Goal: Task Accomplishment & Management: Use online tool/utility

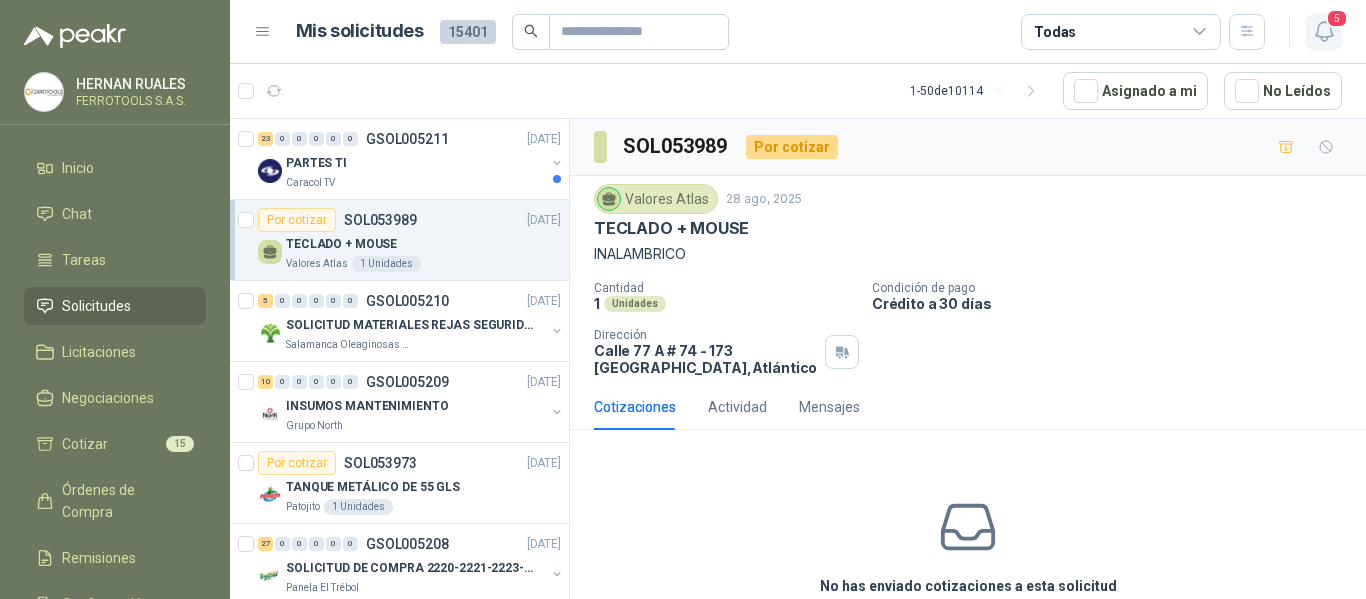
click at [1324, 27] on icon "button" at bounding box center [1324, 31] width 25 height 25
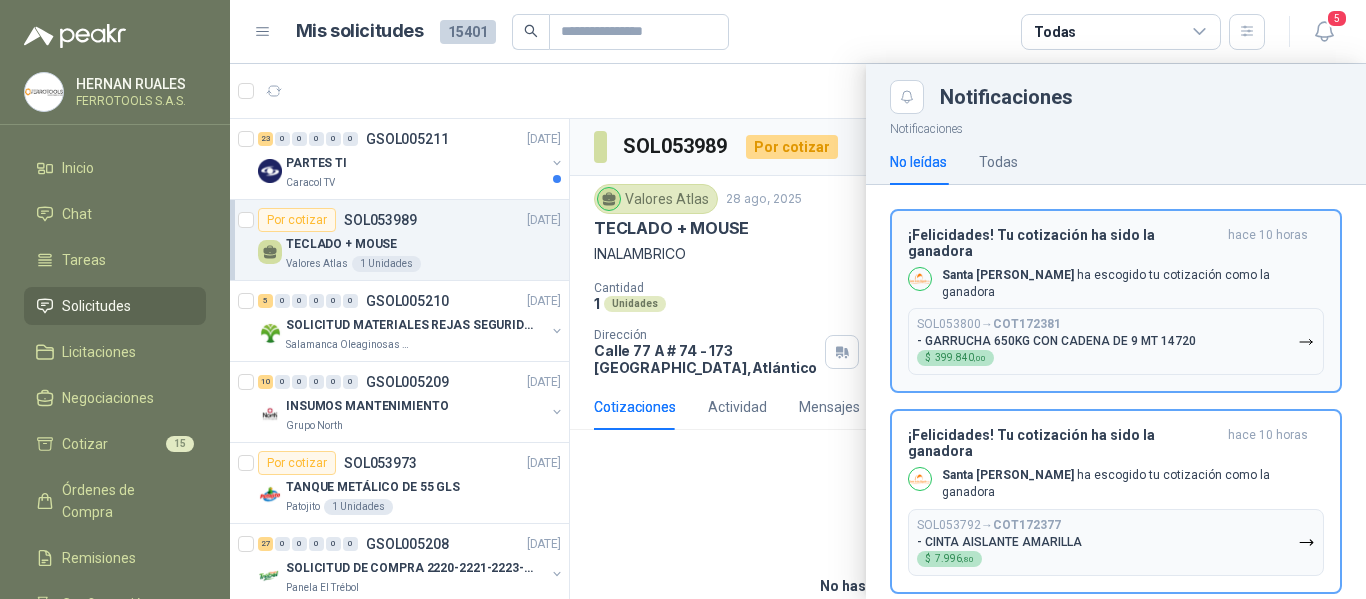
click at [1256, 310] on button "SOL053800 → COT172381 - GARRUCHA 650KG CON CADENA DE 9 MT 14720 $ 399.840 ,00" at bounding box center [1116, 341] width 416 height 67
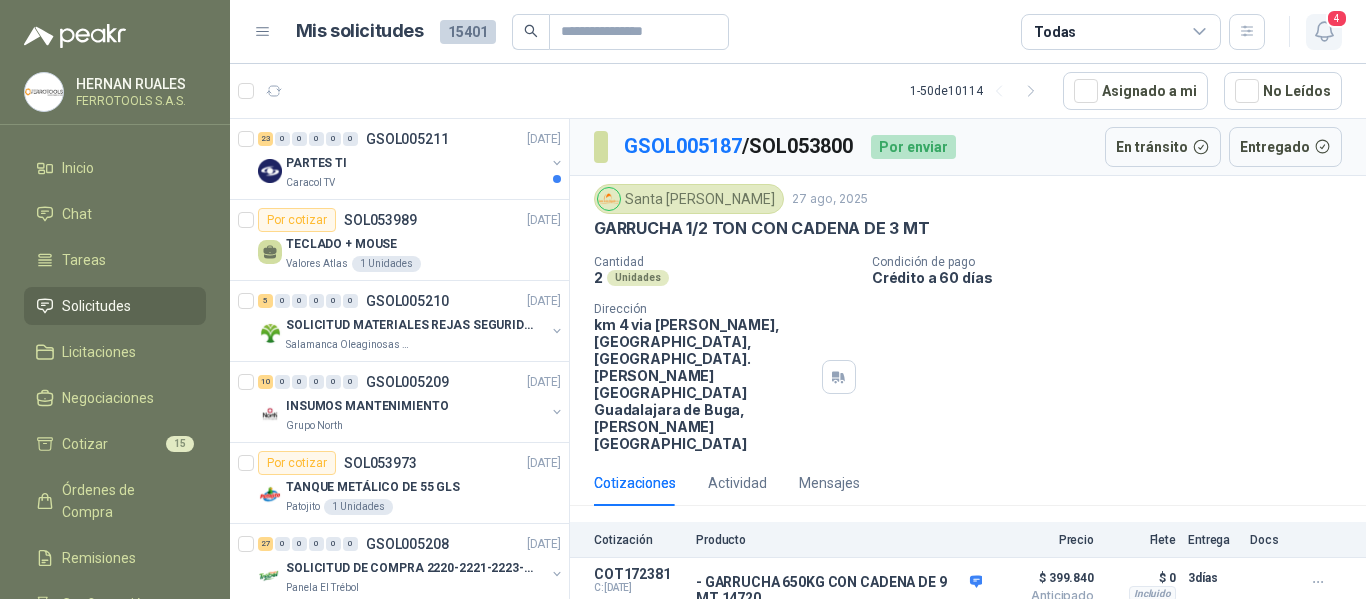
click at [1327, 22] on span "4" at bounding box center [1337, 18] width 22 height 19
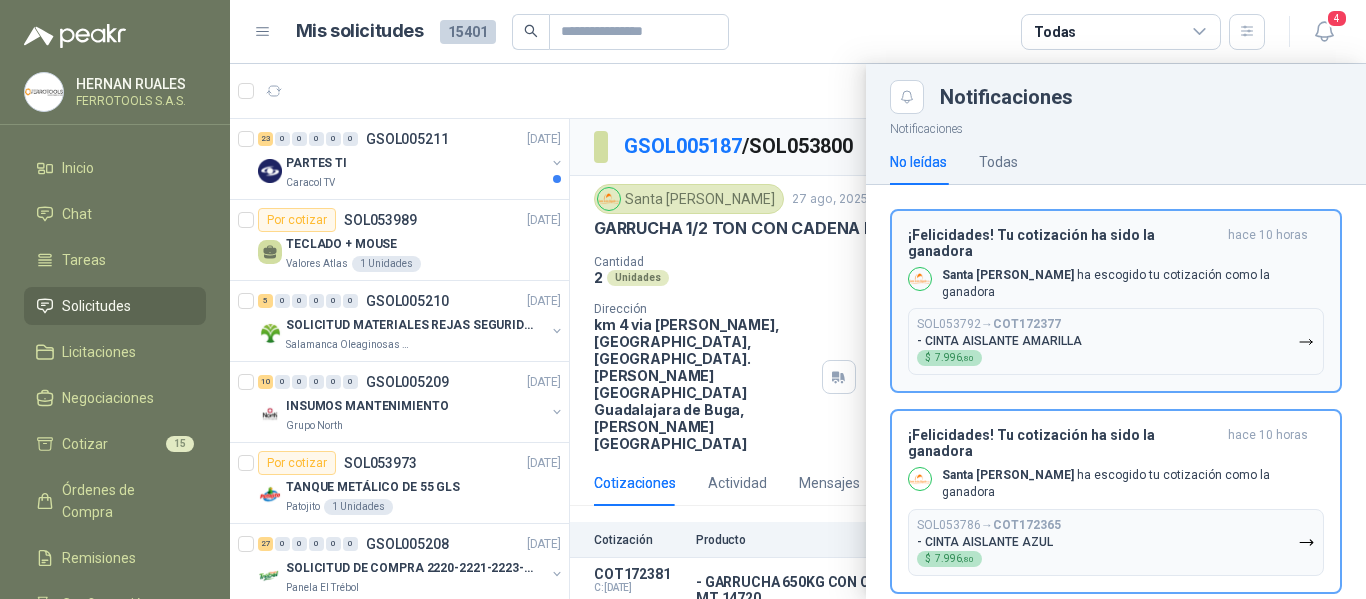
click at [1233, 334] on button "SOL053792 → COT172377 - CINTA AISLANTE AMARILLA $ 7.996 ,80" at bounding box center [1116, 341] width 416 height 67
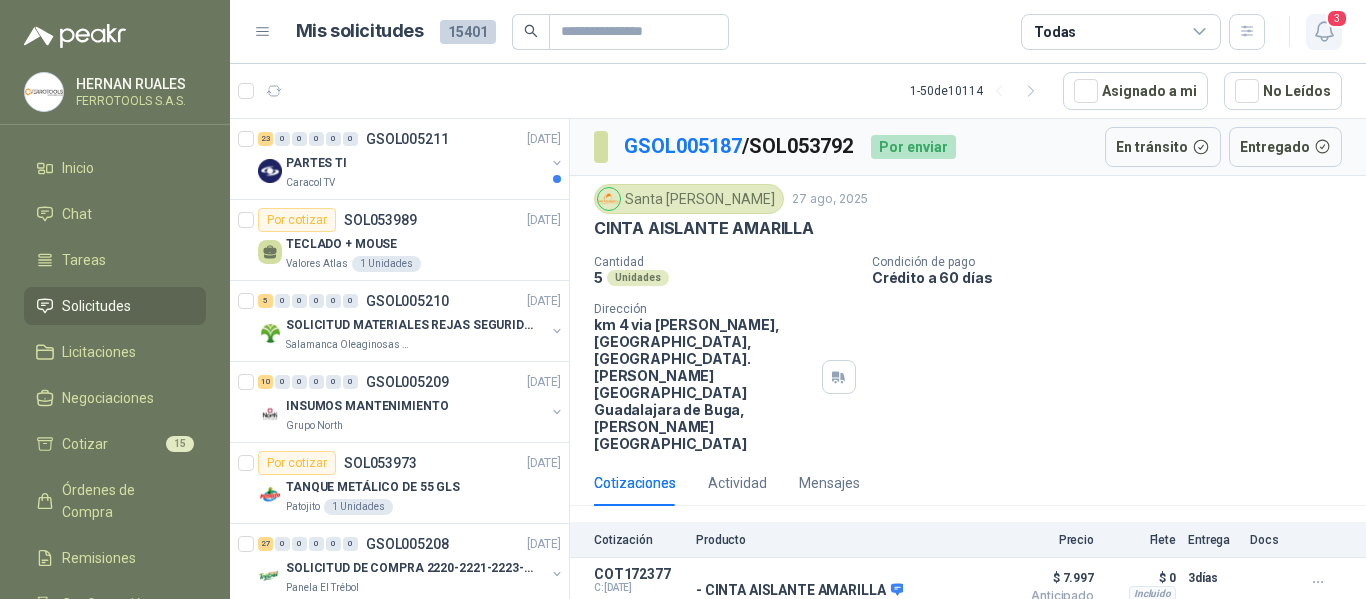
click at [1331, 37] on icon "button" at bounding box center [1324, 31] width 25 height 25
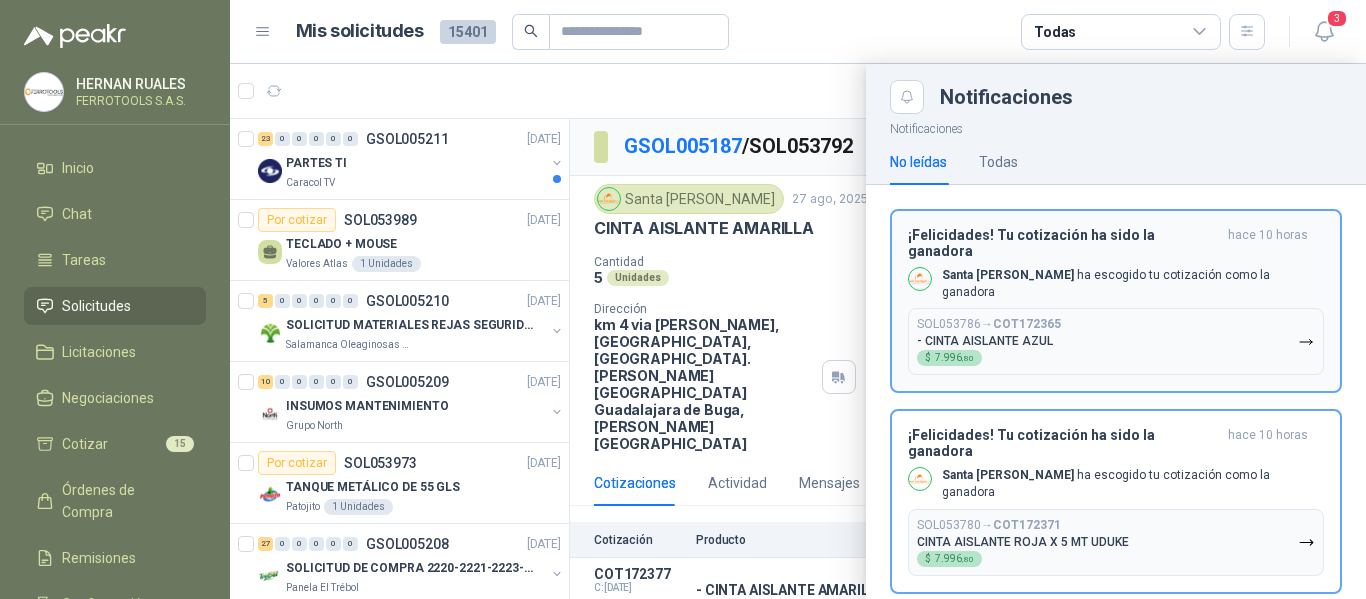
click at [1250, 320] on button "SOL053786 → COT172365 - CINTA AISLANTE AZUL $ 7.996 ,80" at bounding box center [1116, 341] width 416 height 67
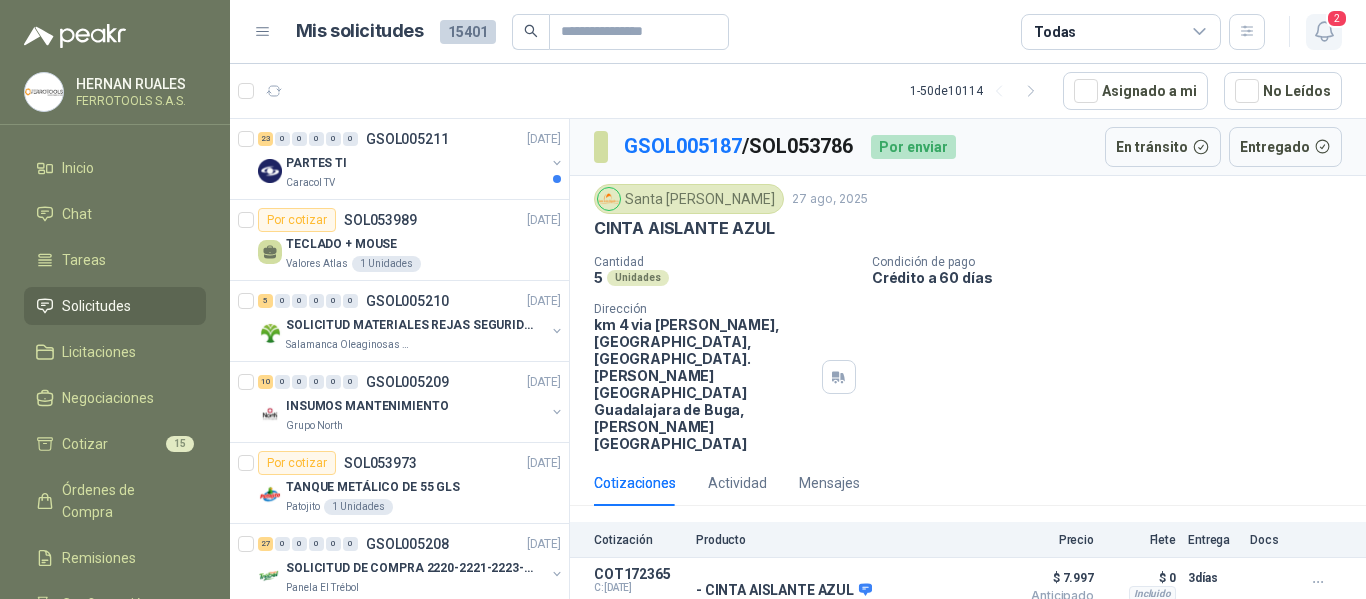
click at [1318, 36] on icon "button" at bounding box center [1323, 31] width 17 height 19
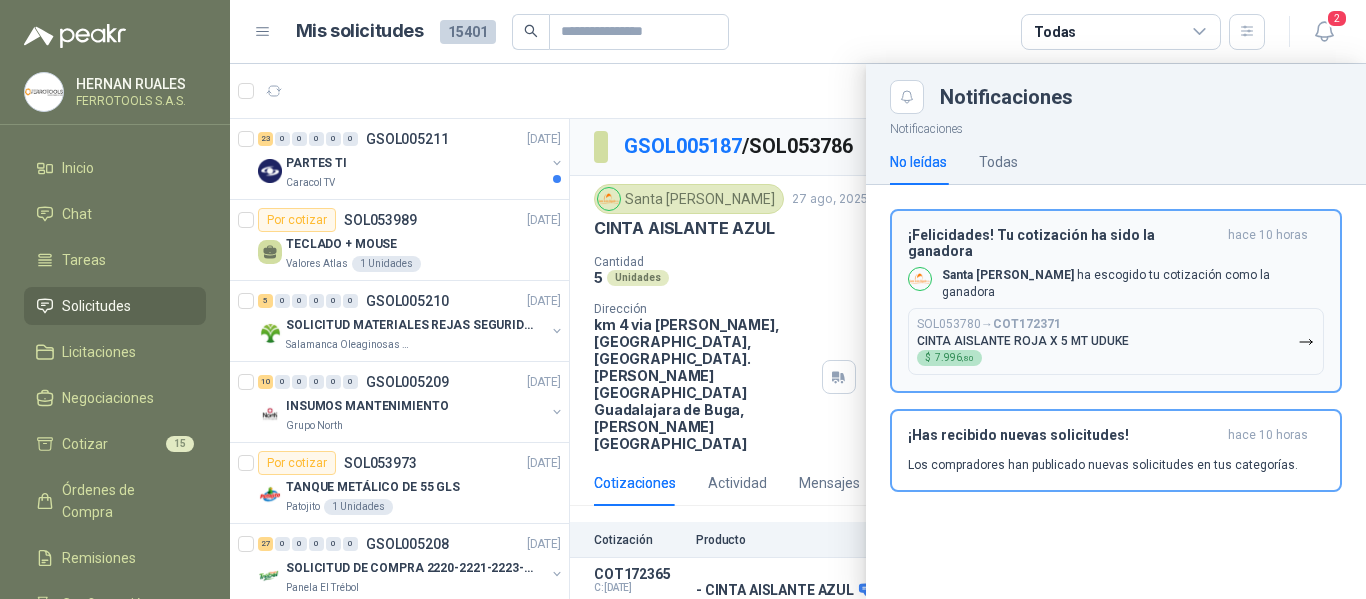
click at [1245, 320] on button "SOL053780 → COT172371 CINTA AISLANTE ROJA X 5 MT UDUKE  $ 7.996 ,80" at bounding box center [1116, 341] width 416 height 67
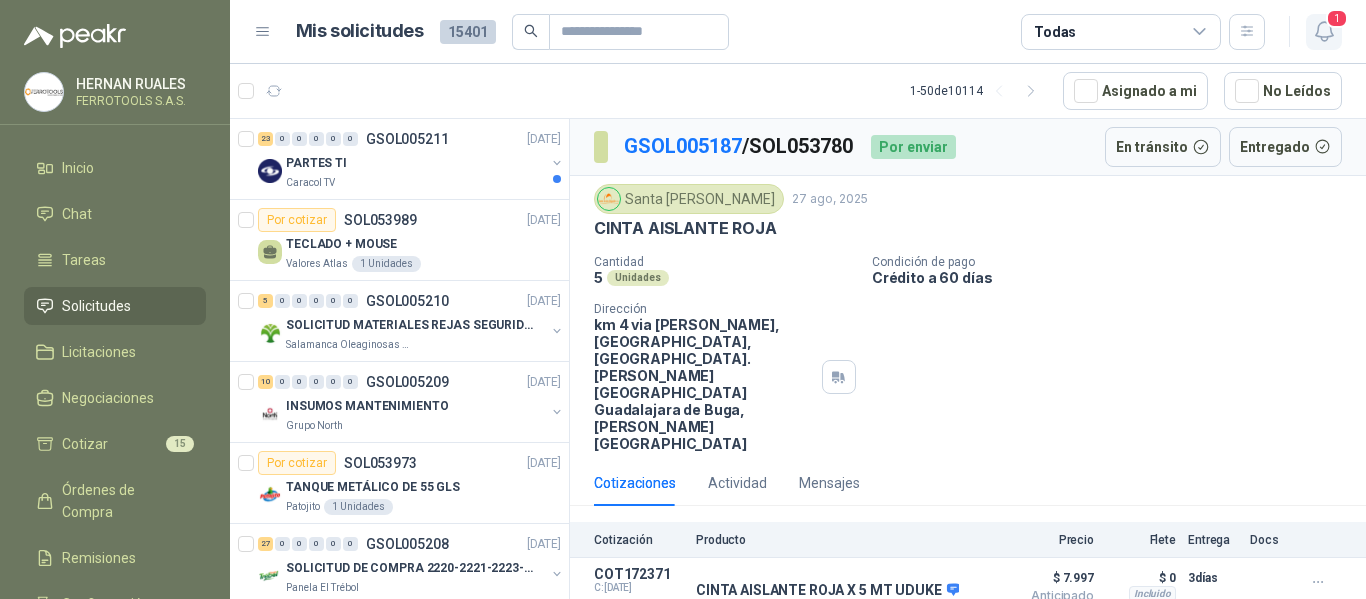
click at [1322, 42] on icon "button" at bounding box center [1324, 31] width 25 height 25
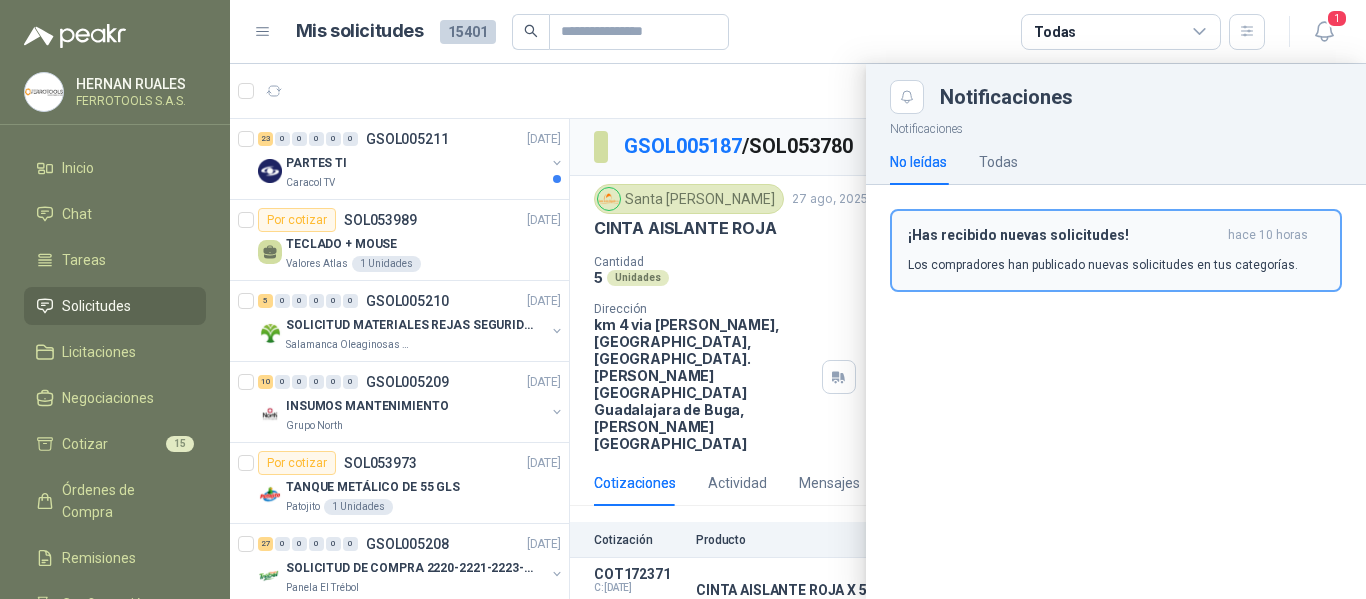
click at [1211, 242] on h3 "¡Has recibido nuevas solicitudes!" at bounding box center [1064, 235] width 312 height 17
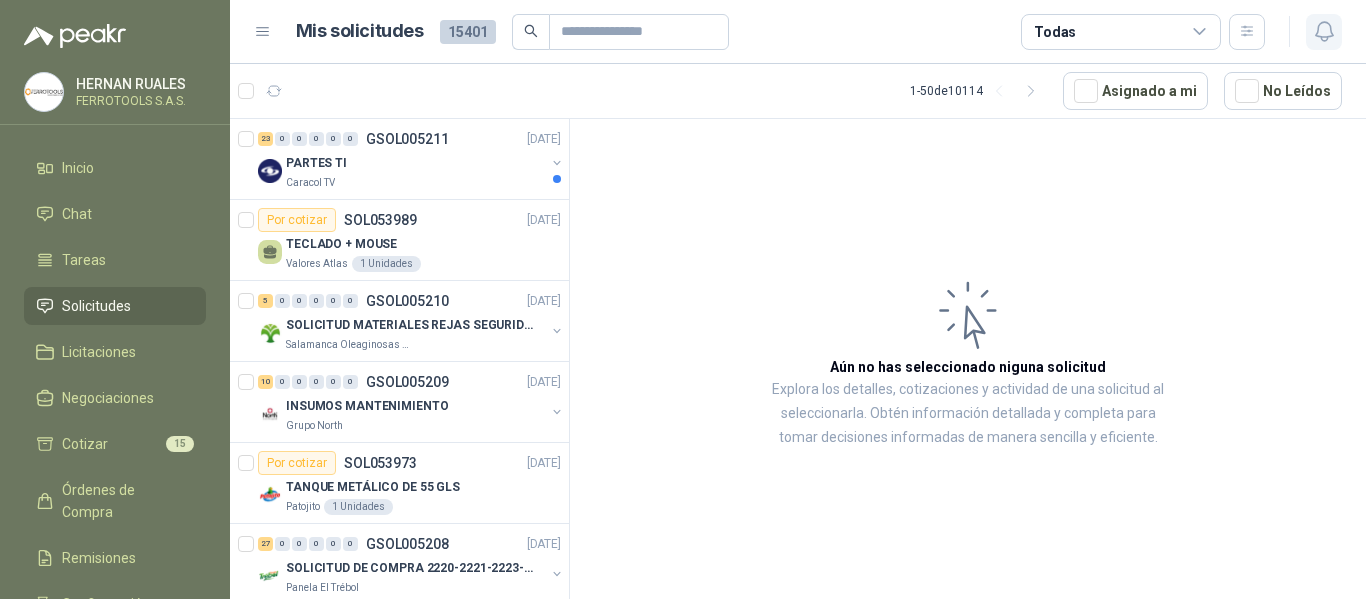
click at [1323, 25] on icon "button" at bounding box center [1324, 31] width 25 height 25
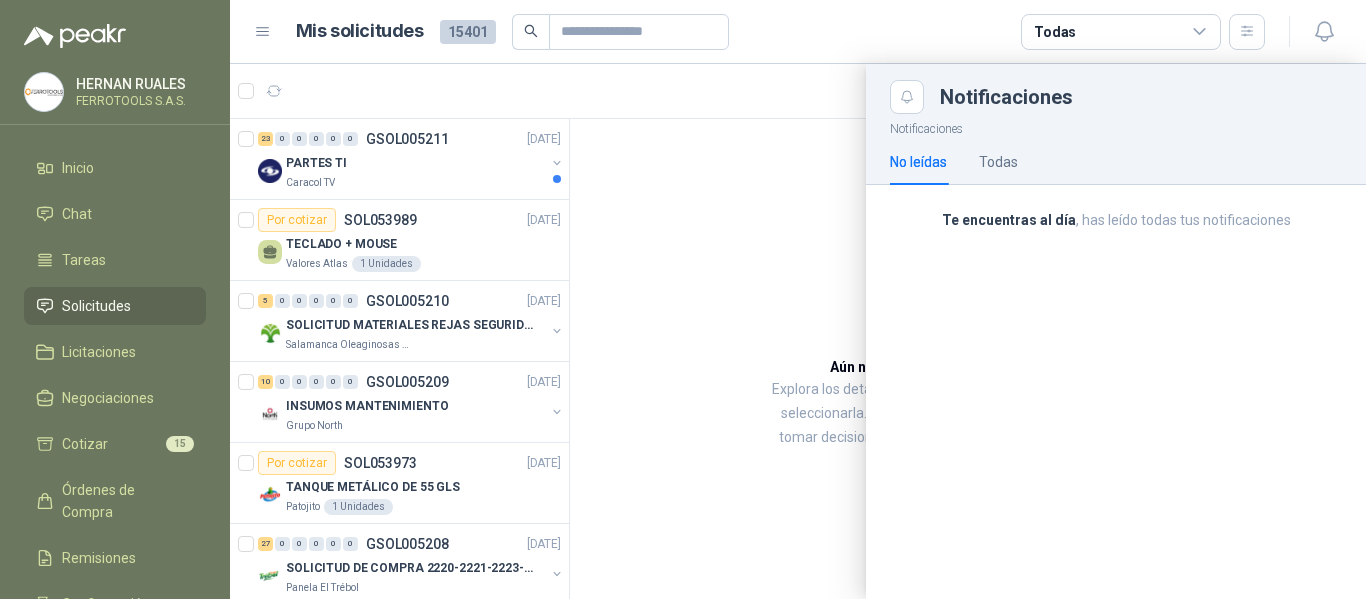
click at [794, 196] on div at bounding box center [798, 331] width 1136 height 535
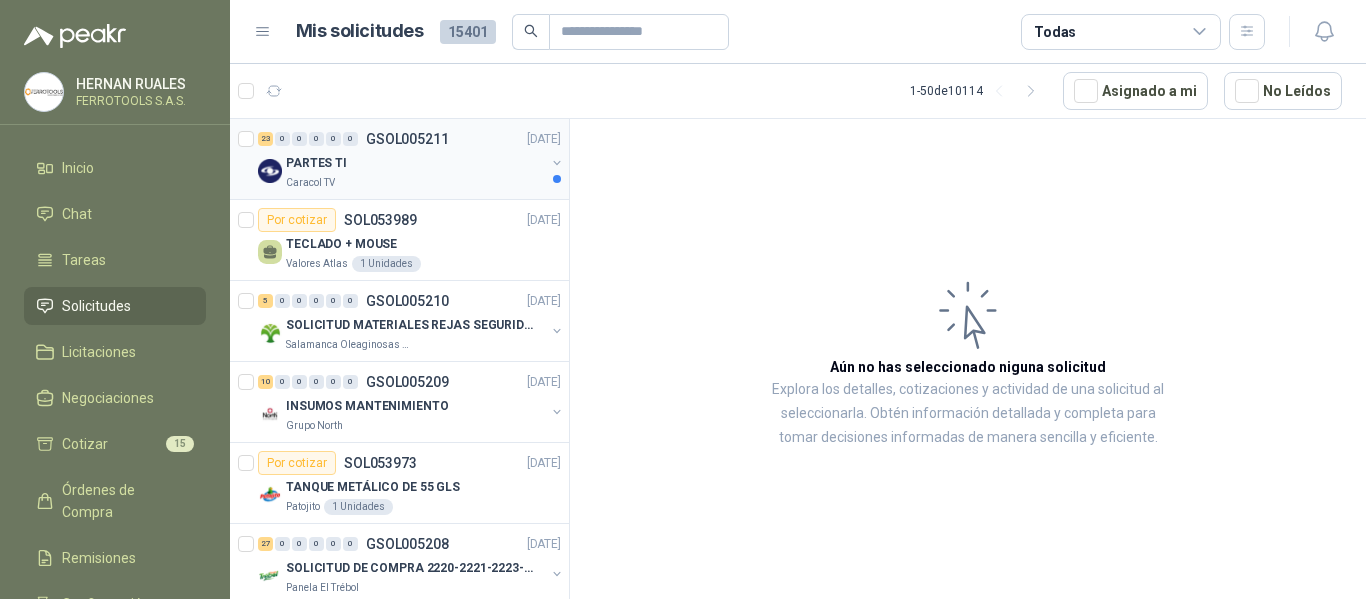
click at [481, 169] on div "PARTES TI" at bounding box center [415, 163] width 259 height 24
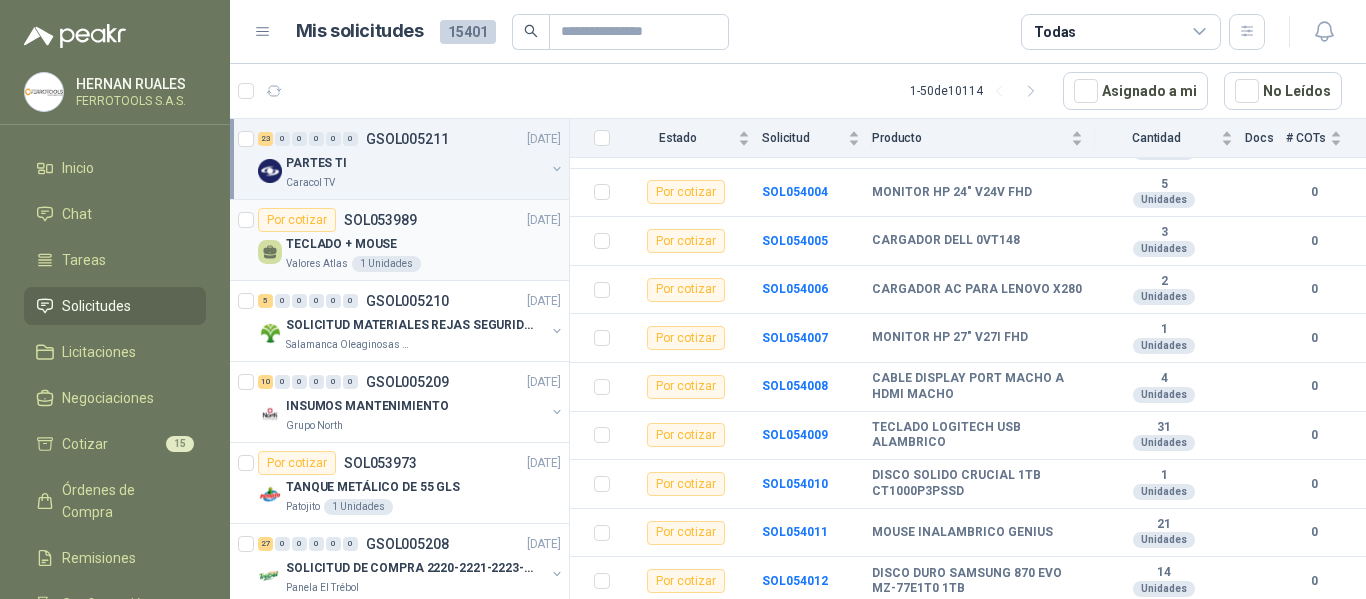
click at [436, 248] on div "TECLADO + MOUSE" at bounding box center [423, 244] width 275 height 24
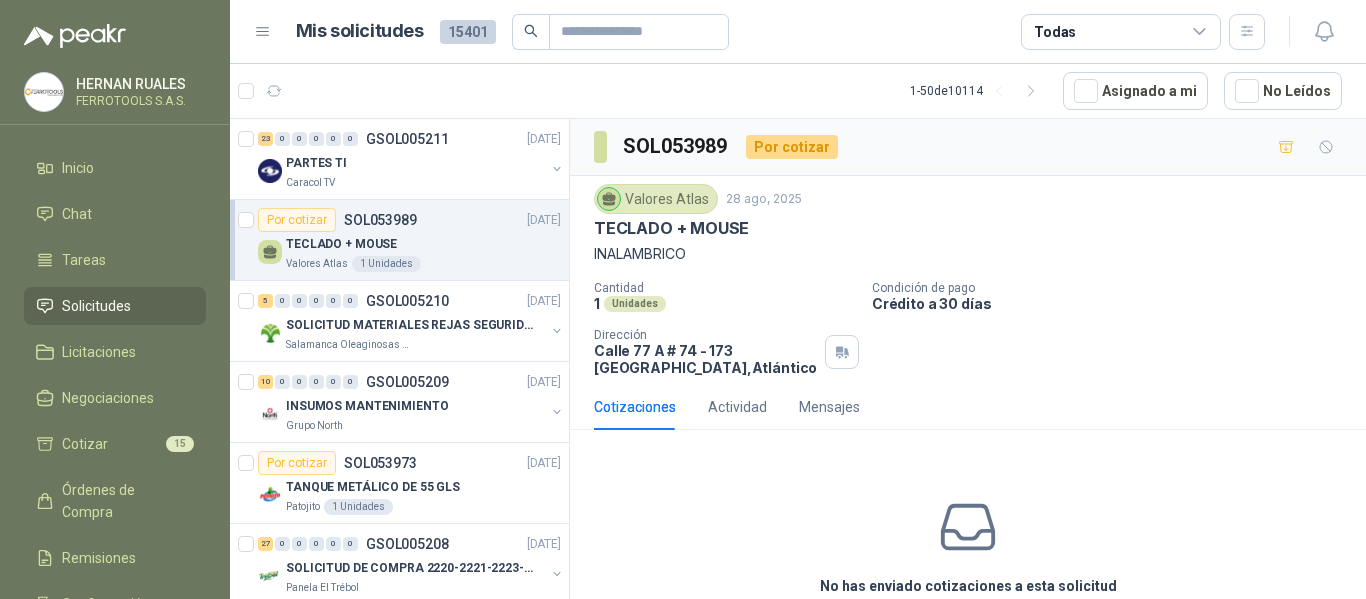
scroll to position [100, 0]
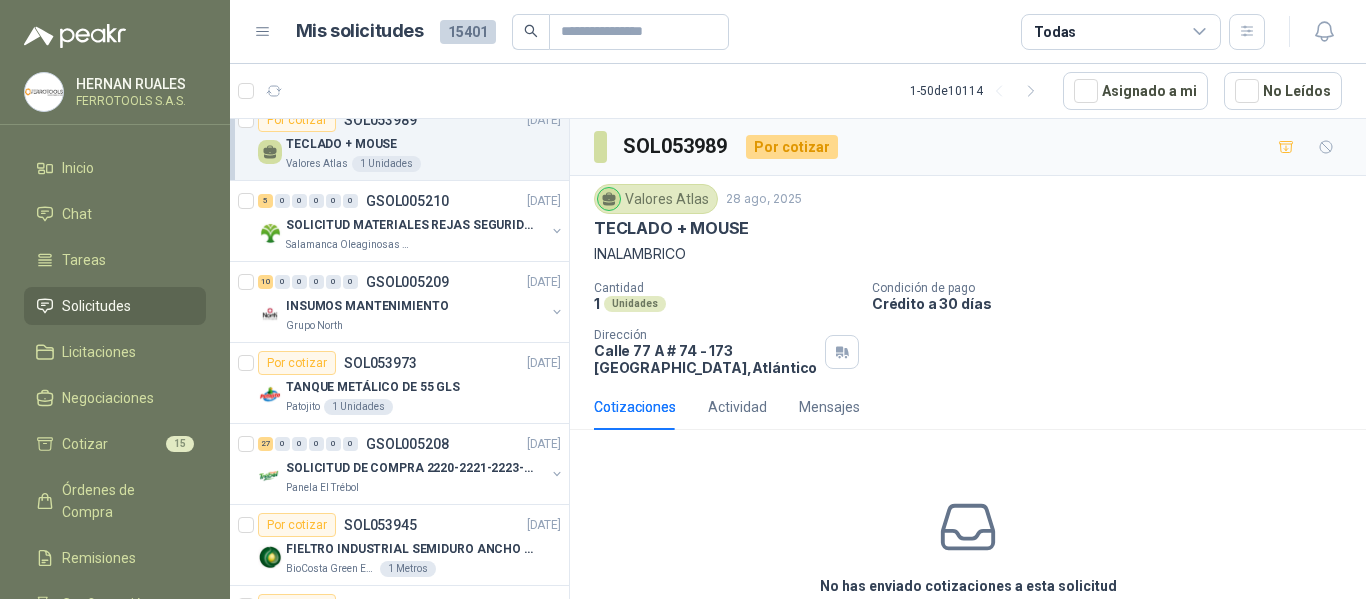
click at [436, 248] on div "Salamanca Oleaginosas SAS" at bounding box center [415, 245] width 259 height 16
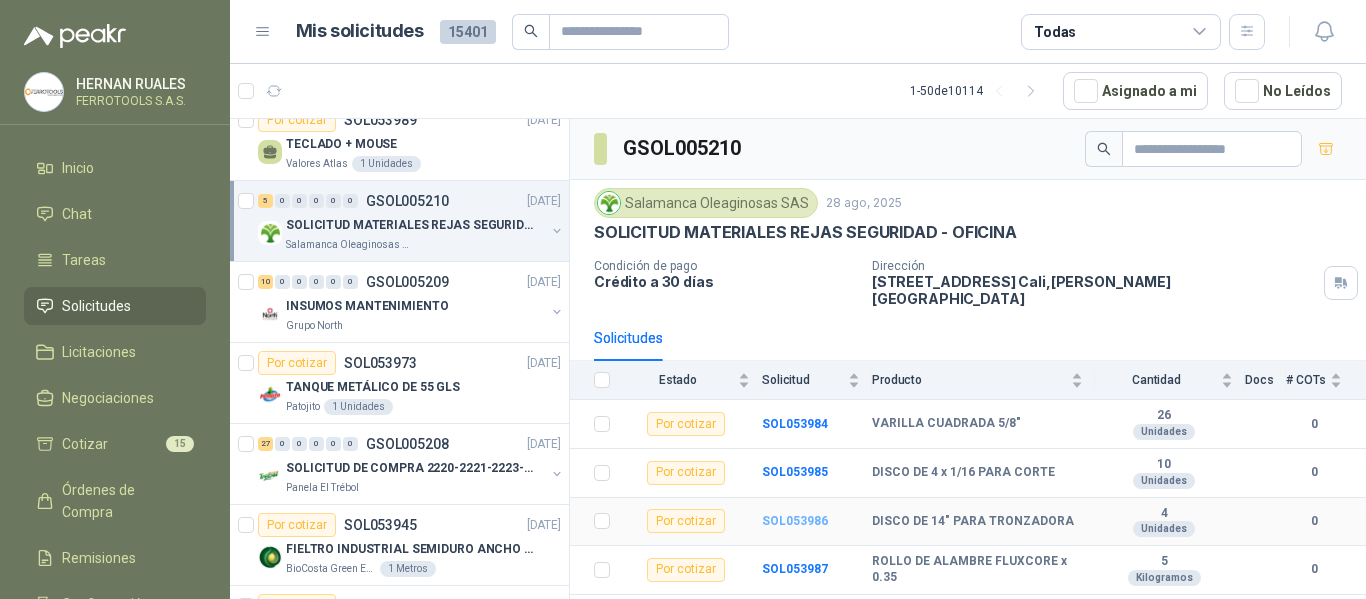
scroll to position [23, 0]
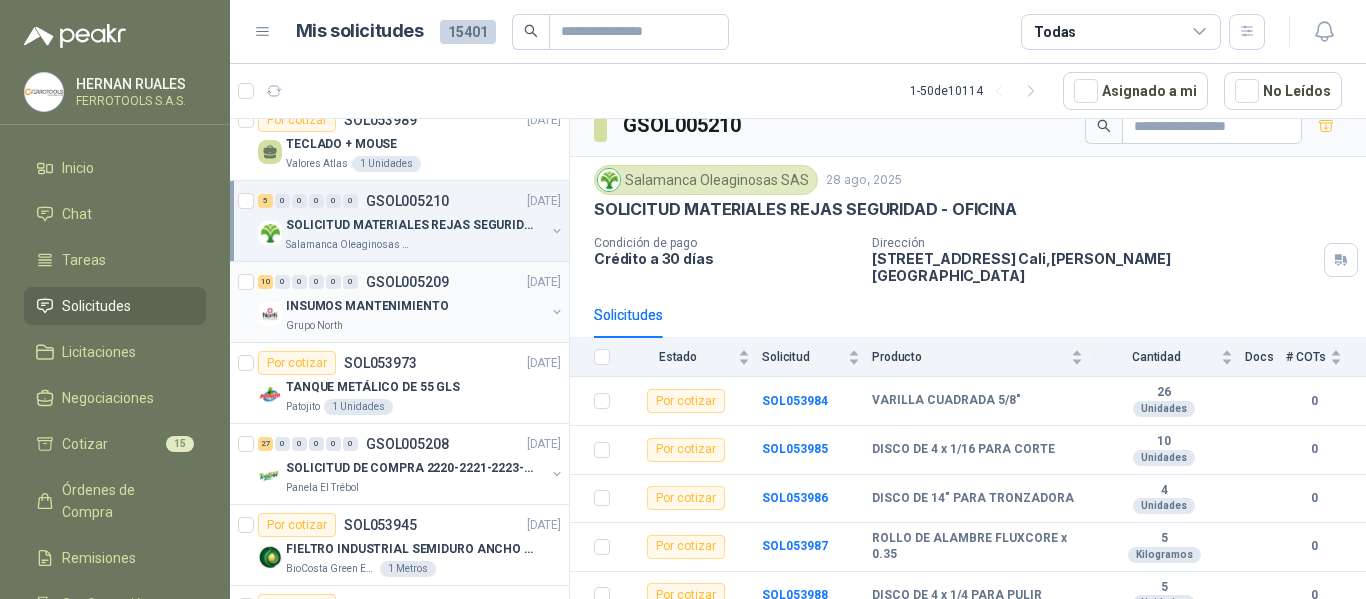
click at [482, 330] on div "Grupo North" at bounding box center [415, 326] width 259 height 16
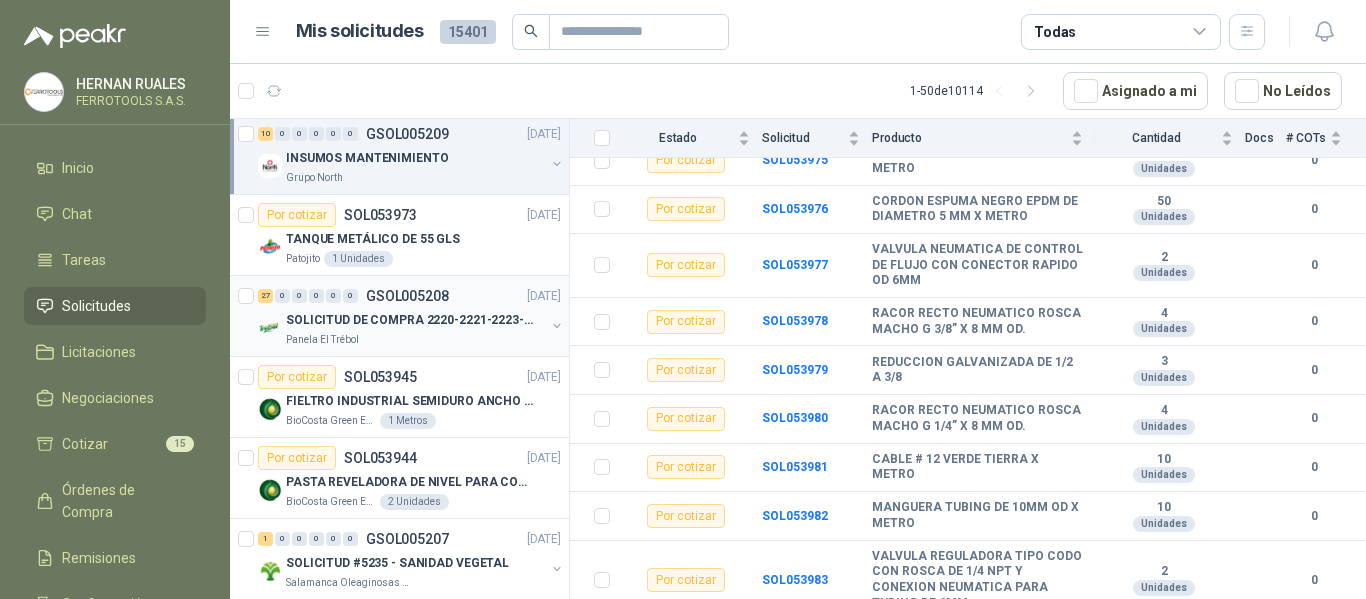
scroll to position [200, 0]
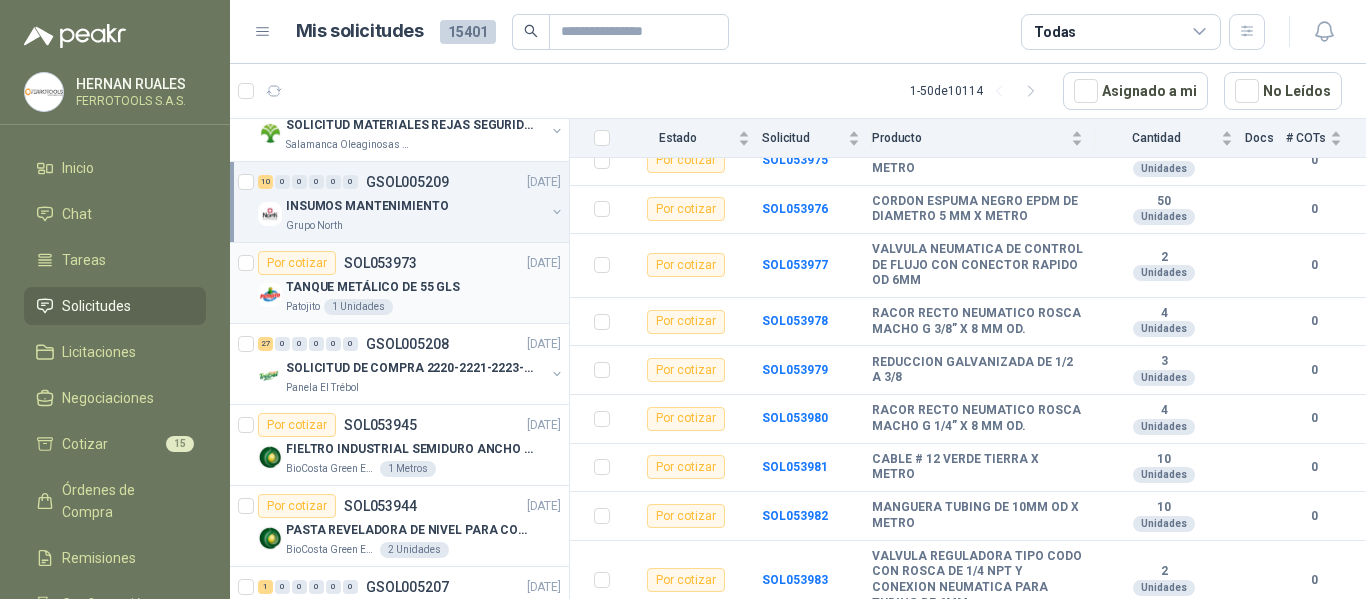
click at [495, 294] on div "TANQUE METÁLICO DE 55 GLS" at bounding box center [423, 287] width 275 height 24
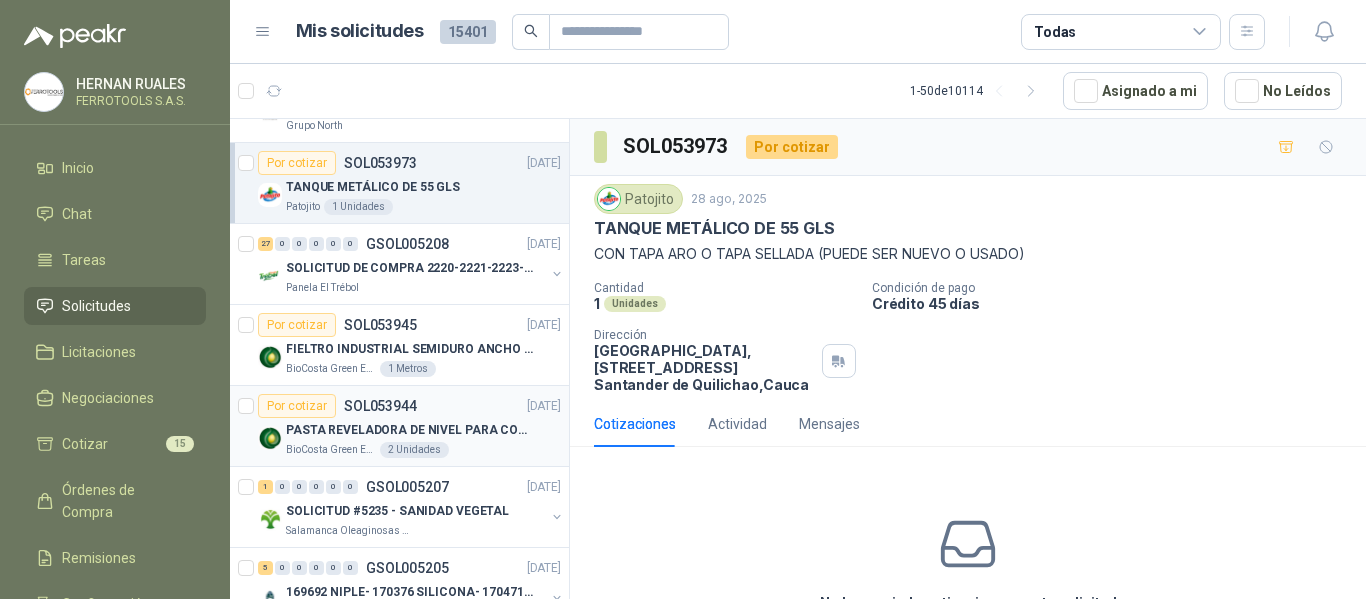
scroll to position [400, 0]
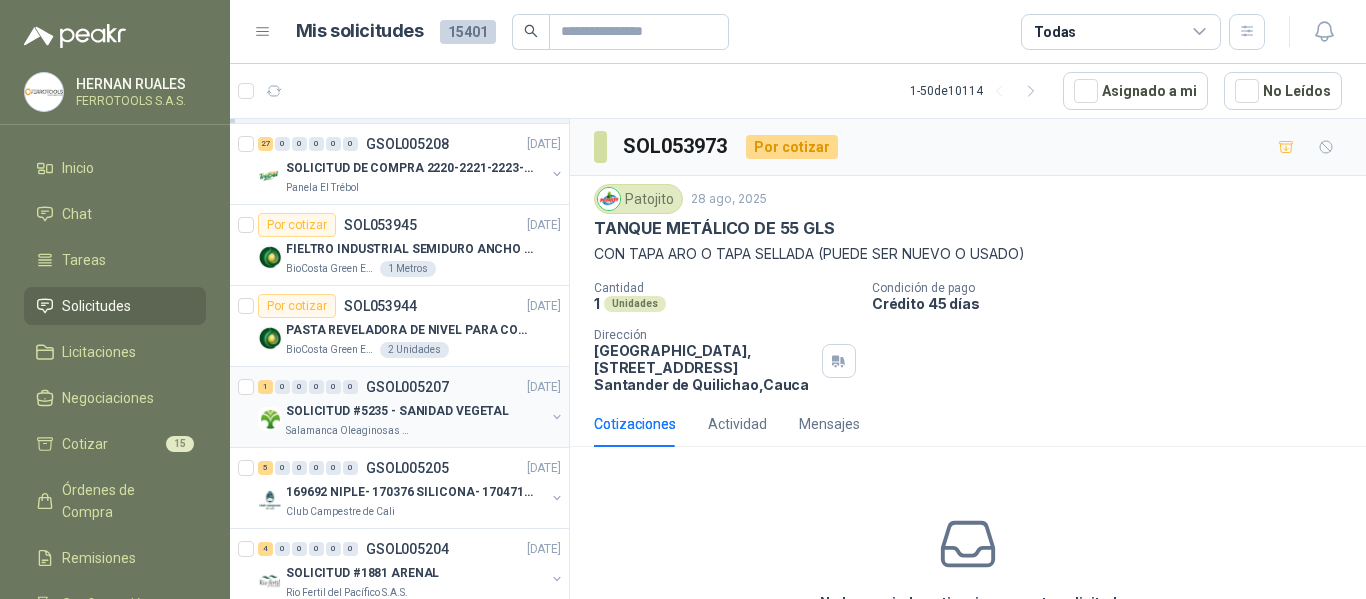
click at [477, 414] on p "SOLICITUD #5235 - SANIDAD VEGETAL" at bounding box center [397, 411] width 223 height 19
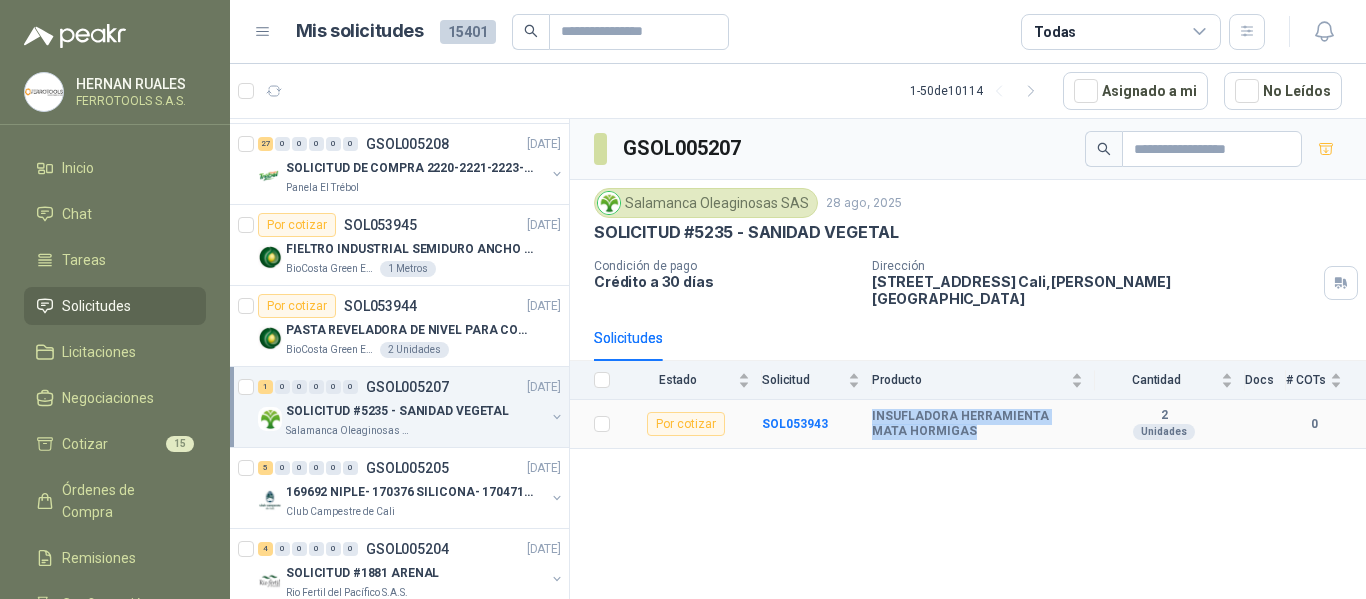
drag, startPoint x: 870, startPoint y: 401, endPoint x: 950, endPoint y: 427, distance: 84.1
click at [950, 427] on tr "Por cotizar SOL053943 INSUFLADORA HERRAMIENTA MATA HORMIGAS 2 Unidades 0" at bounding box center [968, 424] width 796 height 49
copy tr "INSUFLADORA HERRAMIENTA MATA HORMIGAS"
click at [796, 417] on b "SOL053943" at bounding box center [795, 424] width 66 height 14
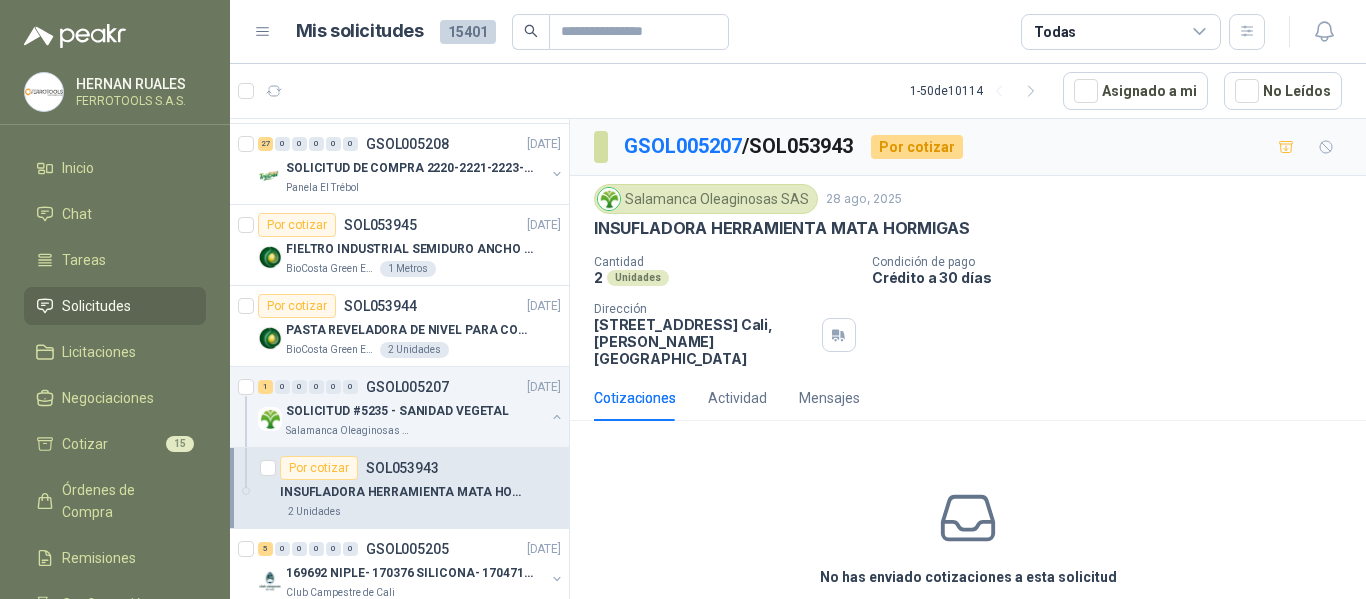
scroll to position [70, 0]
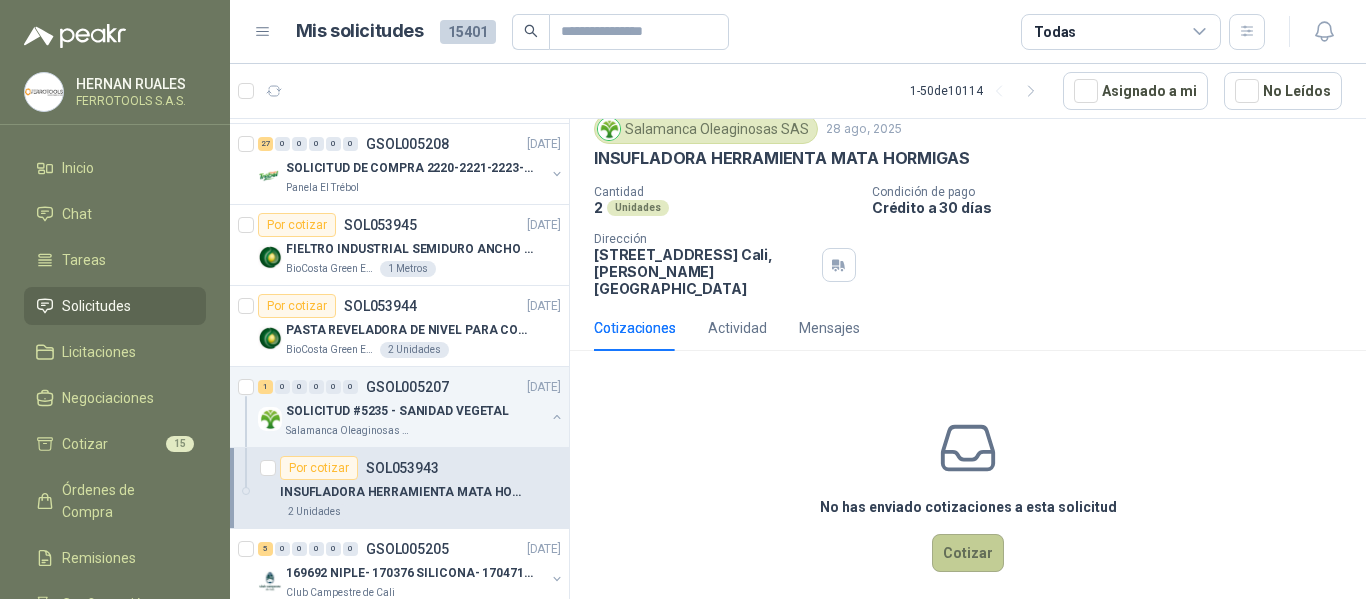
click at [979, 537] on button "Cotizar" at bounding box center [968, 553] width 72 height 38
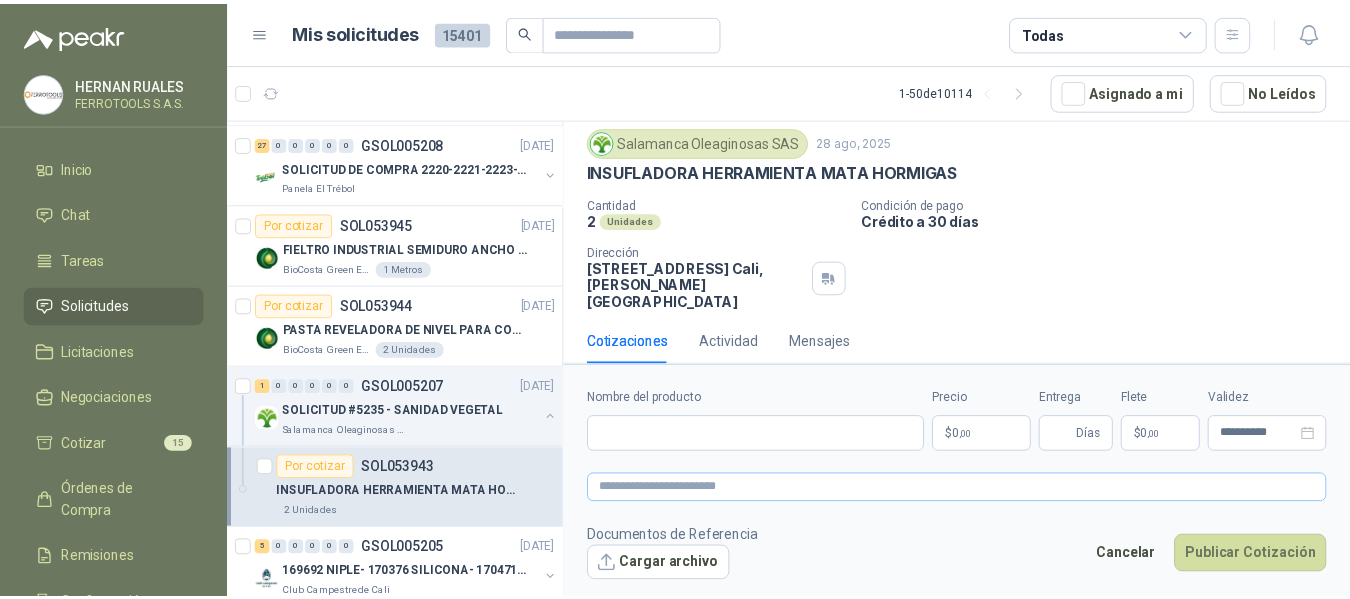
scroll to position [56, 0]
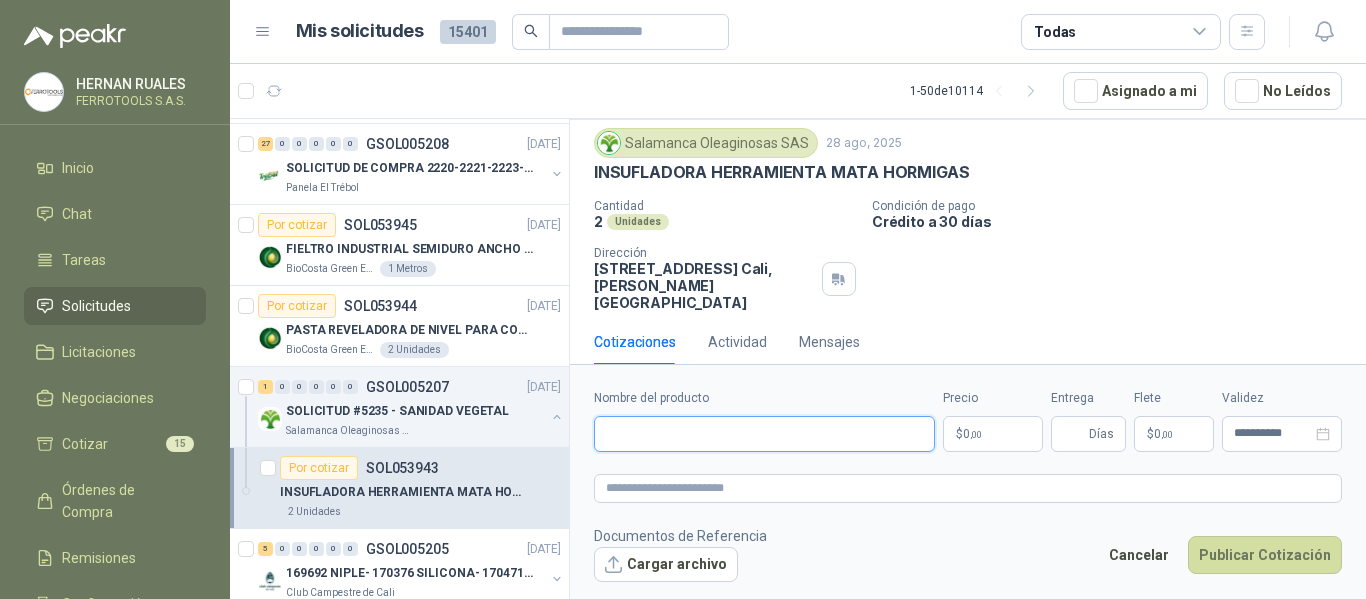
click at [766, 433] on input "Nombre del producto" at bounding box center [764, 434] width 341 height 36
paste input "**********"
type input "**********"
click at [785, 500] on textarea at bounding box center [968, 488] width 748 height 29
paste textarea "**********"
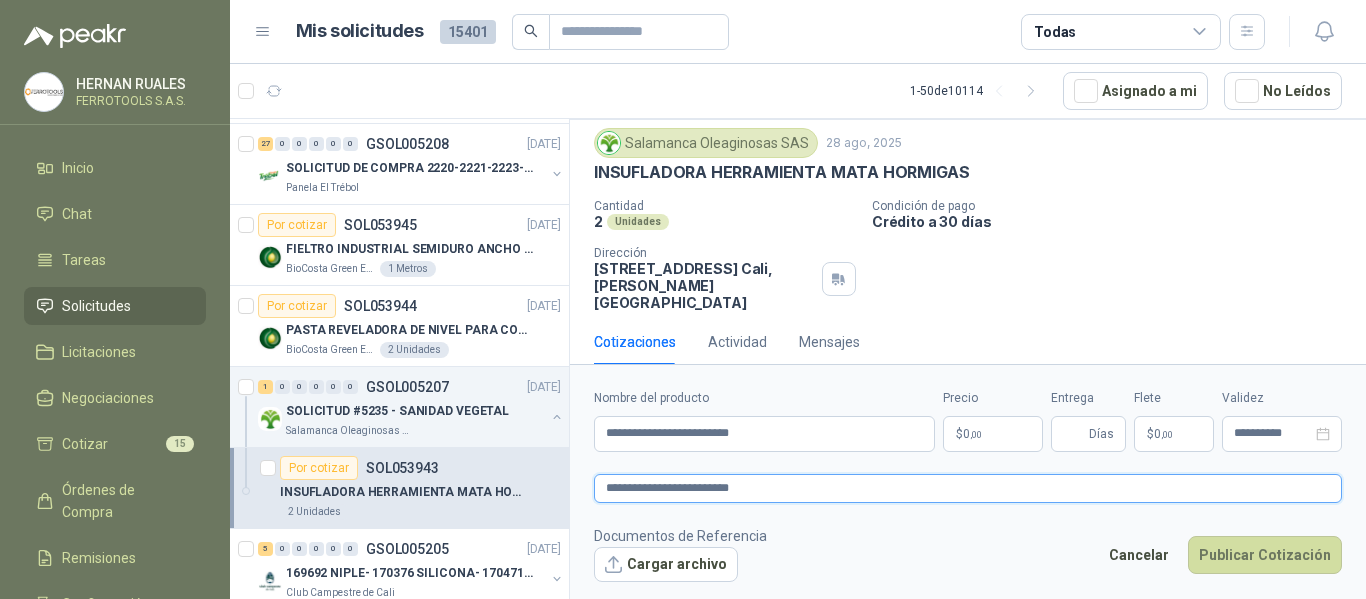
type textarea "**********"
click at [980, 444] on body "HERNAN RUALES FERROTOOLS S.A.S. Inicio Chat Tareas Solicitudes Licitaciones Neg…" at bounding box center [683, 299] width 1366 height 599
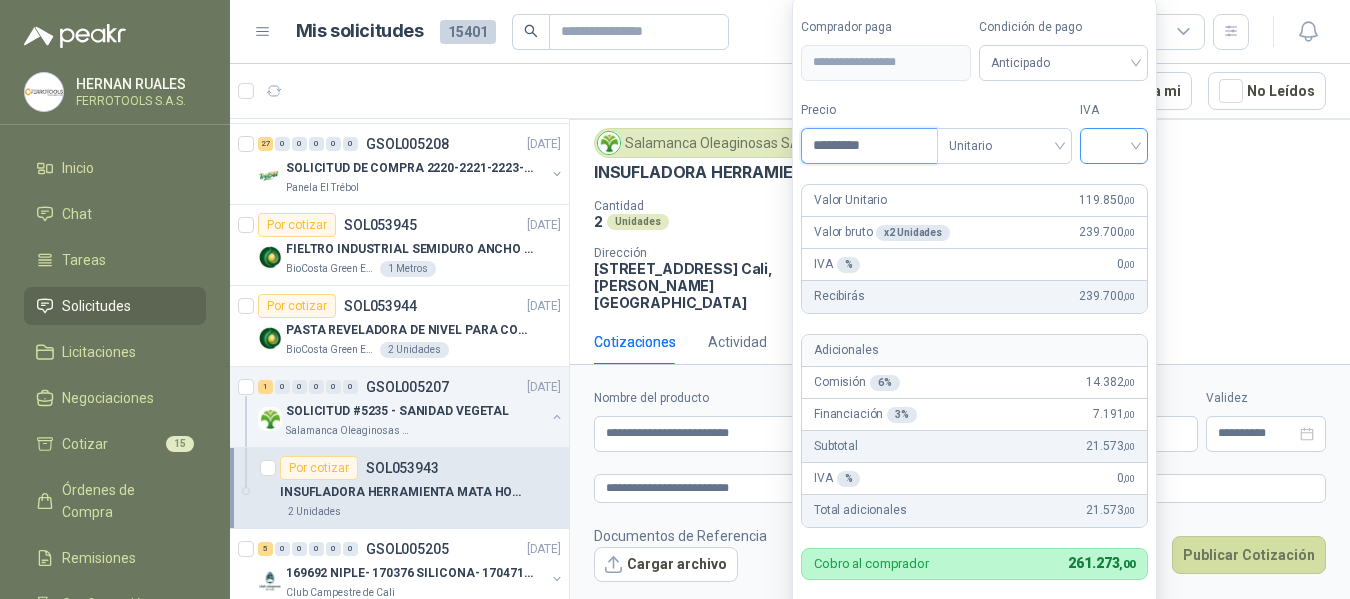
type input "*********"
click at [1134, 152] on input "search" at bounding box center [1114, 144] width 44 height 30
click at [1133, 186] on div "19%" at bounding box center [1118, 187] width 37 height 22
click at [1088, 101] on label "IVA" at bounding box center [1118, 110] width 69 height 19
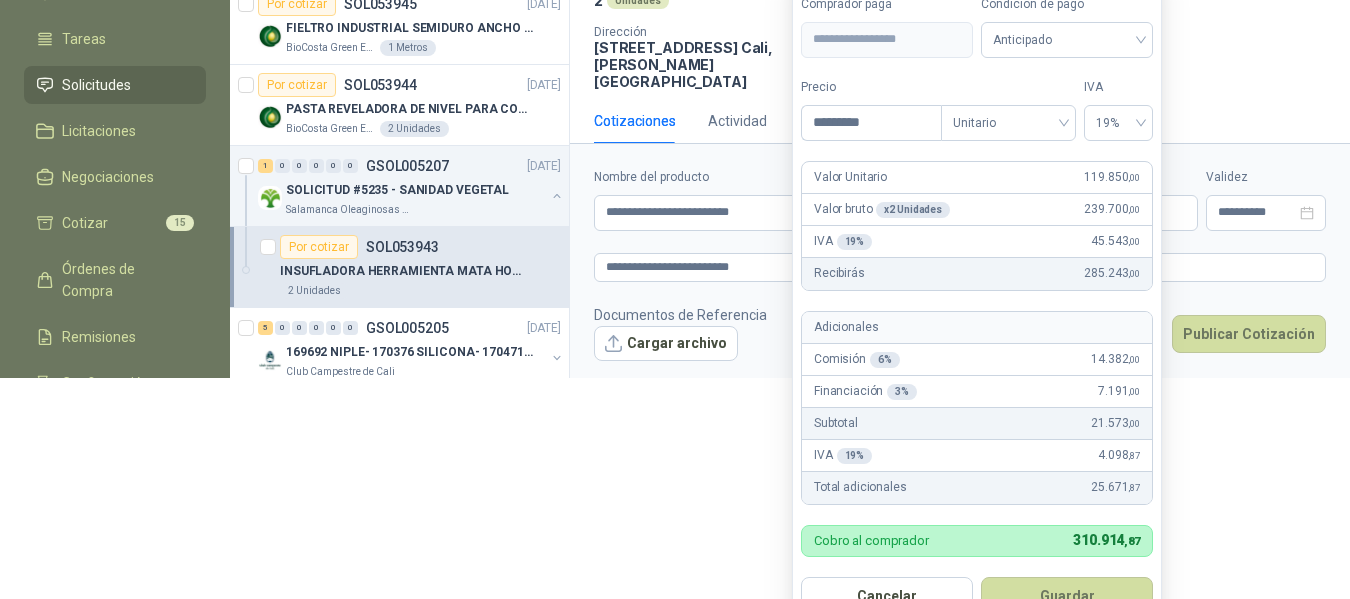
scroll to position [232, 0]
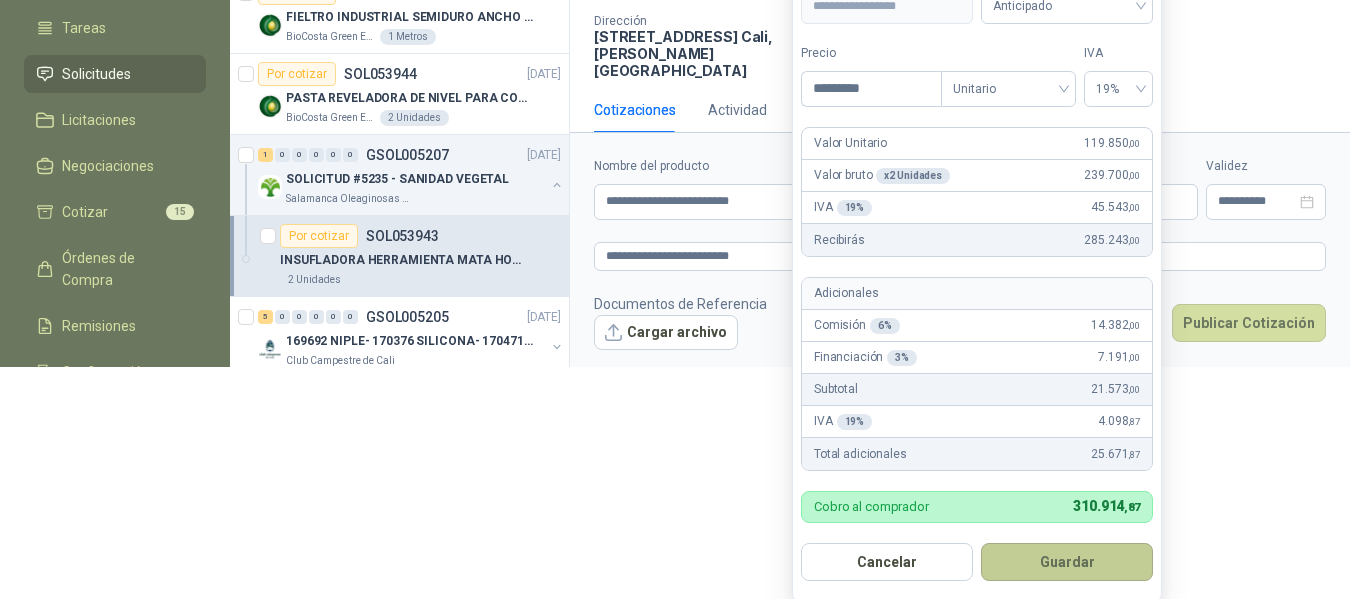
click at [1044, 553] on button "Guardar" at bounding box center [1067, 562] width 172 height 38
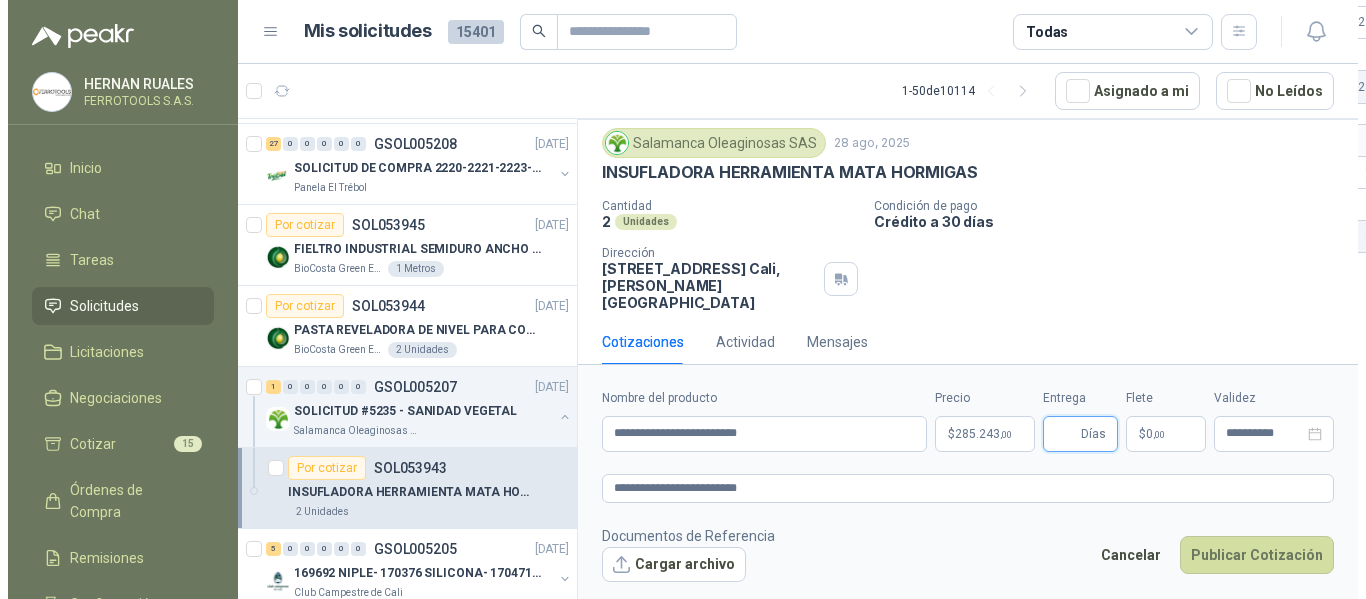
scroll to position [0, 0]
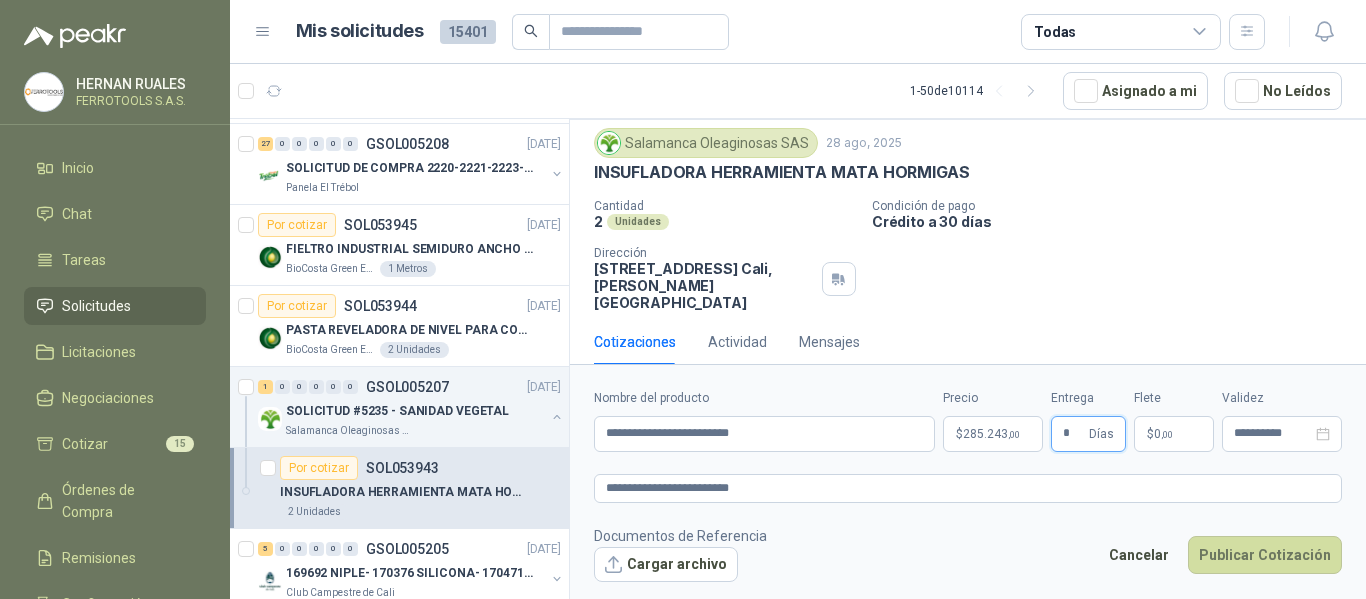
type input "*"
click at [892, 525] on footer "Documentos de Referencia Cargar archivo Cancelar Publicar Cotización" at bounding box center [968, 554] width 748 height 58
click at [847, 485] on textarea "**********" at bounding box center [968, 488] width 748 height 29
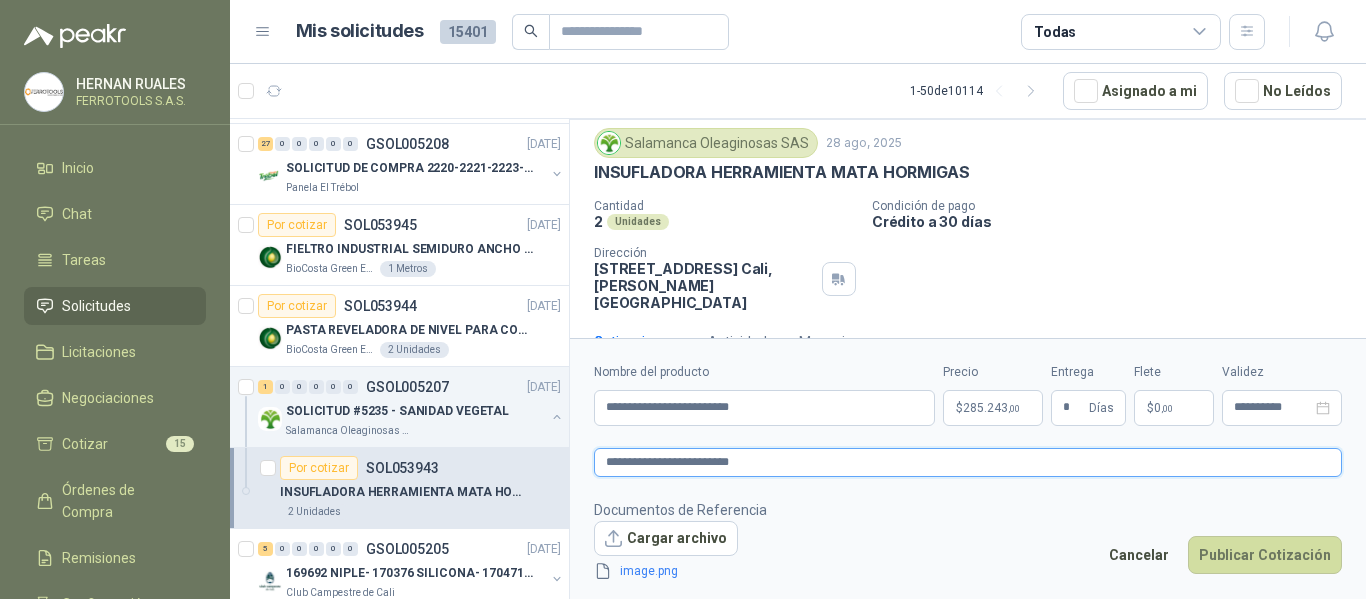
scroll to position [70, 0]
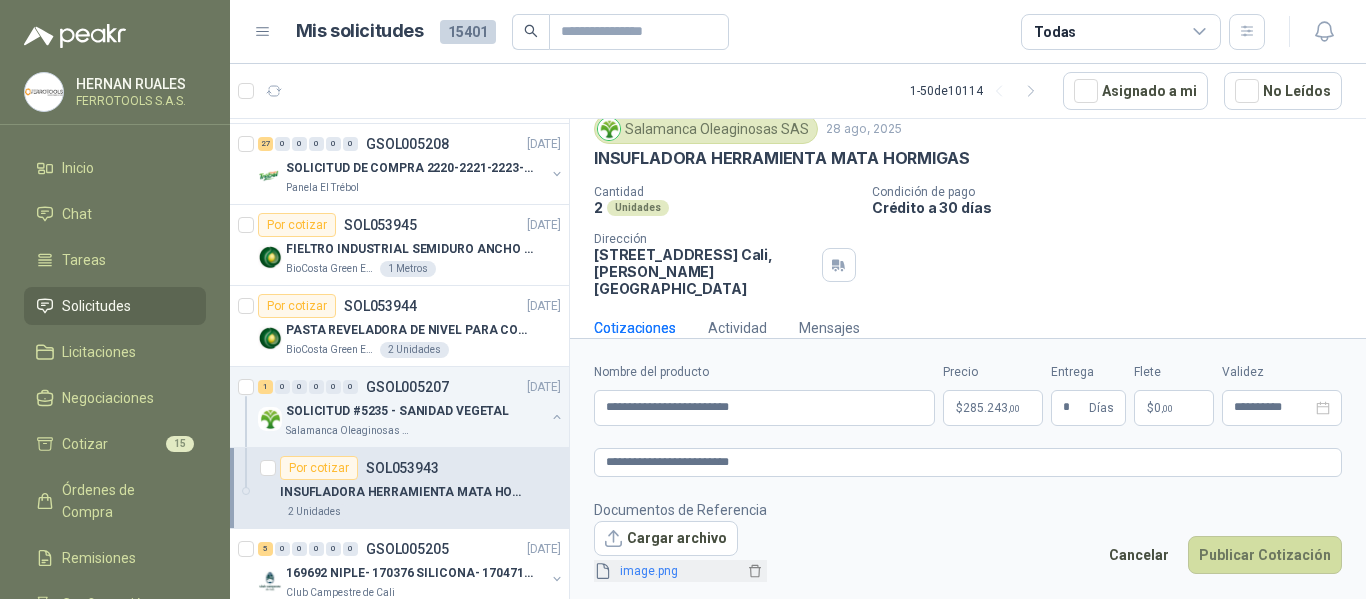
click at [643, 578] on link "image.png" at bounding box center [678, 571] width 132 height 19
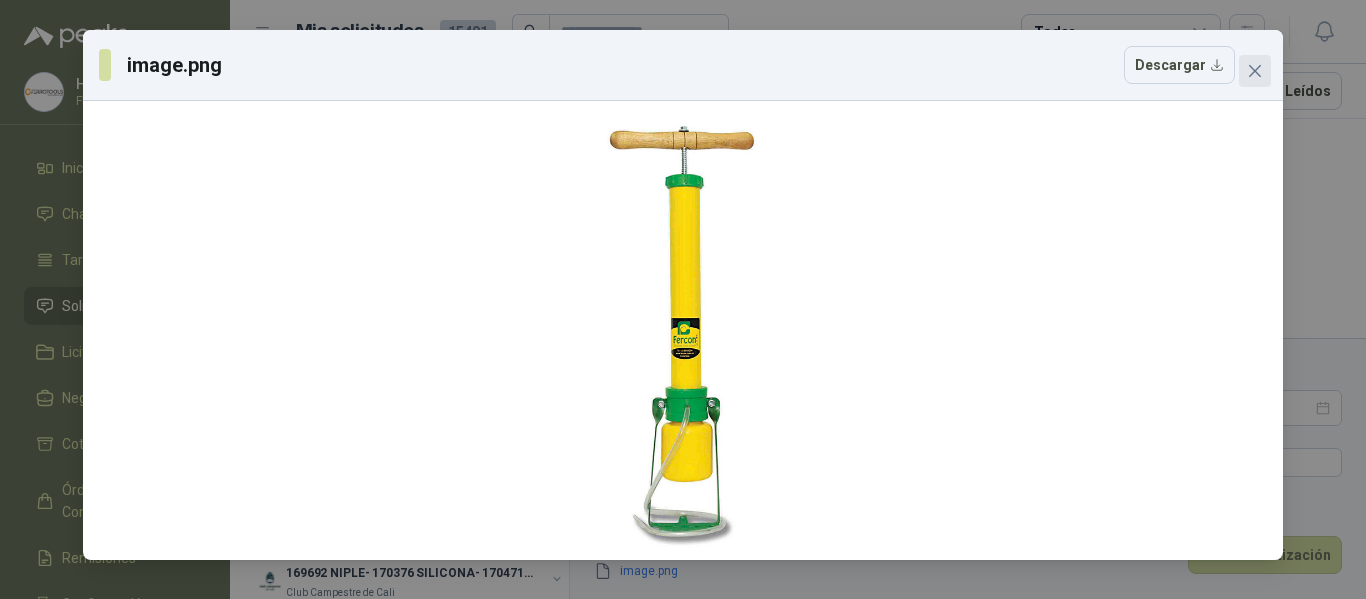
click at [1256, 71] on icon "close" at bounding box center [1255, 71] width 12 height 12
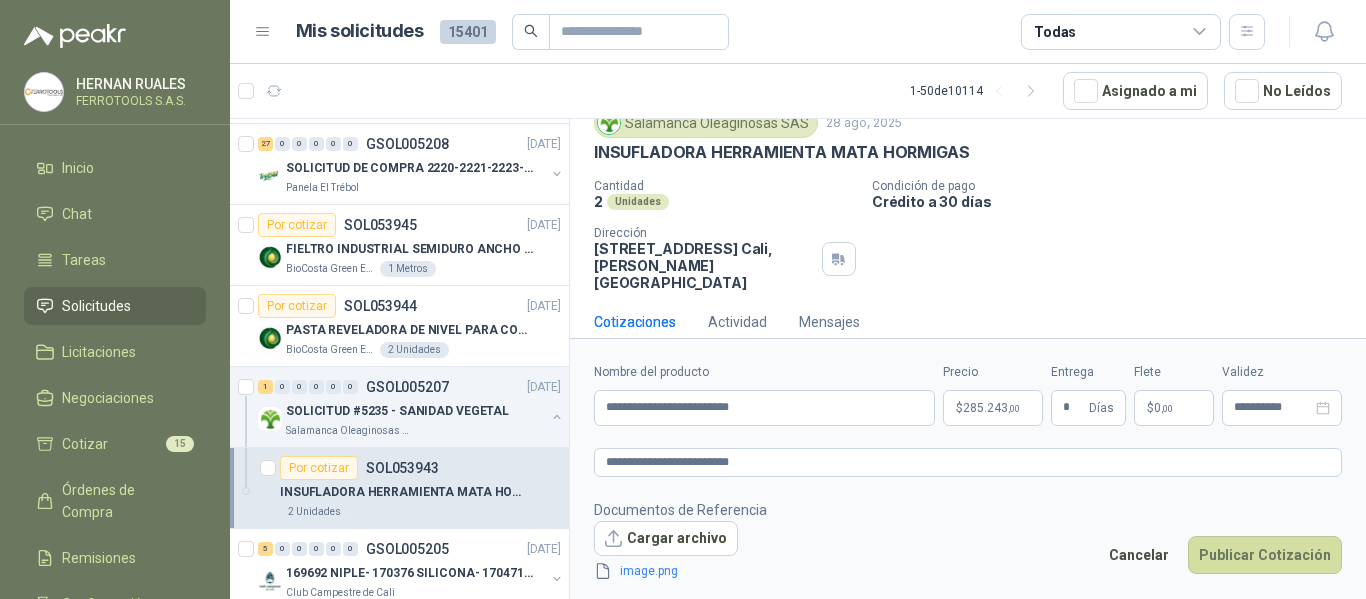
scroll to position [82, 0]
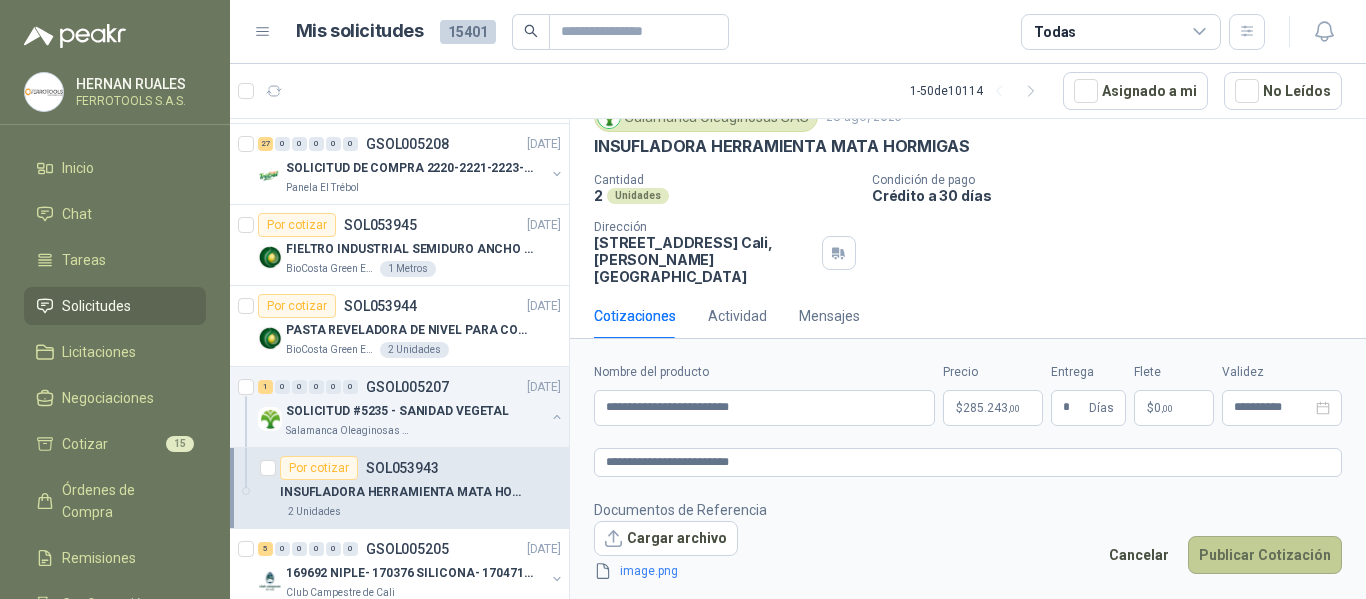
click at [1252, 558] on button "Publicar Cotización" at bounding box center [1265, 555] width 154 height 38
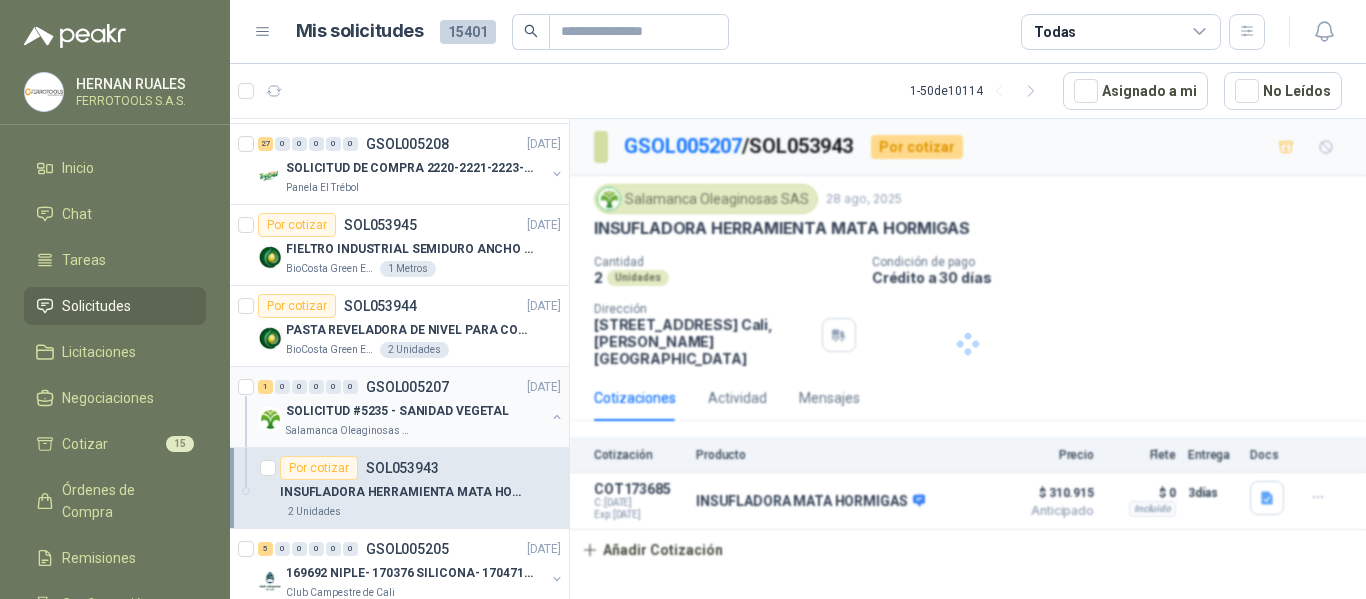
scroll to position [0, 0]
click at [527, 415] on div "SOLICITUD #5235 - SANIDAD VEGETAL" at bounding box center [415, 411] width 259 height 24
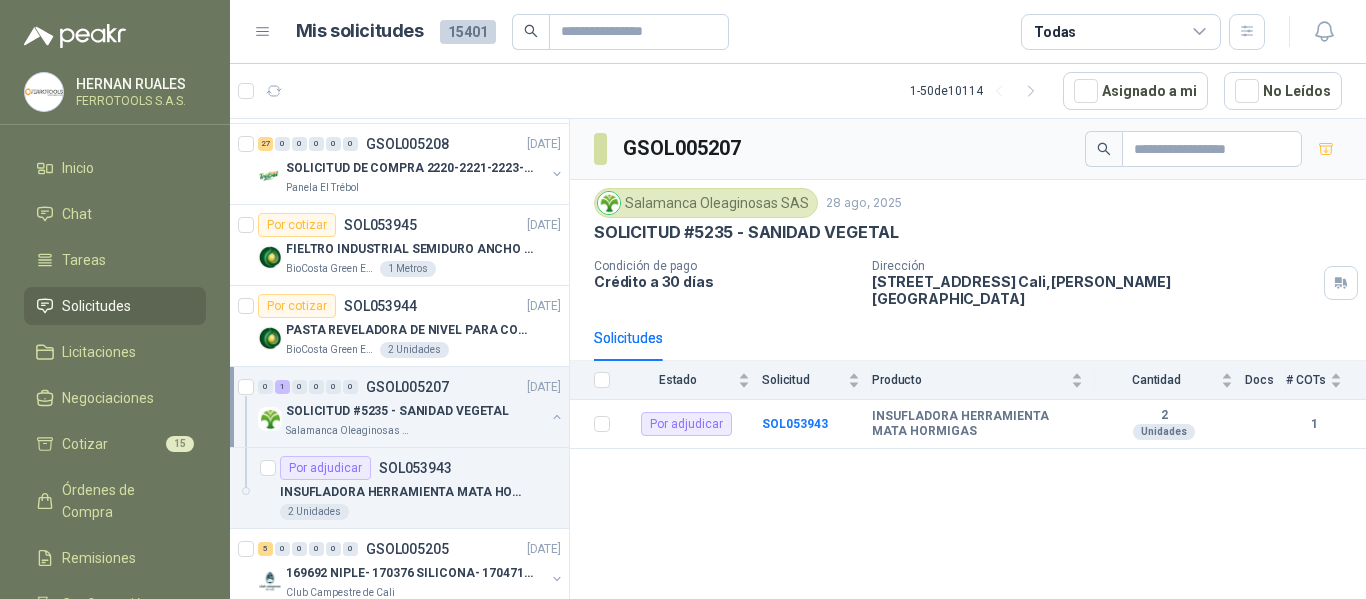
click at [549, 419] on button "button" at bounding box center [557, 417] width 16 height 16
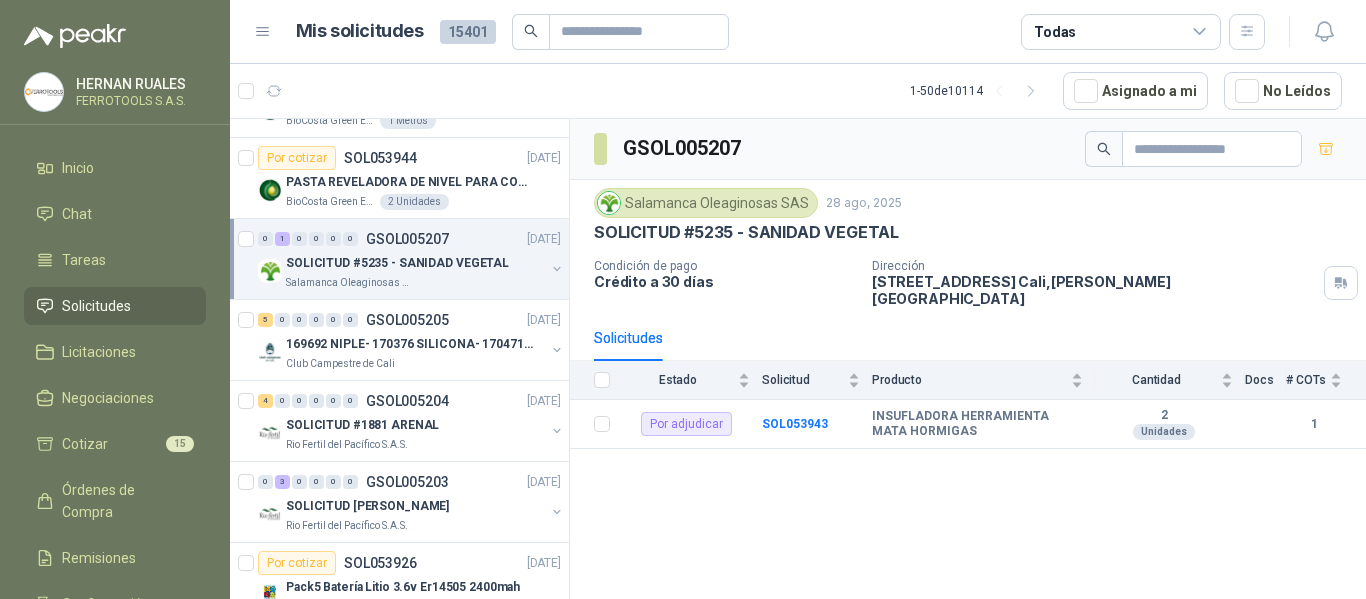
scroll to position [600, 0]
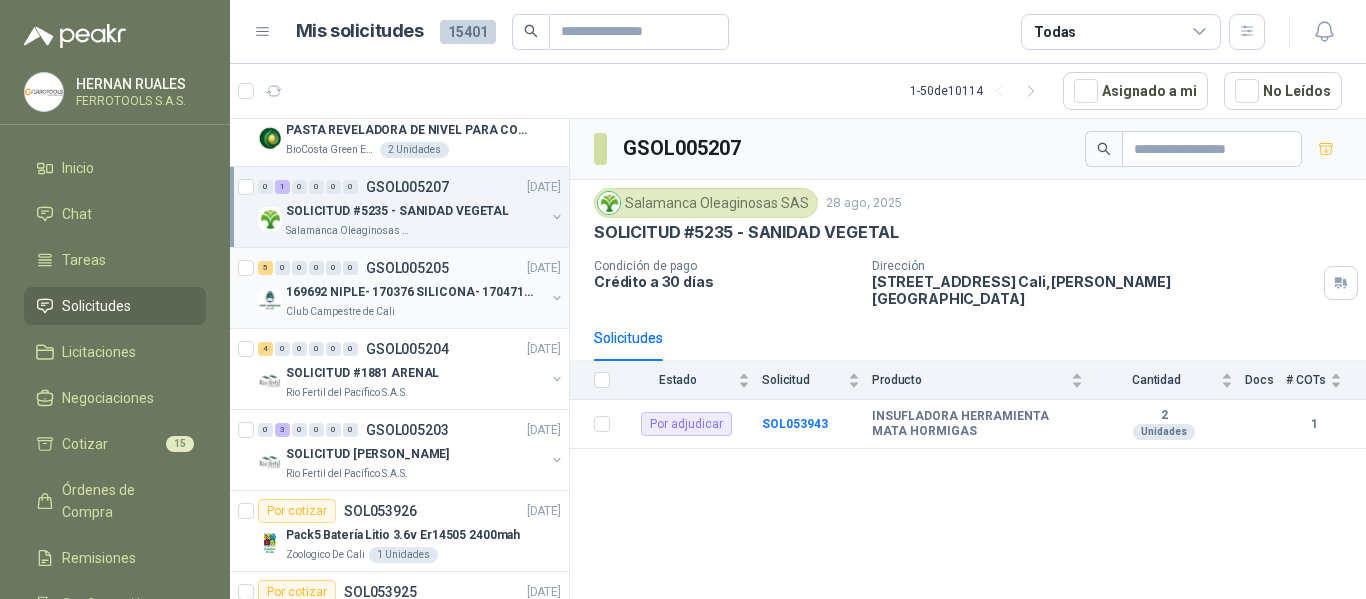
click at [468, 306] on div "Club Campestre de Cali" at bounding box center [415, 312] width 259 height 16
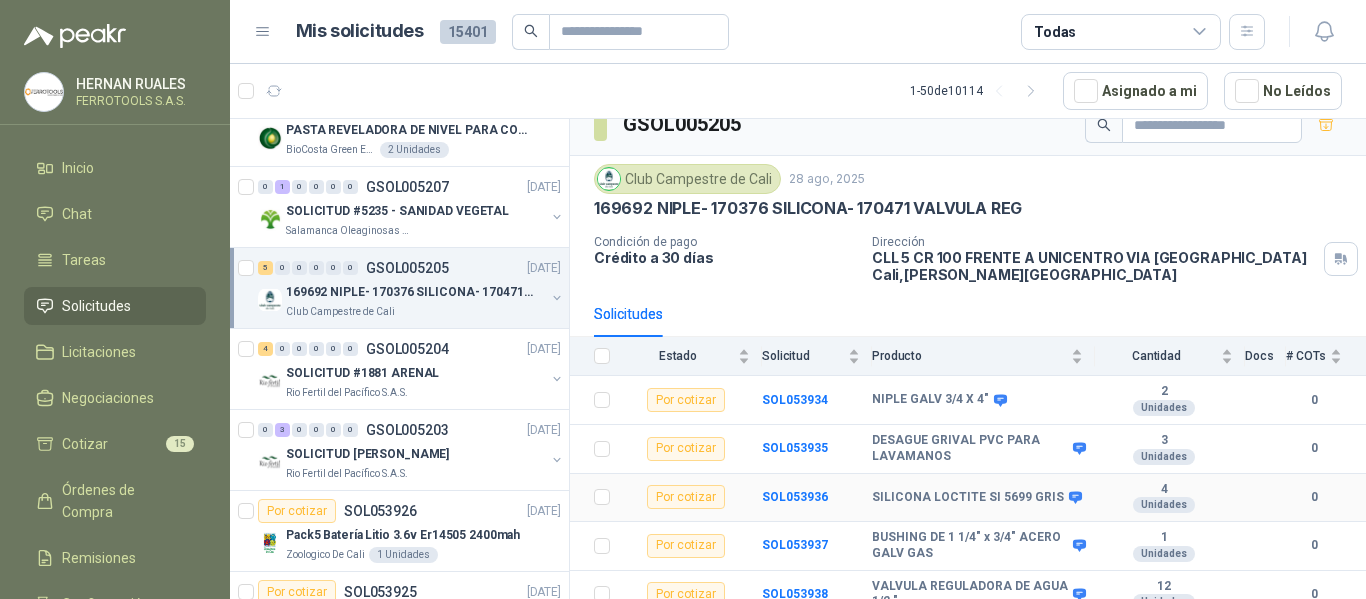
scroll to position [37, 0]
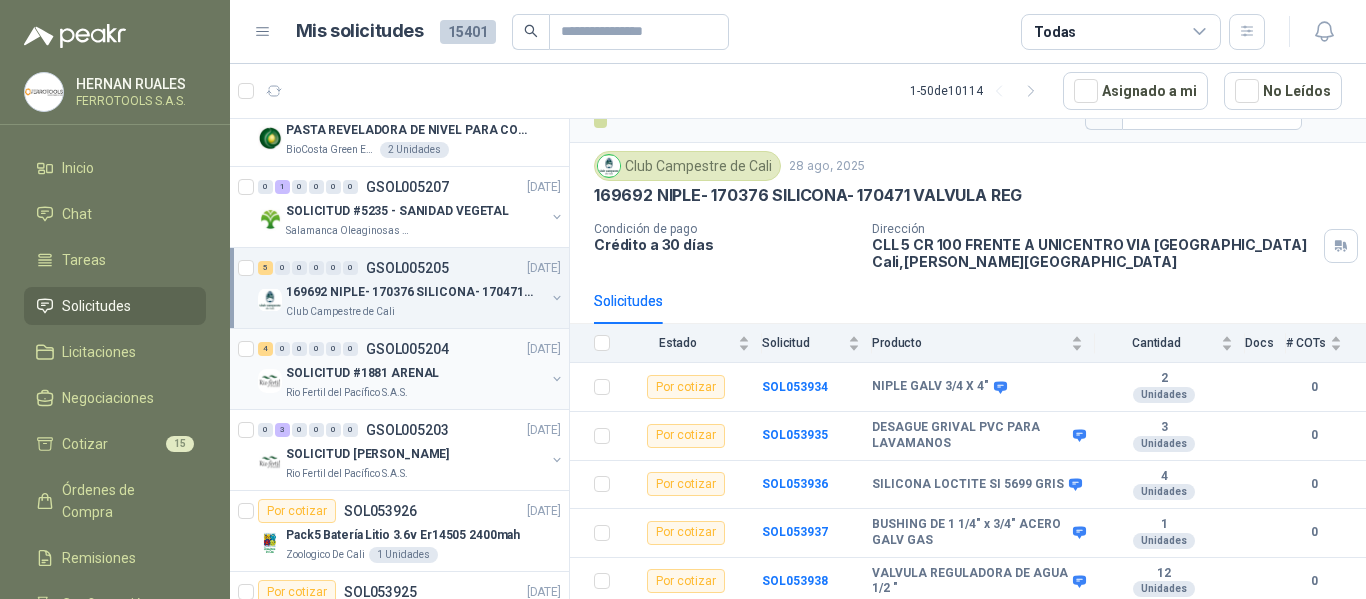
click at [471, 385] on div "Rio Fertil del Pacífico S.A.S." at bounding box center [415, 393] width 259 height 16
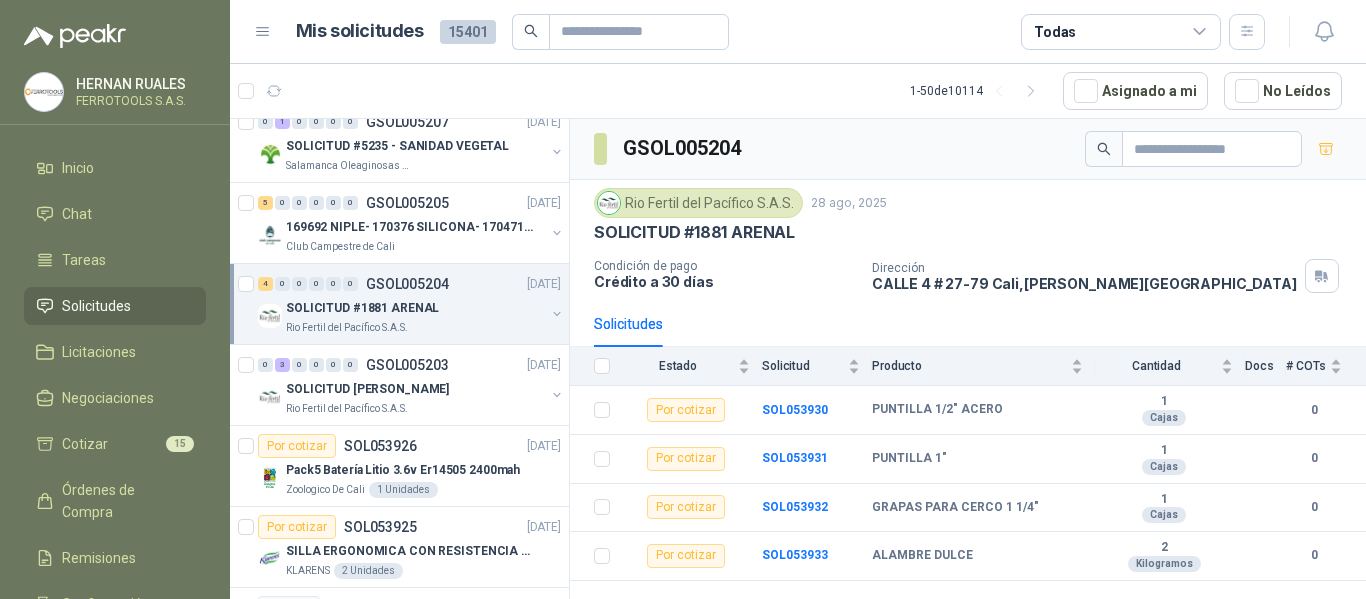
scroll to position [700, 0]
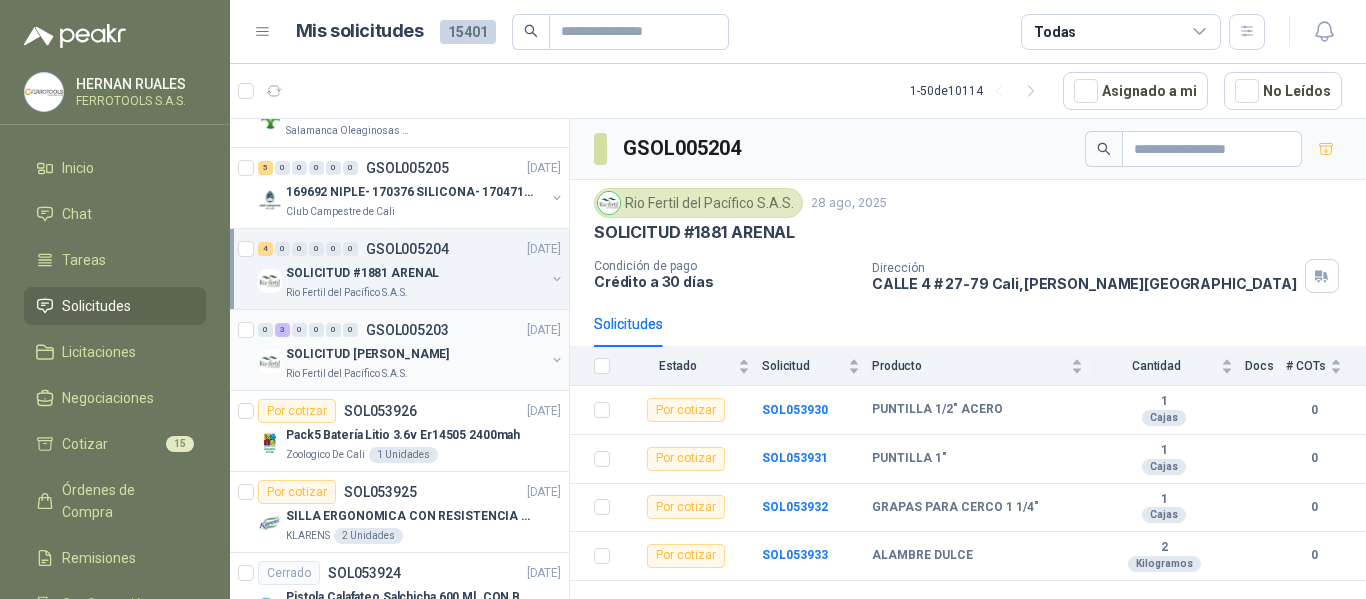
click at [484, 356] on div "SOLICITUD [PERSON_NAME]" at bounding box center [415, 354] width 259 height 24
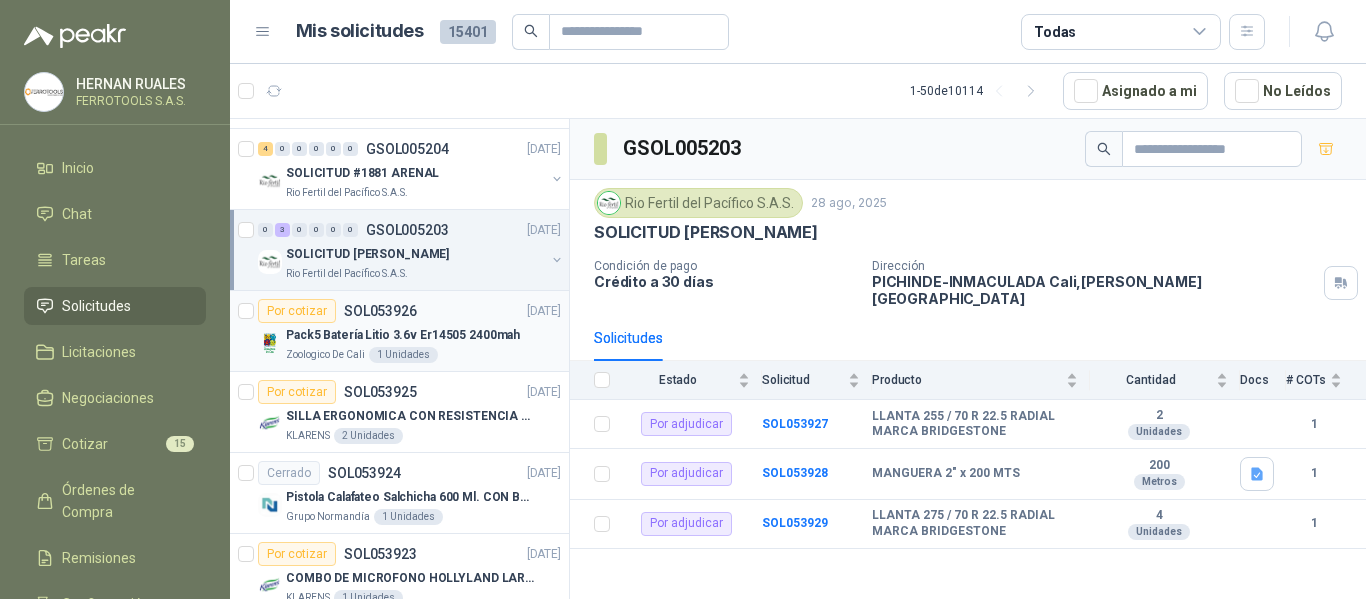
scroll to position [900, 0]
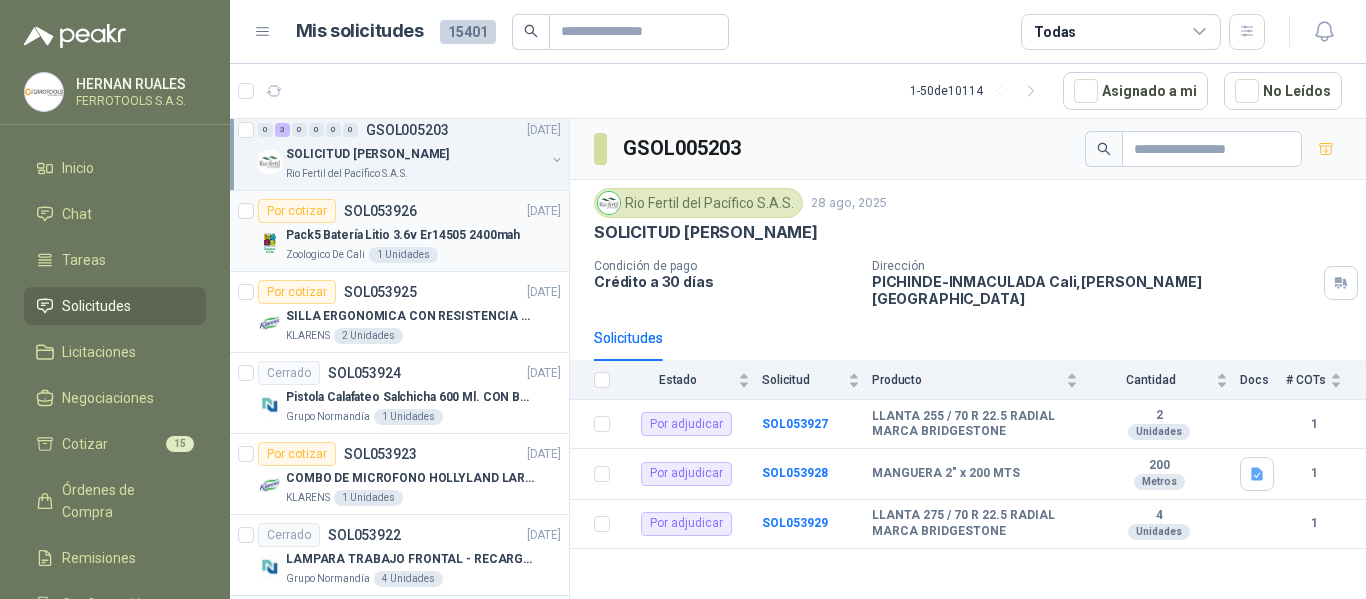
click at [496, 232] on p "Pack5 Batería Litio 3.6v Er14505 2400mah" at bounding box center [403, 235] width 234 height 19
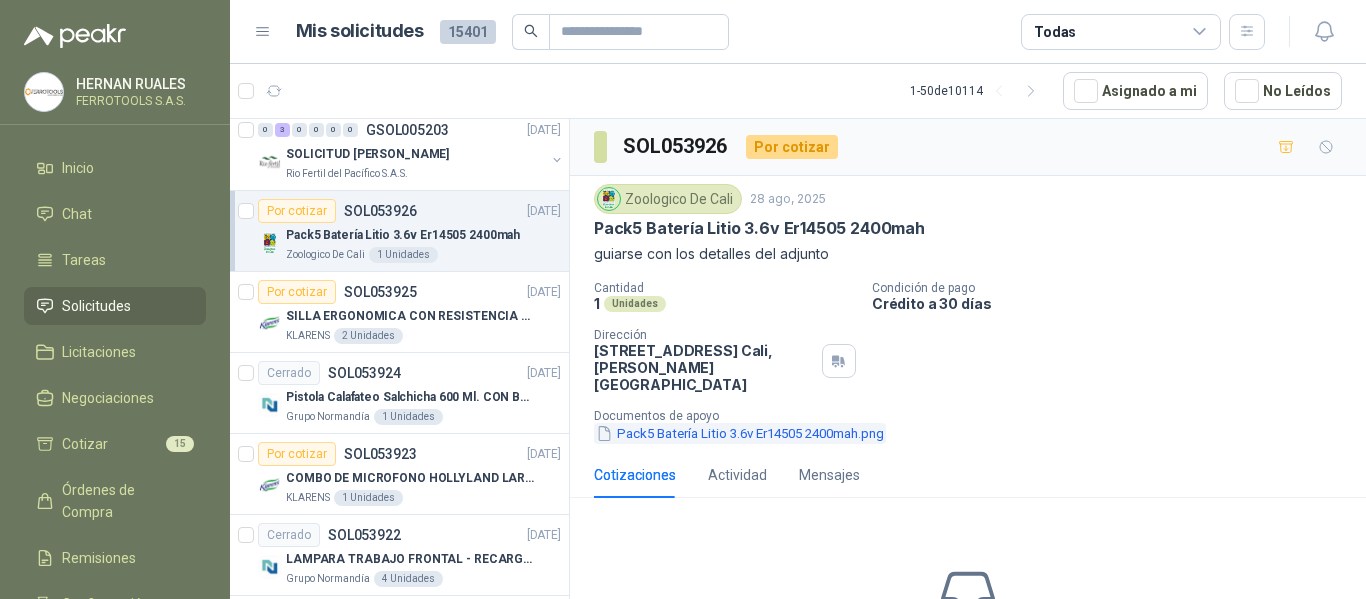
click at [775, 423] on button "Pack5 Batería Litio 3.6v Er14505 2400mah.png" at bounding box center [740, 433] width 292 height 21
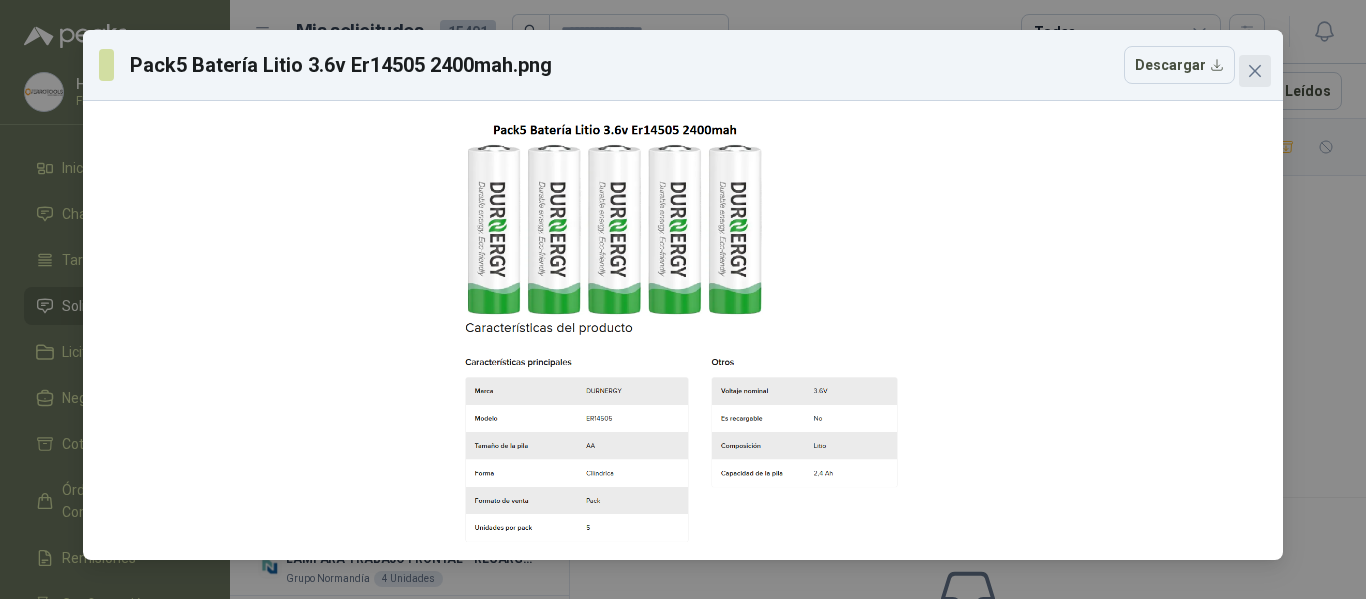
click at [1251, 80] on button "Close" at bounding box center [1255, 71] width 32 height 32
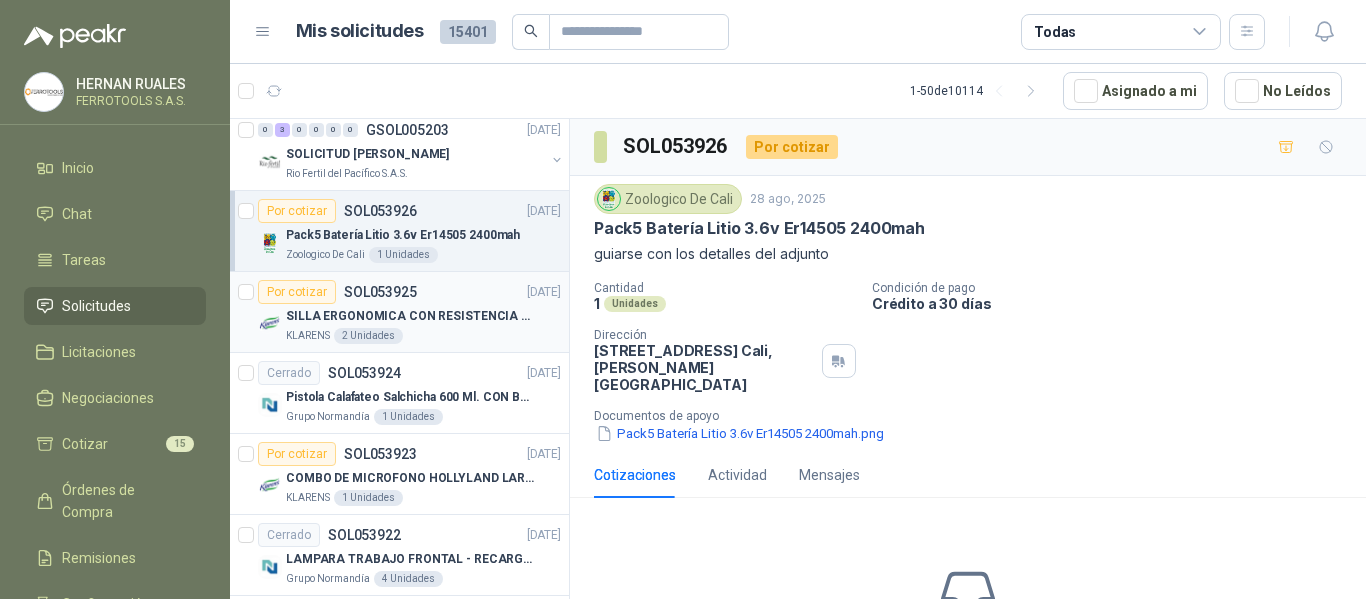
click at [473, 331] on div "KLARENS 2 Unidades" at bounding box center [423, 336] width 275 height 16
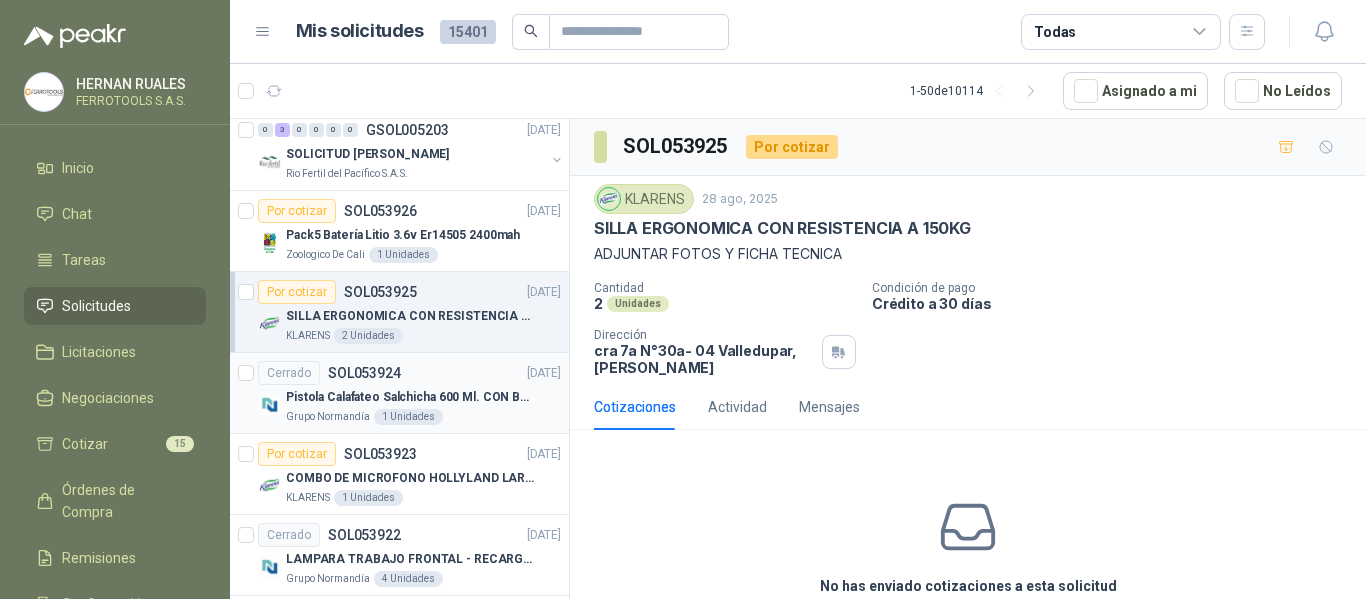
click at [480, 407] on div "Pistola Calafateo Salchicha 600 Ml. CON BOQUILLA" at bounding box center [423, 397] width 275 height 24
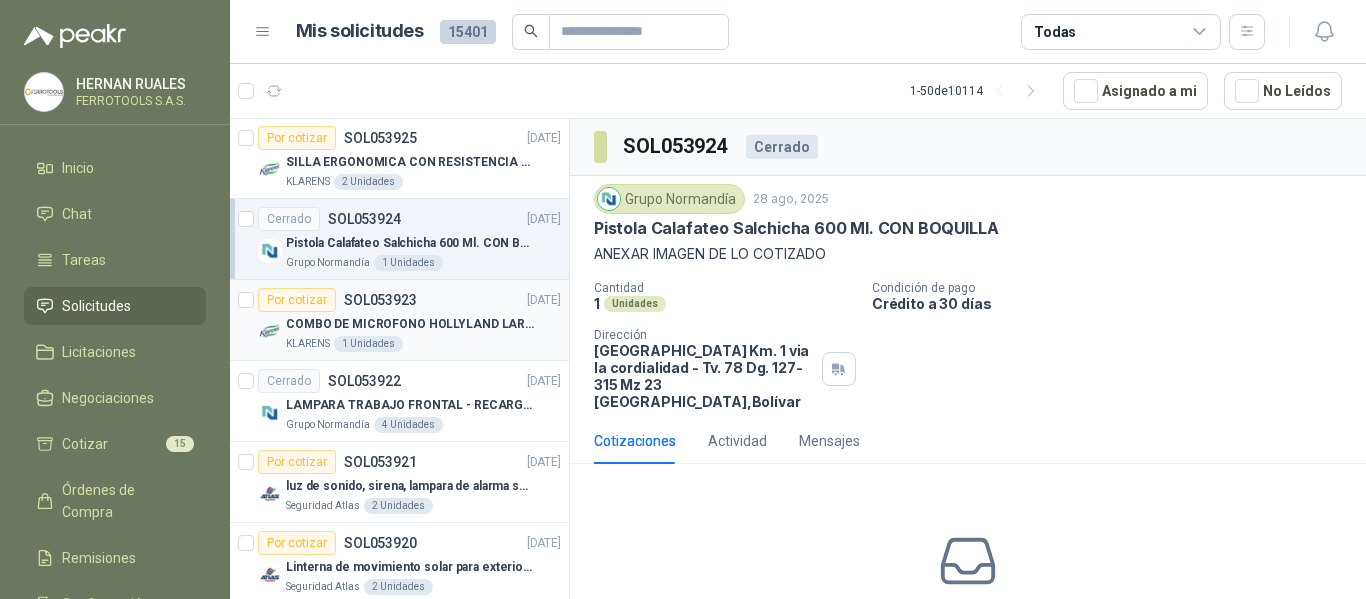
scroll to position [1100, 0]
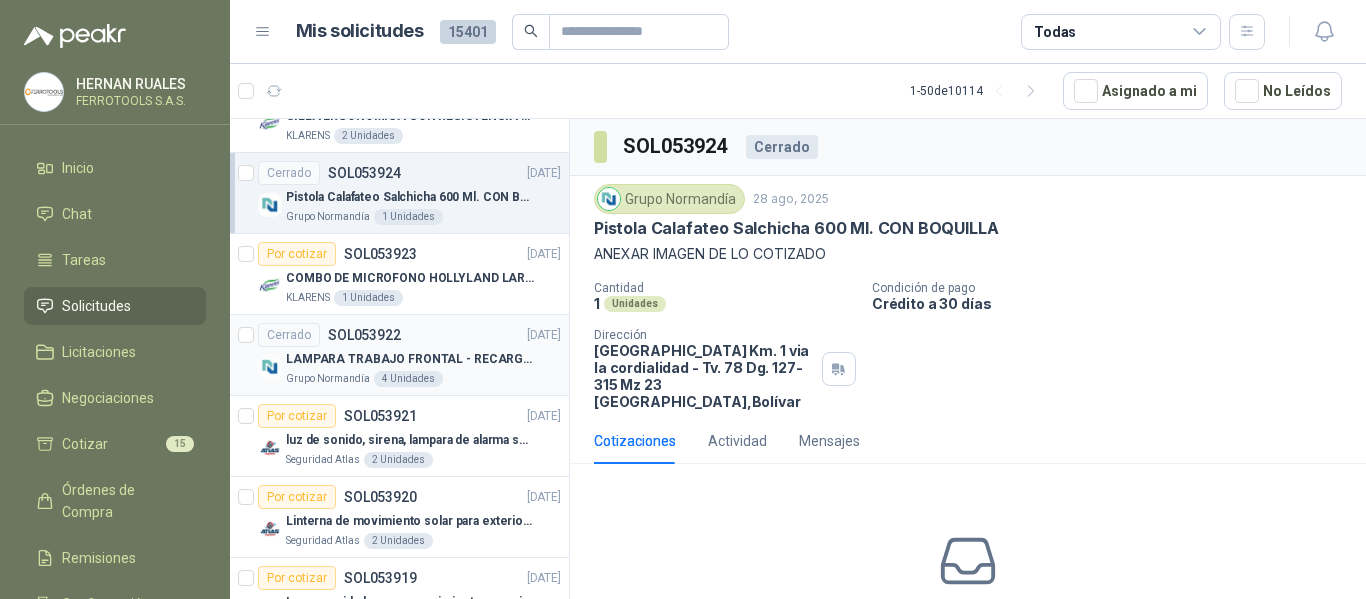
click at [461, 357] on p "LAMPARA TRABAJO FRONTAL - RECARGABLE" at bounding box center [410, 359] width 249 height 19
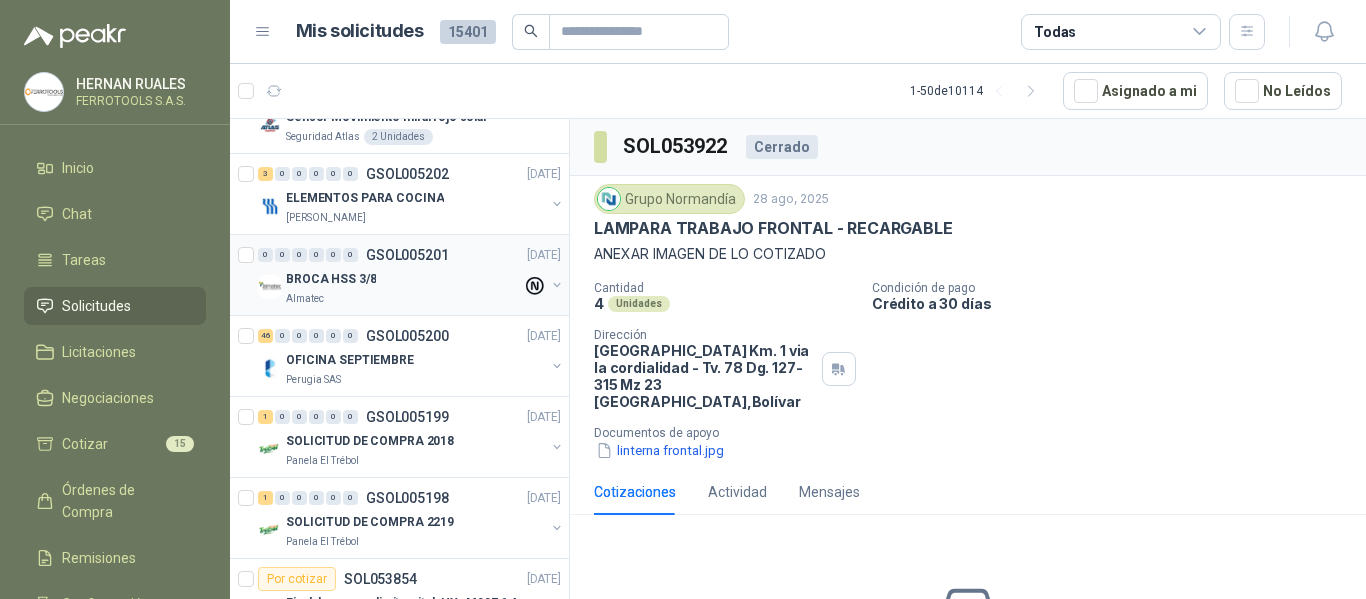
scroll to position [1700, 0]
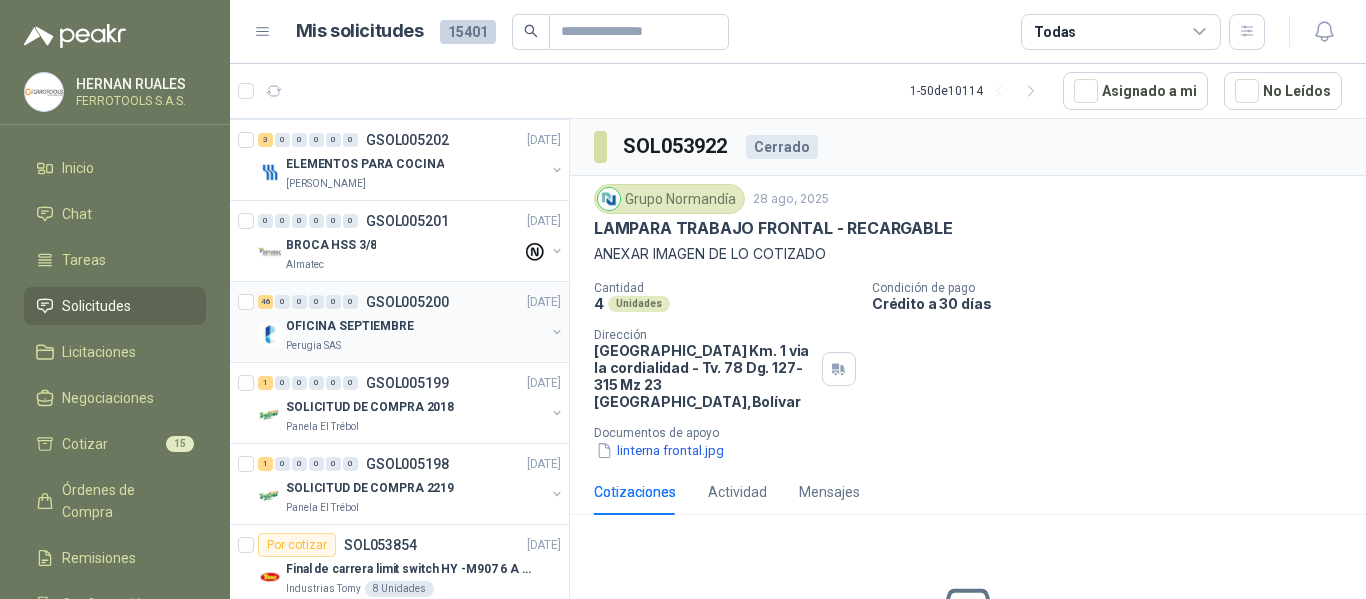
click at [503, 346] on div "Perugia SAS" at bounding box center [415, 346] width 259 height 16
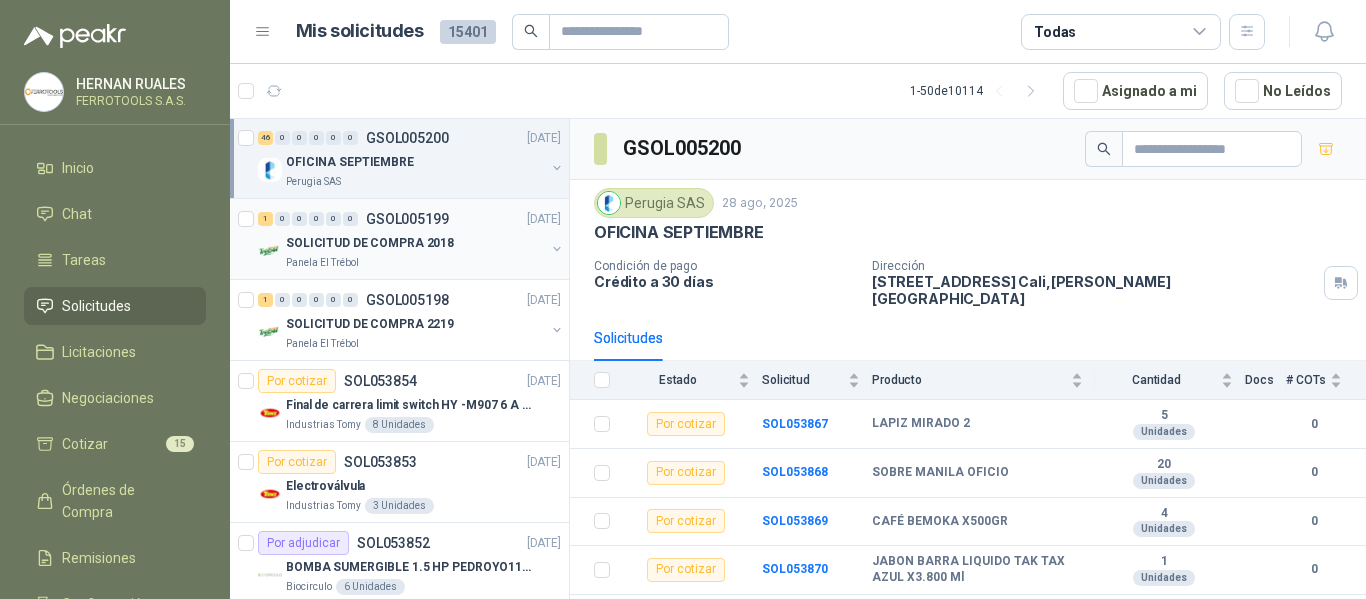
scroll to position [1900, 0]
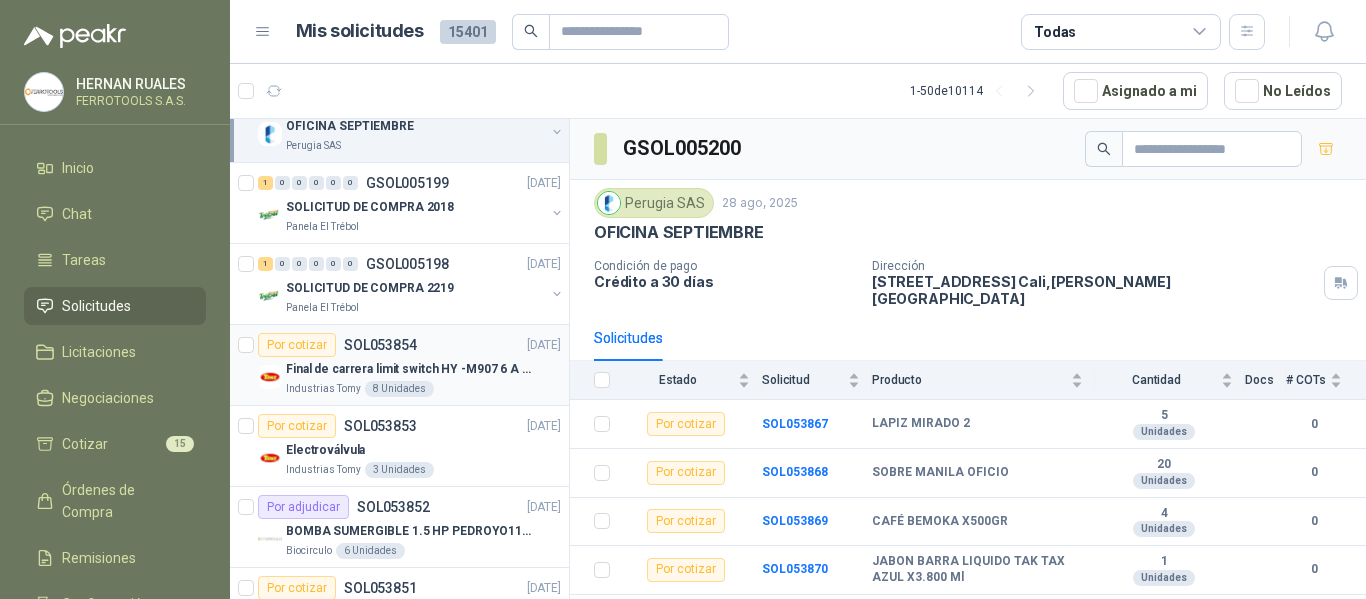
click at [483, 375] on p "Final de carrera limit switch HY -M907 6 A - 250 V a.c" at bounding box center [410, 369] width 249 height 19
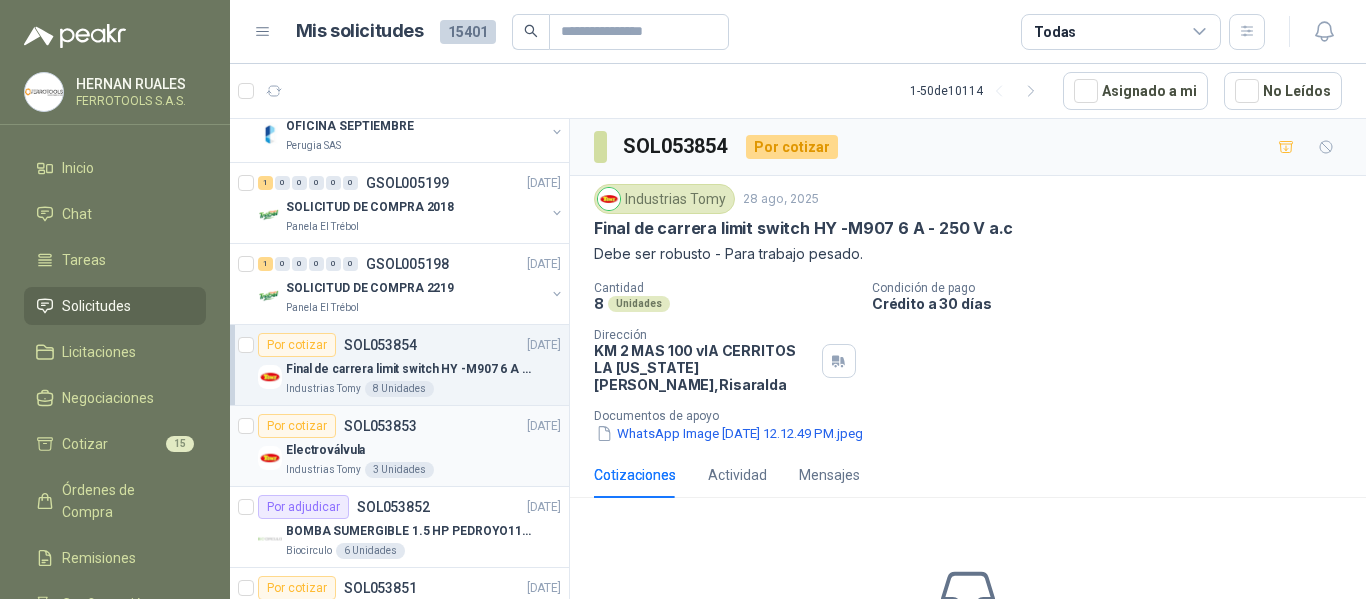
click at [476, 449] on div "Electroválvula" at bounding box center [423, 450] width 275 height 24
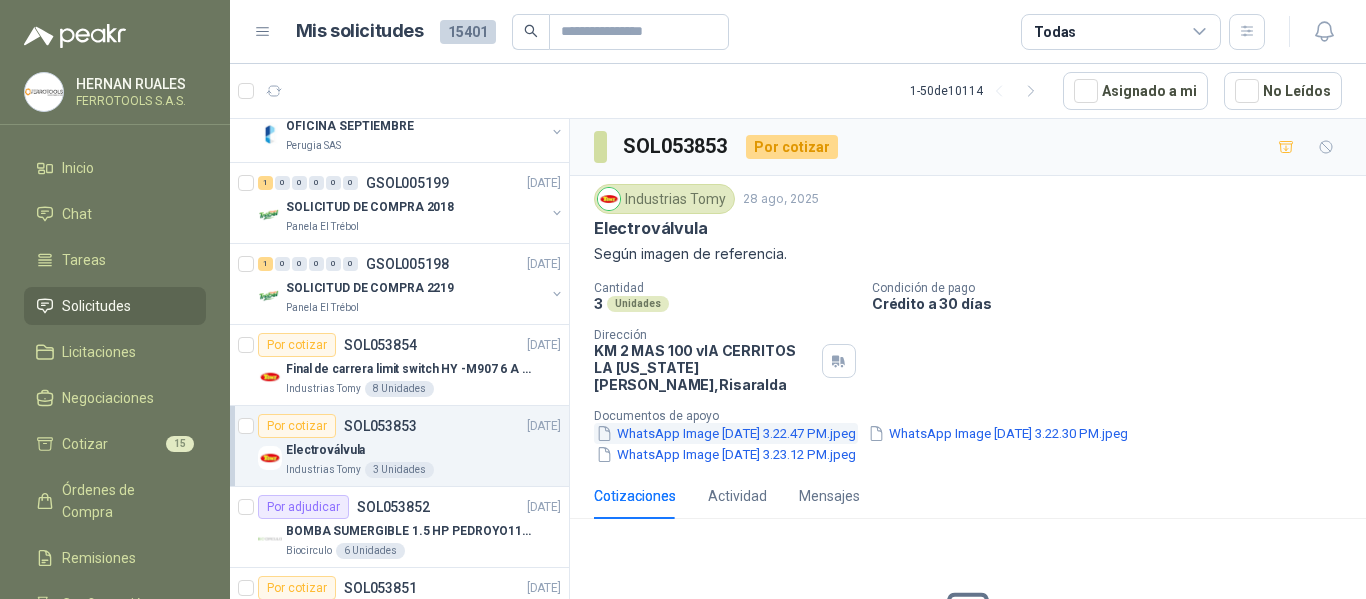
click at [692, 423] on button "WhatsApp Image 2025-08-25 at 3.22.47 PM.jpeg" at bounding box center [726, 433] width 264 height 21
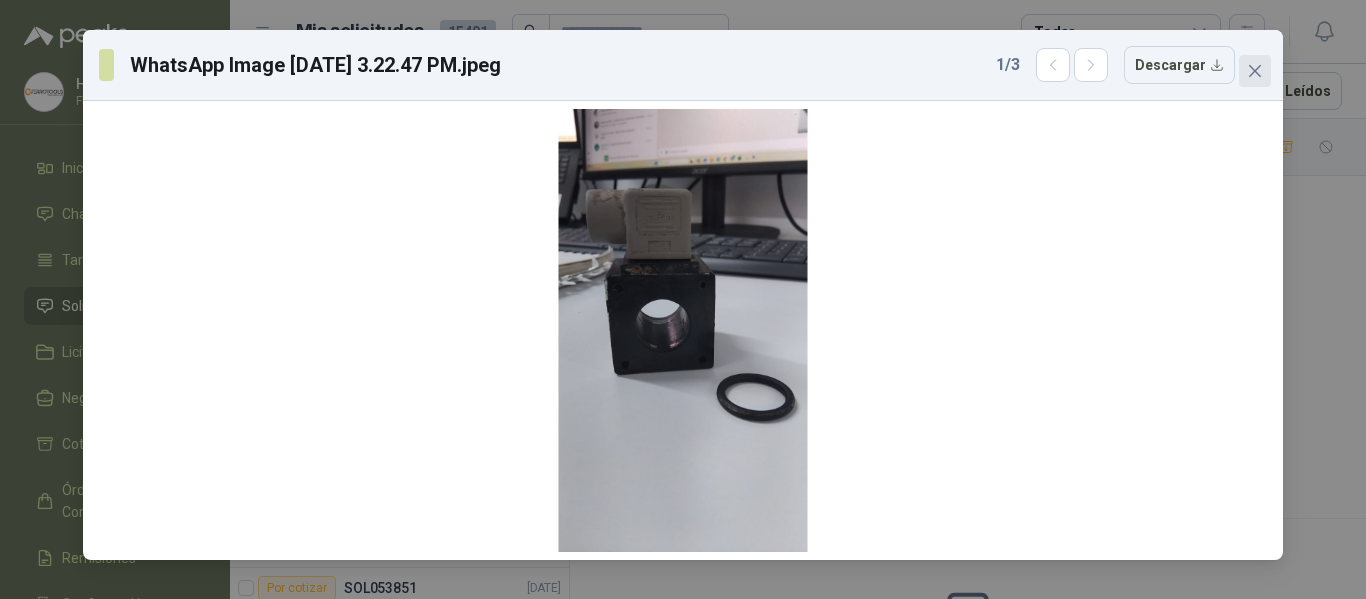
click at [1260, 66] on icon "close" at bounding box center [1255, 71] width 12 height 12
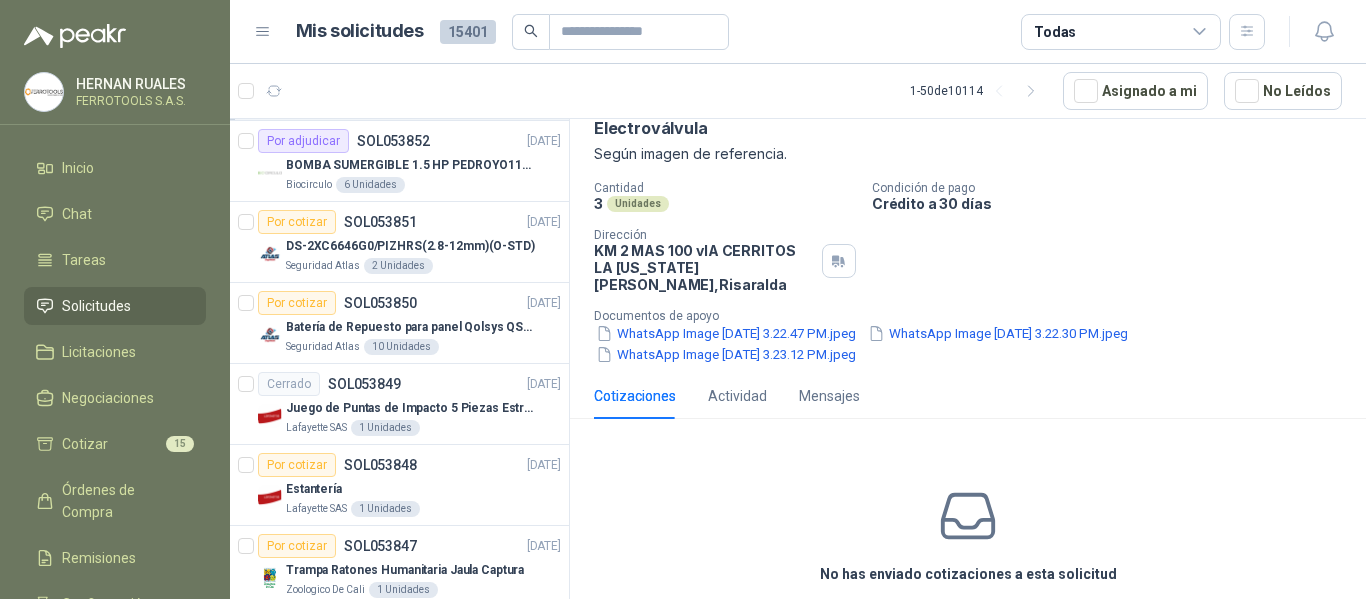
scroll to position [2300, 0]
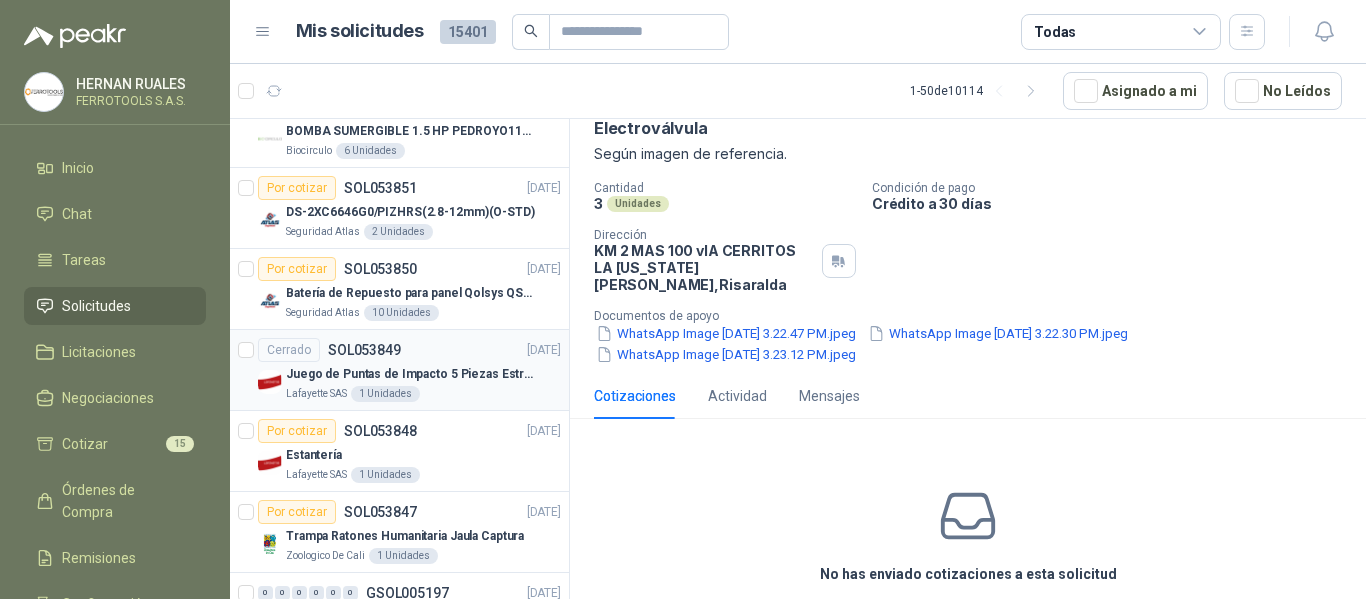
click at [482, 385] on div "Juego de Puntas de Impacto 5 Piezas Estrella PH2 de 2'' Zanco 1/4'' Truper" at bounding box center [423, 374] width 275 height 24
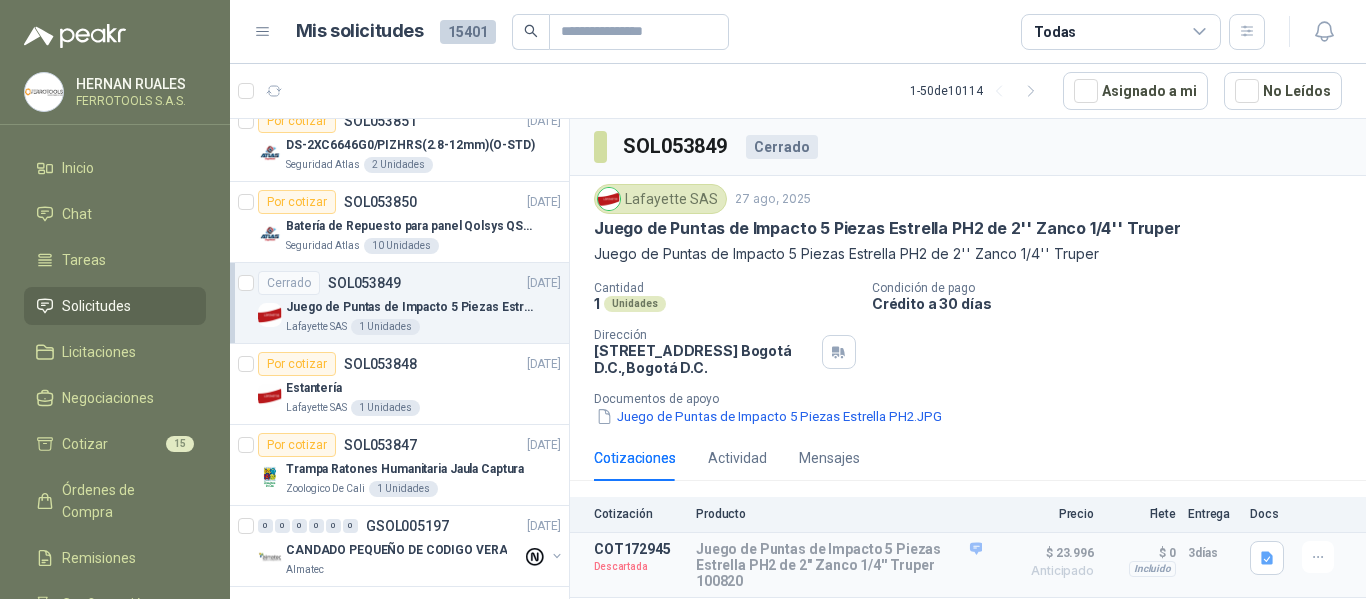
scroll to position [2400, 0]
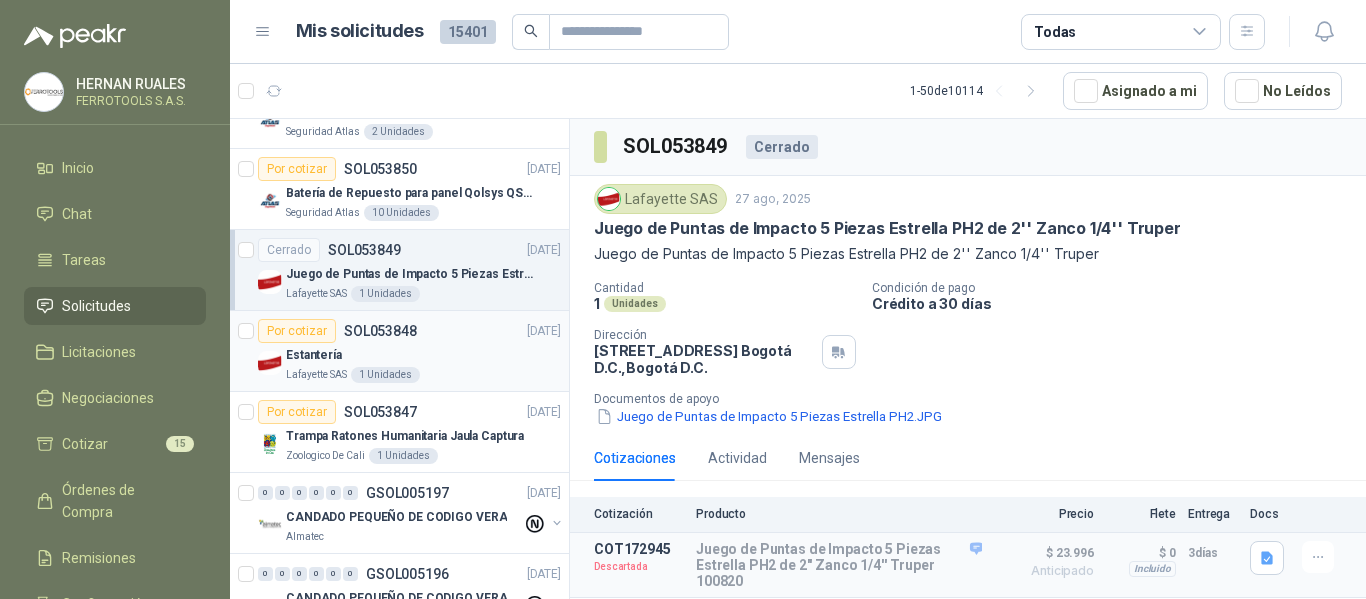
click at [487, 375] on div "Lafayette SAS 1 Unidades" at bounding box center [423, 375] width 275 height 16
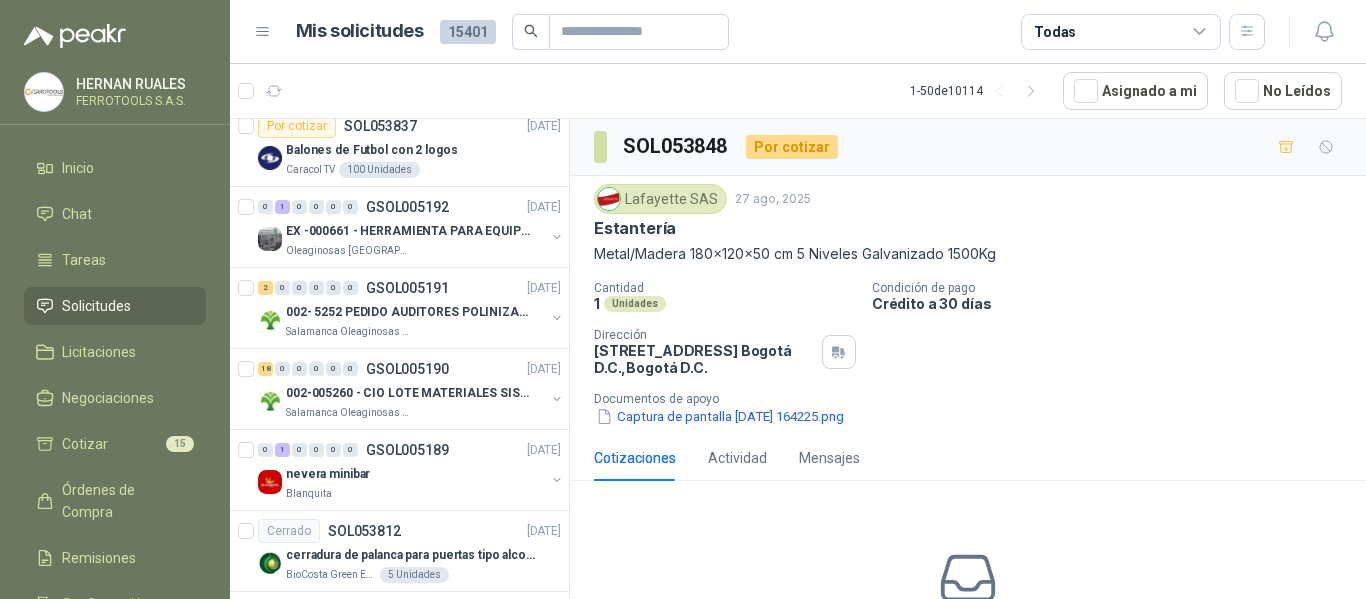
scroll to position [3100, 0]
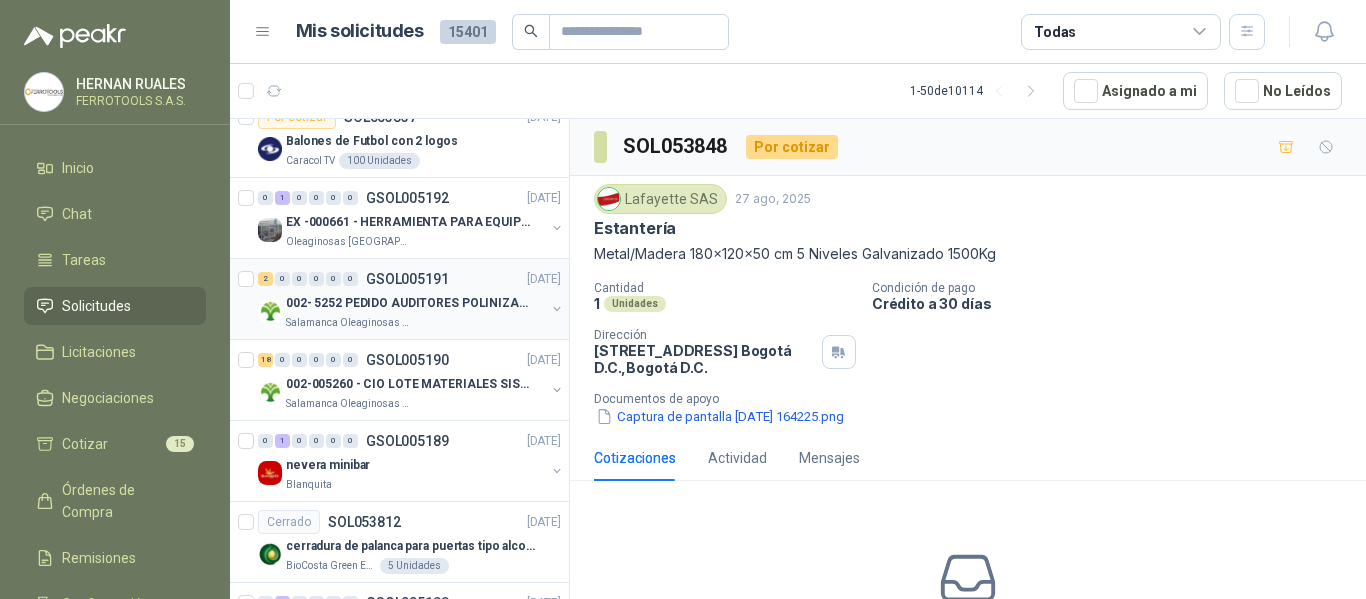
click at [491, 316] on div "Salamanca Oleaginosas SAS" at bounding box center [415, 323] width 259 height 16
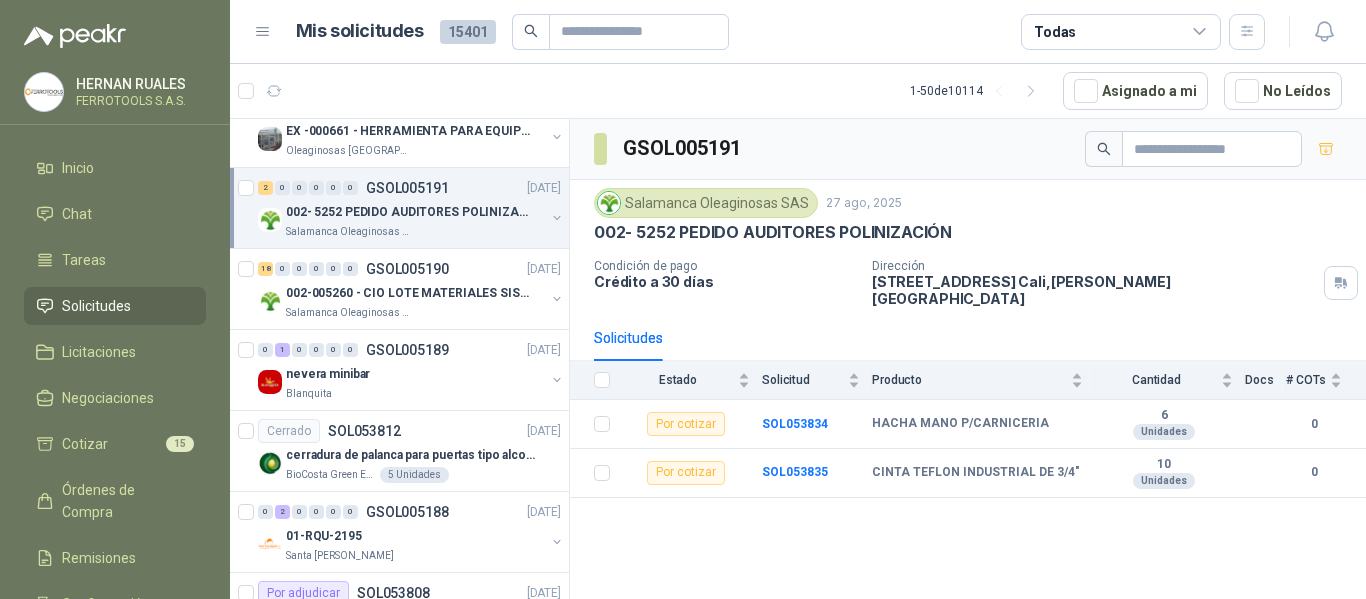
scroll to position [3200, 0]
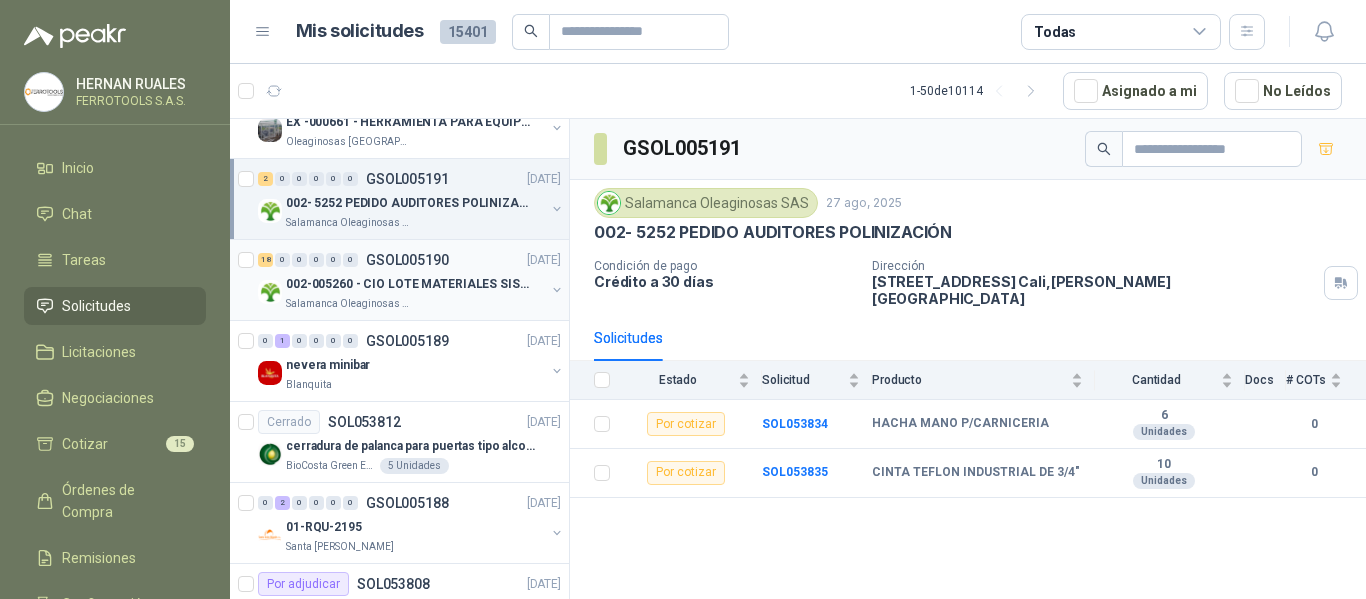
click at [494, 313] on div "18 0 0 0 0 0 GSOL005190 27/08/25 002-005260 - CIO LOTE MATERIALES SISTEMA HIDRA…" at bounding box center [399, 280] width 339 height 81
click at [479, 277] on p "002-005260 - CIO LOTE MATERIALES SISTEMA HIDRAULIC" at bounding box center [410, 284] width 249 height 19
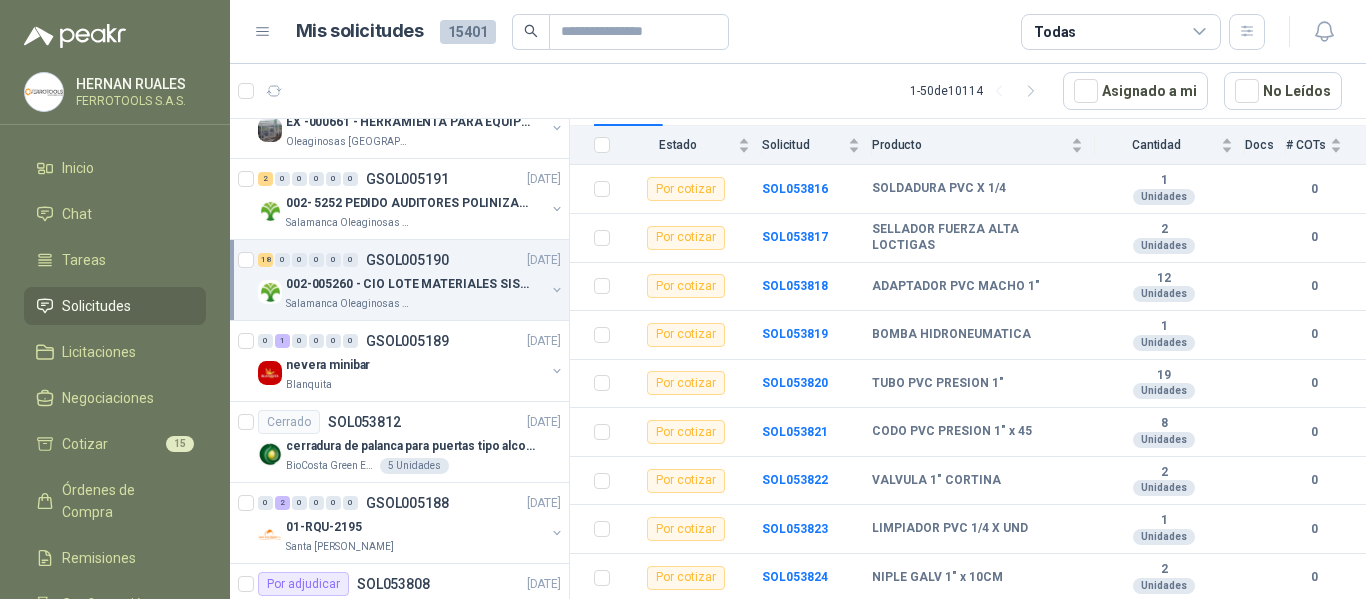
scroll to position [200, 0]
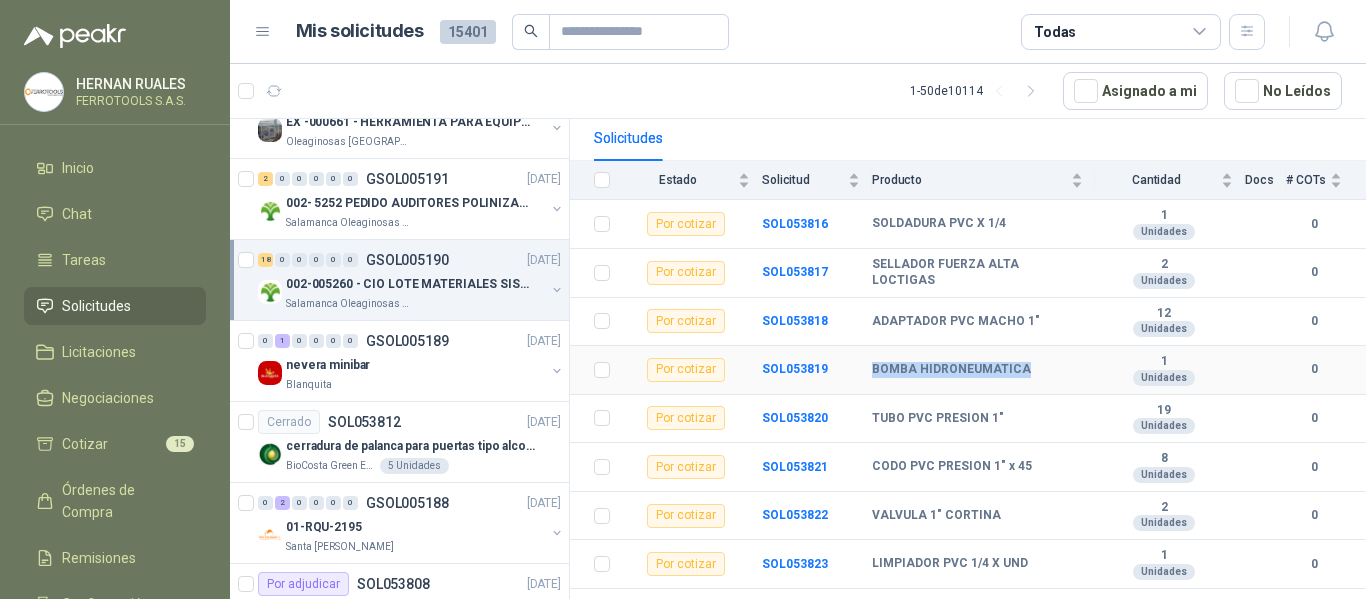
drag, startPoint x: 874, startPoint y: 359, endPoint x: 1035, endPoint y: 357, distance: 161.0
click at [1035, 362] on div "BOMBA HIDRONEUMATICA" at bounding box center [977, 370] width 211 height 16
copy b "BOMBA HIDRONEUMATICA"
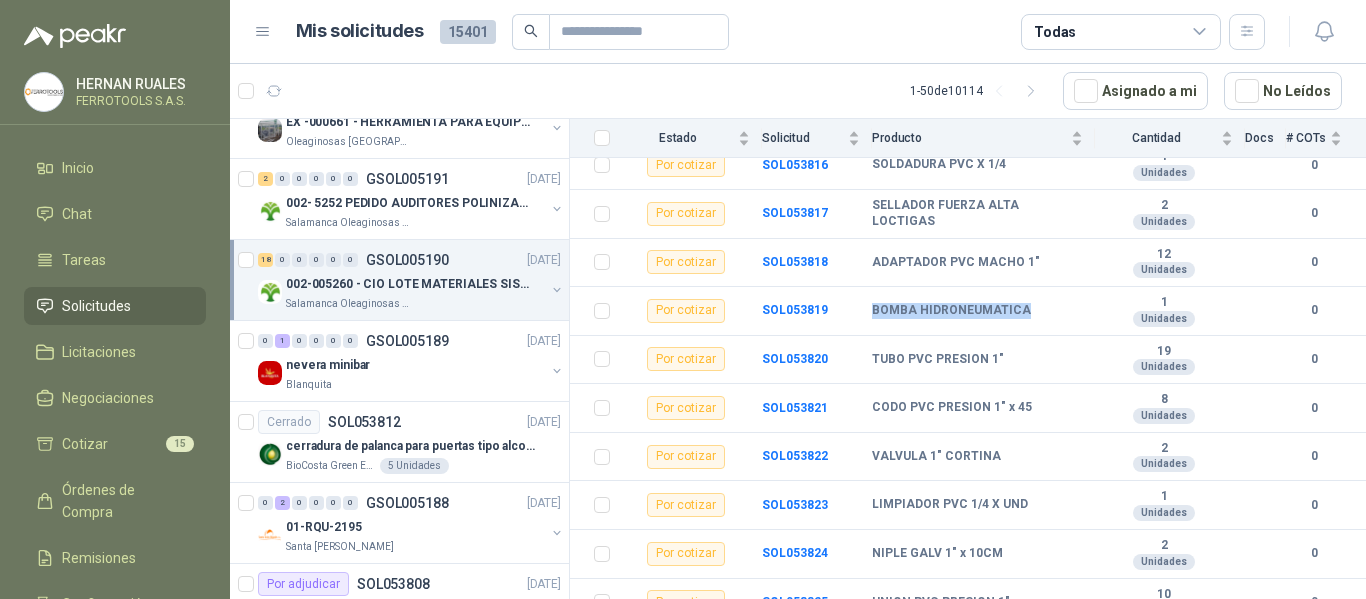
scroll to position [255, 0]
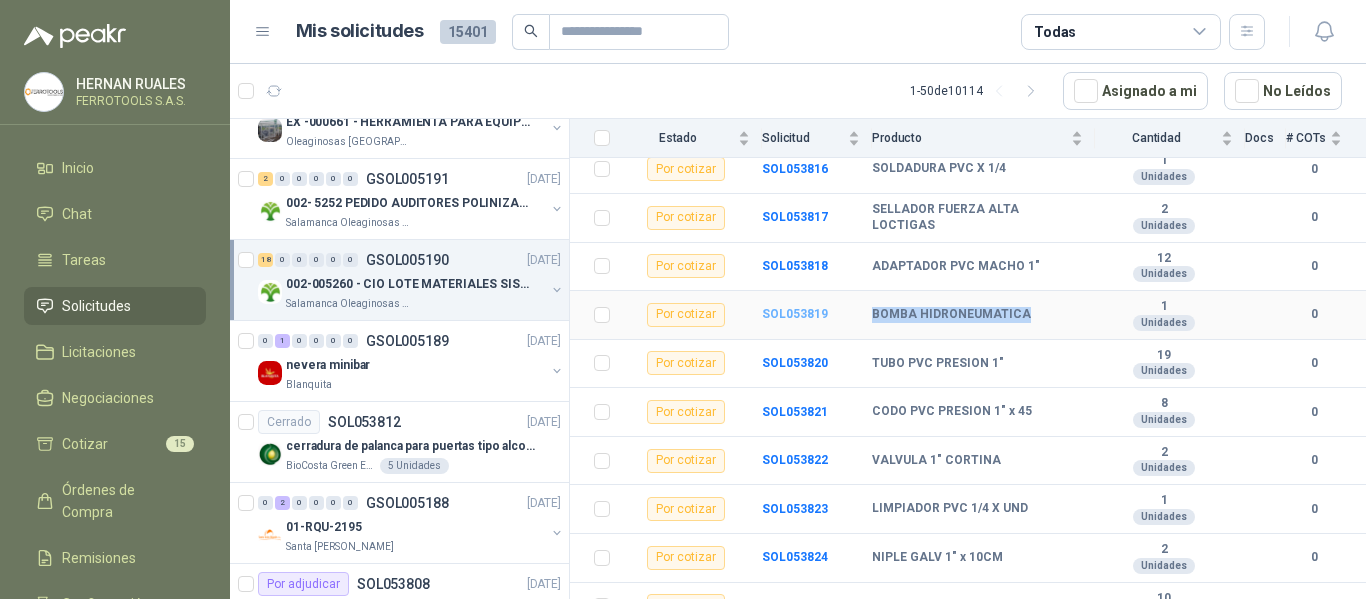
click at [775, 307] on b "SOL053819" at bounding box center [795, 314] width 66 height 14
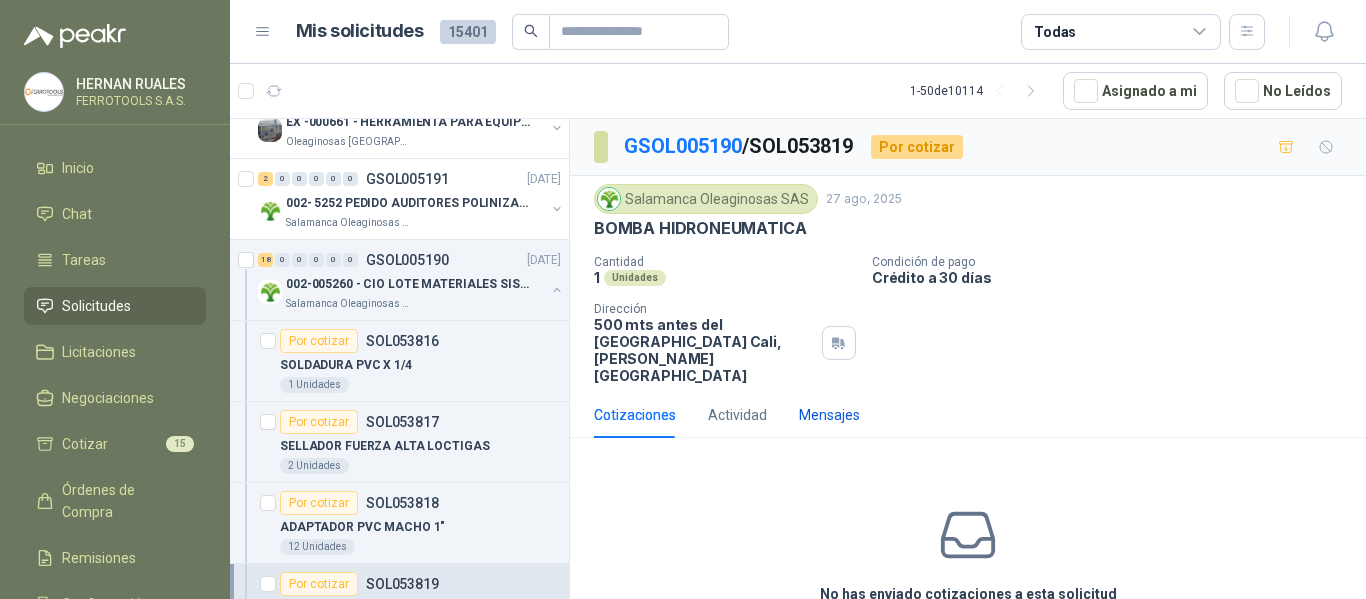
click at [844, 405] on div "Mensajes" at bounding box center [829, 415] width 61 height 22
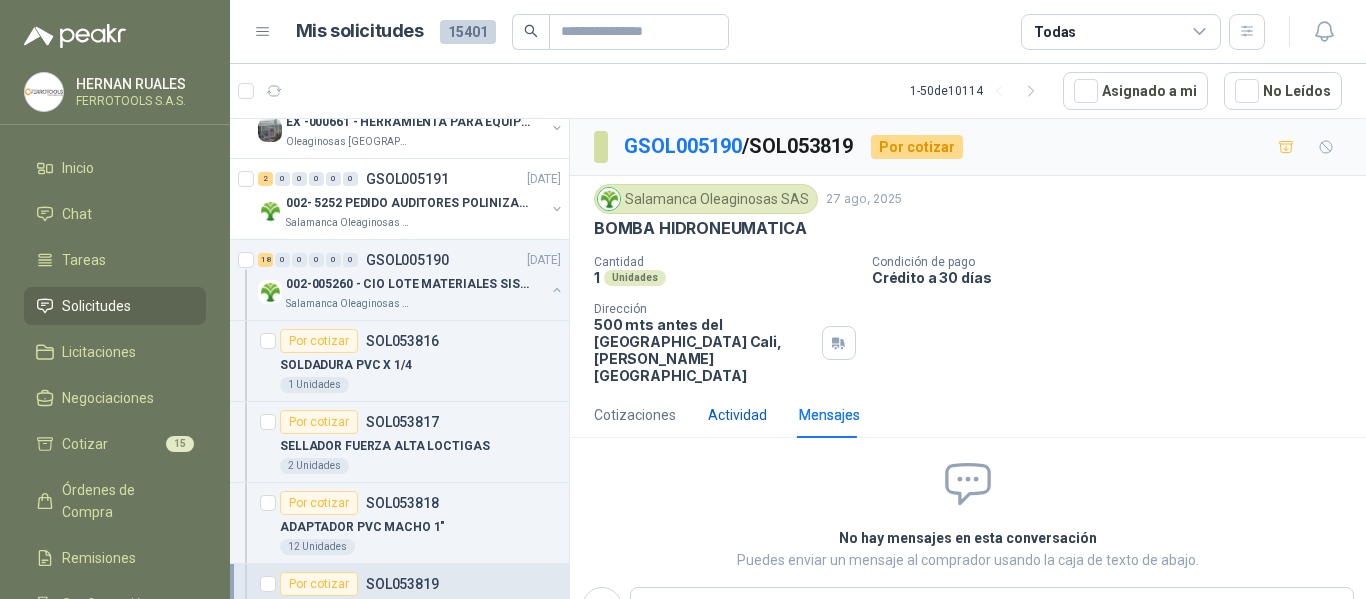
click at [735, 404] on div "Actividad" at bounding box center [737, 415] width 59 height 22
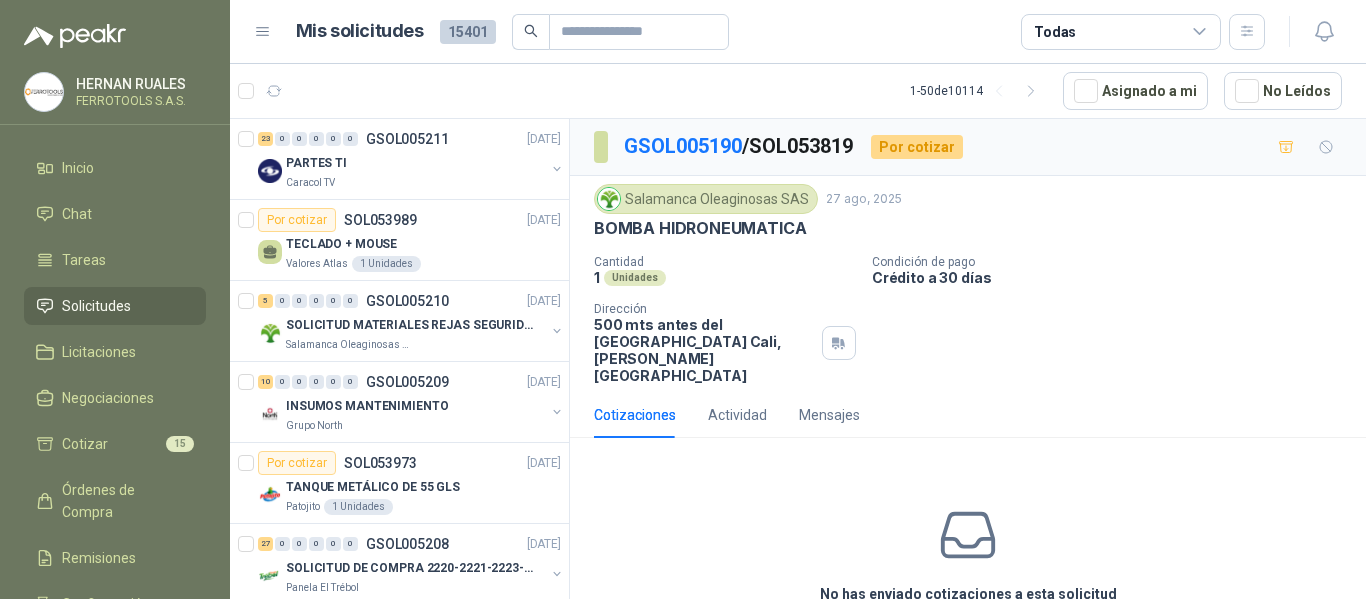
click at [685, 469] on div "No has enviado cotizaciones a esta solicitud Cotizar" at bounding box center [968, 581] width 796 height 255
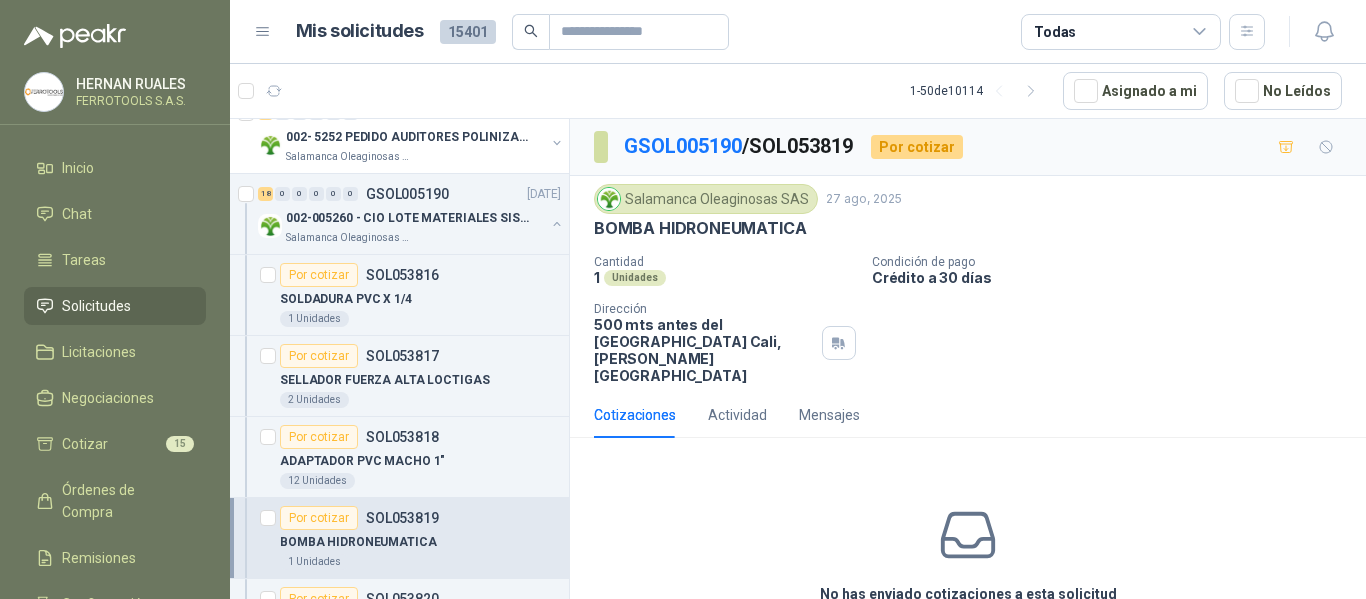
scroll to position [3300, 0]
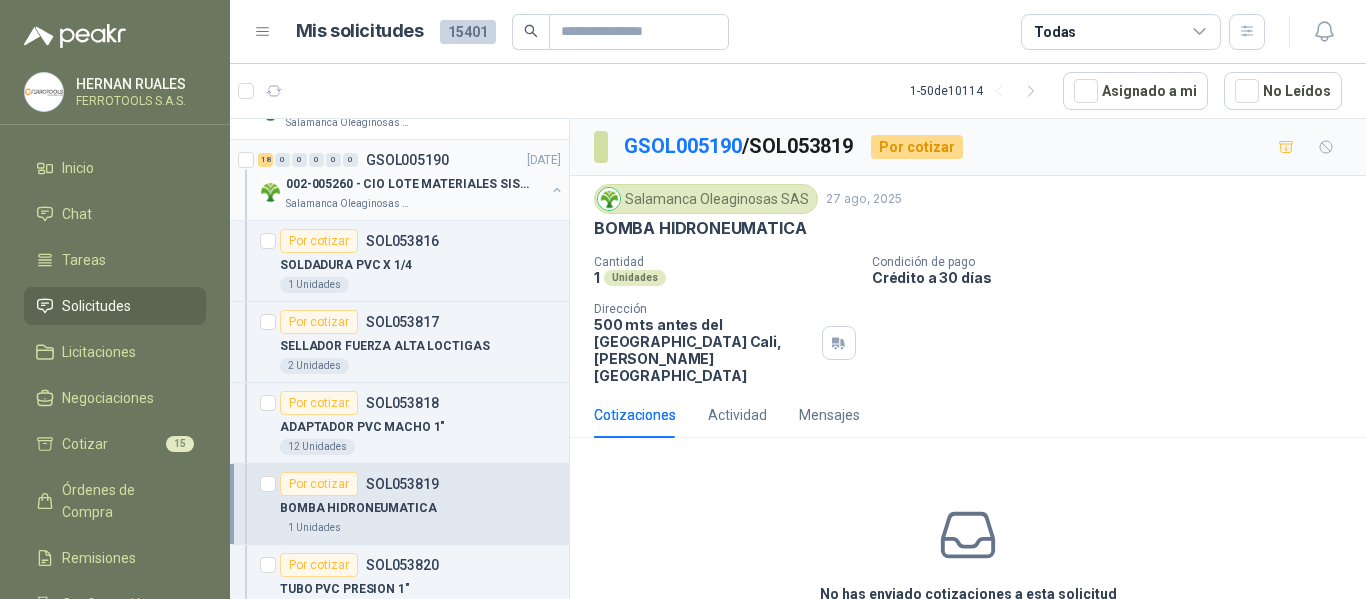
click at [486, 186] on p "002-005260 - CIO LOTE MATERIALES SISTEMA HIDRAULIC" at bounding box center [410, 184] width 249 height 19
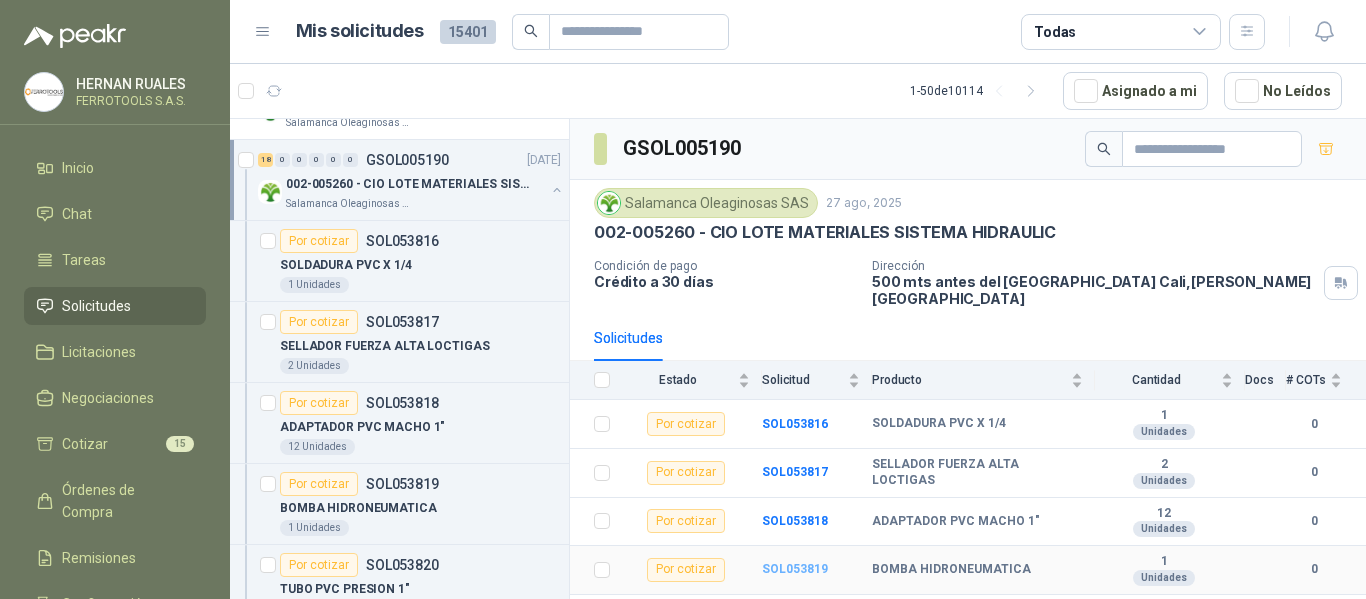
click at [793, 562] on b "SOL053819" at bounding box center [795, 569] width 66 height 14
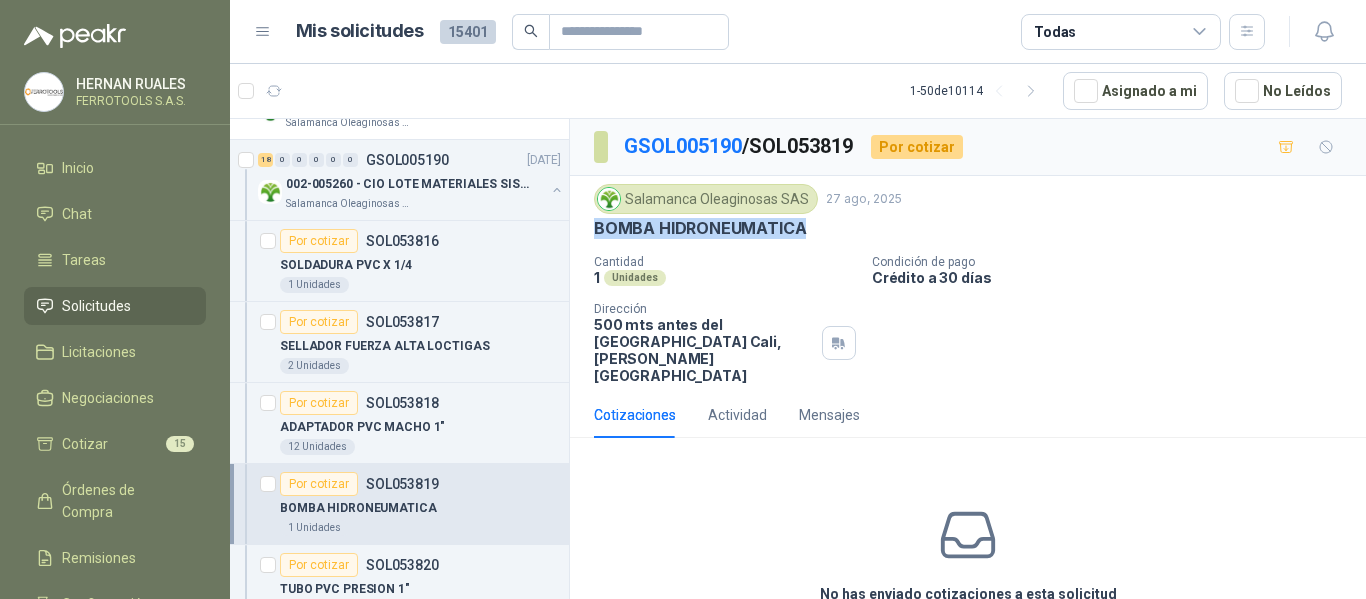
drag, startPoint x: 800, startPoint y: 230, endPoint x: 593, endPoint y: 231, distance: 207.0
click at [593, 231] on div "Salamanca Oleaginosas SAS 27 ago, 2025 BOMBA HIDRONEUMATICA Cantidad 1 Unidades…" at bounding box center [968, 284] width 796 height 216
copy p "BOMBA HIDRONEUMATICA"
click at [535, 204] on div "002-005260 - CIO LOTE MATERIALES SISTEMA HIDRAULIC Salamanca Oleaginosas SAS" at bounding box center [411, 192] width 307 height 40
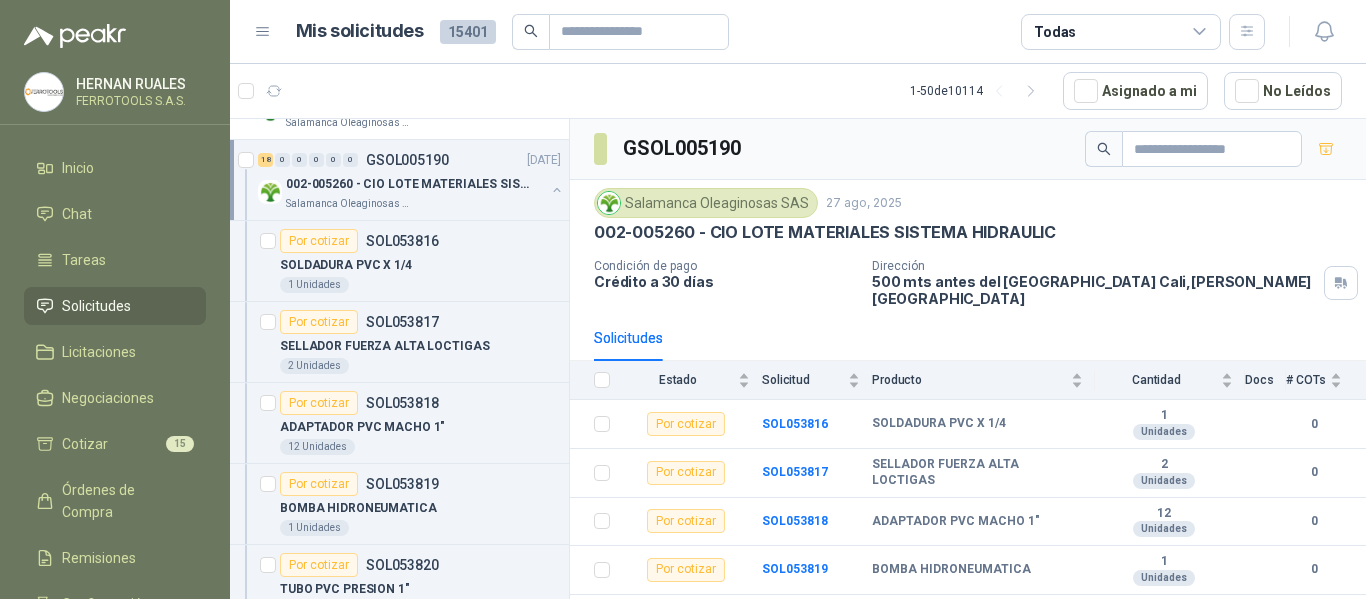
click at [549, 190] on button "button" at bounding box center [557, 190] width 16 height 16
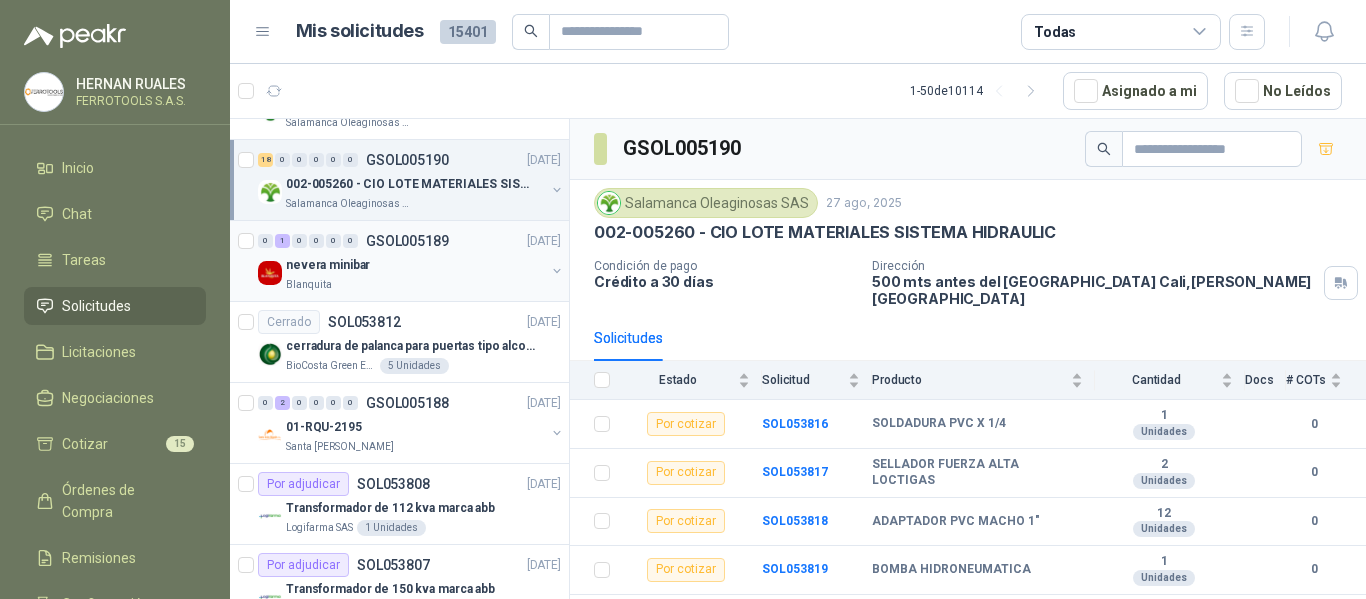
scroll to position [7, 0]
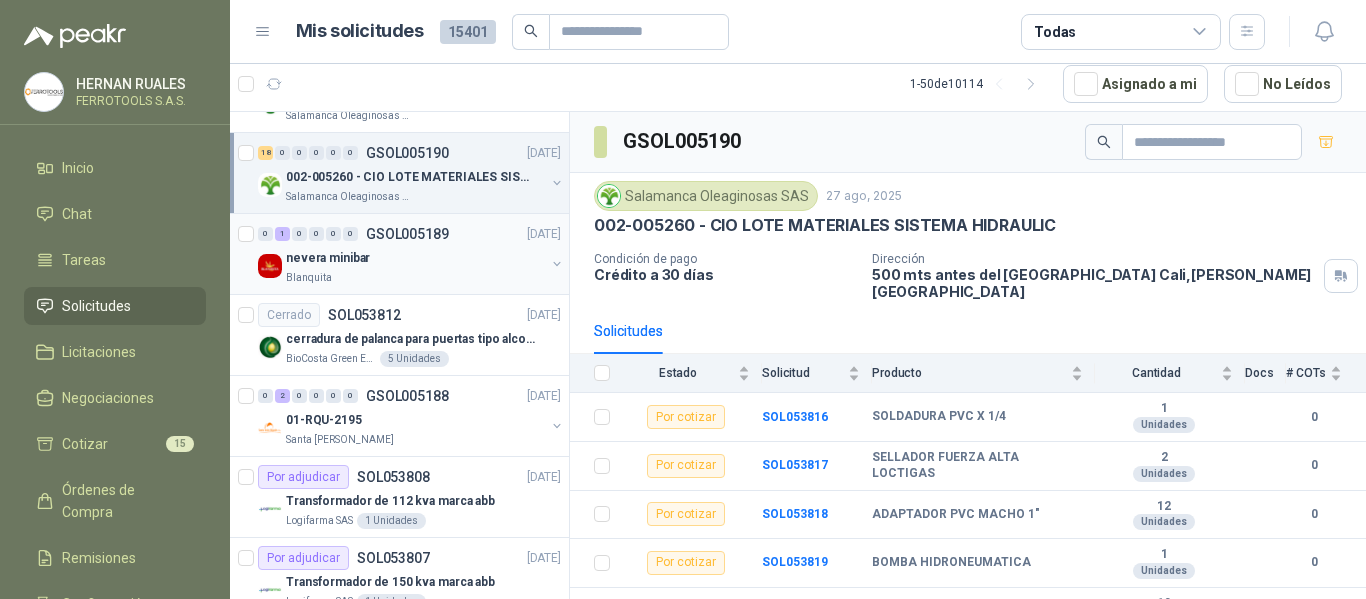
click at [439, 274] on div "Blanquita" at bounding box center [415, 278] width 259 height 16
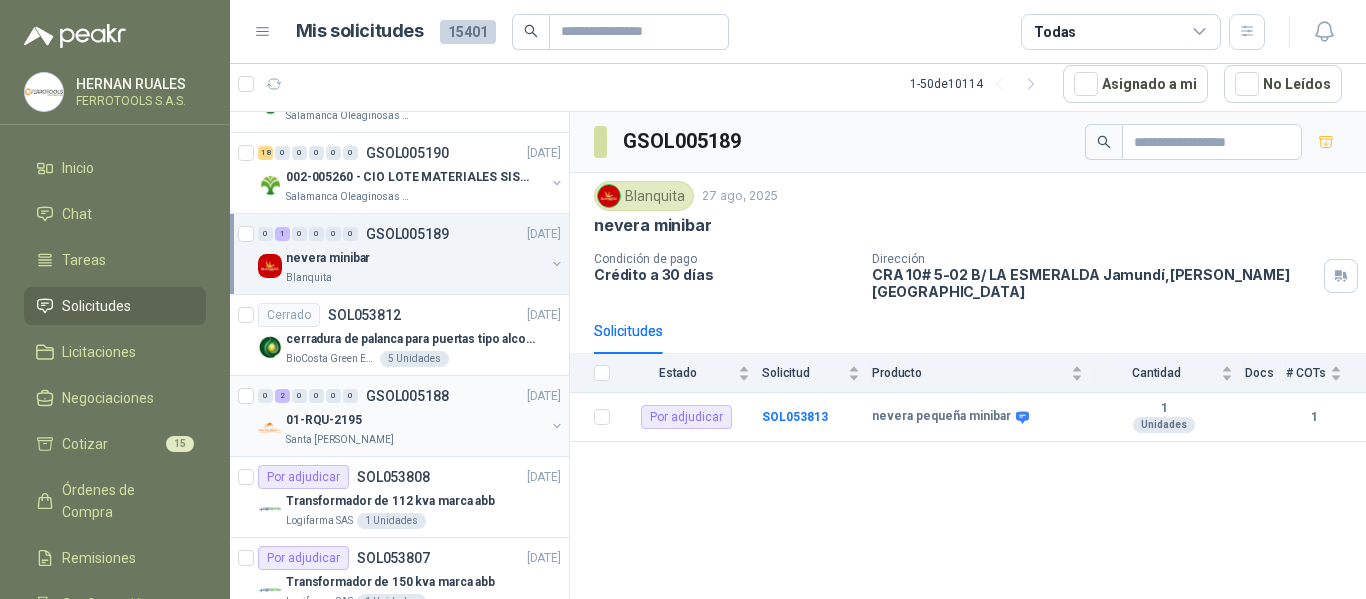
click at [479, 435] on div "Santa [PERSON_NAME]" at bounding box center [415, 440] width 259 height 16
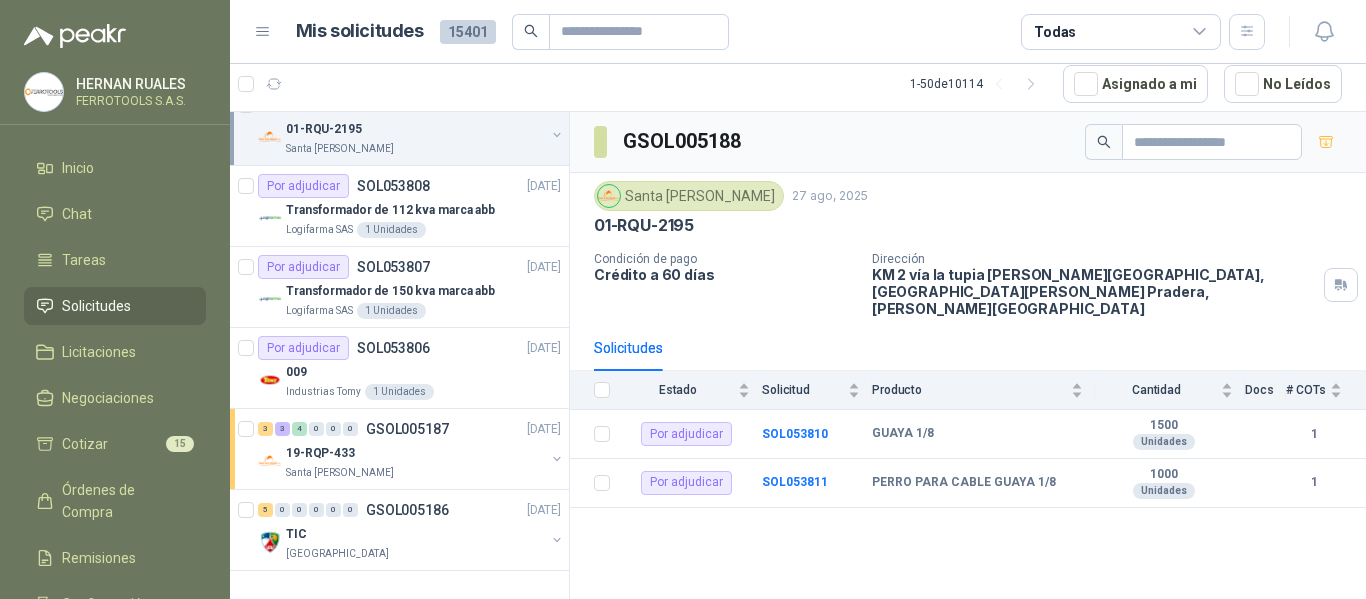
scroll to position [3607, 0]
click at [490, 441] on div "19-RQP-433" at bounding box center [415, 453] width 259 height 24
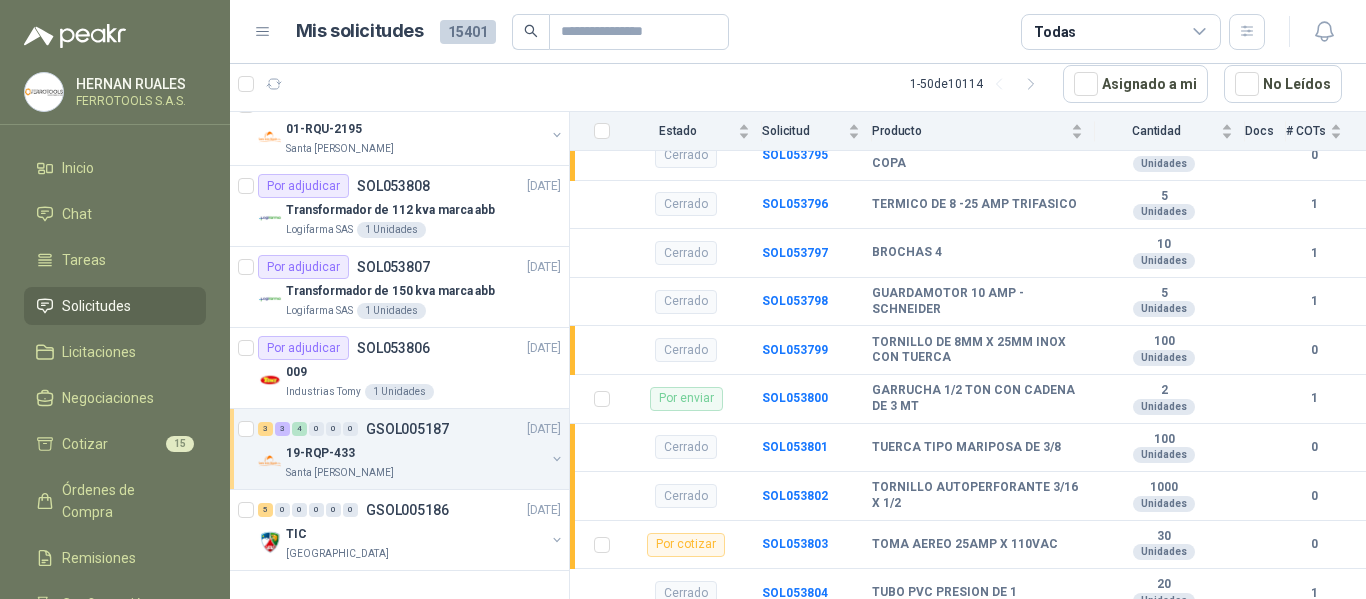
scroll to position [2273, 0]
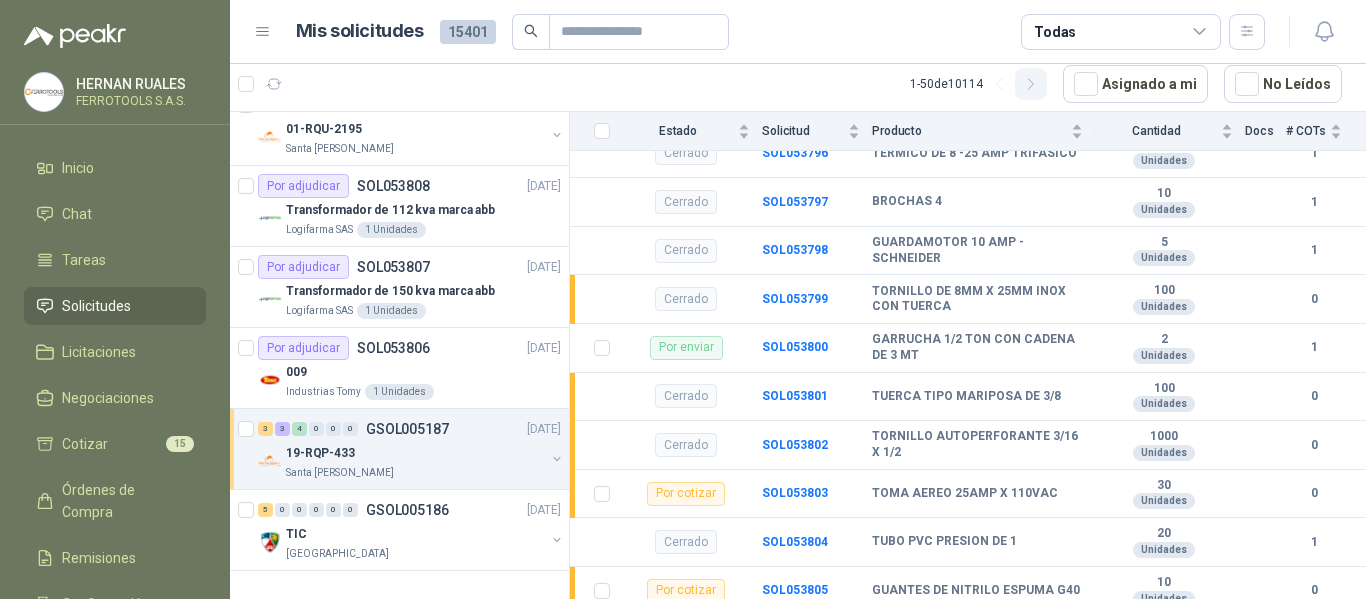
click at [1040, 90] on icon "button" at bounding box center [1031, 84] width 17 height 17
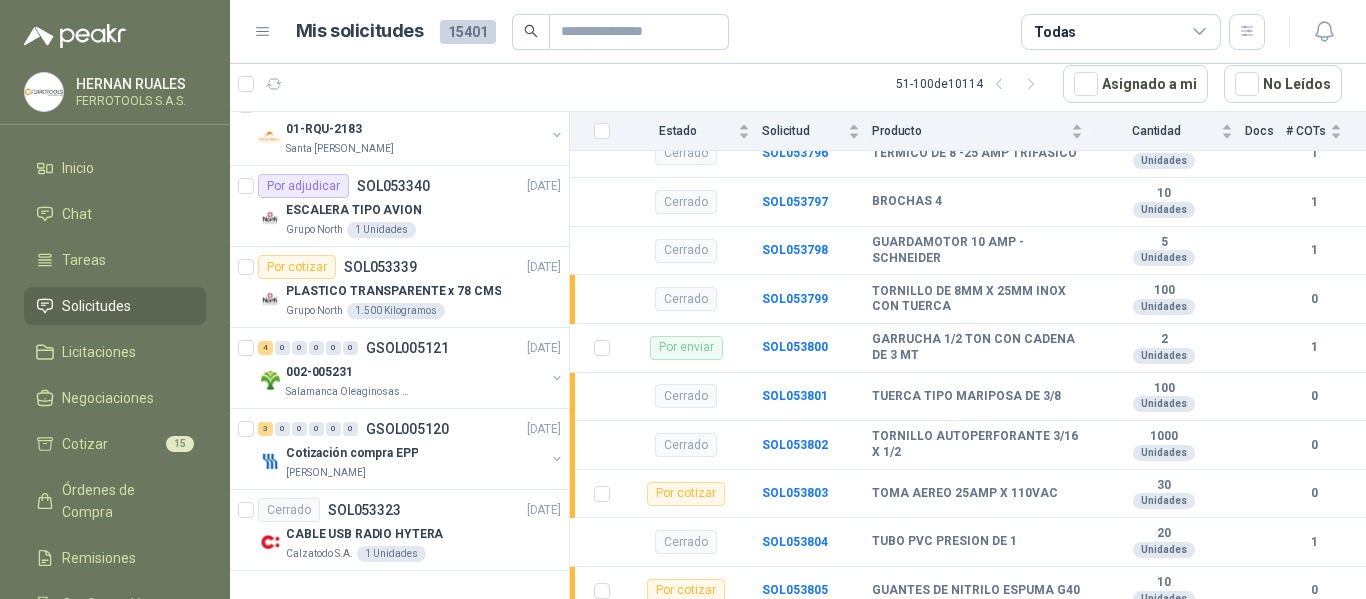
scroll to position [0, 0]
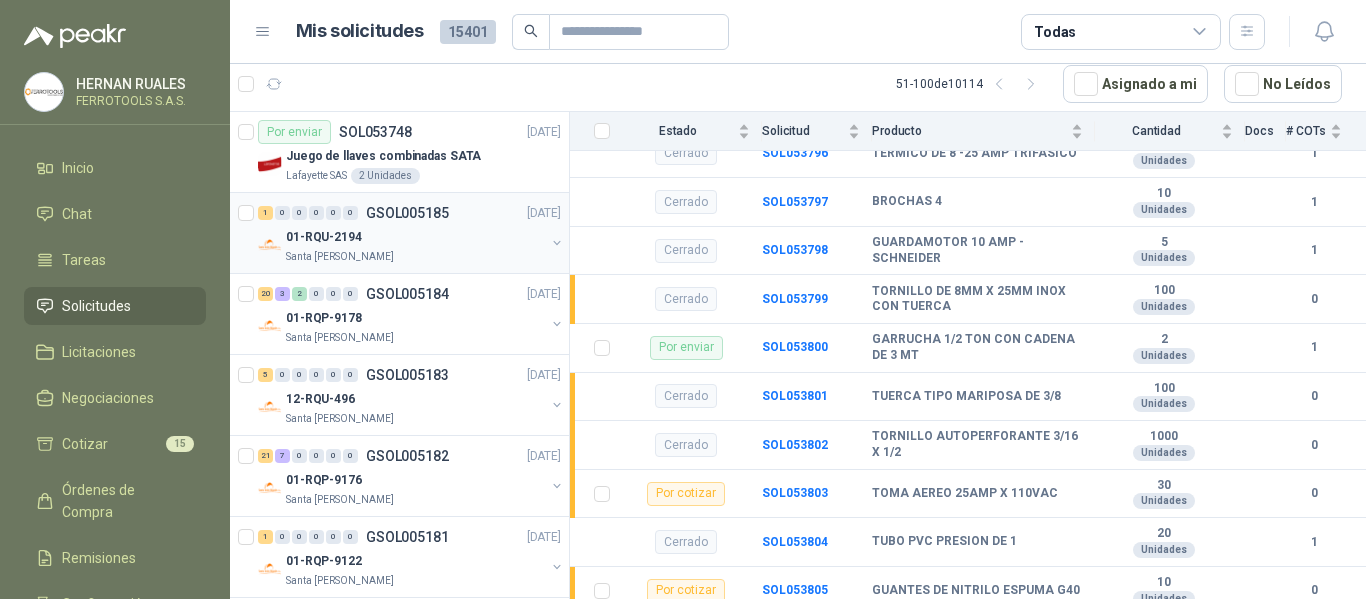
click at [457, 265] on div "1 0 0 0 0 0 GSOL005185 27/08/25 01-RQU-2194 Santa Anita Napoles" at bounding box center [399, 233] width 339 height 81
click at [458, 220] on div "1 0 0 0 0 0 GSOL005185 27/08/25" at bounding box center [411, 213] width 307 height 24
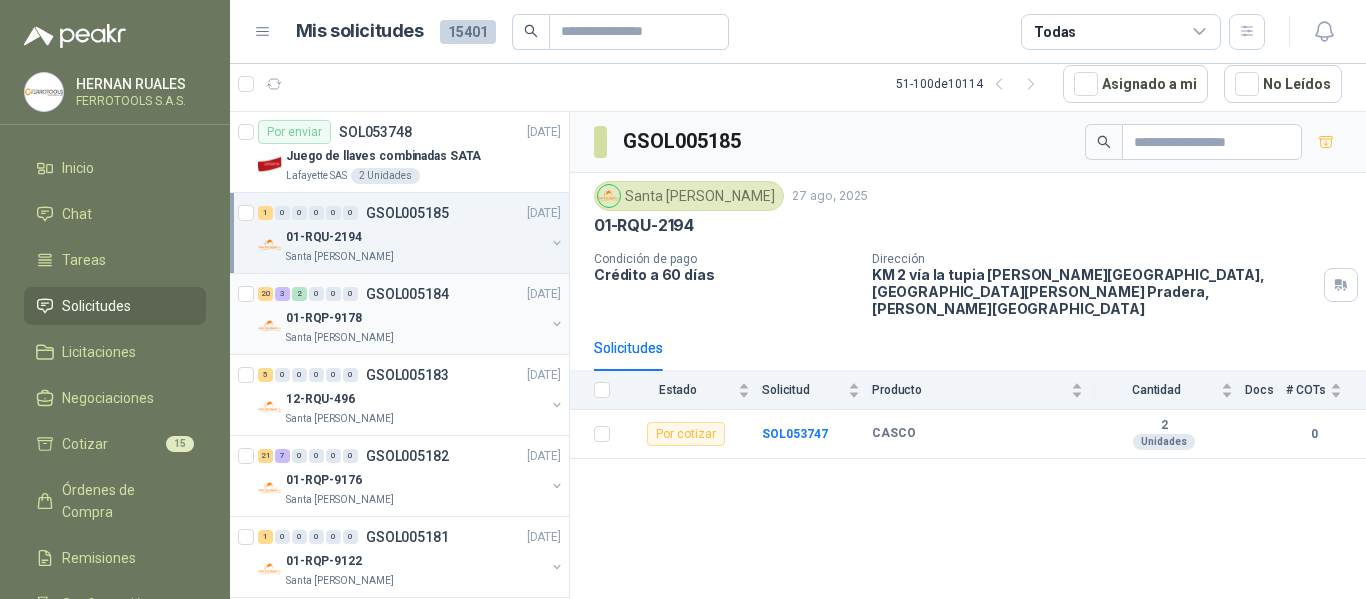
click at [427, 311] on div "01-RQP-9178" at bounding box center [415, 318] width 259 height 24
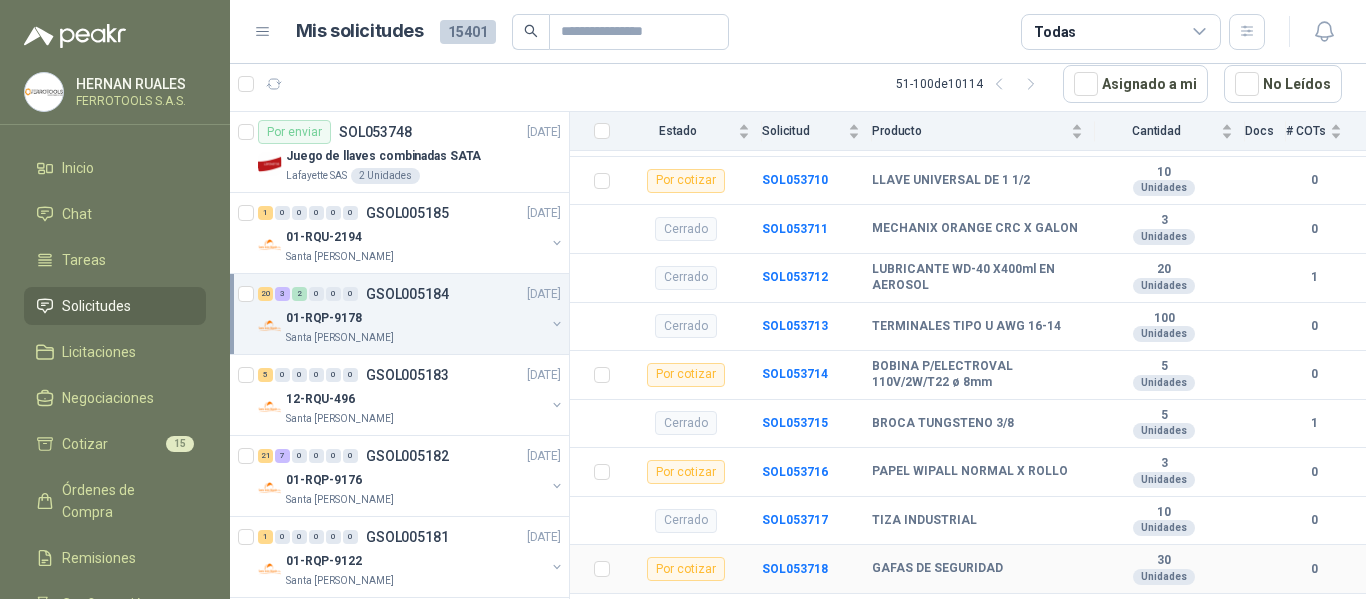
scroll to position [1699, 0]
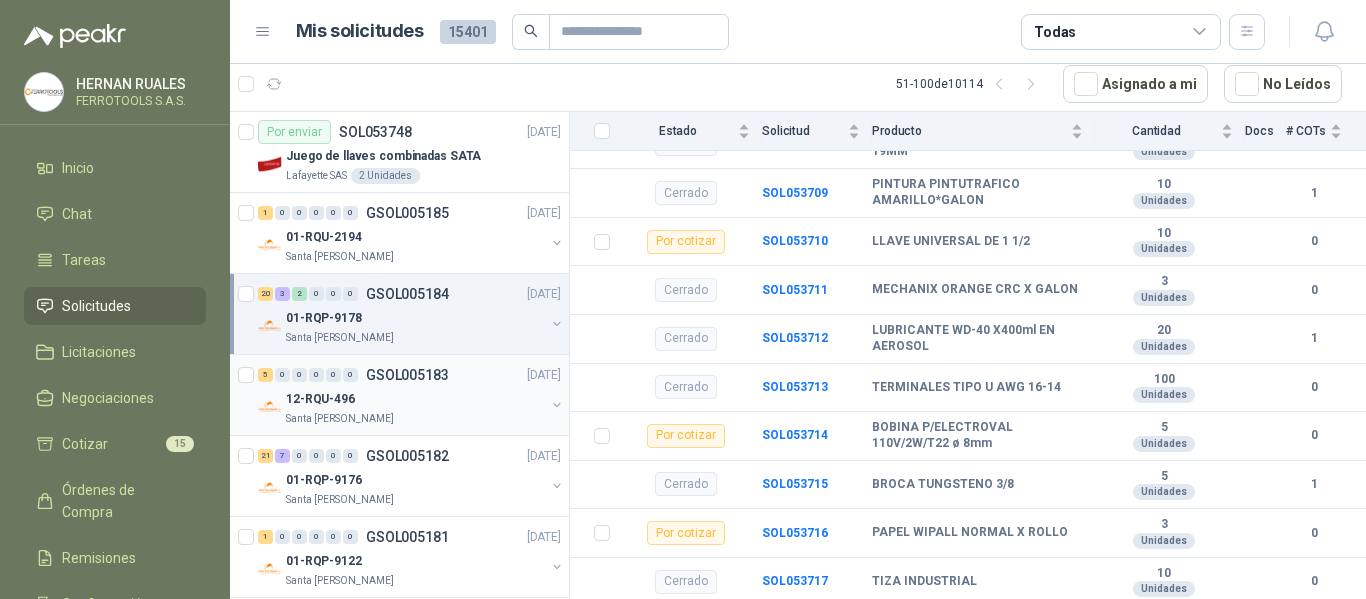
click at [413, 401] on div "12-RQU-496" at bounding box center [415, 399] width 259 height 24
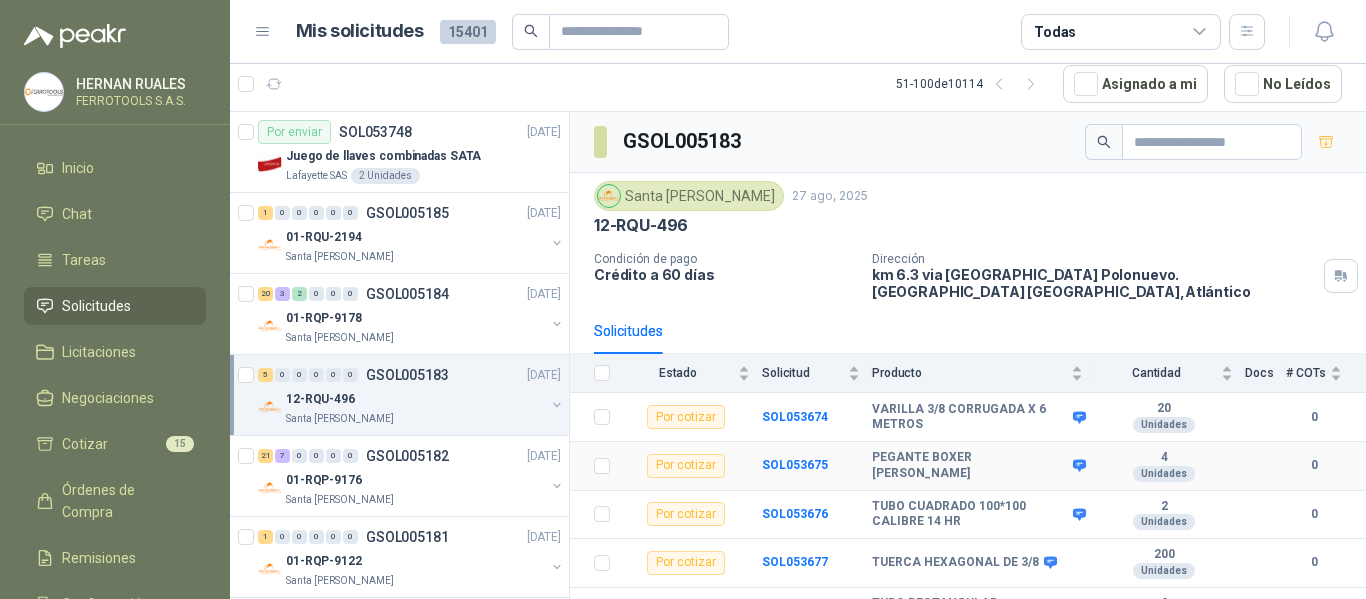
scroll to position [23, 0]
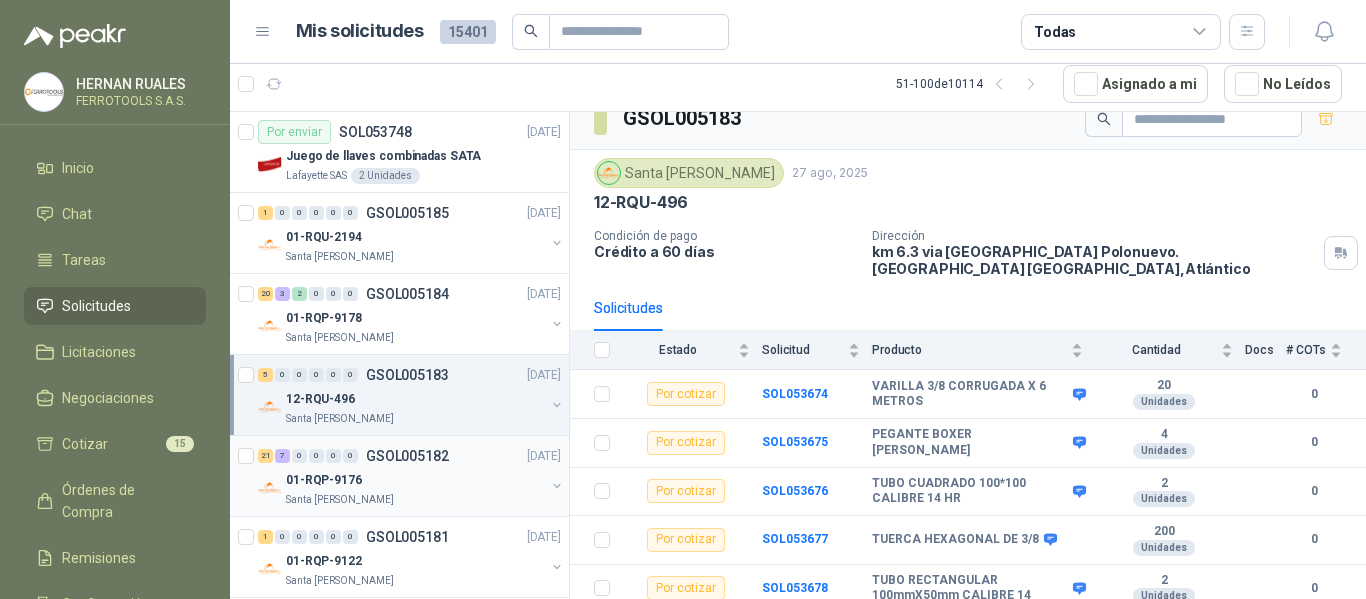
click at [497, 477] on div "01-RQP-9176" at bounding box center [415, 480] width 259 height 24
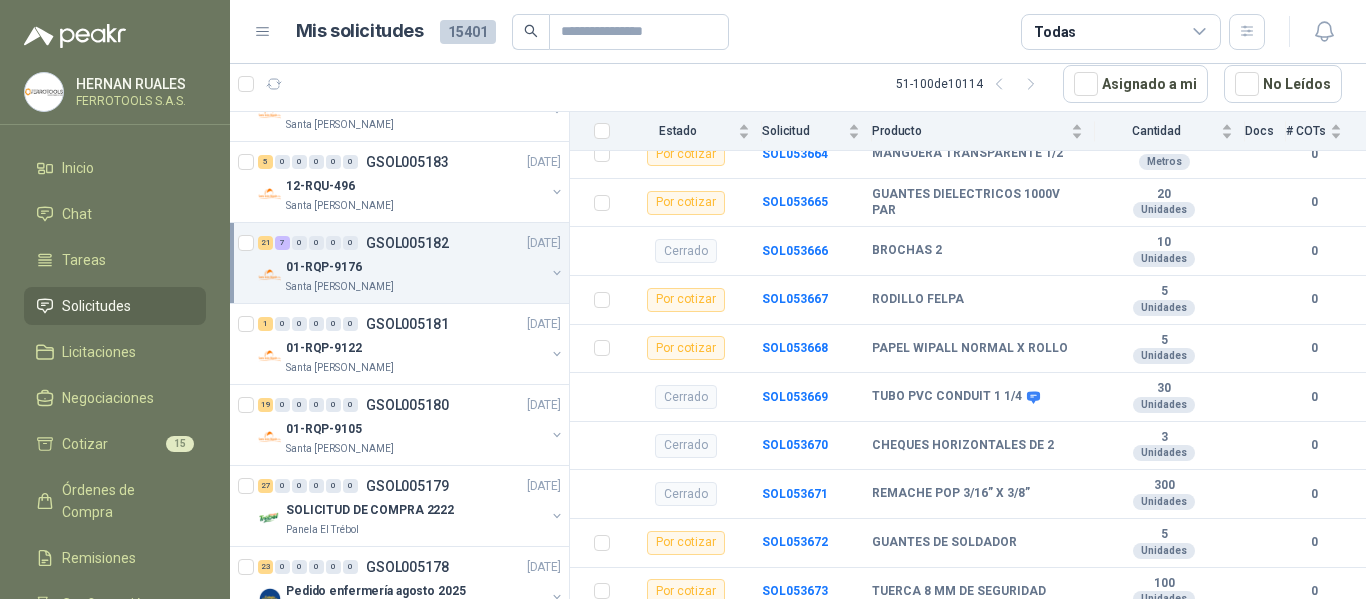
scroll to position [400, 0]
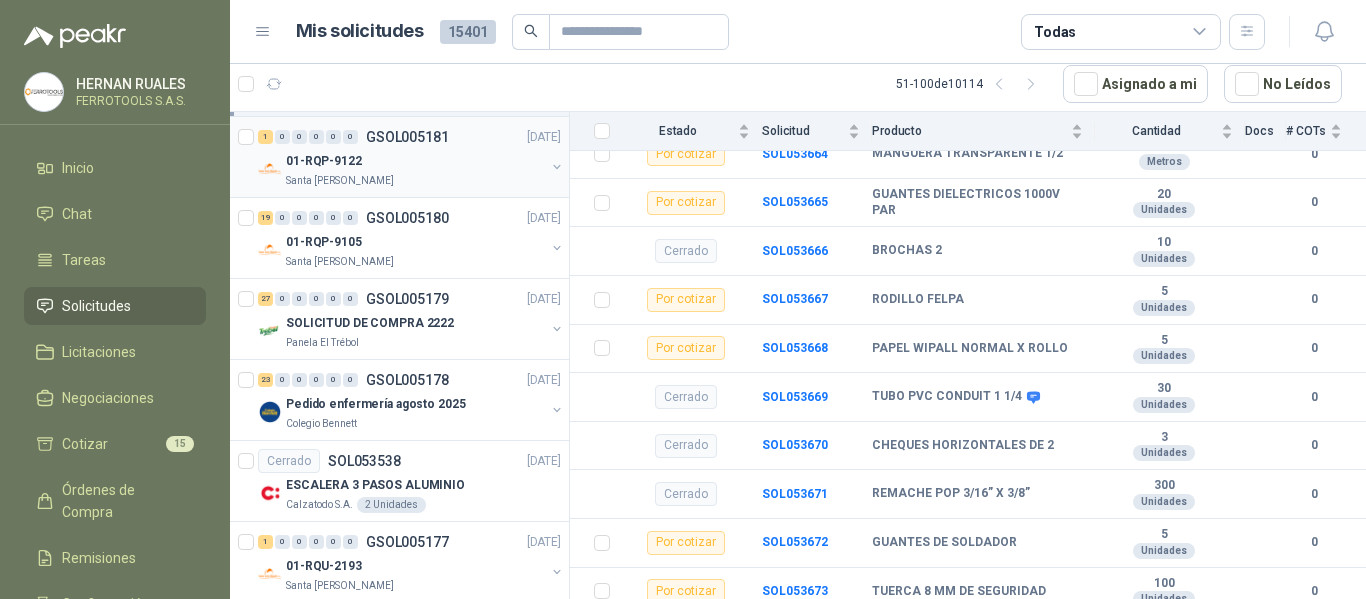
click at [455, 147] on div "1 0 0 0 0 0 GSOL005181 27/08/25" at bounding box center [411, 137] width 307 height 24
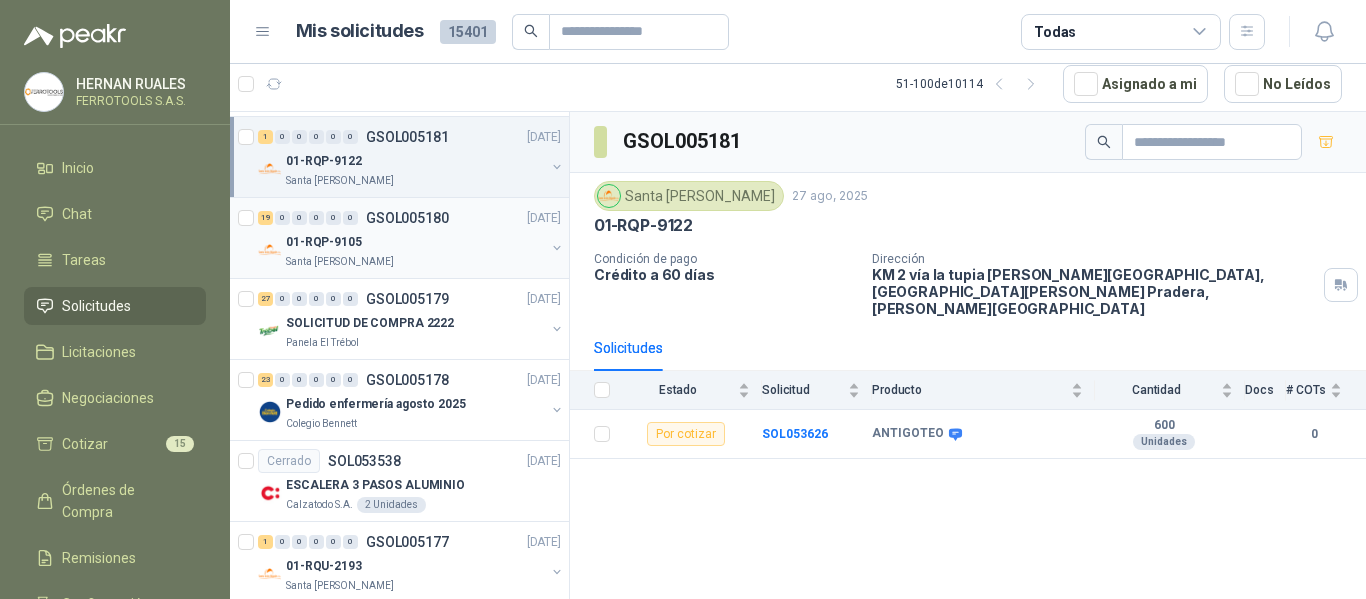
click at [427, 252] on div "01-RQP-9105" at bounding box center [415, 242] width 259 height 24
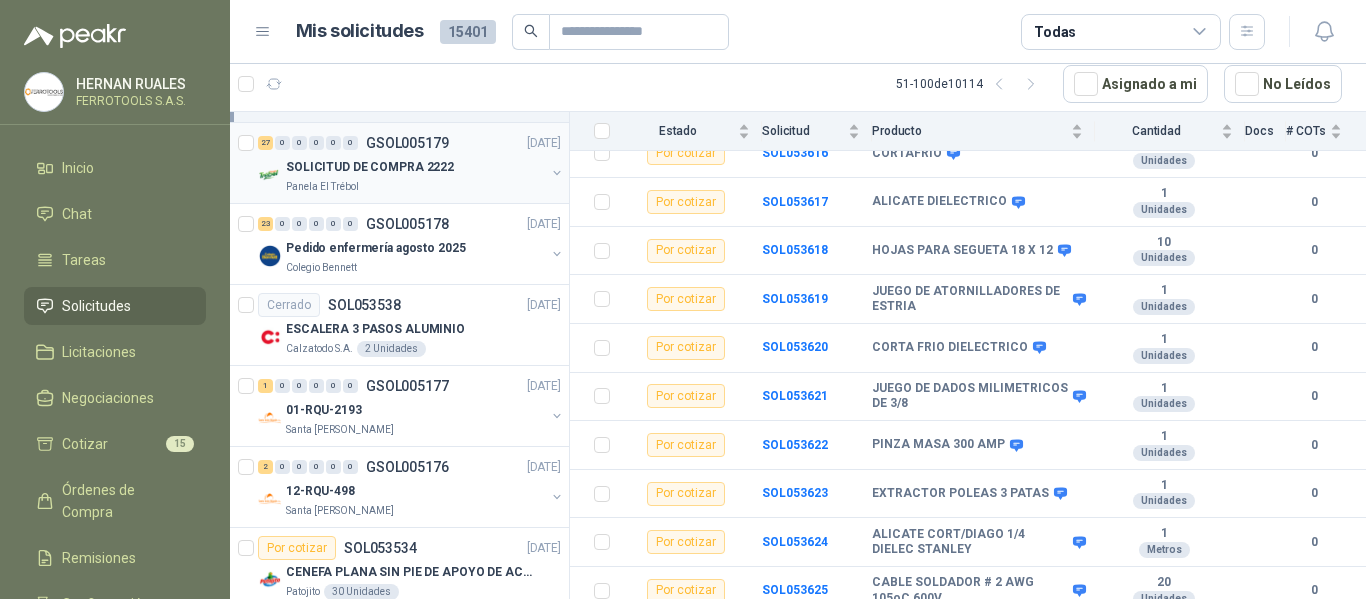
scroll to position [600, 0]
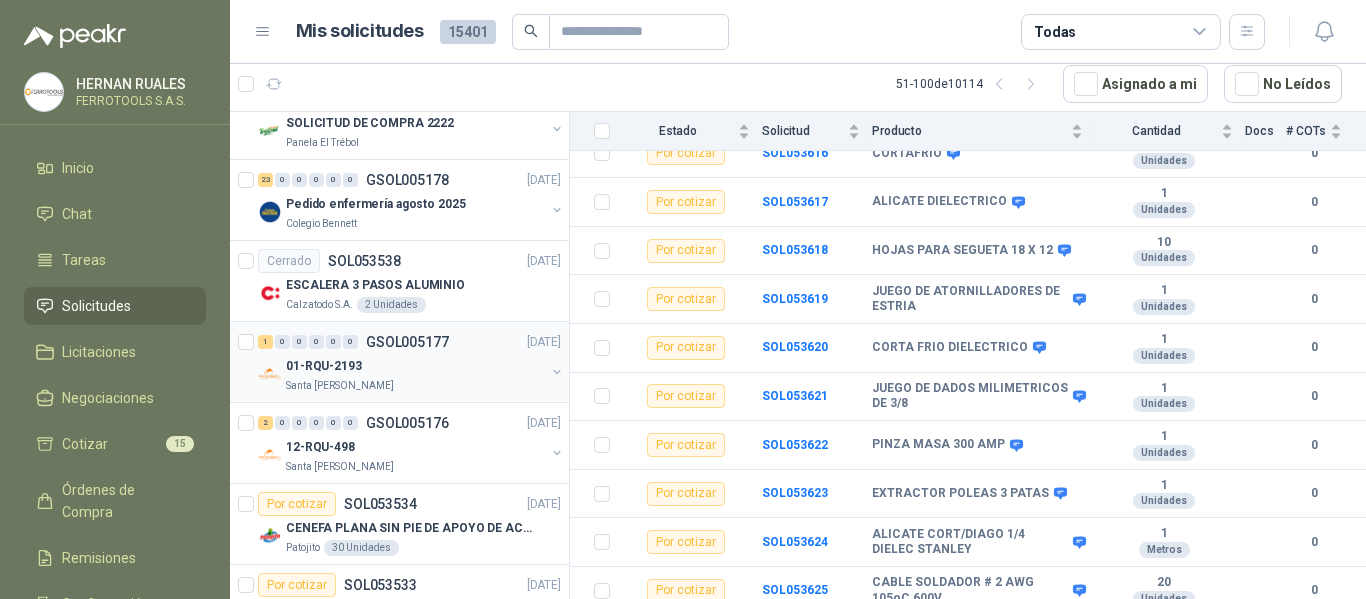
click at [480, 355] on div "01-RQU-2193" at bounding box center [415, 366] width 259 height 24
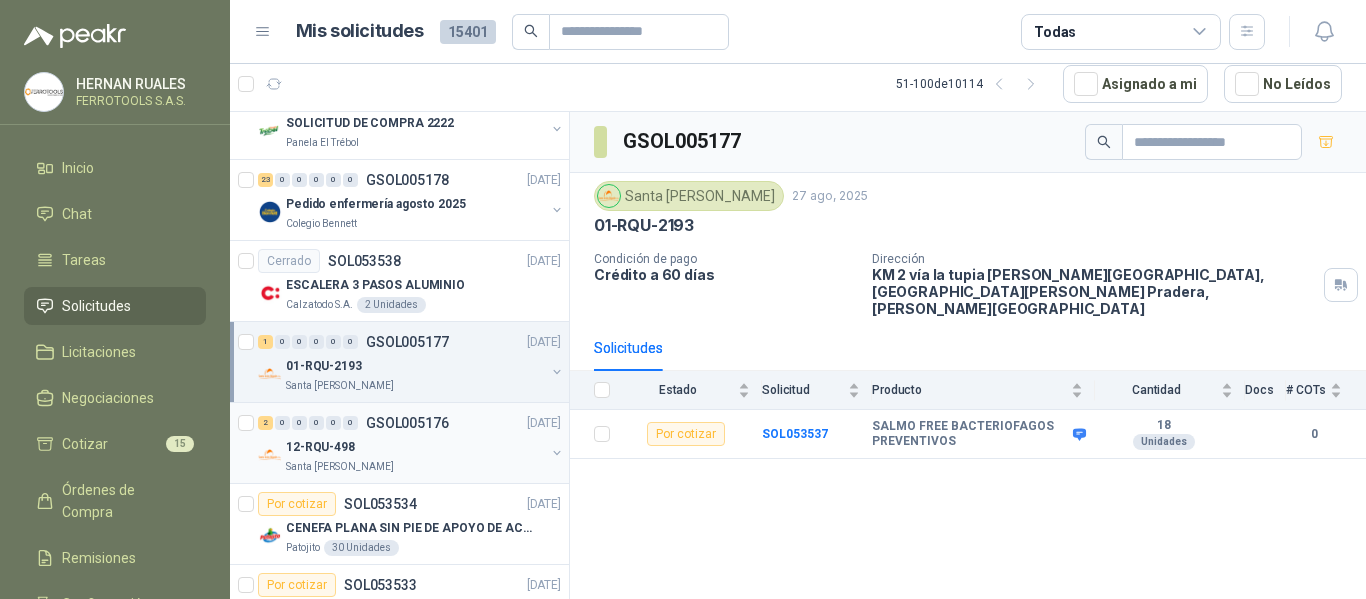
click at [489, 450] on div "12-RQU-498" at bounding box center [415, 447] width 259 height 24
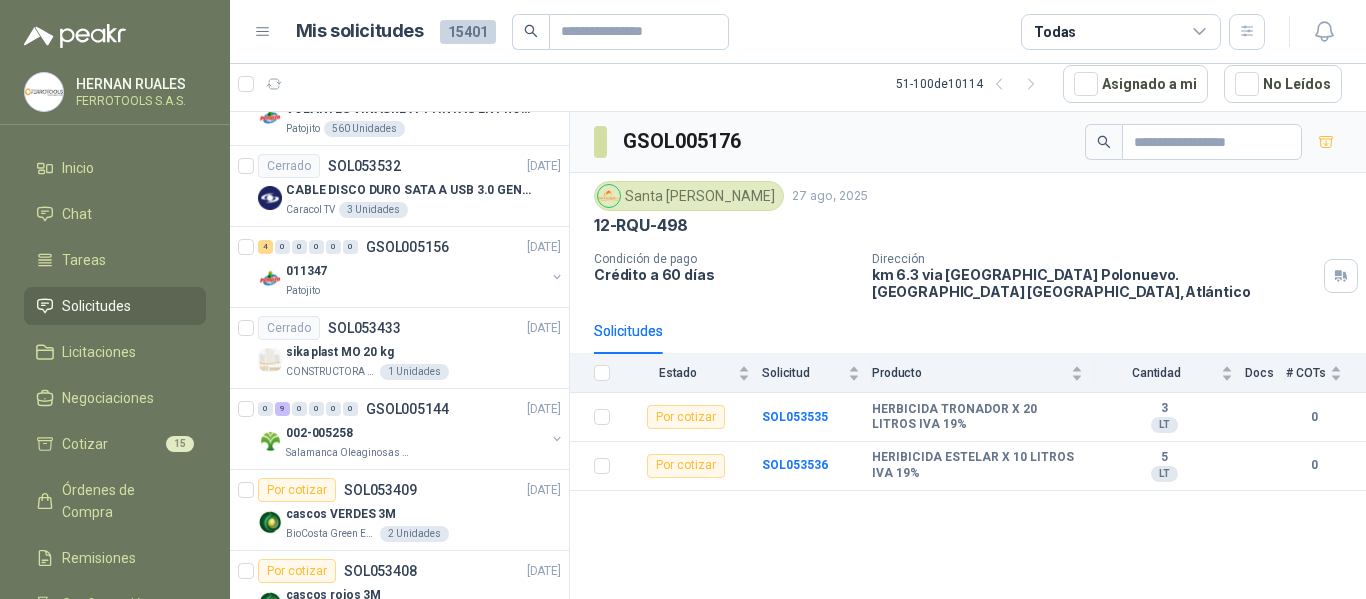
scroll to position [1200, 0]
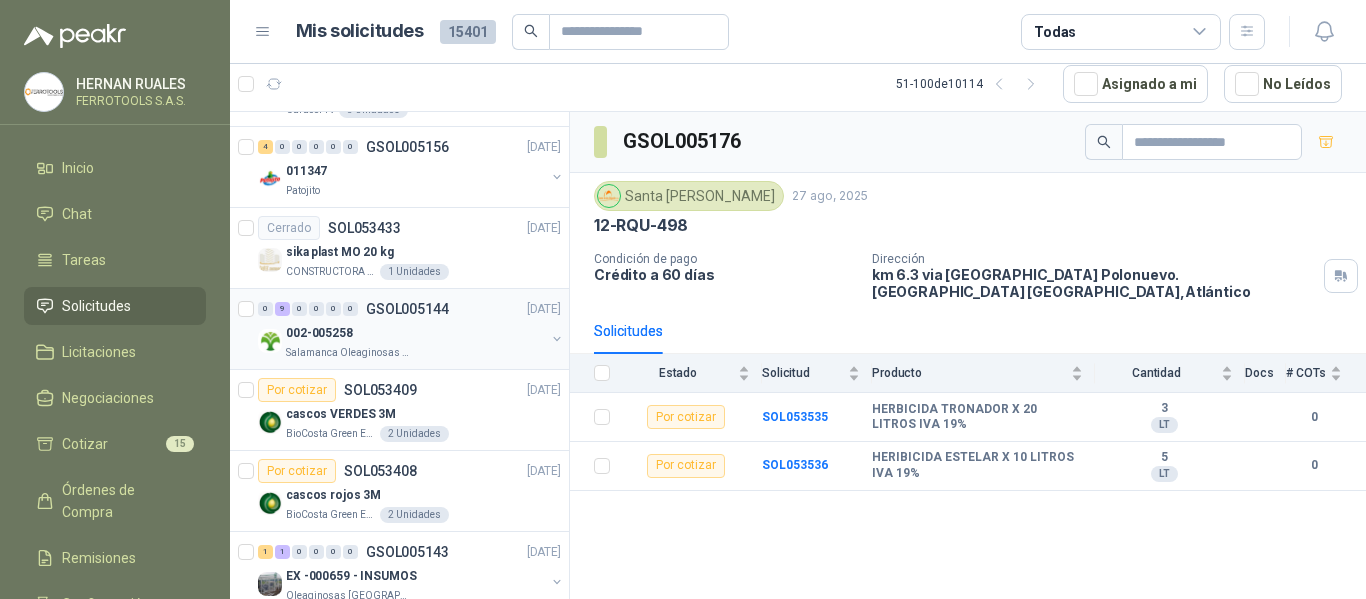
click at [488, 331] on div "002-005258" at bounding box center [415, 333] width 259 height 24
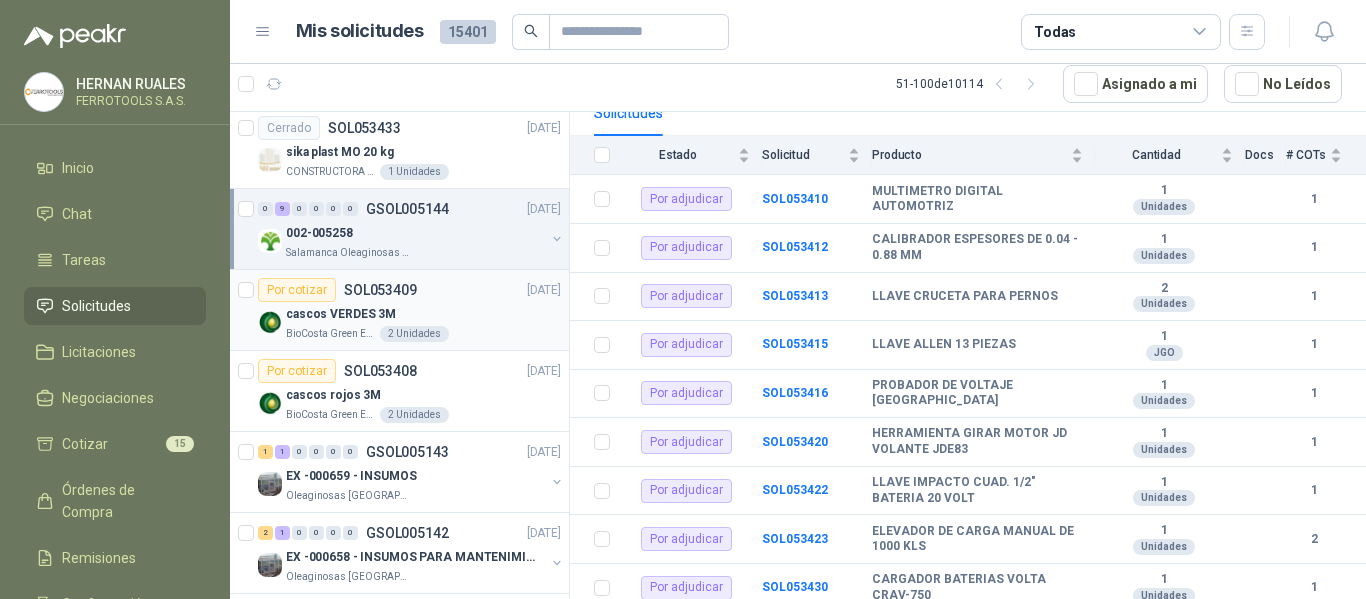
scroll to position [1400, 0]
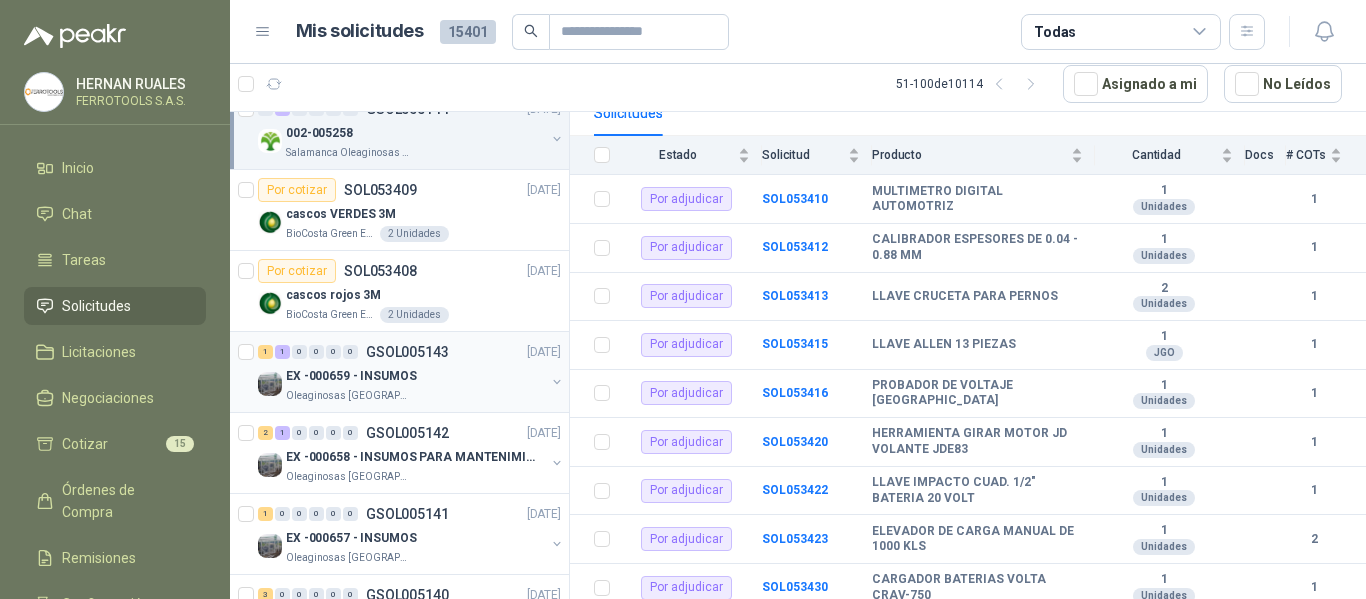
click at [465, 375] on div "EX -000659 - INSUMOS" at bounding box center [415, 376] width 259 height 24
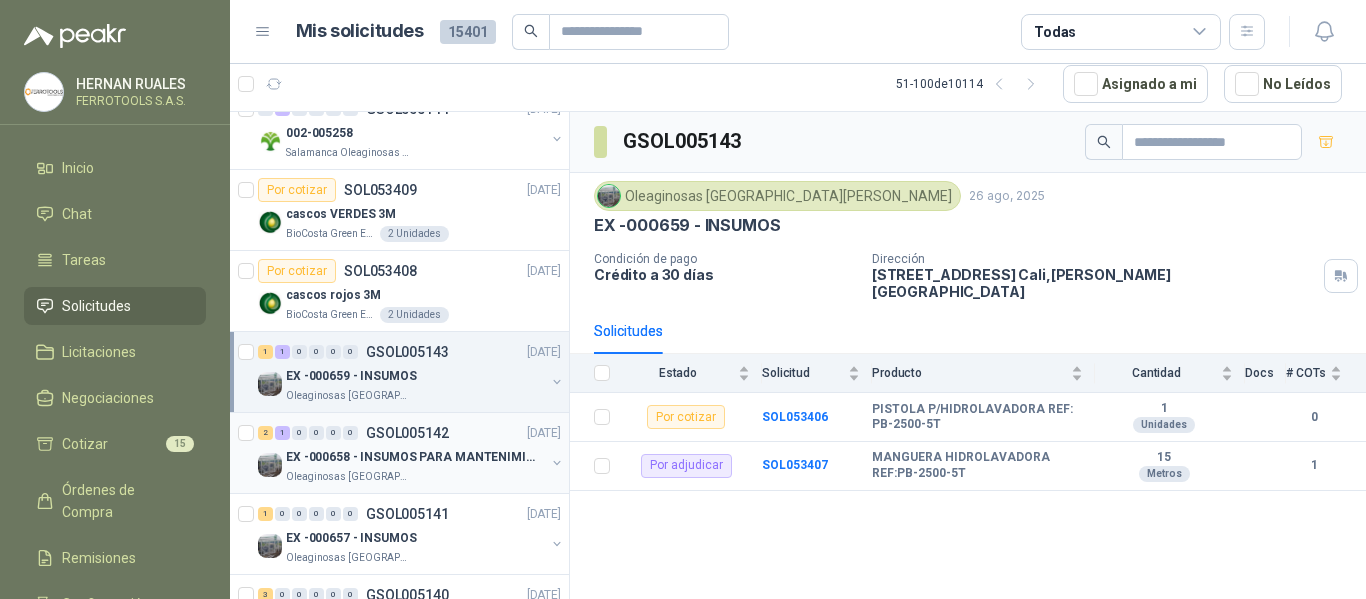
click at [474, 457] on p "EX -000658 - INSUMOS PARA MANTENIMIENTO MECANICO" at bounding box center [410, 457] width 249 height 19
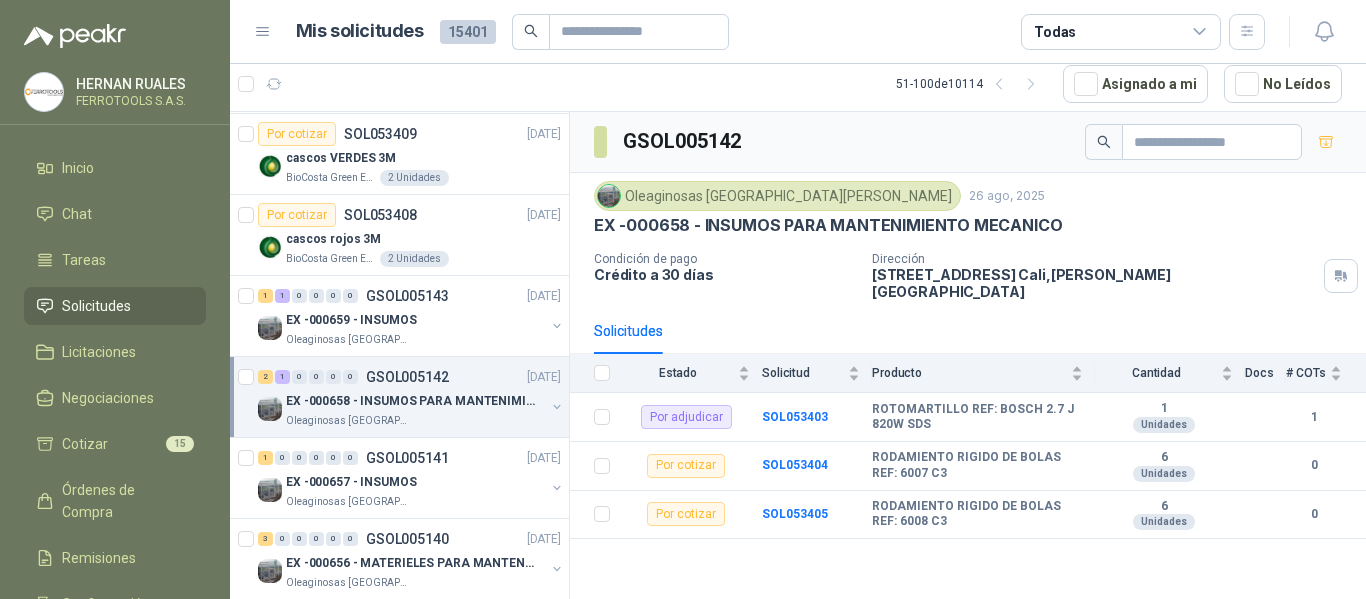
scroll to position [1500, 0]
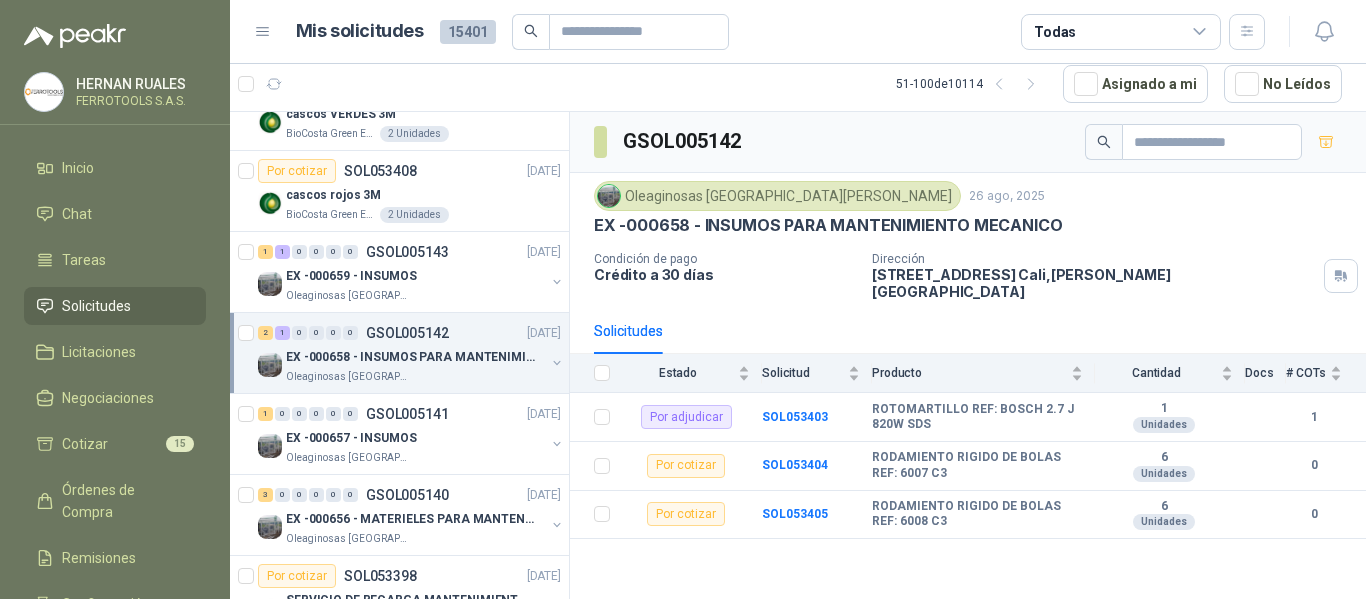
click at [474, 457] on div "Oleaginosas [GEOGRAPHIC_DATA][PERSON_NAME]" at bounding box center [415, 458] width 259 height 16
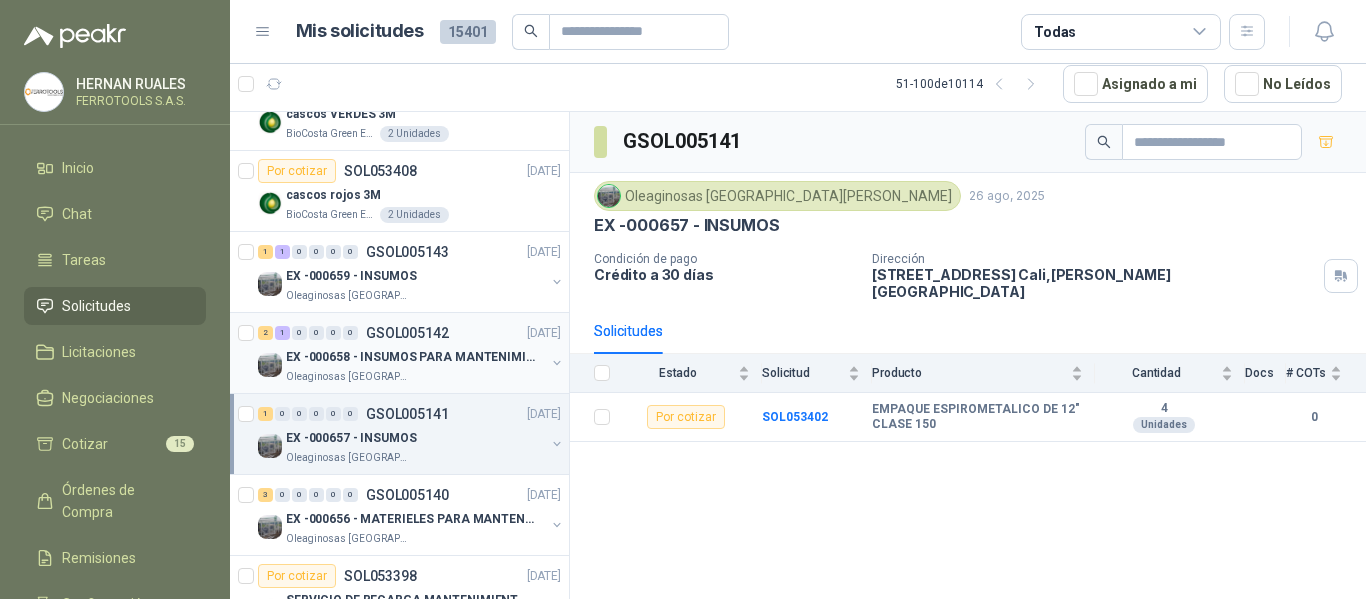
scroll to position [1600, 0]
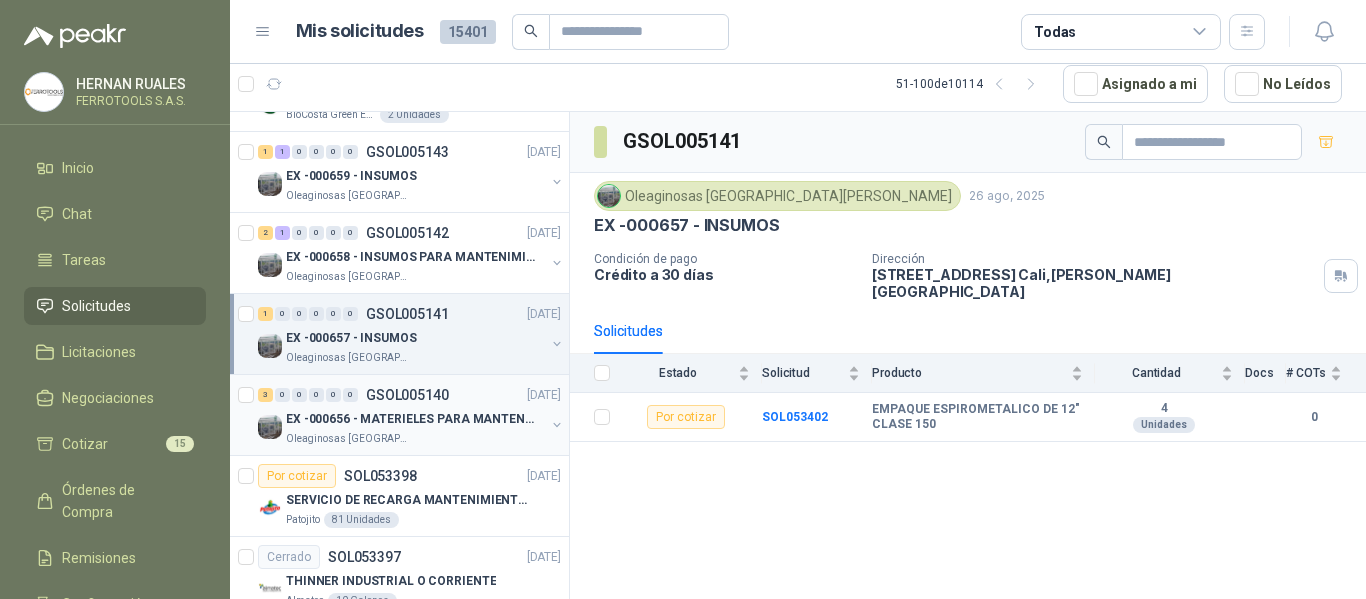
click at [476, 432] on div "Oleaginosas [GEOGRAPHIC_DATA][PERSON_NAME]" at bounding box center [415, 439] width 259 height 16
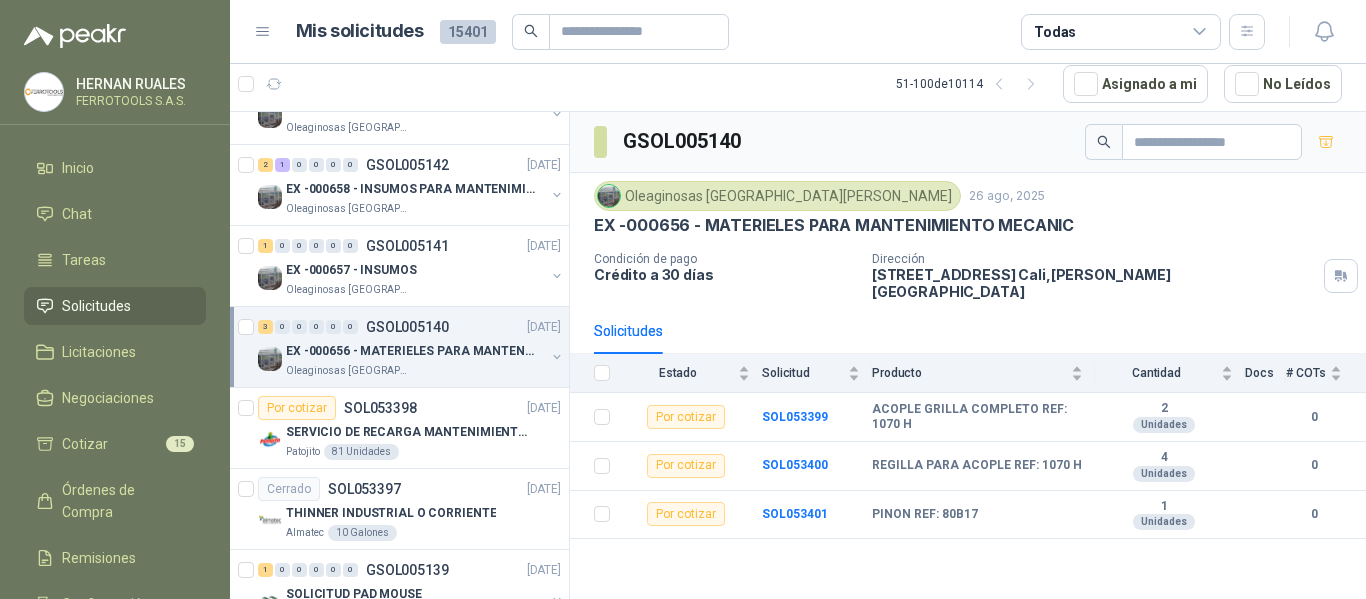
scroll to position [1700, 0]
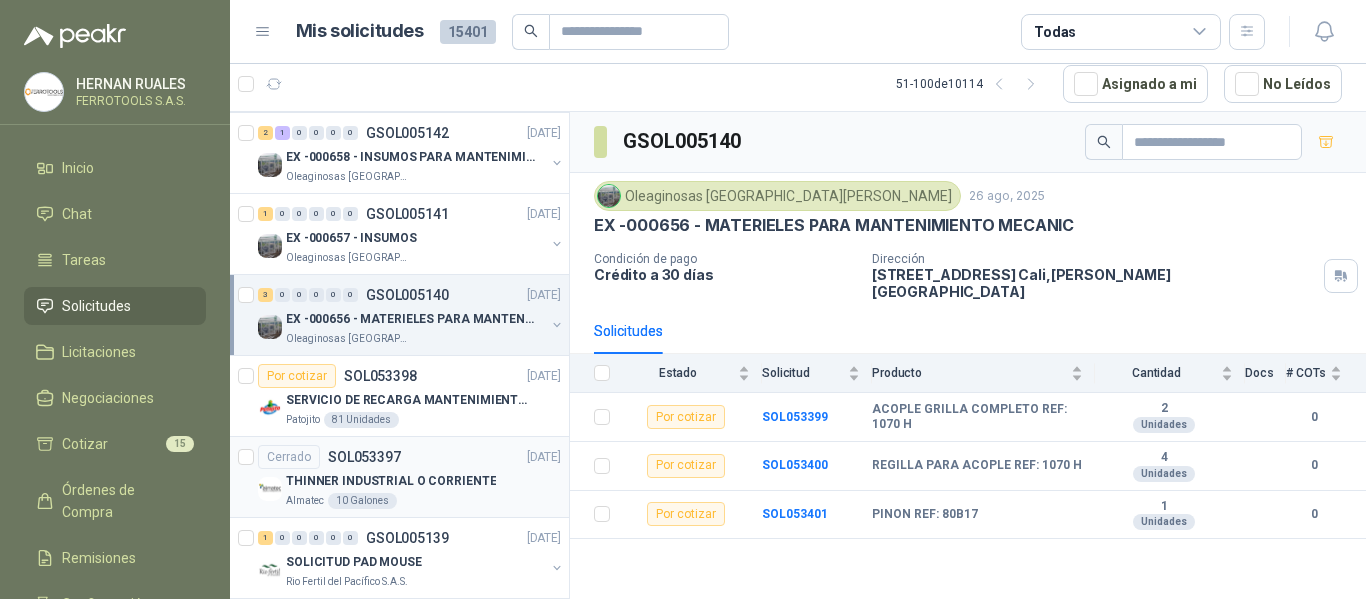
click at [487, 481] on div "THINNER INDUSTRIAL O CORRIENTE" at bounding box center [423, 481] width 275 height 24
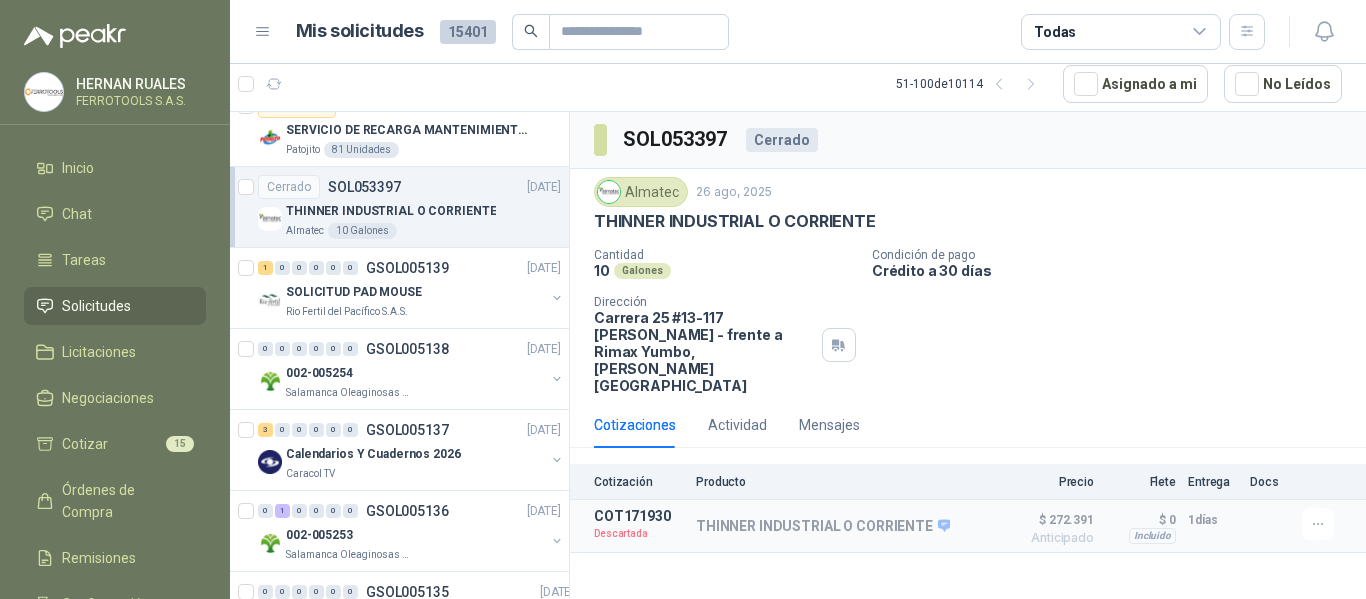
scroll to position [2000, 0]
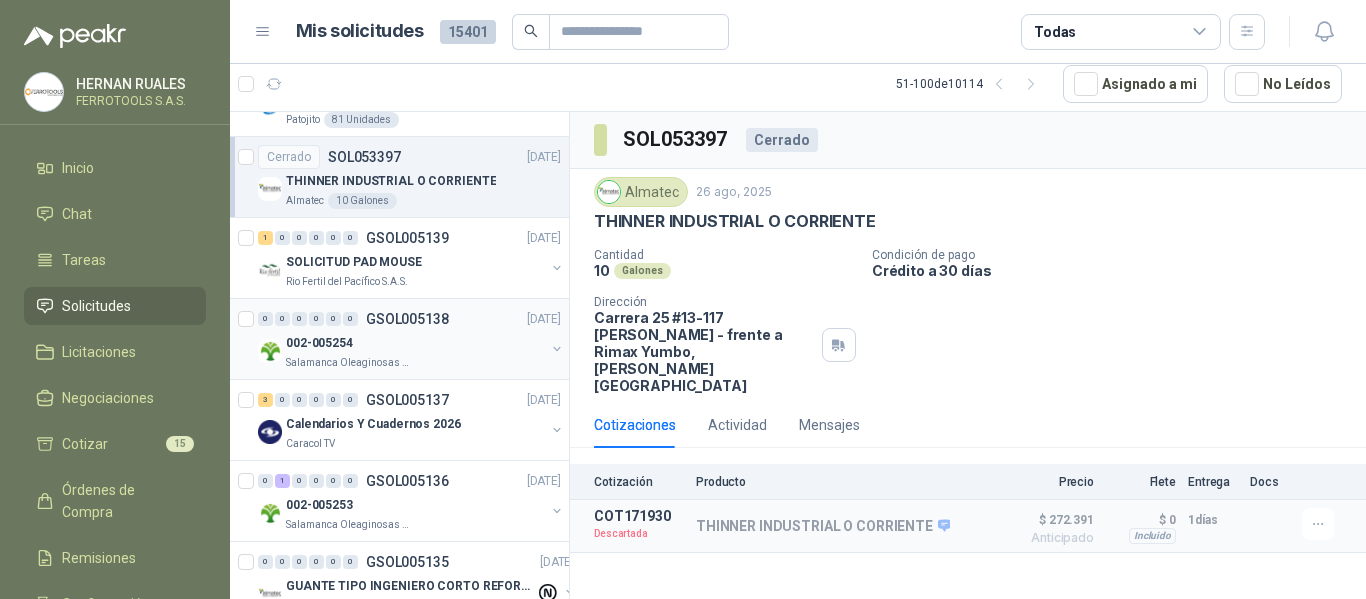
click at [447, 356] on div "Salamanca Oleaginosas SAS" at bounding box center [415, 363] width 259 height 16
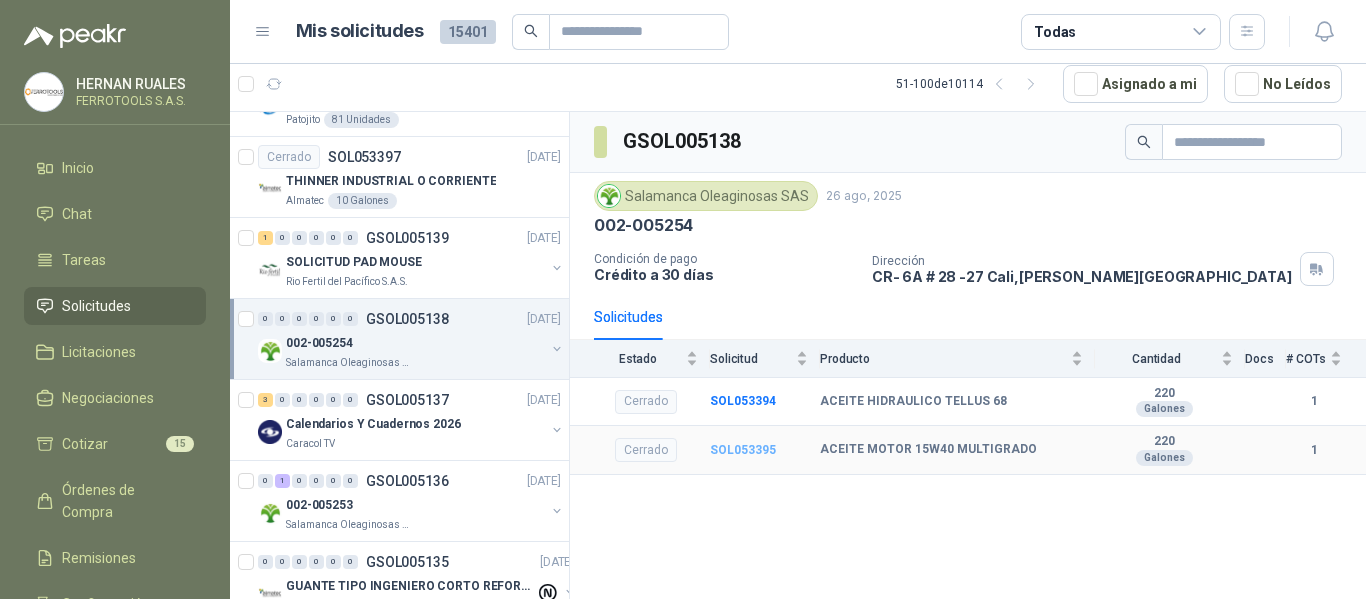
click at [768, 448] on b "SOL053395" at bounding box center [743, 450] width 66 height 14
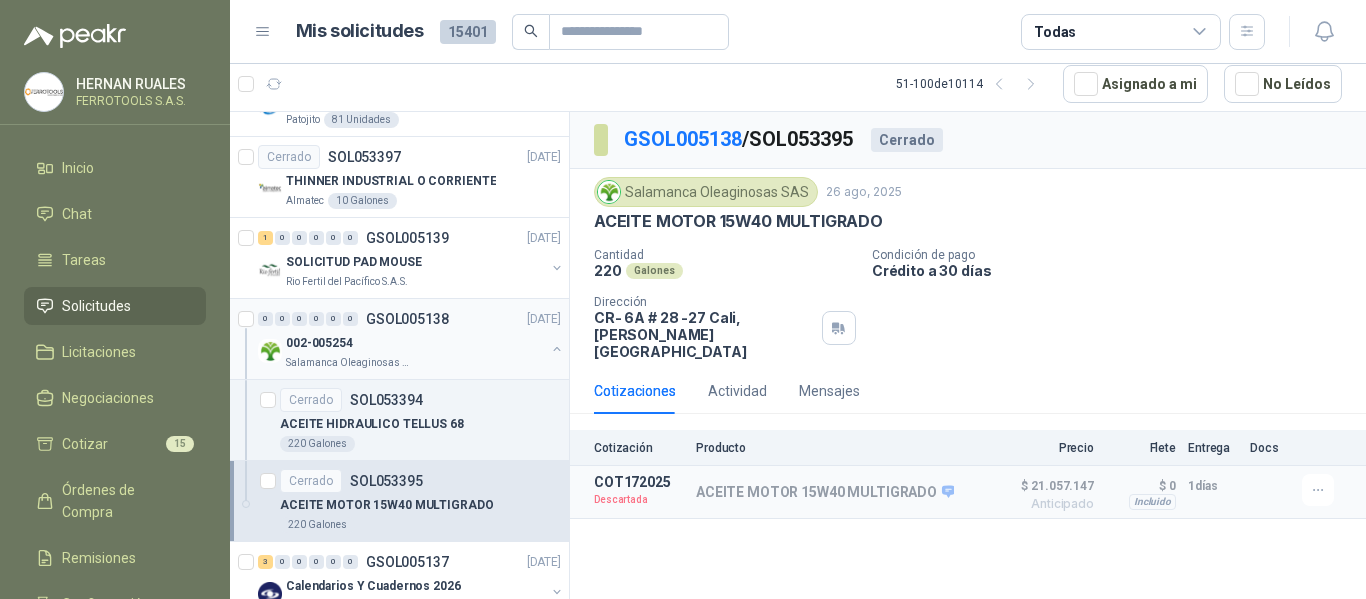
click at [525, 347] on div "002-005254" at bounding box center [415, 343] width 259 height 24
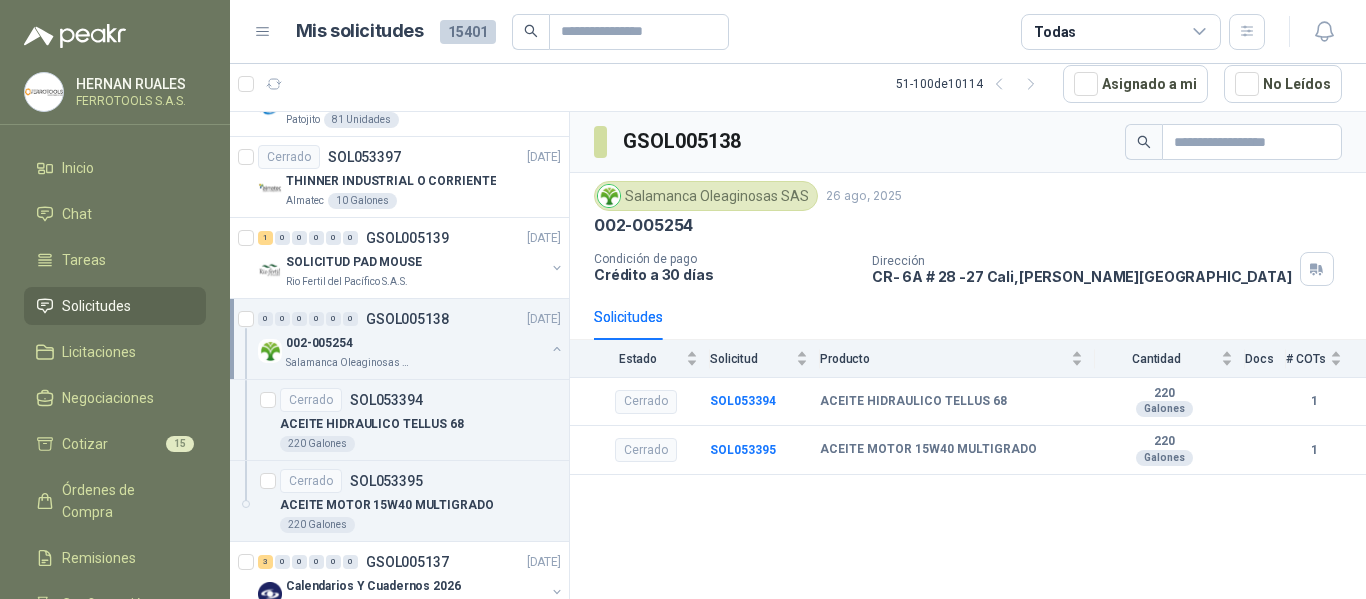
click at [549, 347] on button "button" at bounding box center [557, 349] width 16 height 16
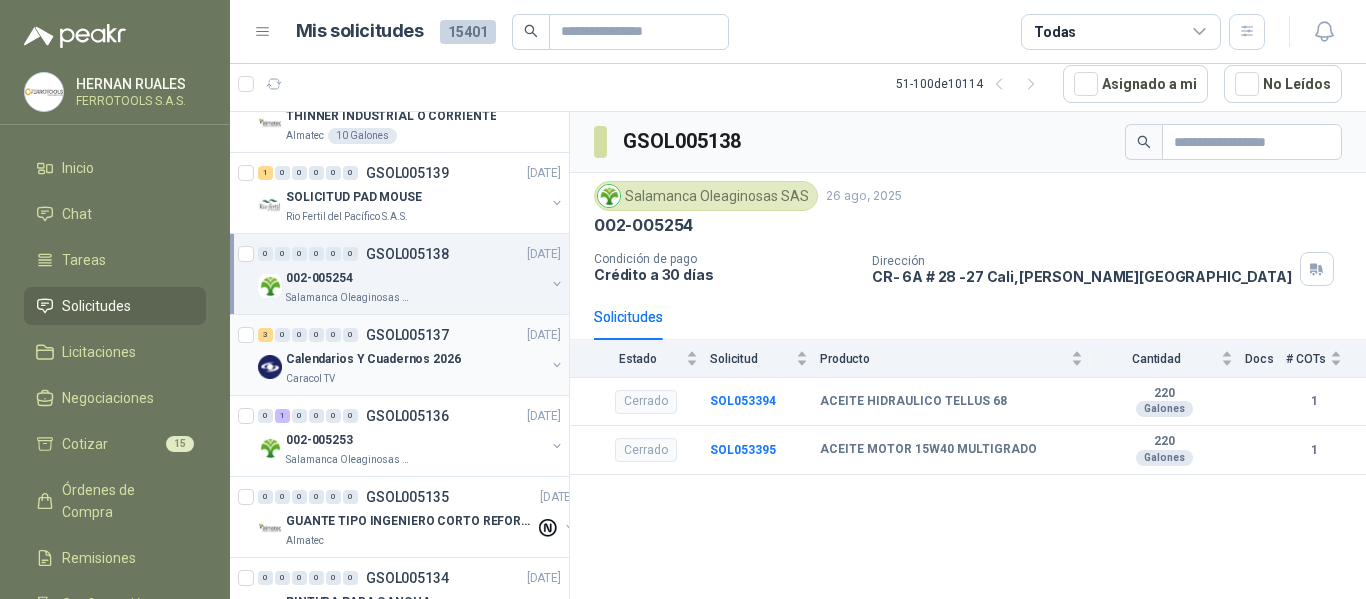
scroll to position [2100, 0]
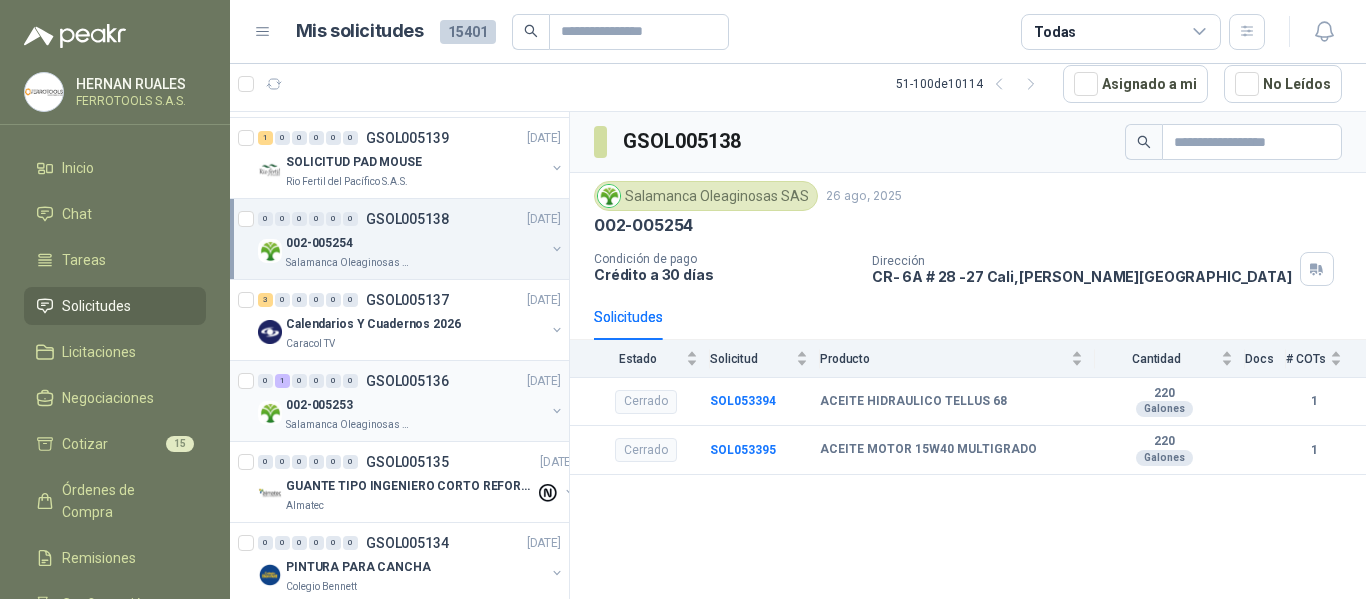
click at [468, 412] on div "002-005253" at bounding box center [415, 405] width 259 height 24
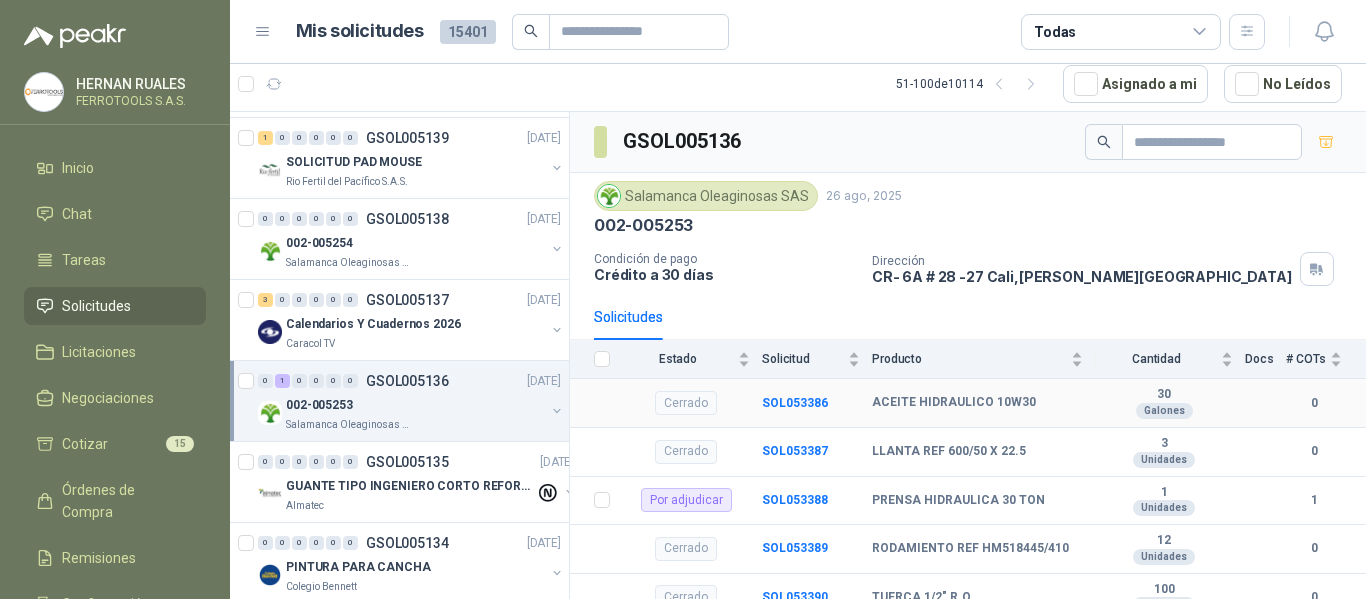
scroll to position [23, 0]
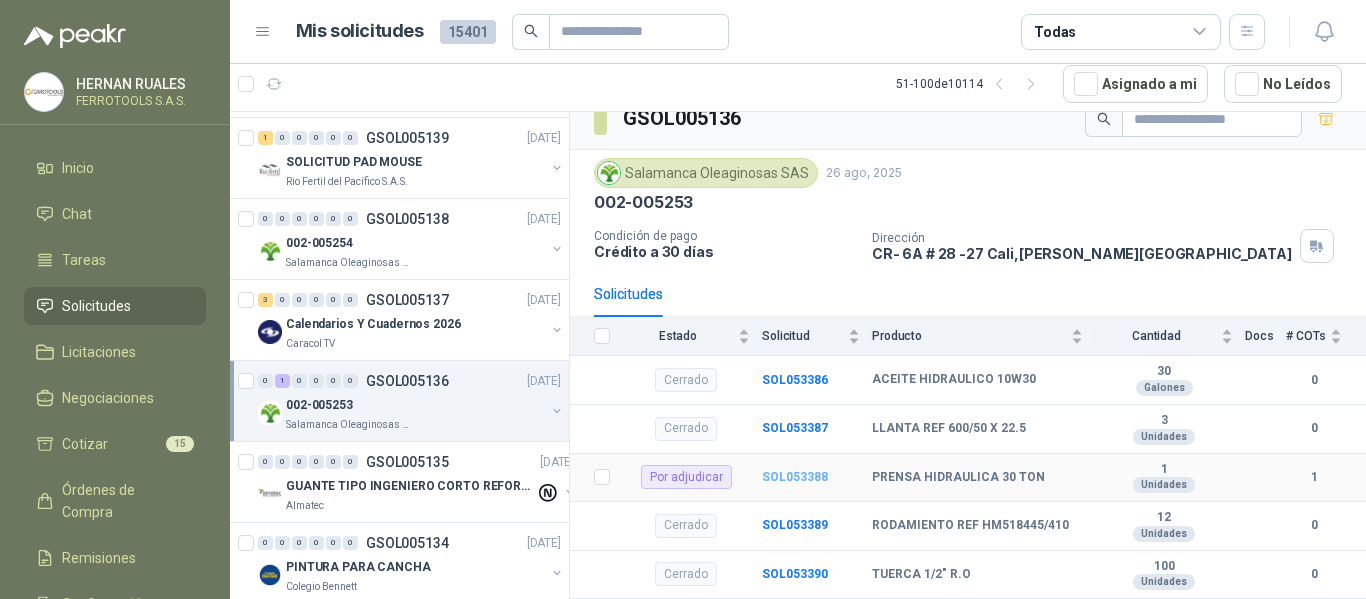
click at [793, 471] on b "SOL053388" at bounding box center [795, 477] width 66 height 14
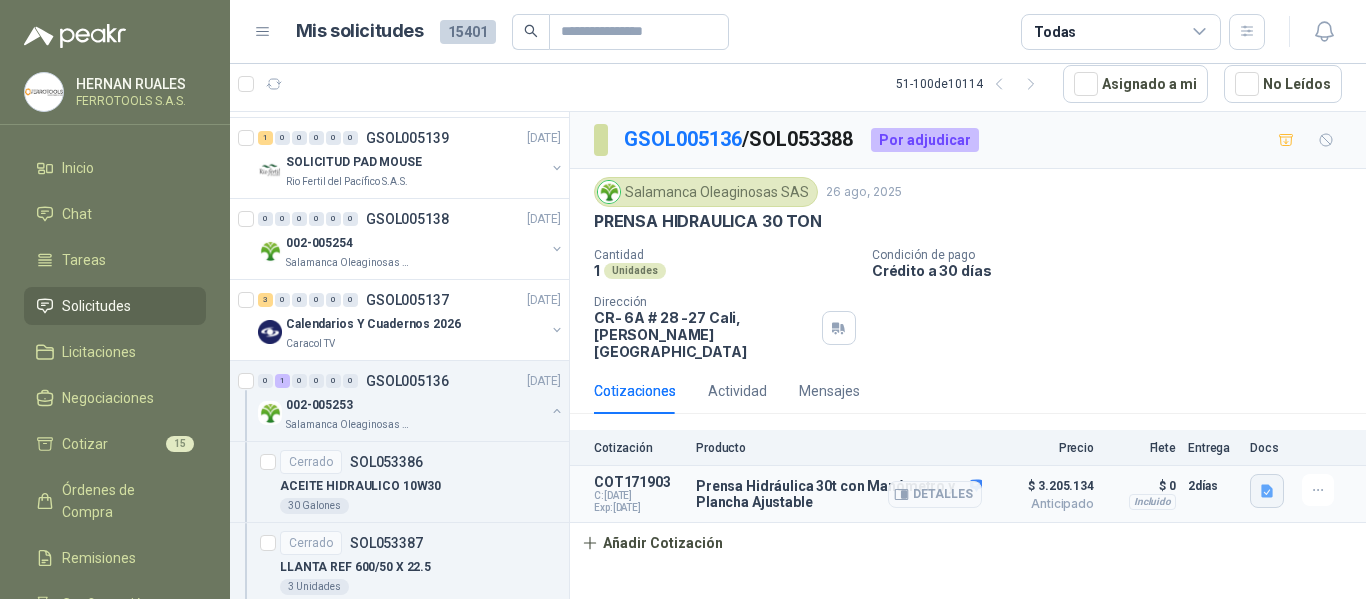
click at [1269, 485] on icon "button" at bounding box center [1267, 491] width 12 height 13
click at [1235, 430] on button "image.png" at bounding box center [1227, 430] width 87 height 21
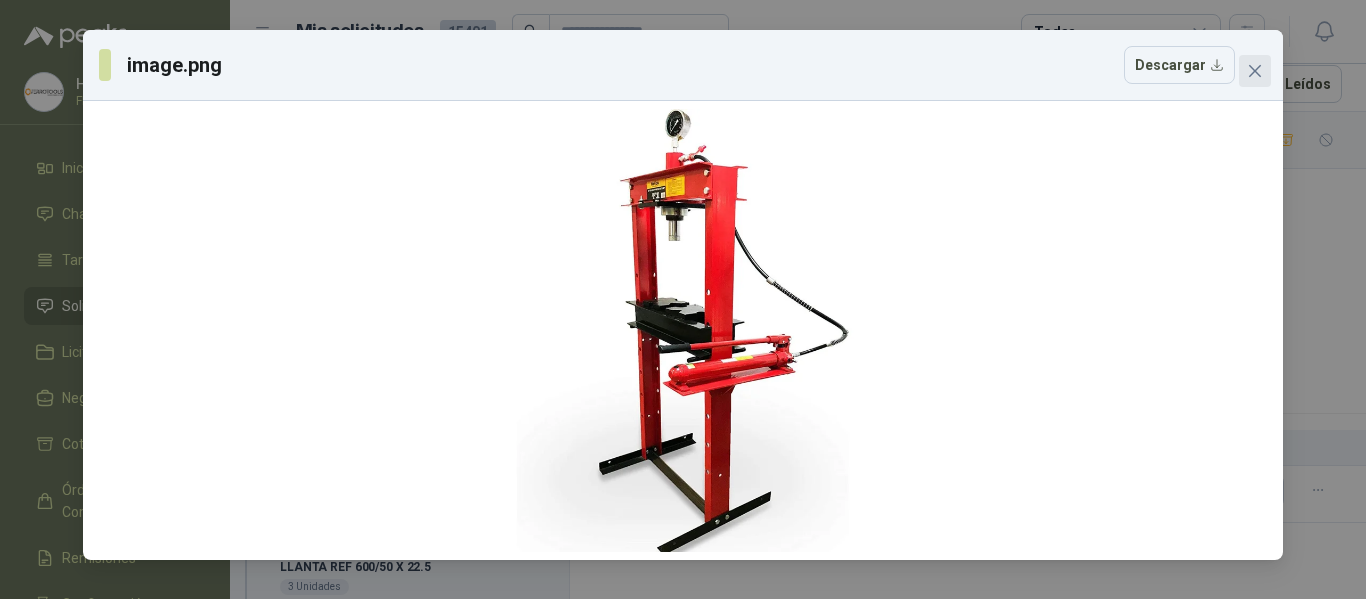
click at [1264, 63] on span "Close" at bounding box center [1255, 71] width 32 height 16
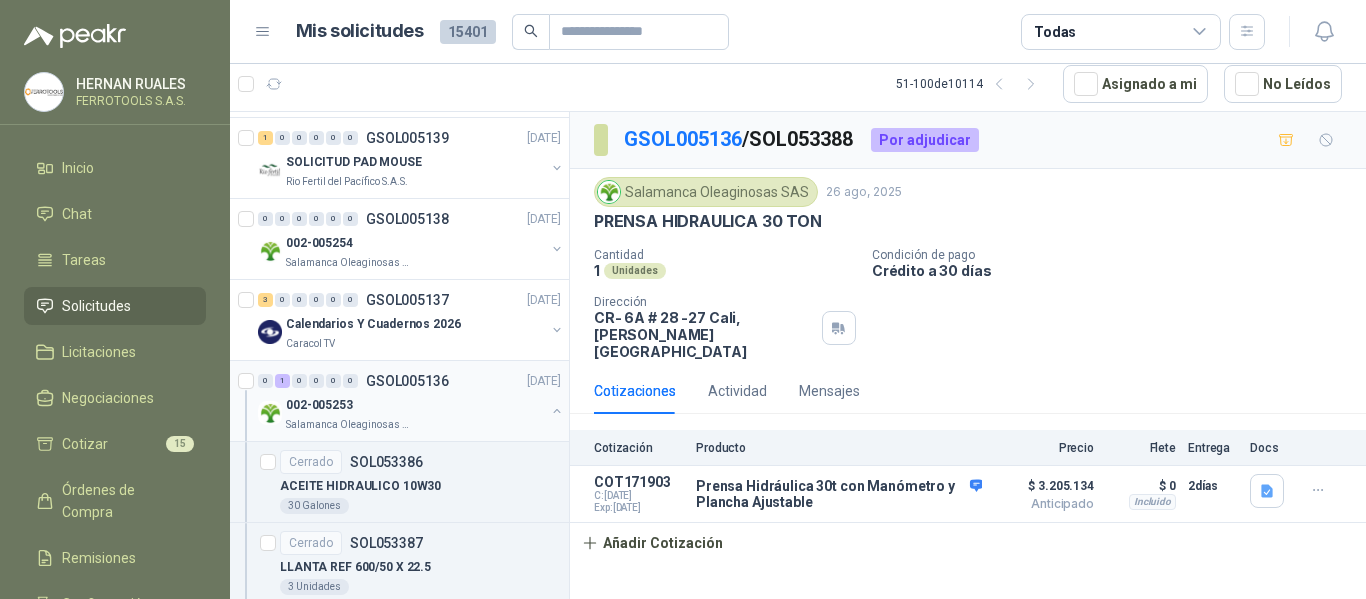
click at [521, 404] on div "002-005253" at bounding box center [415, 405] width 259 height 24
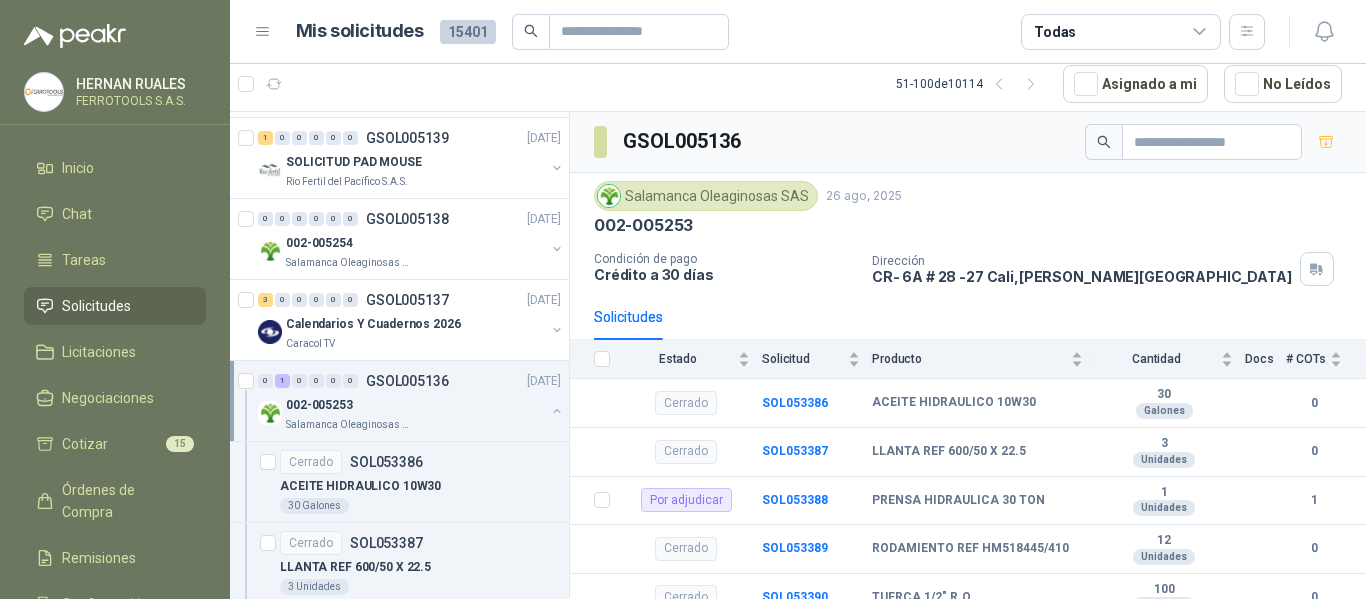
click at [549, 410] on button "button" at bounding box center [557, 411] width 16 height 16
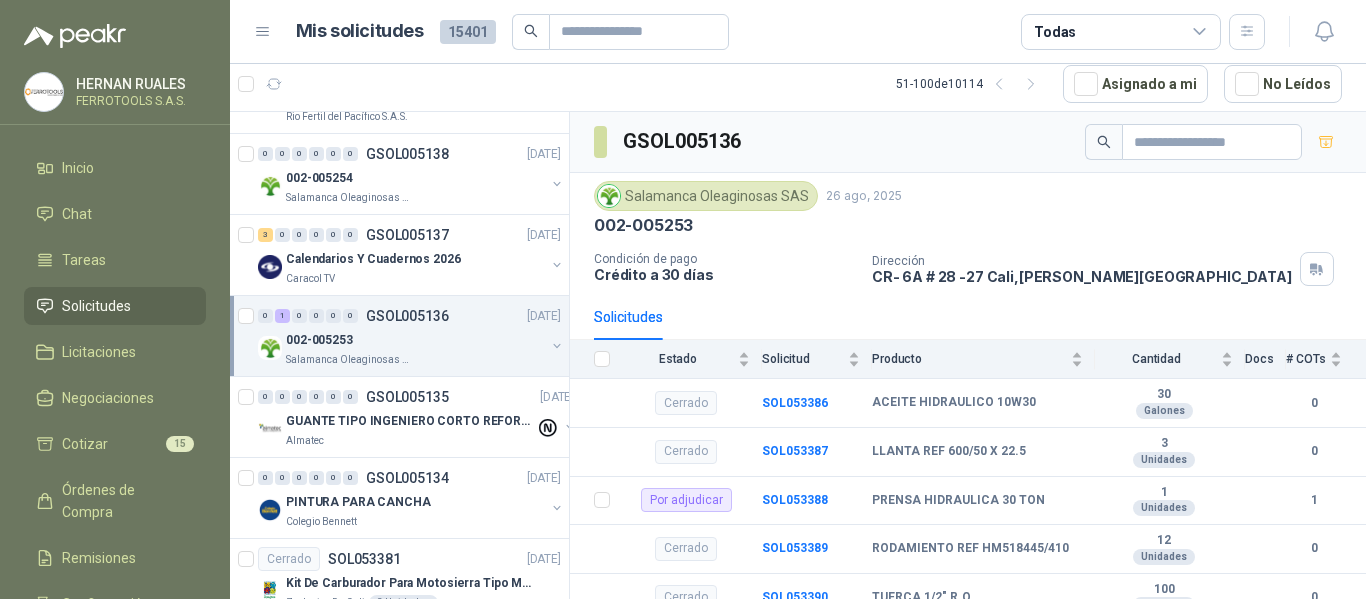
scroll to position [2200, 0]
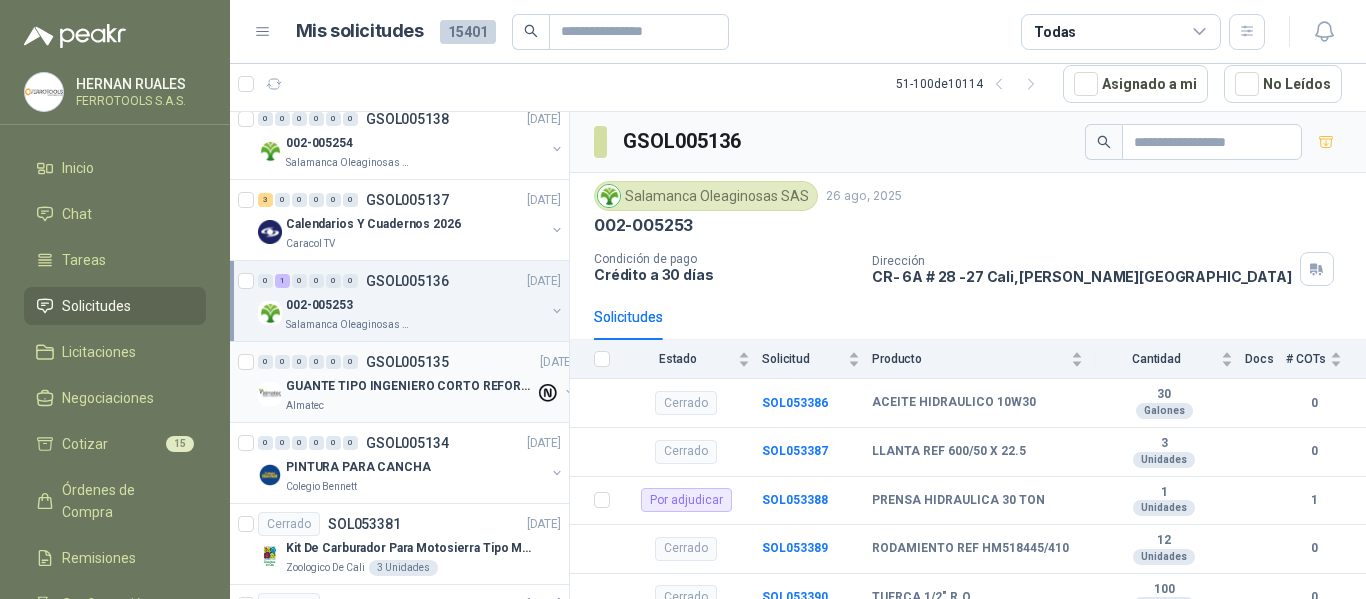
click at [485, 391] on p "GUANTE TIPO INGENIERO CORTO REFORZADO" at bounding box center [410, 386] width 249 height 19
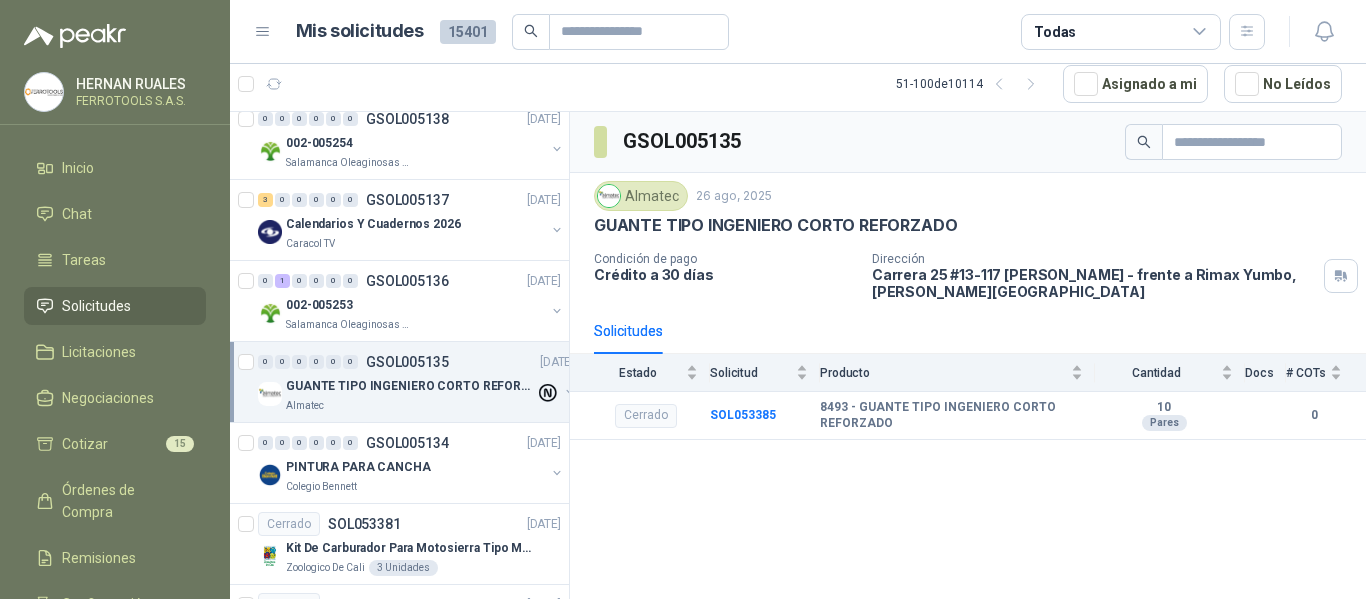
scroll to position [2300, 0]
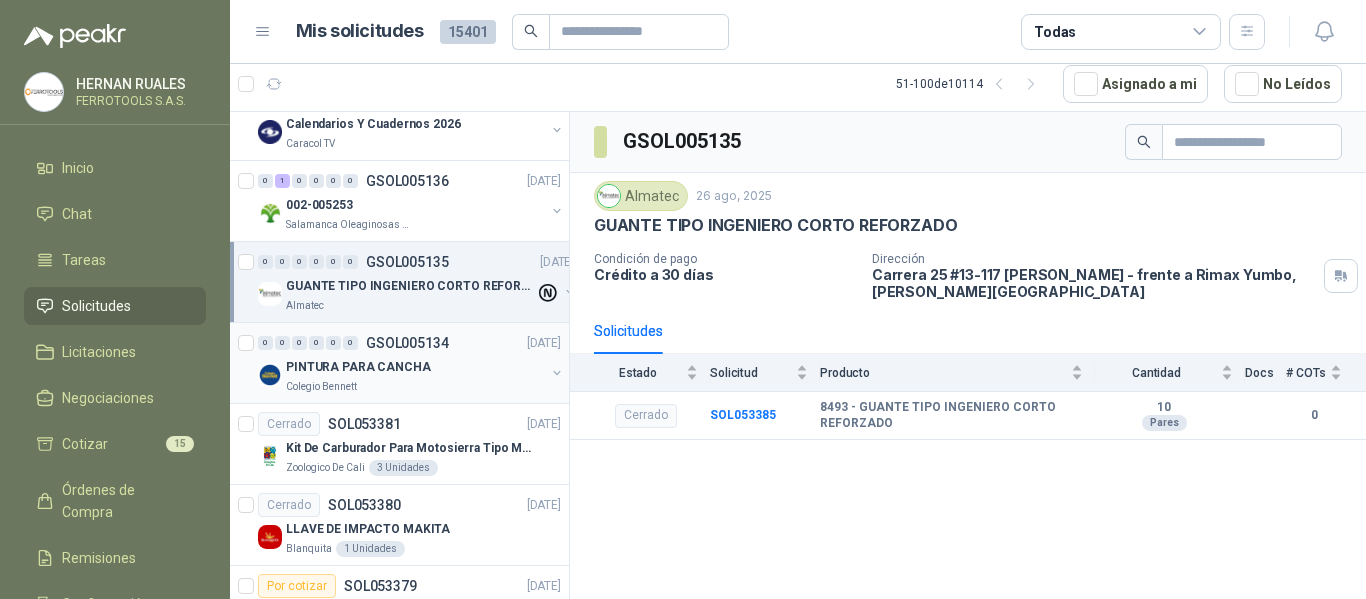
click at [487, 381] on div "Colegio Bennett" at bounding box center [415, 387] width 259 height 16
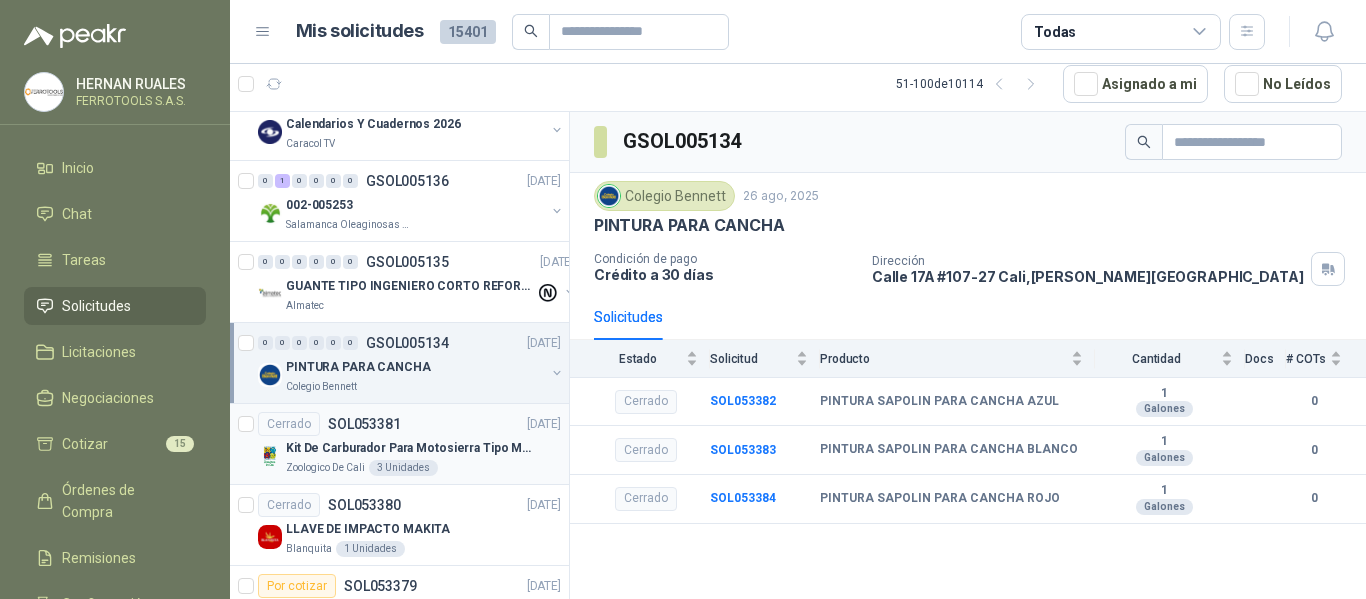
scroll to position [2400, 0]
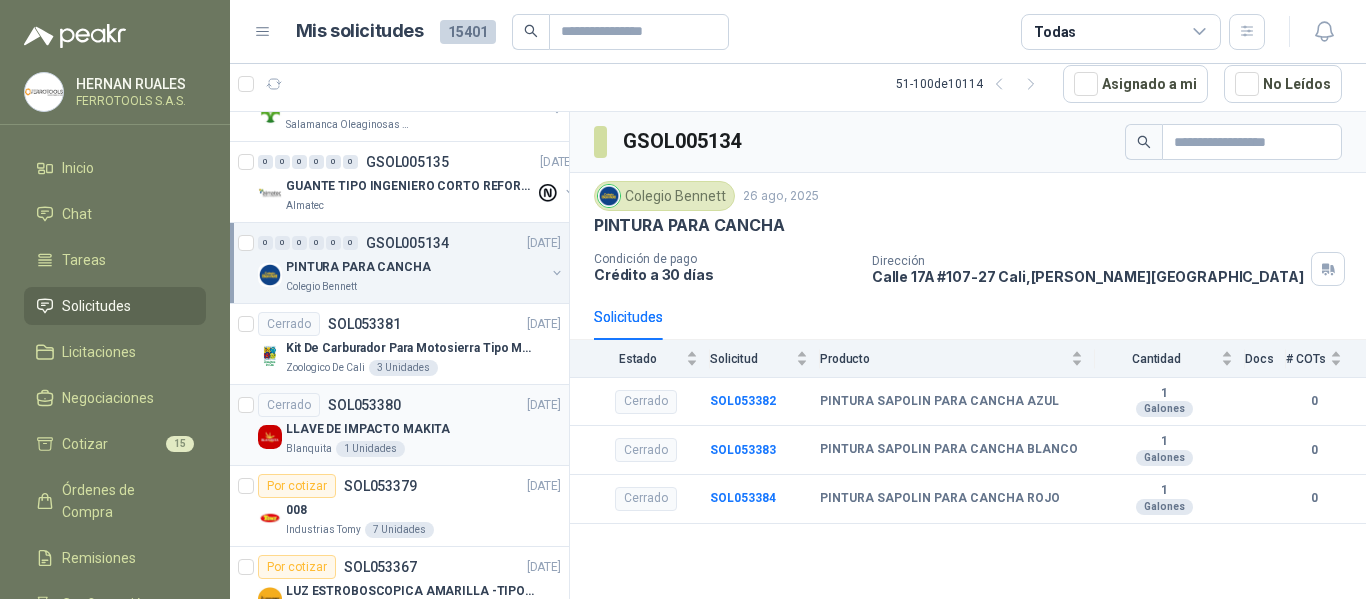
click at [503, 435] on div "LLAVE DE IMPACTO MAKITA" at bounding box center [423, 429] width 275 height 24
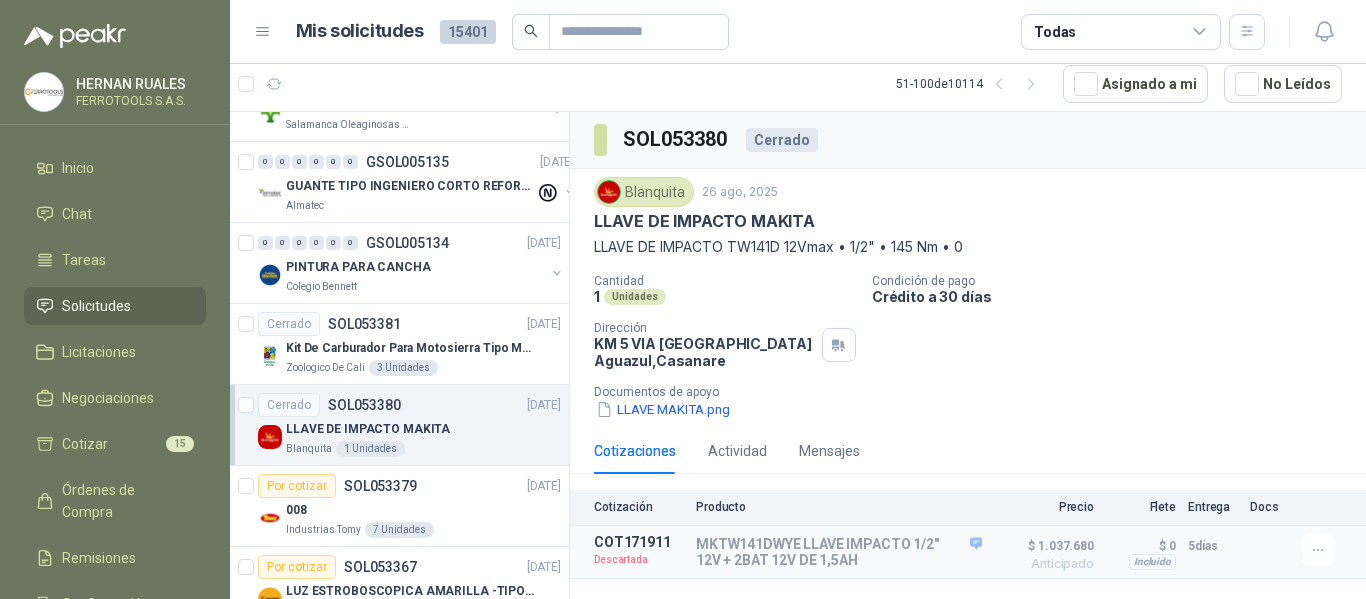
scroll to position [2500, 0]
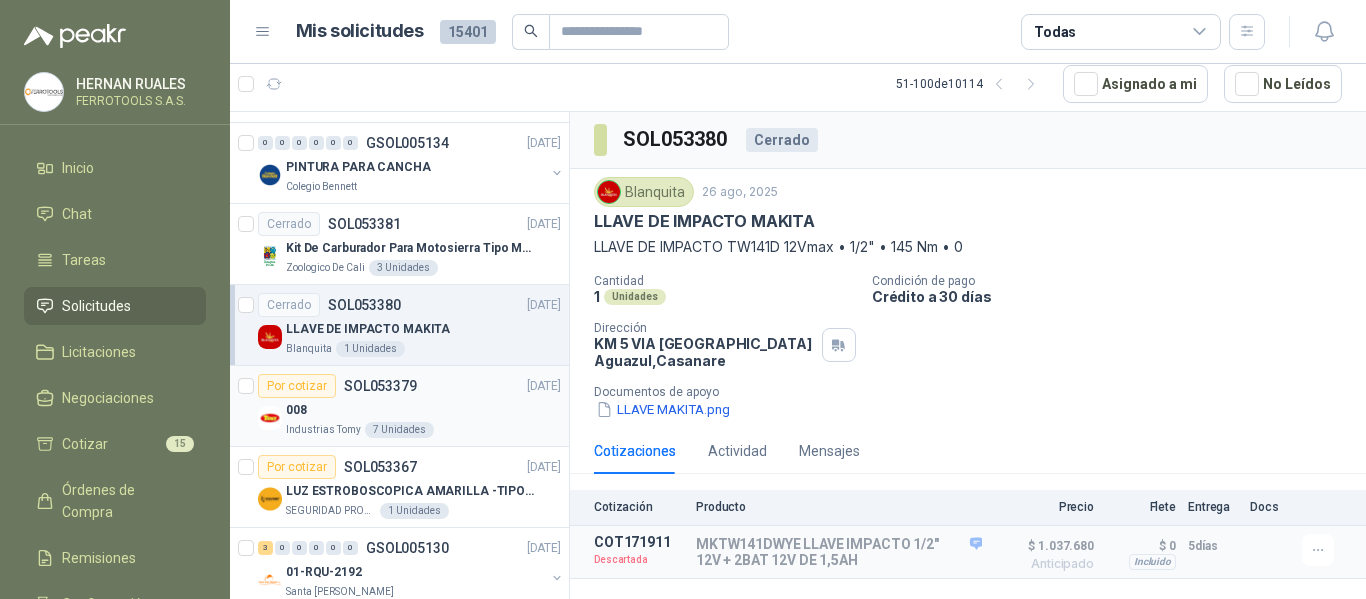
click at [497, 416] on div "008" at bounding box center [423, 410] width 275 height 24
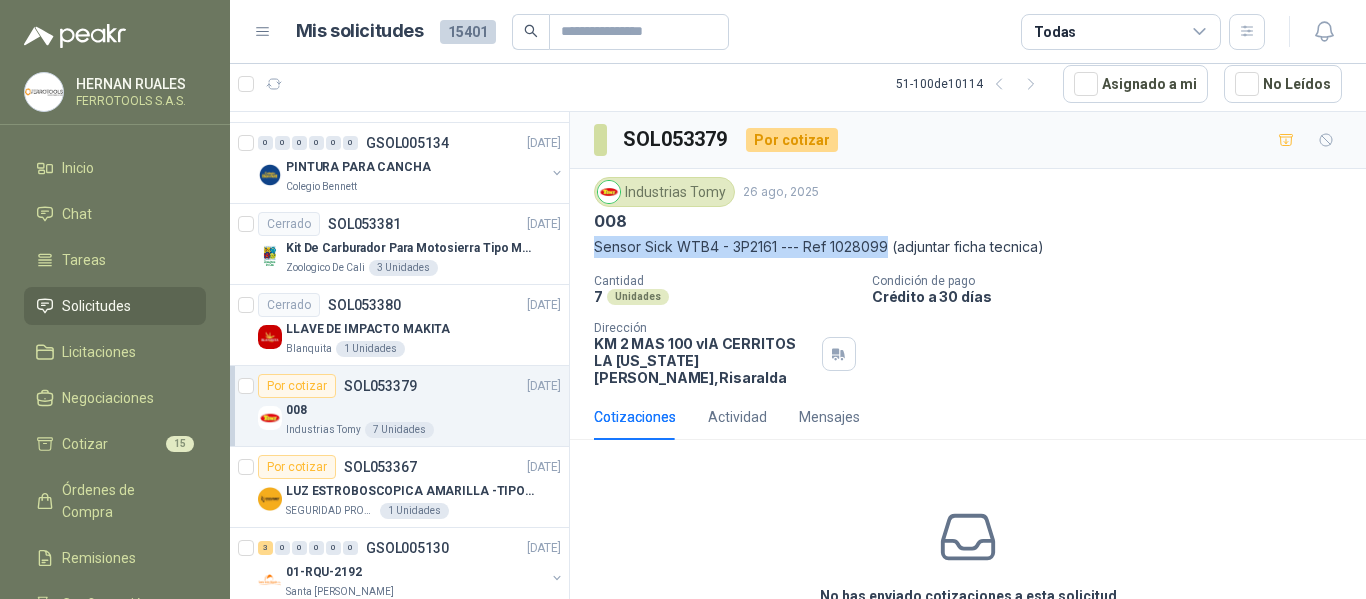
drag, startPoint x: 593, startPoint y: 248, endPoint x: 890, endPoint y: 255, distance: 297.0
click at [890, 255] on div "Industrias Tomy 26 ago, 2025 008 Sensor Sick WTB4 - 3P2161 --- Ref 1028099 (adj…" at bounding box center [968, 281] width 796 height 225
copy p "Sensor Sick WTB4 - 3P2161 --- Ref 1028099"
click at [95, 212] on li "Chat" at bounding box center [115, 214] width 158 height 22
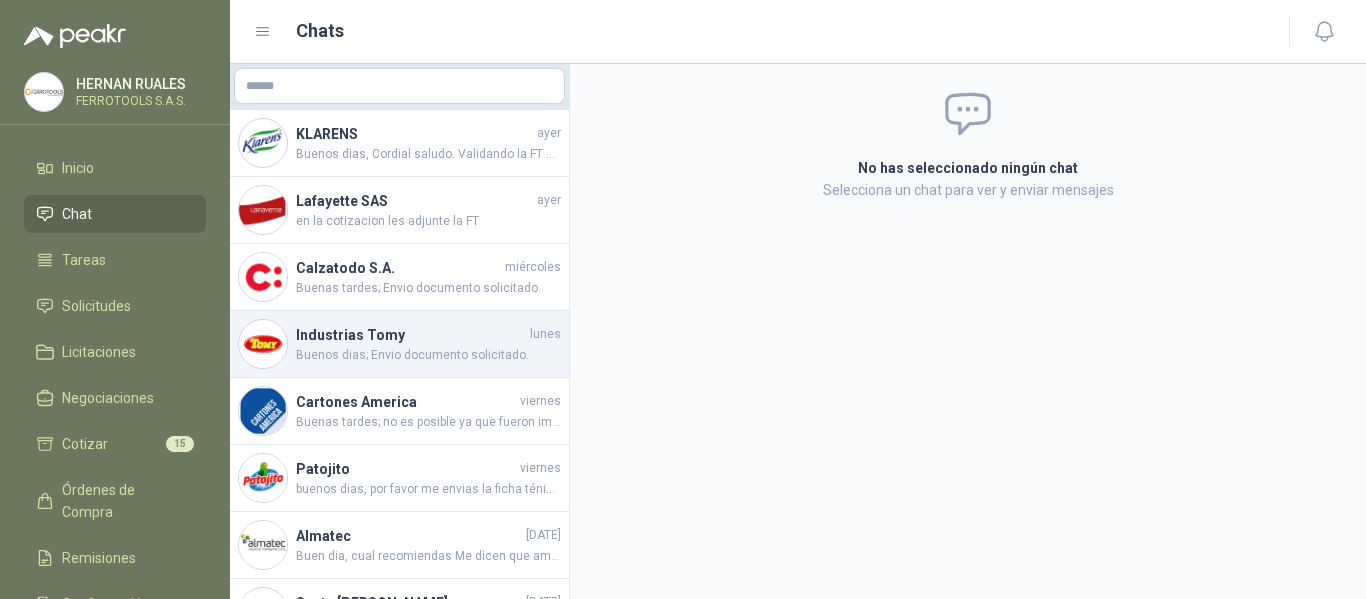
click at [391, 334] on h4 "Industrias Tomy" at bounding box center [411, 335] width 230 height 22
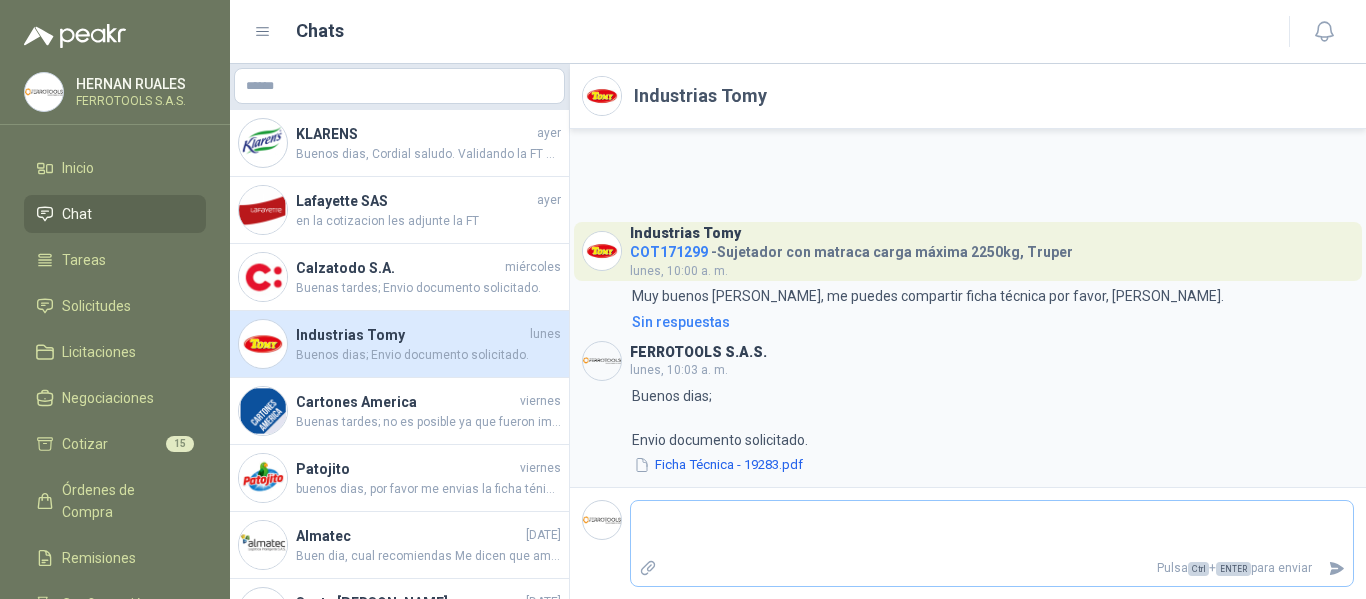
type textarea "*"
type textarea "**"
type textarea "***"
type textarea "****"
type textarea "*****"
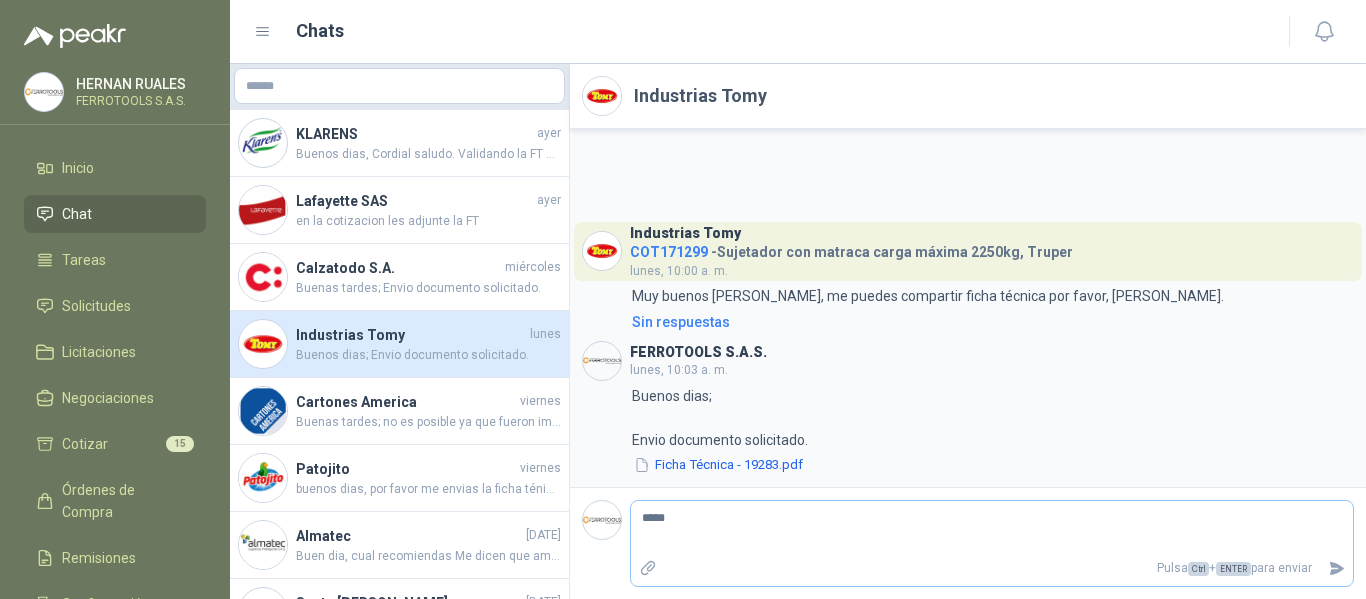
type textarea "******"
type textarea "********"
type textarea "*********"
type textarea "**********"
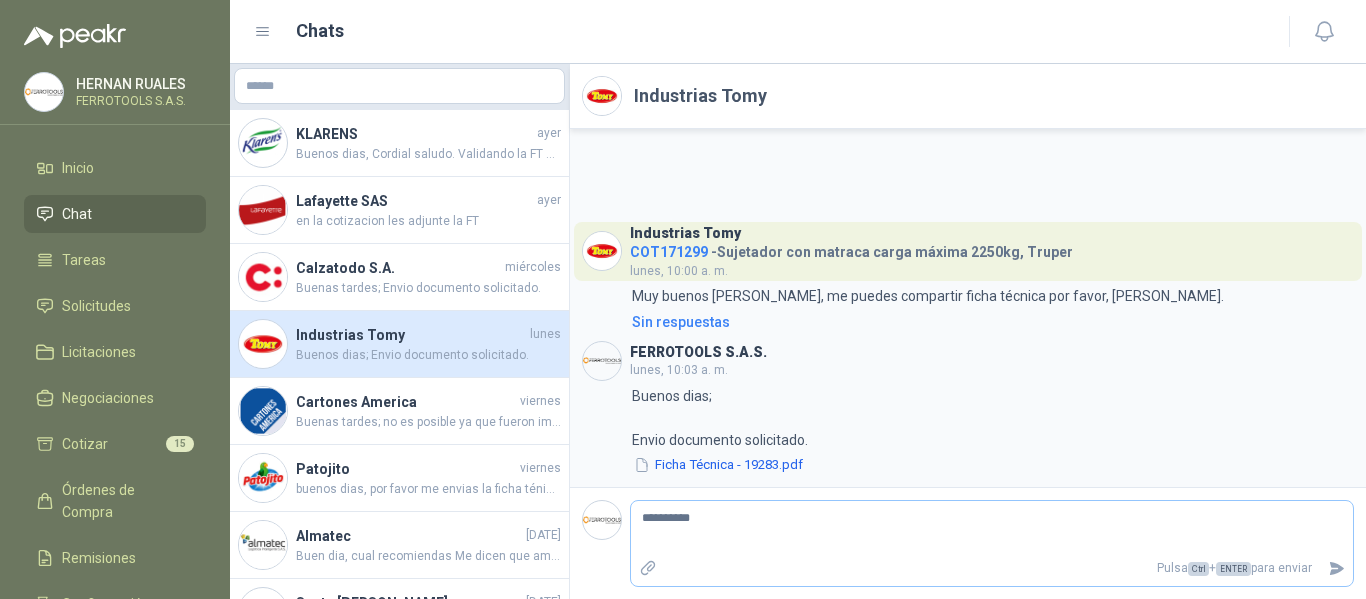
type textarea "**********"
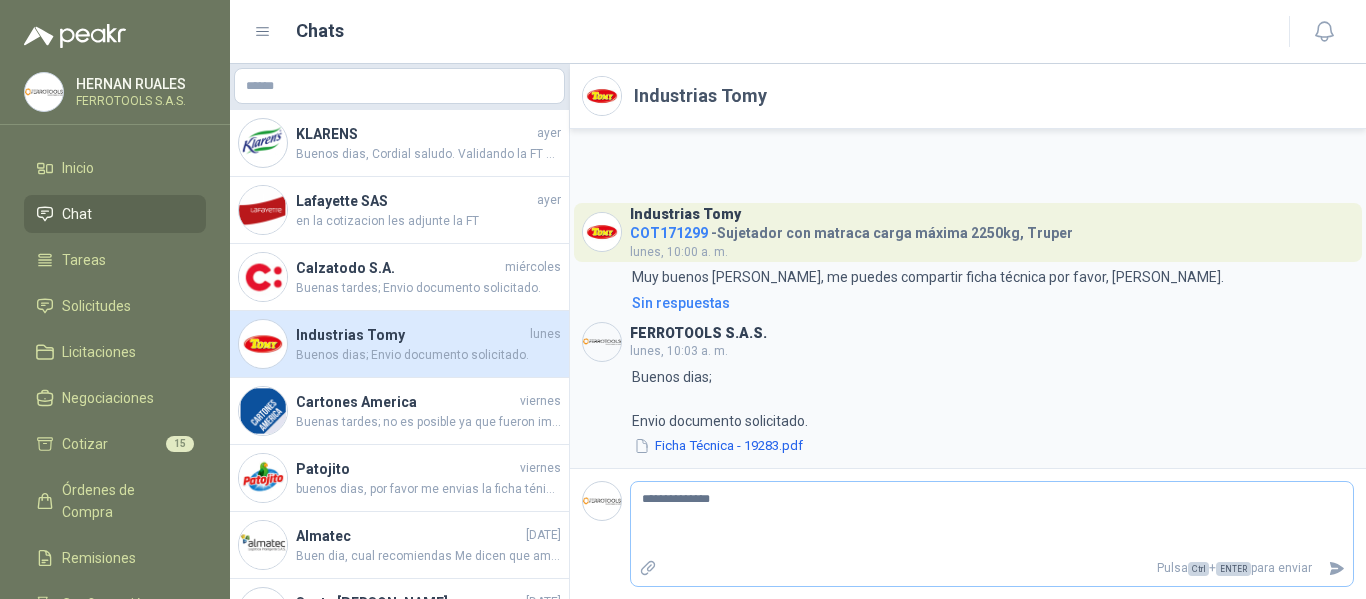
type textarea "**********"
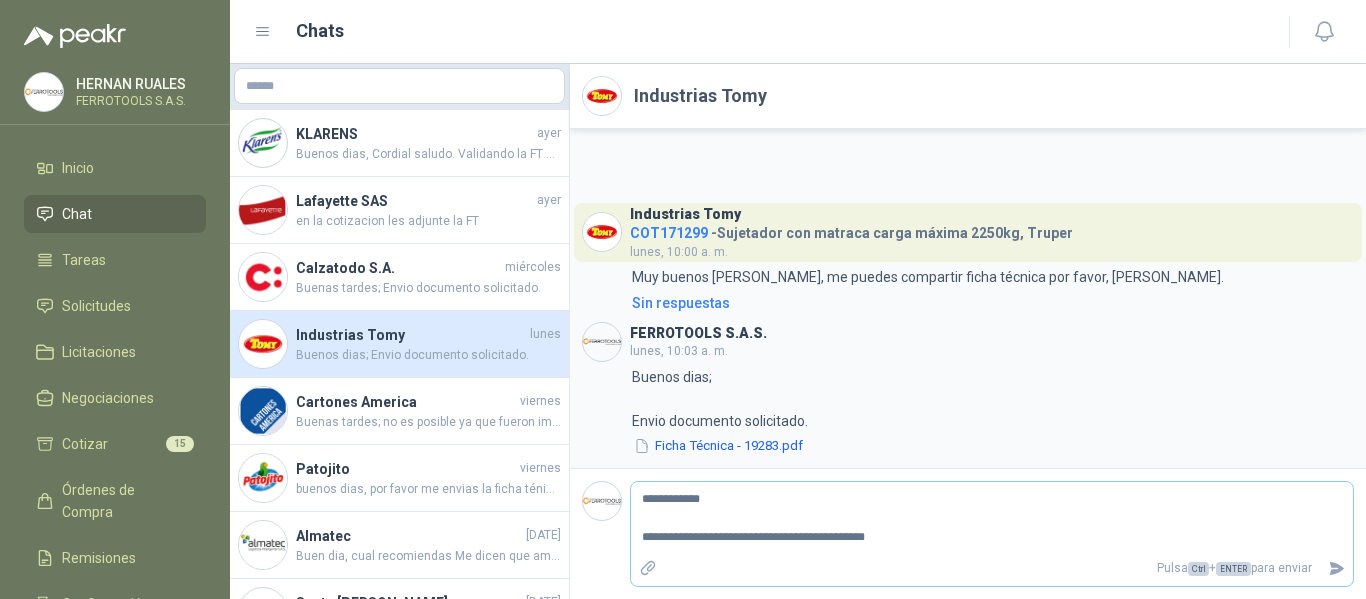
type textarea "**********"
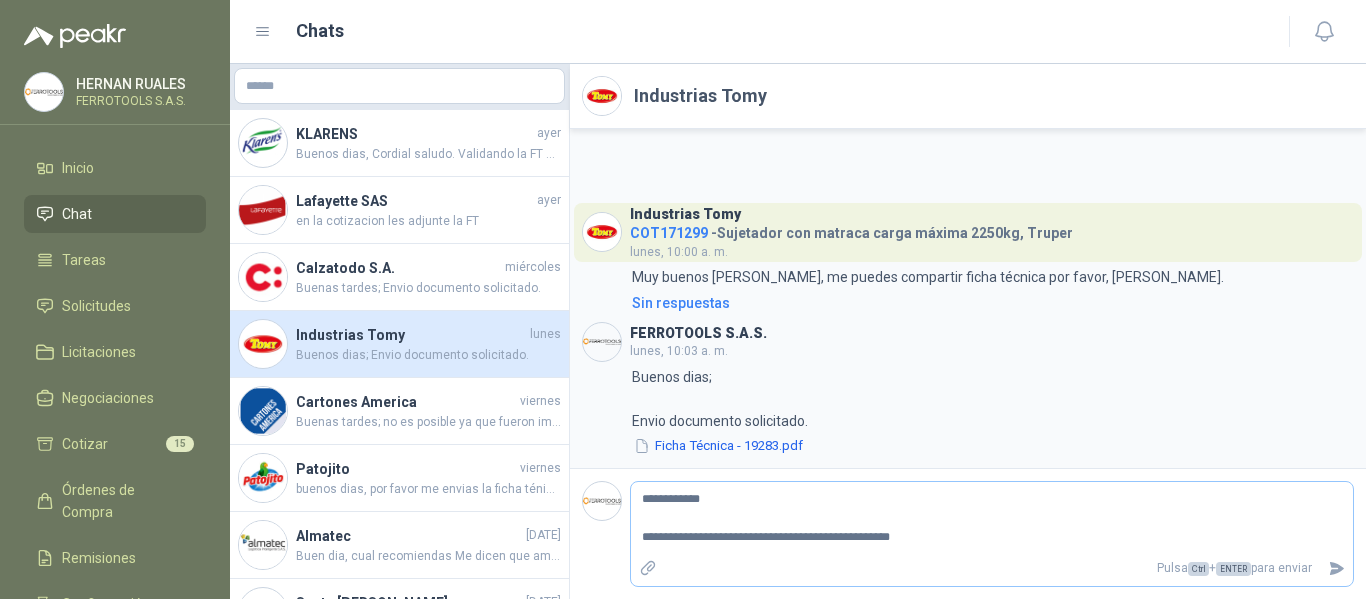
type textarea "**********"
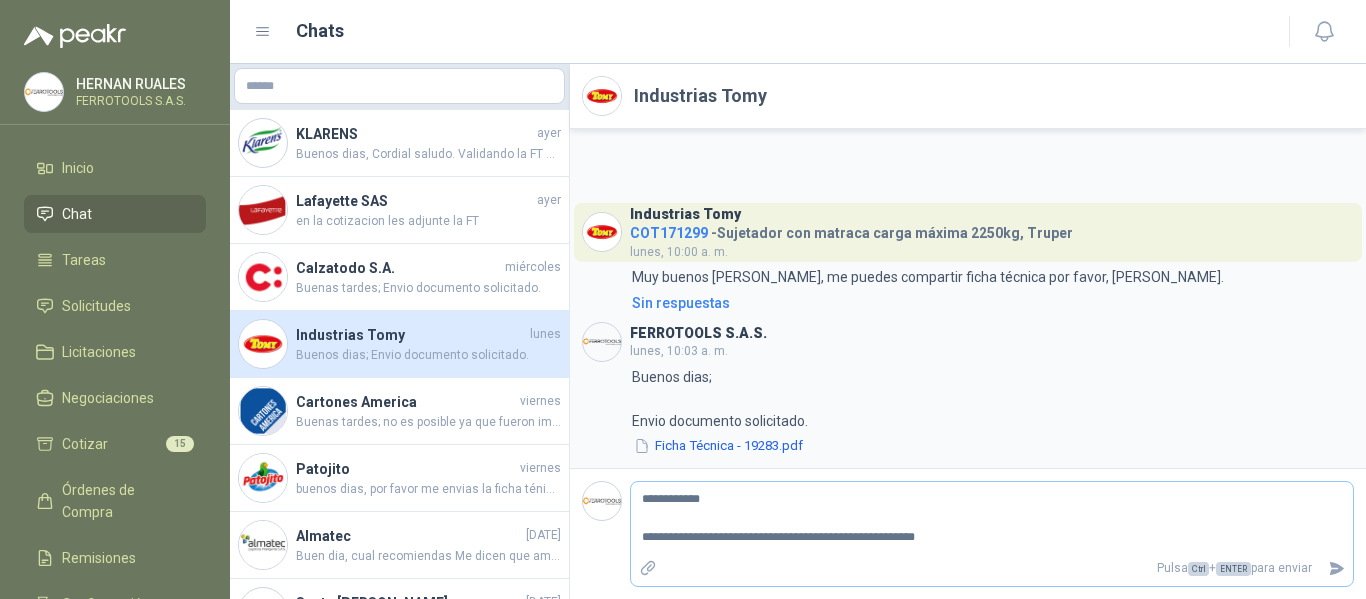
type textarea "**********"
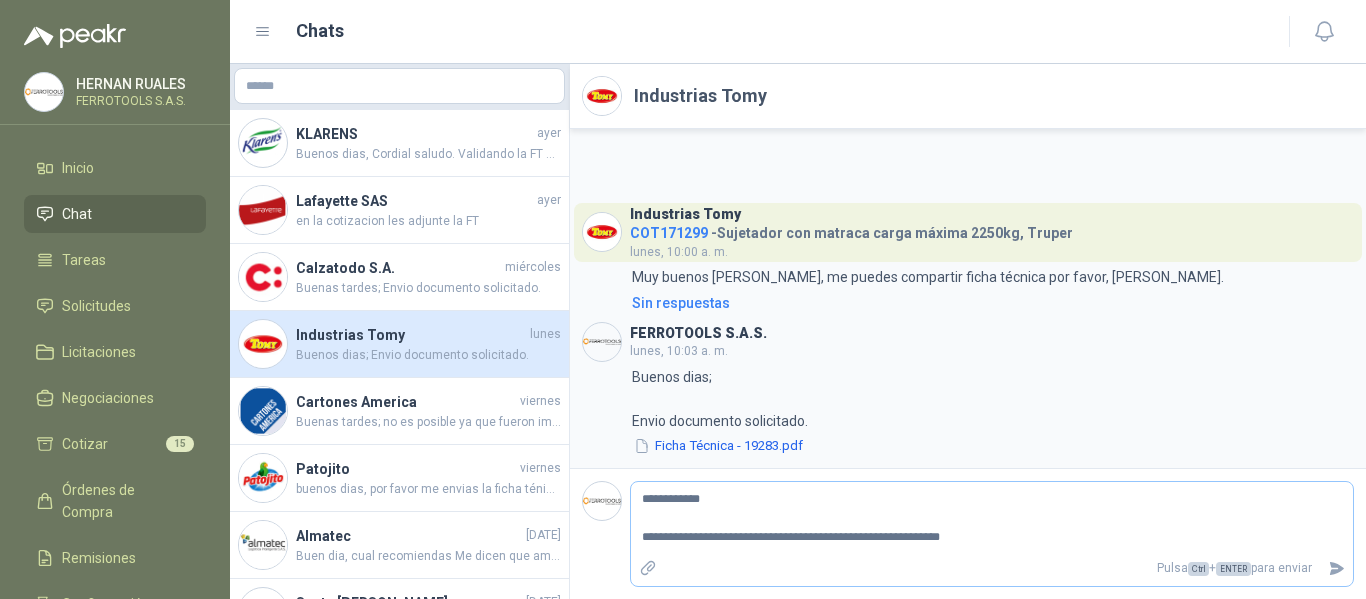
type textarea "**********"
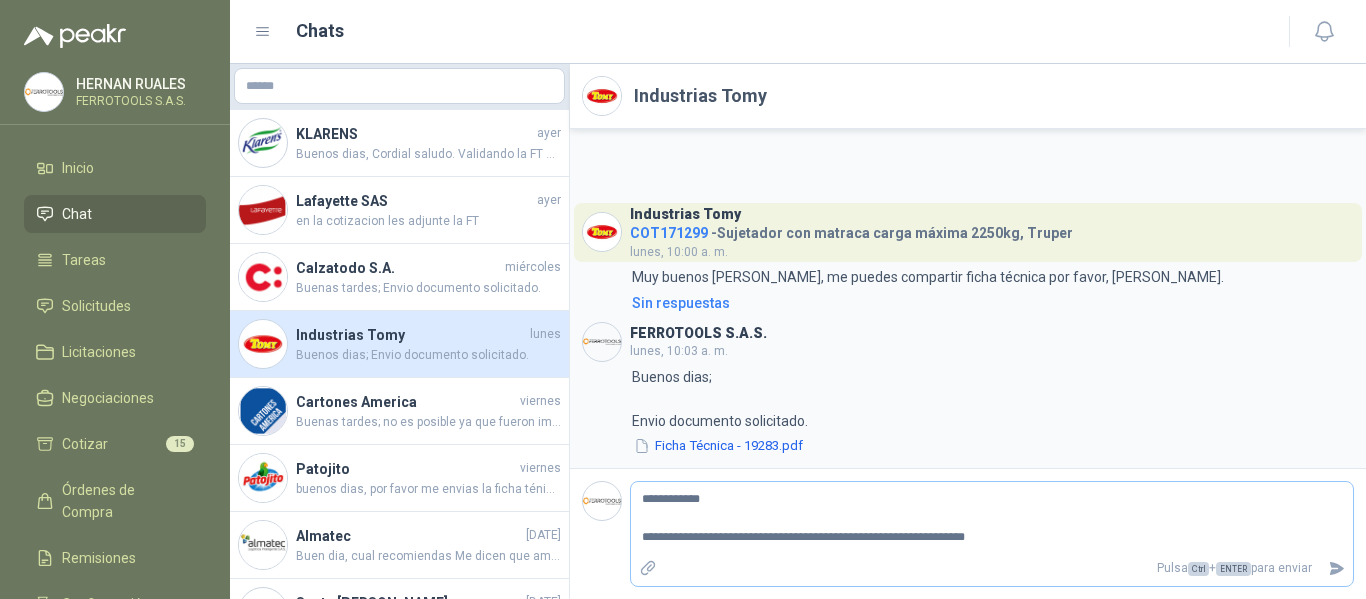
type textarea "**********"
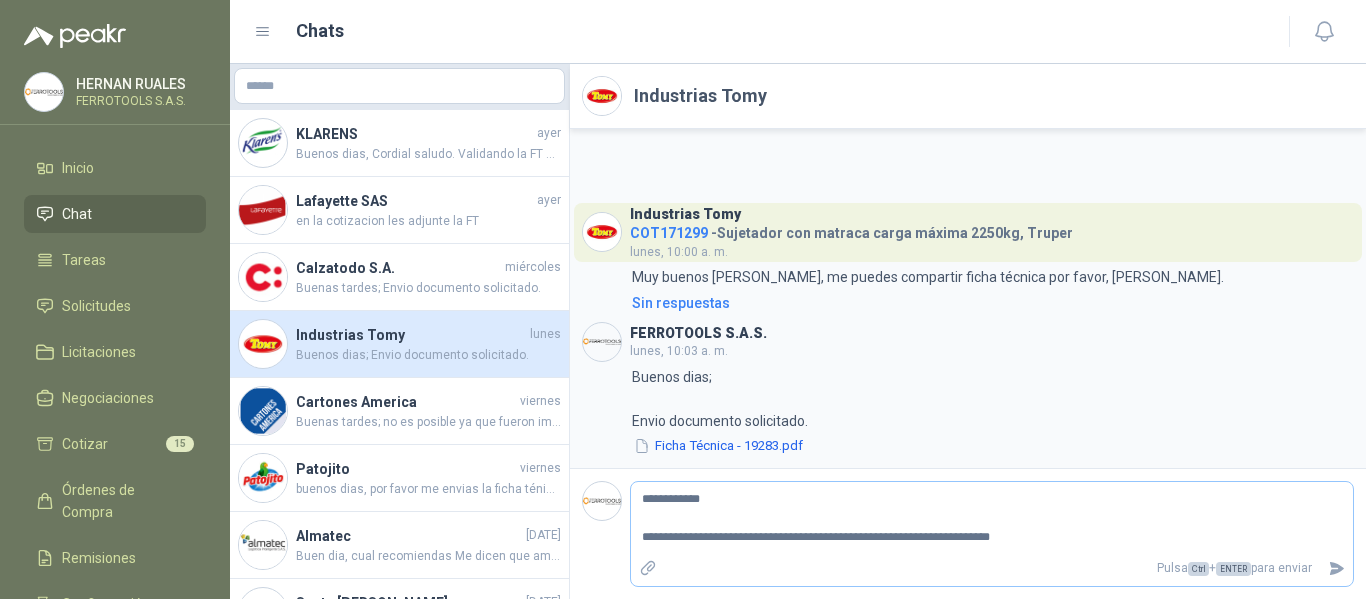
type textarea "**********"
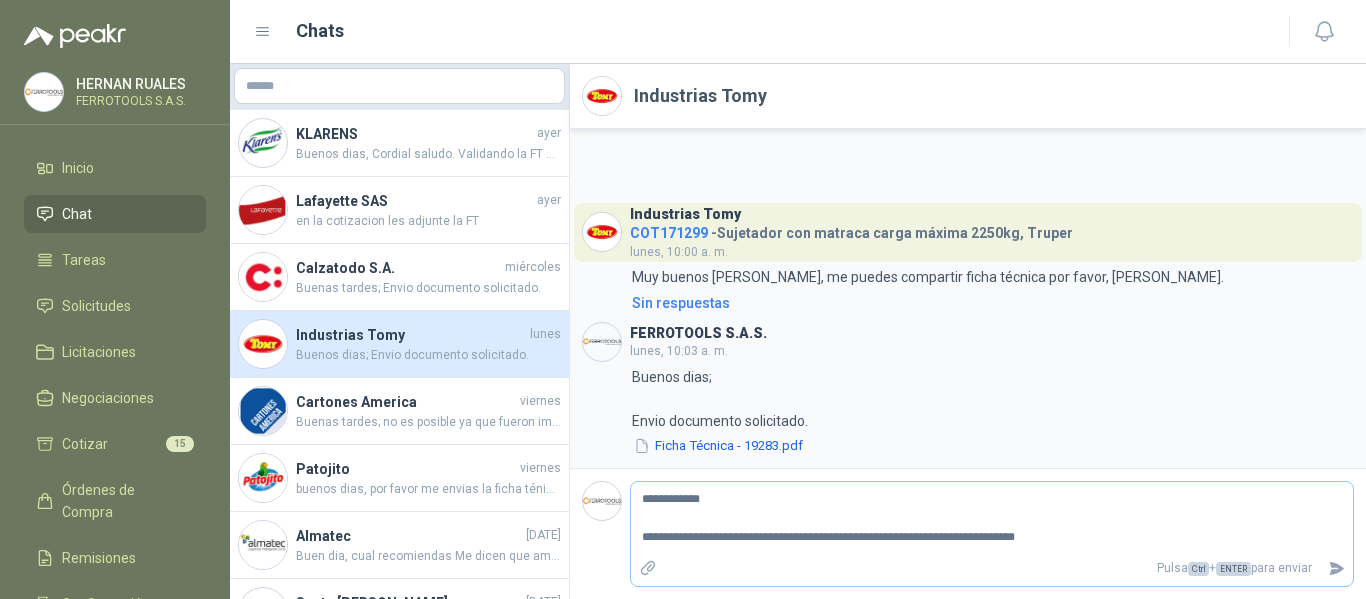
type textarea "**********"
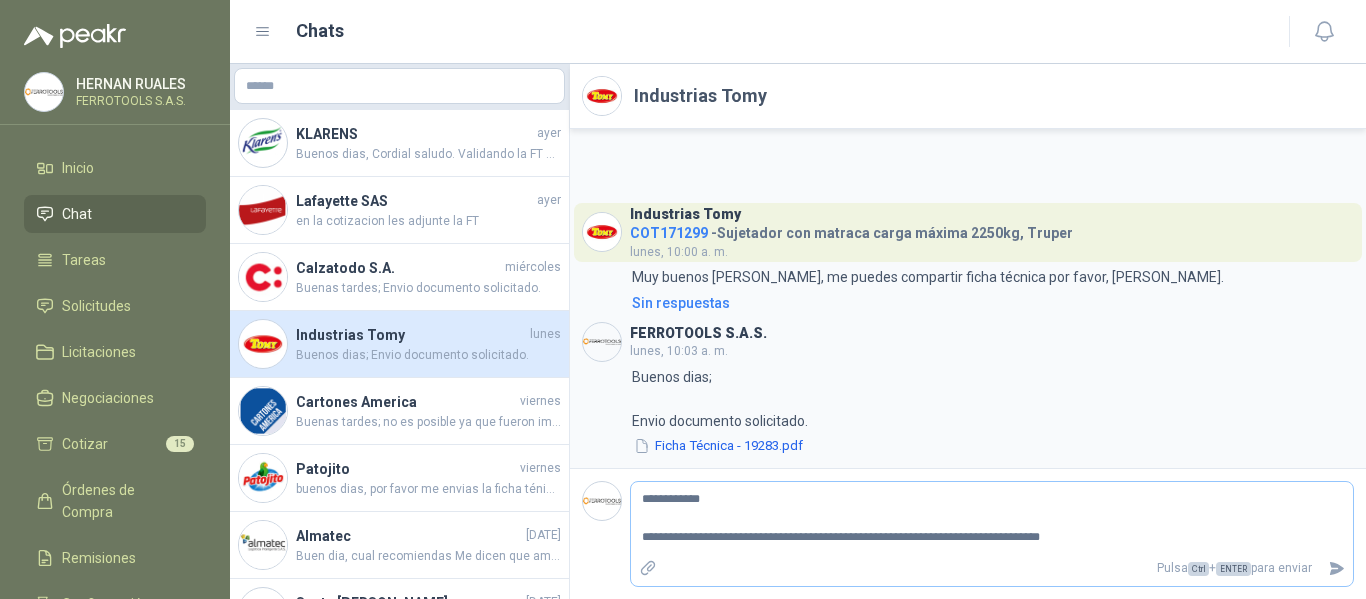
type textarea "**********"
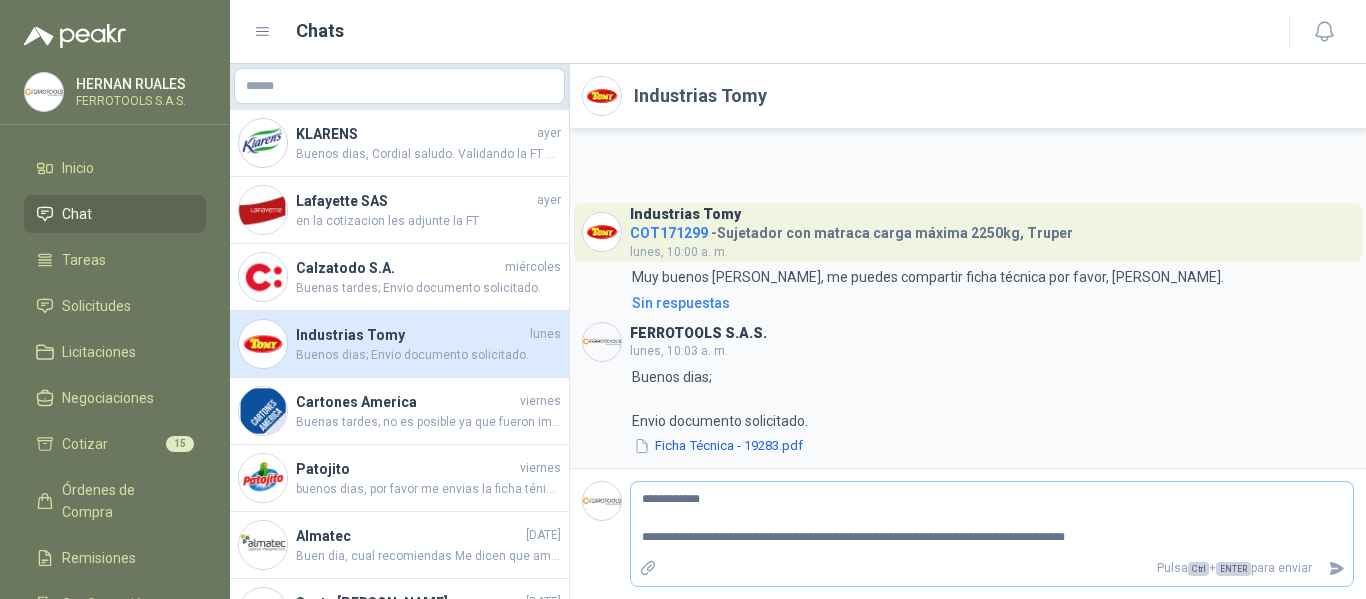
type textarea "**********"
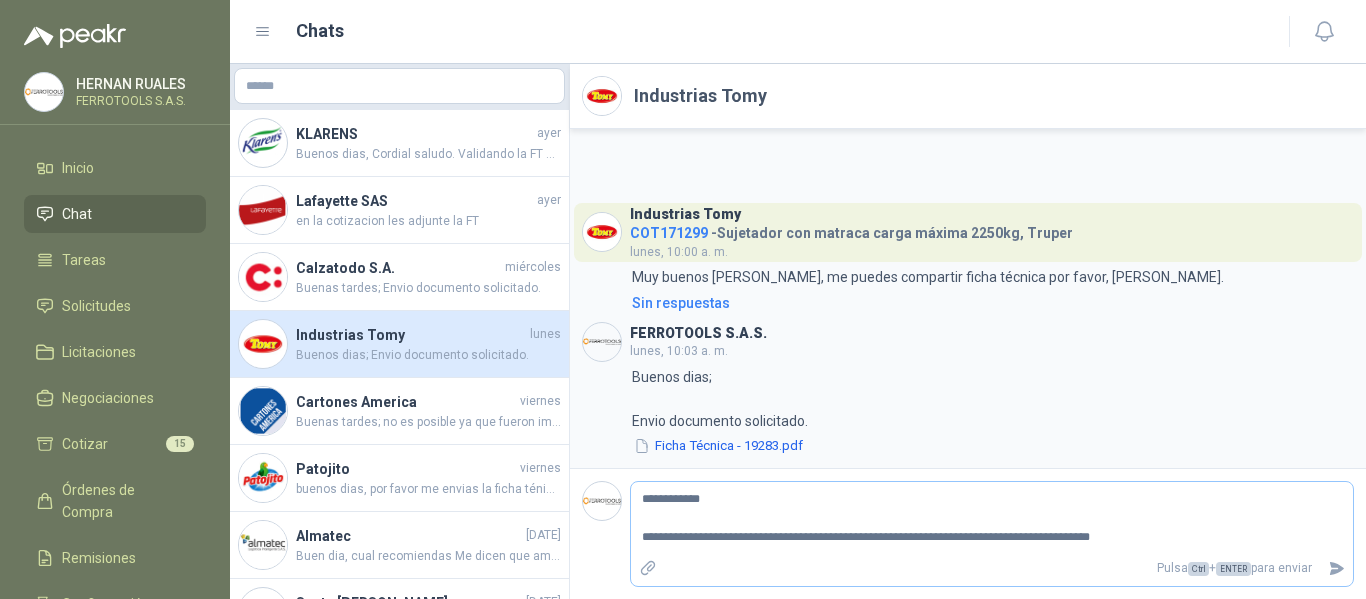
type textarea "**********"
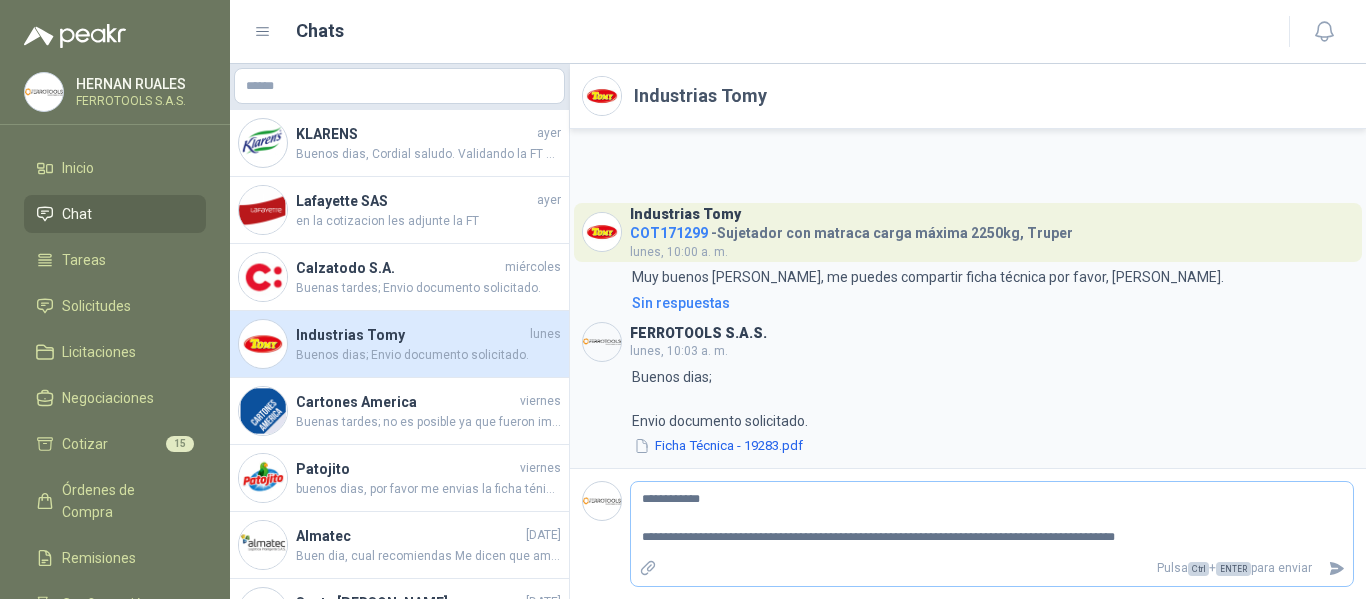
type textarea "**********"
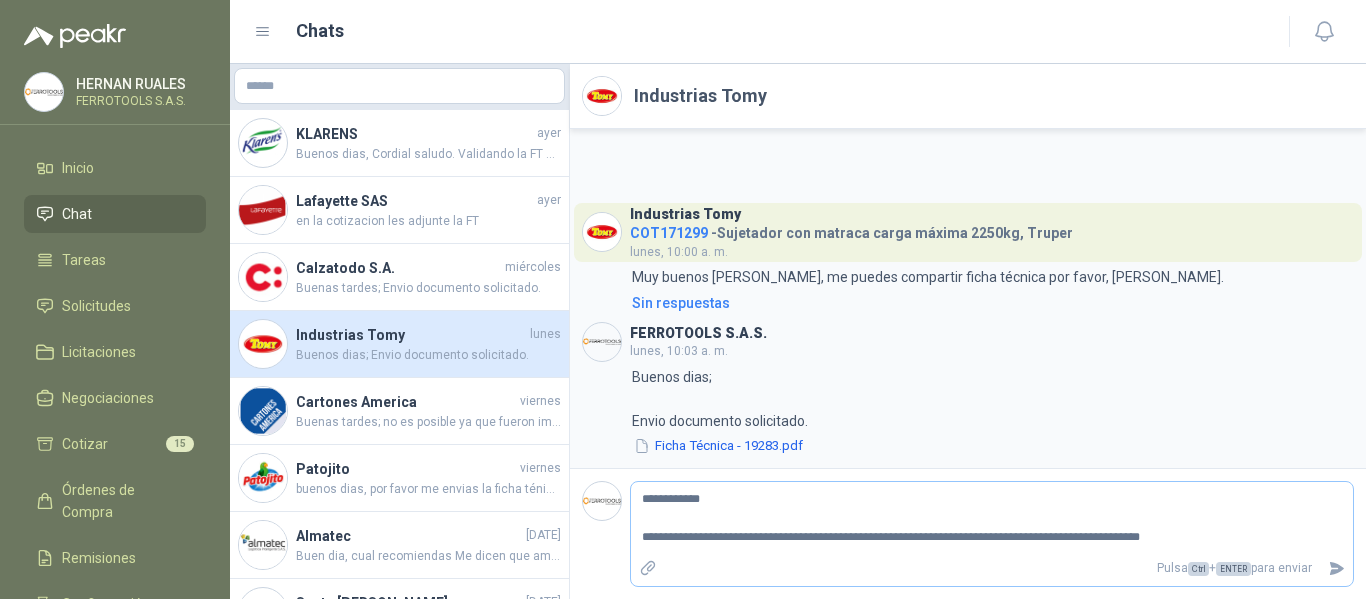
type textarea "**********"
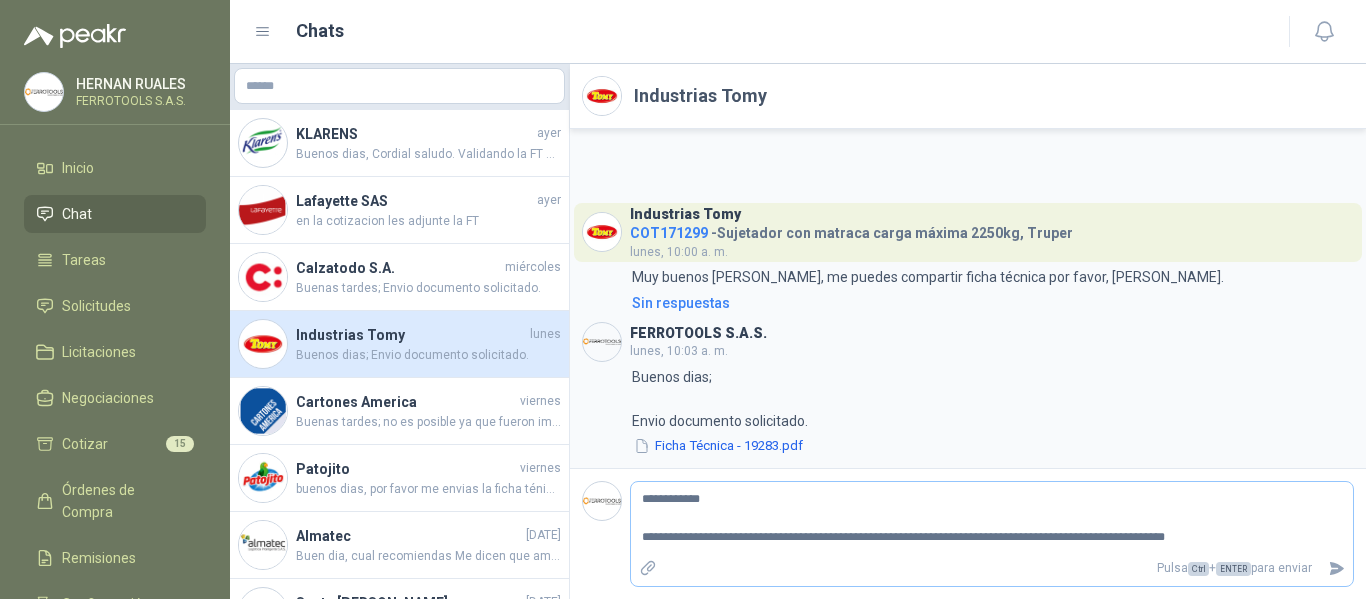
type textarea "**********"
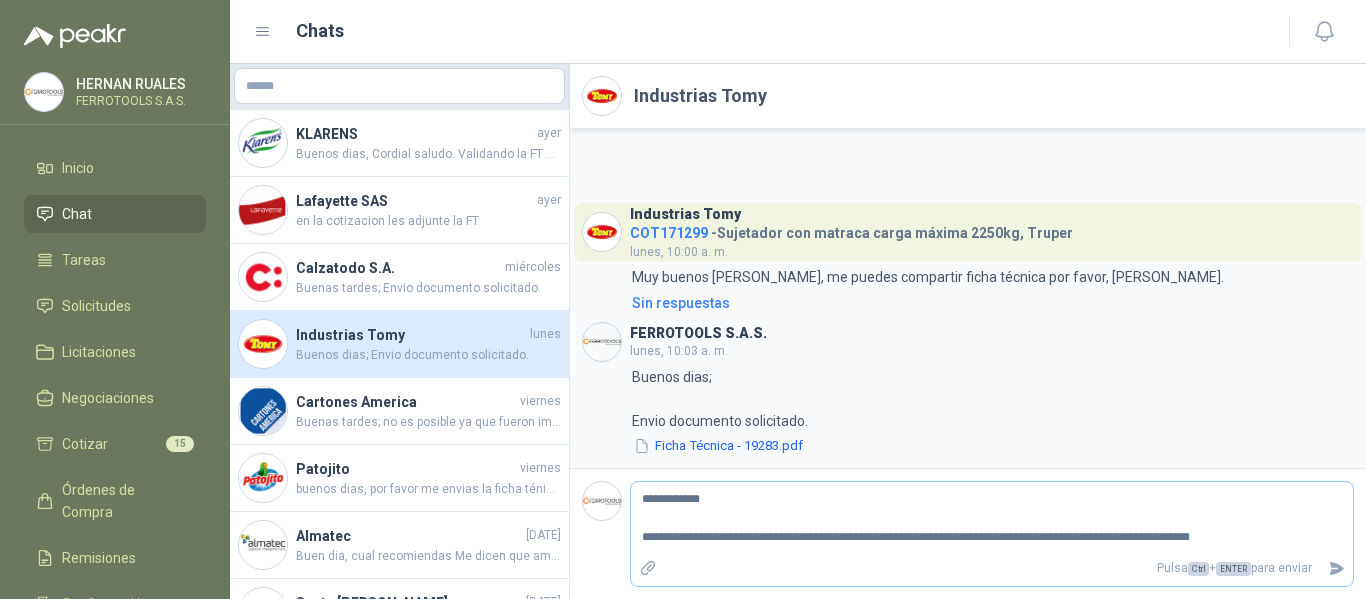
type textarea "**********"
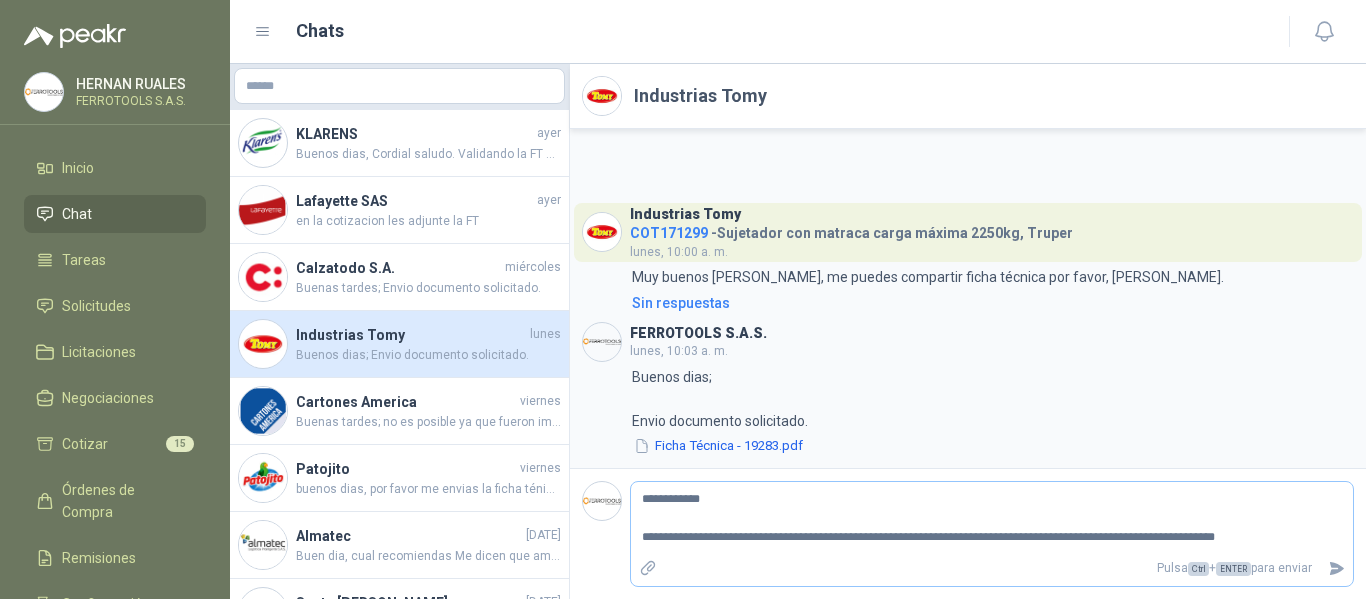
type textarea "**********"
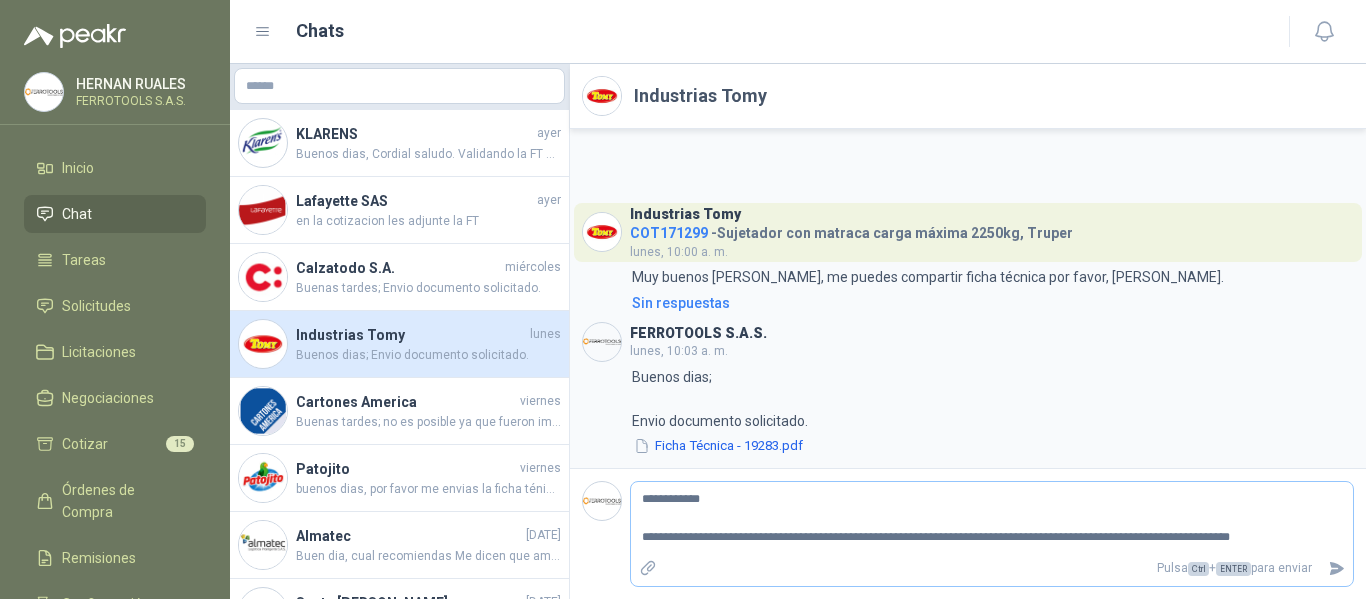
type textarea "**********"
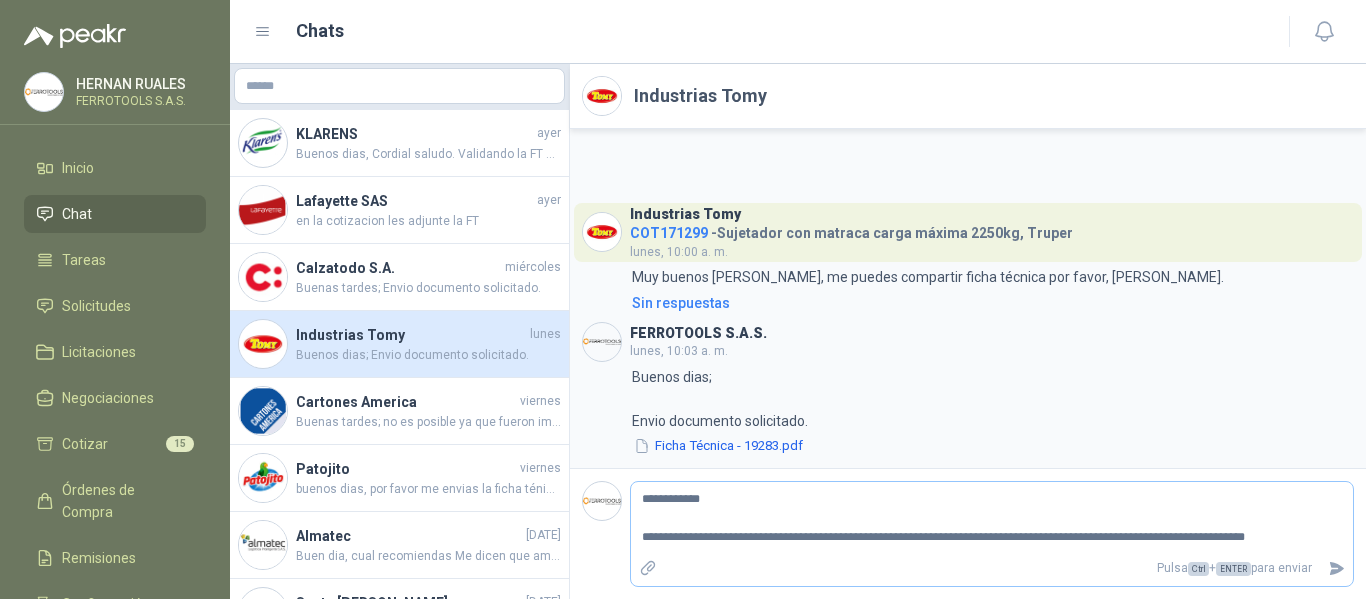
type textarea "**********"
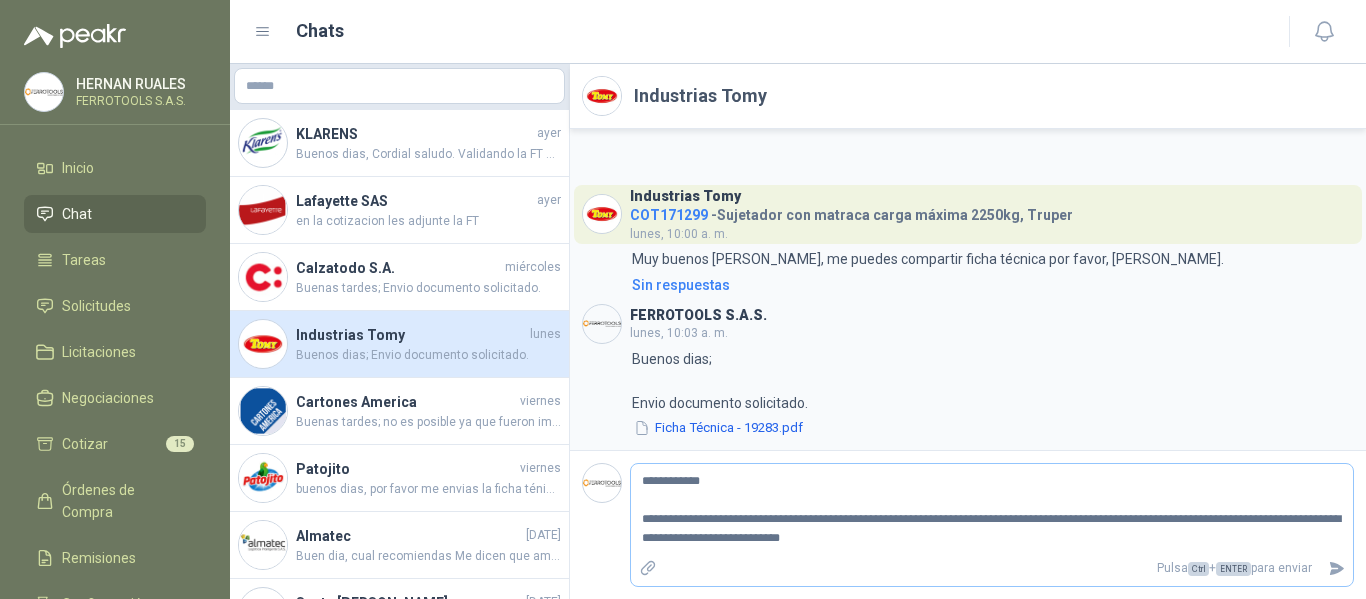
click at [878, 518] on textarea "**********" at bounding box center [992, 509] width 722 height 83
click at [874, 542] on textarea "**********" at bounding box center [992, 509] width 722 height 83
click at [1336, 568] on icon "Enviar" at bounding box center [1336, 568] width 17 height 17
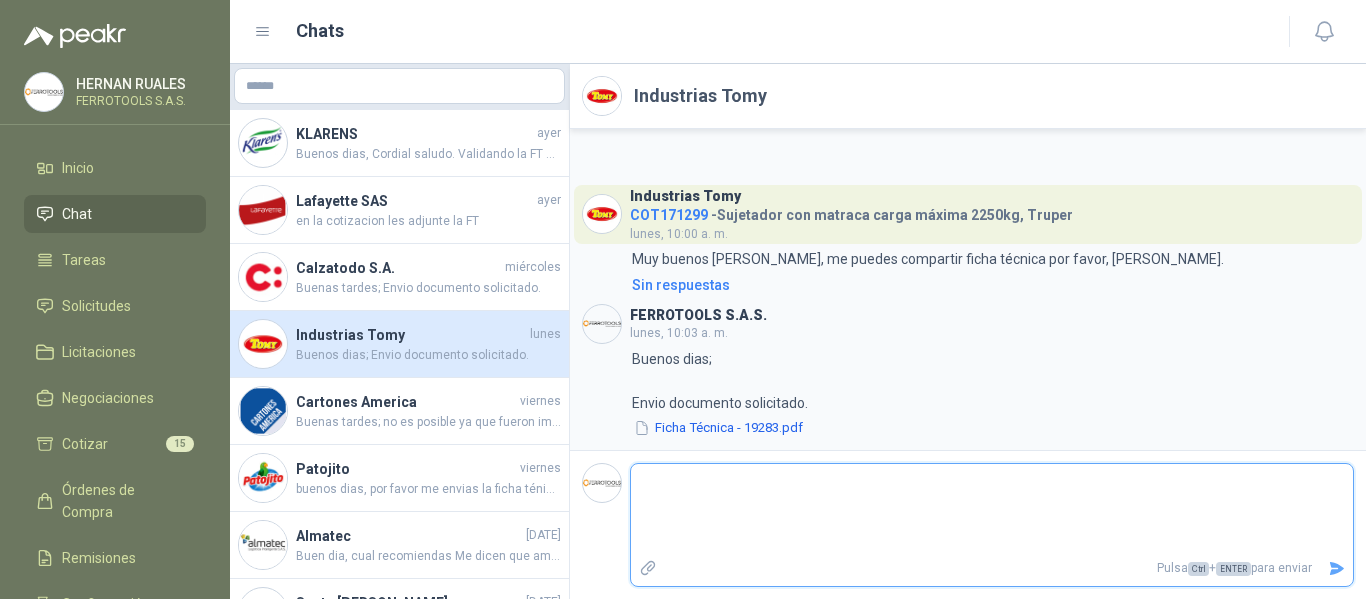
scroll to position [59, 0]
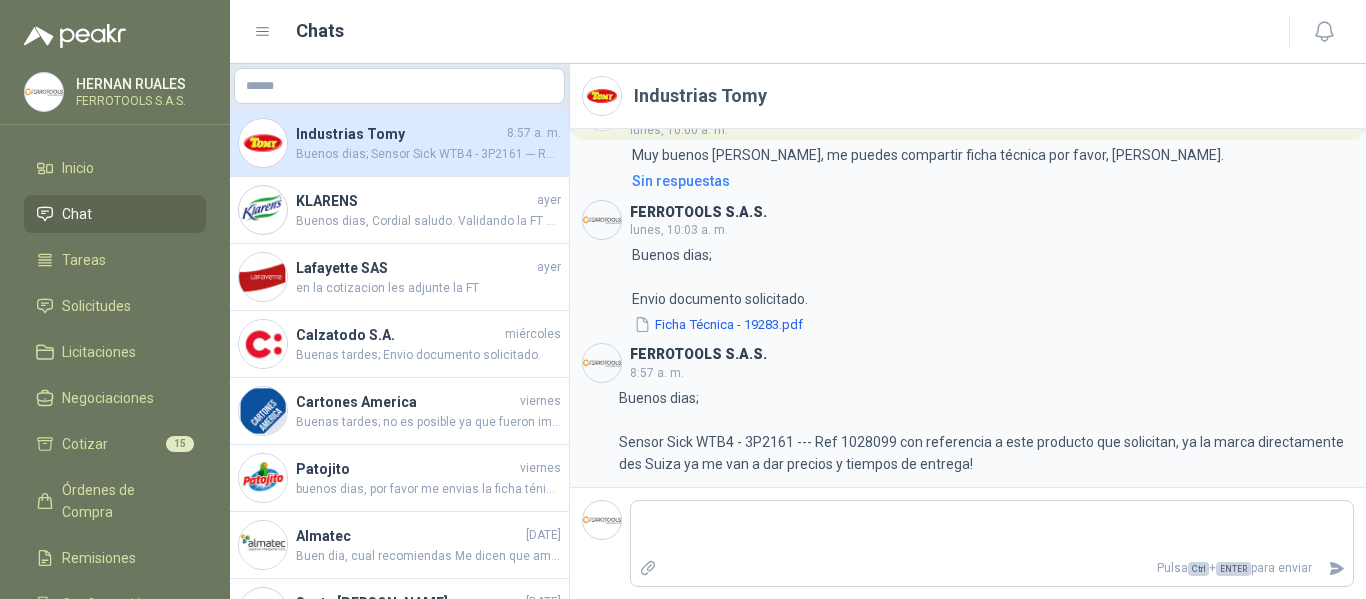
click at [357, 134] on h4 "Industrias Tomy" at bounding box center [399, 134] width 207 height 22
click at [697, 91] on h2 "Industrias Tomy" at bounding box center [700, 96] width 133 height 28
click at [610, 101] on img at bounding box center [602, 96] width 38 height 38
click at [98, 305] on span "Solicitudes" at bounding box center [96, 306] width 69 height 22
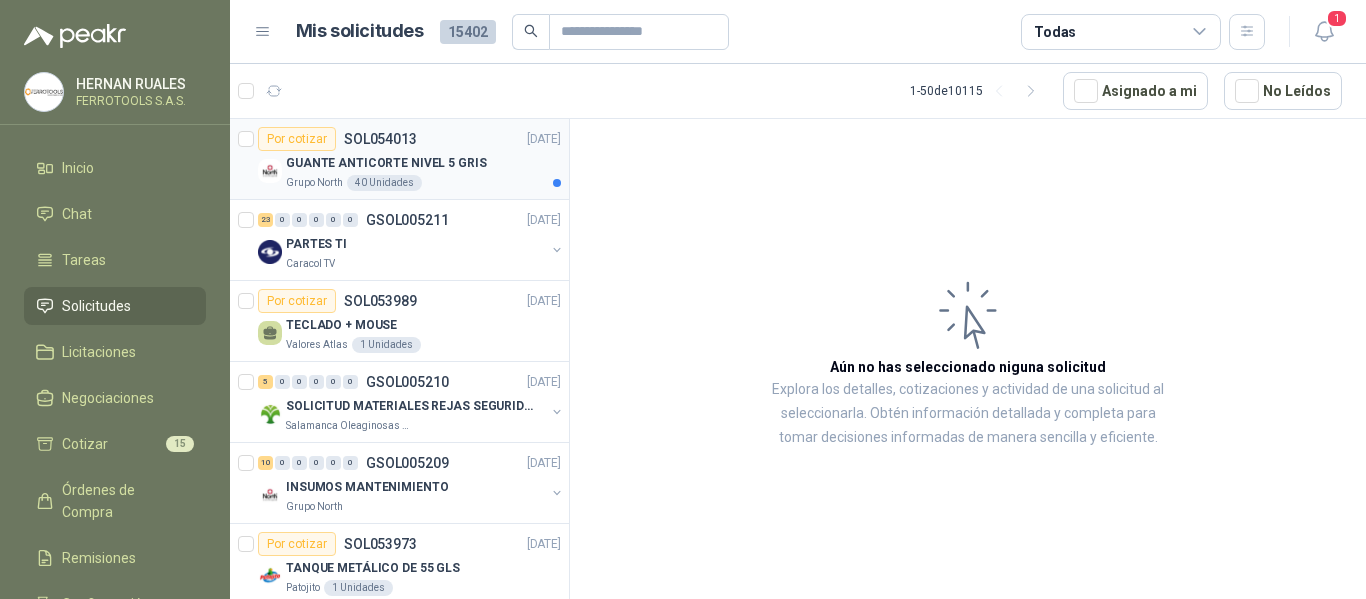
click at [477, 159] on div "GUANTE ANTICORTE NIVEL 5 GRIS" at bounding box center [423, 163] width 275 height 24
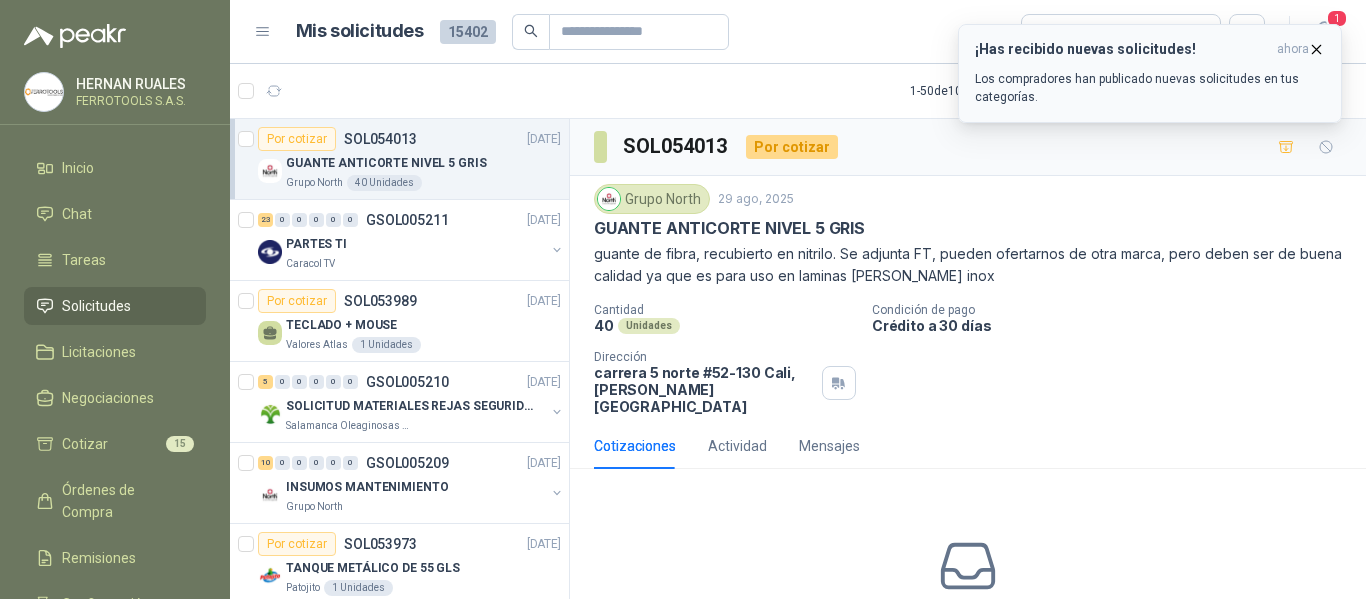
click at [1179, 68] on div "¡Has recibido nuevas solicitudes! ahora Los compradores han publicado nuevas so…" at bounding box center [1150, 73] width 350 height 65
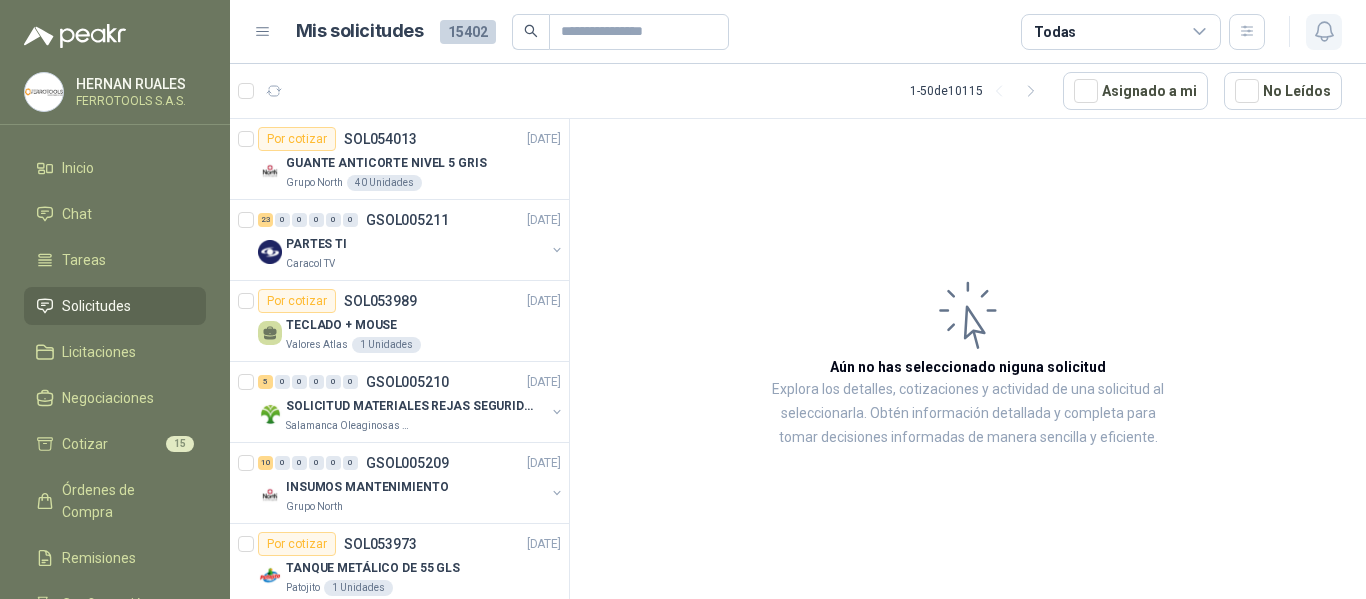
click at [1325, 33] on icon "button" at bounding box center [1324, 31] width 25 height 25
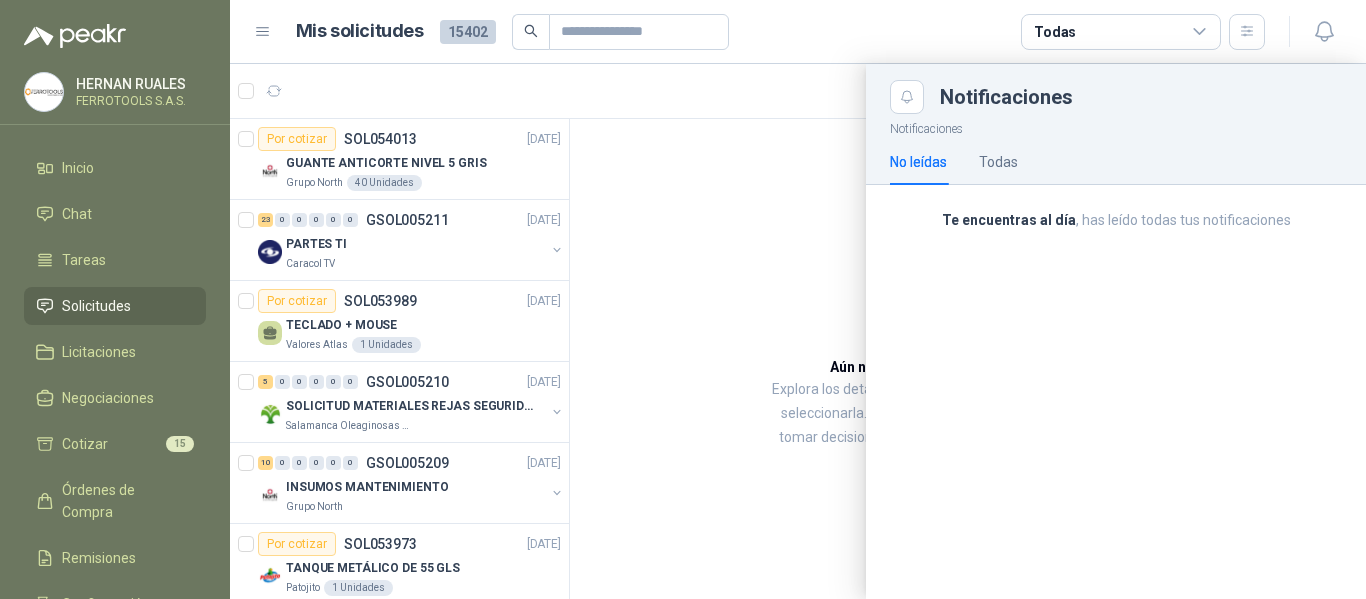
click at [755, 208] on div at bounding box center [798, 331] width 1136 height 535
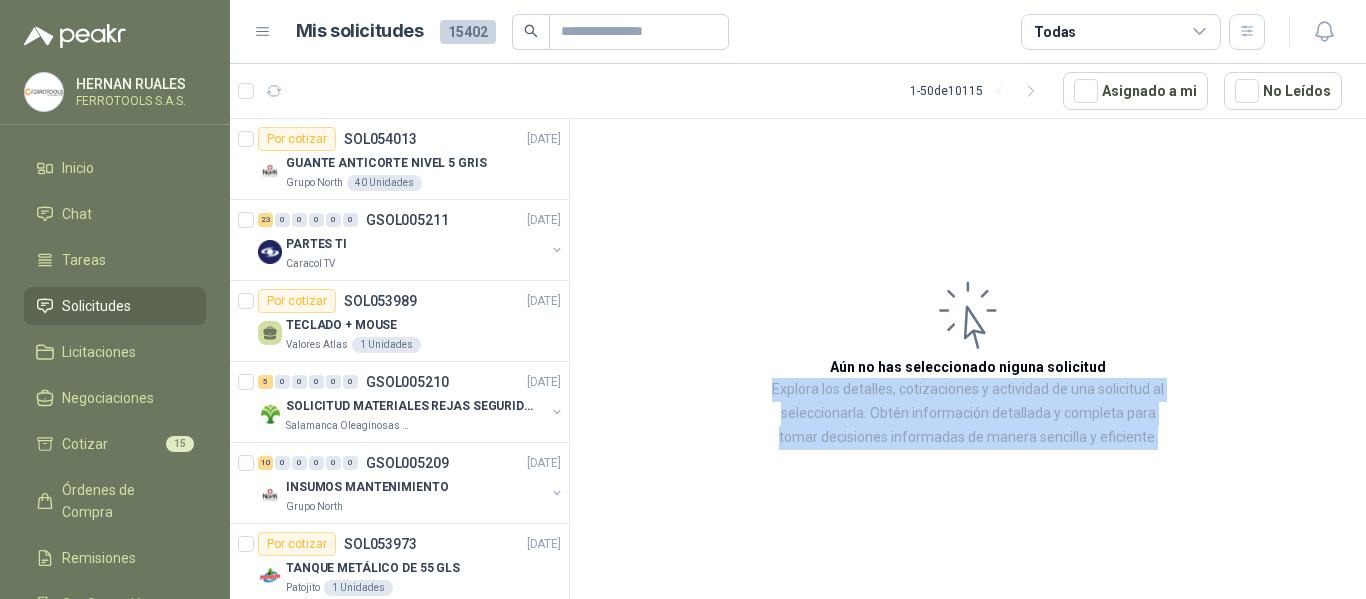
drag, startPoint x: 773, startPoint y: 388, endPoint x: 1169, endPoint y: 433, distance: 398.5
click at [1169, 433] on article "Aún no has seleccionado niguna solicitud Explora los detalles, cotizaciones y a…" at bounding box center [968, 362] width 796 height 487
click at [1250, 433] on article "Aún no has seleccionado niguna solicitud Explora los detalles, cotizaciones y a…" at bounding box center [968, 362] width 796 height 487
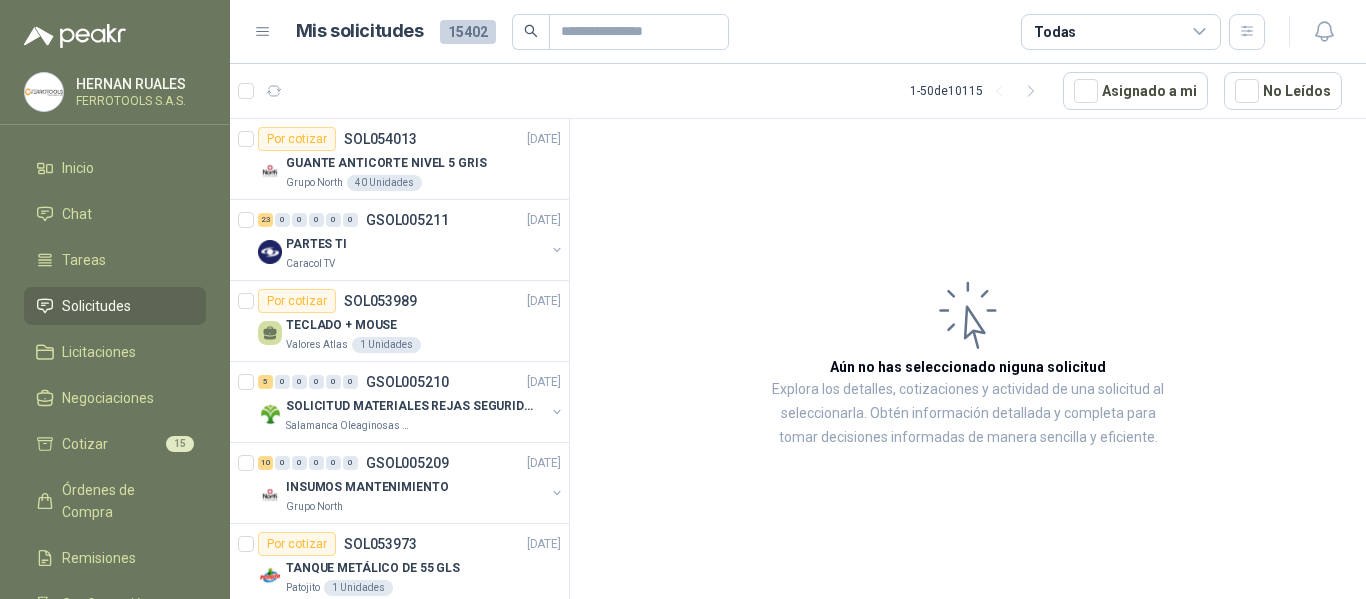
click at [720, 309] on article "Aún no has seleccionado niguna solicitud Explora los detalles, cotizaciones y a…" at bounding box center [968, 362] width 796 height 487
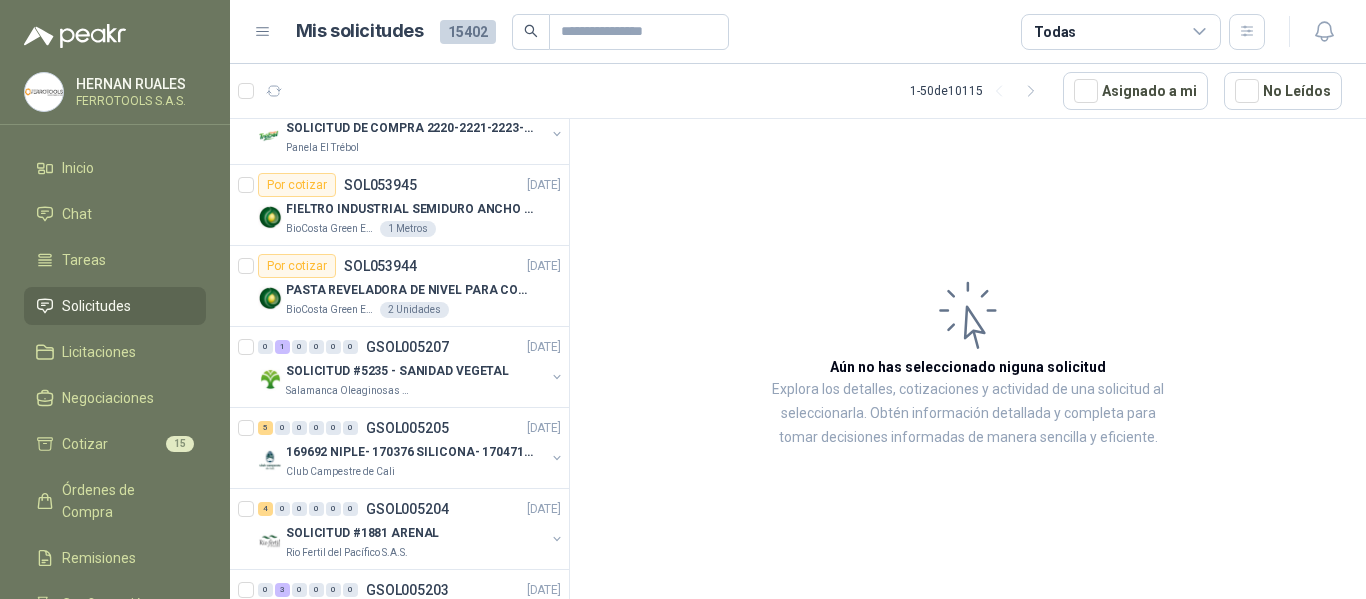
scroll to position [600, 0]
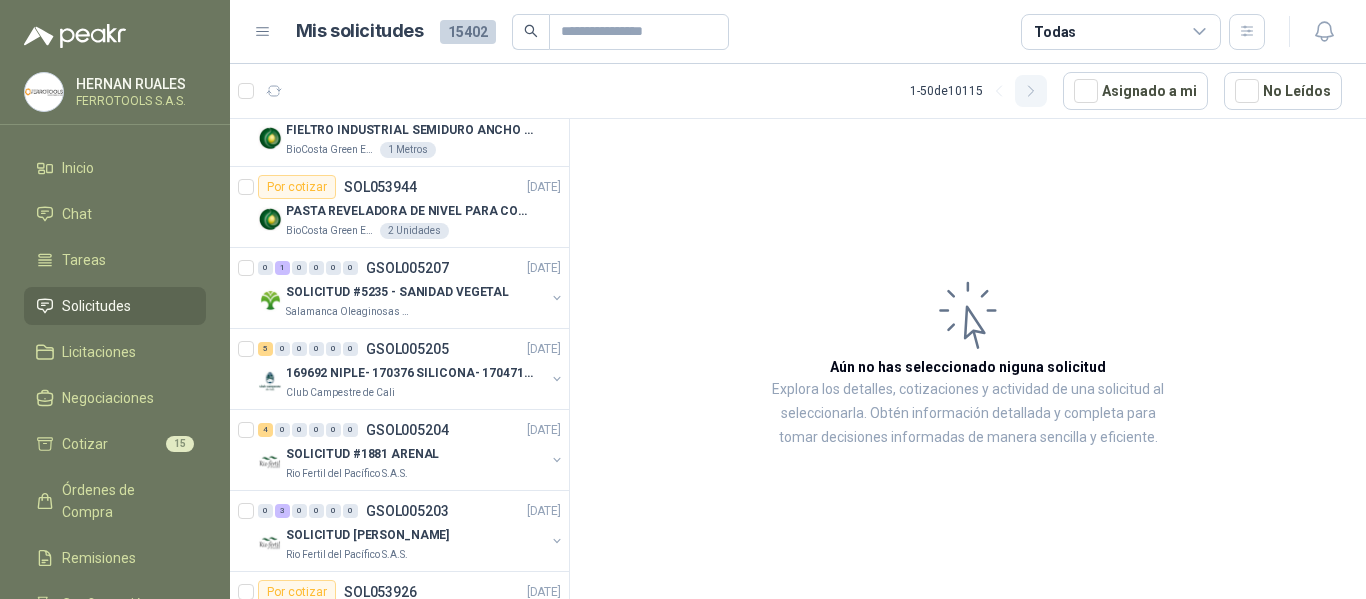
click at [1035, 91] on icon "button" at bounding box center [1031, 91] width 17 height 17
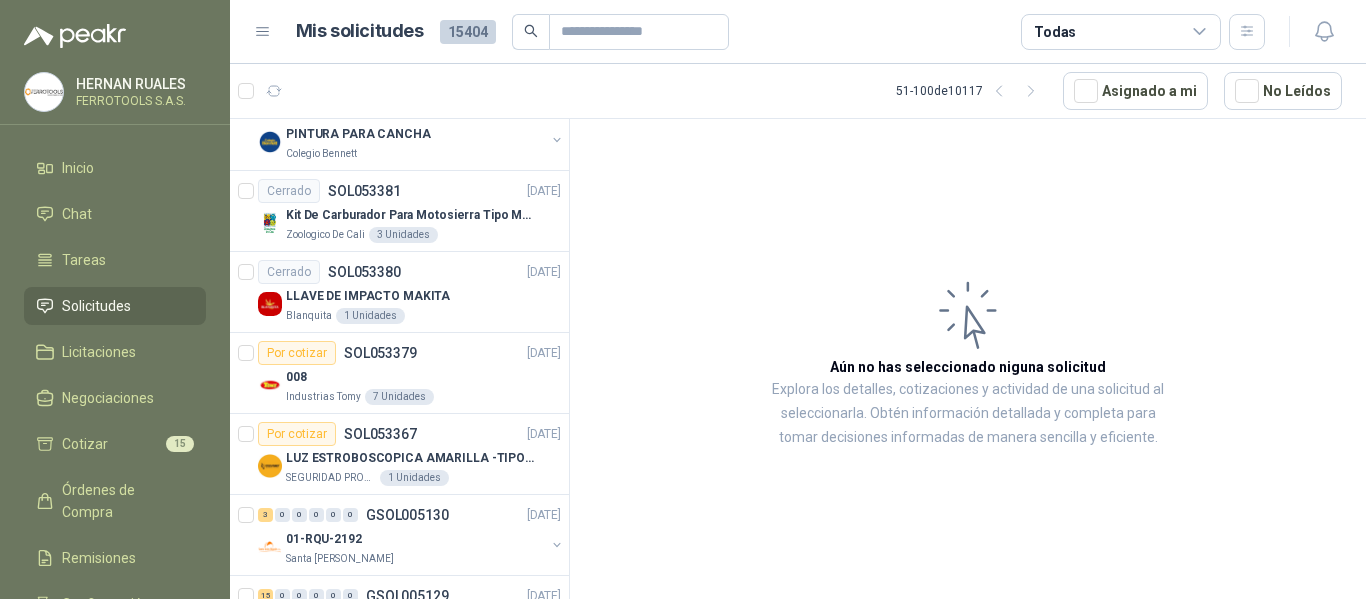
scroll to position [2800, 0]
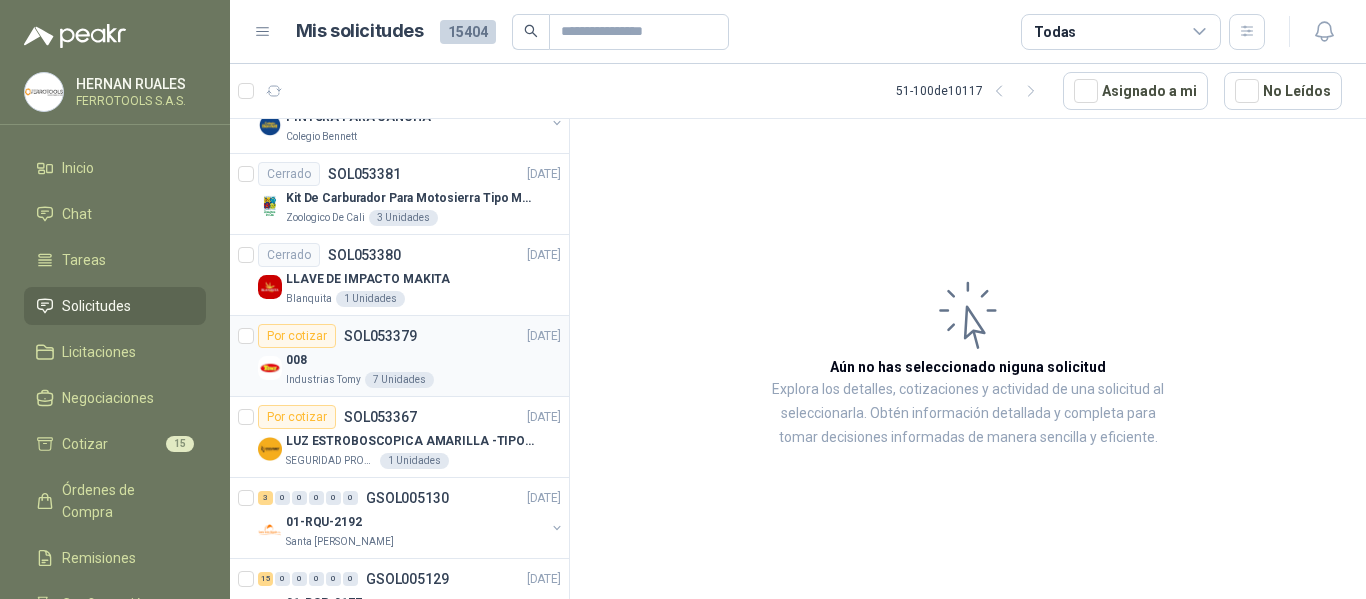
click at [462, 366] on div "008" at bounding box center [423, 360] width 275 height 24
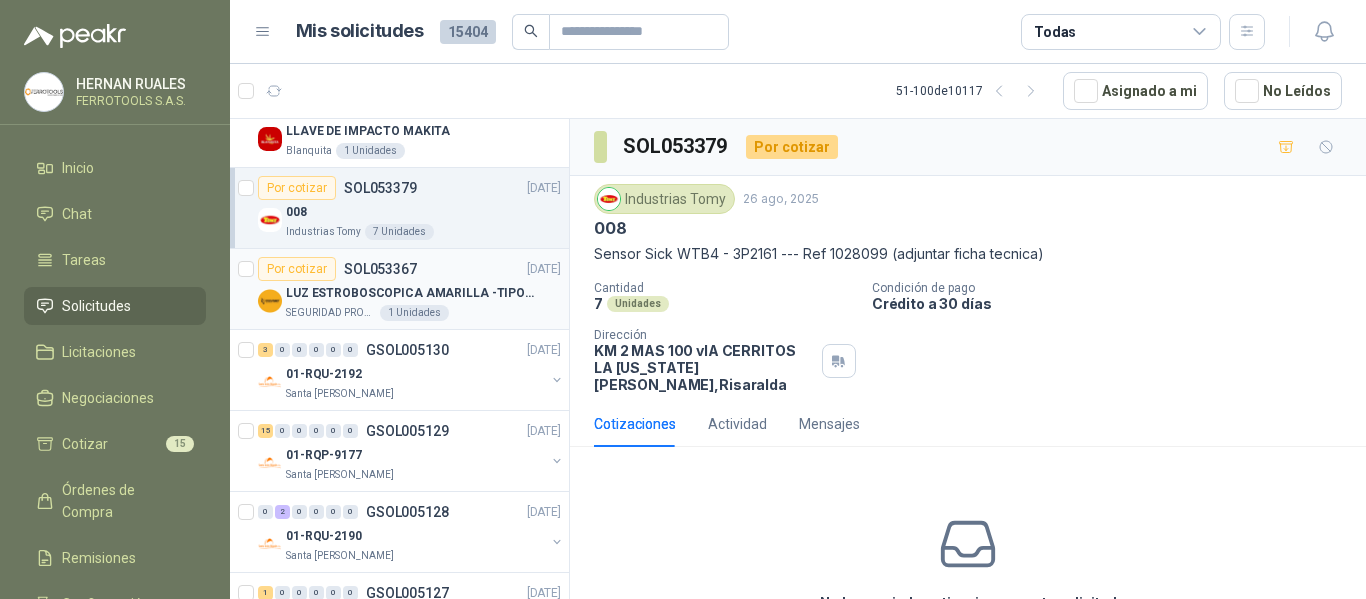
scroll to position [3000, 0]
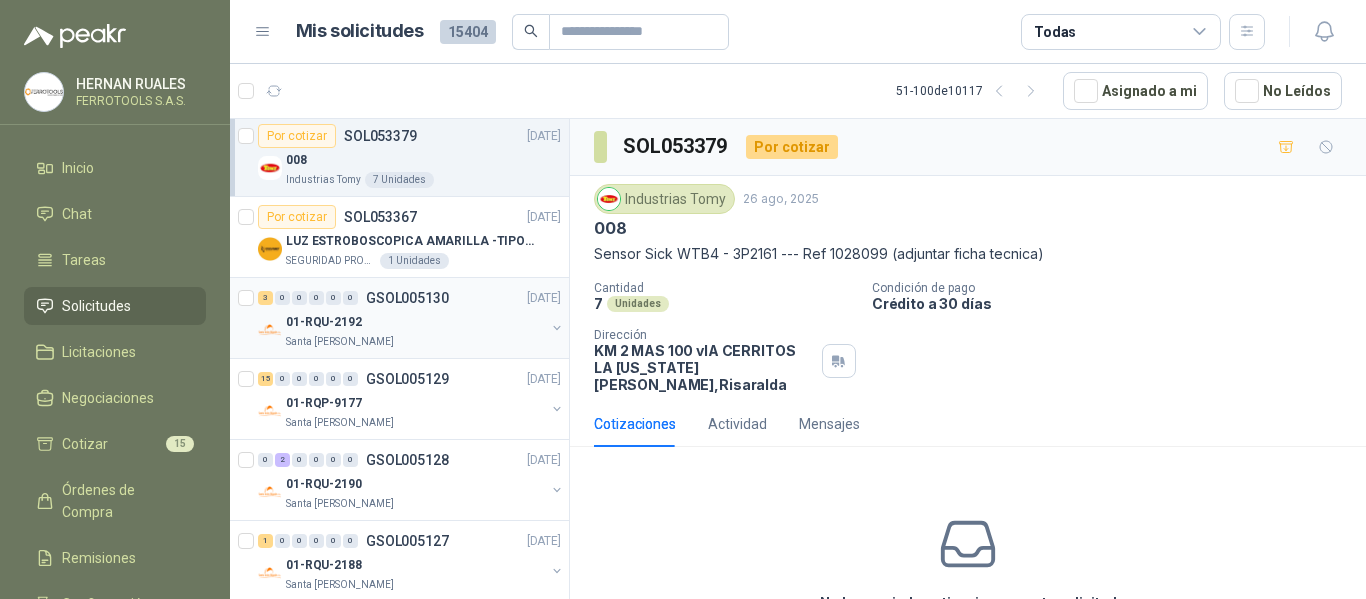
click at [488, 317] on div "01-RQU-2192" at bounding box center [415, 322] width 259 height 24
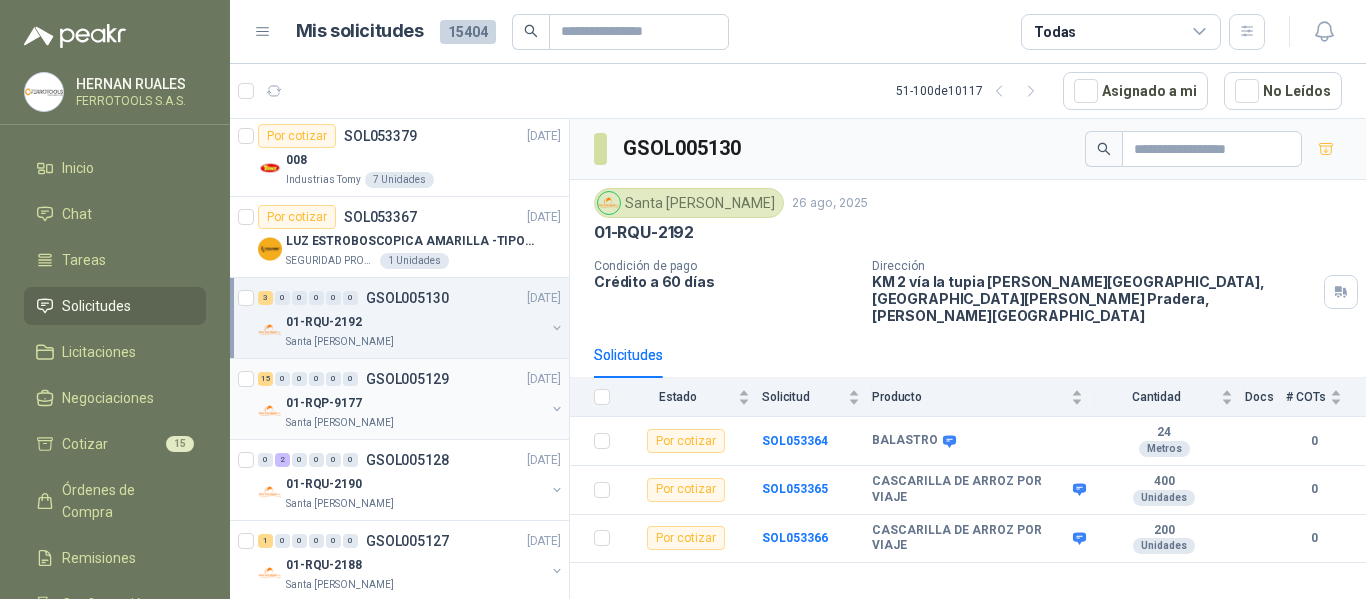
click at [467, 405] on div "01-RQP-9177" at bounding box center [415, 403] width 259 height 24
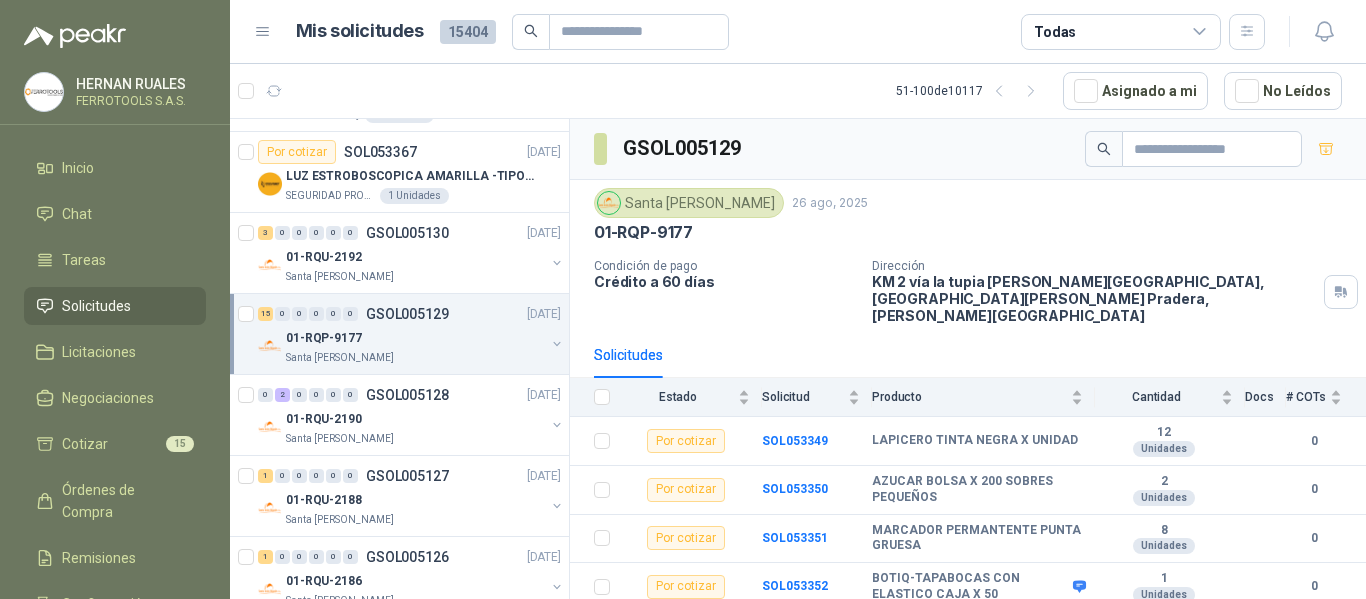
scroll to position [3100, 0]
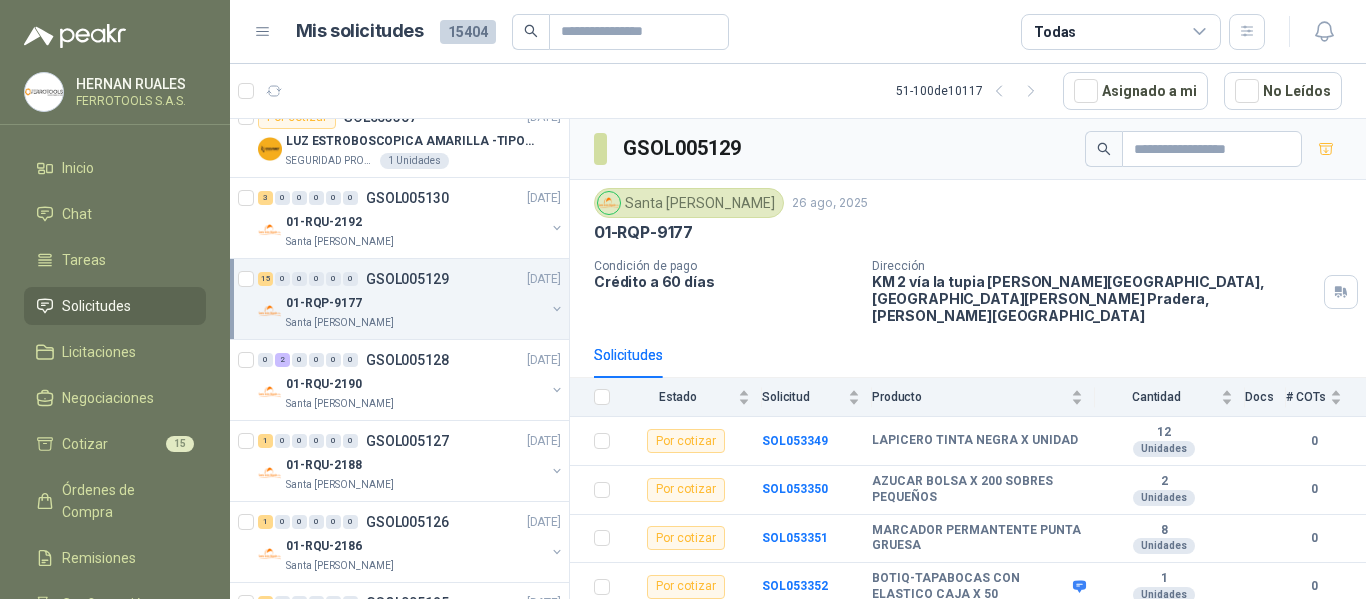
click at [467, 405] on div "Santa Anita Napoles" at bounding box center [415, 404] width 259 height 16
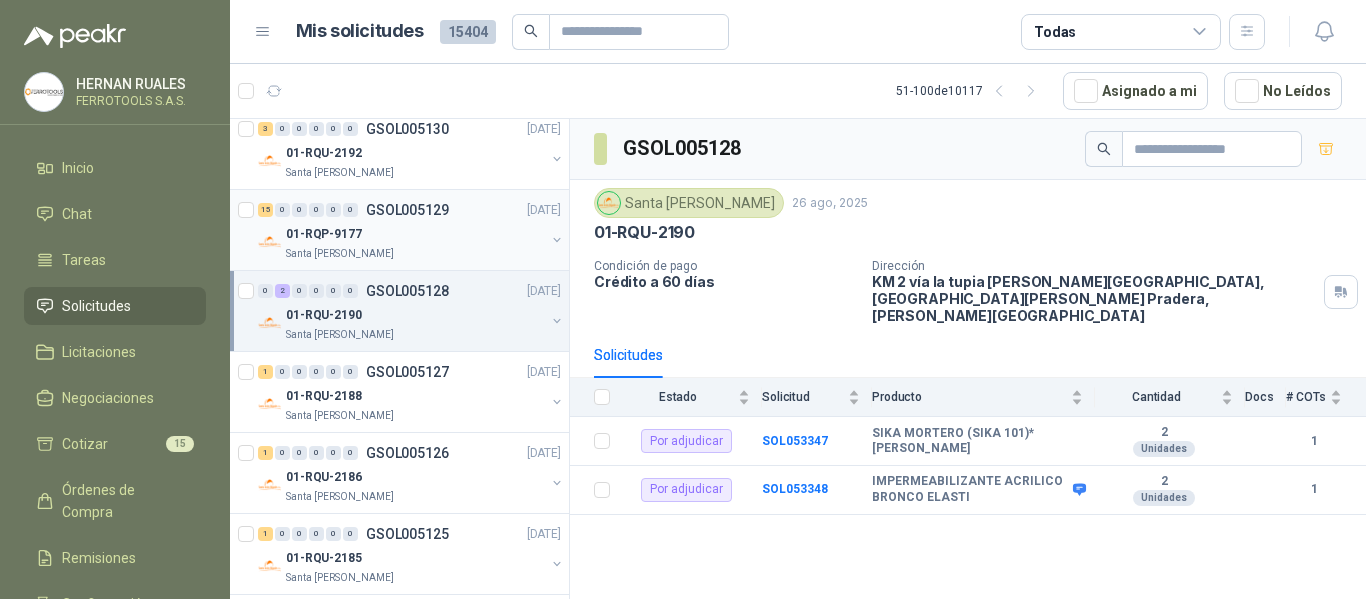
scroll to position [3200, 0]
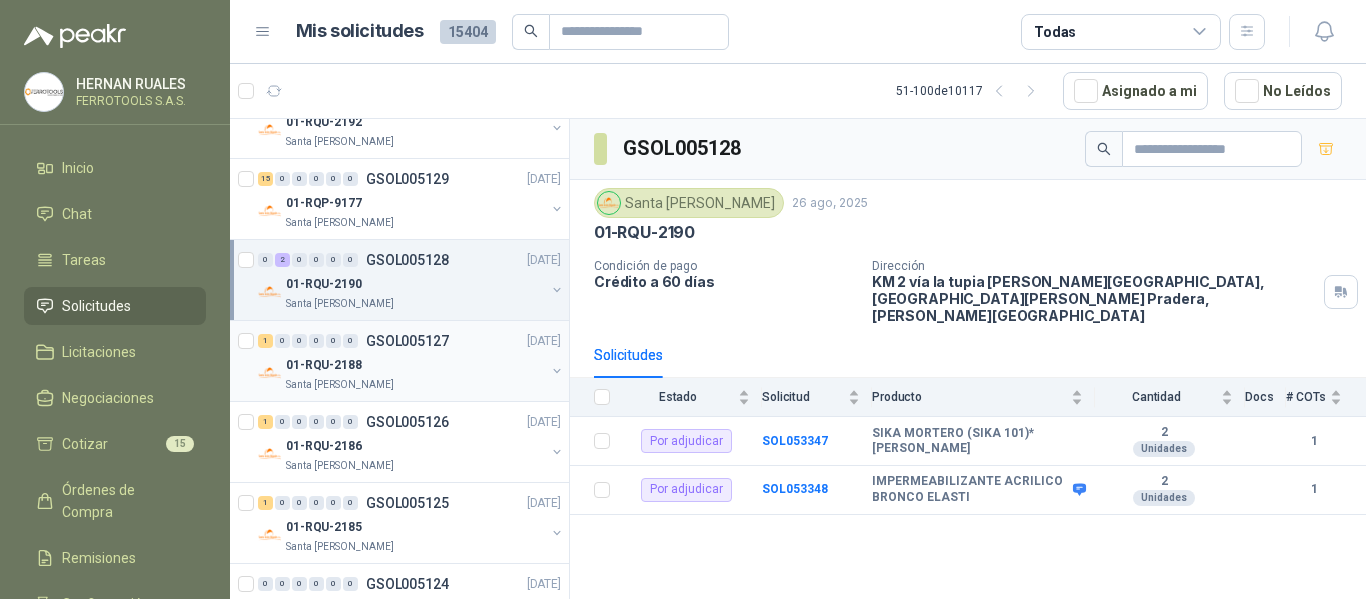
click at [473, 374] on div "01-RQU-2188" at bounding box center [415, 365] width 259 height 24
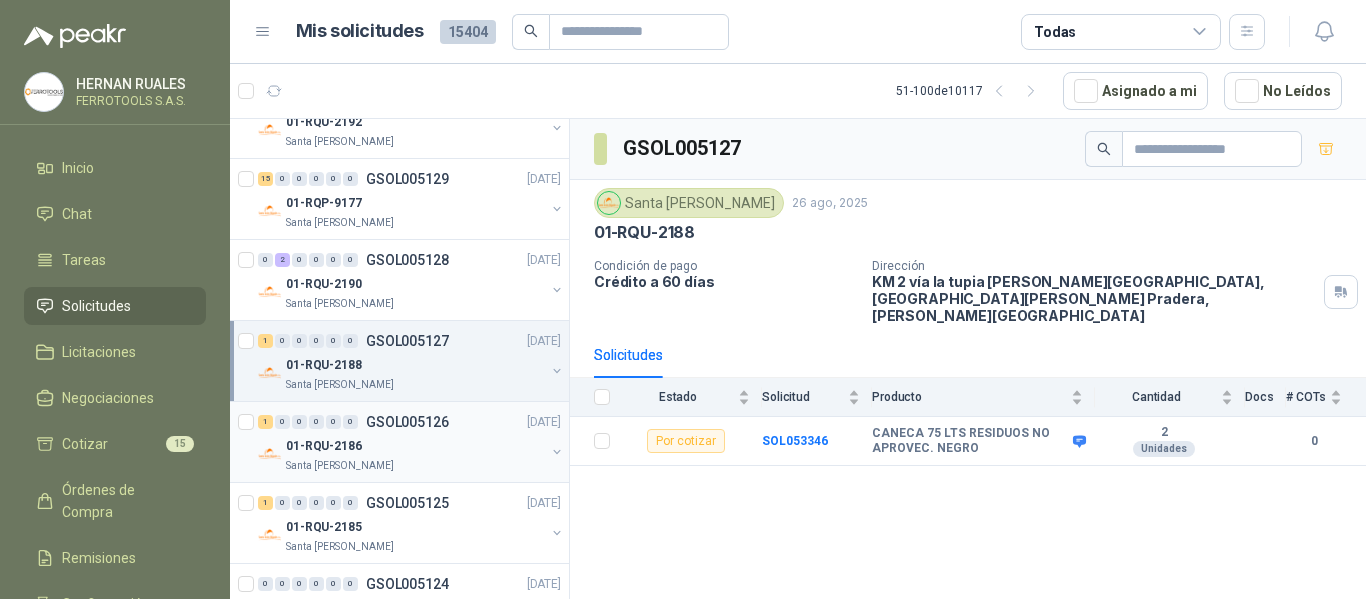
click at [455, 449] on div "01-RQU-2186" at bounding box center [415, 446] width 259 height 24
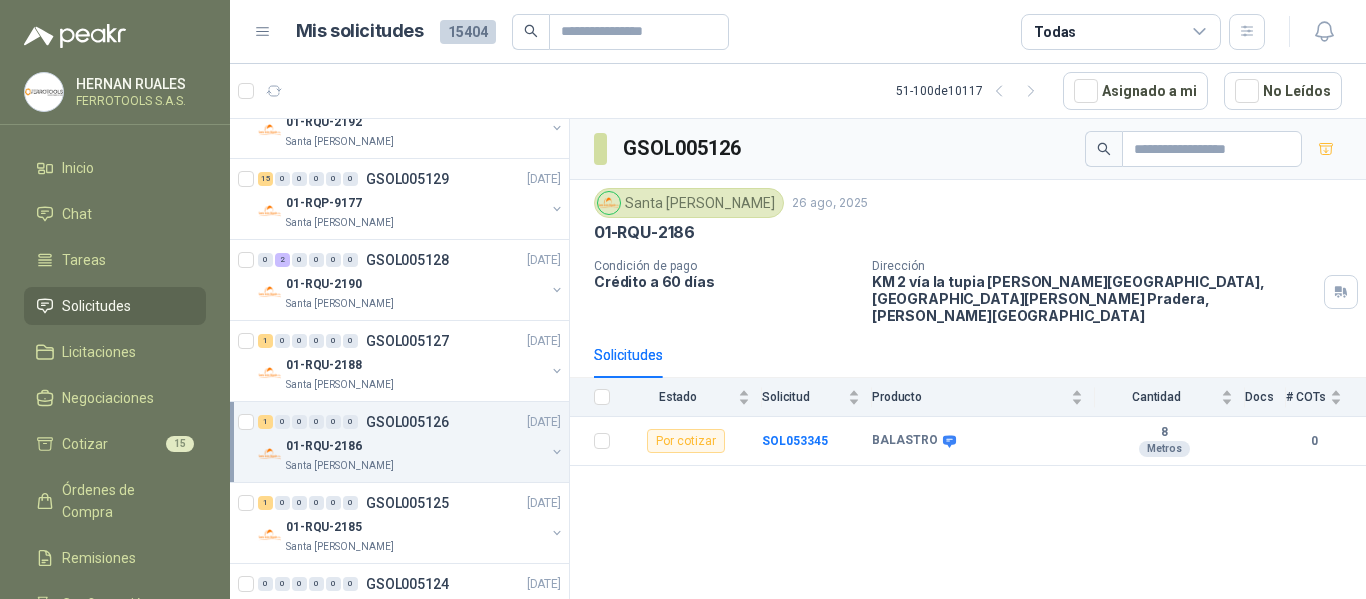
scroll to position [3300, 0]
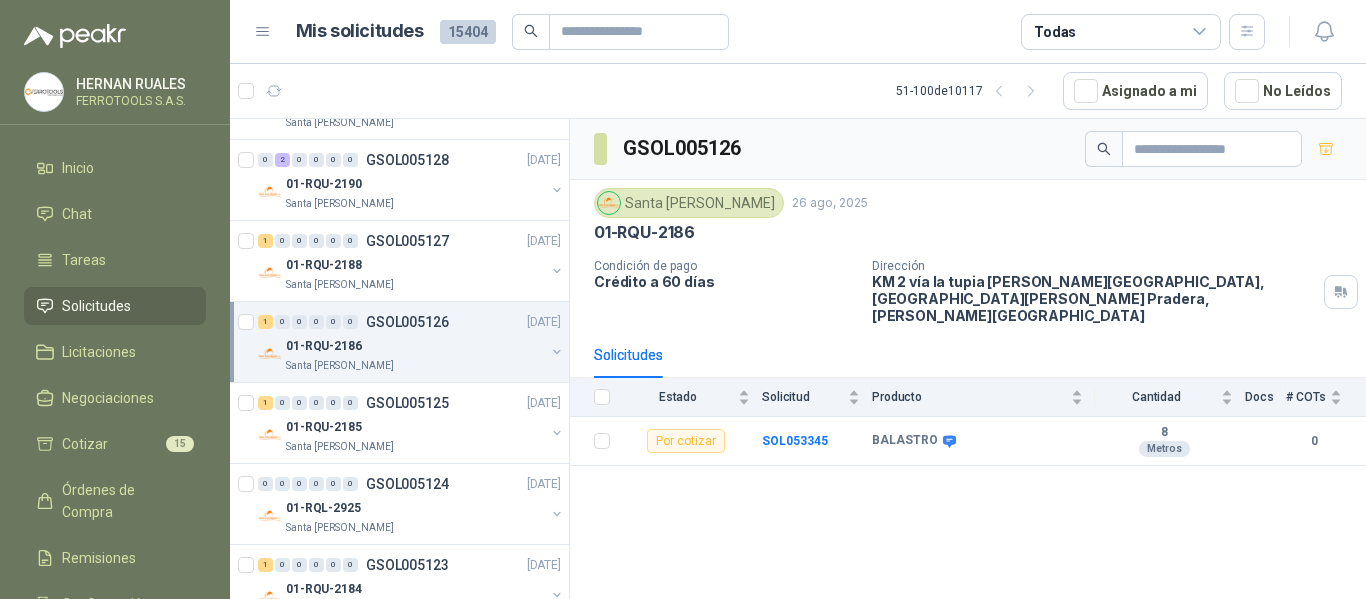
click at [455, 449] on div "Santa [PERSON_NAME]" at bounding box center [415, 447] width 259 height 16
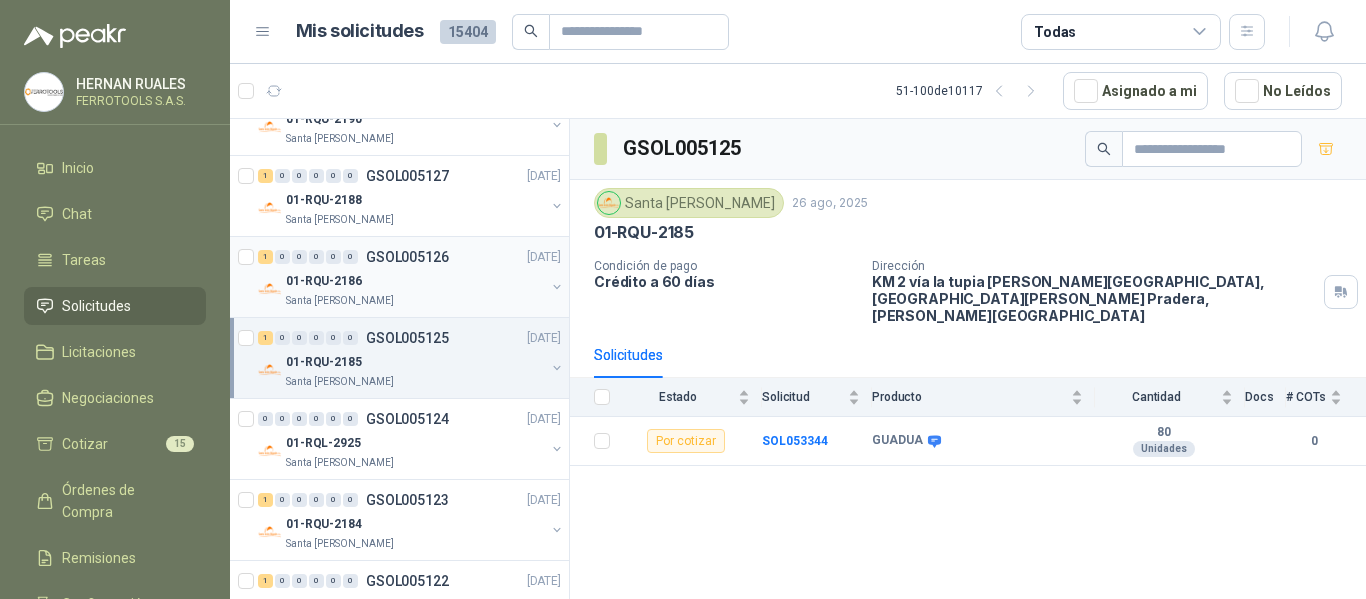
scroll to position [3400, 0]
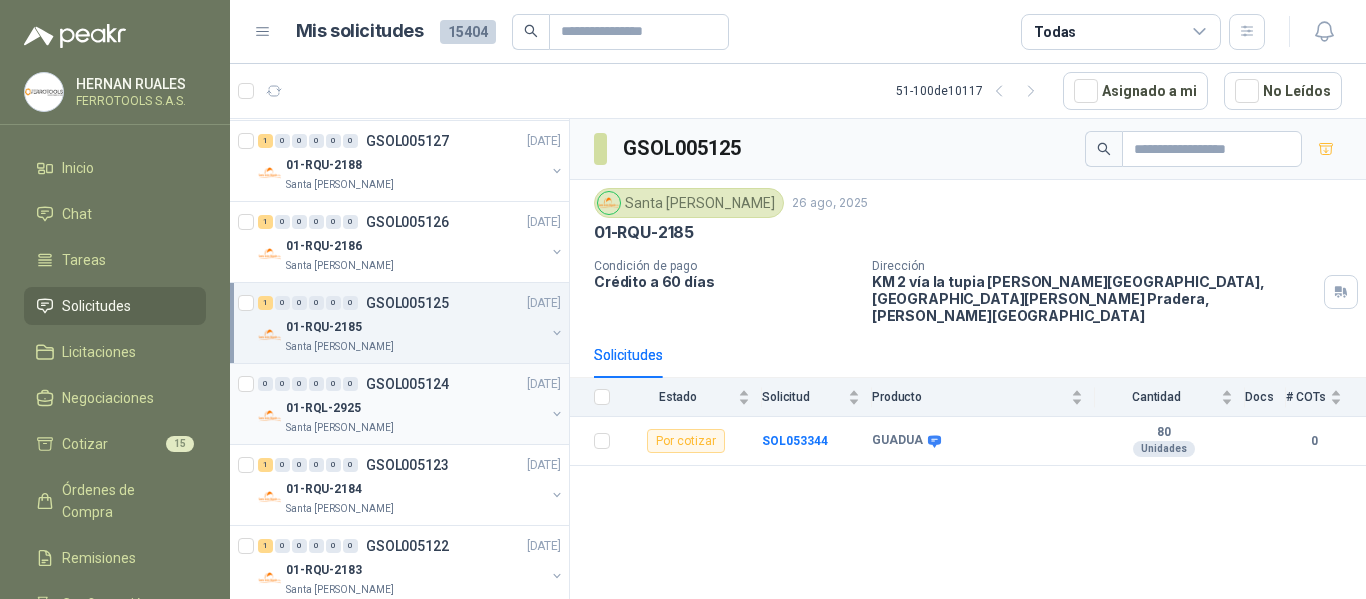
click at [468, 414] on div "01-RQL-2925" at bounding box center [415, 408] width 259 height 24
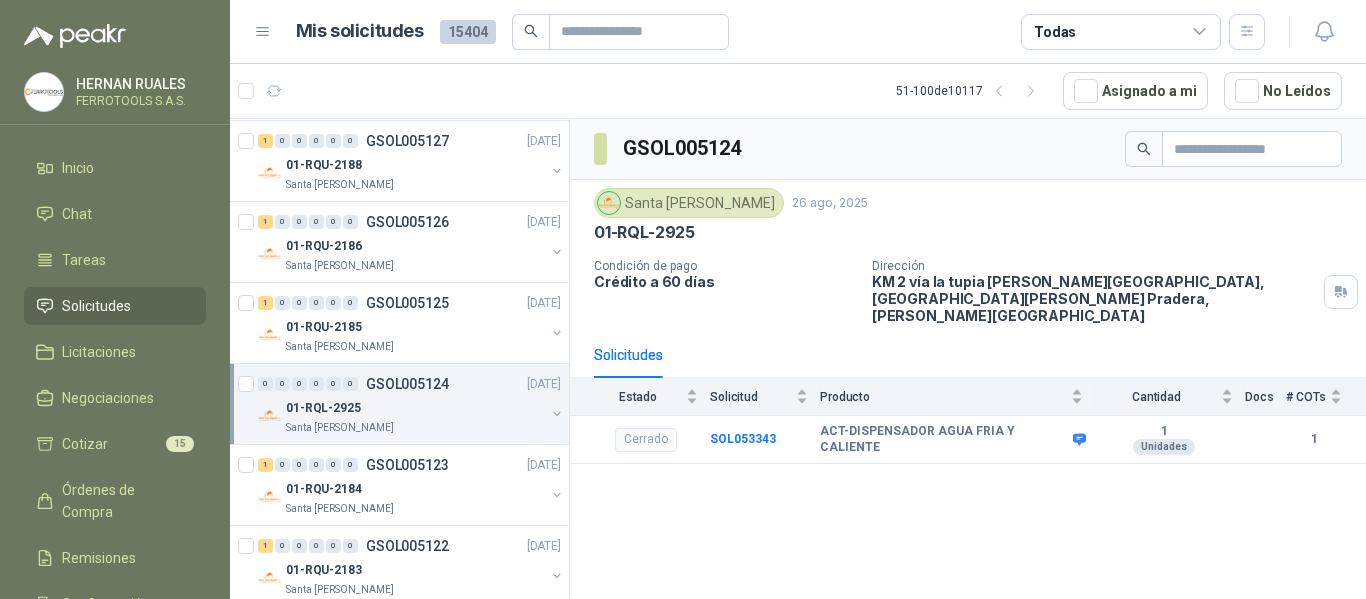
scroll to position [3500, 0]
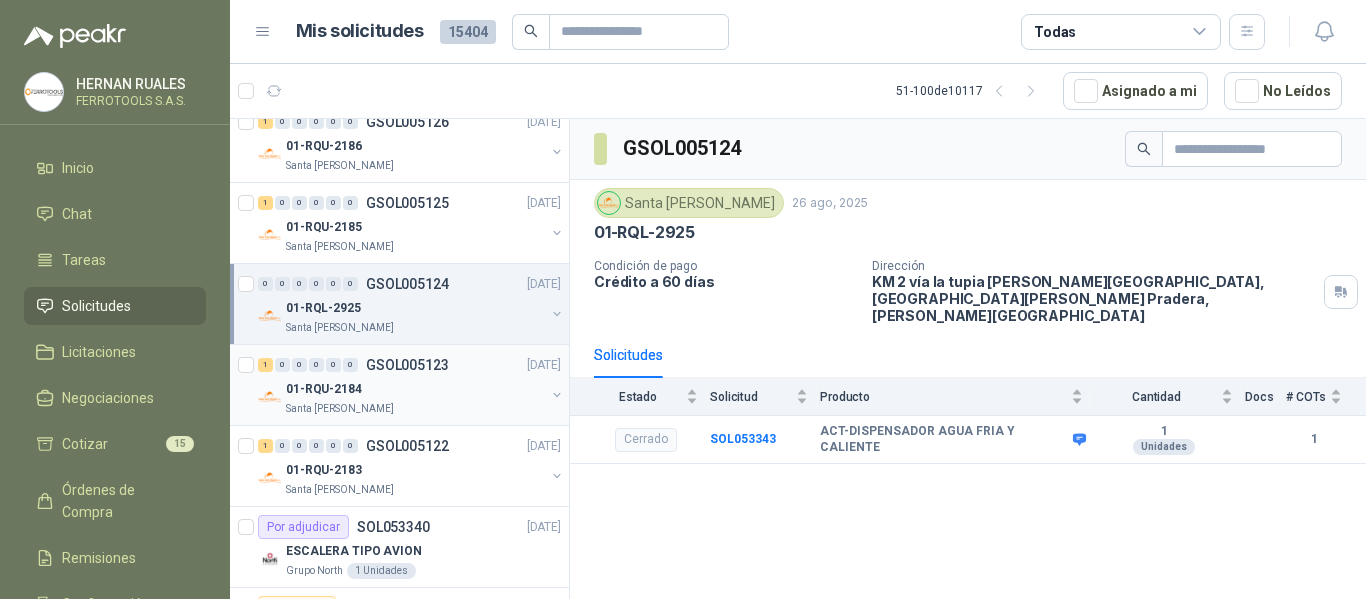
click at [470, 400] on div "01-RQU-2184" at bounding box center [415, 389] width 259 height 24
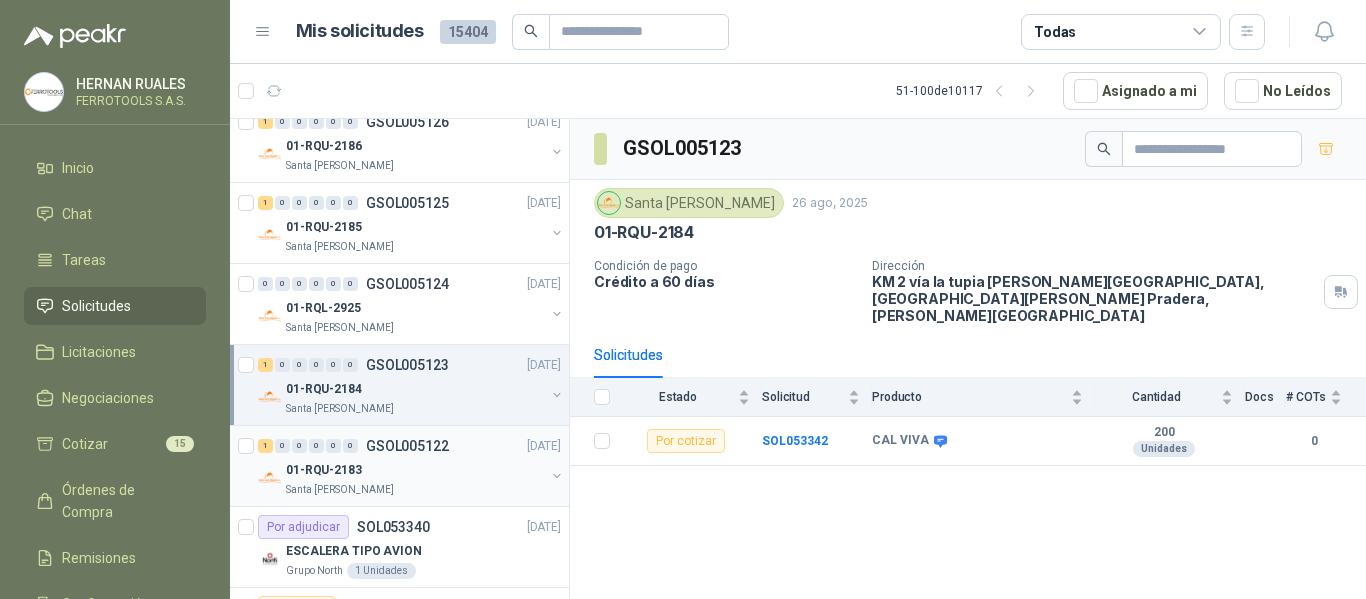
click at [462, 468] on div "01-RQU-2183" at bounding box center [415, 470] width 259 height 24
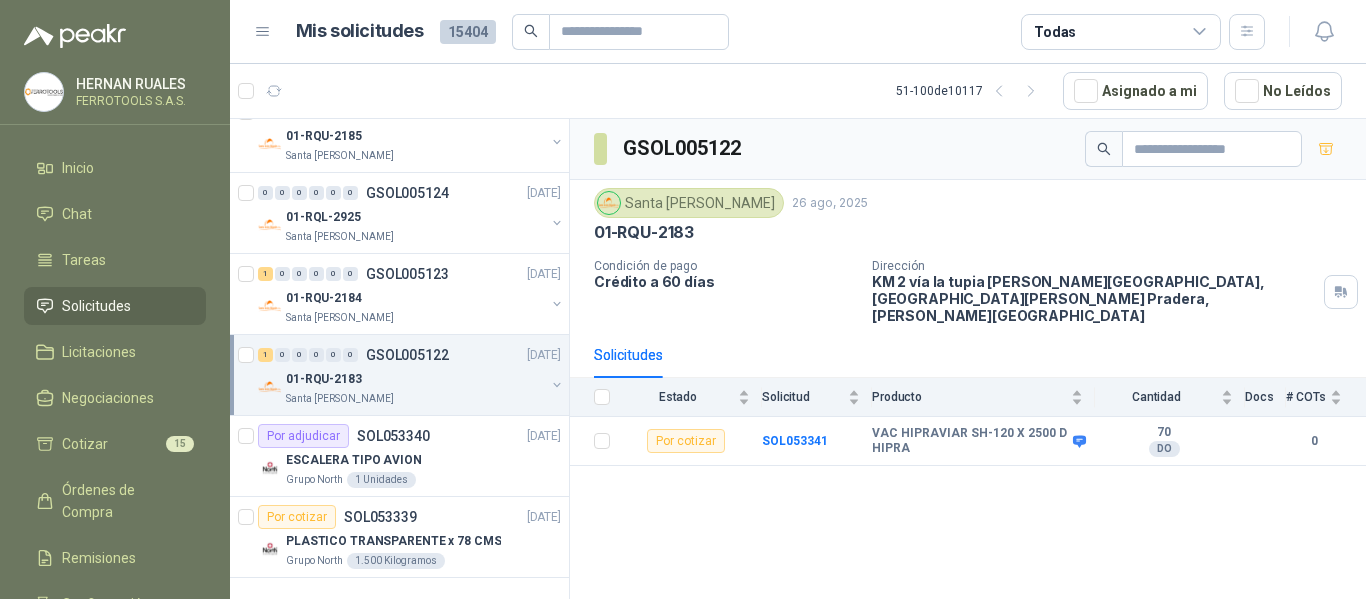
scroll to position [3607, 0]
click at [491, 534] on div "PLASTICO TRANSPARENTE x 78 CMS" at bounding box center [423, 541] width 275 height 24
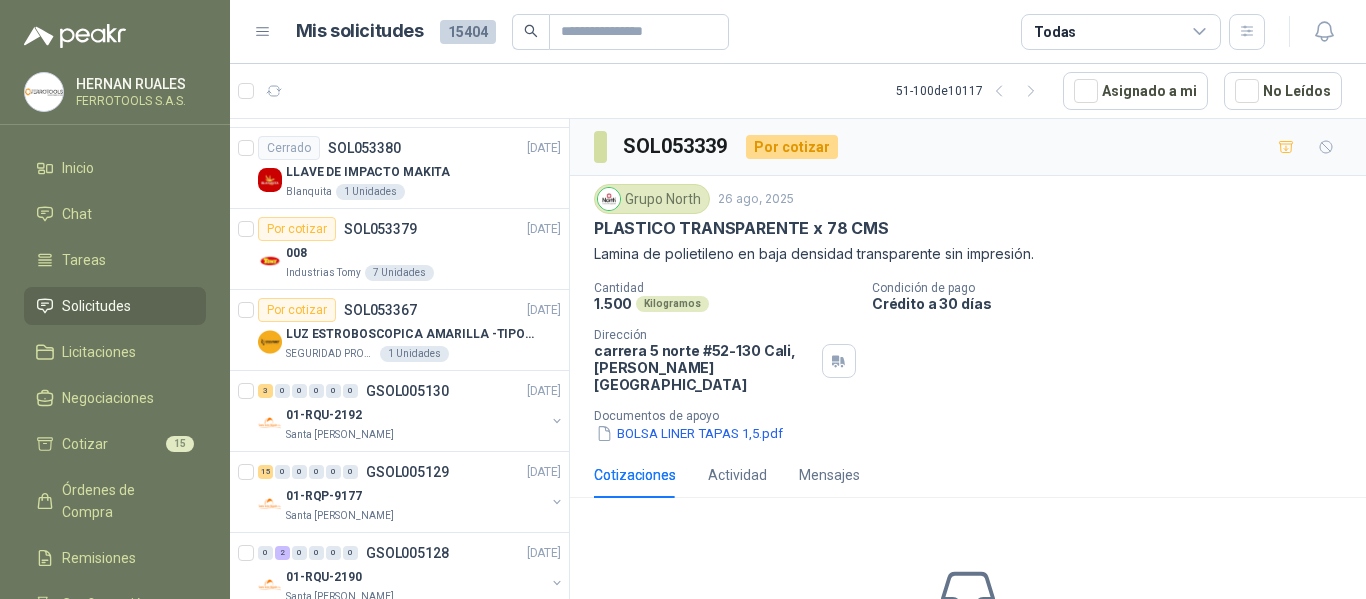
scroll to position [2807, 0]
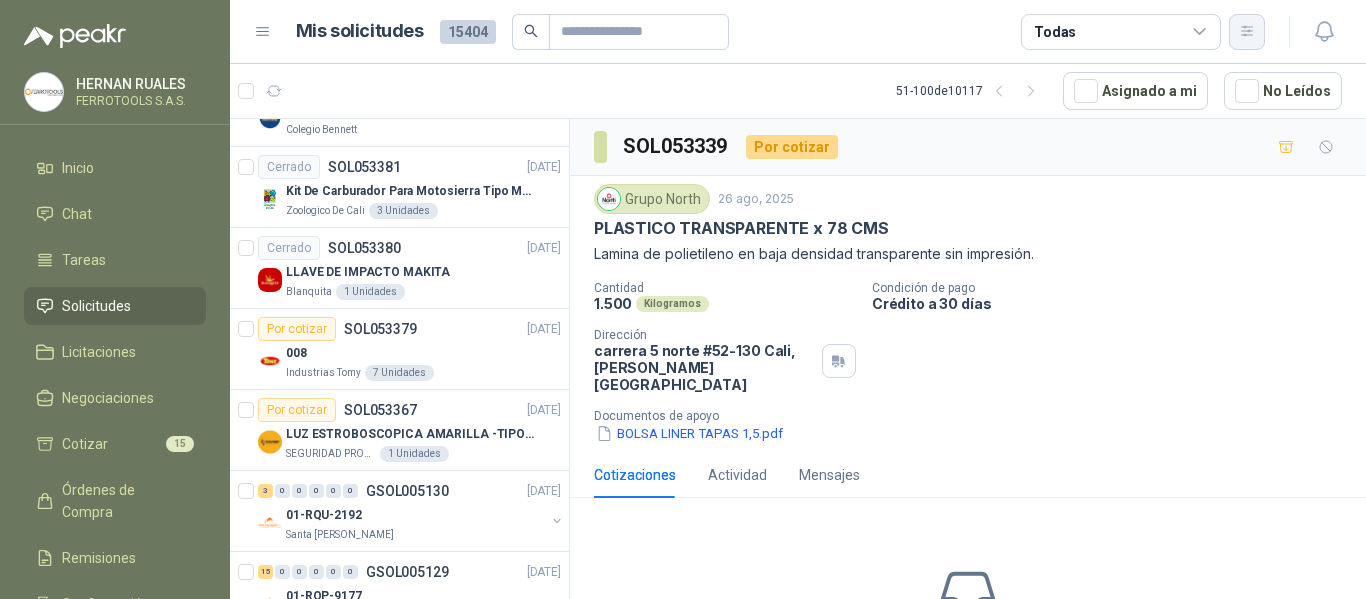
click at [1233, 27] on button "button" at bounding box center [1247, 32] width 36 height 36
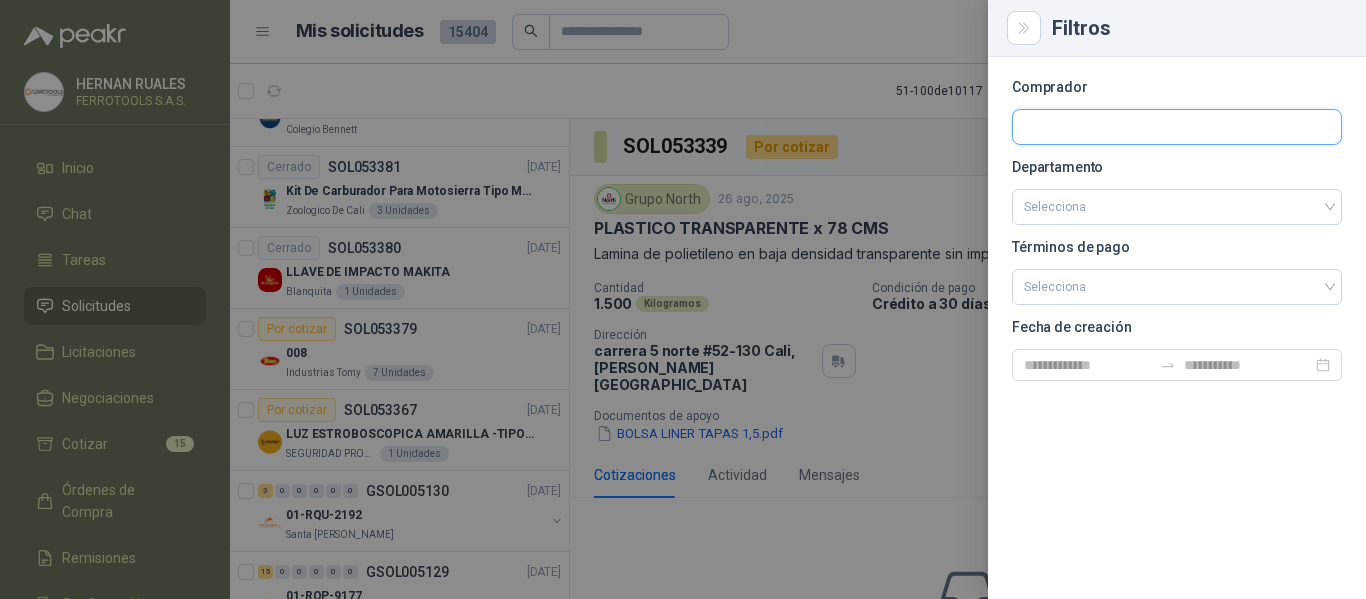
click at [1108, 123] on input "text" at bounding box center [1177, 127] width 328 height 34
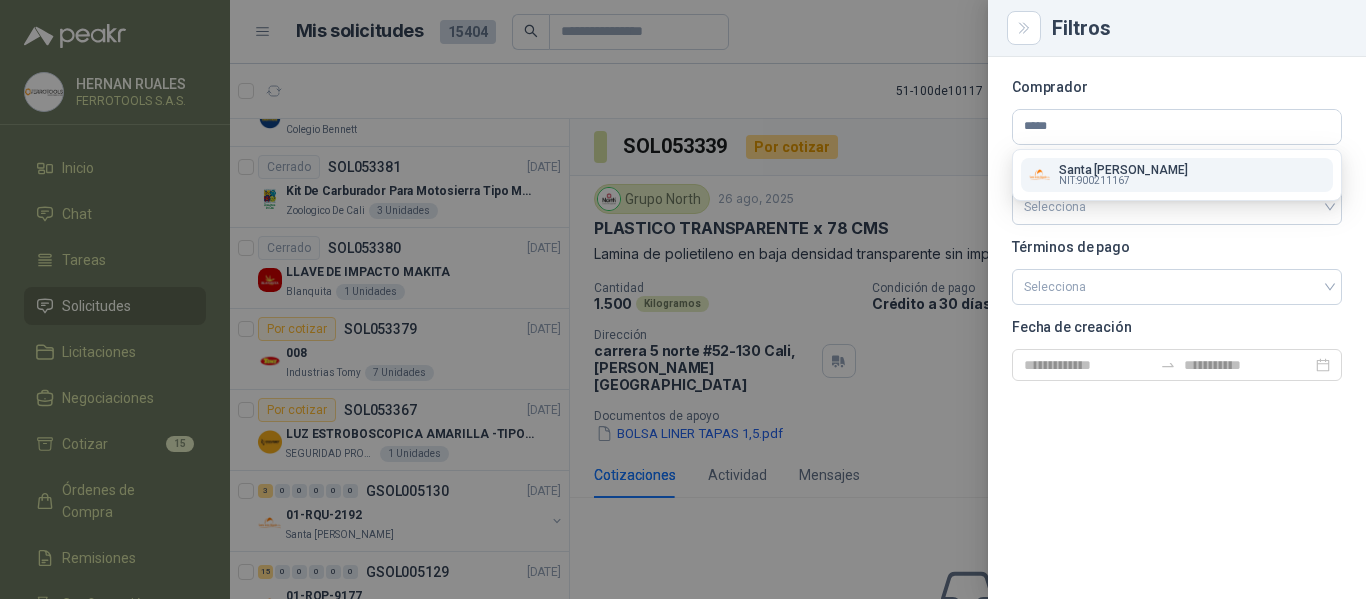
click at [1116, 164] on p "Santa Anita Napoles" at bounding box center [1123, 170] width 129 height 12
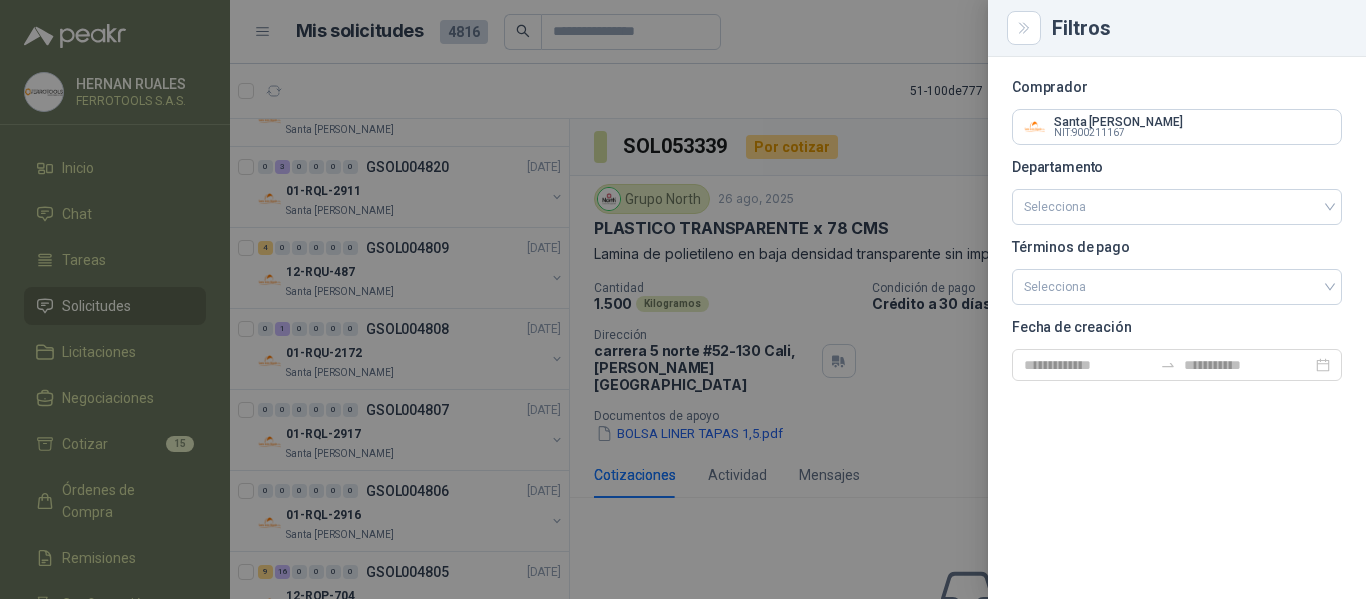
click at [563, 94] on div at bounding box center [683, 299] width 1366 height 599
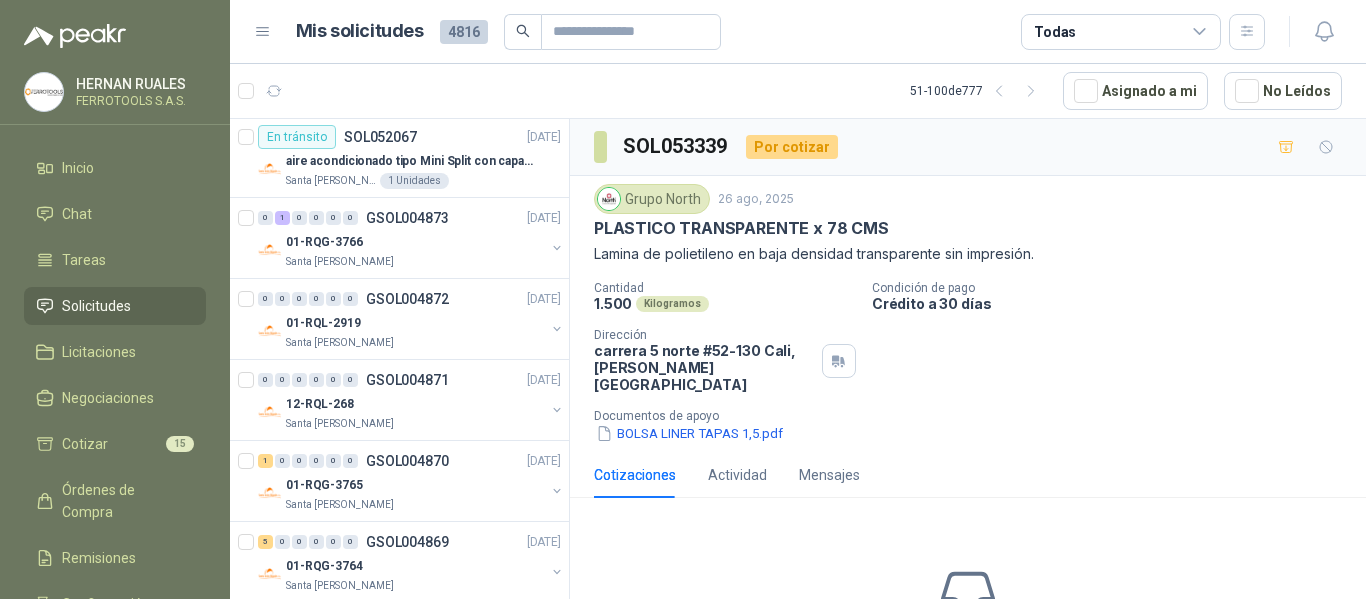
scroll to position [0, 0]
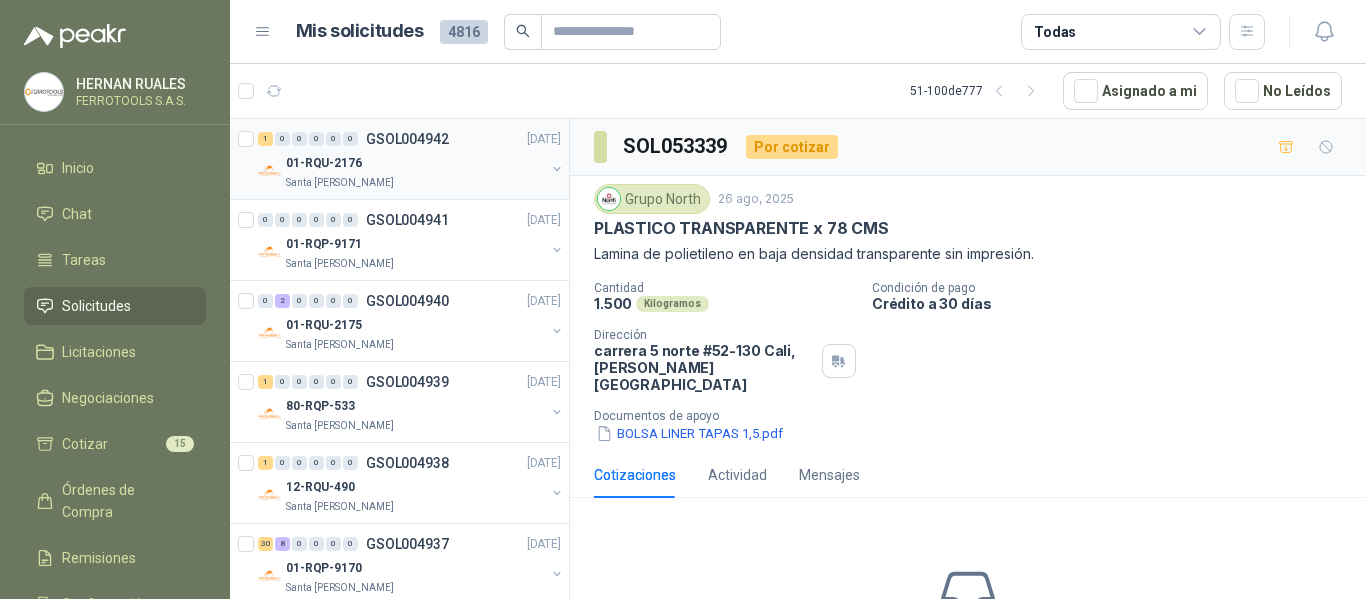
click at [468, 168] on div "01-RQU-2176" at bounding box center [415, 163] width 259 height 24
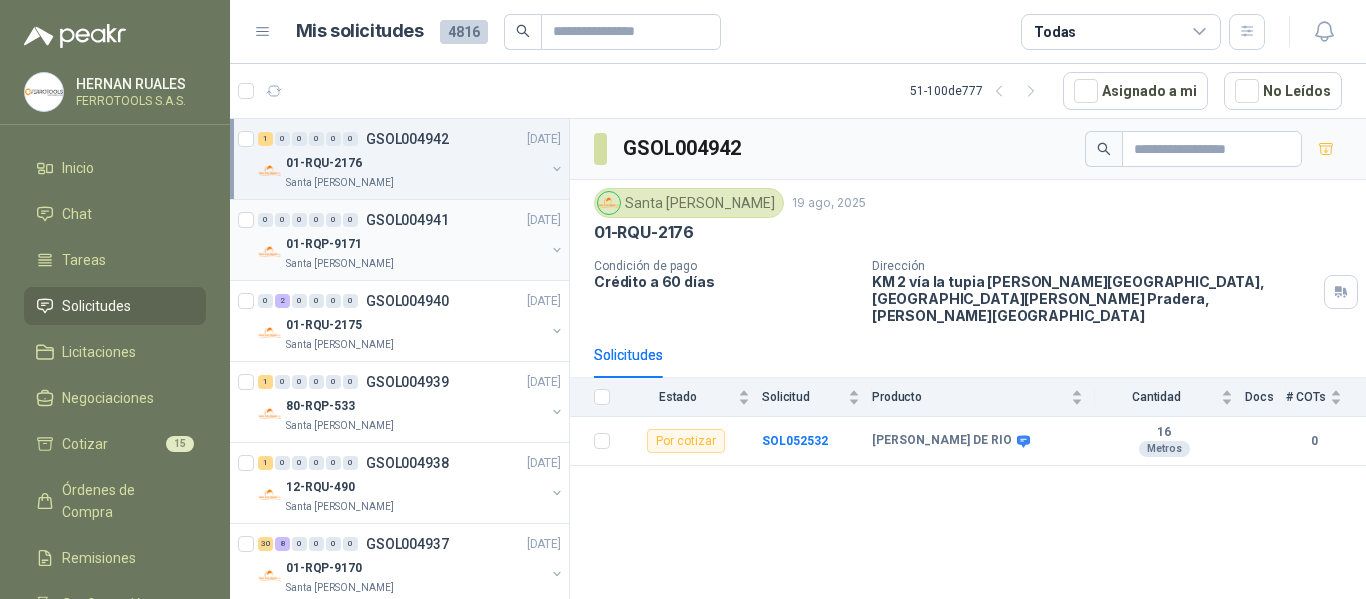
click at [428, 238] on div "01-RQP-9171" at bounding box center [415, 244] width 259 height 24
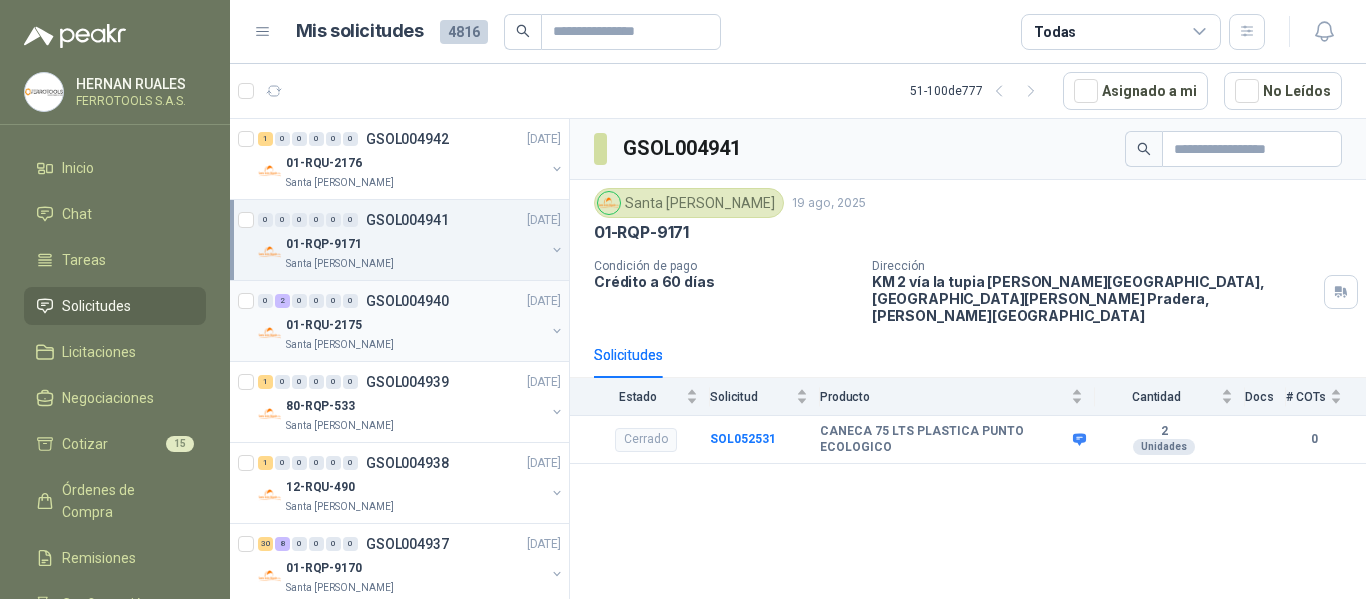
click at [459, 337] on div "Santa [PERSON_NAME]" at bounding box center [415, 345] width 259 height 16
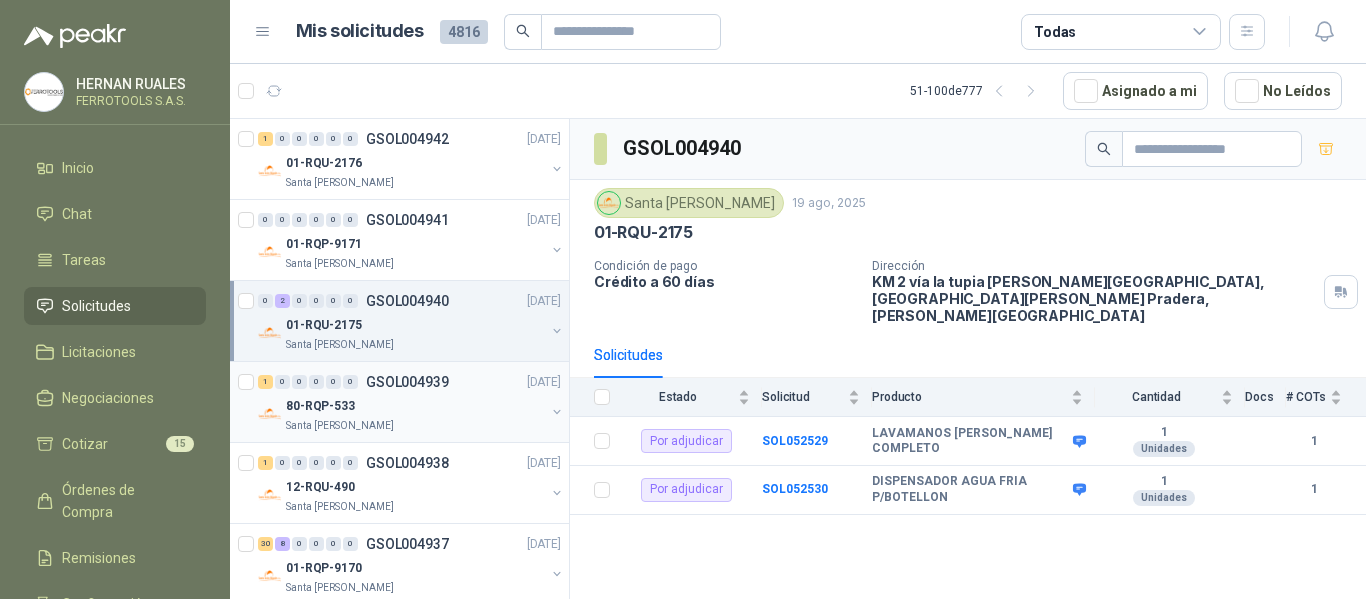
click at [440, 397] on div "80-RQP-533" at bounding box center [415, 406] width 259 height 24
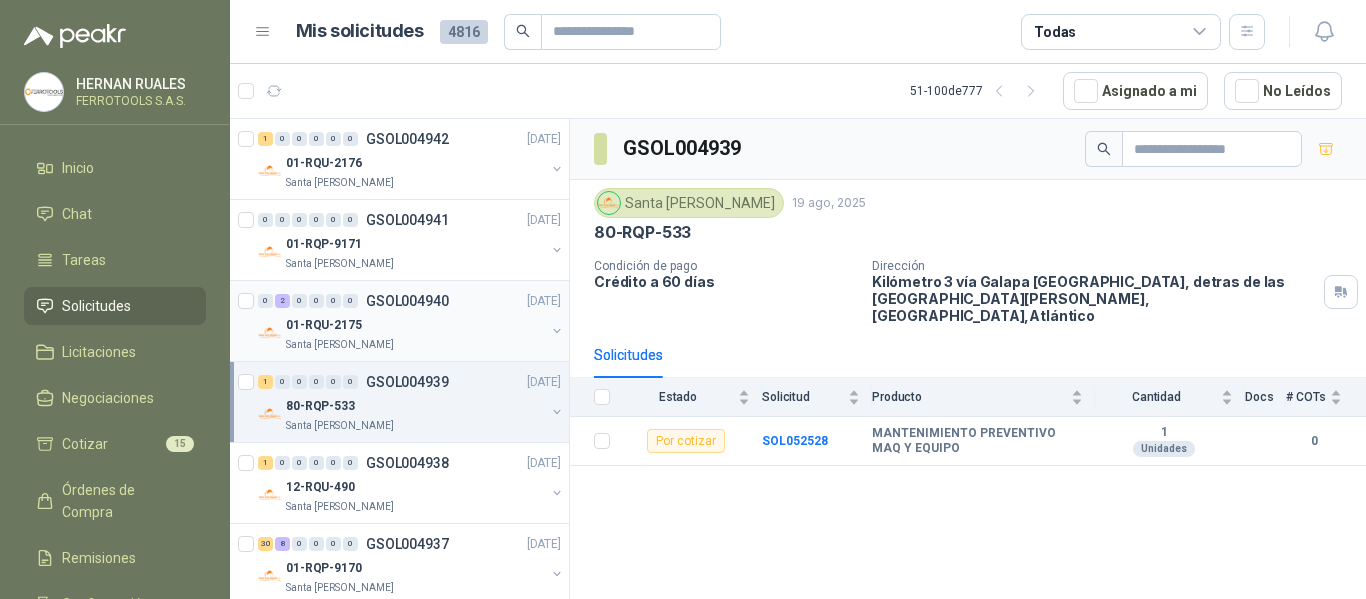
click at [460, 325] on div "01-RQU-2175" at bounding box center [415, 325] width 259 height 24
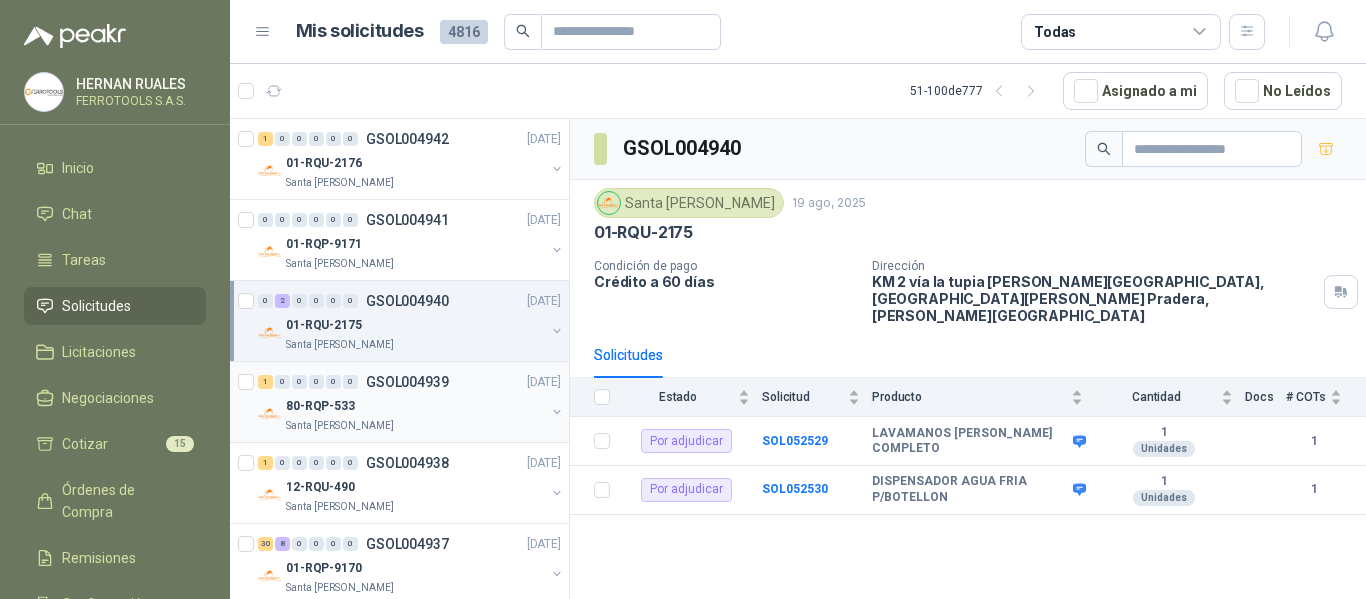
click at [463, 398] on div "80-RQP-533" at bounding box center [415, 406] width 259 height 24
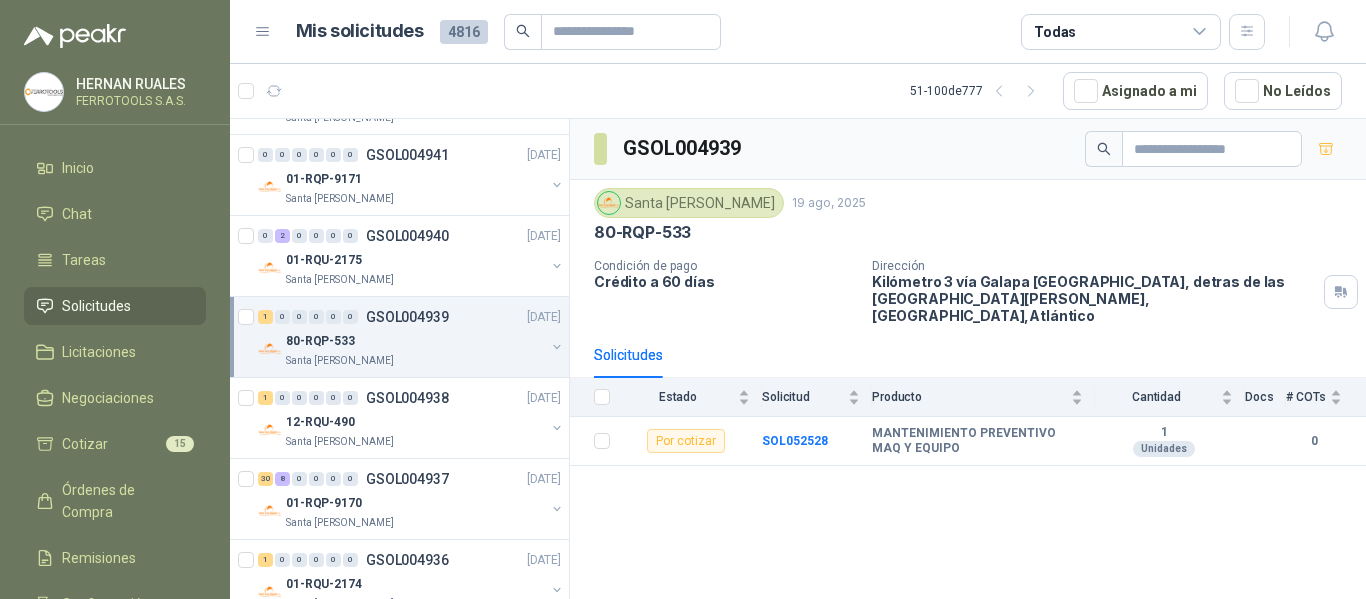
scroll to position [100, 0]
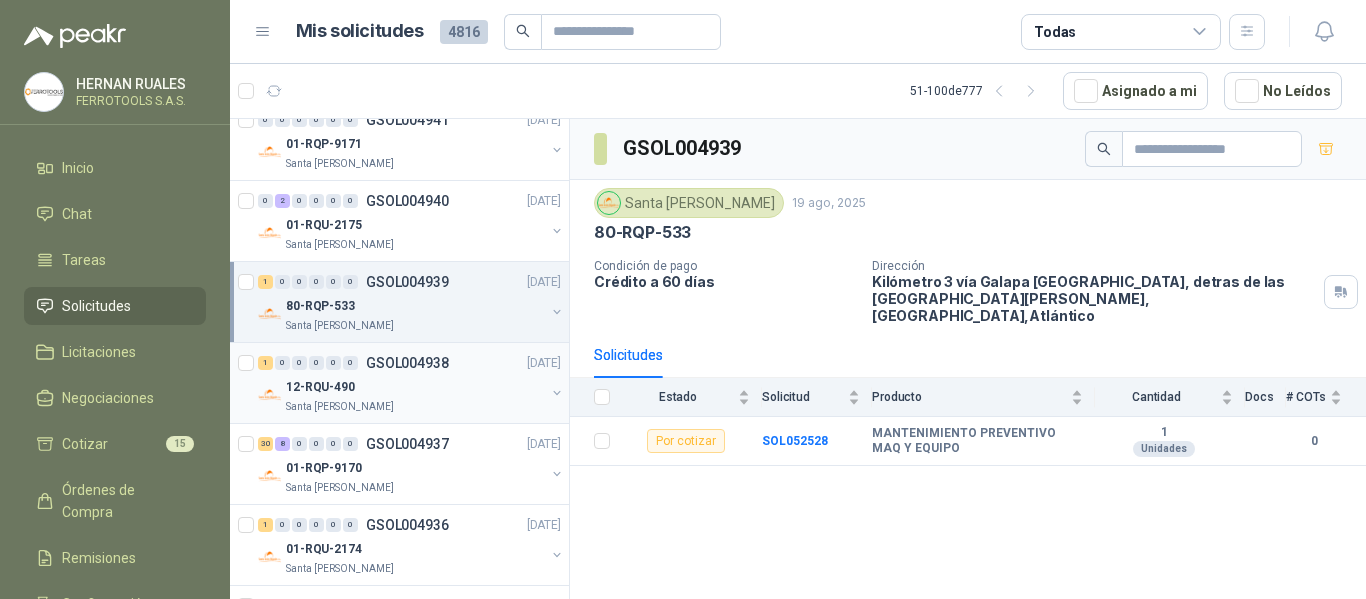
click at [463, 385] on div "12-RQU-490" at bounding box center [415, 387] width 259 height 24
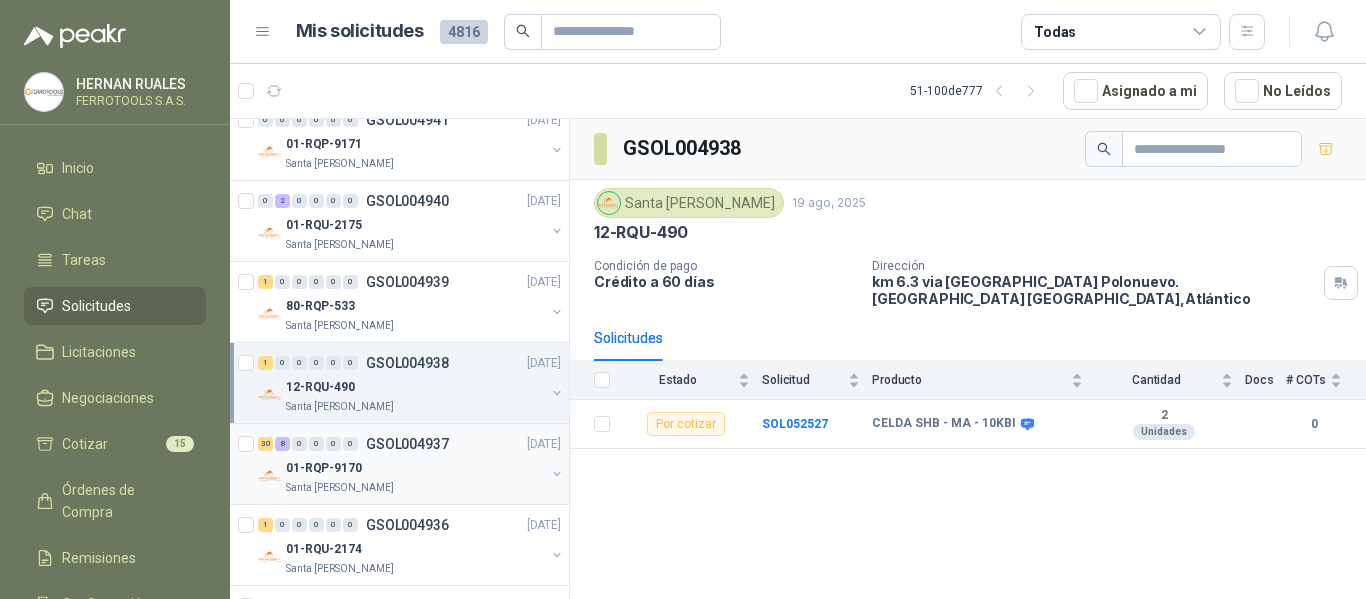
click at [458, 479] on div "01-RQP-9170" at bounding box center [415, 468] width 259 height 24
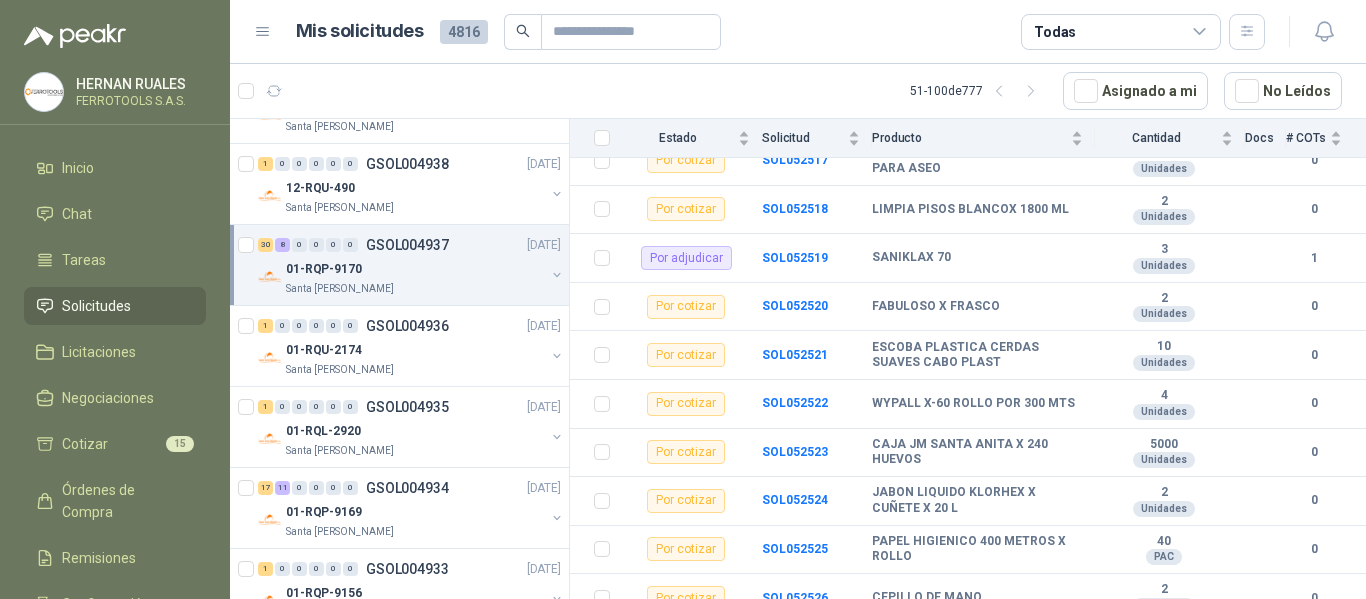
scroll to position [300, 0]
click at [457, 348] on div "01-RQU-2174" at bounding box center [415, 349] width 259 height 24
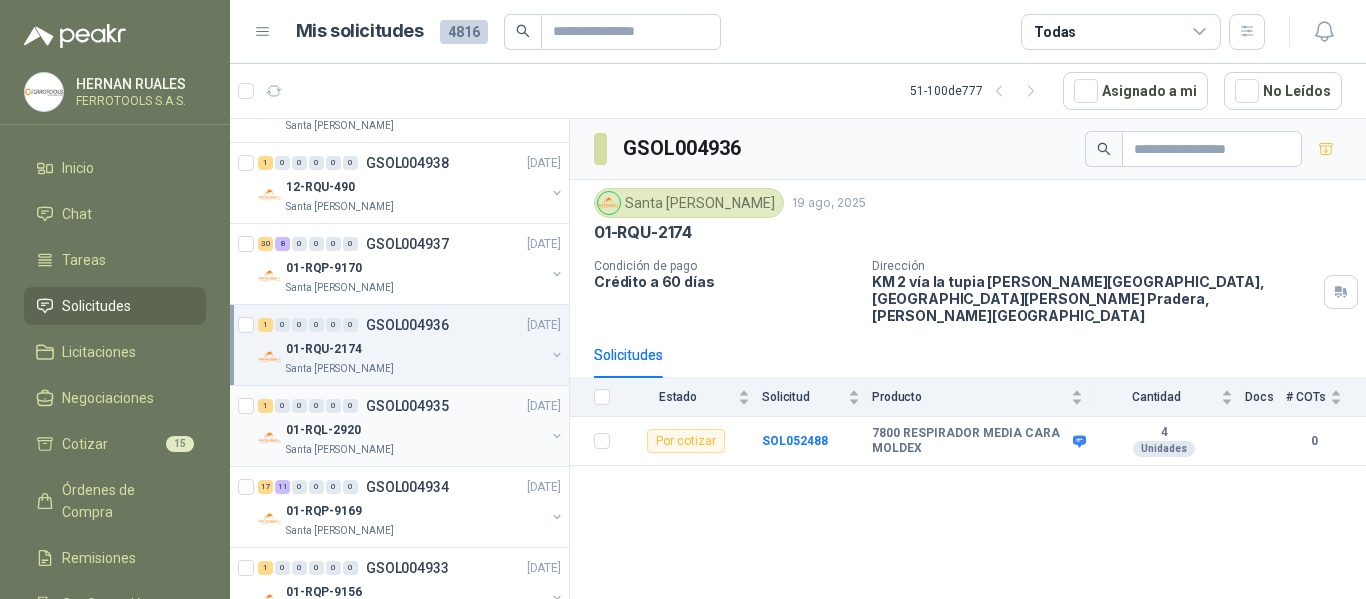
click at [483, 422] on div "01-RQL-2920" at bounding box center [415, 430] width 259 height 24
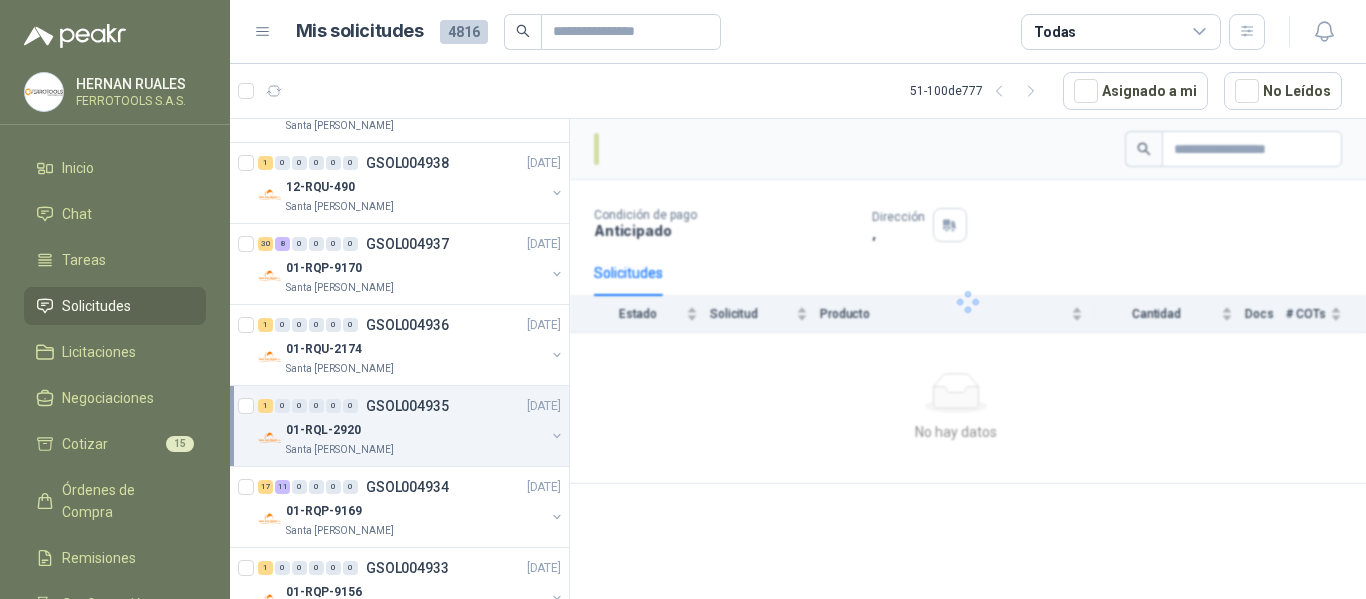
scroll to position [400, 0]
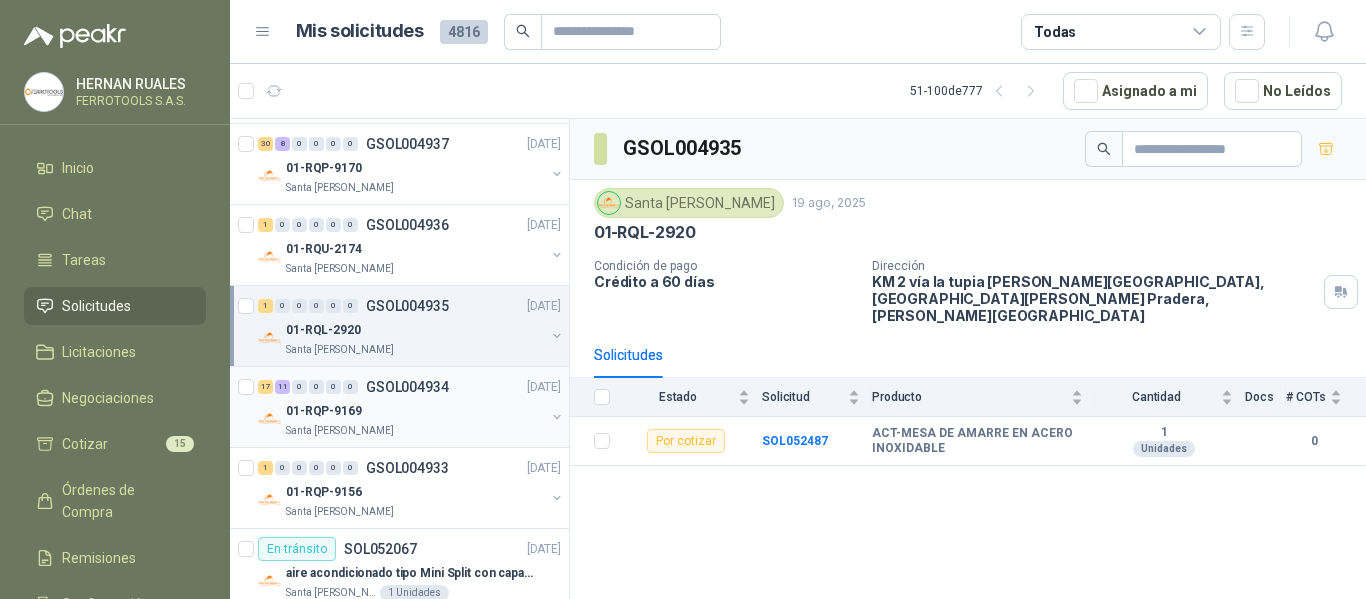
click at [462, 414] on div "01-RQP-9169" at bounding box center [415, 411] width 259 height 24
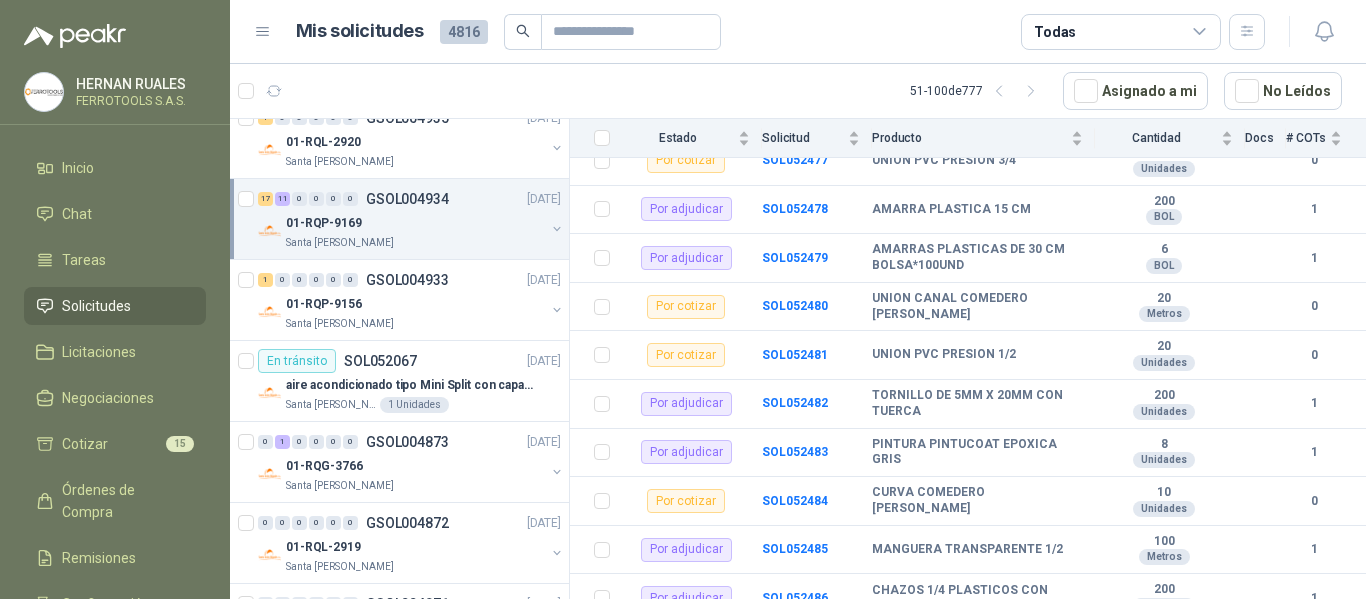
scroll to position [600, 0]
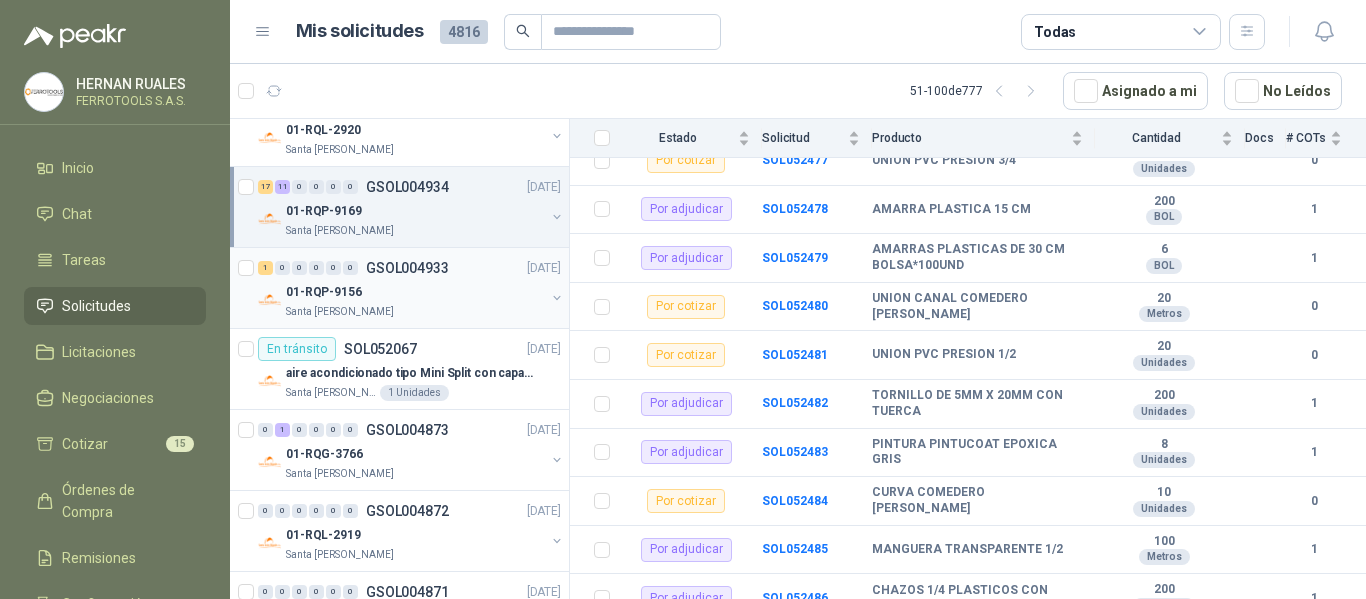
click at [474, 291] on div "01-RQP-9156" at bounding box center [415, 292] width 259 height 24
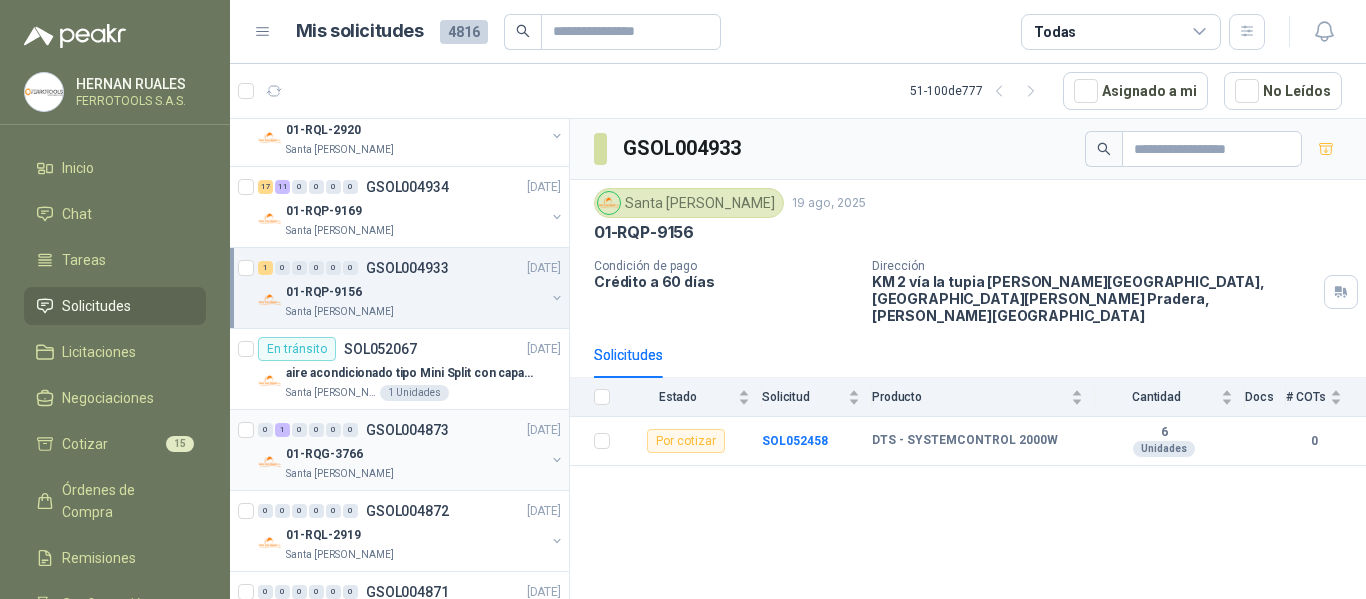
click at [465, 443] on div "01-RQG-3766" at bounding box center [415, 454] width 259 height 24
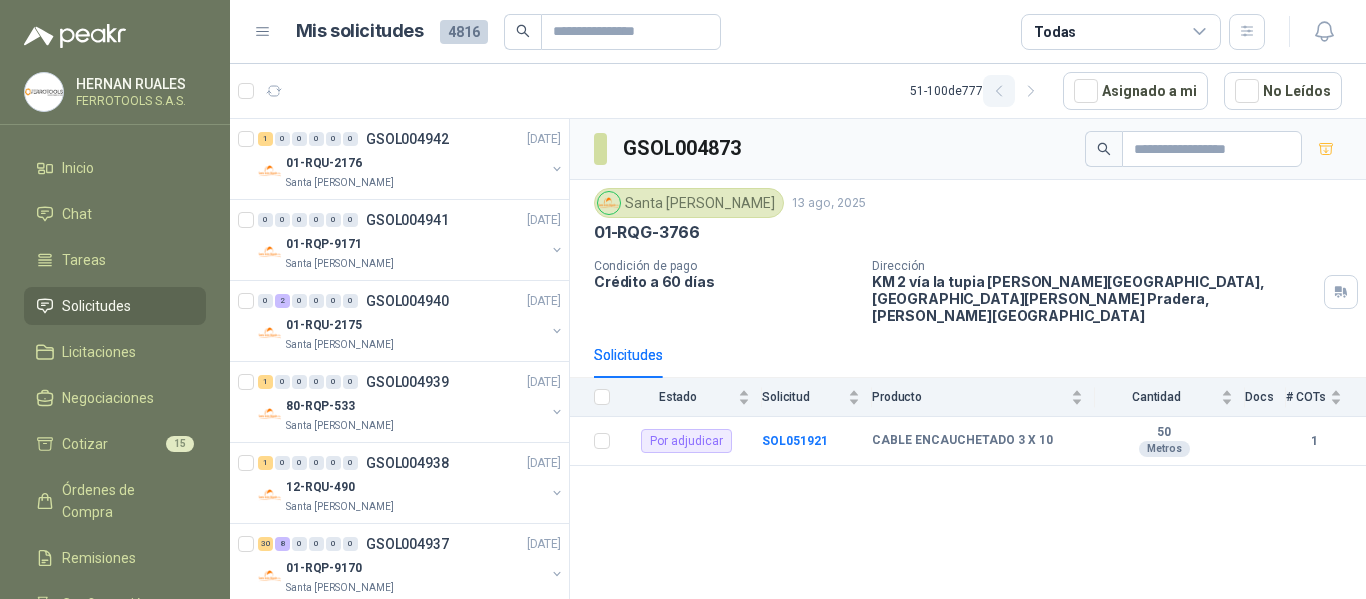
click at [1001, 96] on icon "button" at bounding box center [998, 91] width 5 height 10
click at [487, 164] on div "01-RQU-2195" at bounding box center [415, 163] width 259 height 24
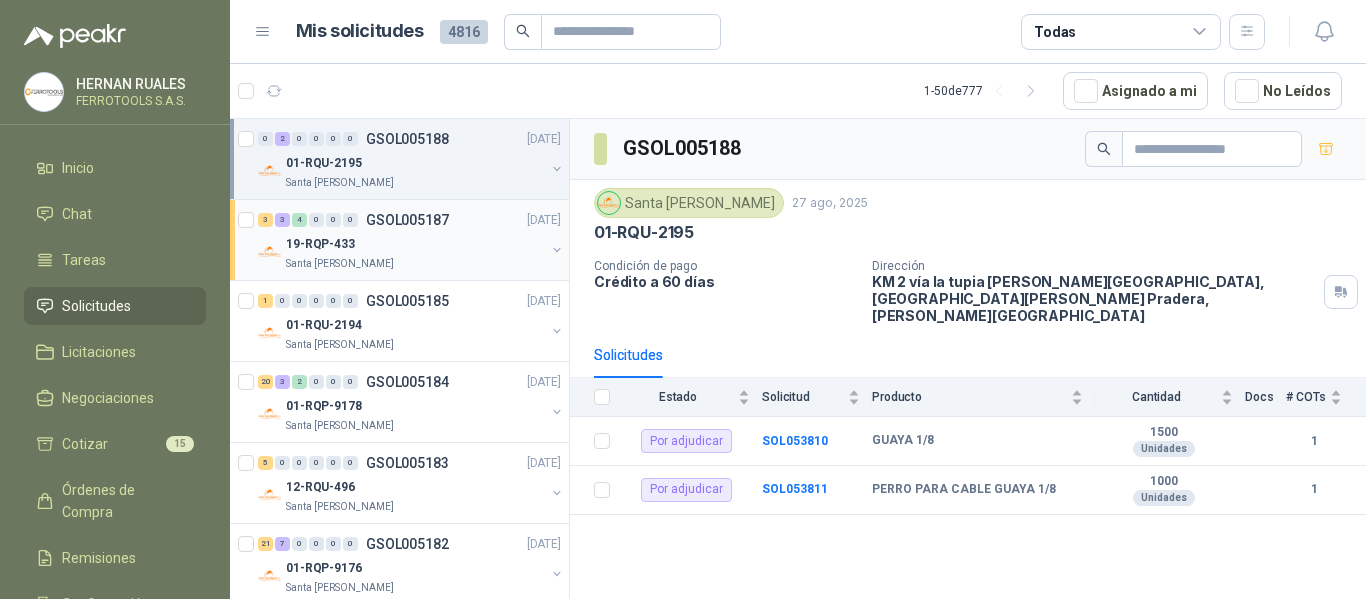
click at [458, 248] on div "19-RQP-433" at bounding box center [415, 244] width 259 height 24
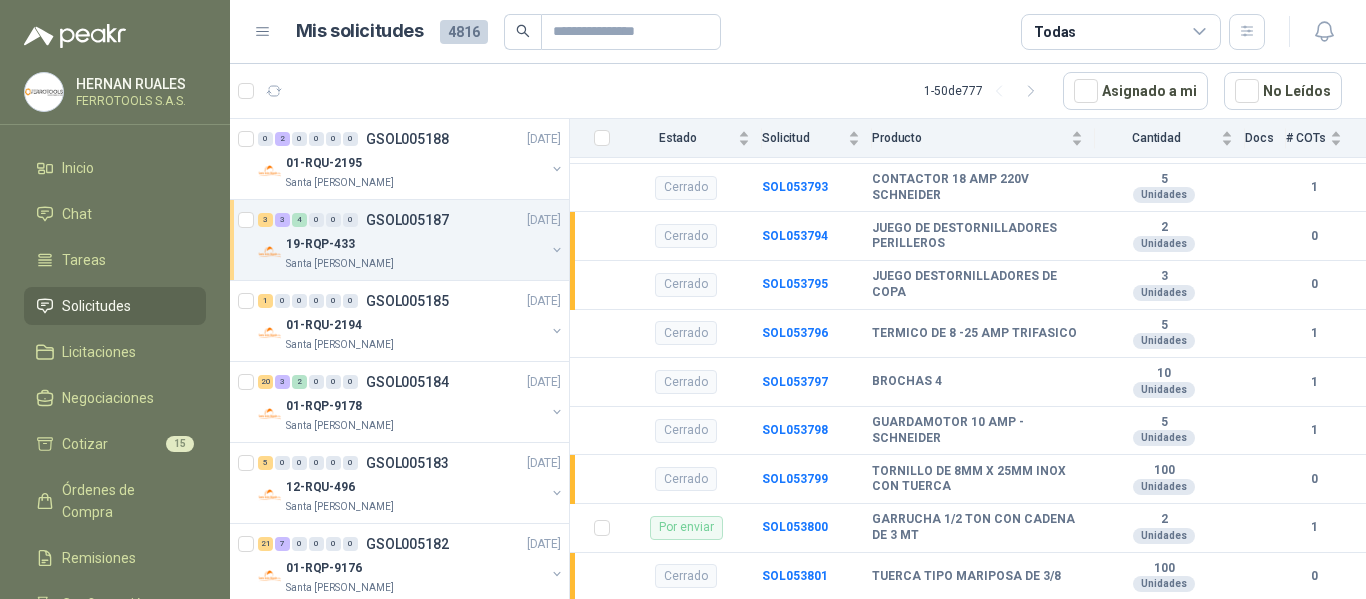
scroll to position [2200, 0]
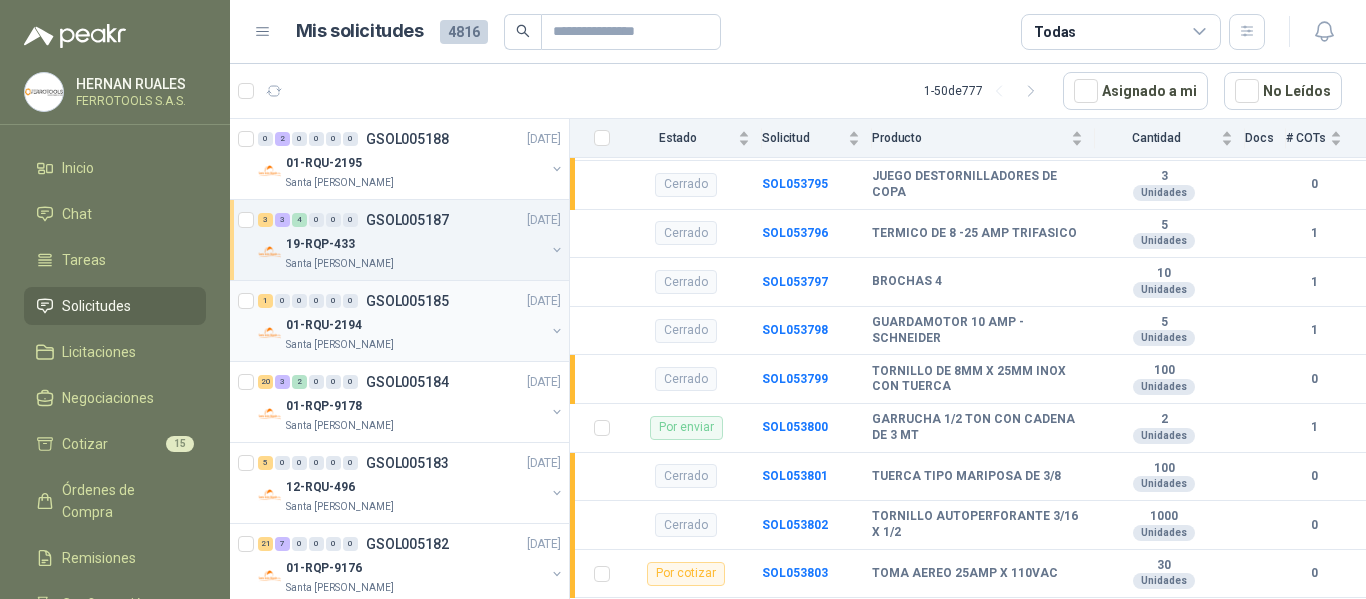
click at [435, 318] on div "01-RQU-2194" at bounding box center [415, 325] width 259 height 24
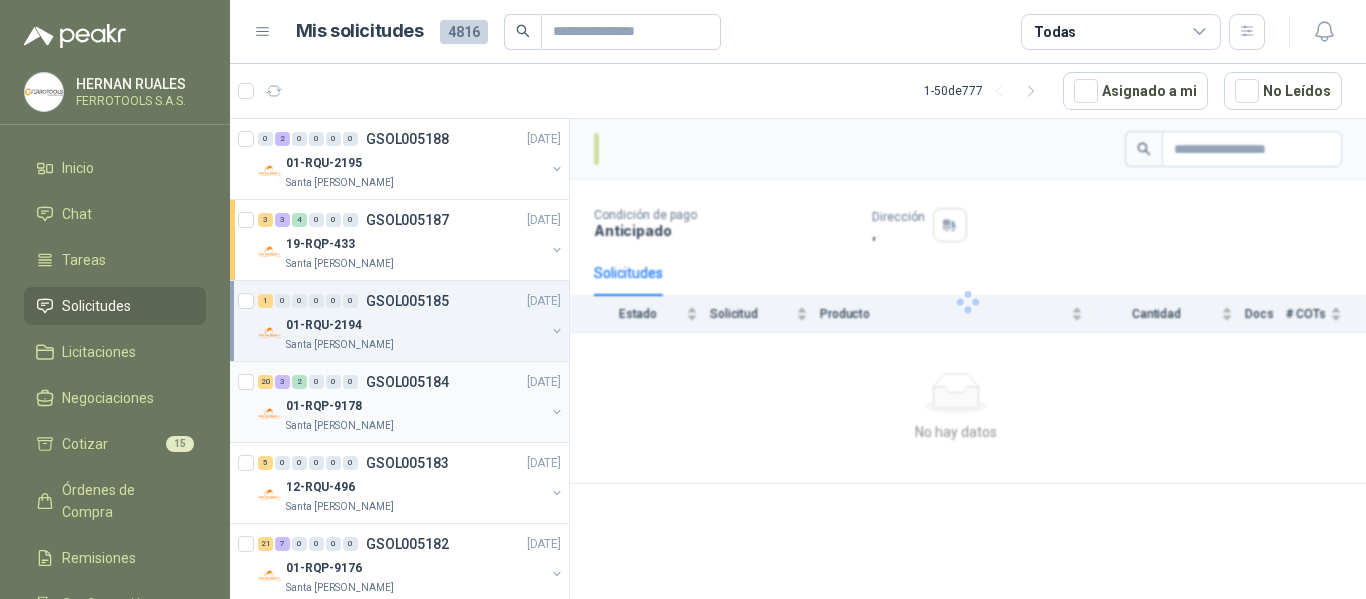
scroll to position [100, 0]
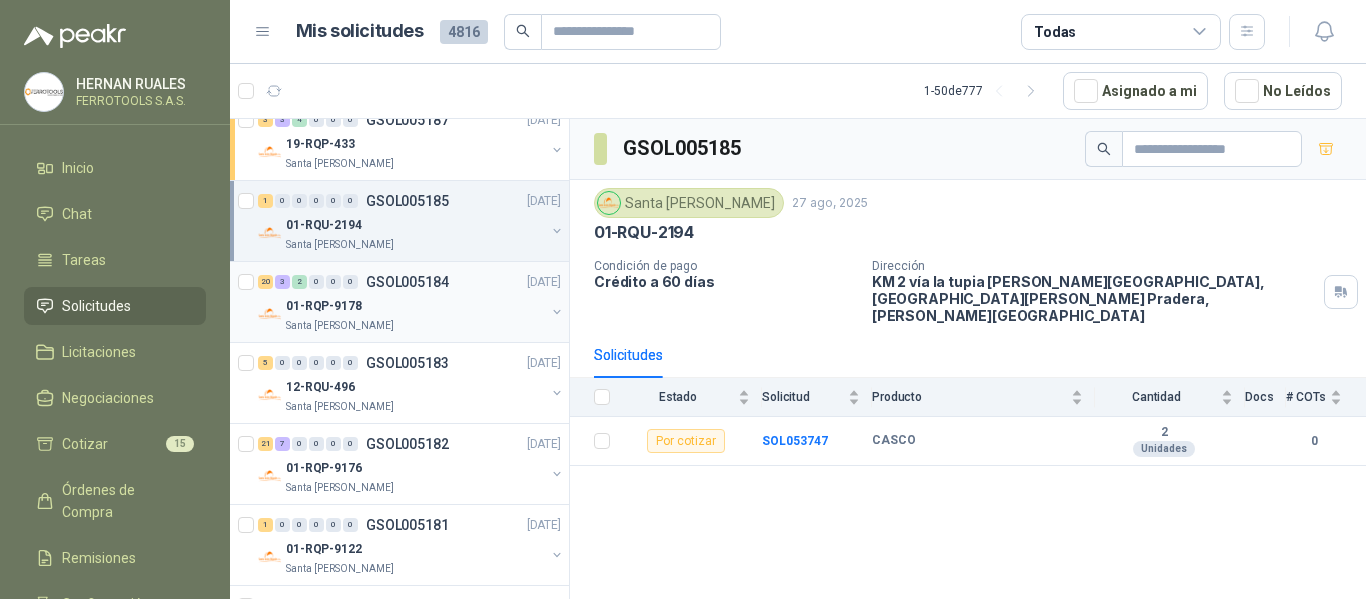
click at [462, 308] on div "01-RQP-9178" at bounding box center [415, 306] width 259 height 24
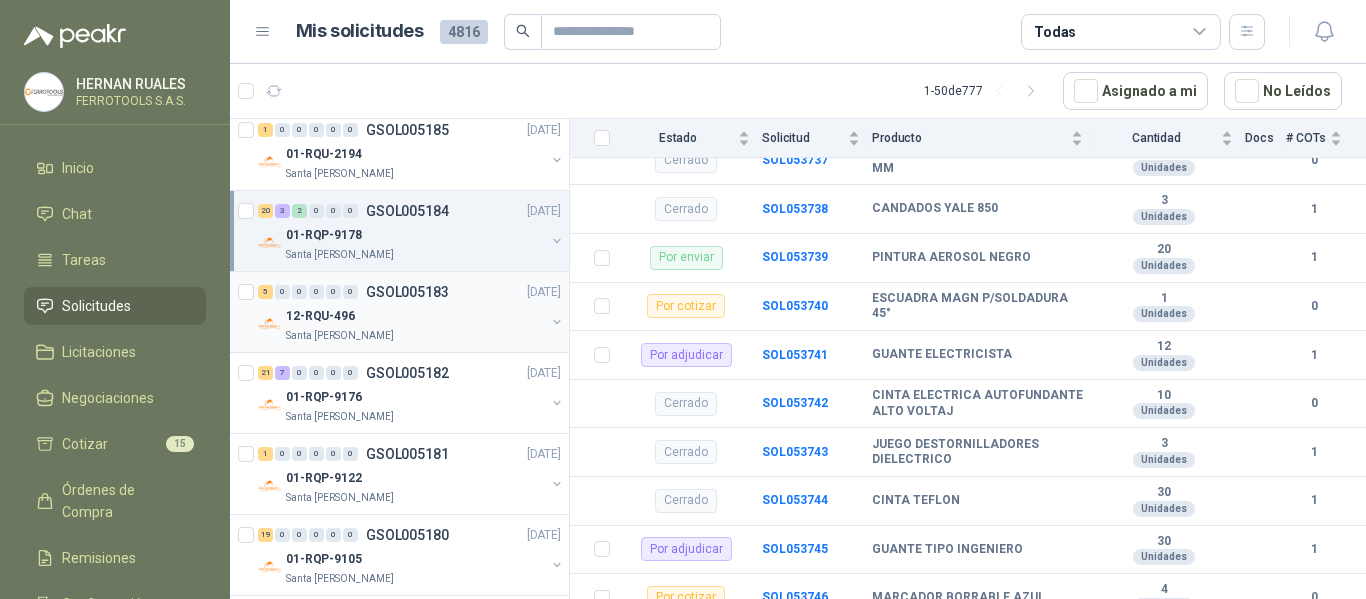
scroll to position [200, 0]
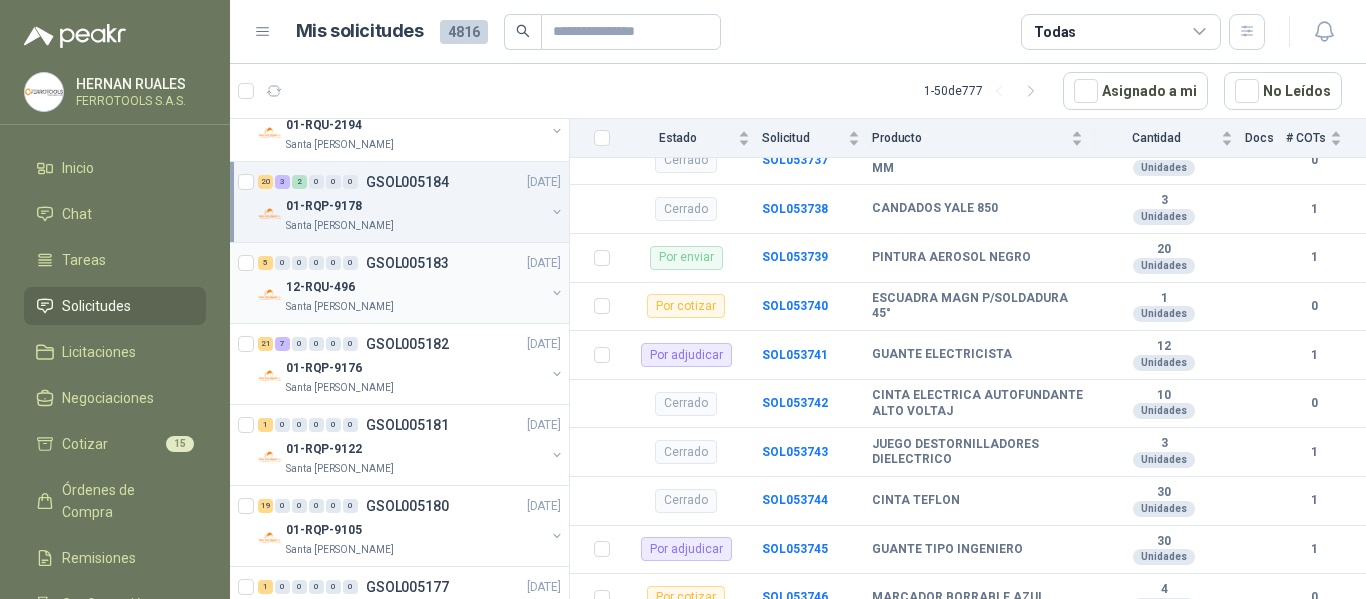
click at [484, 302] on div "Santa [PERSON_NAME]" at bounding box center [415, 307] width 259 height 16
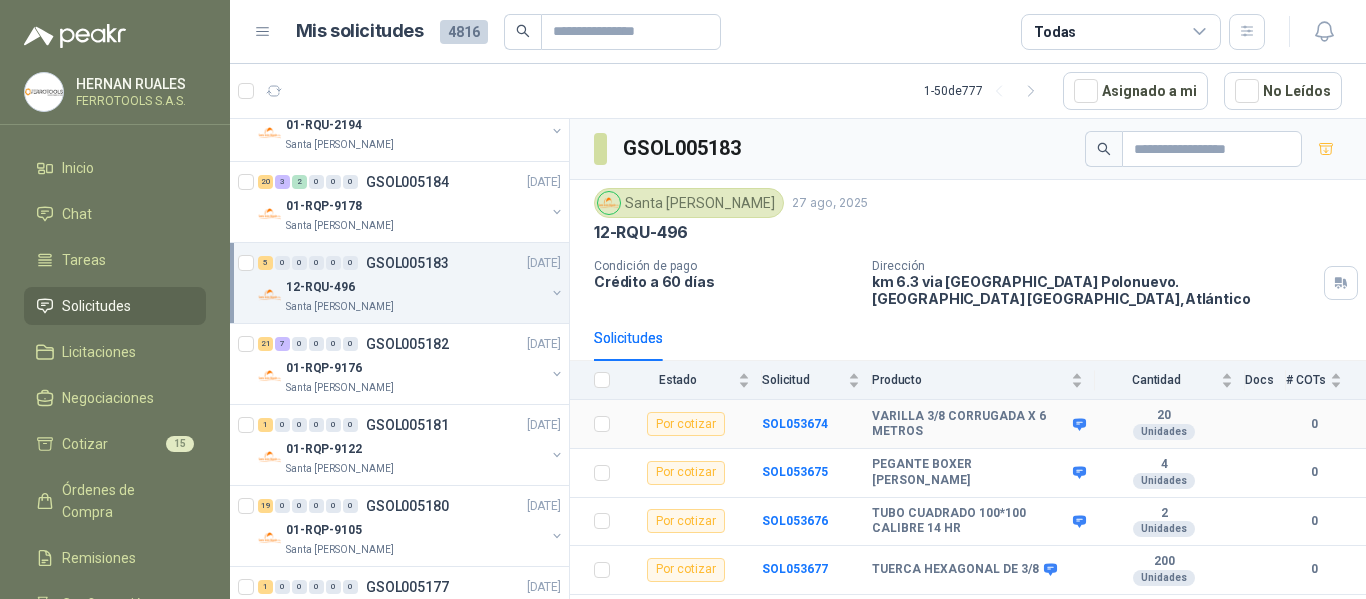
scroll to position [23, 0]
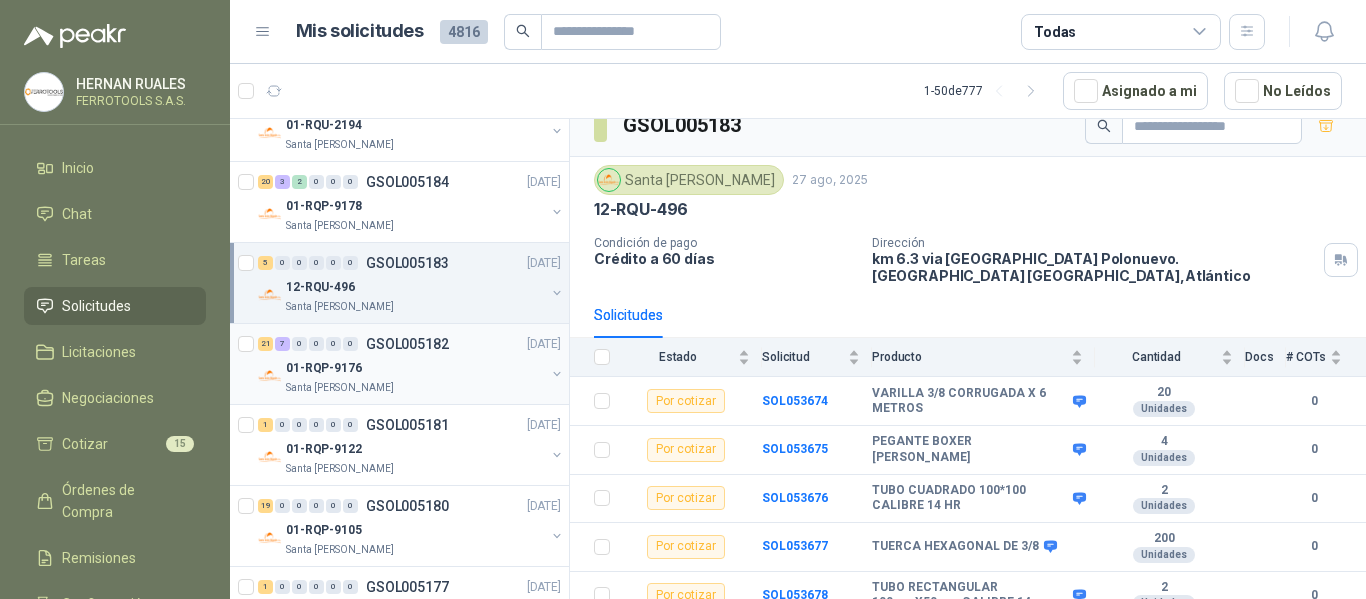
click at [375, 350] on p "GSOL005182" at bounding box center [407, 344] width 83 height 14
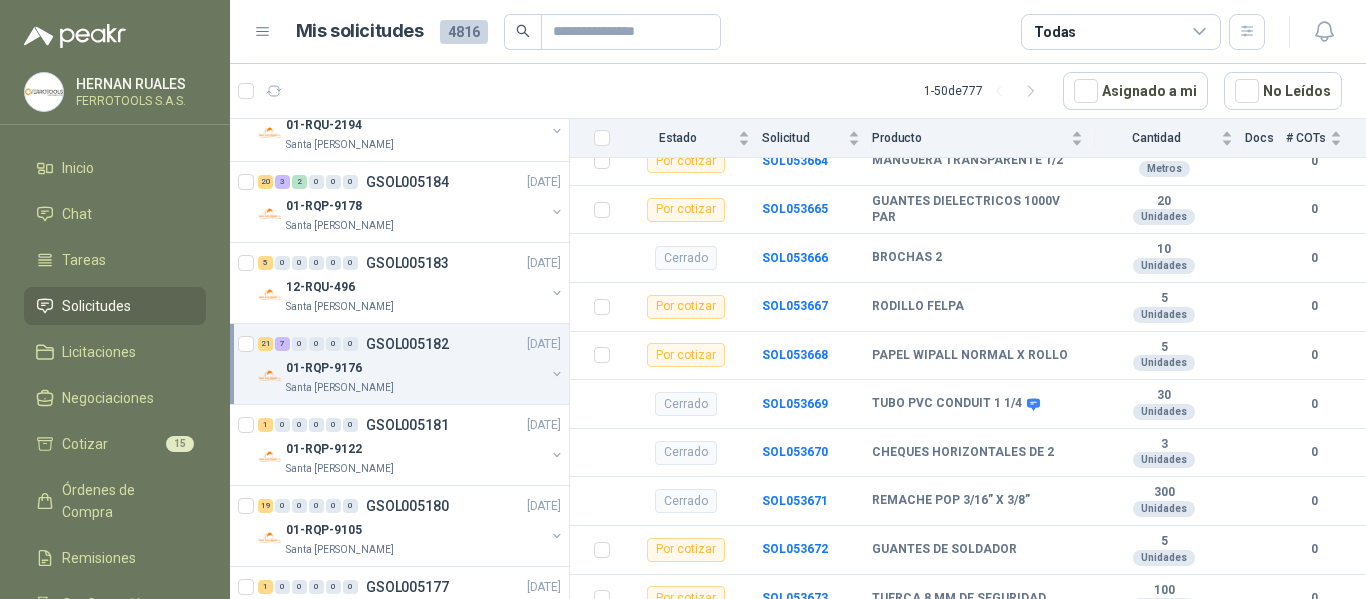
scroll to position [300, 0]
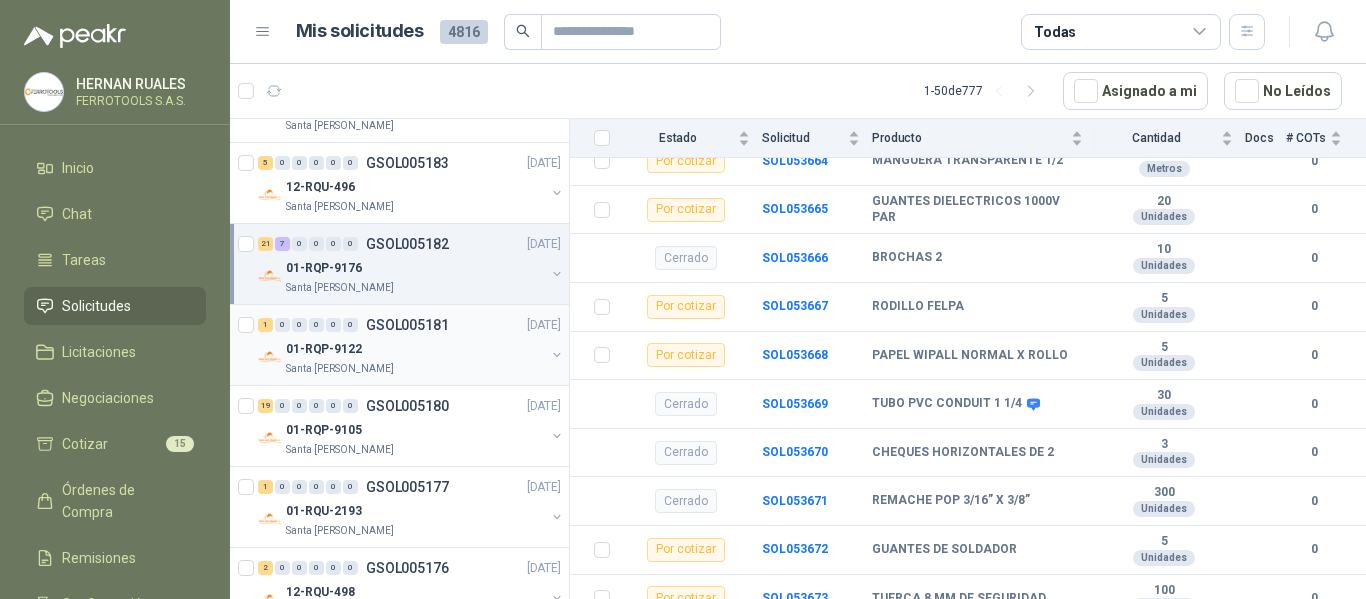
click at [446, 351] on div "01-RQP-9122" at bounding box center [415, 349] width 259 height 24
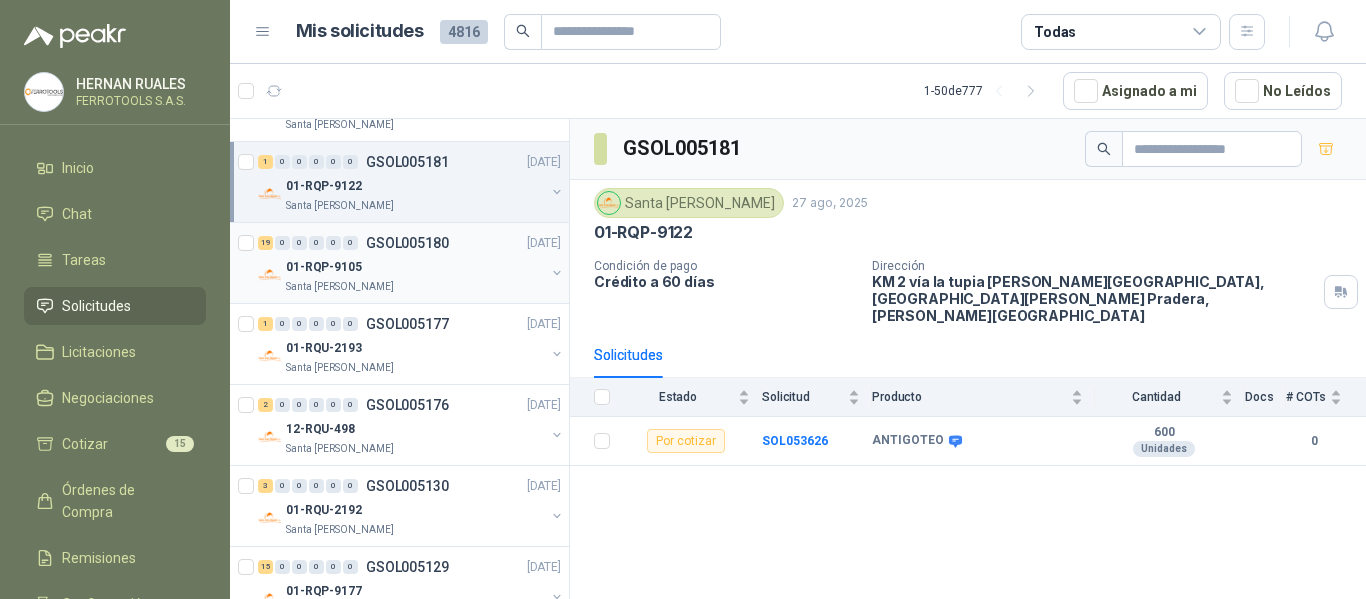
scroll to position [500, 0]
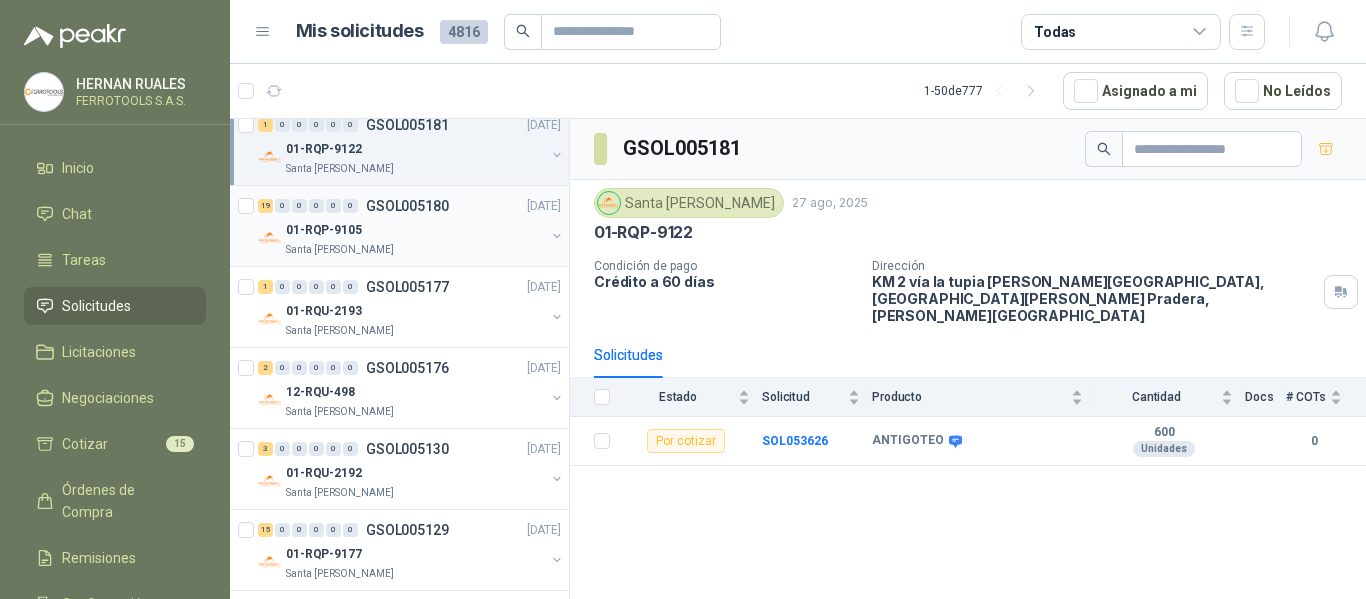
click at [502, 230] on div "01-RQP-9105" at bounding box center [415, 230] width 259 height 24
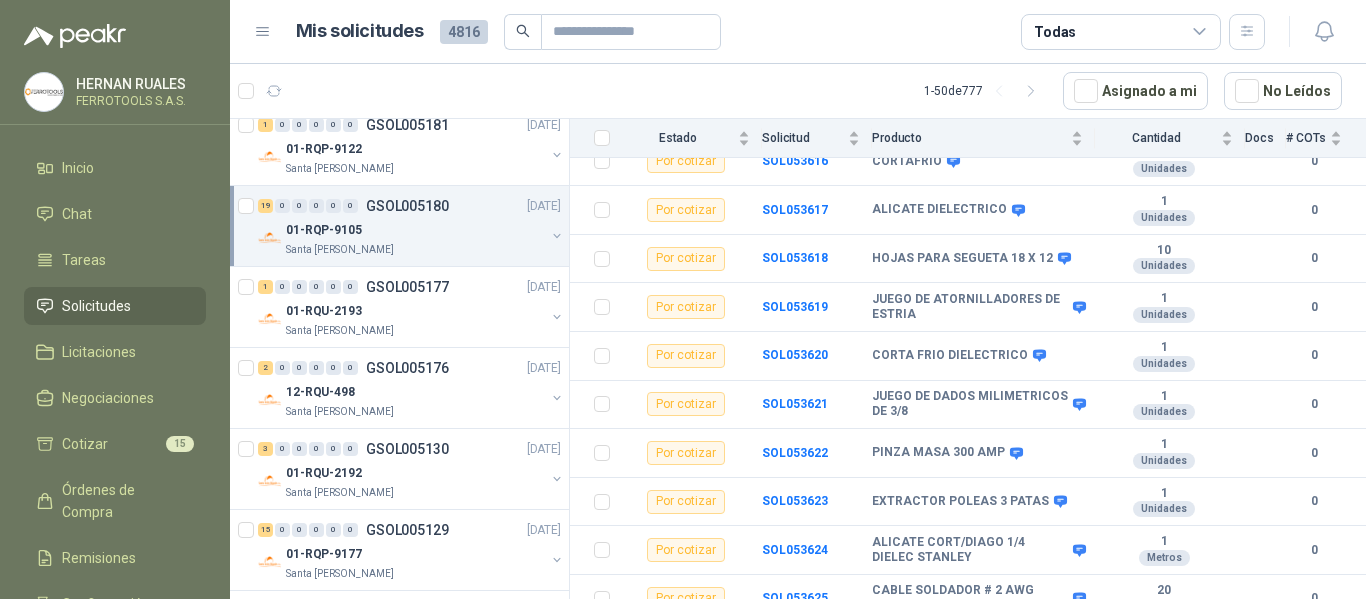
scroll to position [718, 0]
click at [464, 325] on div "Santa [PERSON_NAME]" at bounding box center [415, 331] width 259 height 16
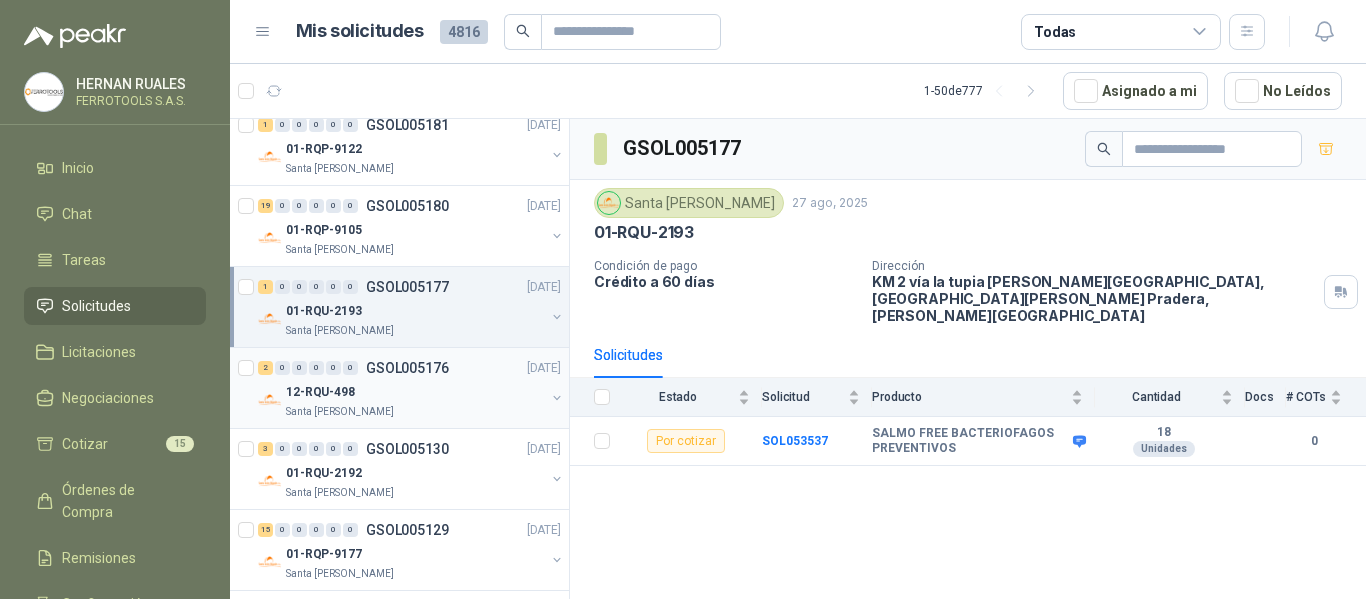
click at [471, 396] on div "12-RQU-498" at bounding box center [415, 392] width 259 height 24
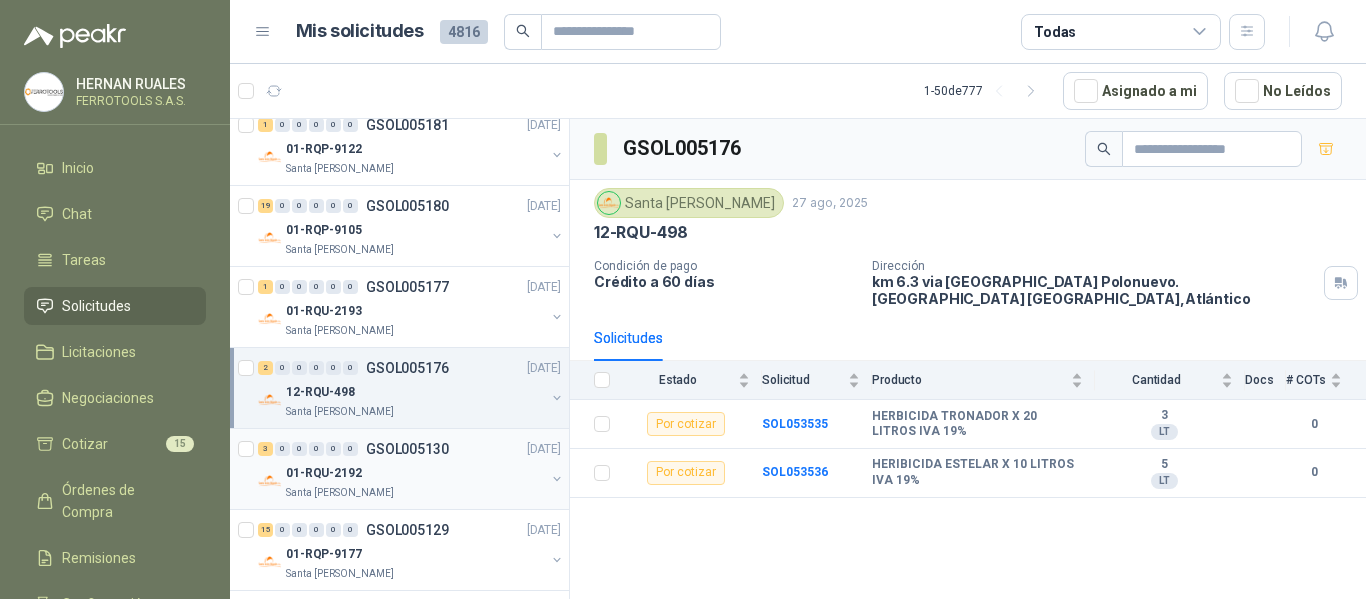
click at [471, 479] on div "01-RQU-2192" at bounding box center [415, 473] width 259 height 24
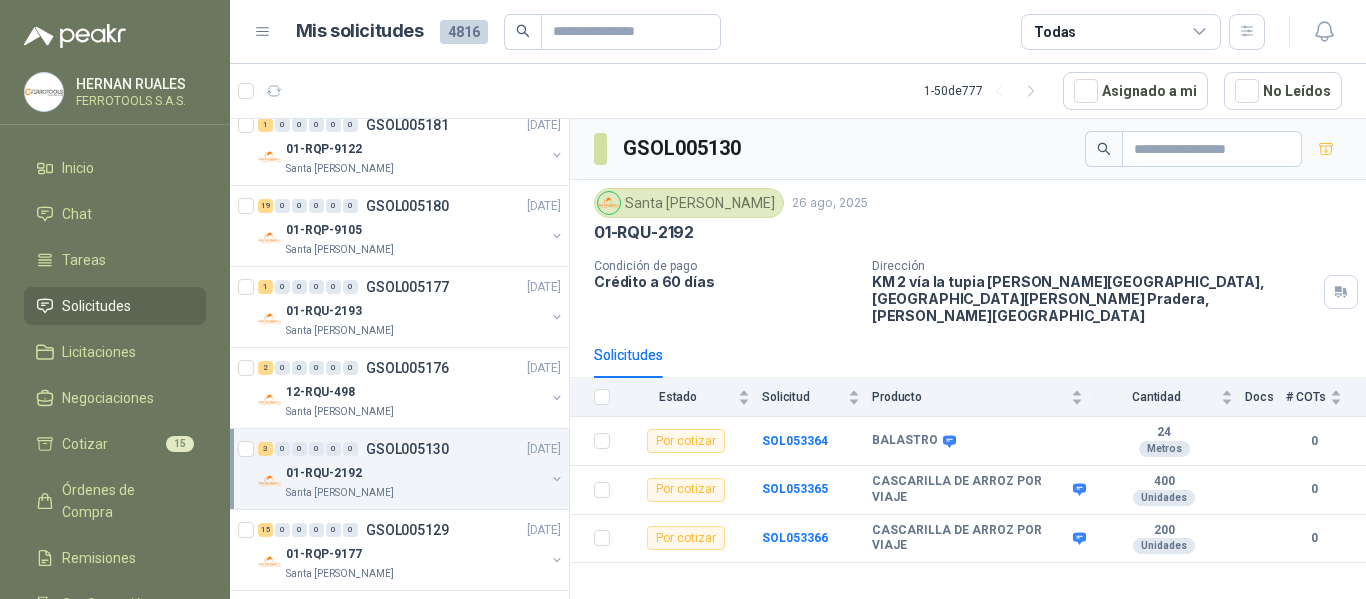
scroll to position [600, 0]
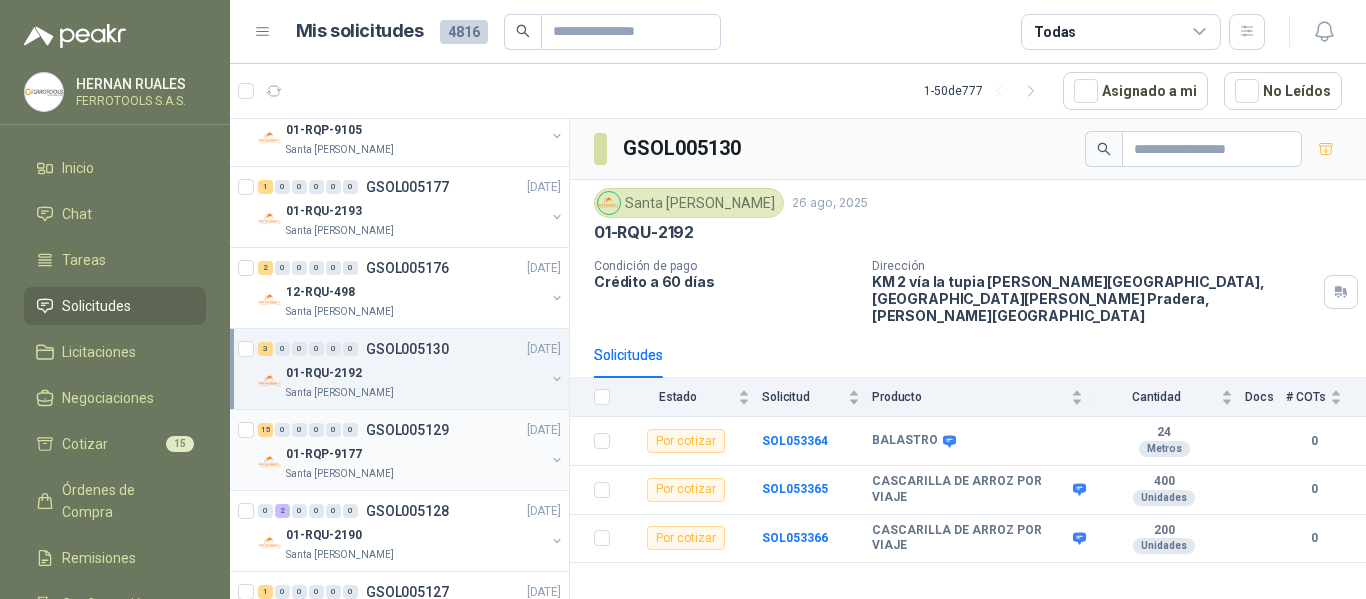
click at [468, 465] on div "01-RQP-9177" at bounding box center [415, 454] width 259 height 24
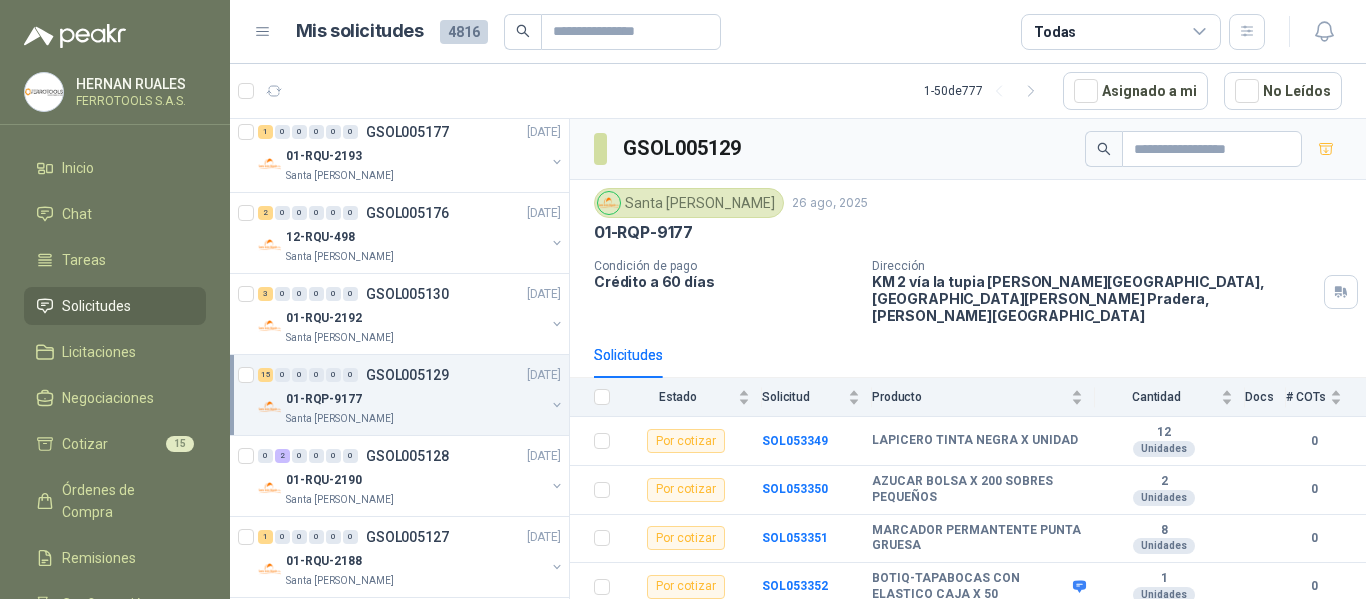
scroll to position [700, 0]
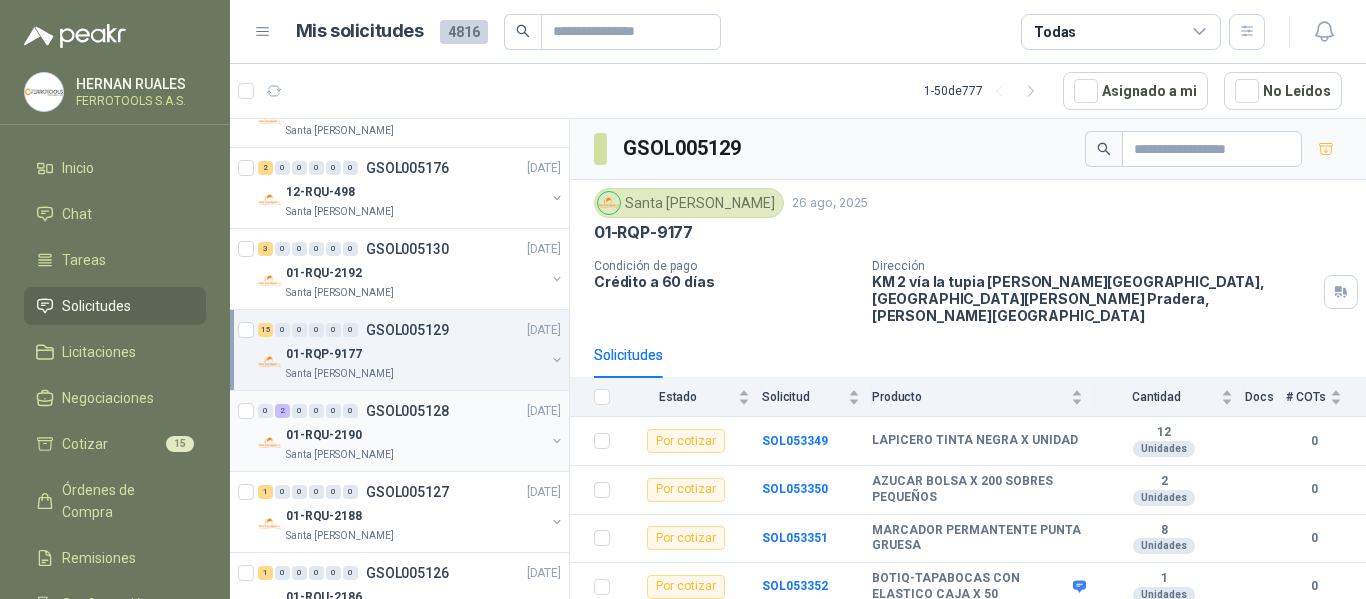
click at [481, 442] on div "01-RQU-2190" at bounding box center [415, 435] width 259 height 24
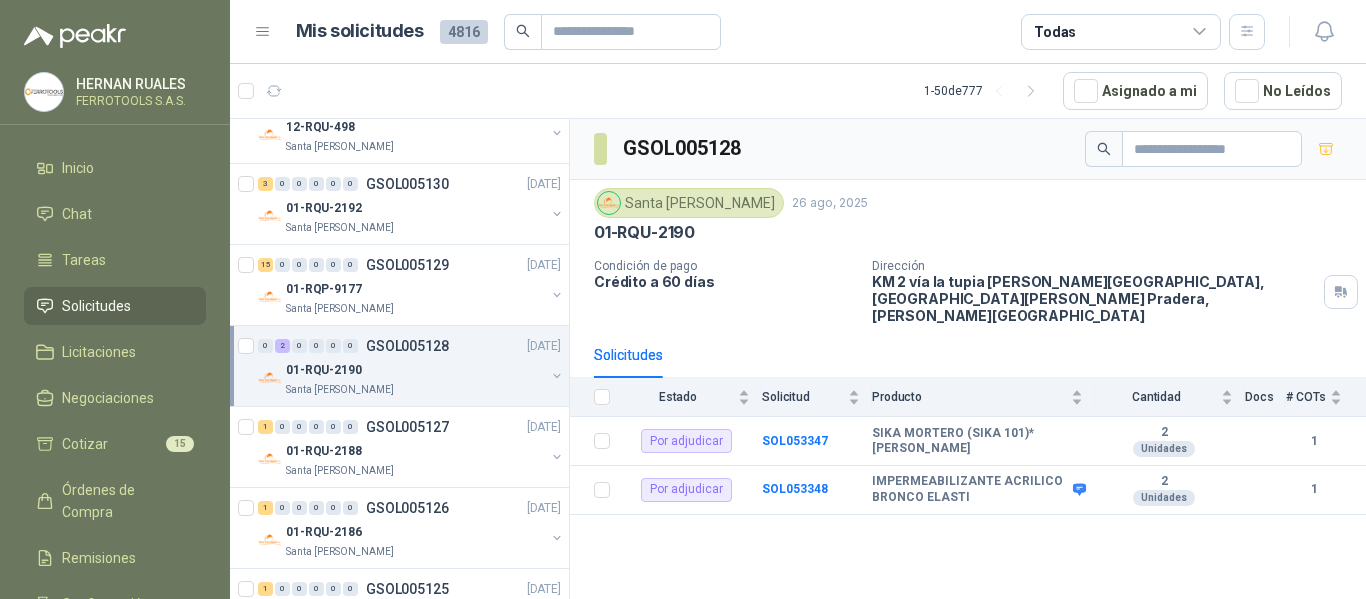
scroll to position [800, 0]
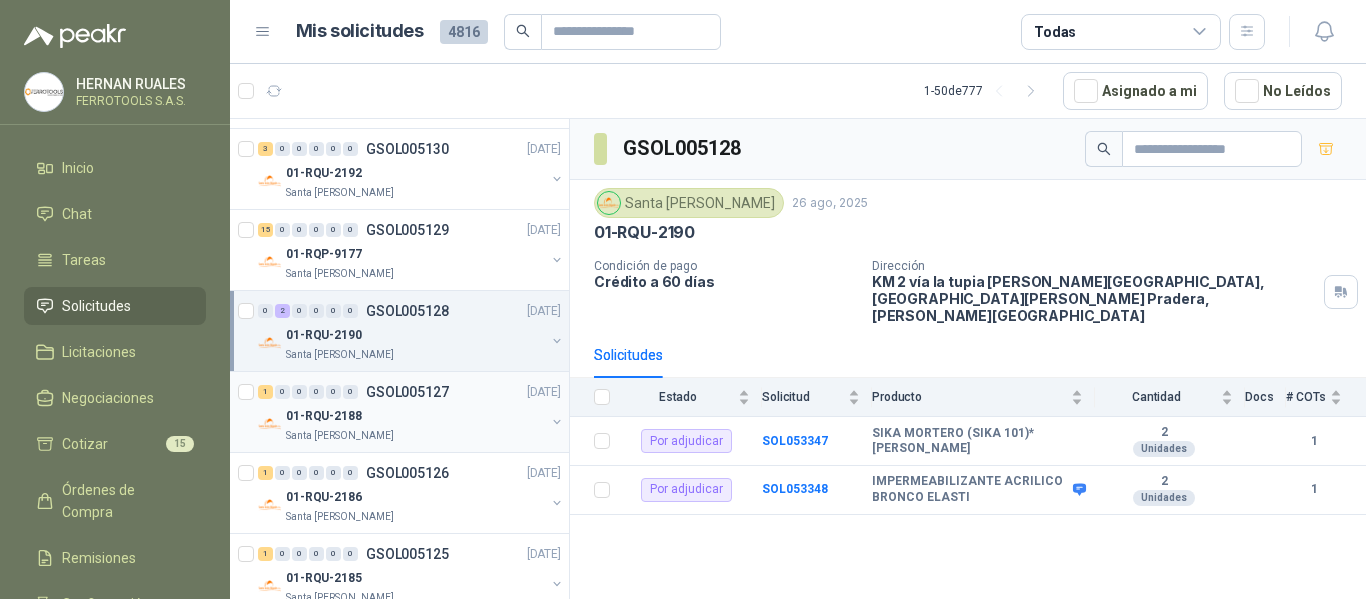
click at [493, 419] on div "01-RQU-2188" at bounding box center [415, 416] width 259 height 24
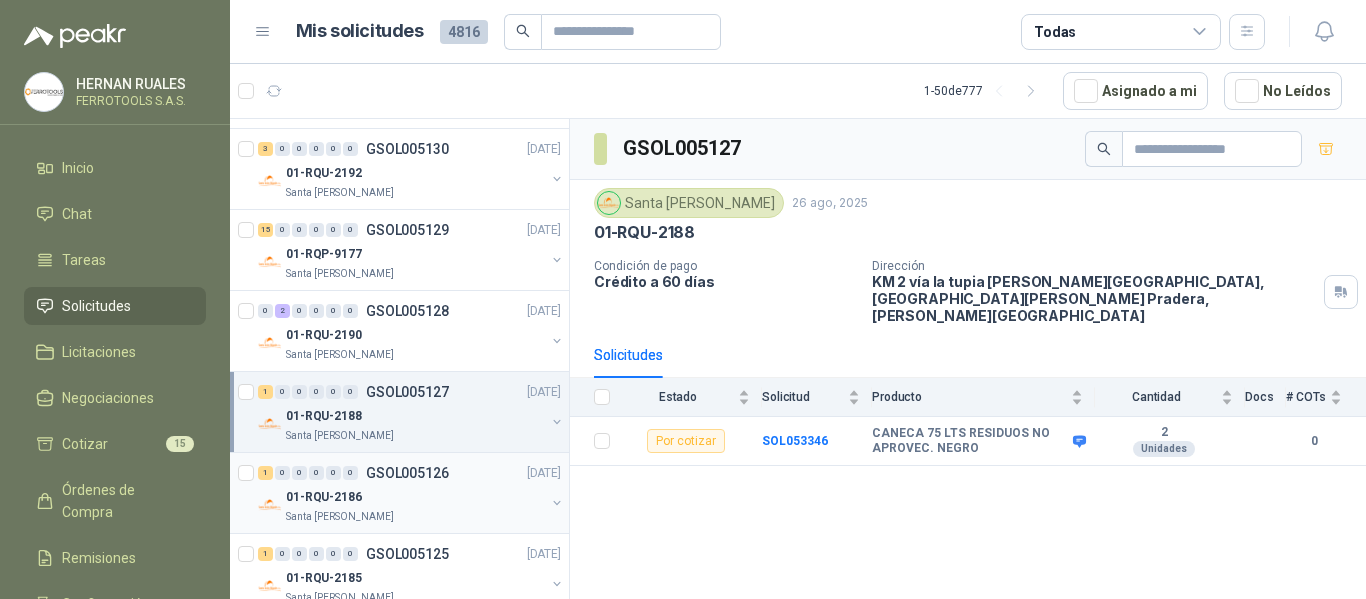
click at [443, 496] on div "01-RQU-2186" at bounding box center [415, 497] width 259 height 24
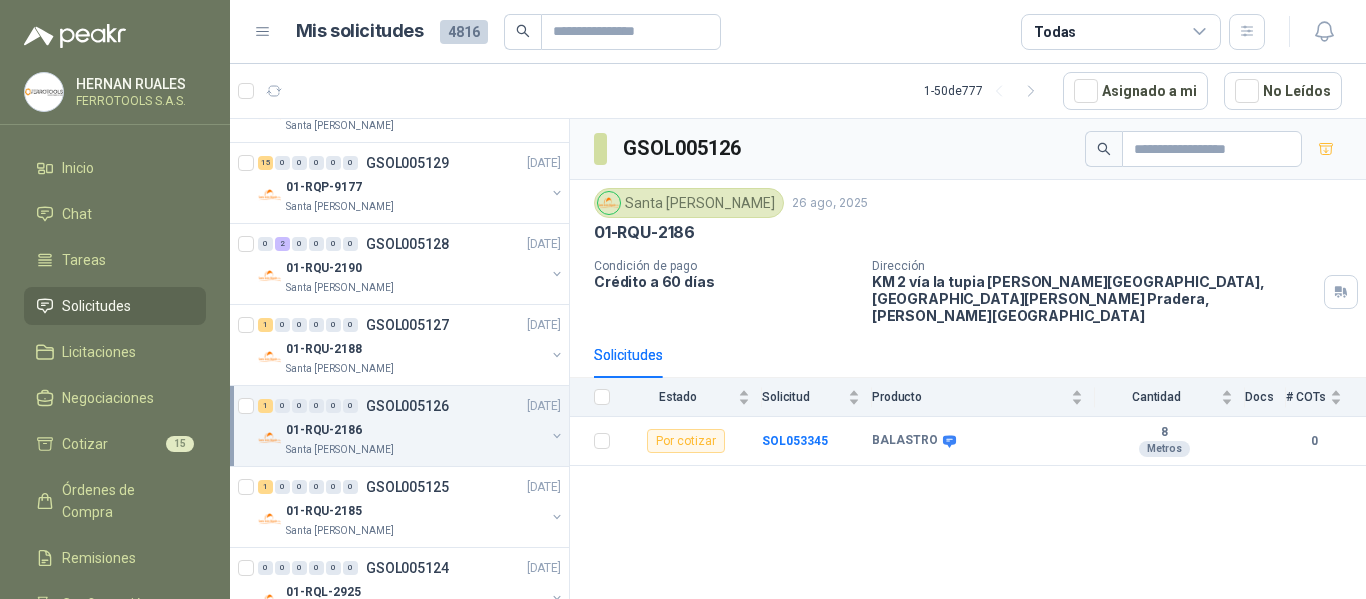
scroll to position [900, 0]
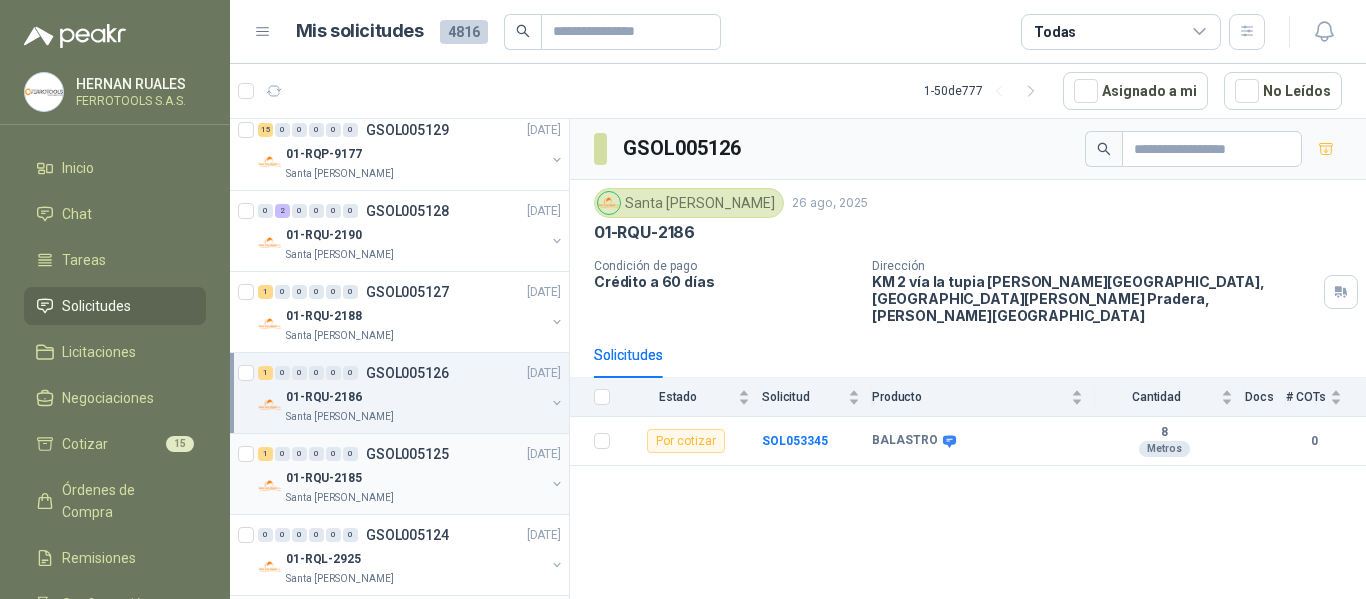
click at [482, 462] on div "1 0 0 0 0 0 GSOL005125 26/08/25" at bounding box center [411, 454] width 307 height 24
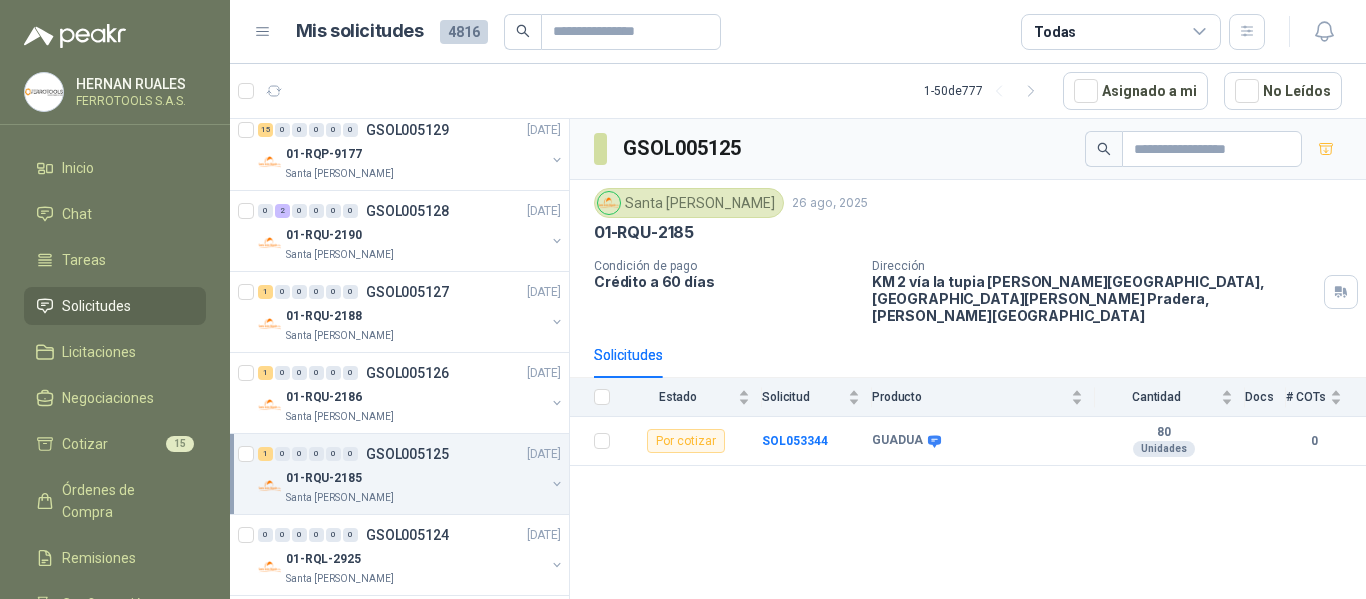
scroll to position [1000, 0]
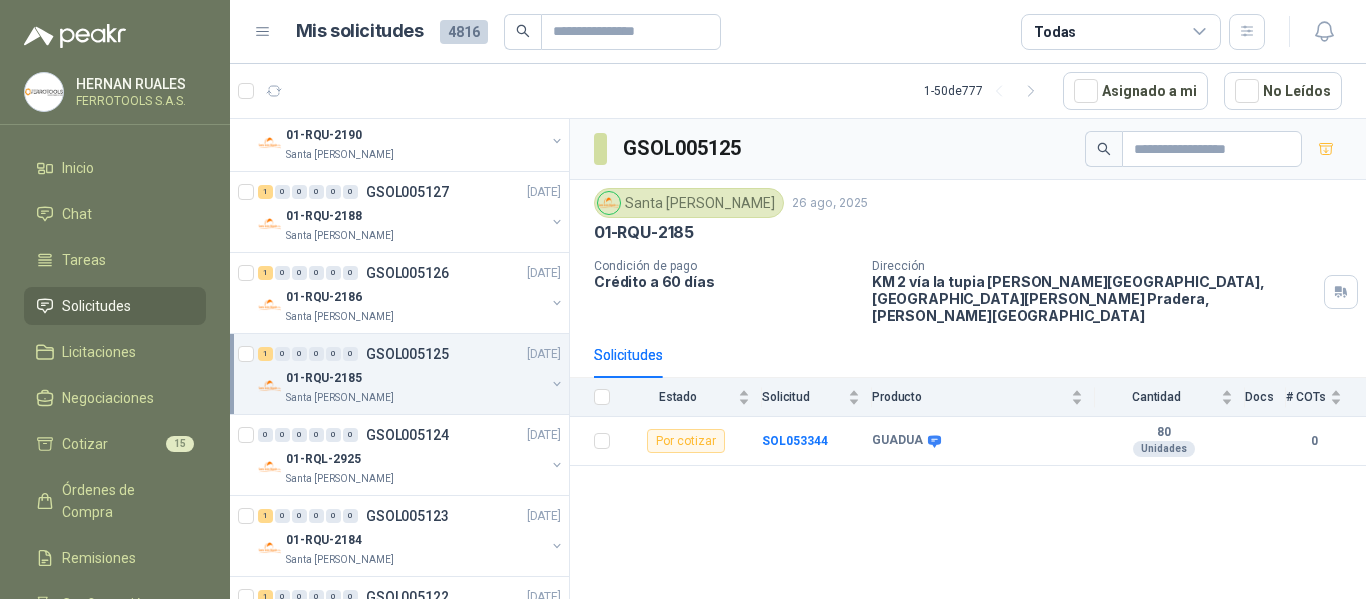
click at [482, 462] on div "01-RQL-2925" at bounding box center [415, 459] width 259 height 24
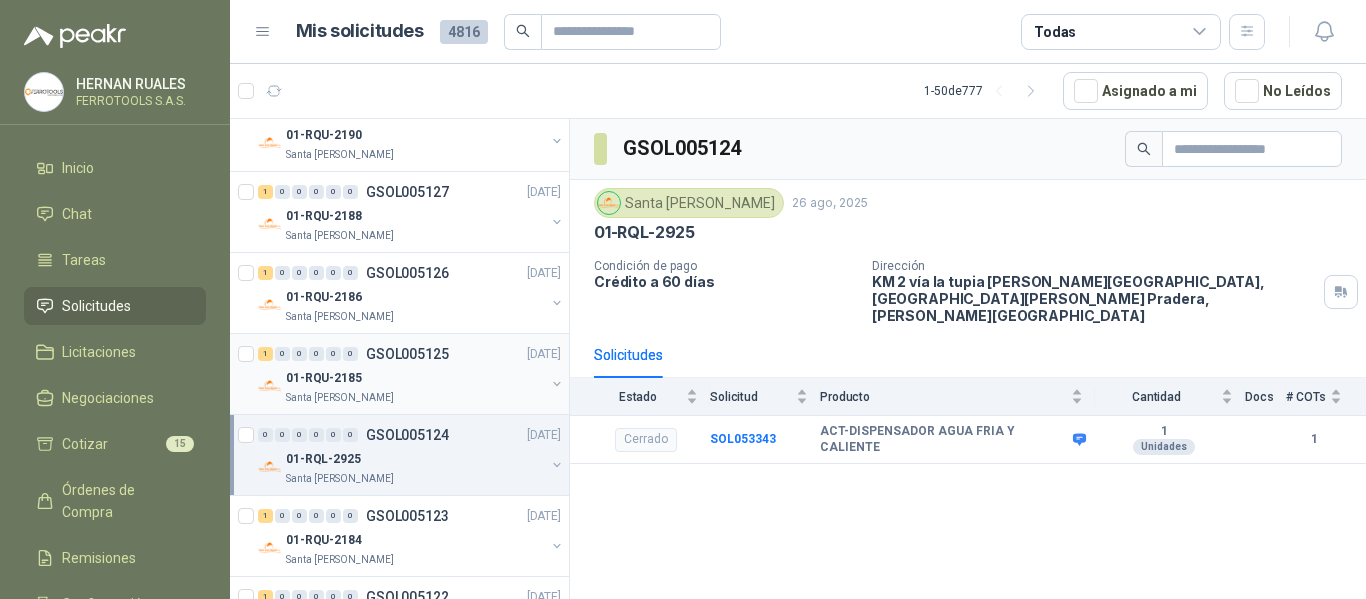
scroll to position [1100, 0]
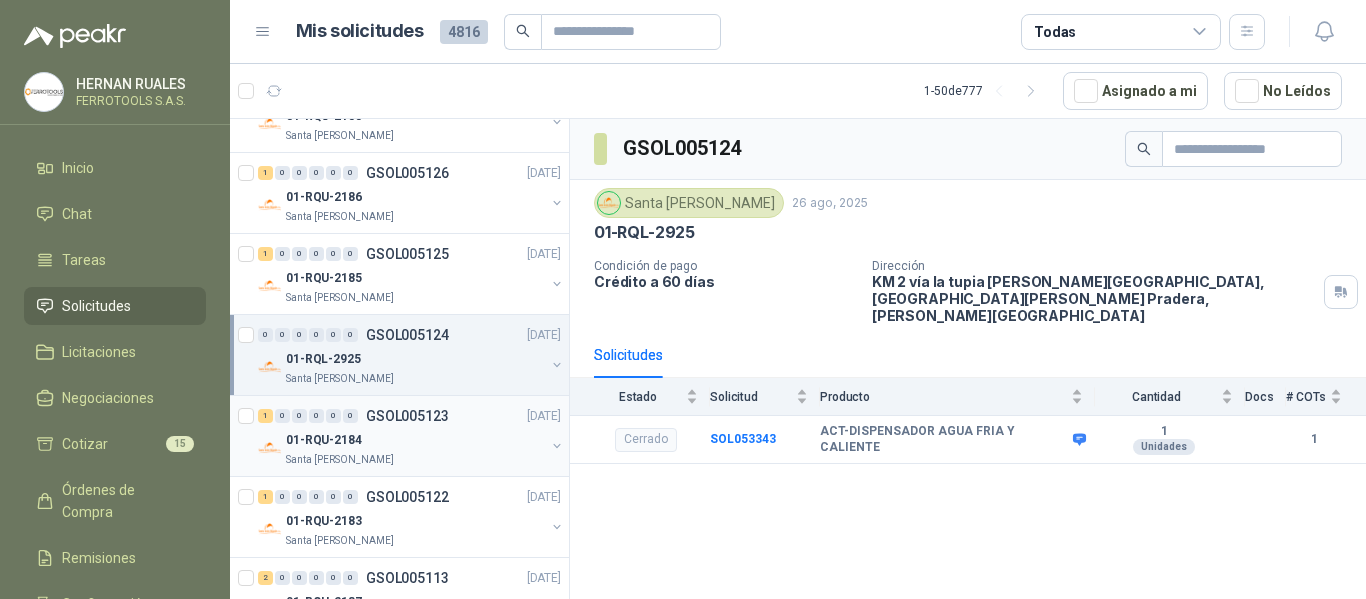
click at [462, 442] on div "01-RQU-2184" at bounding box center [415, 440] width 259 height 24
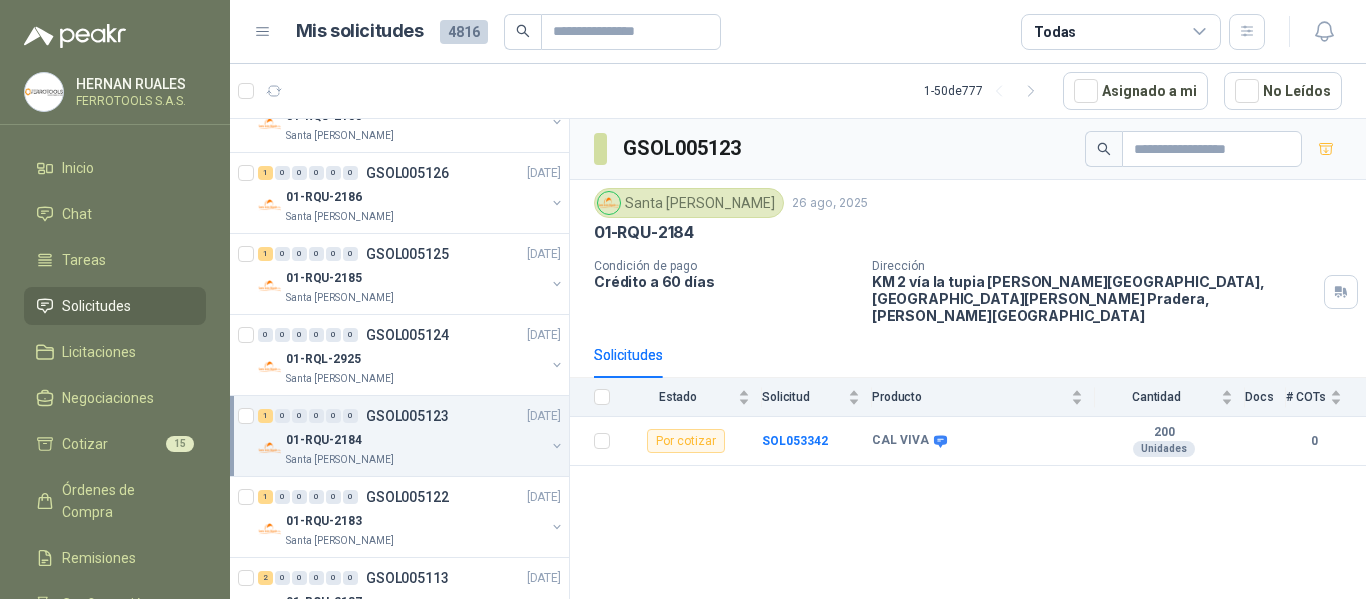
scroll to position [1200, 0]
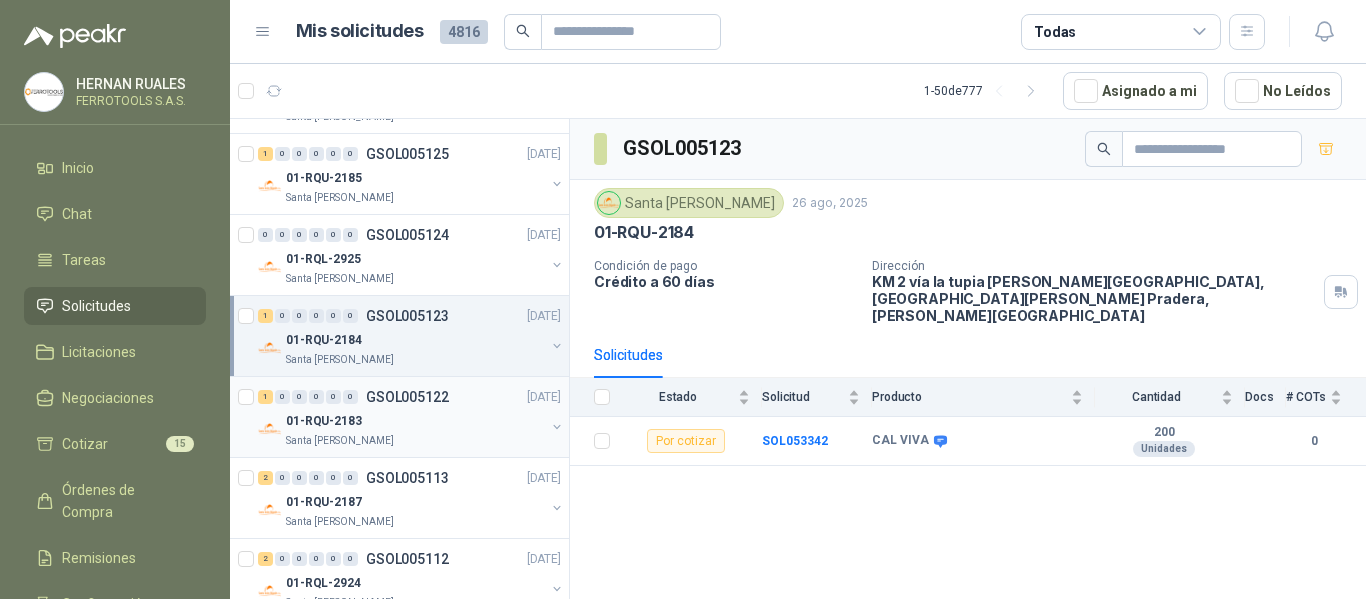
click at [470, 435] on div "Santa [PERSON_NAME]" at bounding box center [415, 441] width 259 height 16
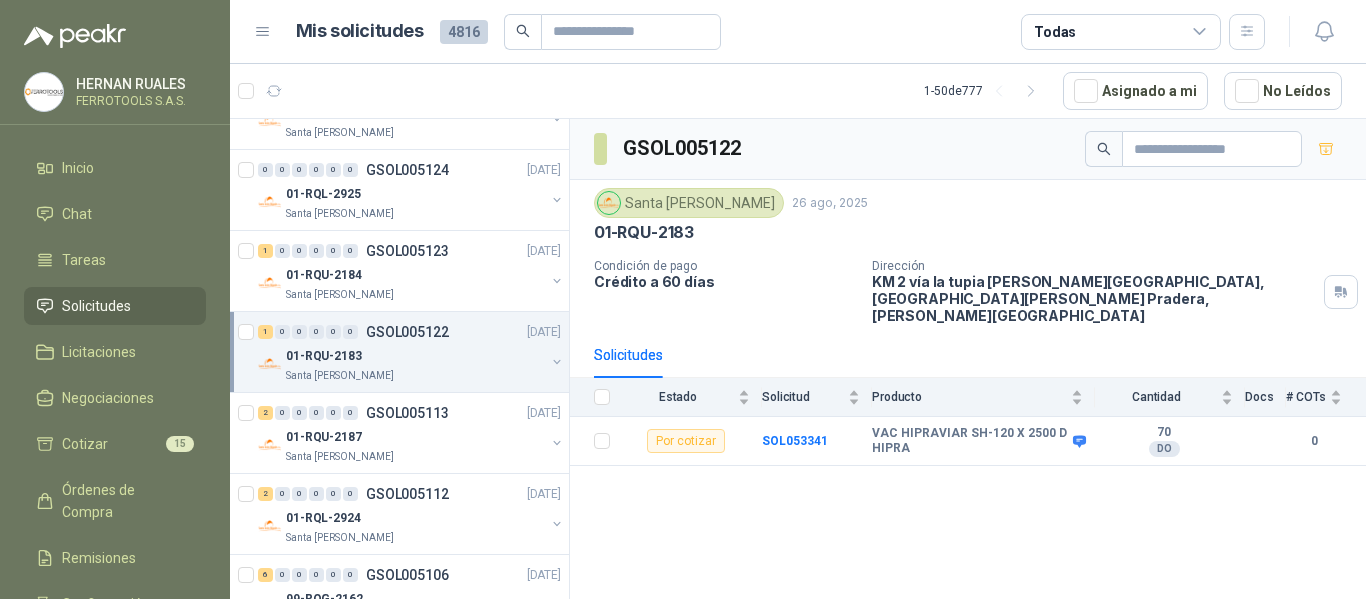
scroll to position [1300, 0]
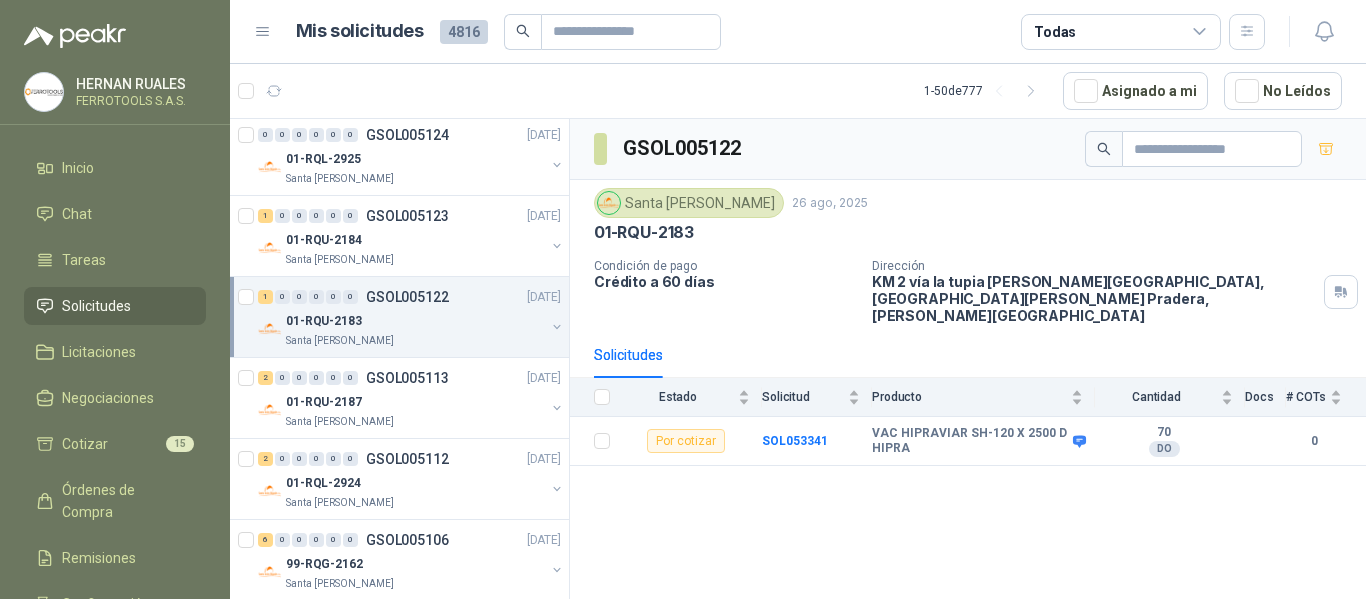
click at [429, 406] on div "01-RQU-2187" at bounding box center [415, 402] width 259 height 24
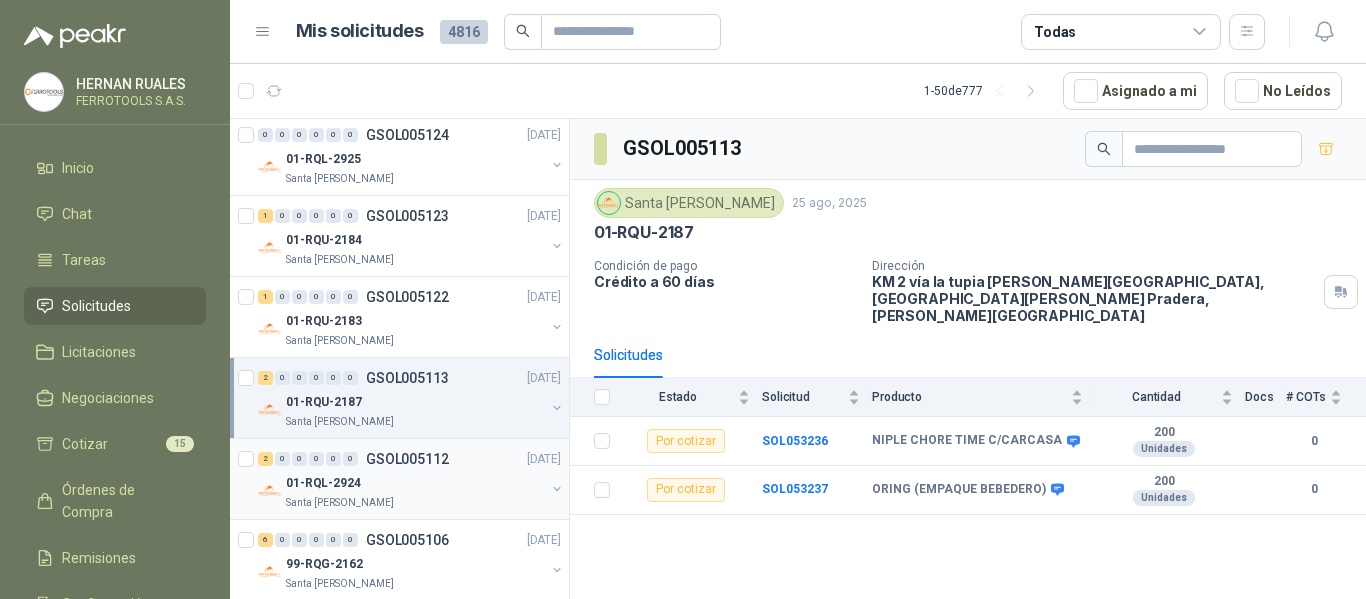
click at [420, 477] on div "01-RQL-2924" at bounding box center [415, 483] width 259 height 24
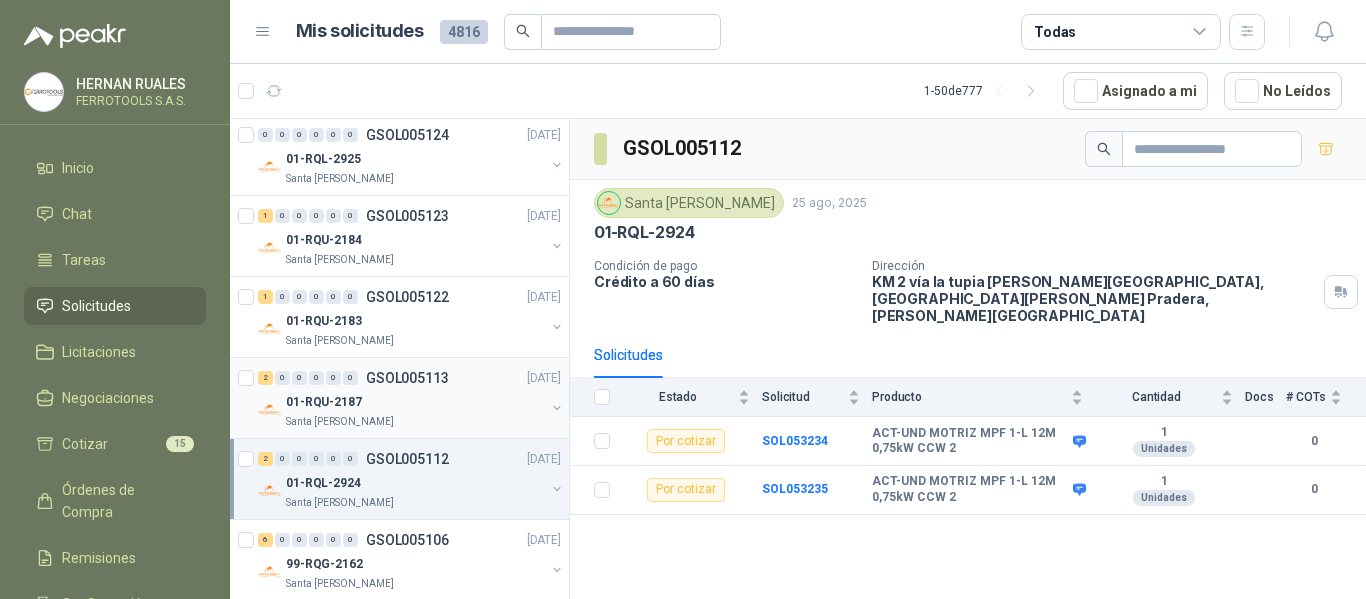
click at [469, 413] on div "01-RQU-2187" at bounding box center [415, 402] width 259 height 24
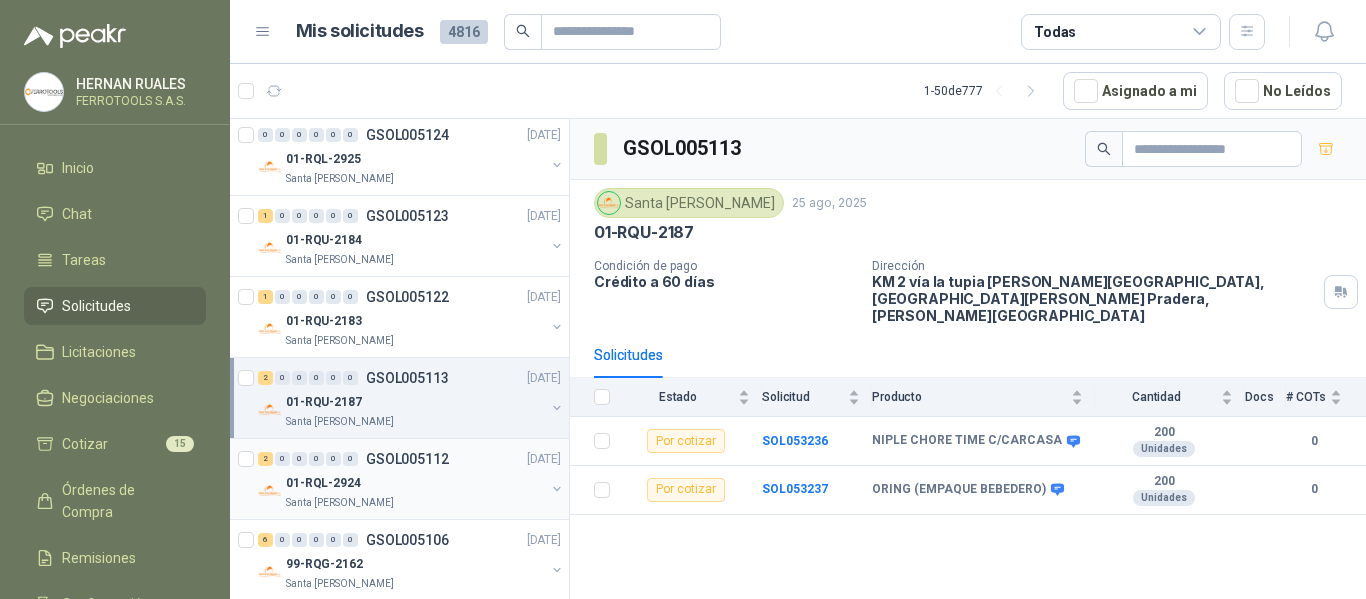
scroll to position [1400, 0]
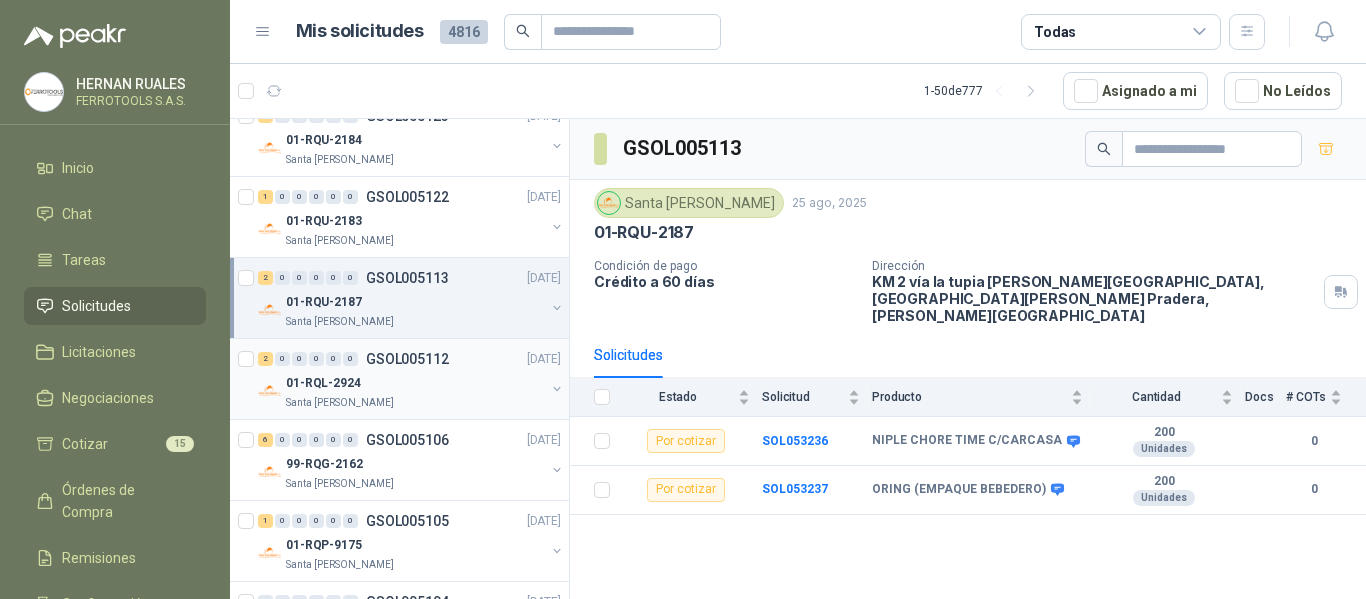
click at [463, 395] on div "Santa [PERSON_NAME]" at bounding box center [415, 403] width 259 height 16
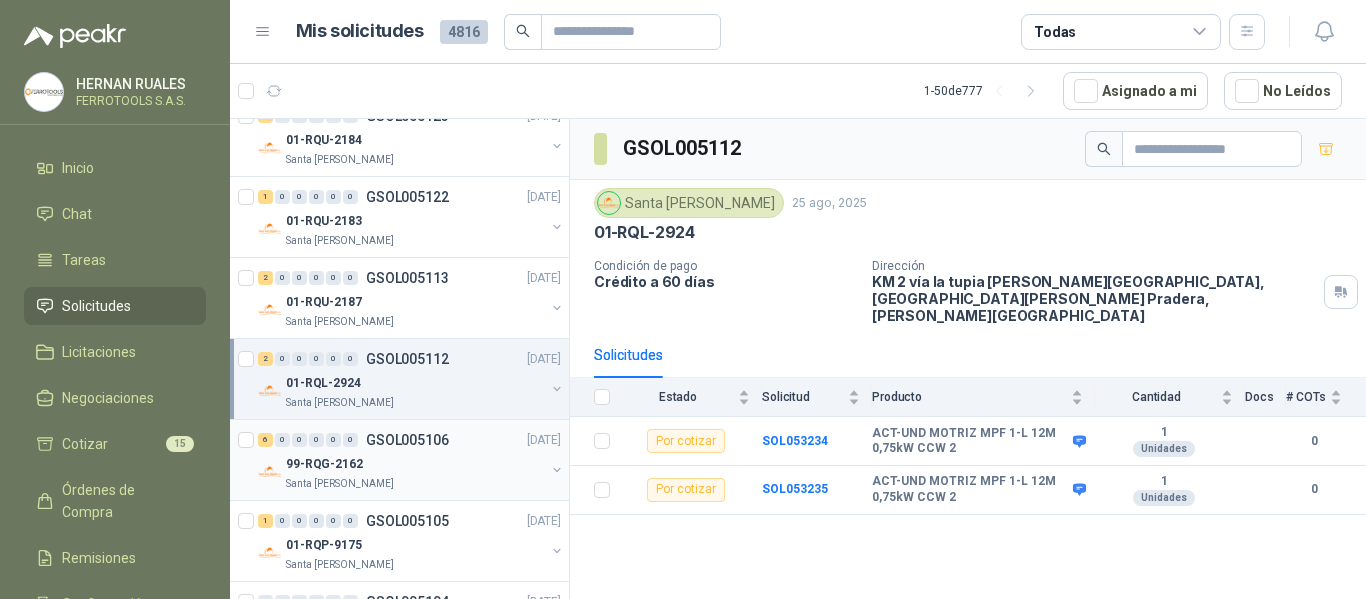
click at [427, 462] on div "99-RQG-2162" at bounding box center [415, 464] width 259 height 24
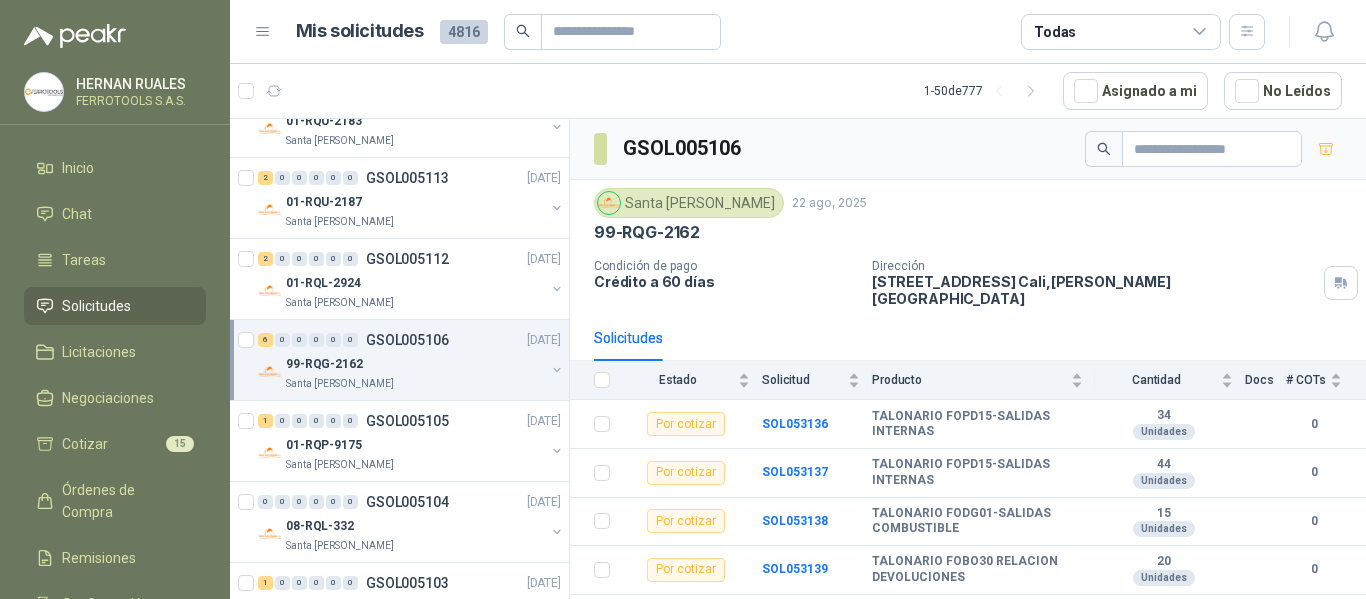
scroll to position [1600, 0]
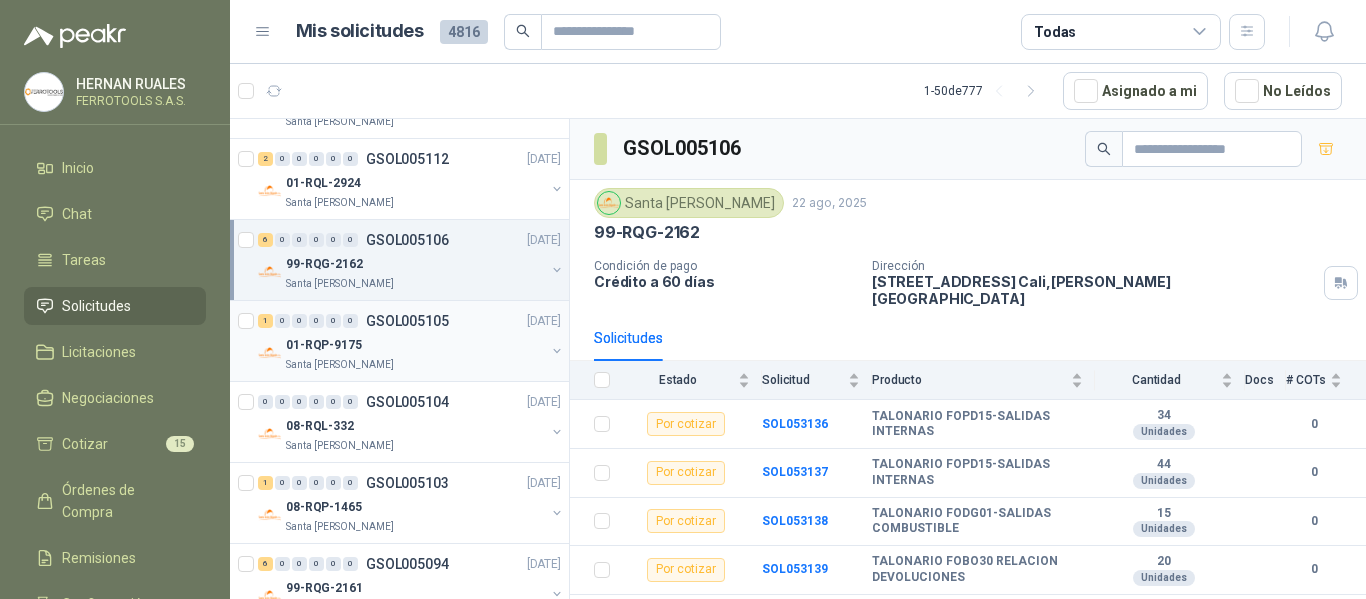
click at [454, 360] on div "Santa [PERSON_NAME]" at bounding box center [415, 365] width 259 height 16
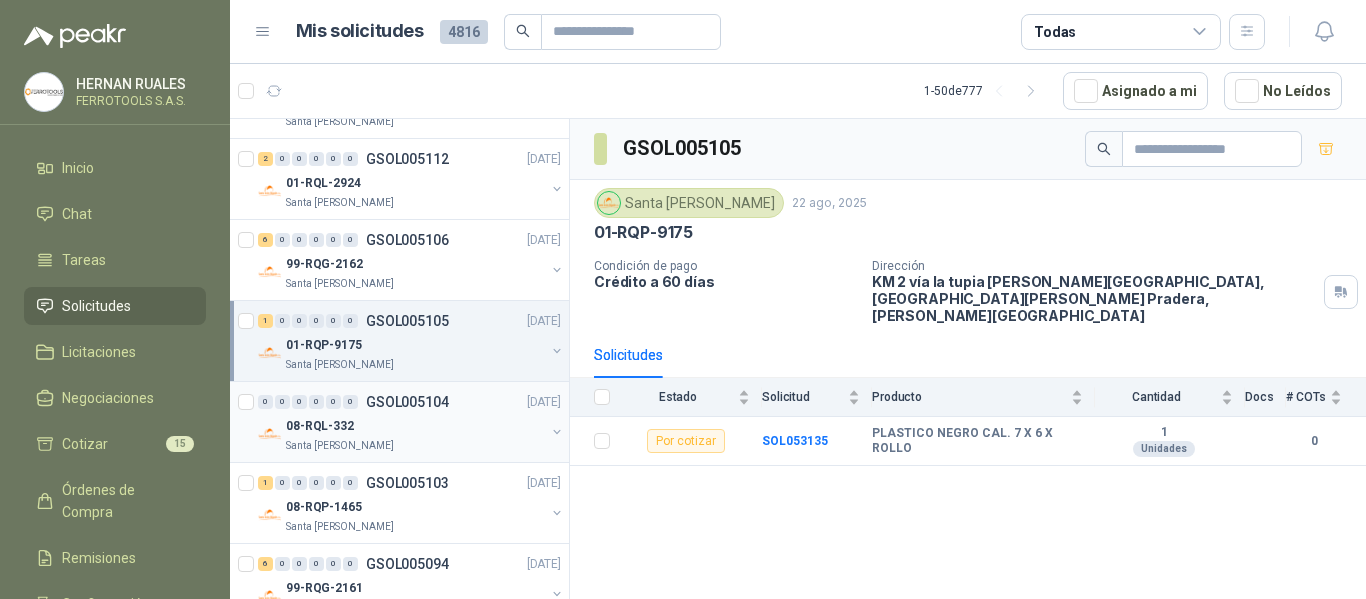
click at [425, 437] on div "08-RQL-332" at bounding box center [415, 426] width 259 height 24
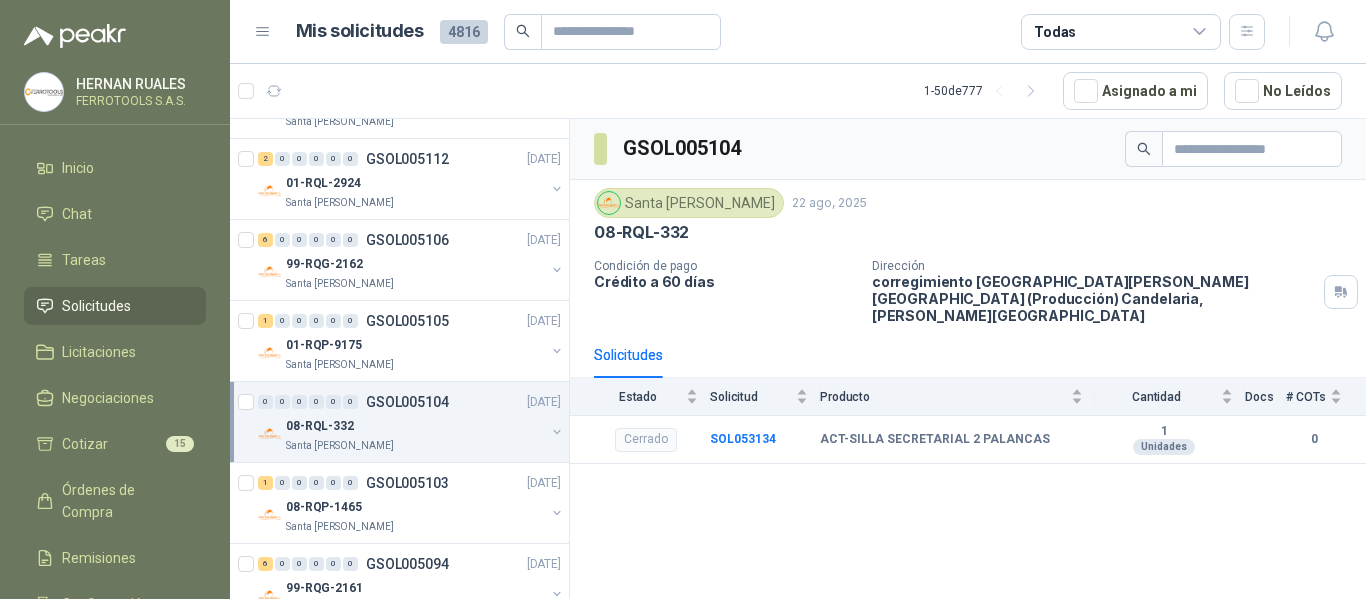
click at [439, 384] on div "0 0 0 0 0 0 GSOL005104 22/08/25 08-RQL-332 Santa Anita Napoles" at bounding box center [399, 422] width 339 height 81
click at [444, 364] on div "Santa [PERSON_NAME]" at bounding box center [415, 365] width 259 height 16
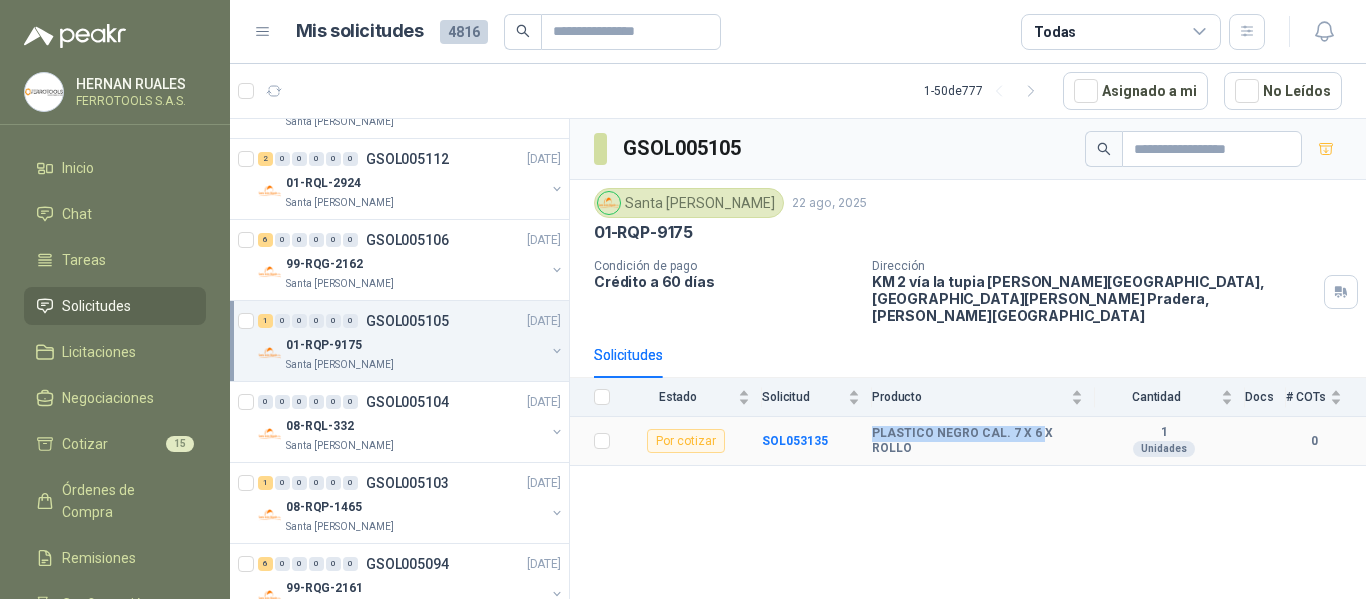
drag, startPoint x: 875, startPoint y: 424, endPoint x: 1033, endPoint y: 427, distance: 158.0
click at [1033, 427] on b "PLASTICO NEGRO CAL. 7 X 6 X ROLLO" at bounding box center [977, 441] width 211 height 31
copy b "PLASTICO NEGRO CAL. 7 X 6"
click at [454, 441] on div "Santa [PERSON_NAME]" at bounding box center [415, 446] width 259 height 16
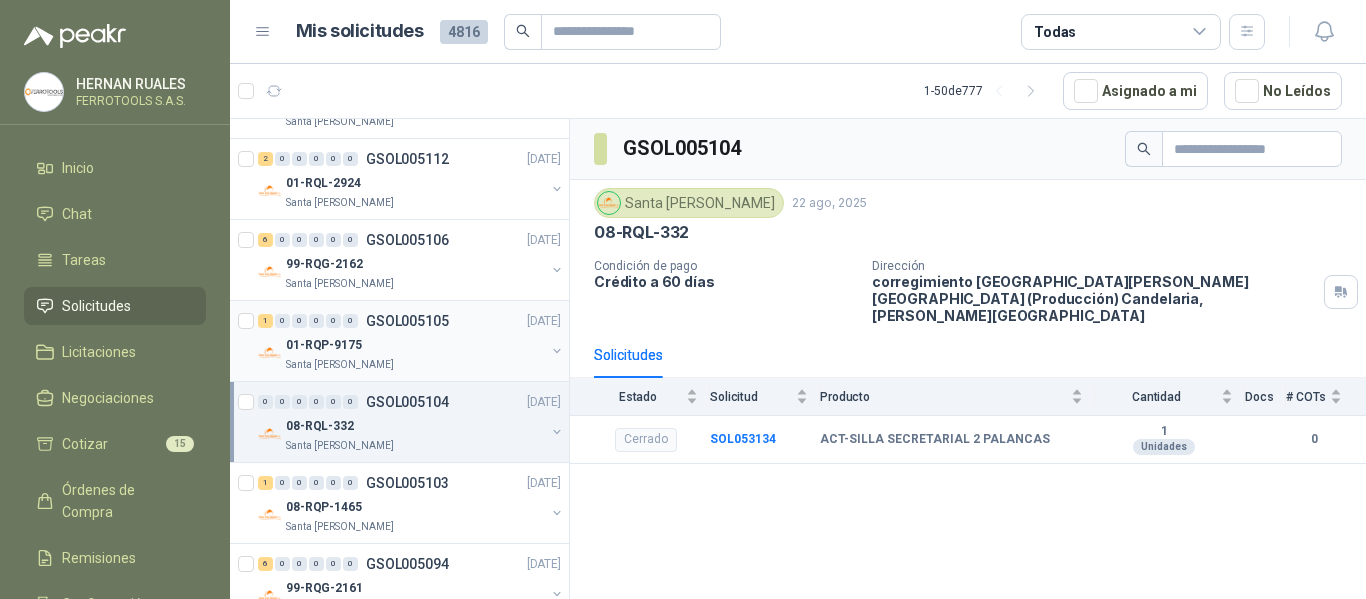
click at [398, 345] on div "01-RQP-9175" at bounding box center [415, 345] width 259 height 24
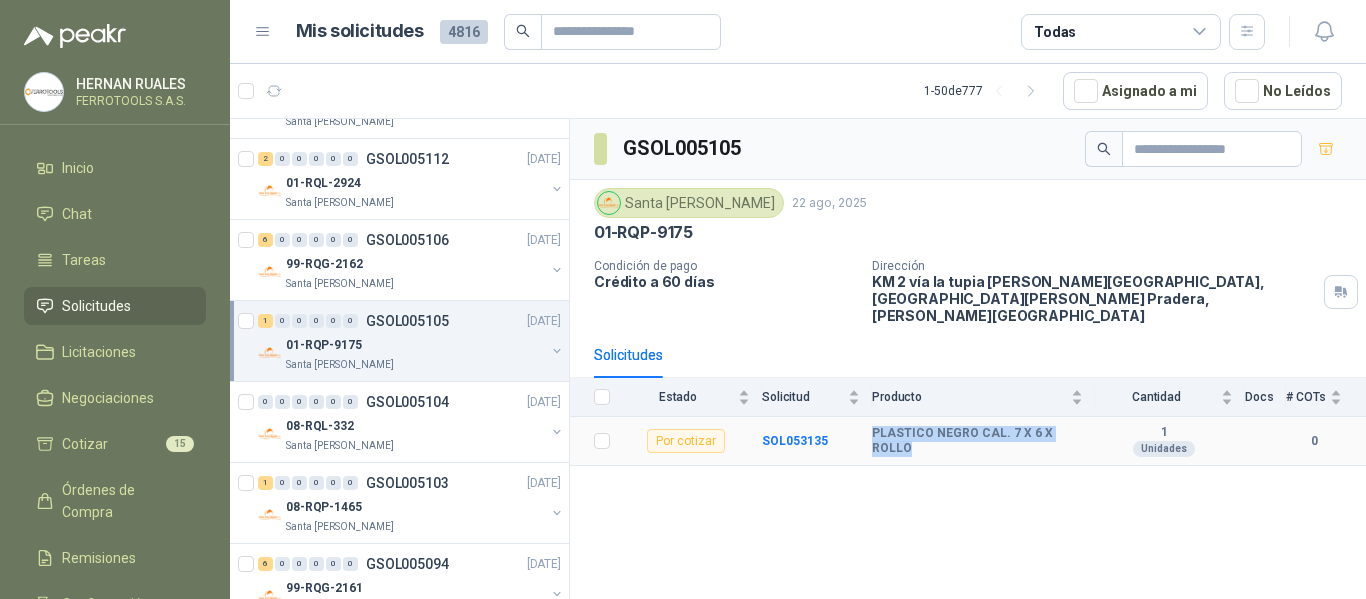
drag, startPoint x: 869, startPoint y: 424, endPoint x: 1086, endPoint y: 432, distance: 217.1
click at [1086, 432] on tr "Por cotizar SOL053135 PLASTICO NEGRO CAL. 7 X 6 X ROLLO 1 Unidades 0" at bounding box center [968, 441] width 796 height 49
copy tr "PLASTICO NEGRO CAL. 7 X 6 X ROLLO"
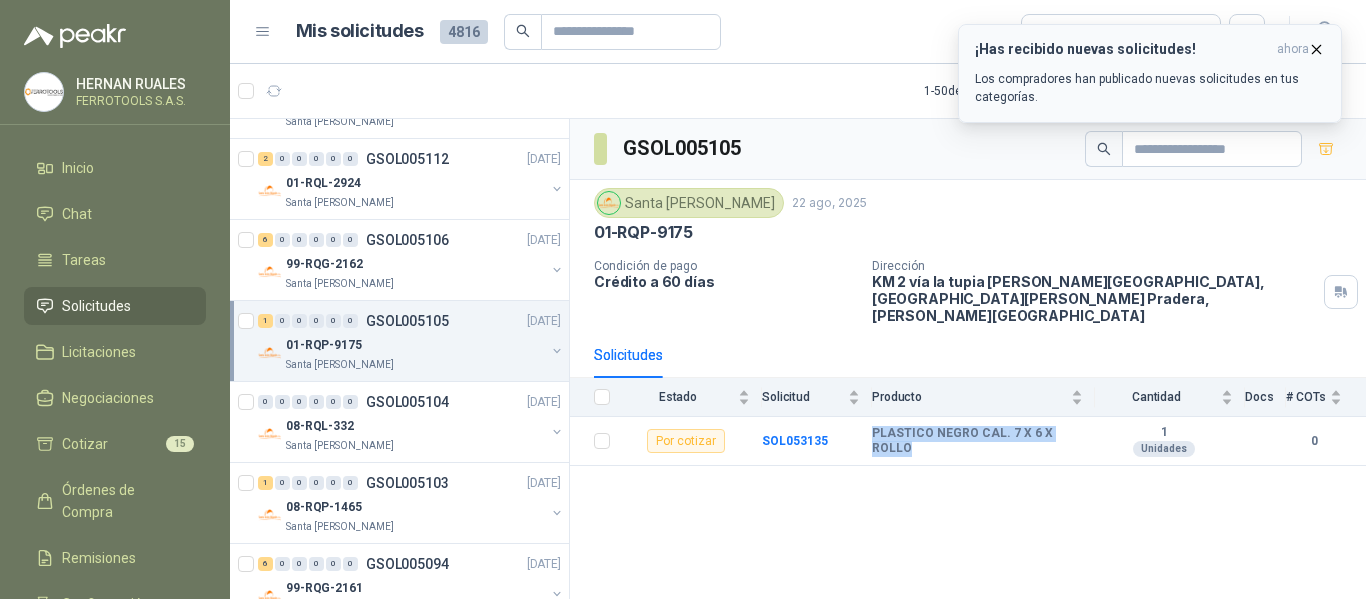
click at [1314, 50] on icon "button" at bounding box center [1316, 49] width 17 height 17
click at [1319, 55] on icon "button" at bounding box center [1316, 49] width 17 height 17
click at [802, 434] on b "SOL053135" at bounding box center [795, 441] width 66 height 14
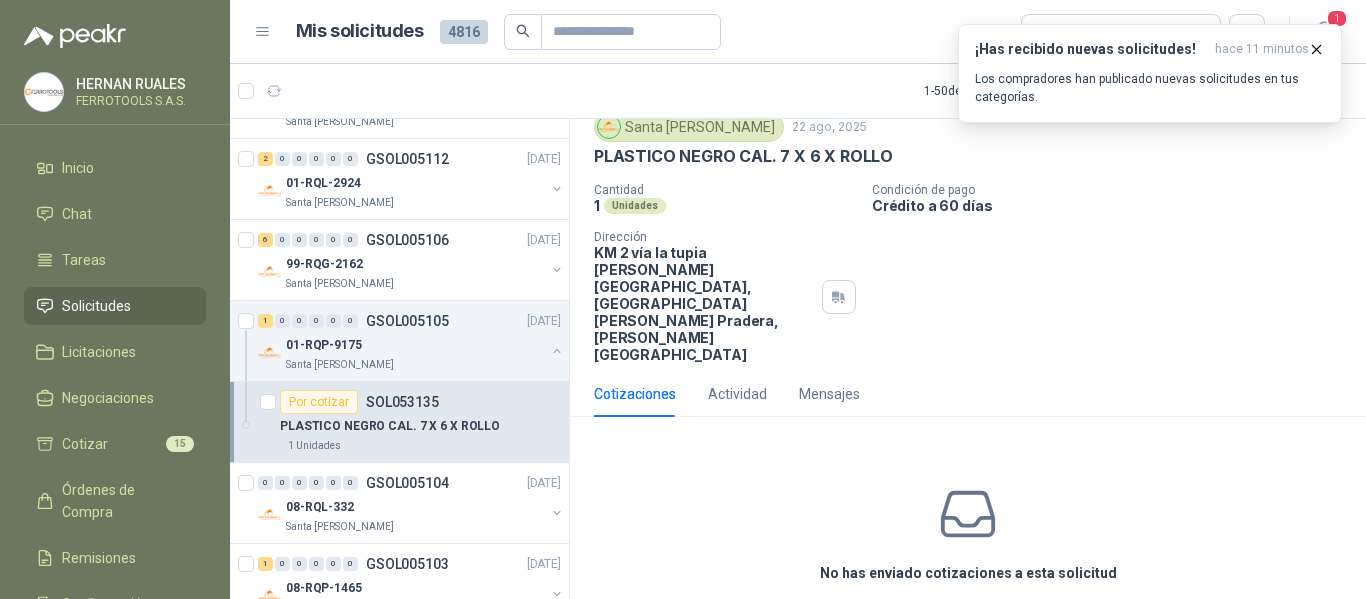
scroll to position [87, 0]
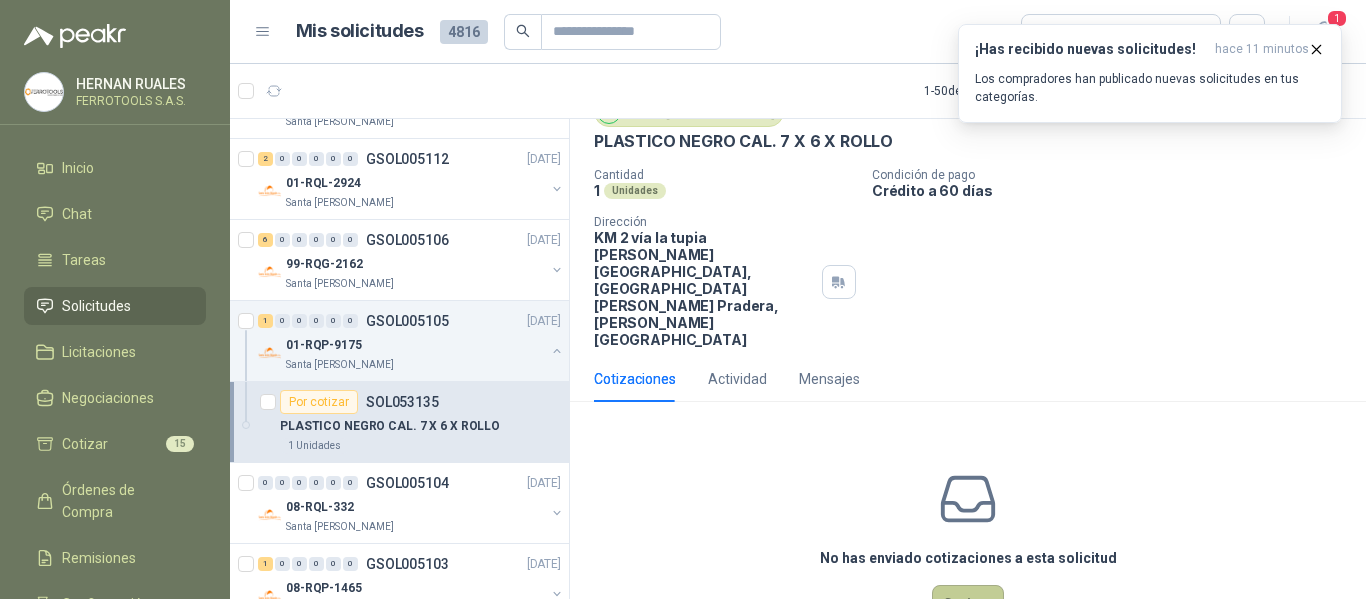
click at [973, 585] on button "Cotizar" at bounding box center [968, 604] width 72 height 38
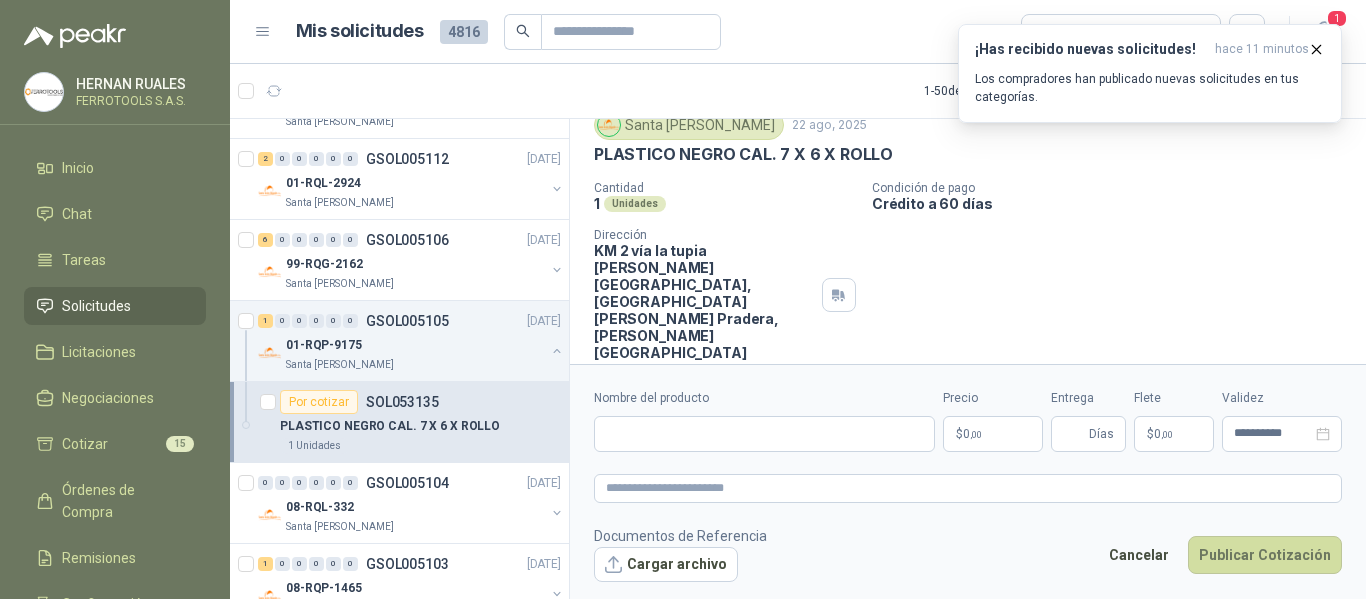
scroll to position [73, 0]
click at [811, 445] on input "Nombre del producto" at bounding box center [764, 434] width 341 height 36
paste input "**********"
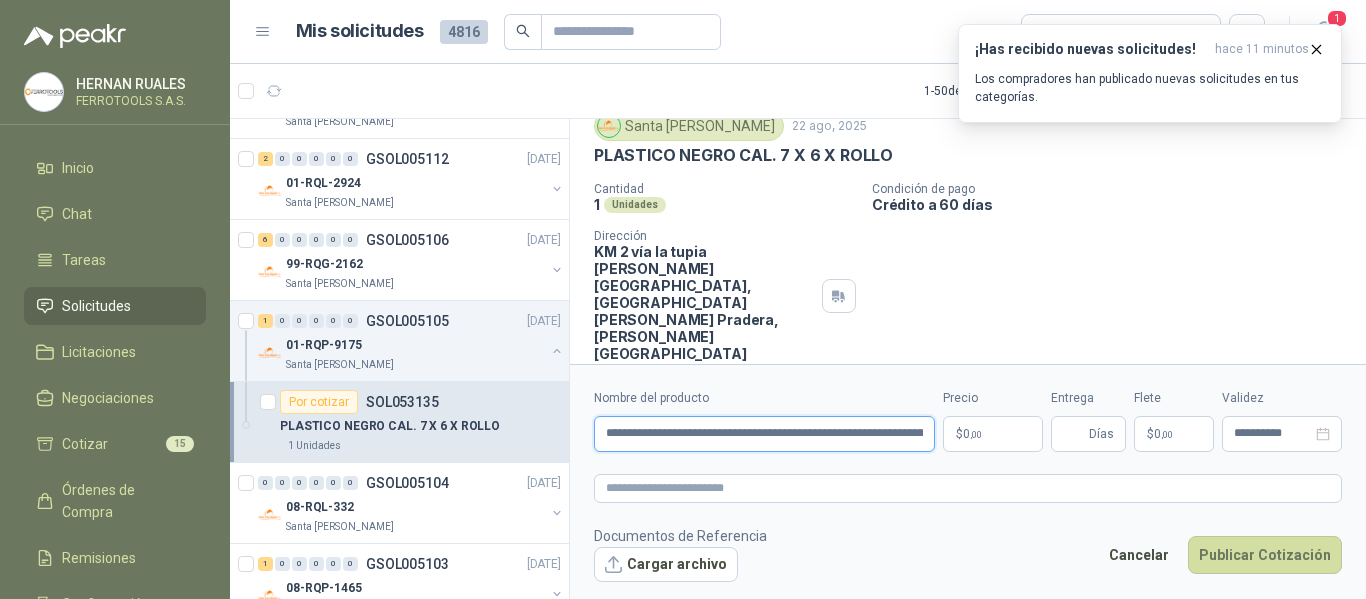
scroll to position [0, 83]
click at [822, 487] on textarea at bounding box center [968, 488] width 748 height 29
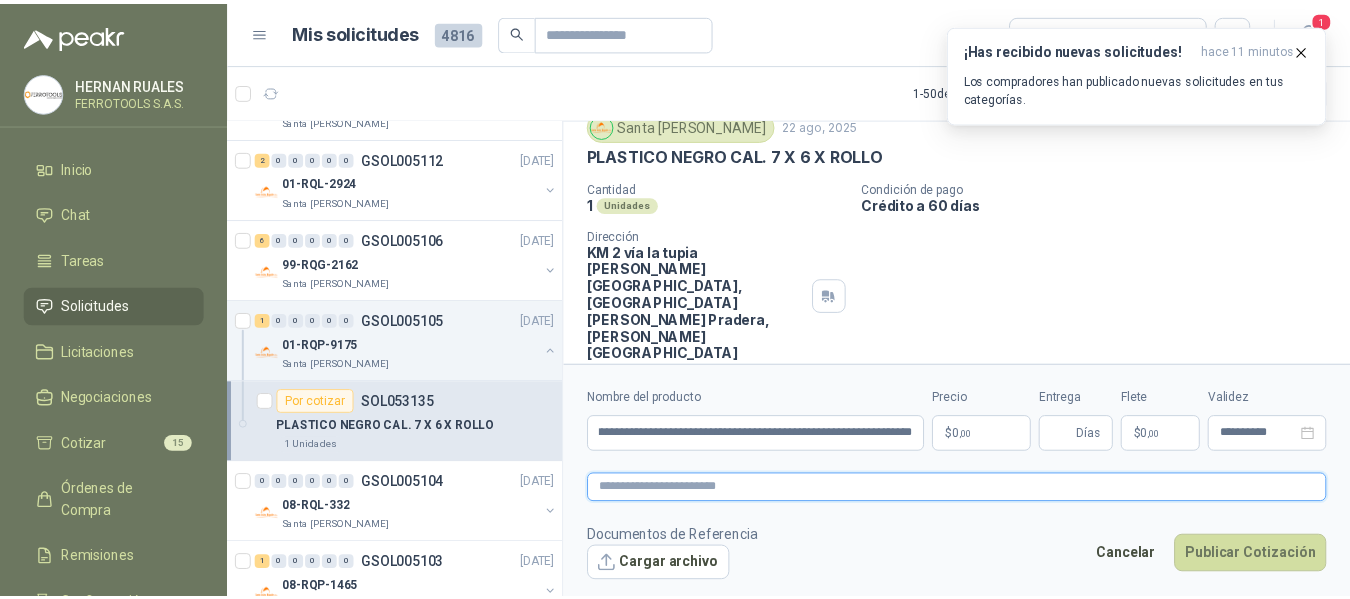
scroll to position [0, 0]
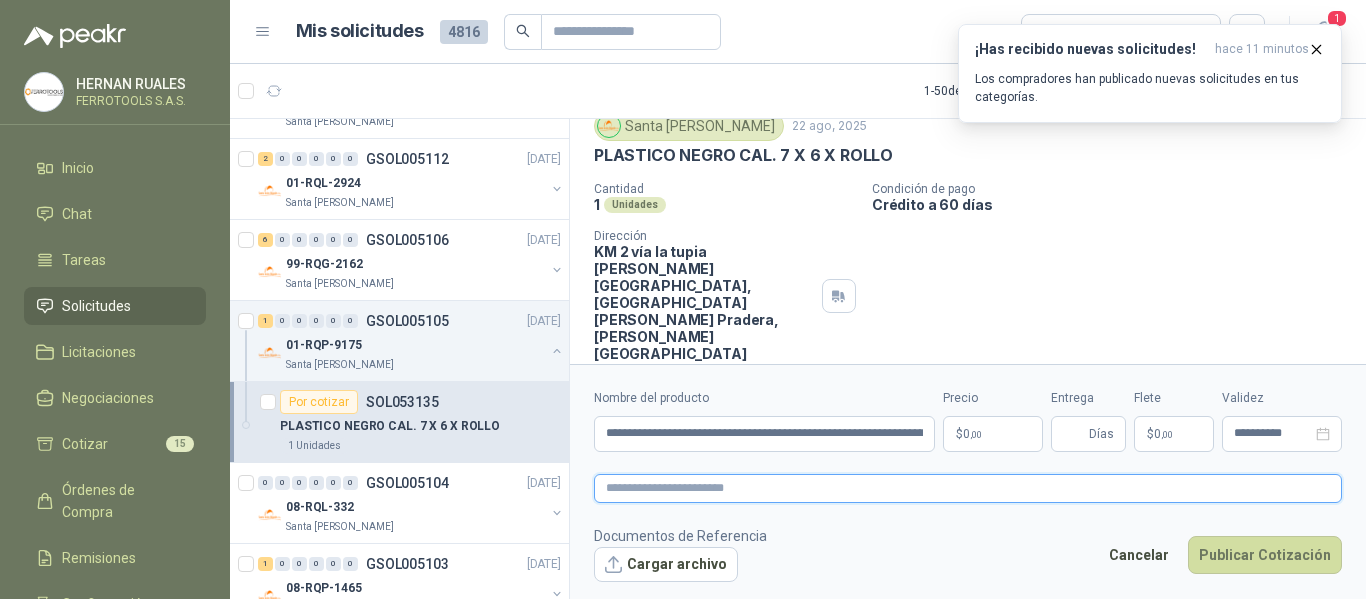
paste textarea "**********"
click at [998, 445] on p "$ 0 ,00" at bounding box center [993, 434] width 100 height 36
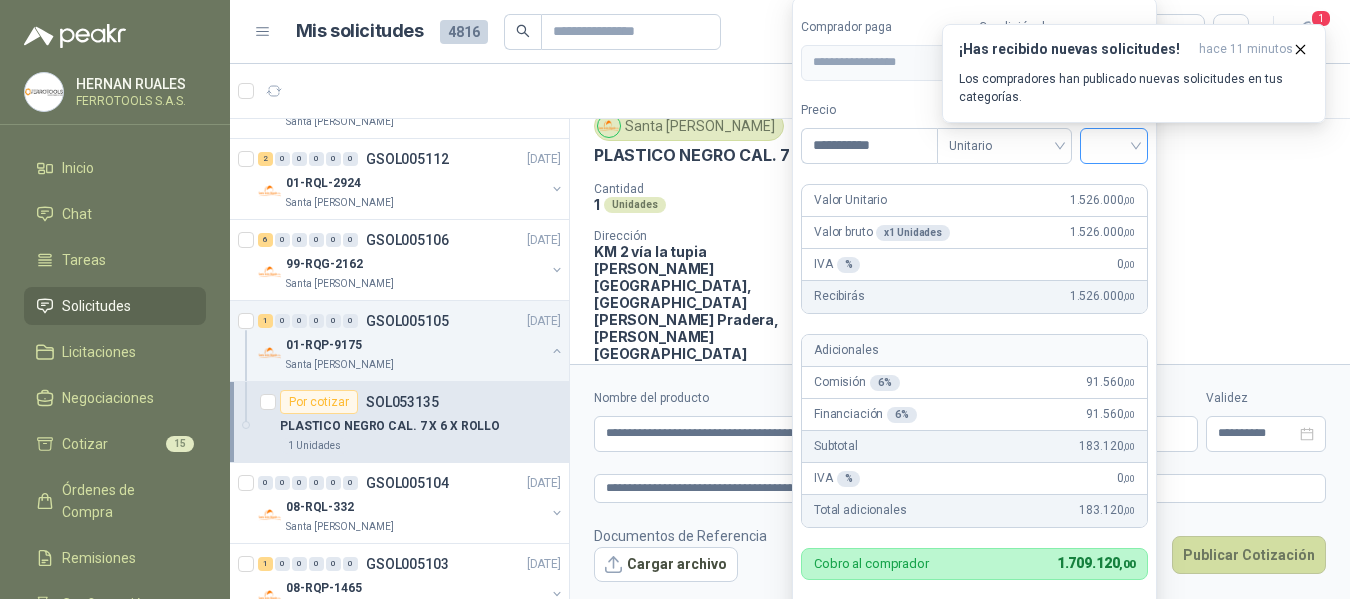
click at [1119, 153] on input "search" at bounding box center [1114, 144] width 44 height 30
click at [1116, 184] on div "19%" at bounding box center [1118, 187] width 37 height 22
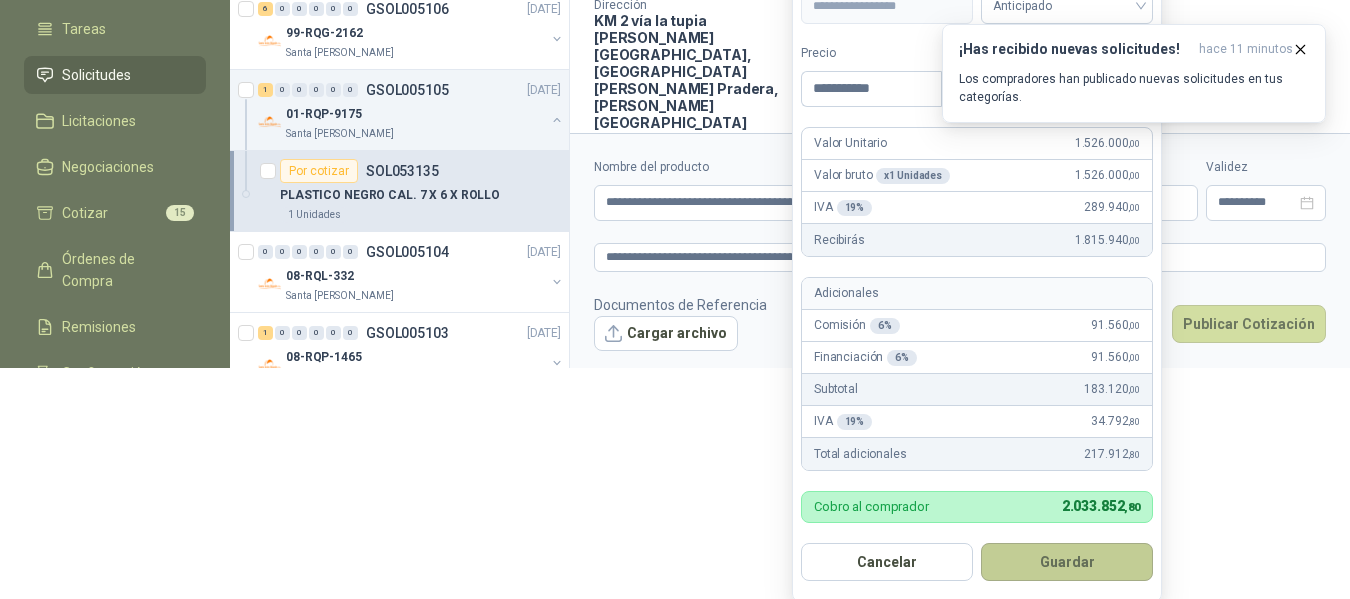
click at [1050, 564] on button "Guardar" at bounding box center [1067, 562] width 172 height 38
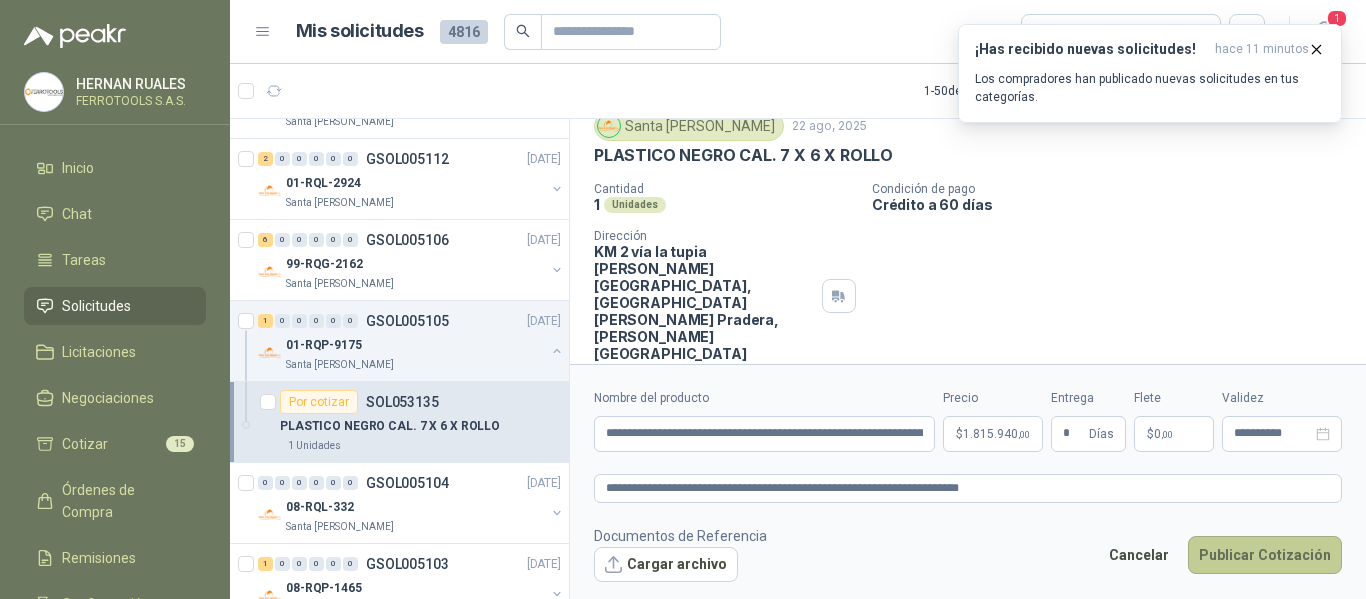
click at [1238, 550] on button "Publicar Cotización" at bounding box center [1265, 555] width 154 height 38
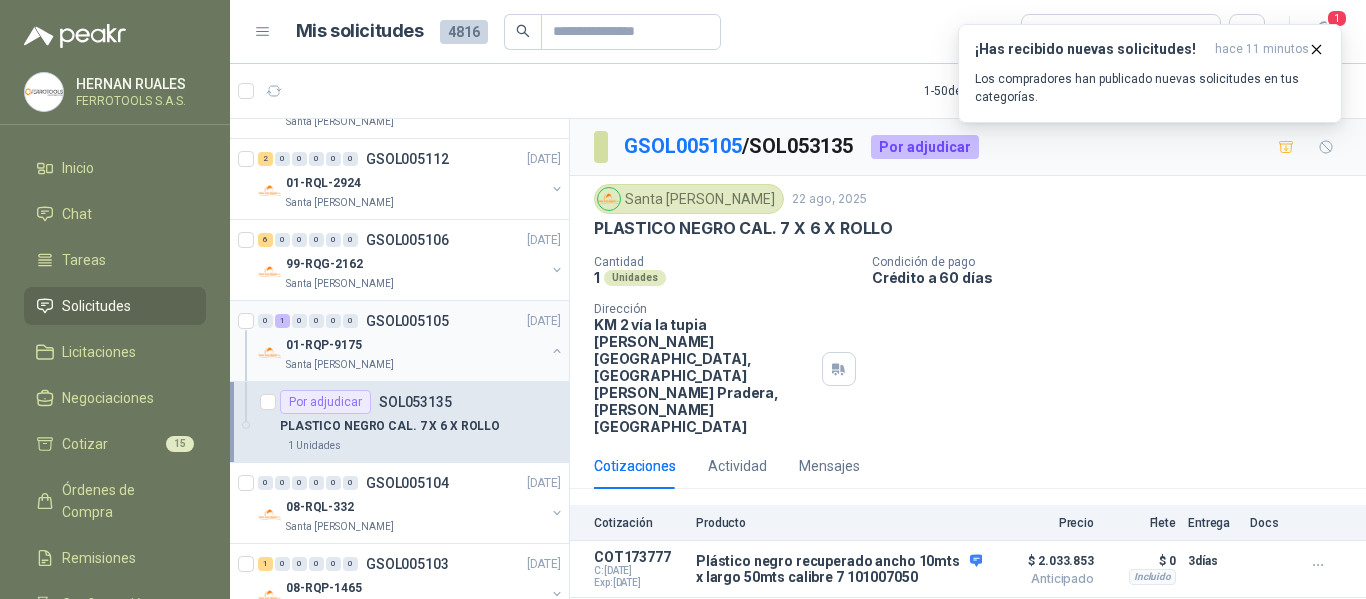
click at [549, 356] on button "button" at bounding box center [557, 351] width 16 height 16
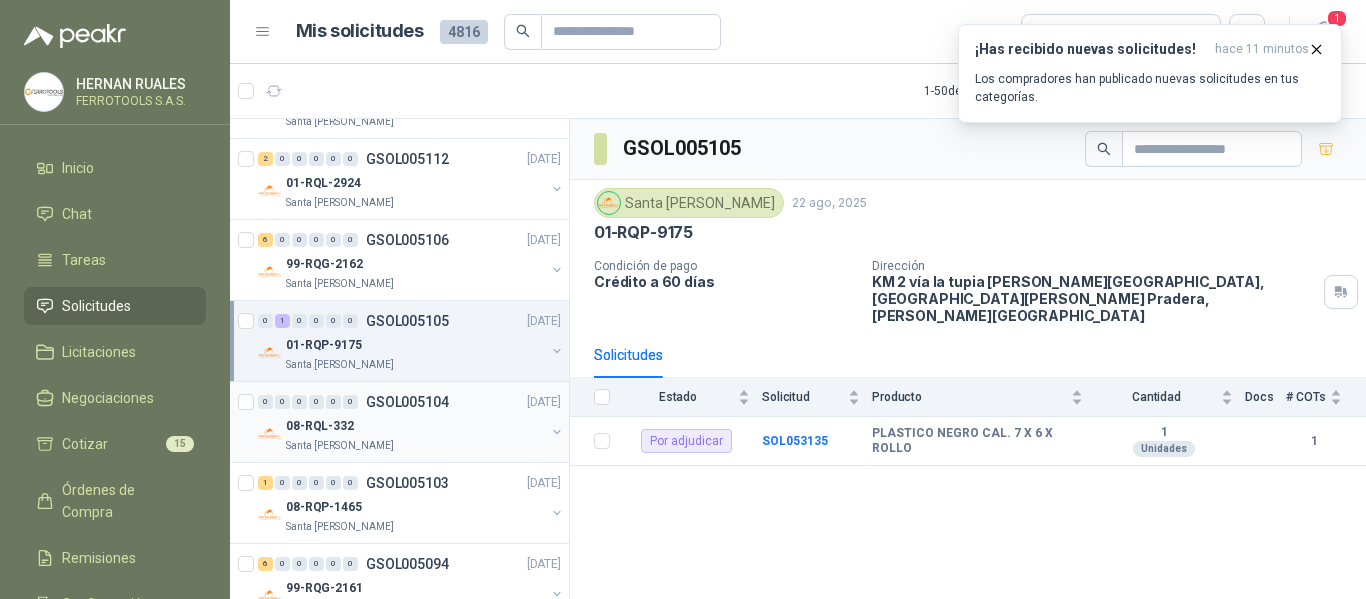
scroll to position [1700, 0]
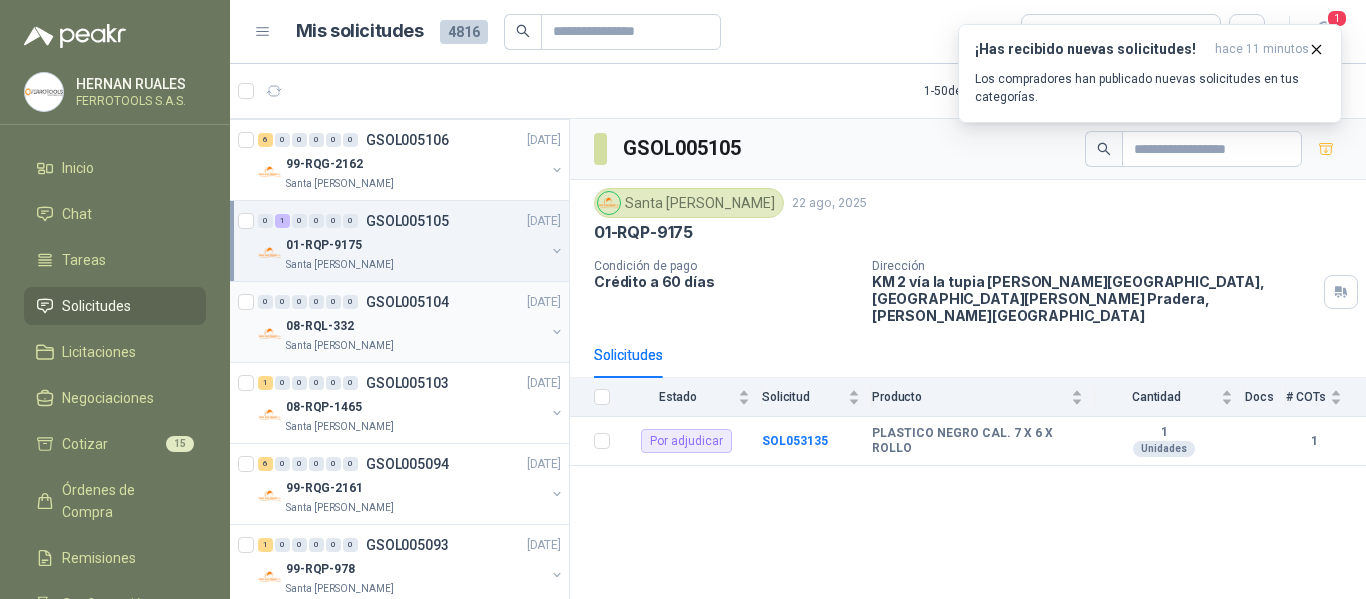
click at [489, 389] on div "1 0 0 0 0 0 GSOL005103 22/08/25" at bounding box center [411, 383] width 307 height 24
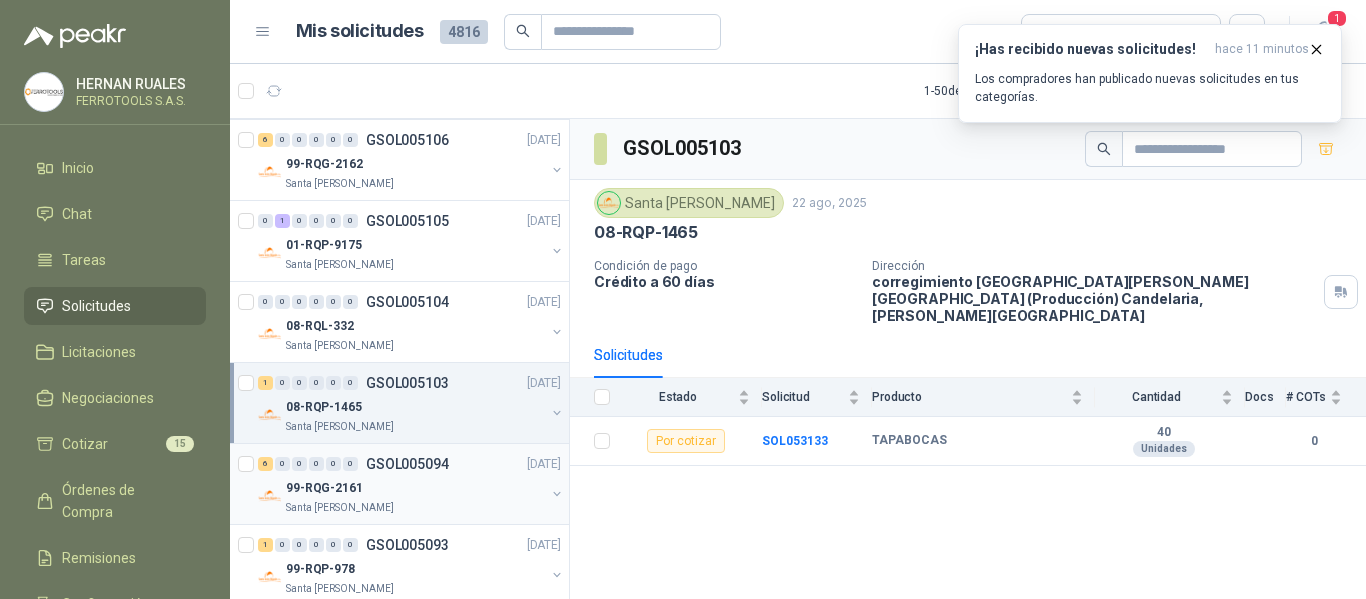
click at [433, 500] on div "Santa [PERSON_NAME]" at bounding box center [415, 508] width 259 height 16
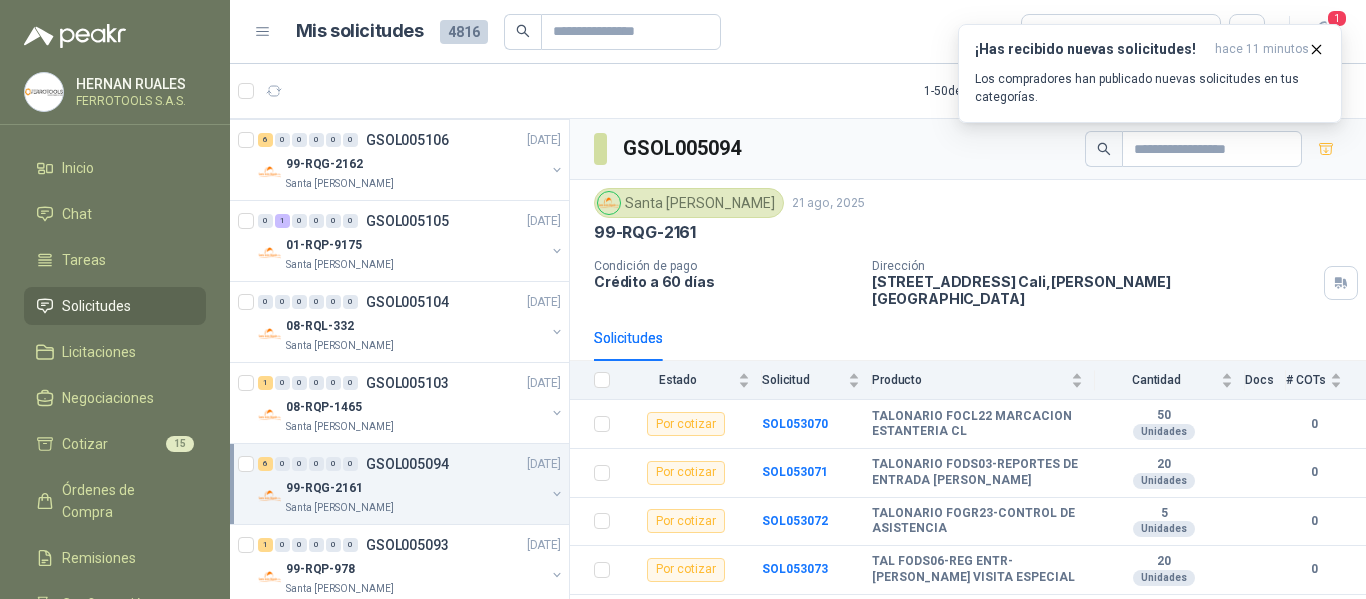
scroll to position [1800, 0]
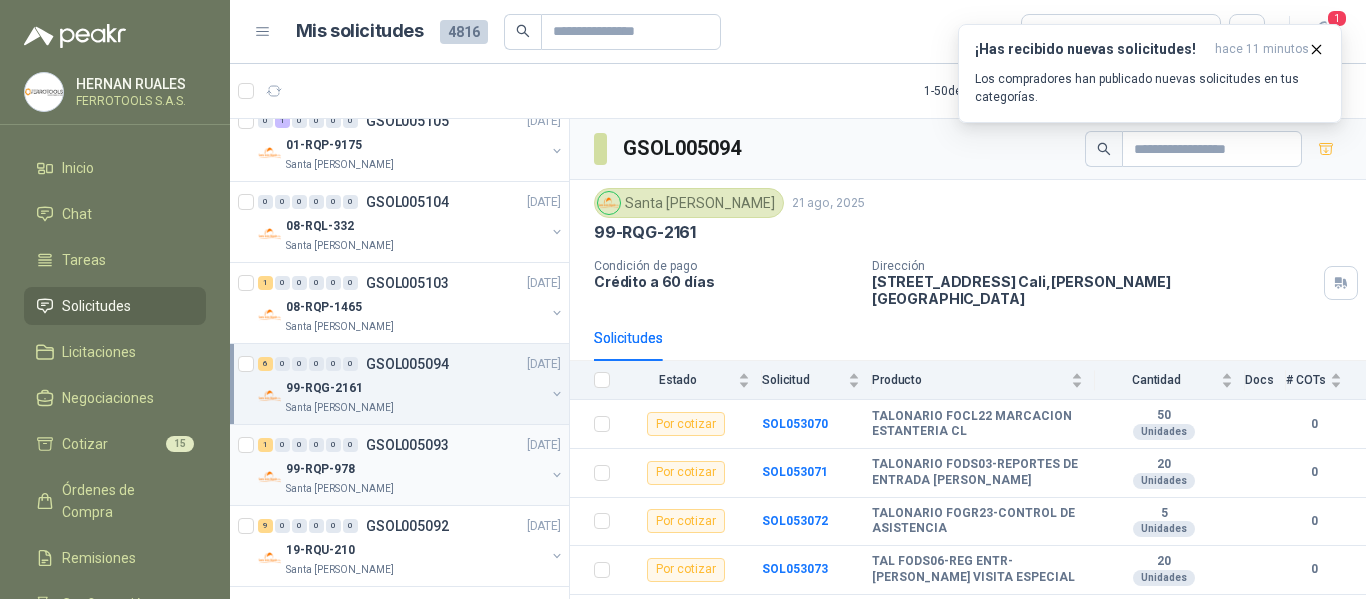
click at [441, 479] on div "99-RQP-978" at bounding box center [415, 469] width 259 height 24
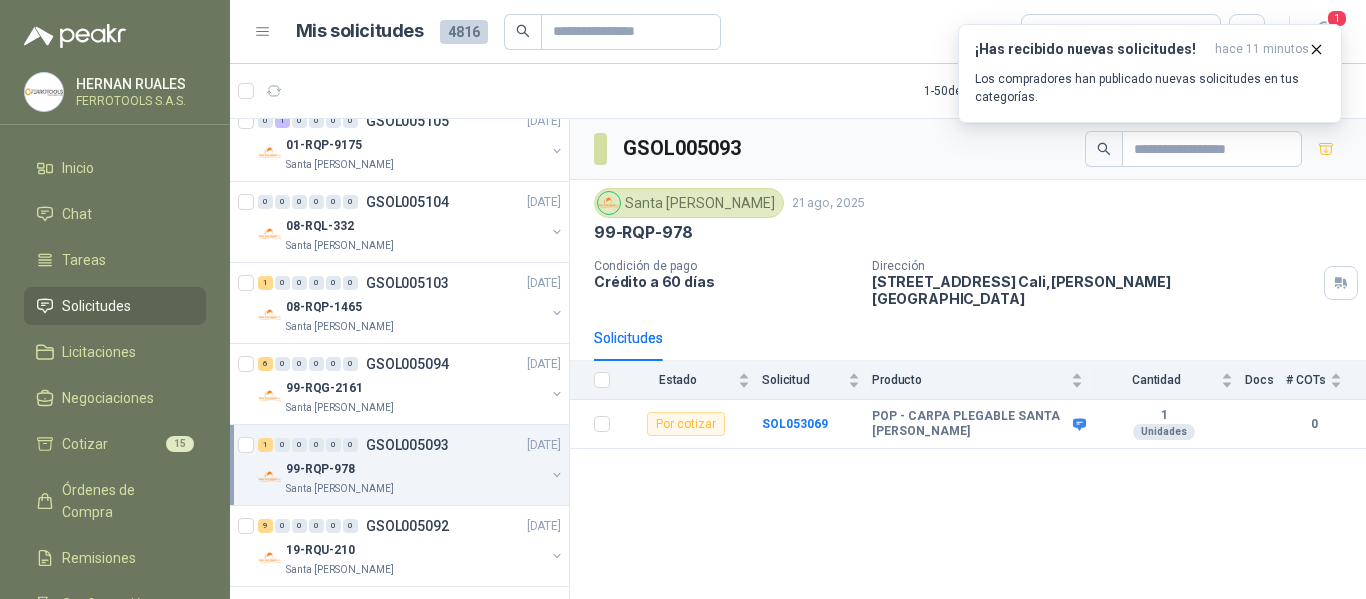
scroll to position [1900, 0]
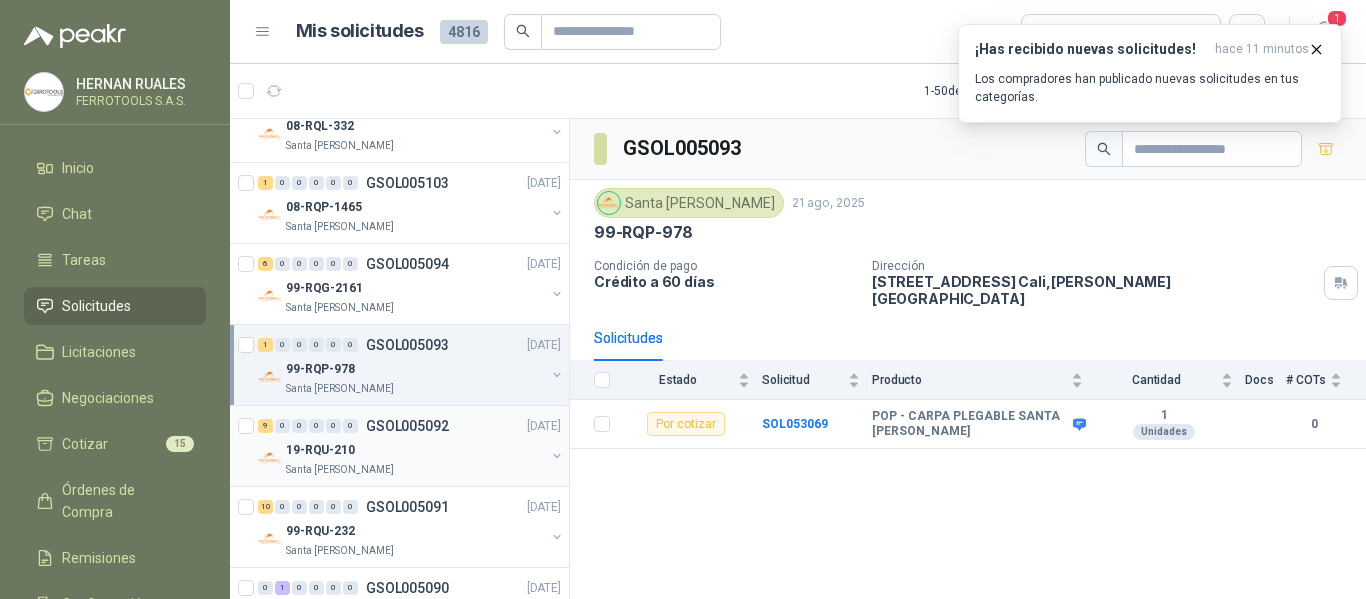
click at [438, 442] on div "19-RQU-210" at bounding box center [415, 450] width 259 height 24
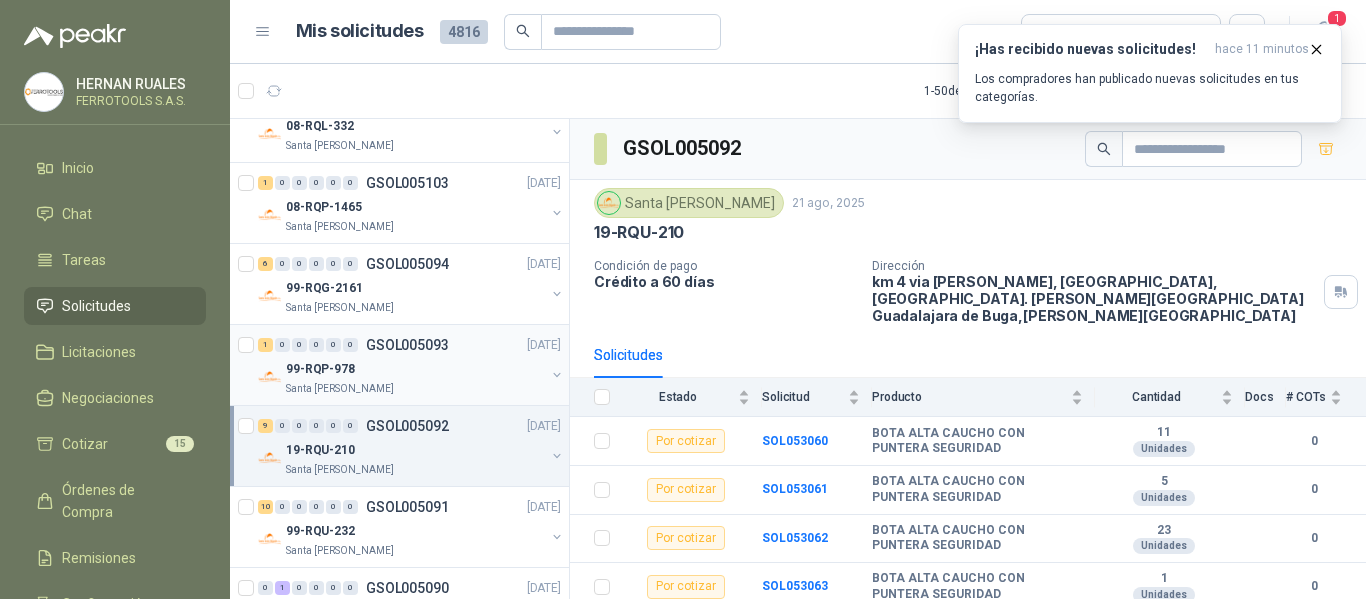
click at [449, 375] on div "99-RQP-978" at bounding box center [415, 369] width 259 height 24
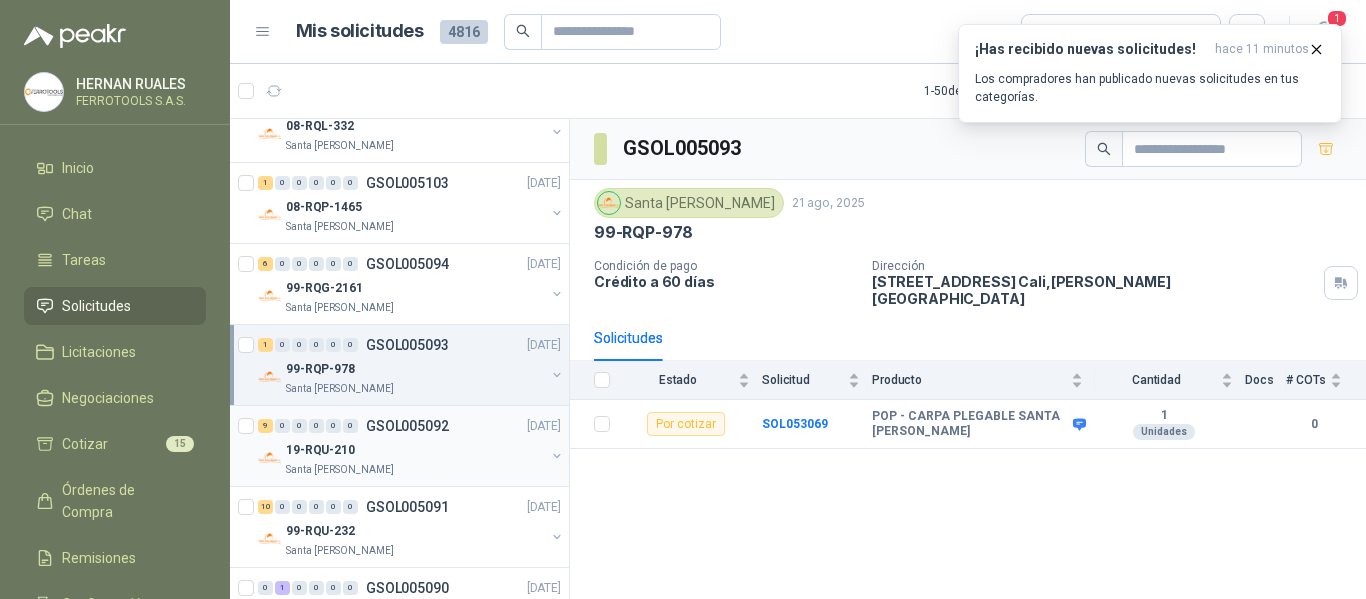
click at [442, 456] on div "19-RQU-210" at bounding box center [415, 450] width 259 height 24
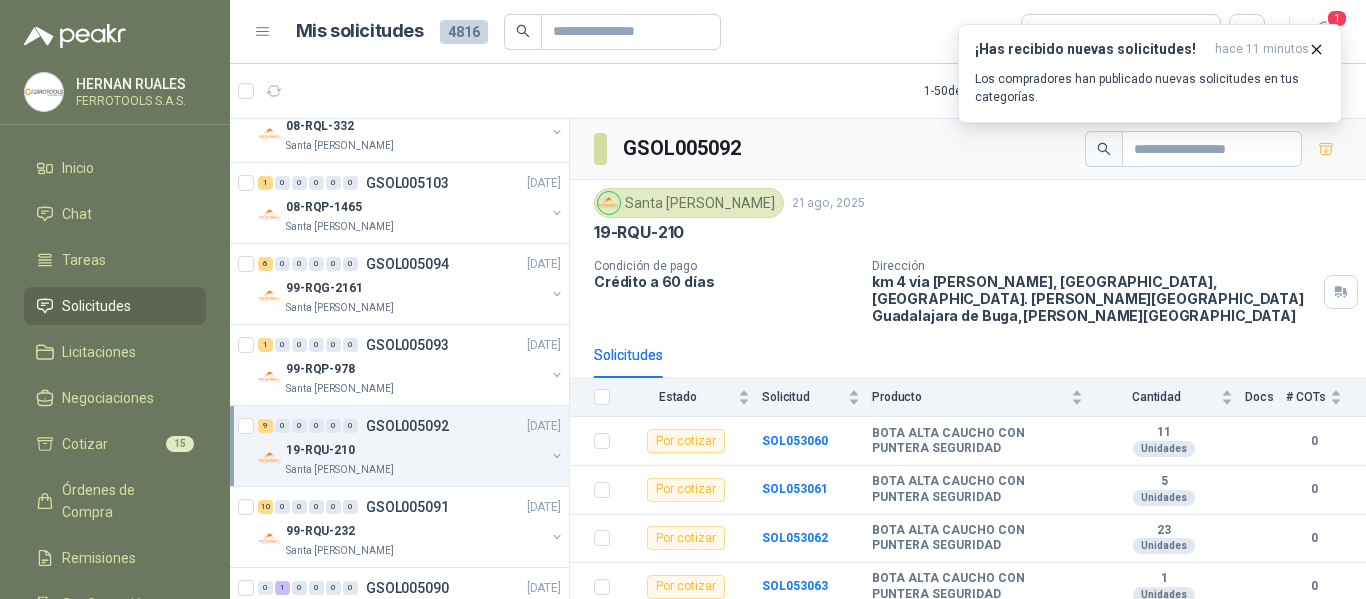
scroll to position [2000, 0]
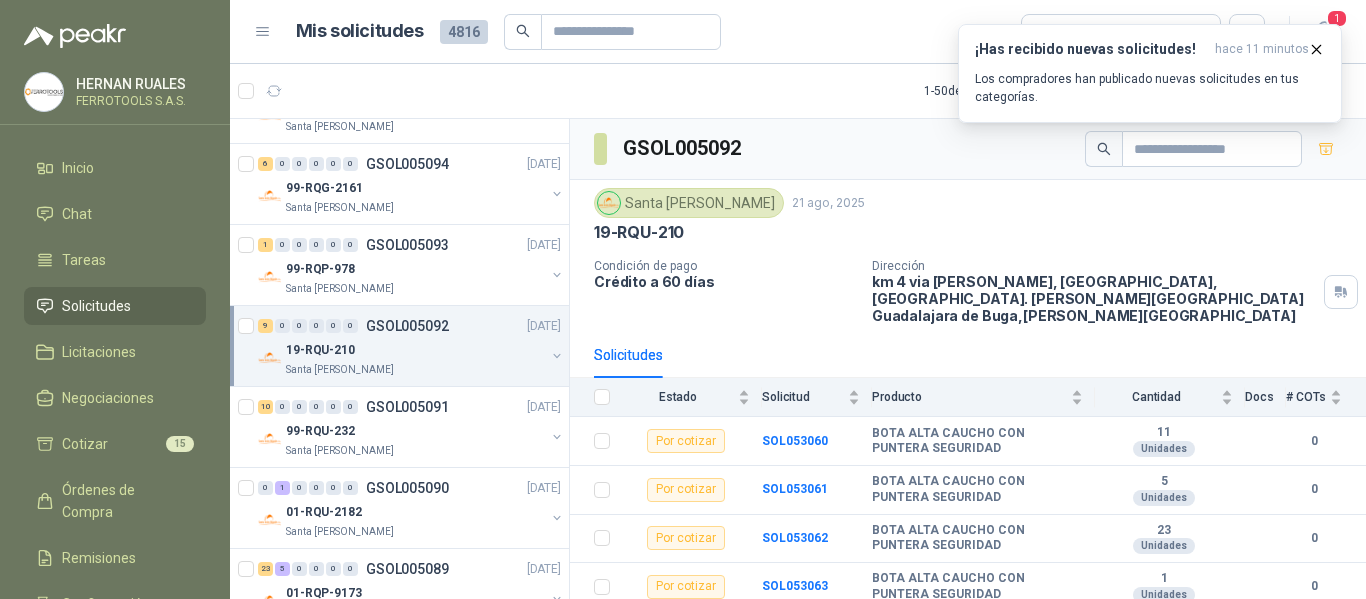
click at [442, 456] on div "Santa [PERSON_NAME]" at bounding box center [415, 451] width 259 height 16
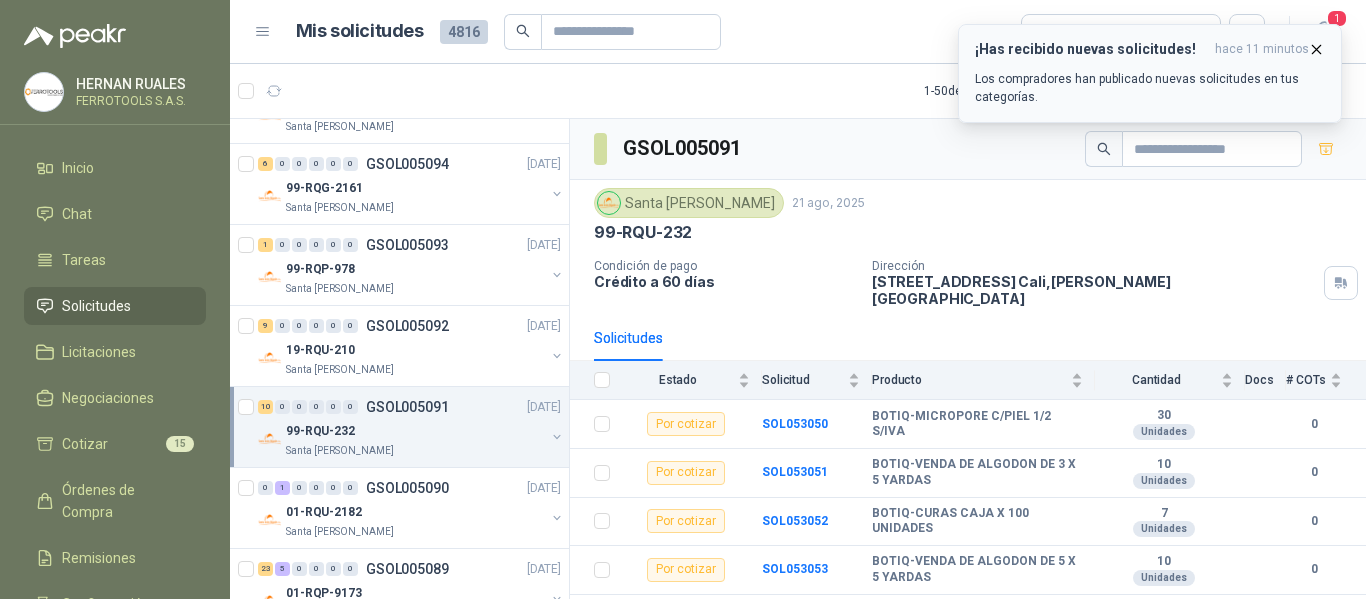
click at [1221, 87] on p "Los compradores han publicado nuevas solicitudes en tus categorías." at bounding box center [1150, 88] width 350 height 36
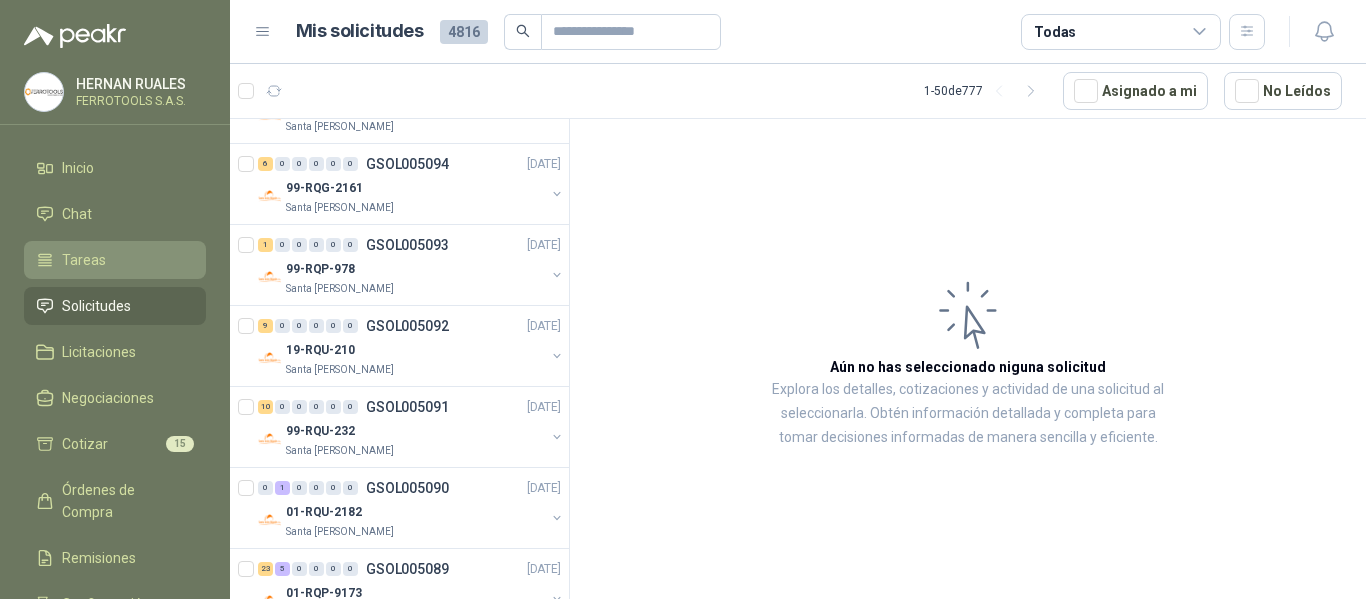
click at [70, 255] on span "Tareas" at bounding box center [84, 260] width 44 height 22
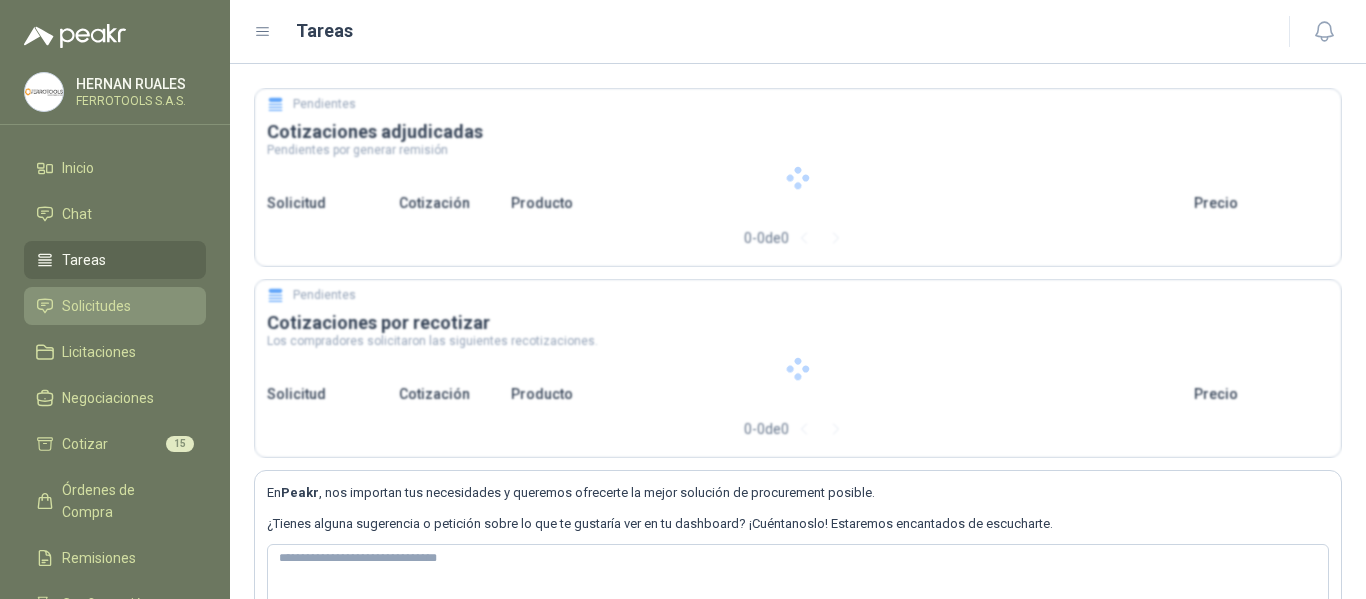
click at [79, 300] on span "Solicitudes" at bounding box center [96, 306] width 69 height 22
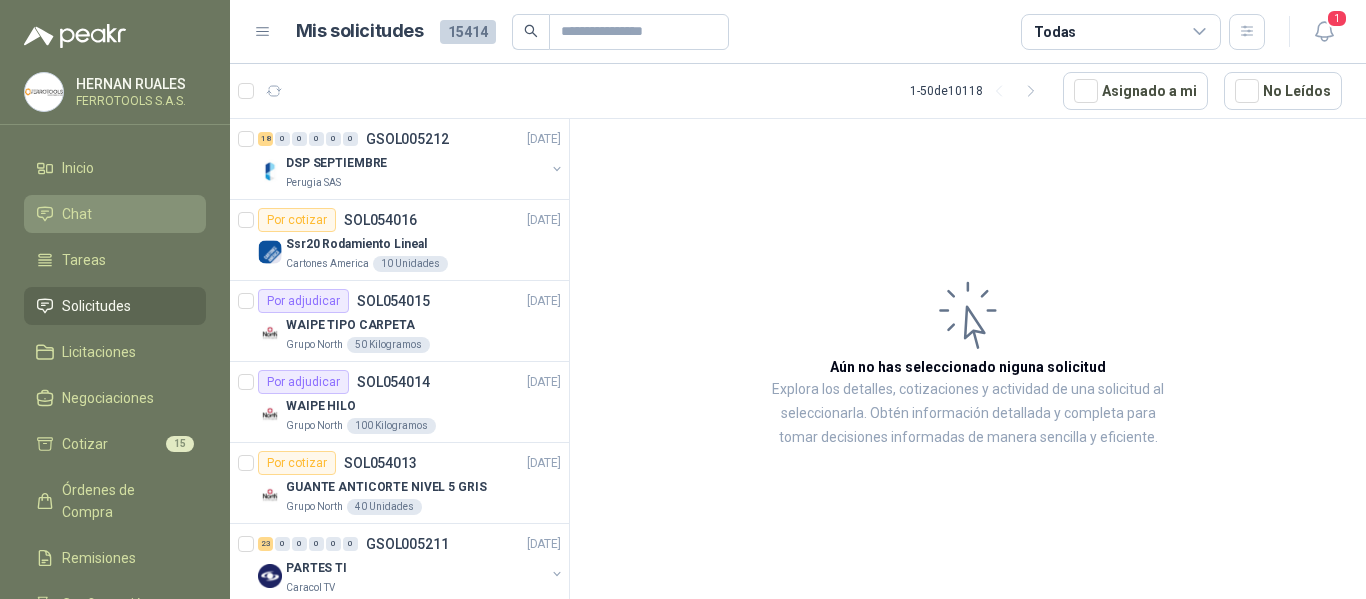
click at [90, 209] on span "Chat" at bounding box center [77, 214] width 30 height 22
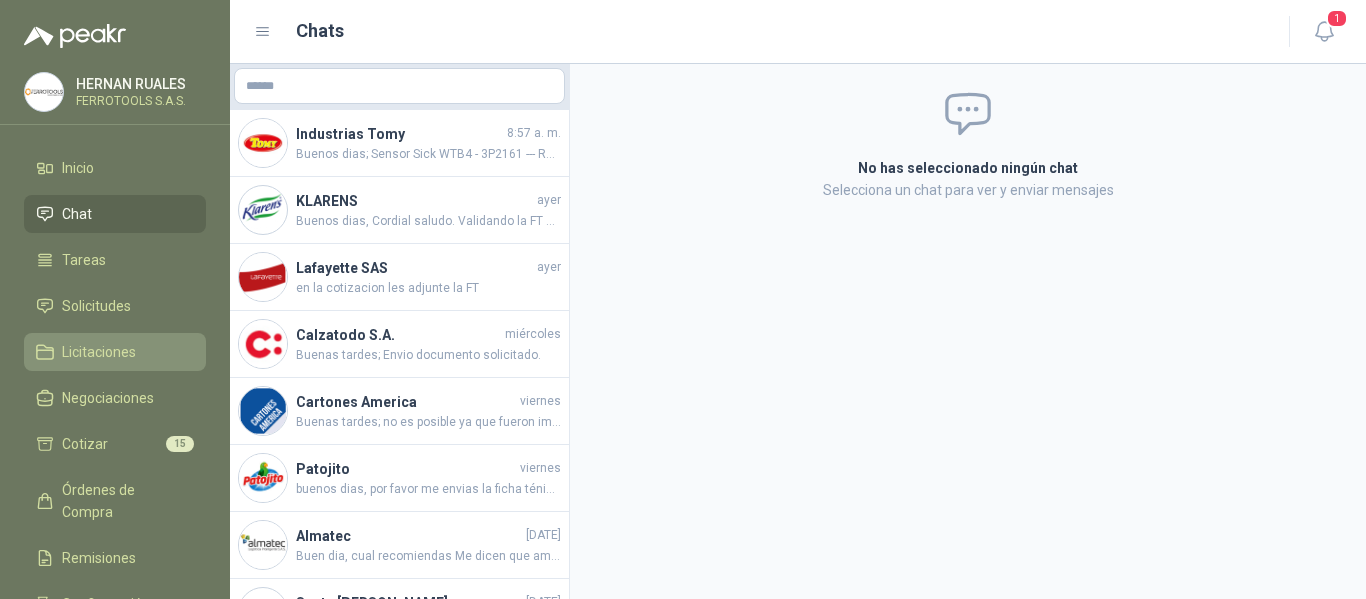
click at [100, 355] on span "Licitaciones" at bounding box center [99, 352] width 74 height 22
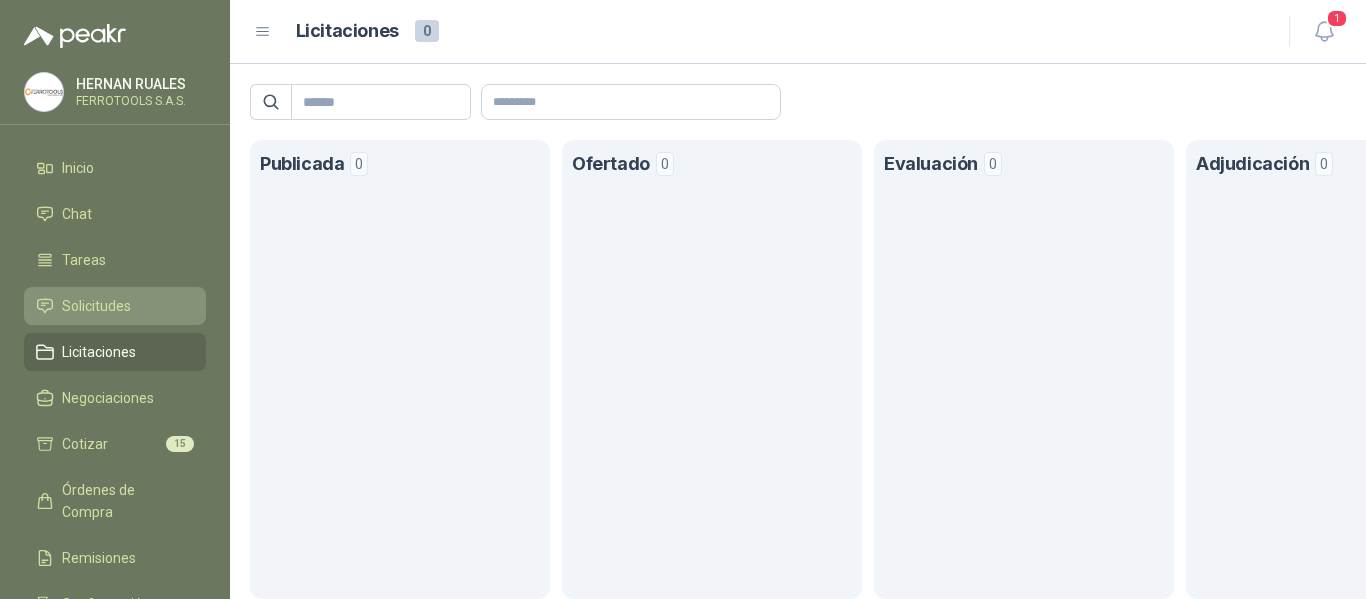
click at [77, 306] on span "Solicitudes" at bounding box center [96, 306] width 69 height 22
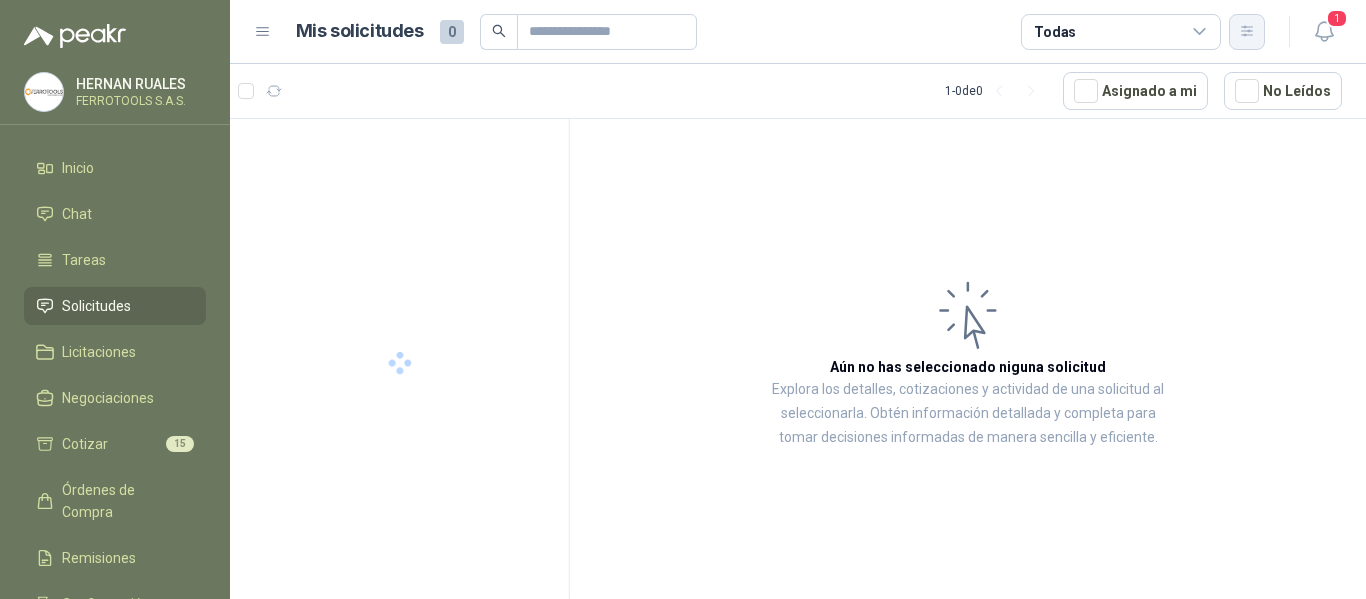
click at [1242, 28] on icon "button" at bounding box center [1247, 31] width 17 height 17
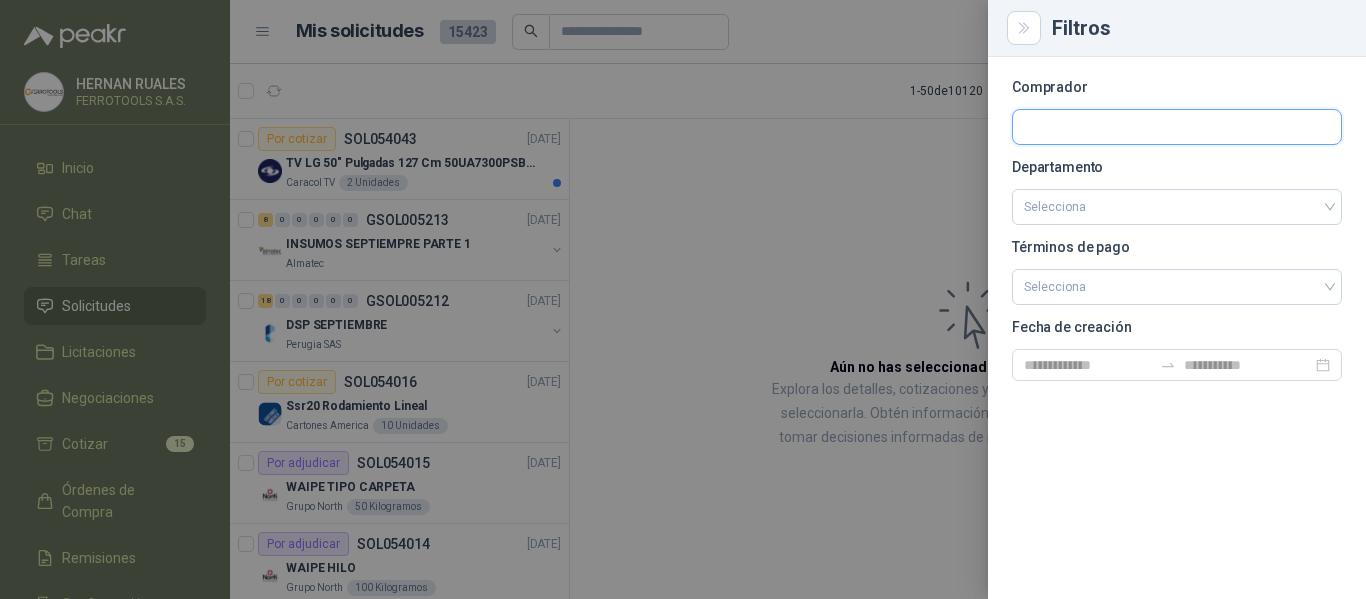
click at [1124, 128] on input "text" at bounding box center [1177, 127] width 328 height 34
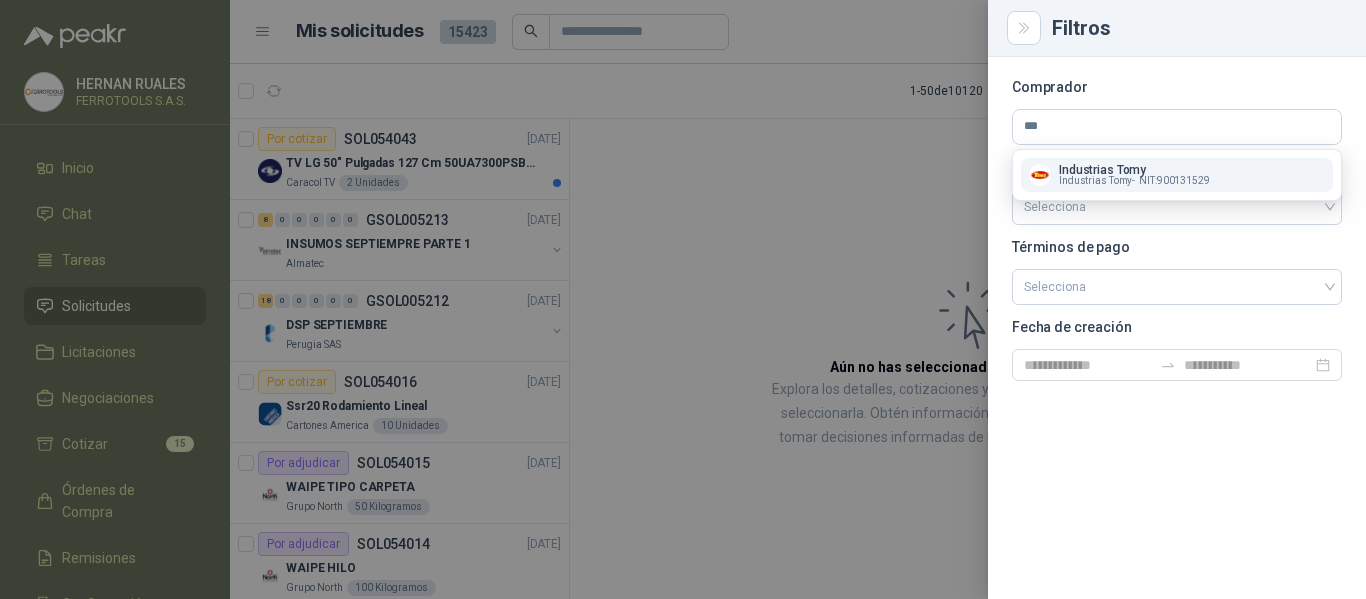
click at [1122, 171] on p "Industrias Tomy" at bounding box center [1134, 170] width 151 height 12
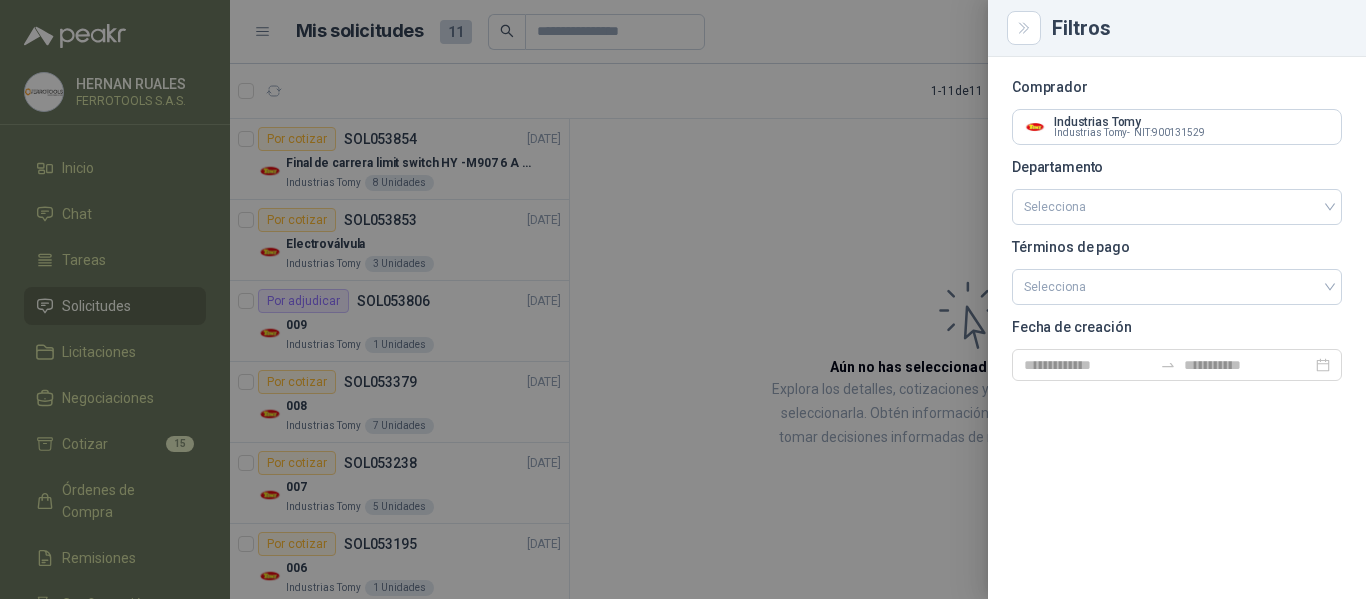
click at [763, 227] on div at bounding box center [683, 299] width 1366 height 599
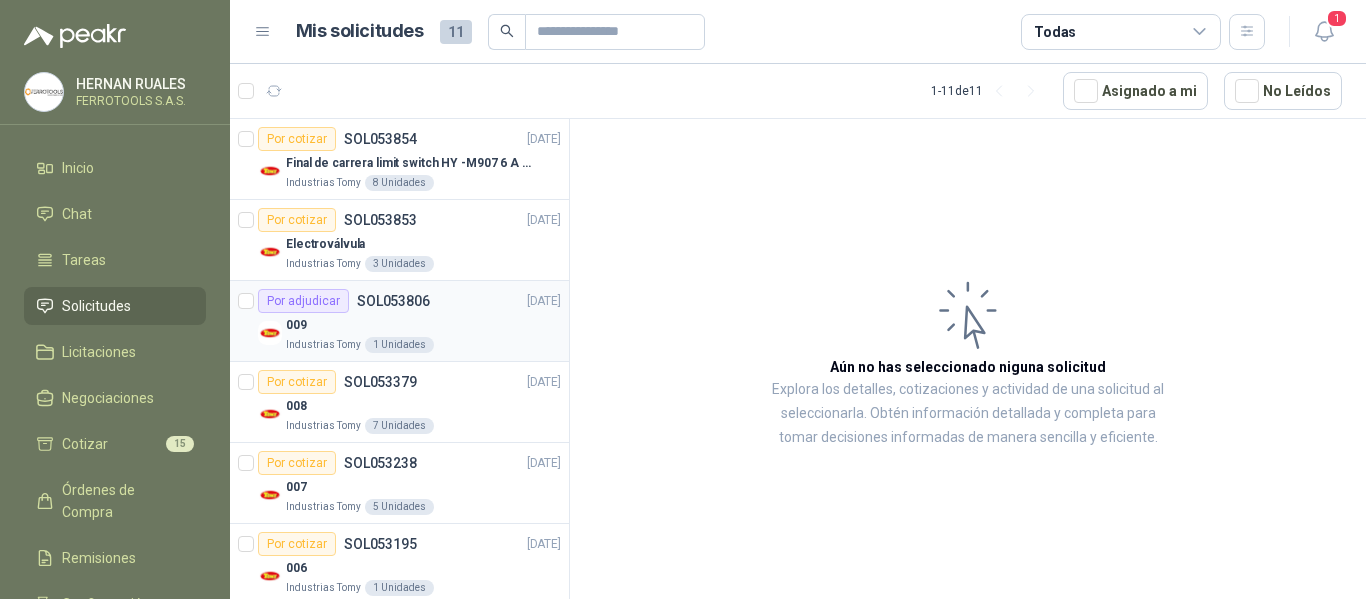
click at [495, 340] on div "Industrias Tomy 1 Unidades" at bounding box center [423, 345] width 275 height 16
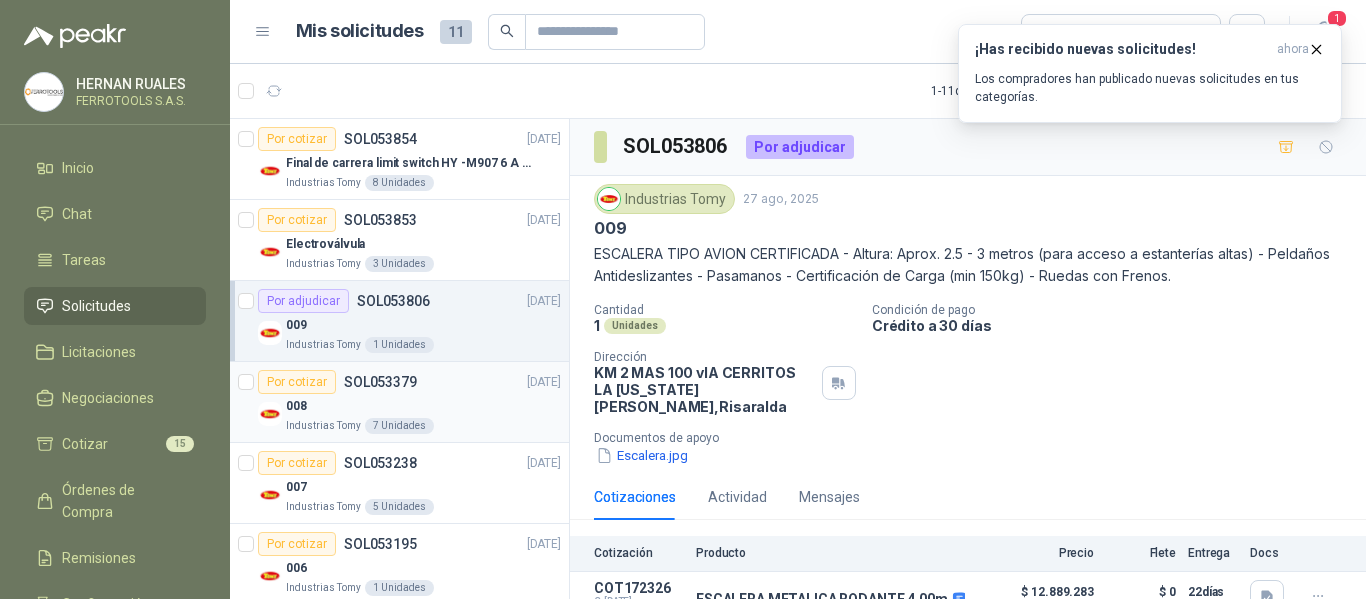
click at [473, 401] on div "008" at bounding box center [423, 406] width 275 height 24
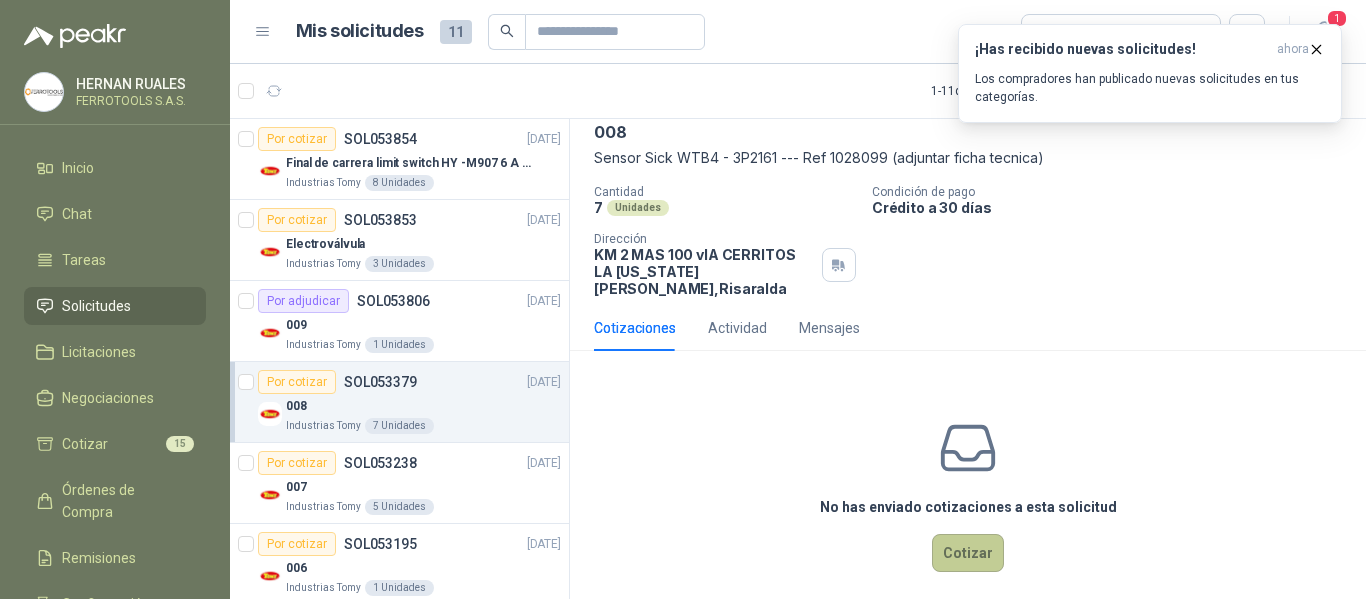
click at [950, 535] on button "Cotizar" at bounding box center [968, 553] width 72 height 38
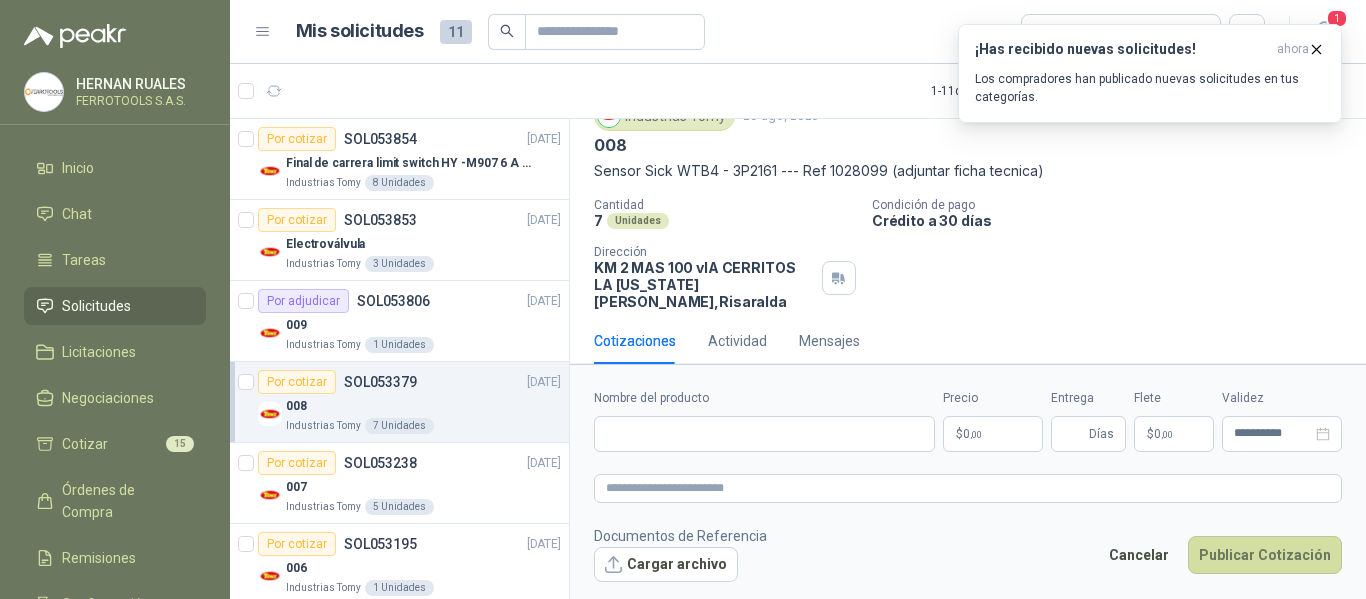
scroll to position [82, 0]
click at [685, 428] on input "Nombre del producto" at bounding box center [764, 434] width 341 height 36
paste input "**********"
click at [825, 486] on textarea at bounding box center [968, 488] width 748 height 29
paste textarea "**********"
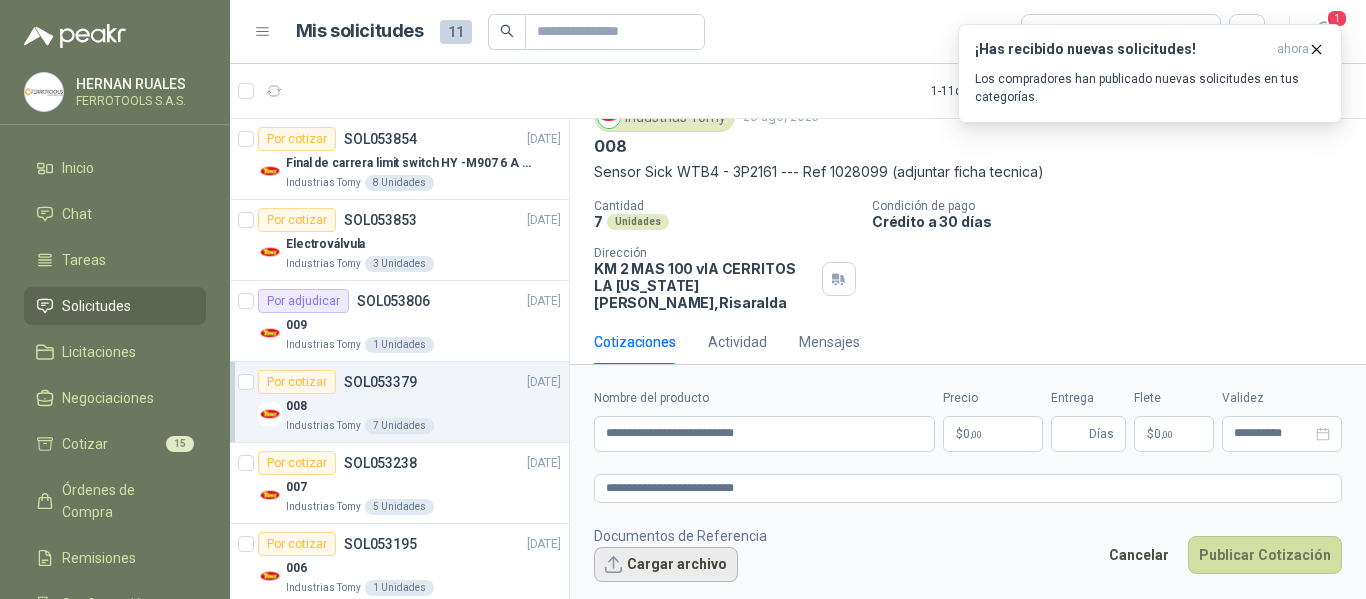
click at [664, 560] on button "Cargar archivo" at bounding box center [666, 565] width 144 height 36
click at [866, 491] on textarea "**********" at bounding box center [968, 488] width 748 height 29
paste textarea "**********"
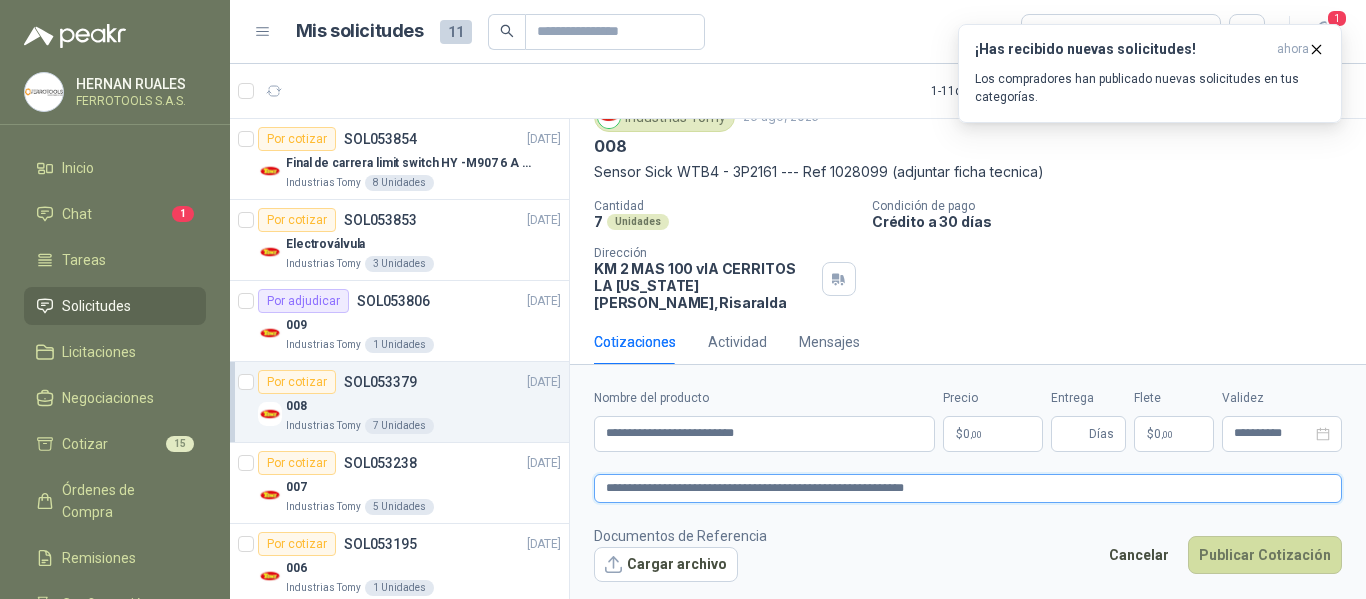
scroll to position [96, 0]
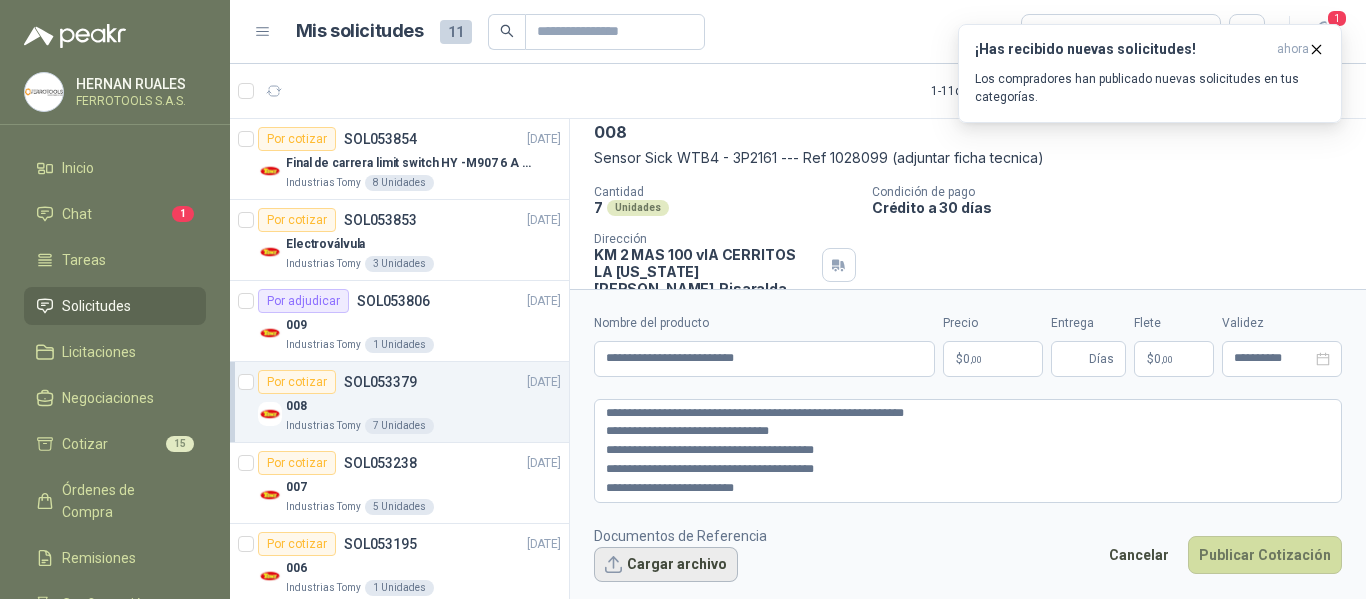
click at [676, 572] on button "Cargar archivo" at bounding box center [666, 565] width 144 height 36
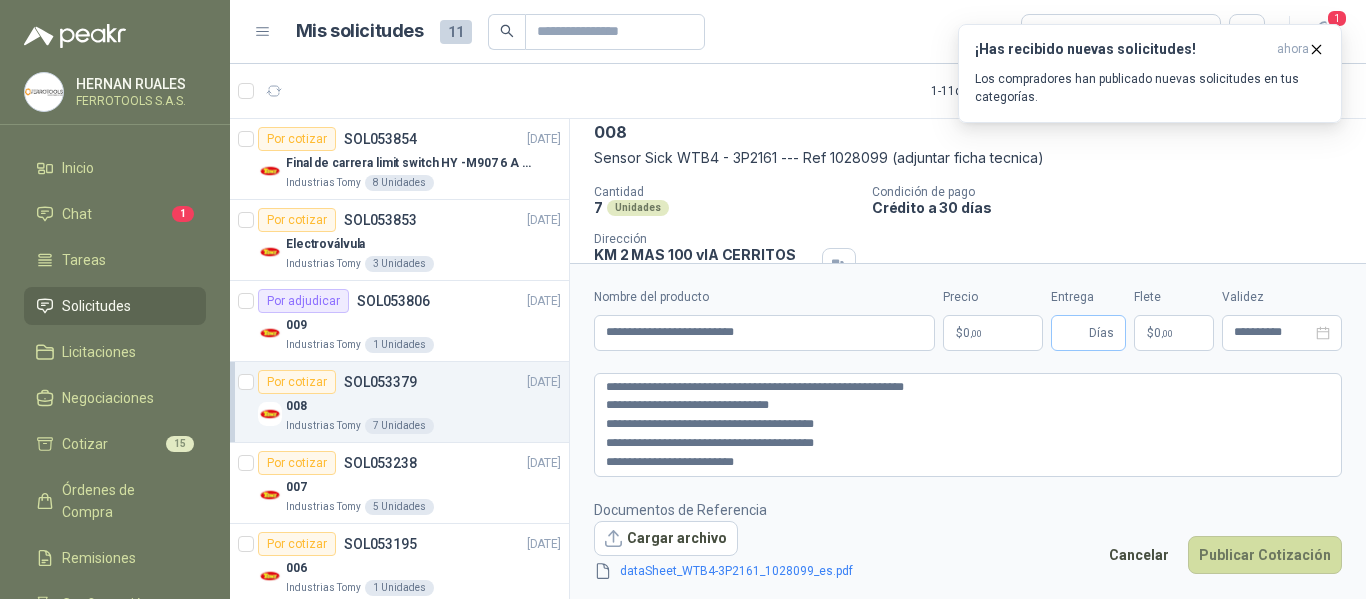
click at [1091, 333] on span "Días" at bounding box center [1101, 333] width 25 height 34
click at [959, 330] on p "$ 0 ,00" at bounding box center [993, 333] width 100 height 36
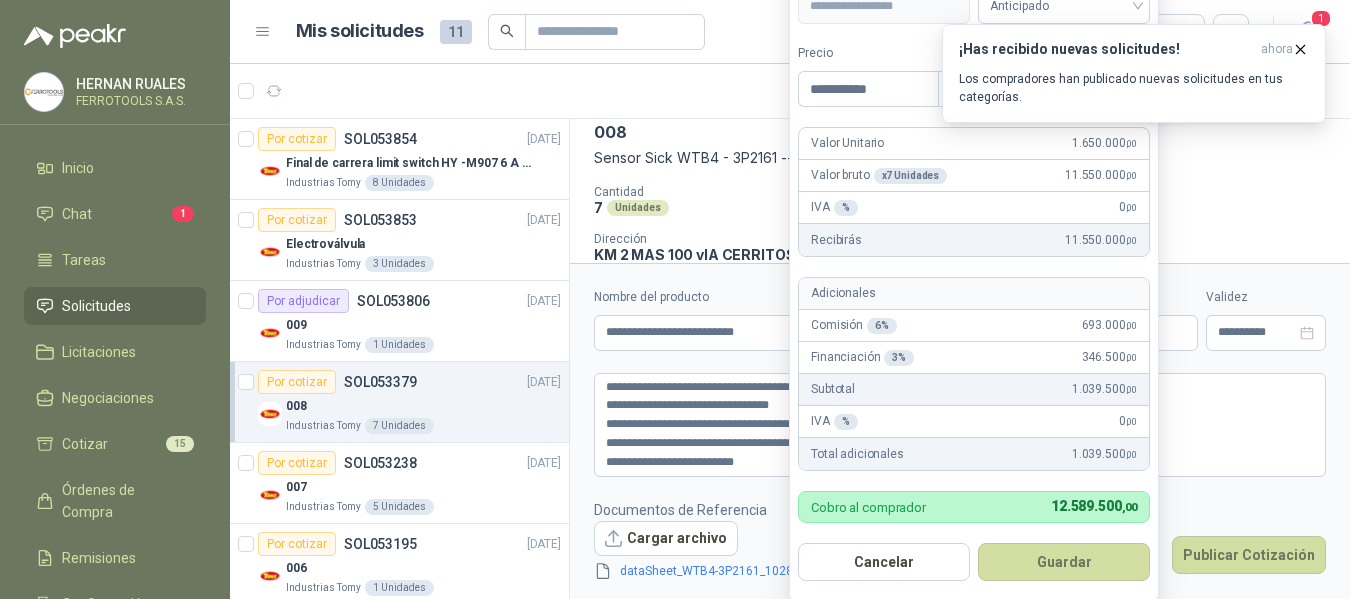
click at [894, 40] on form "**********" at bounding box center [974, 230] width 370 height 744
click at [1307, 53] on button "¡Has recibido nuevas solicitudes! ahora Los compradores han publicado nuevas so…" at bounding box center [1134, 73] width 384 height 99
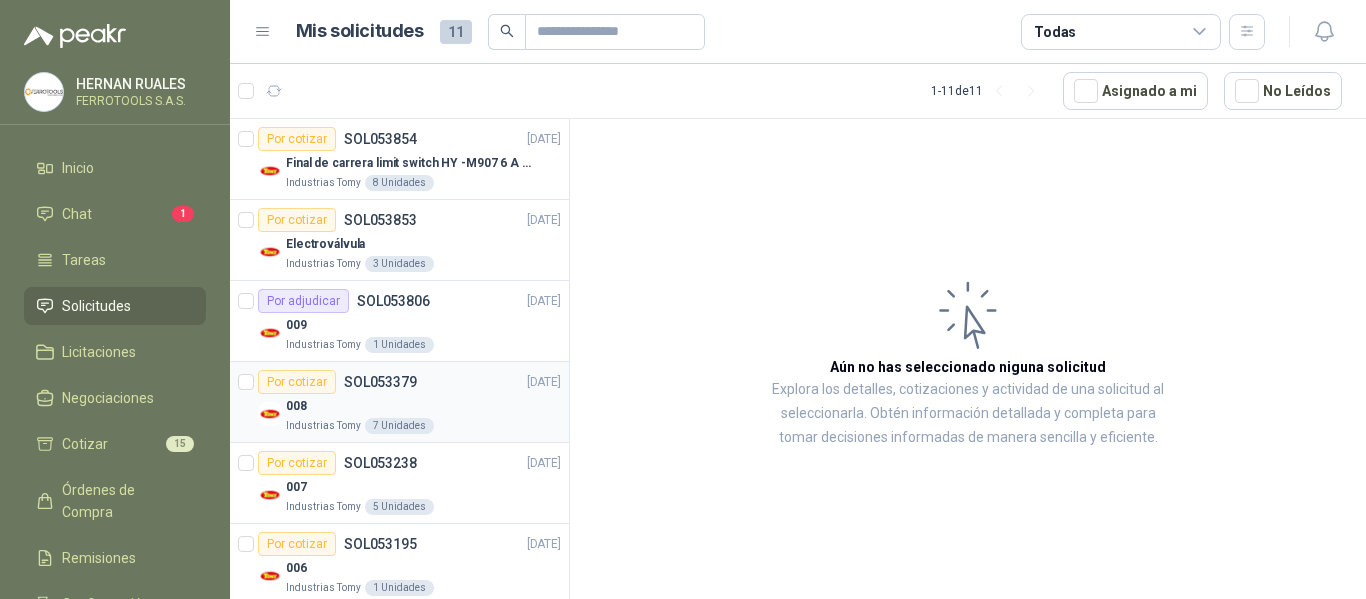
click at [426, 403] on div "008" at bounding box center [423, 406] width 275 height 24
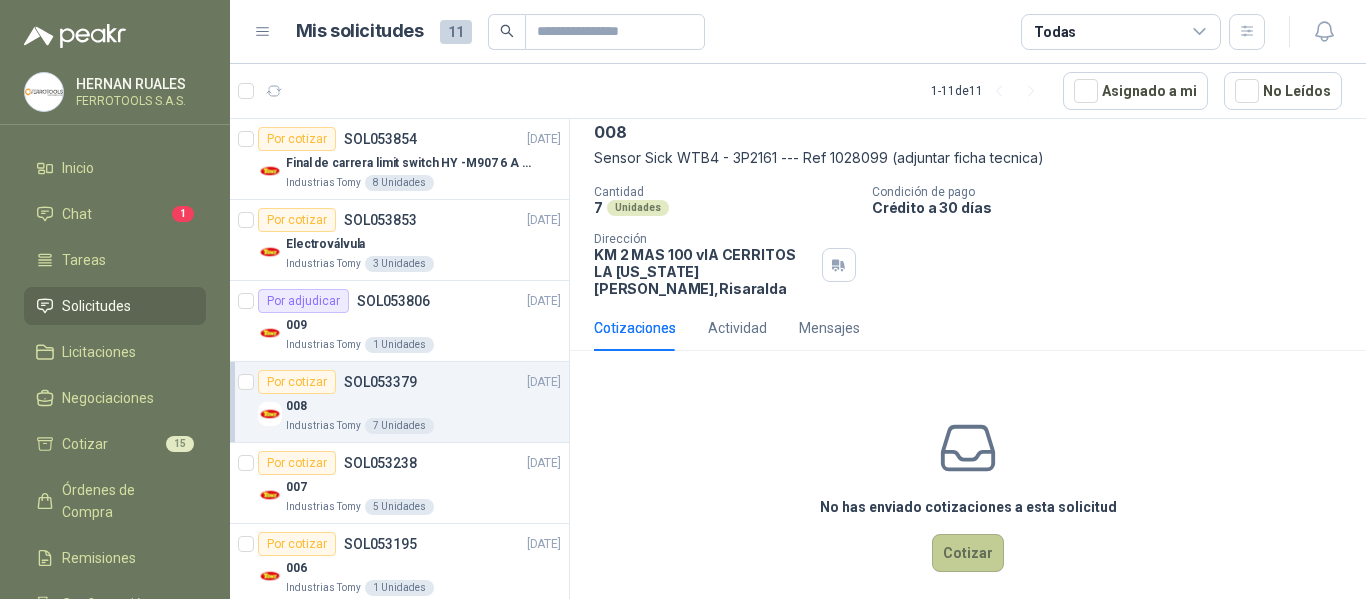
click at [944, 534] on button "Cotizar" at bounding box center [968, 553] width 72 height 38
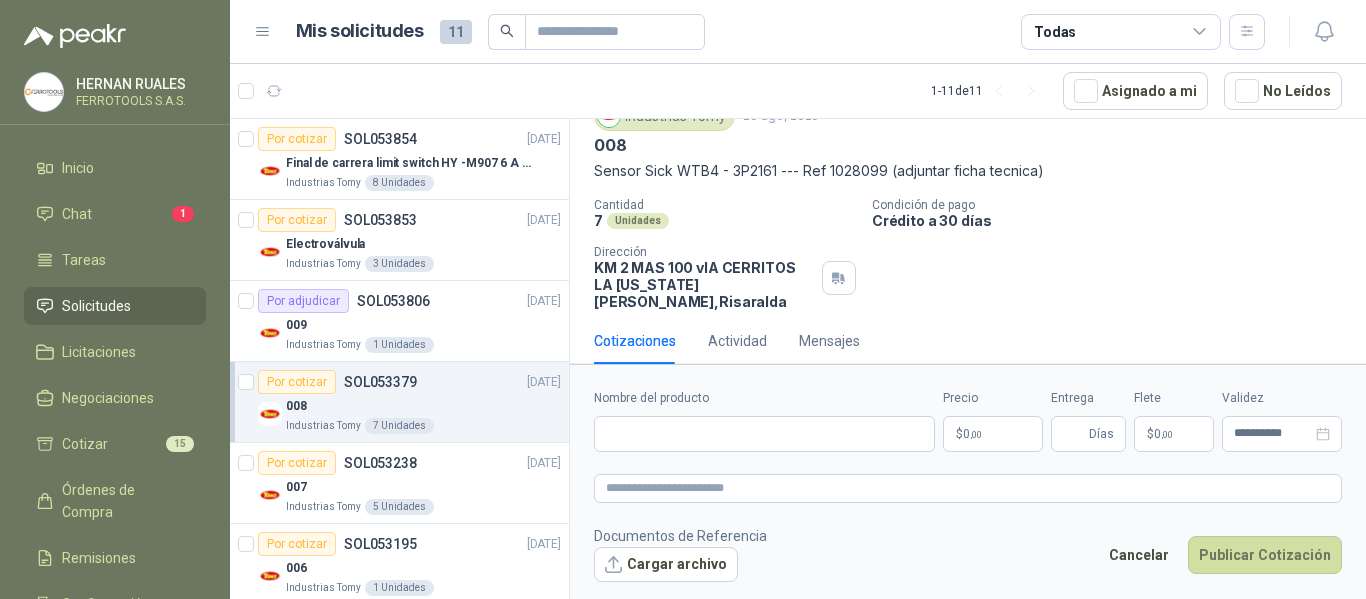
scroll to position [82, 0]
click at [706, 428] on input "Nombre del producto" at bounding box center [764, 434] width 341 height 36
paste input "**********"
click at [725, 494] on textarea at bounding box center [968, 488] width 748 height 29
paste textarea "**********"
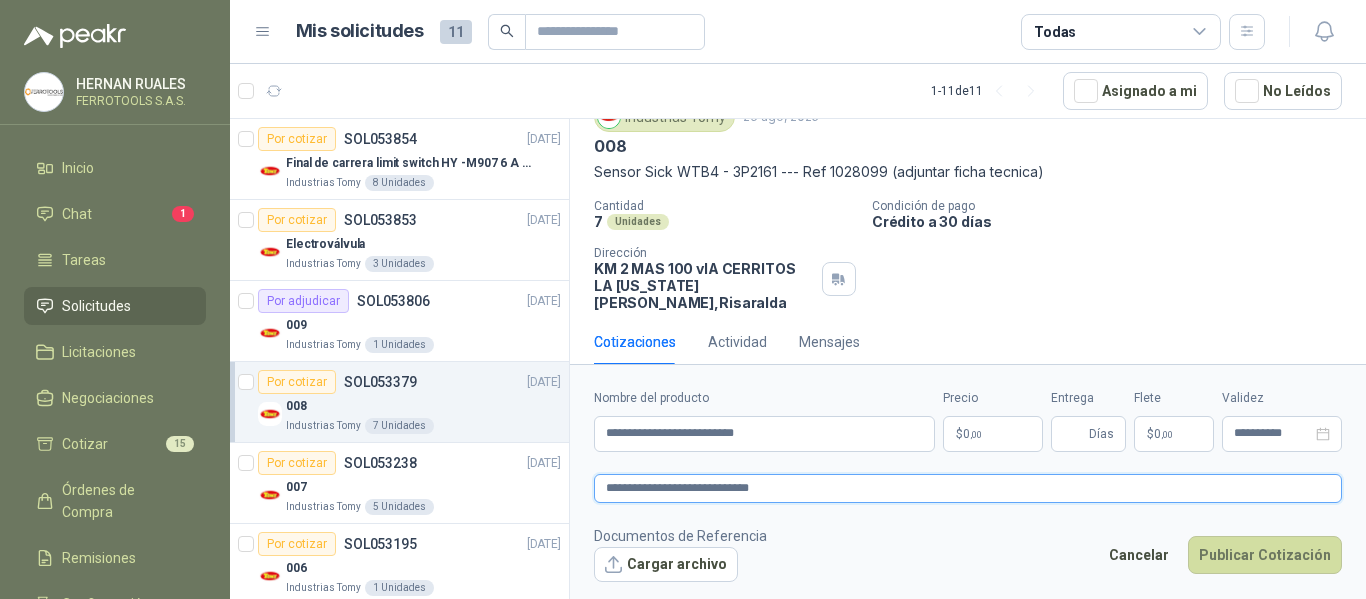
paste textarea "**********"
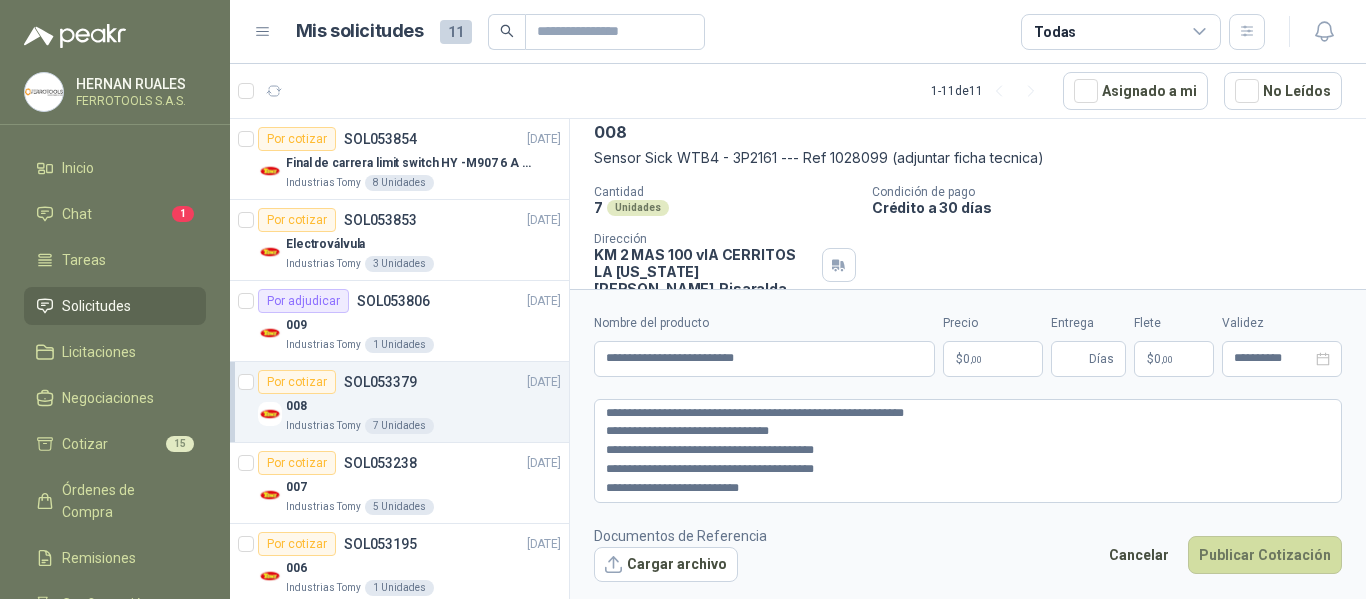
click at [1002, 368] on body "HERNAN RUALES FERROTOOLS S.A.S. Inicio Chat 1 Tareas Solicitudes Licitaciones N…" at bounding box center [683, 299] width 1366 height 599
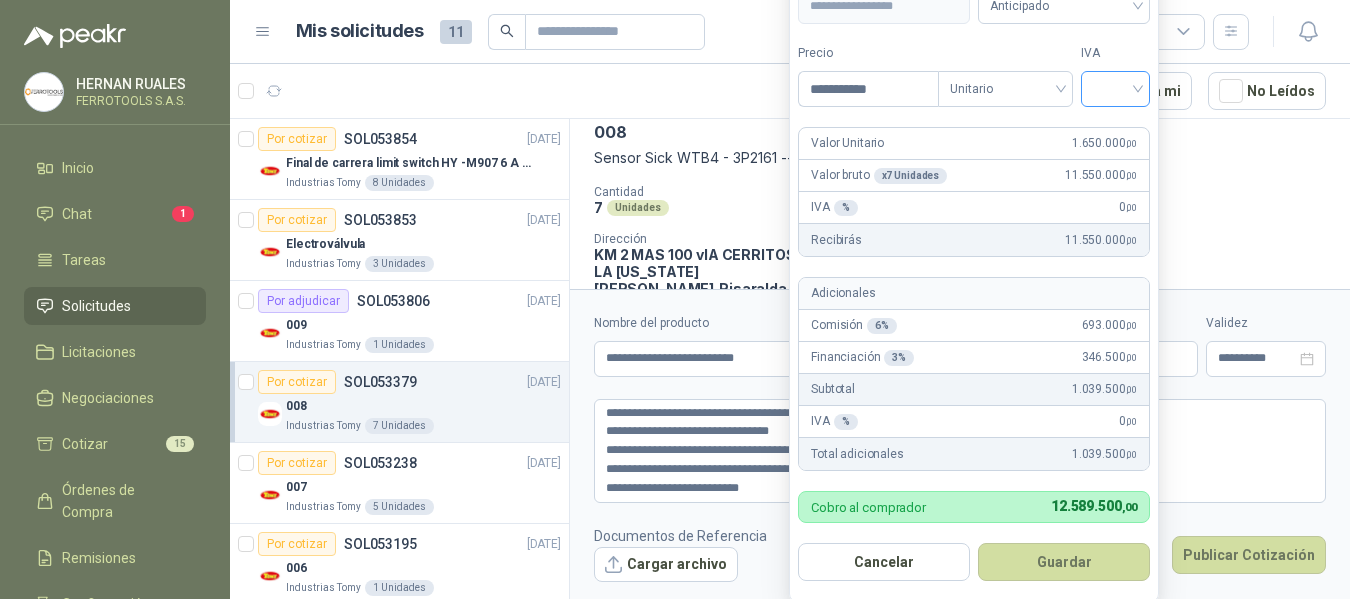
click at [1126, 81] on input "search" at bounding box center [1115, 87] width 45 height 30
click at [1114, 128] on div "19%" at bounding box center [1115, 131] width 37 height 22
click at [1081, 570] on button "Guardar" at bounding box center [1064, 562] width 172 height 38
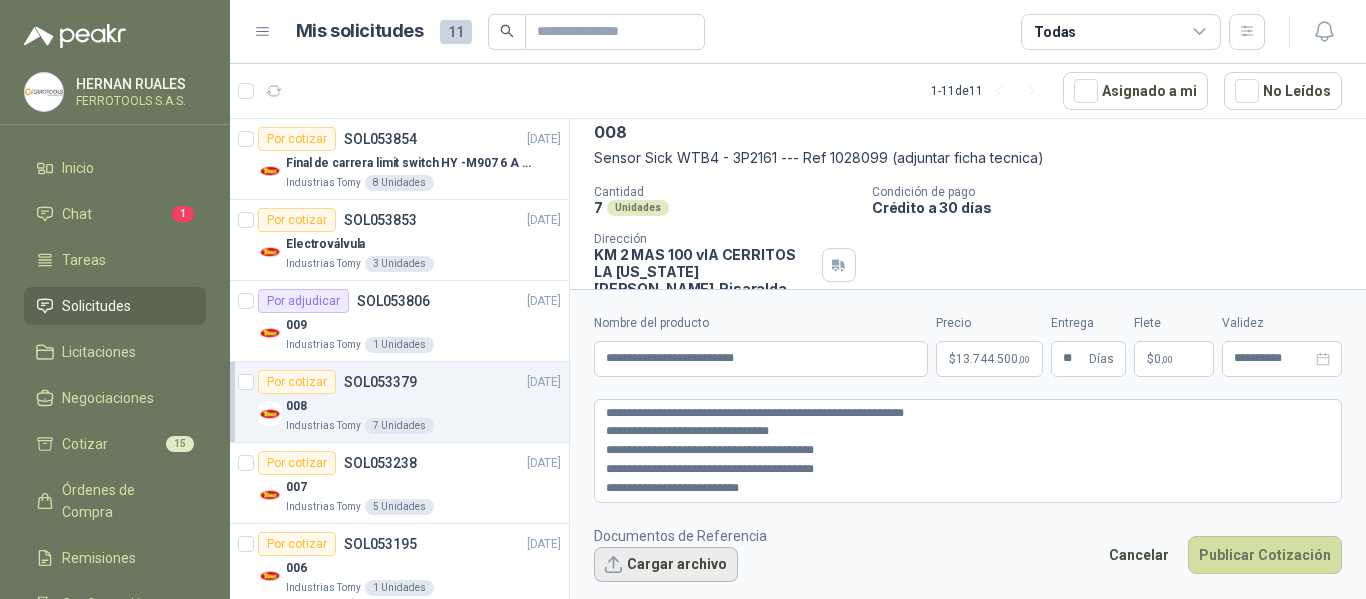
click at [704, 564] on button "Cargar archivo" at bounding box center [666, 565] width 144 height 36
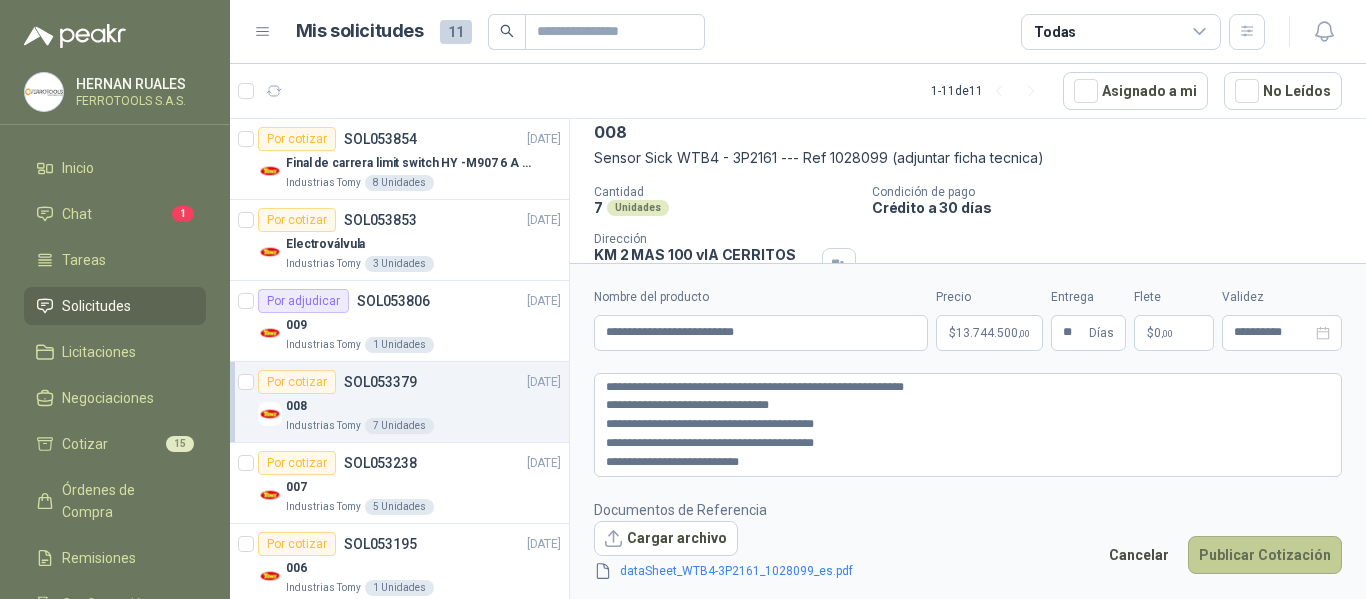
click at [1245, 557] on button "Publicar Cotización" at bounding box center [1265, 555] width 154 height 38
click at [608, 406] on textarea "**********" at bounding box center [968, 425] width 748 height 104
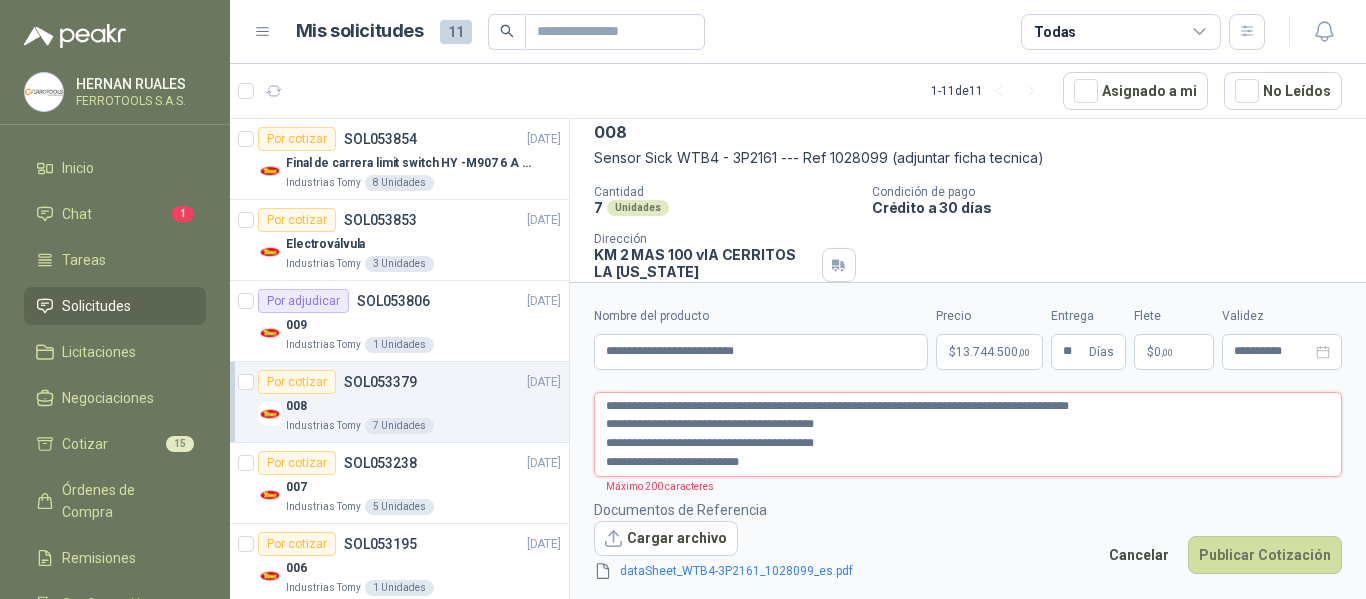
click at [601, 429] on textarea "**********" at bounding box center [968, 434] width 748 height 85
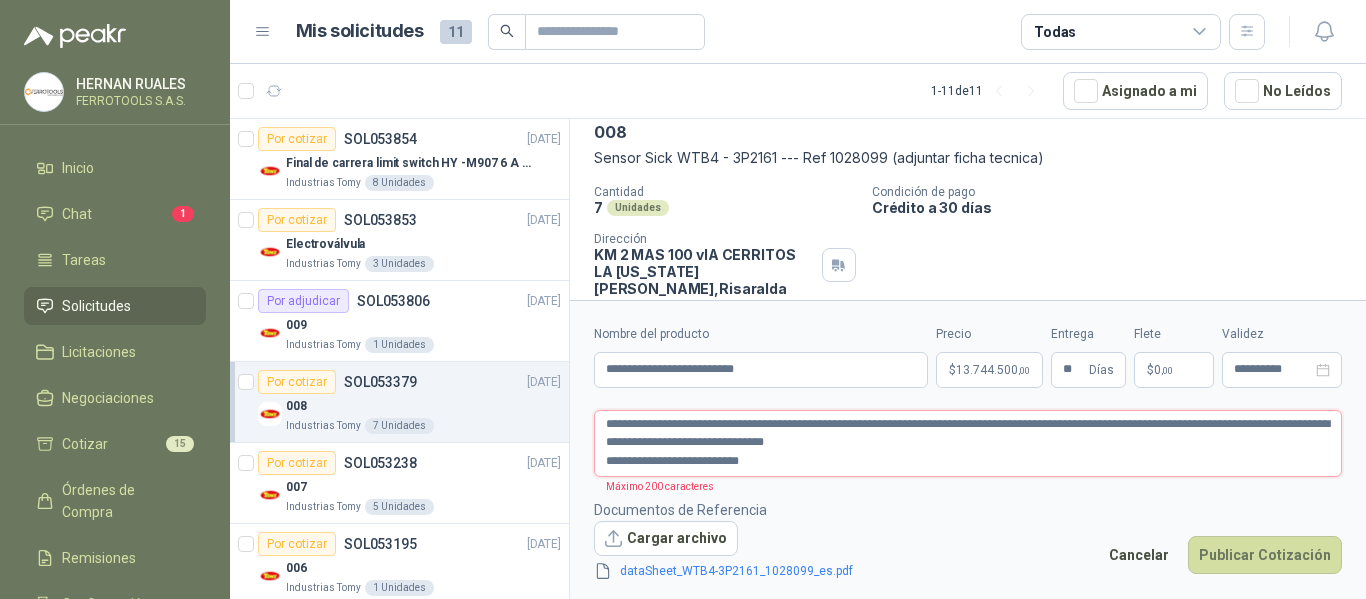
click at [604, 458] on textarea "**********" at bounding box center [968, 443] width 748 height 67
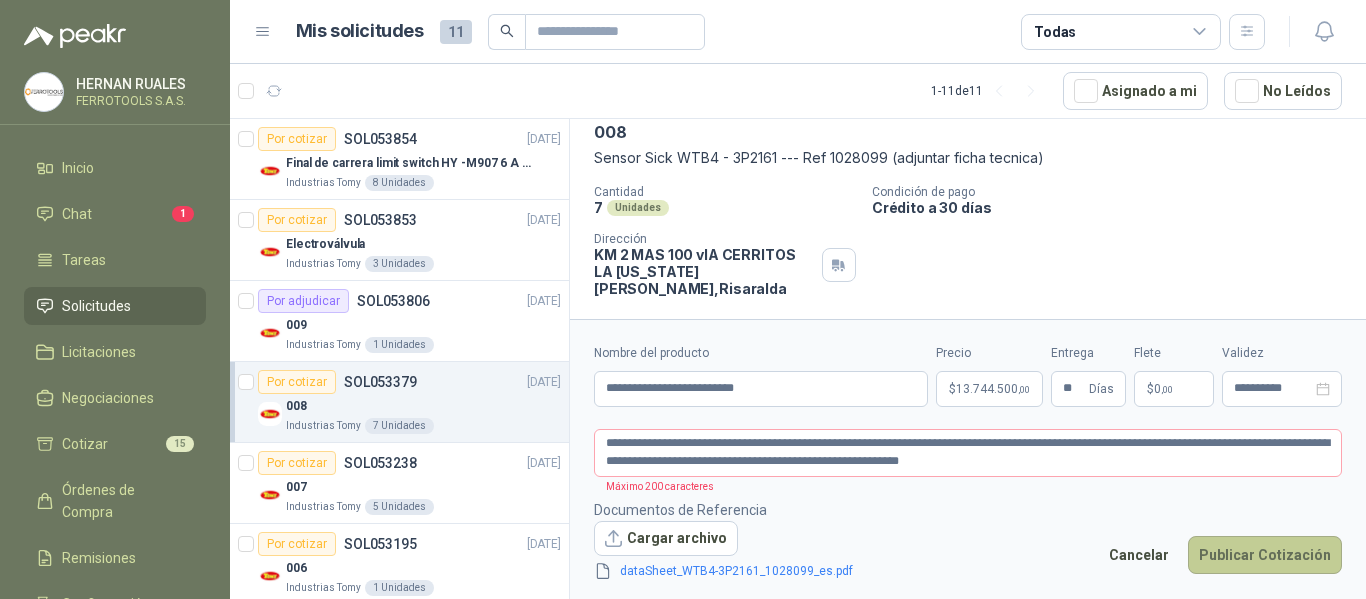
click at [1271, 556] on button "Publicar Cotización" at bounding box center [1265, 555] width 154 height 38
drag, startPoint x: 768, startPoint y: 444, endPoint x: 1281, endPoint y: 469, distance: 513.5
click at [1281, 469] on textarea "**********" at bounding box center [968, 453] width 748 height 48
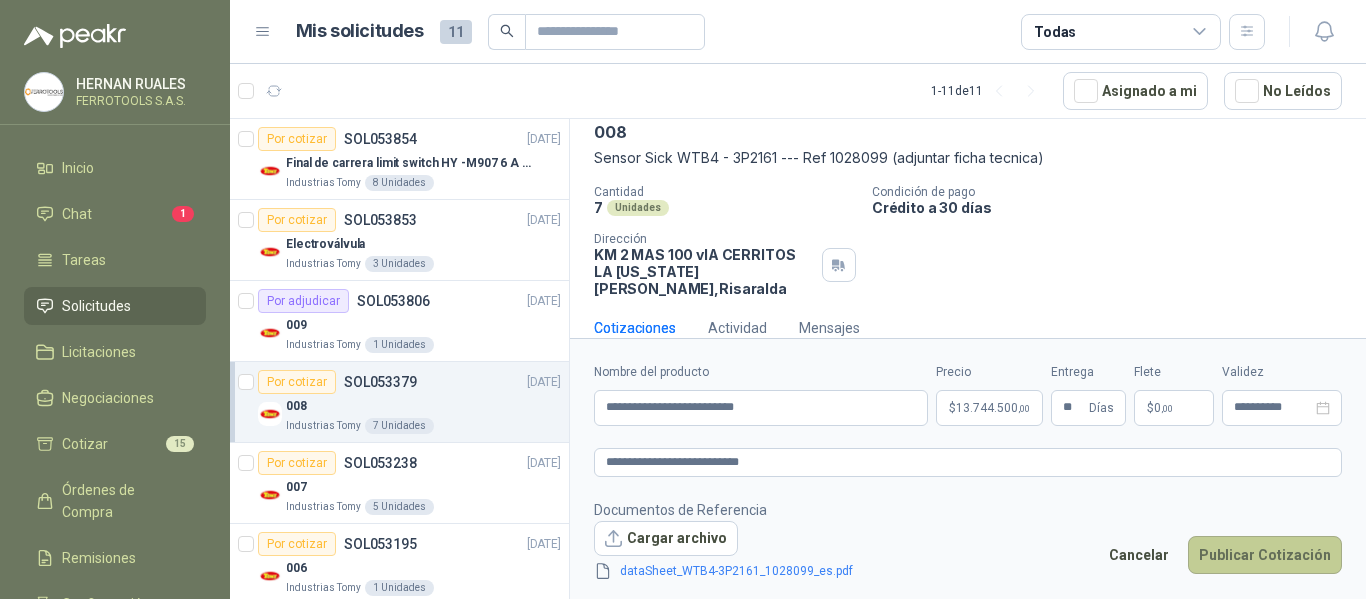
click at [1284, 550] on button "Publicar Cotización" at bounding box center [1265, 555] width 154 height 38
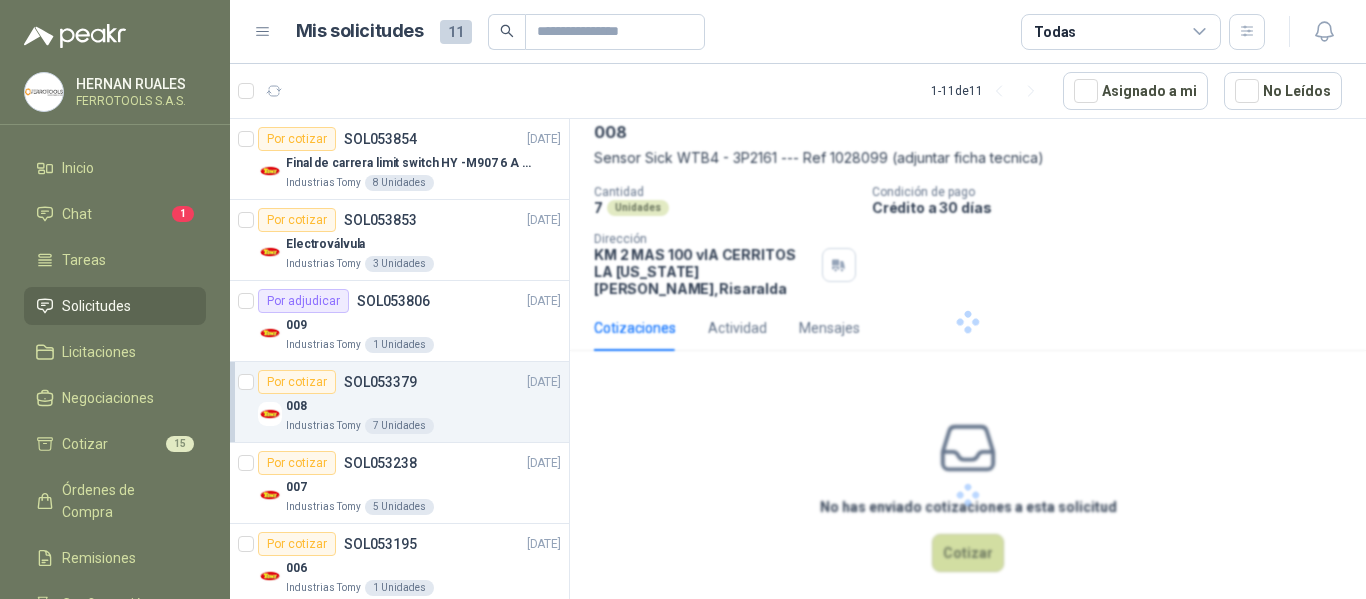
scroll to position [0, 0]
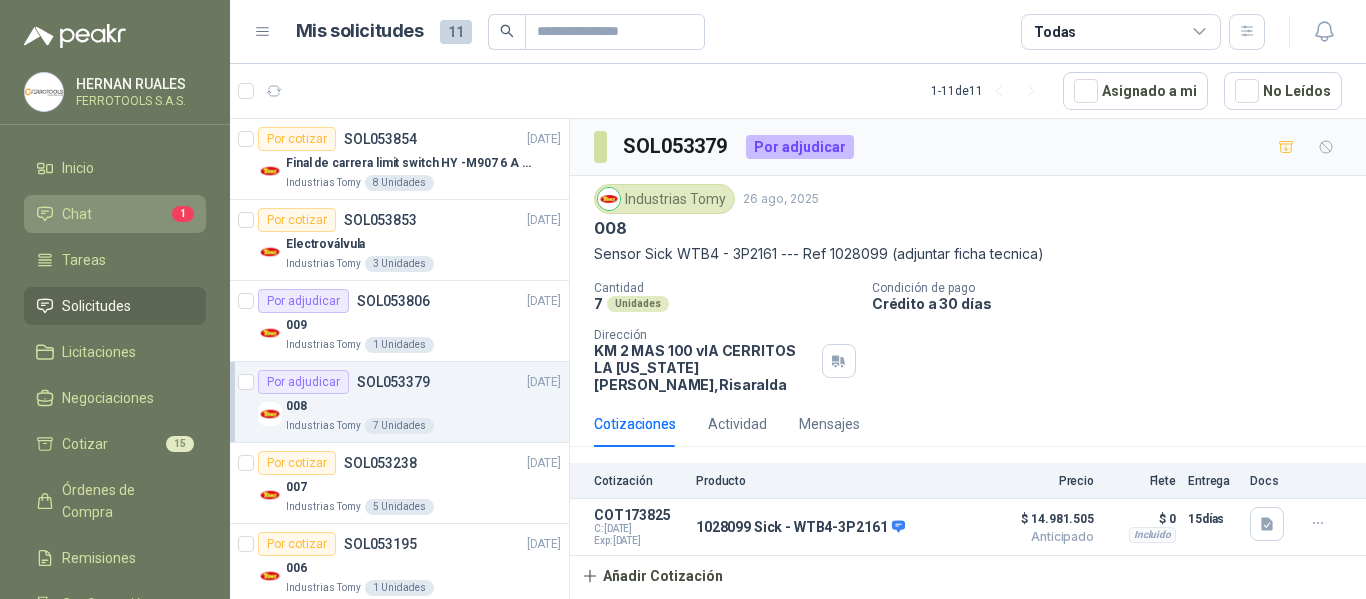
click at [94, 222] on li "Chat 1" at bounding box center [115, 214] width 158 height 22
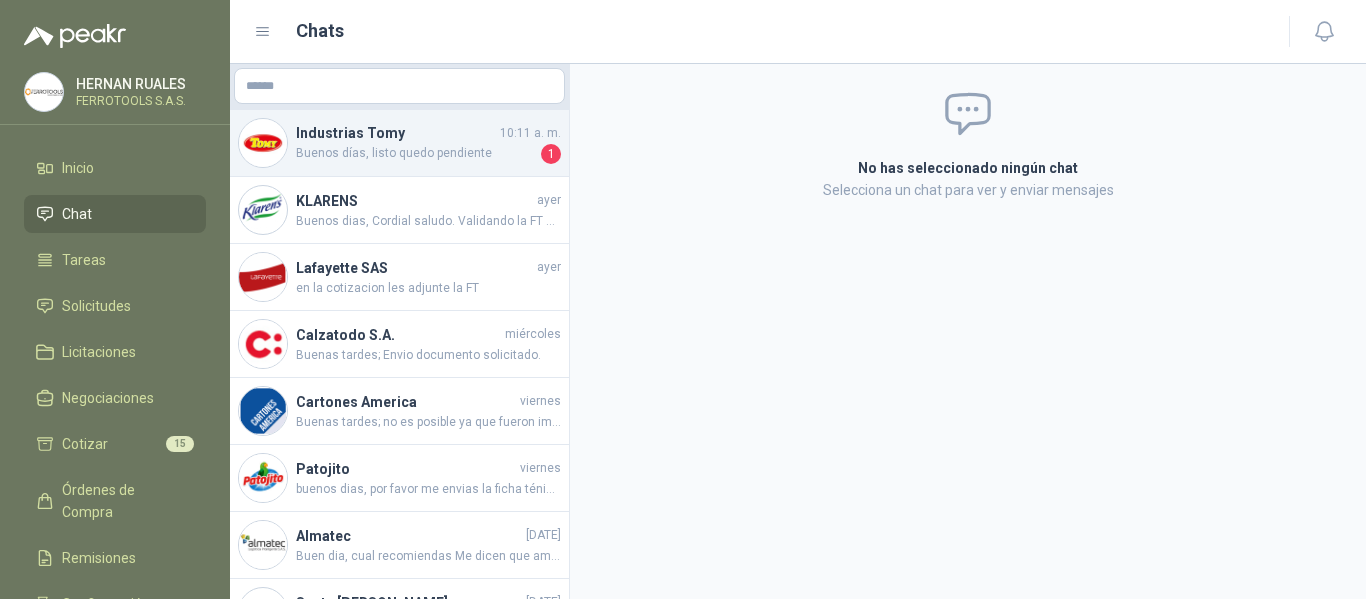
click at [365, 140] on h4 "Industrias Tomy" at bounding box center [396, 133] width 200 height 22
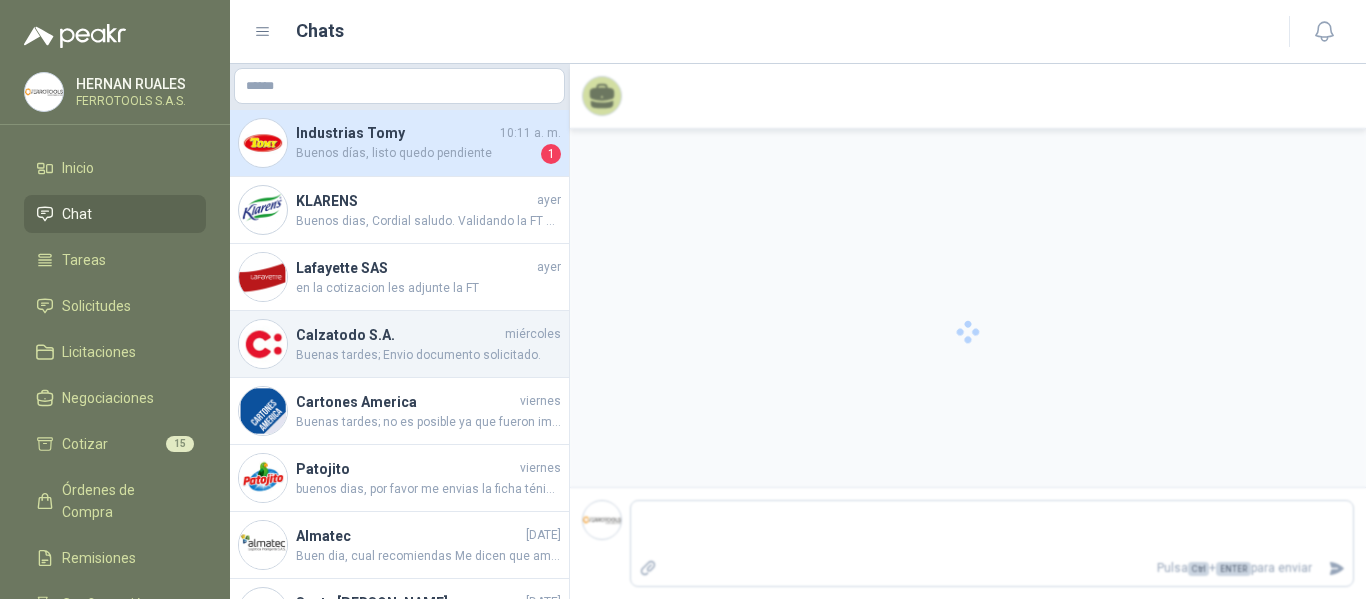
scroll to position [133, 0]
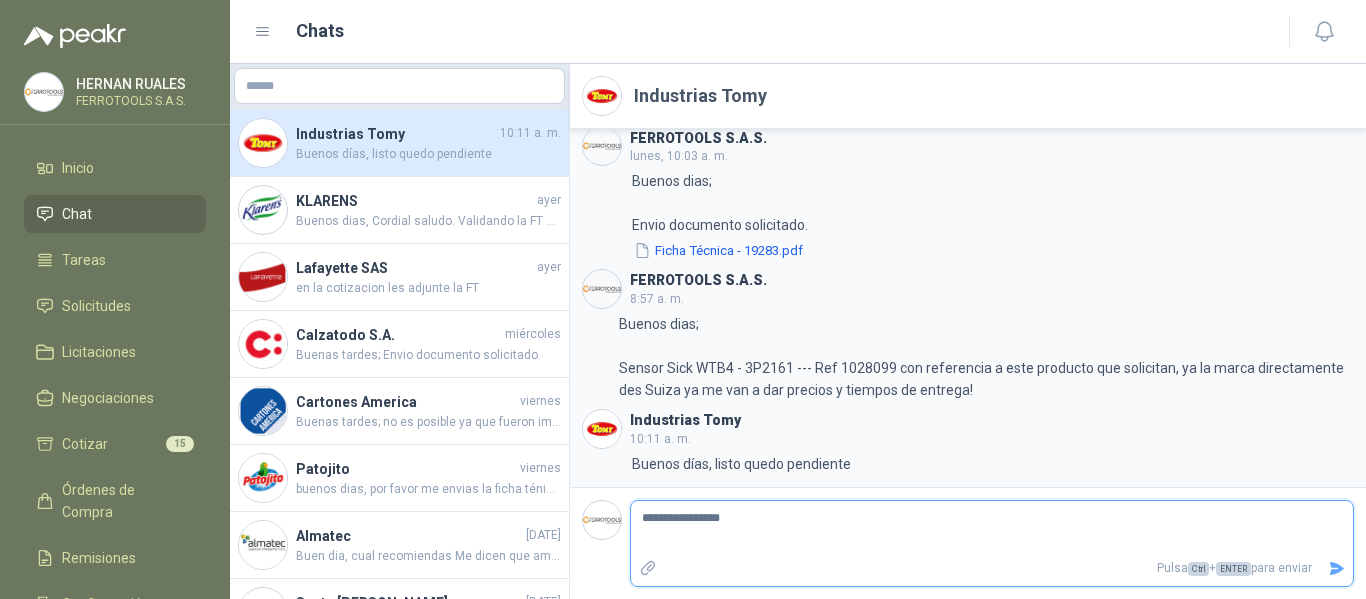
click at [1343, 570] on icon "Enviar" at bounding box center [1336, 568] width 17 height 17
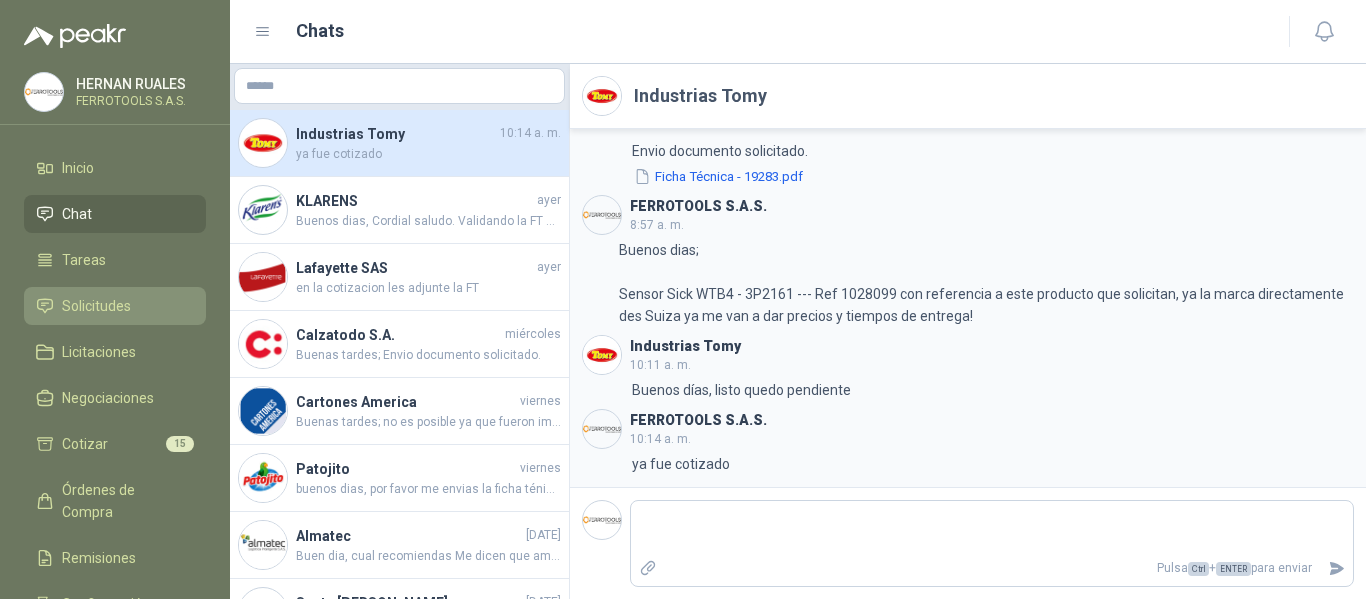
click at [98, 293] on link "Solicitudes" at bounding box center [115, 306] width 182 height 38
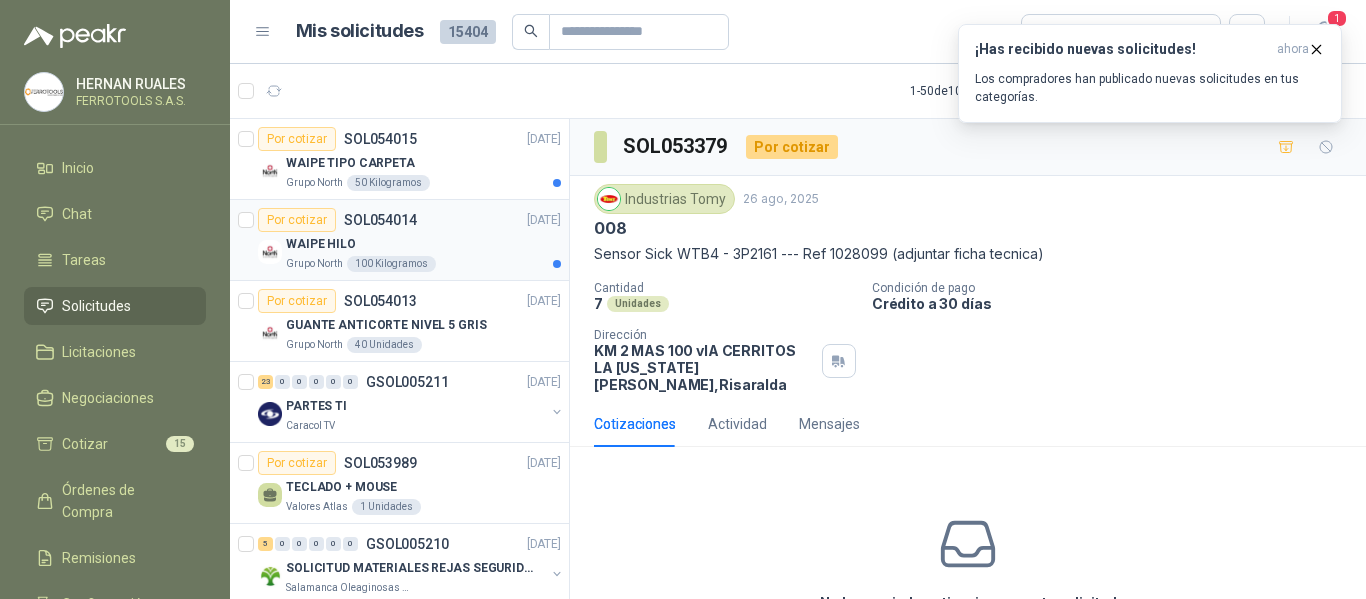
click at [498, 249] on div "WAIPE HILO" at bounding box center [423, 244] width 275 height 24
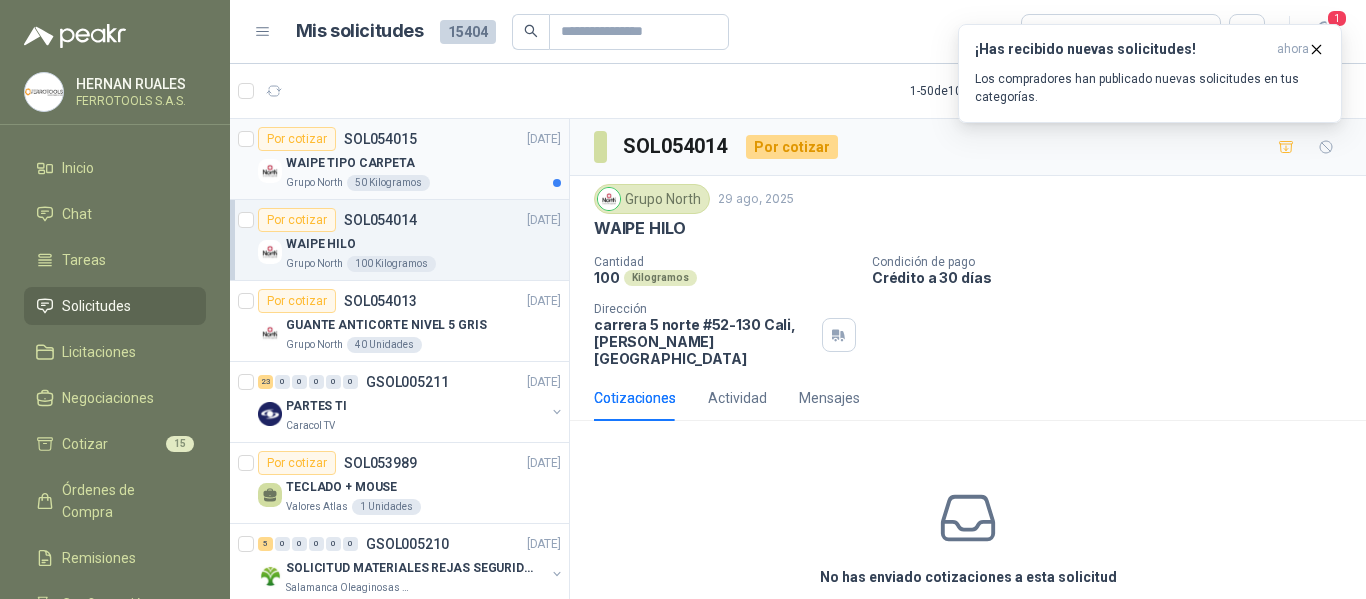
click at [438, 156] on div "WAIPE TIPO CARPETA" at bounding box center [423, 163] width 275 height 24
click at [393, 236] on div "WAIPE HILO" at bounding box center [423, 244] width 275 height 24
click at [1315, 51] on icon "button" at bounding box center [1317, 49] width 8 height 8
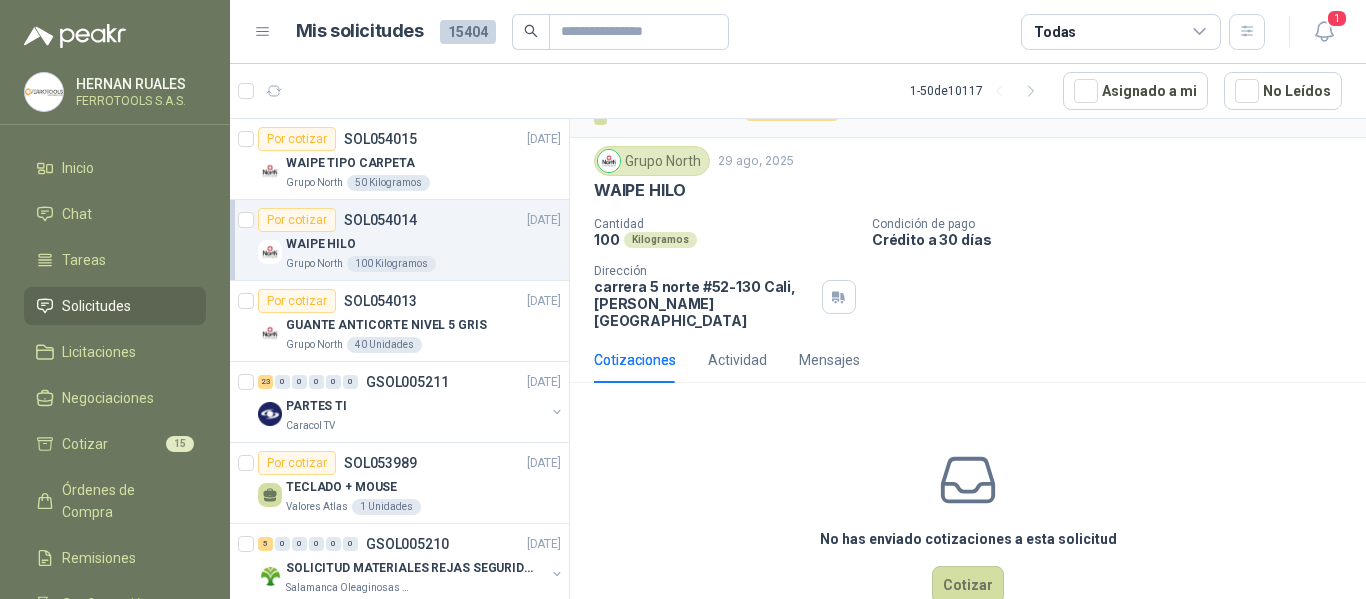
scroll to position [70, 0]
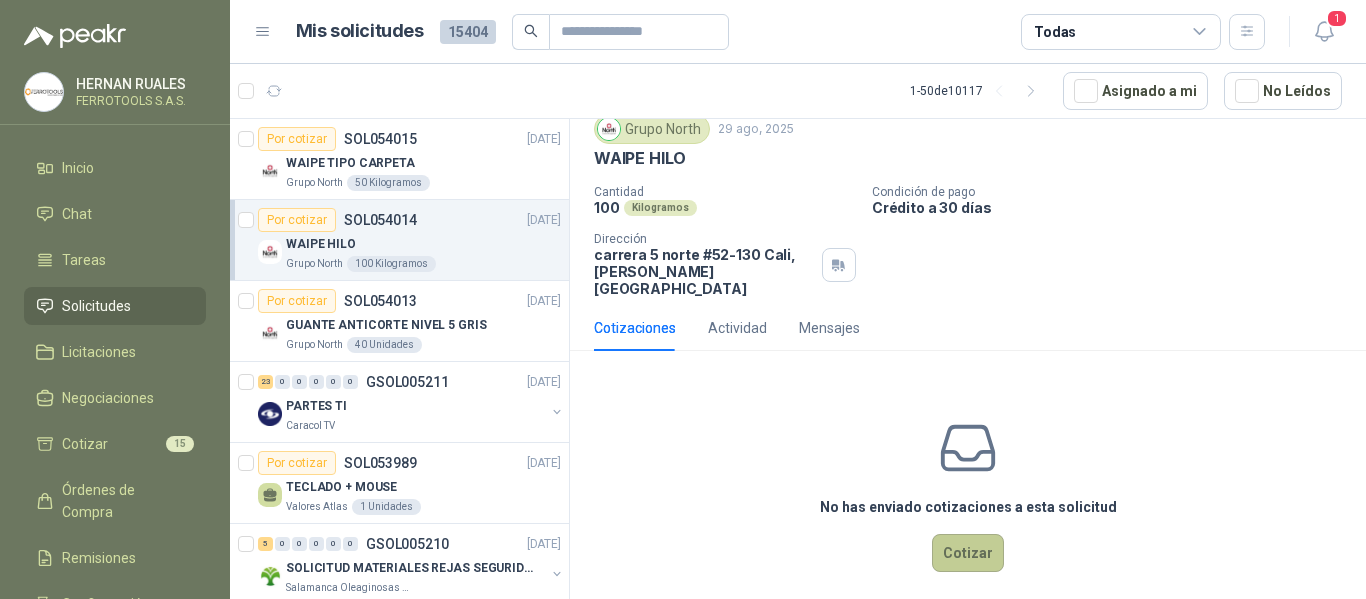
click at [963, 540] on button "Cotizar" at bounding box center [968, 553] width 72 height 38
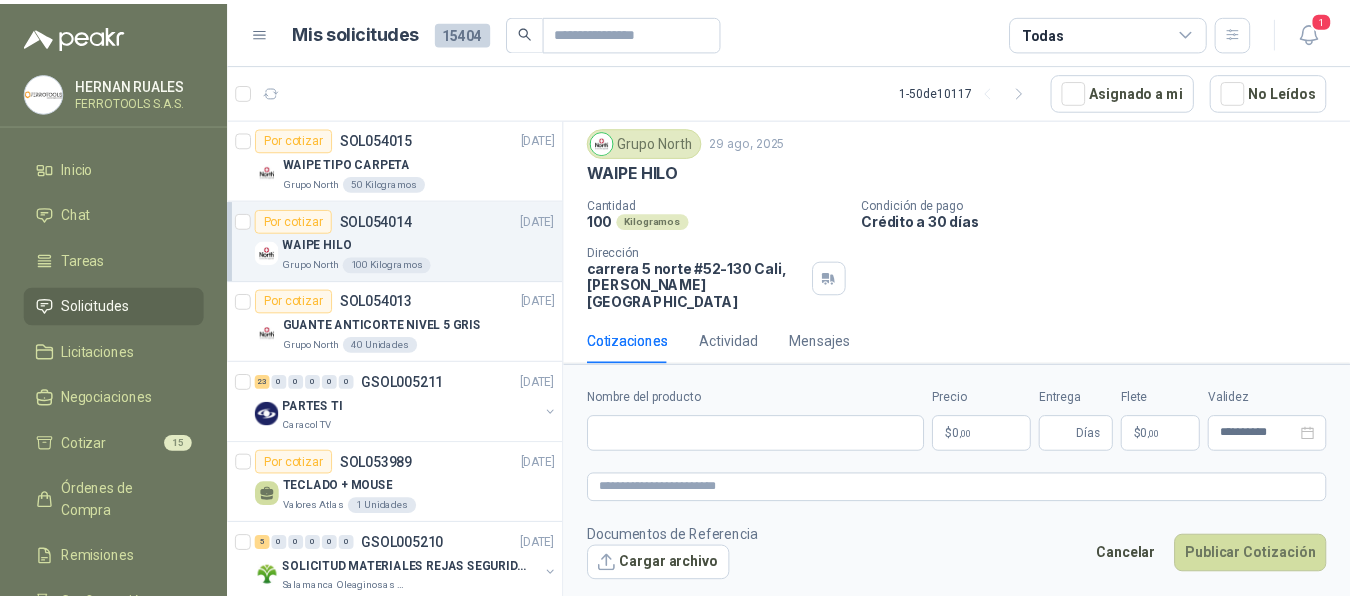
scroll to position [56, 0]
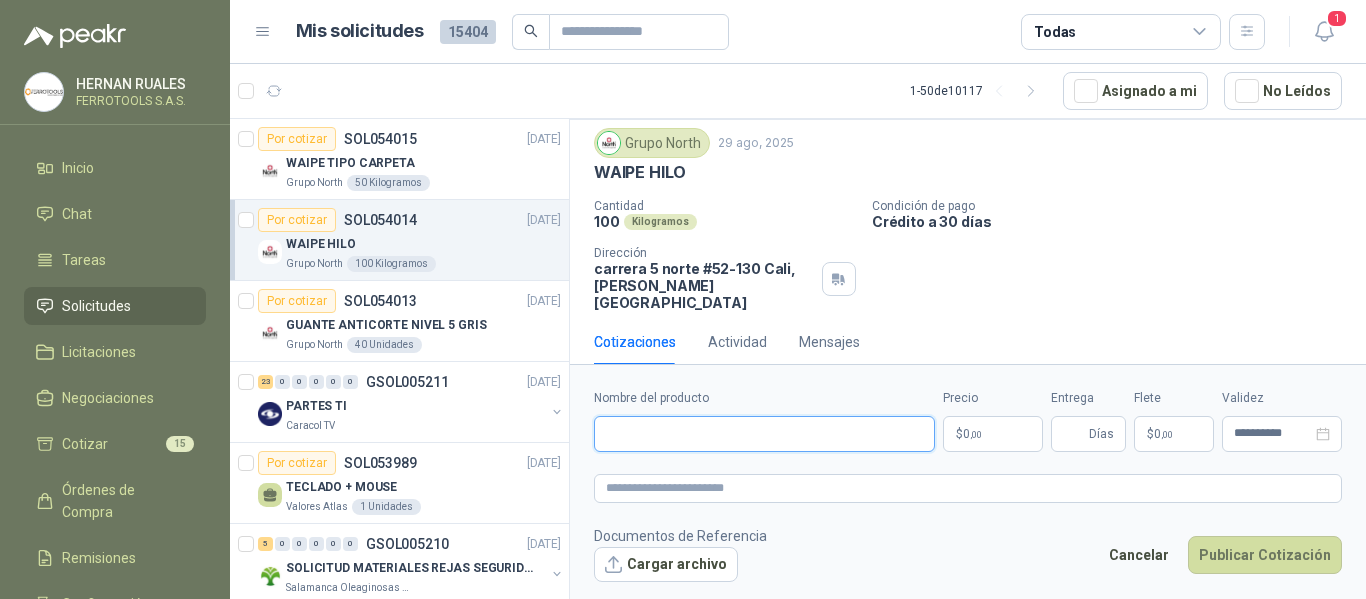
click at [715, 425] on input "Nombre del producto" at bounding box center [764, 434] width 341 height 36
paste input "**********"
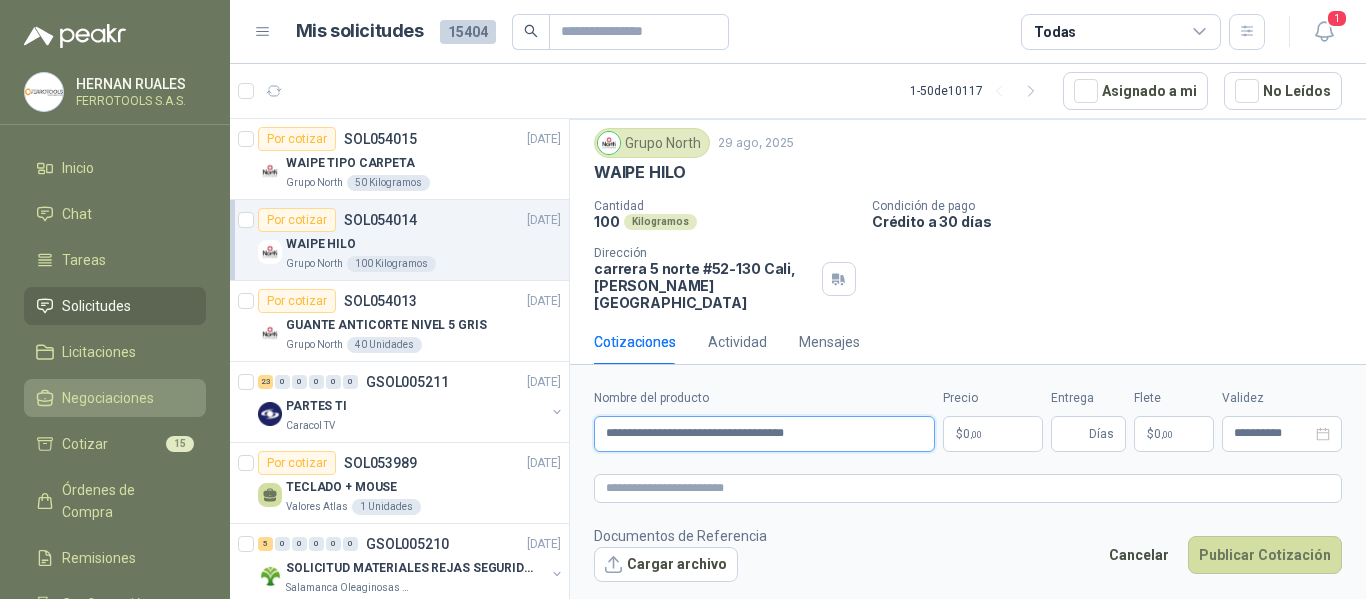
drag, startPoint x: 872, startPoint y: 431, endPoint x: 194, endPoint y: 408, distance: 678.3
click at [194, 408] on div "HERNAN RUALES FERROTOOLS S.A.S. Inicio Chat Tareas Solicitudes Licitaciones Neg…" at bounding box center [683, 299] width 1366 height 599
paste input "text"
type input "**********"
drag, startPoint x: 736, startPoint y: 438, endPoint x: 565, endPoint y: 434, distance: 171.0
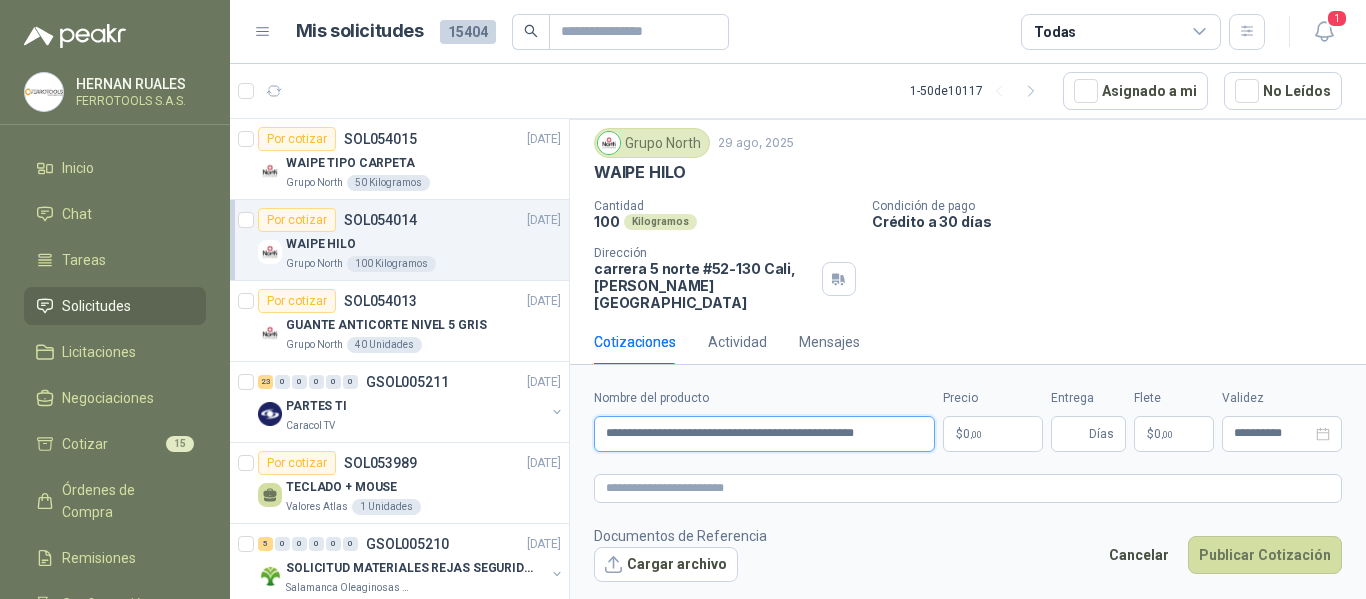
click at [565, 434] on div "Por cotizar SOL054015 29/08/25 WAIPE TIPO CARPETA Grupo North 50 Kilogramos Por…" at bounding box center [798, 362] width 1136 height 488
click at [744, 493] on textarea at bounding box center [968, 488] width 748 height 29
paste textarea "**********"
type textarea "**********"
click at [953, 434] on p "$ 0 ,00" at bounding box center [993, 434] width 100 height 36
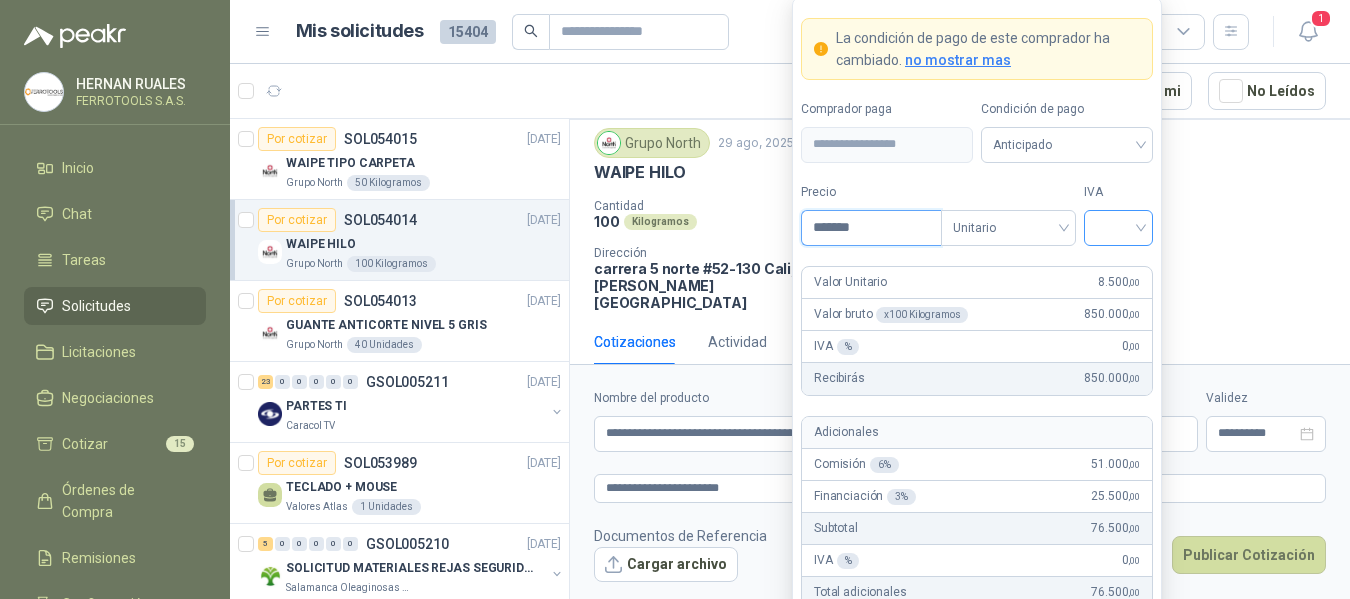
click at [1142, 230] on div at bounding box center [1118, 228] width 69 height 36
type input "*******"
click at [1119, 273] on div "19%" at bounding box center [1118, 269] width 37 height 22
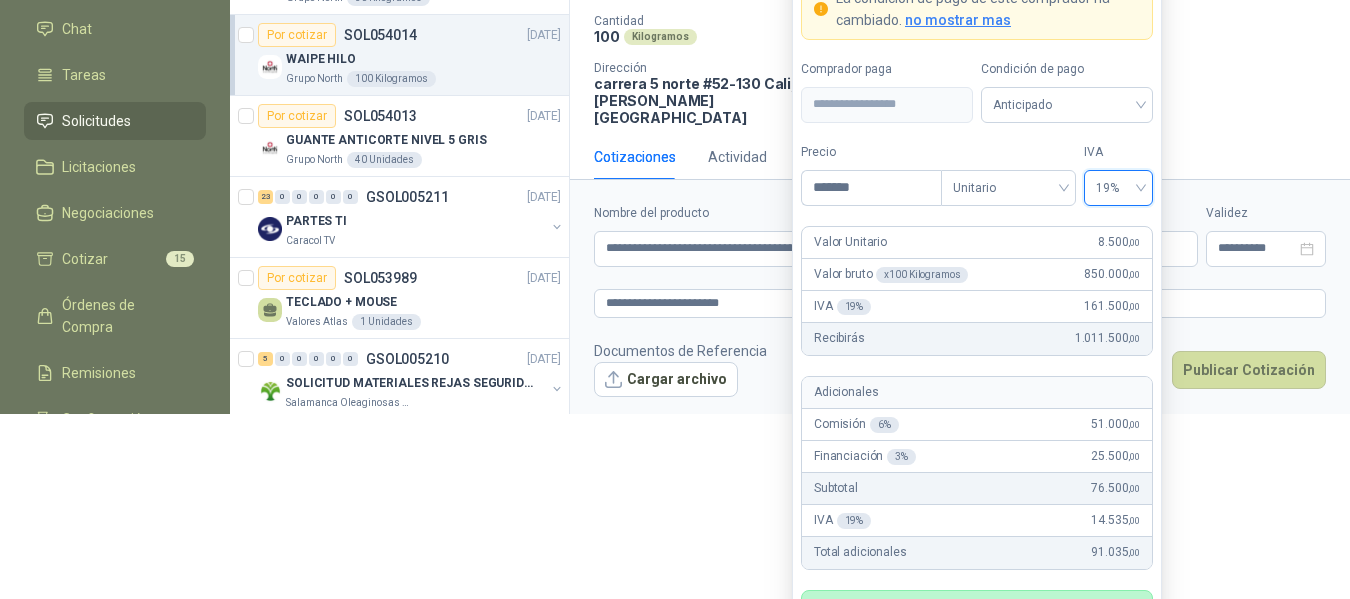
scroll to position [200, 0]
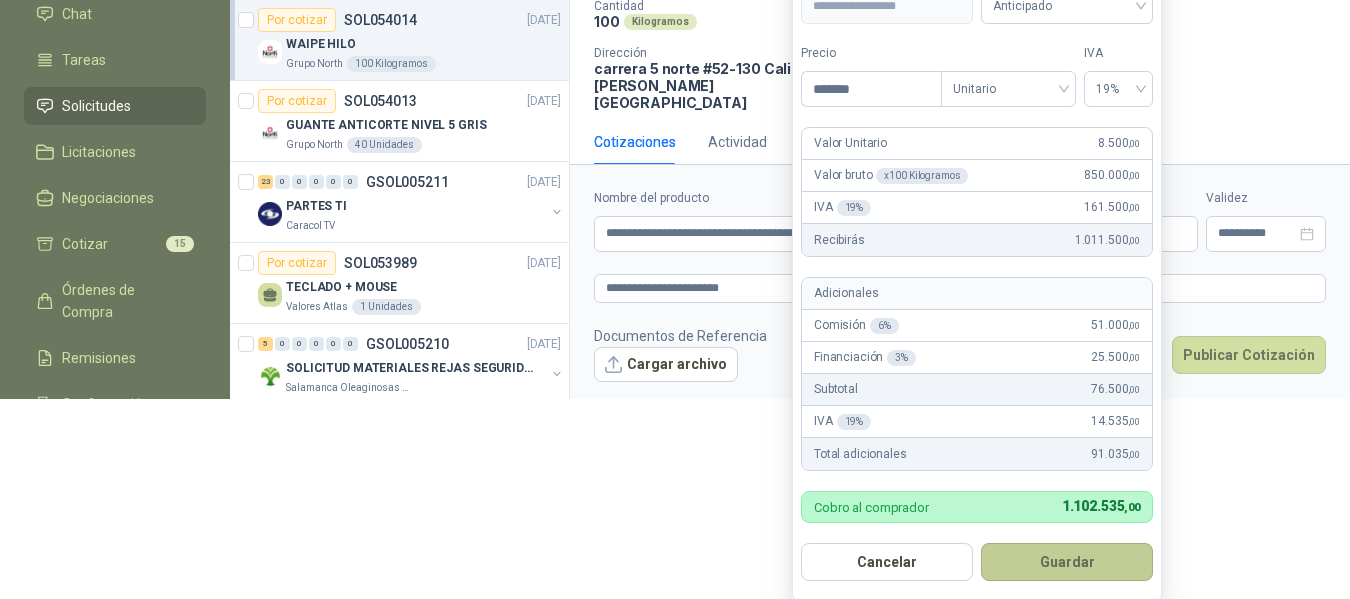
click at [1077, 559] on button "Guardar" at bounding box center [1067, 562] width 172 height 38
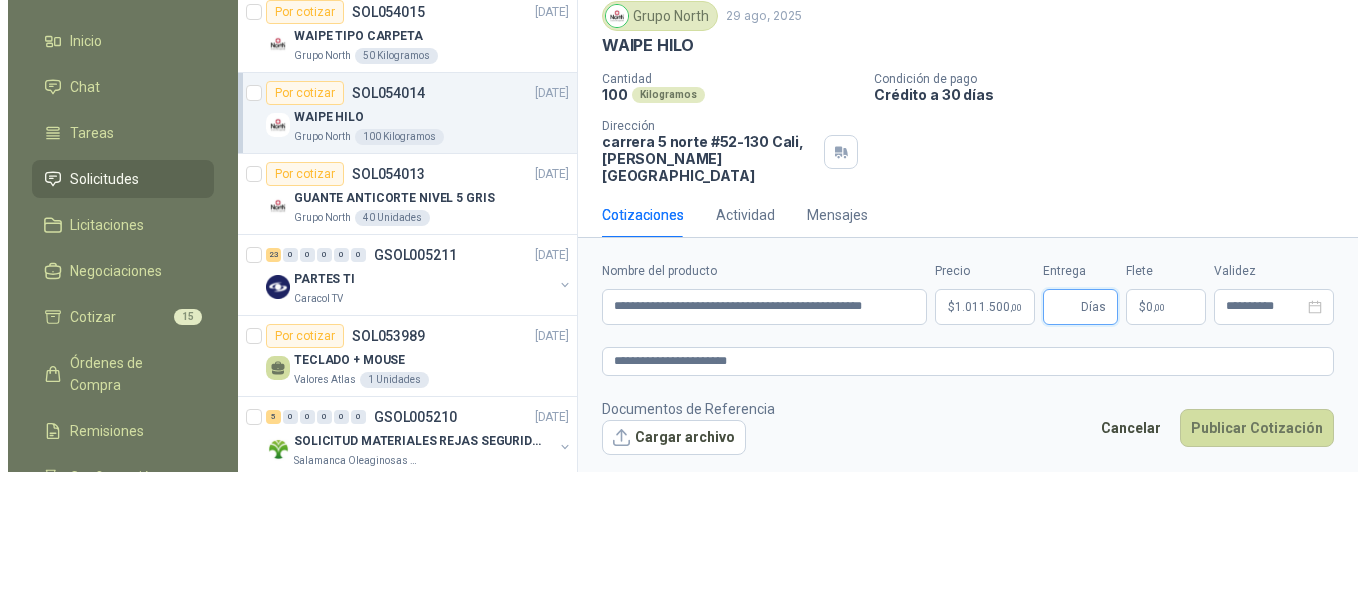
scroll to position [0, 0]
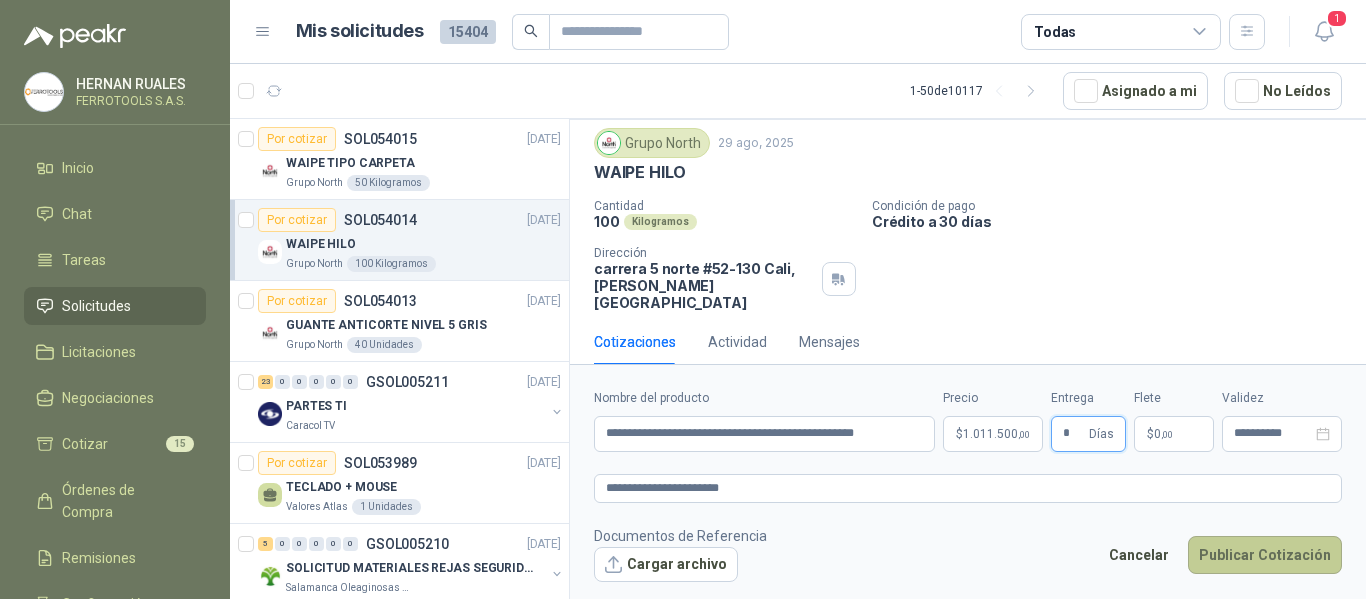
type input "*"
click at [1246, 554] on button "Publicar Cotización" at bounding box center [1265, 555] width 154 height 38
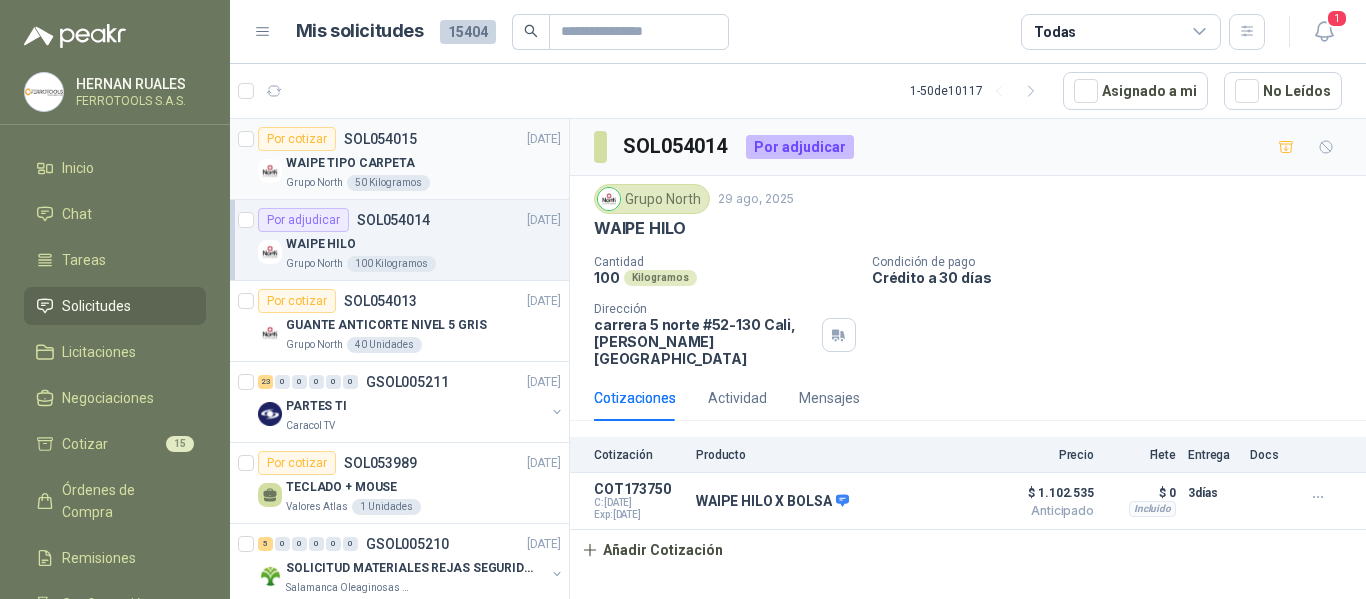
click at [460, 169] on div "WAIPE TIPO CARPETA" at bounding box center [423, 163] width 275 height 24
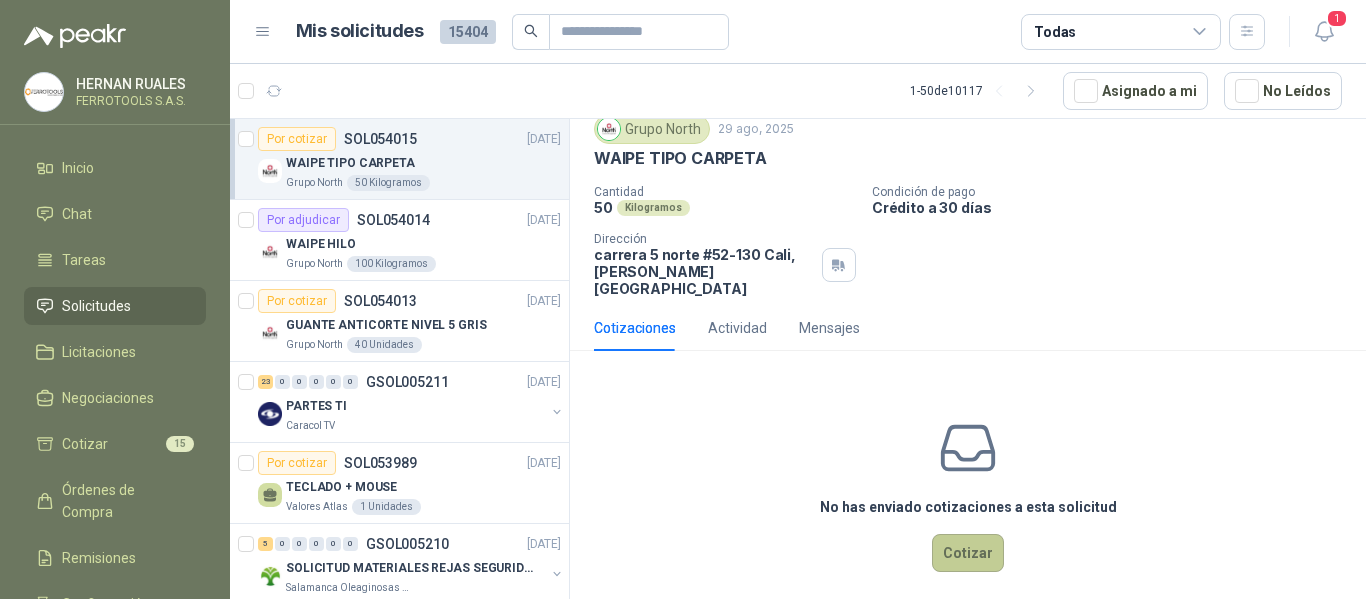
click at [974, 545] on button "Cotizar" at bounding box center [968, 553] width 72 height 38
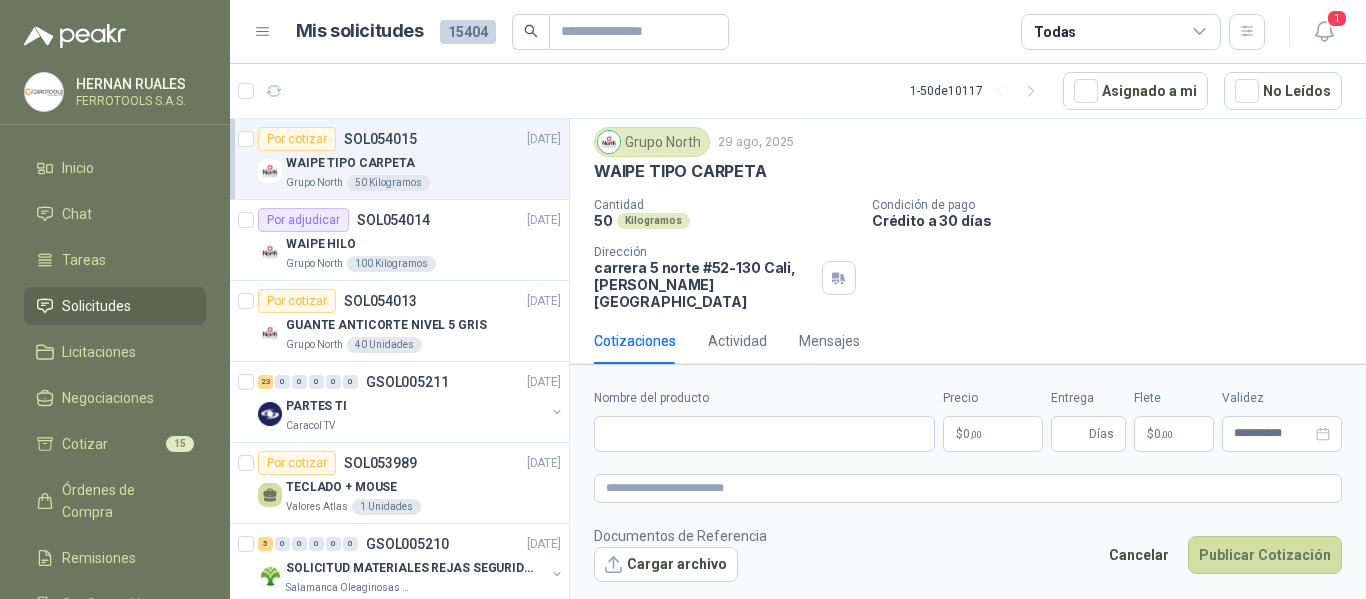
scroll to position [56, 0]
click at [688, 438] on input "Nombre del producto" at bounding box center [764, 434] width 341 height 36
paste input "**********"
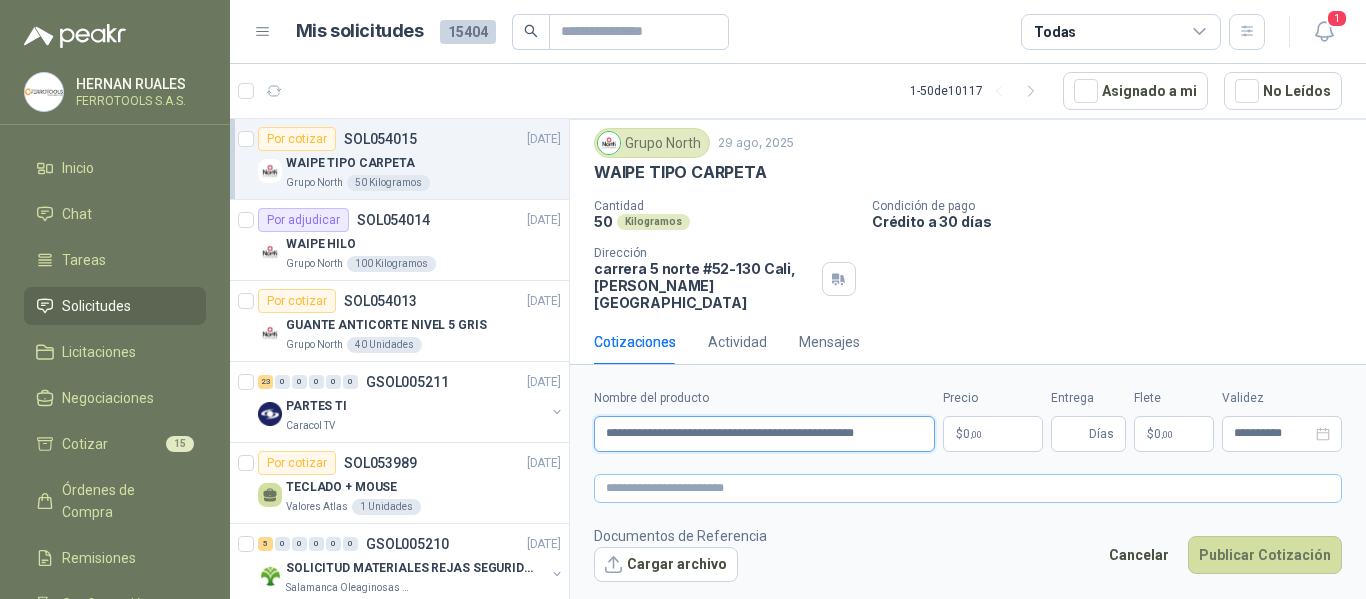
type input "**********"
click at [731, 495] on textarea at bounding box center [968, 488] width 748 height 29
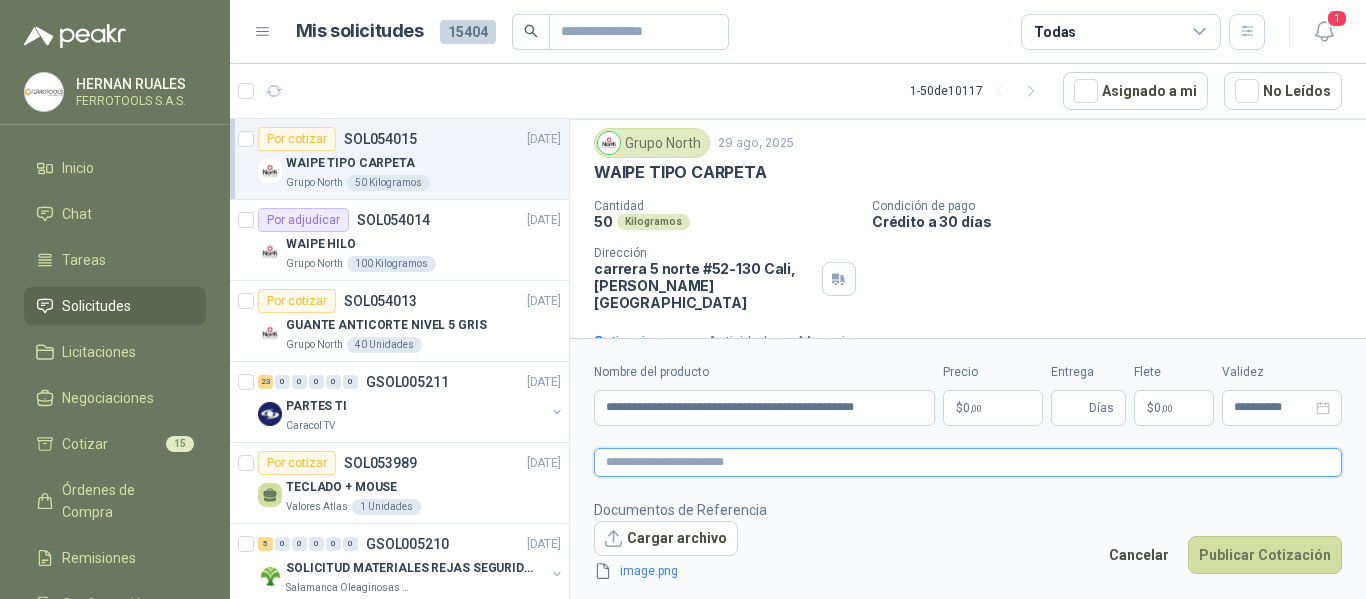
scroll to position [70, 0]
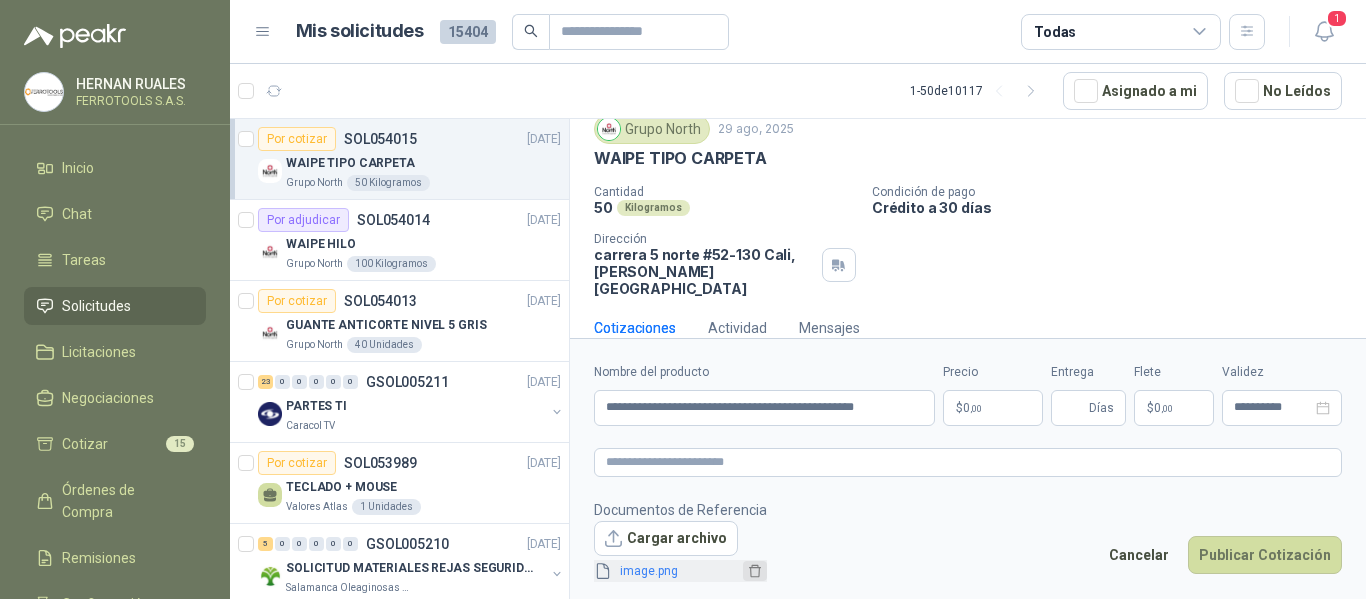
click at [750, 571] on icon "delete" at bounding box center [755, 571] width 14 height 14
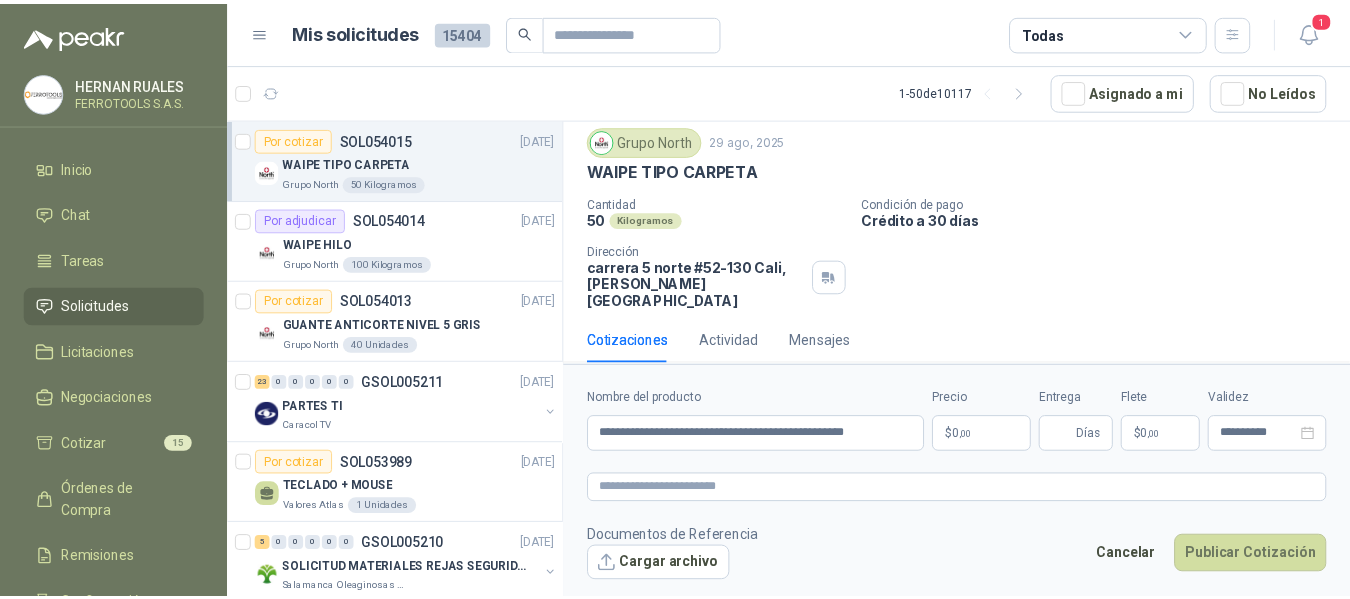
scroll to position [56, 0]
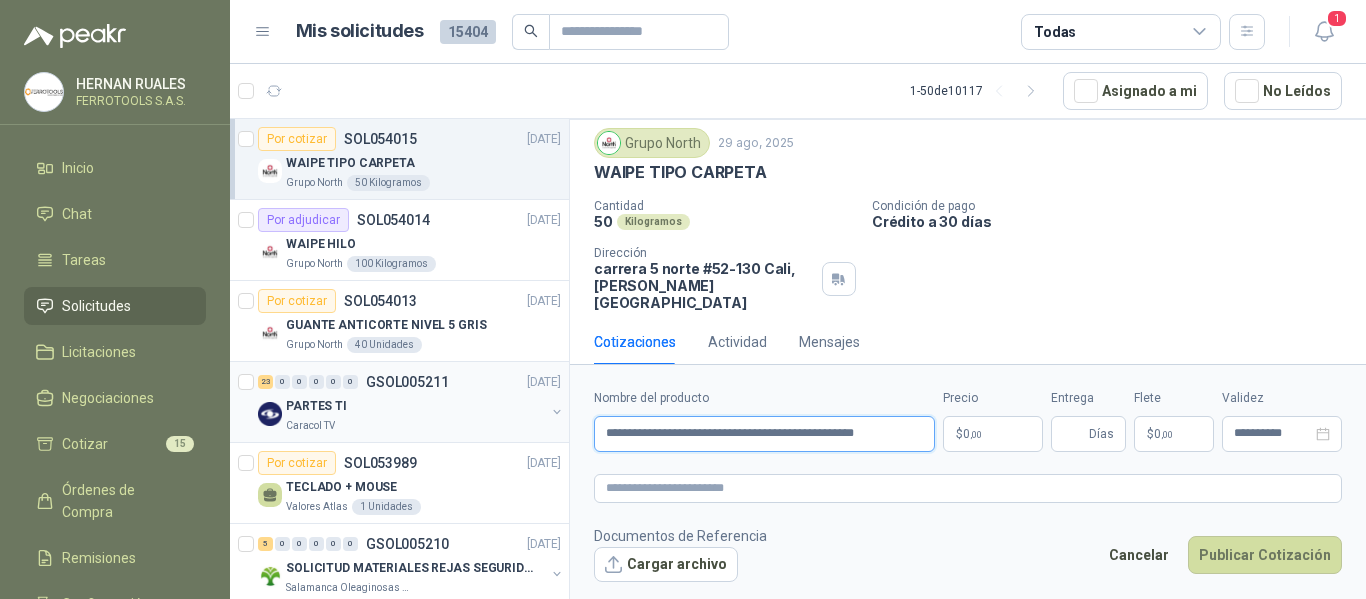
drag, startPoint x: 763, startPoint y: 430, endPoint x: 540, endPoint y: 423, distance: 223.1
click at [540, 423] on div "Por cotizar SOL054015 29/08/25 WAIPE TIPO CARPETA Grupo North 50 Kilogramos Por…" at bounding box center [798, 362] width 1136 height 488
click at [706, 492] on textarea at bounding box center [968, 488] width 748 height 29
paste textarea "**********"
type textarea "**********"
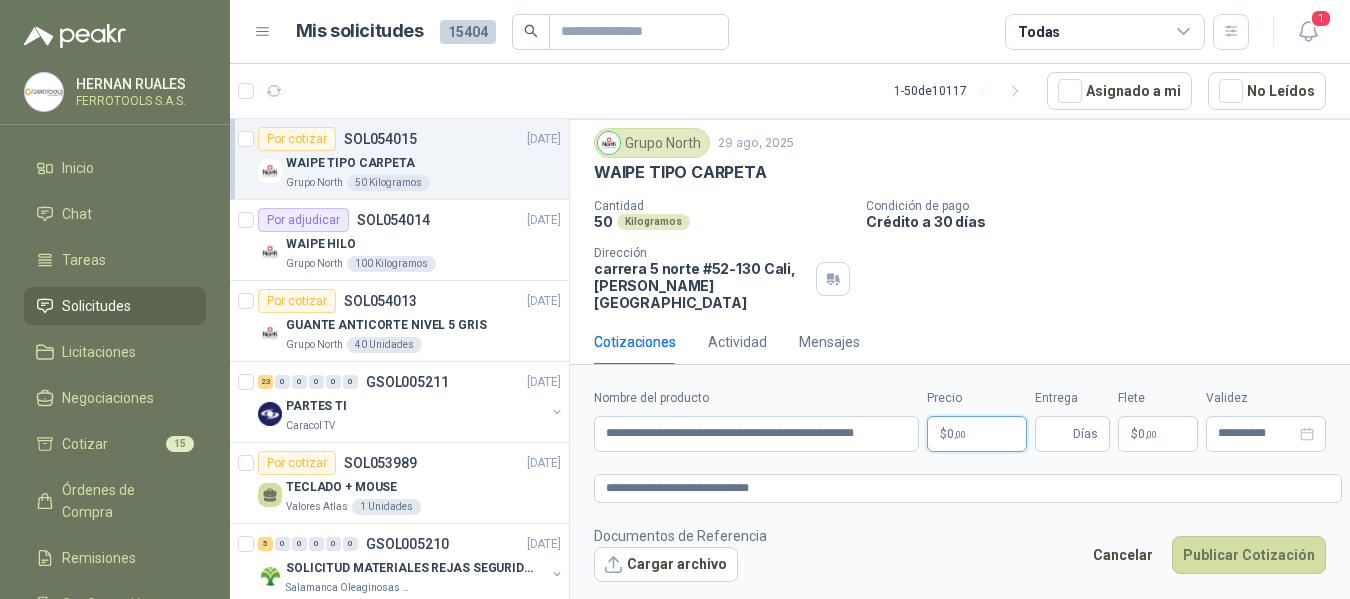
click at [981, 439] on body "HERNAN RUALES FERROTOOLS S.A.S. Inicio Chat Tareas Solicitudes Licitaciones Neg…" at bounding box center [675, 299] width 1350 height 599
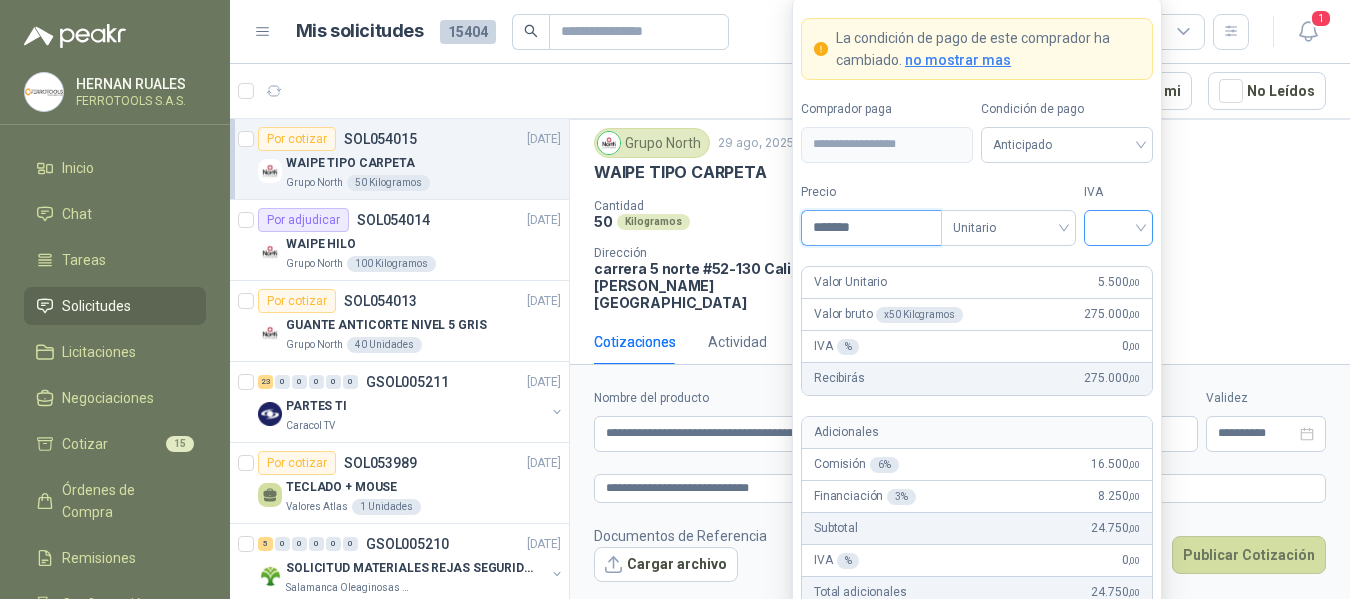
type input "*******"
click at [1114, 228] on input "search" at bounding box center [1118, 226] width 45 height 30
click at [1113, 267] on div "19%" at bounding box center [1118, 269] width 37 height 22
click at [1131, 176] on form "**********" at bounding box center [977, 369] width 370 height 744
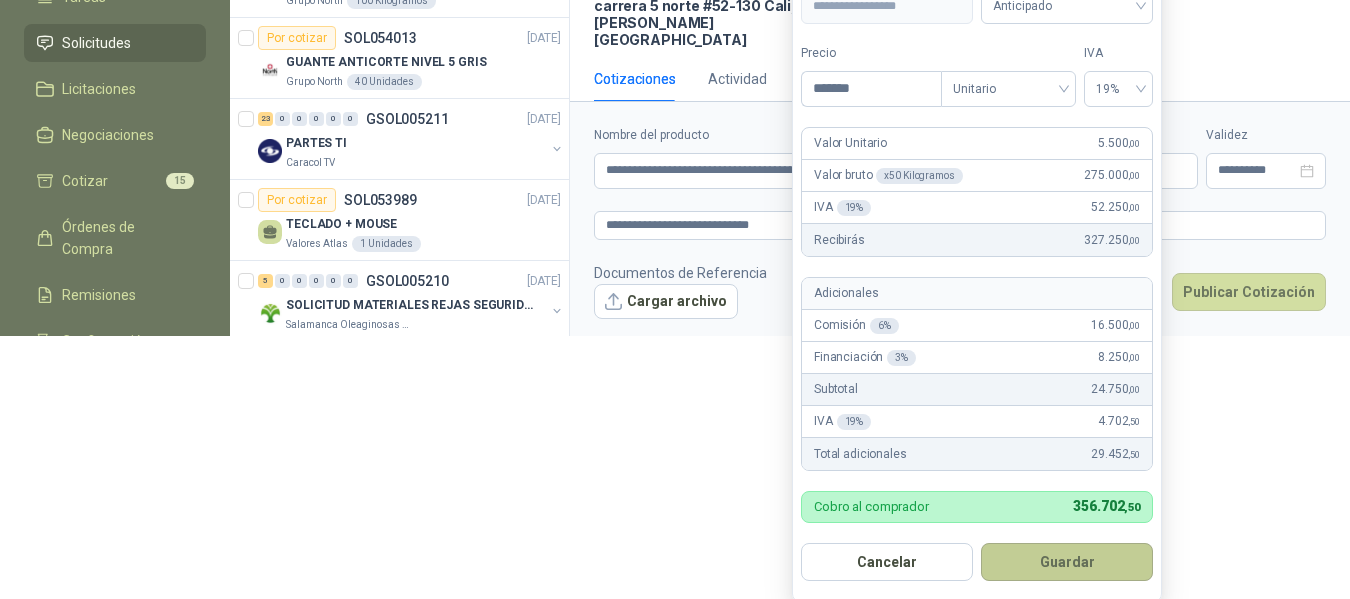
click at [1063, 561] on button "Guardar" at bounding box center [1067, 562] width 172 height 38
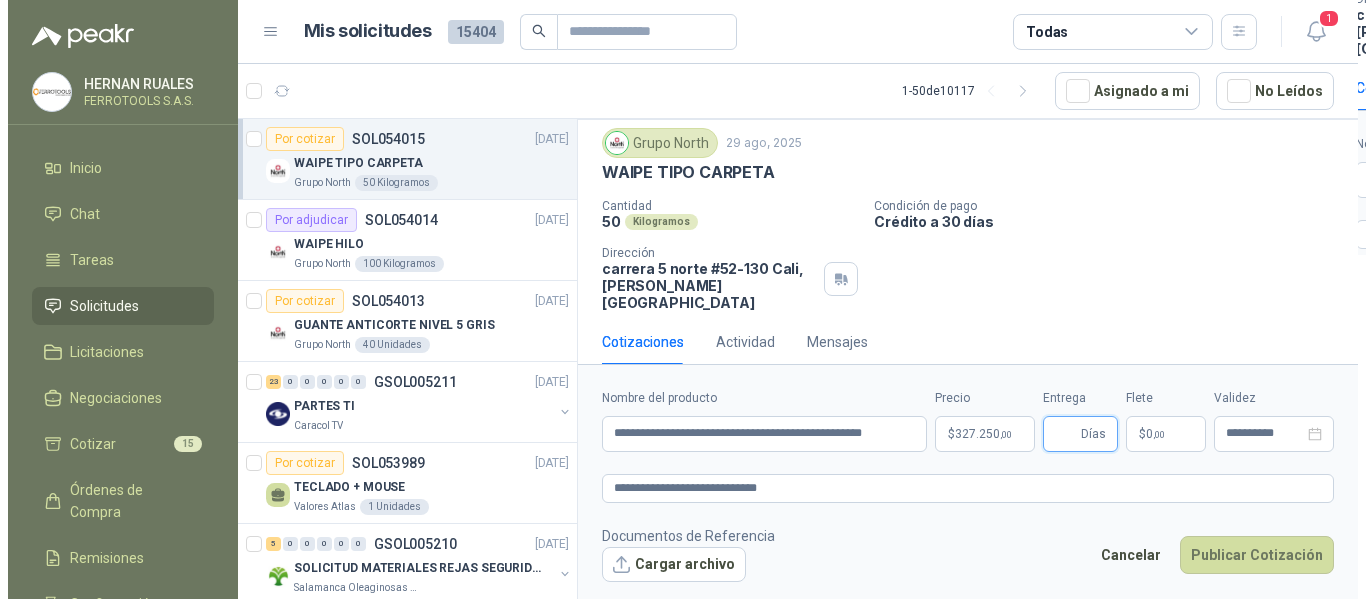
scroll to position [0, 0]
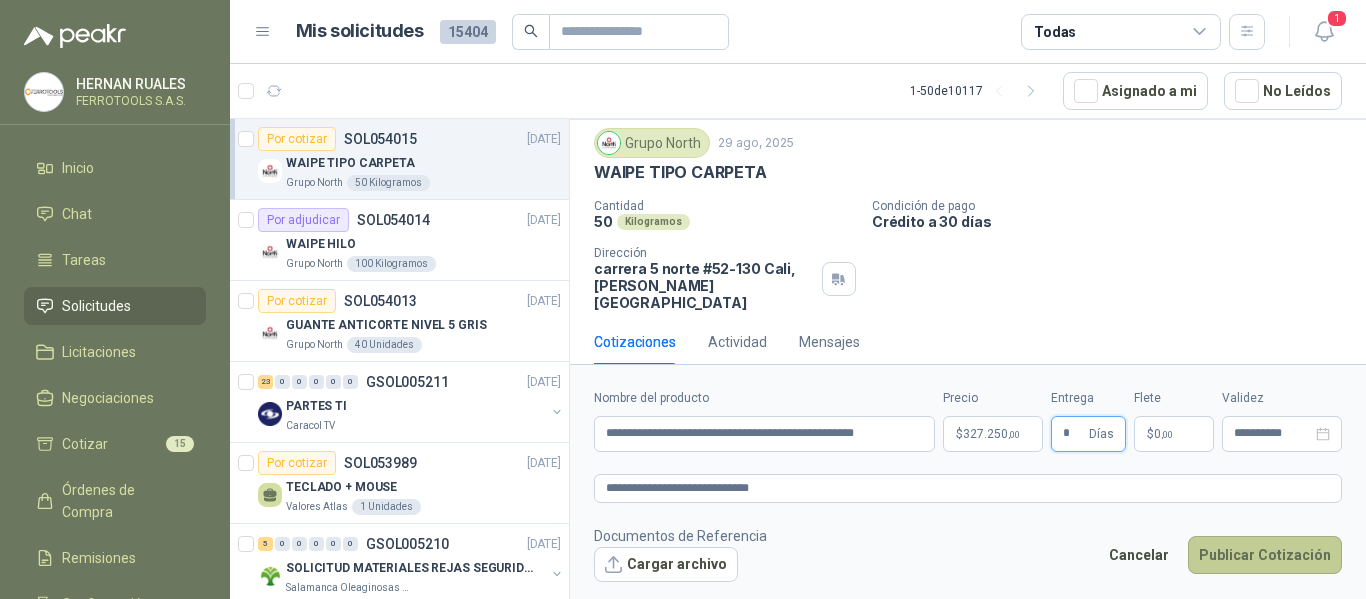
type input "*"
click at [1258, 556] on button "Publicar Cotización" at bounding box center [1265, 555] width 154 height 38
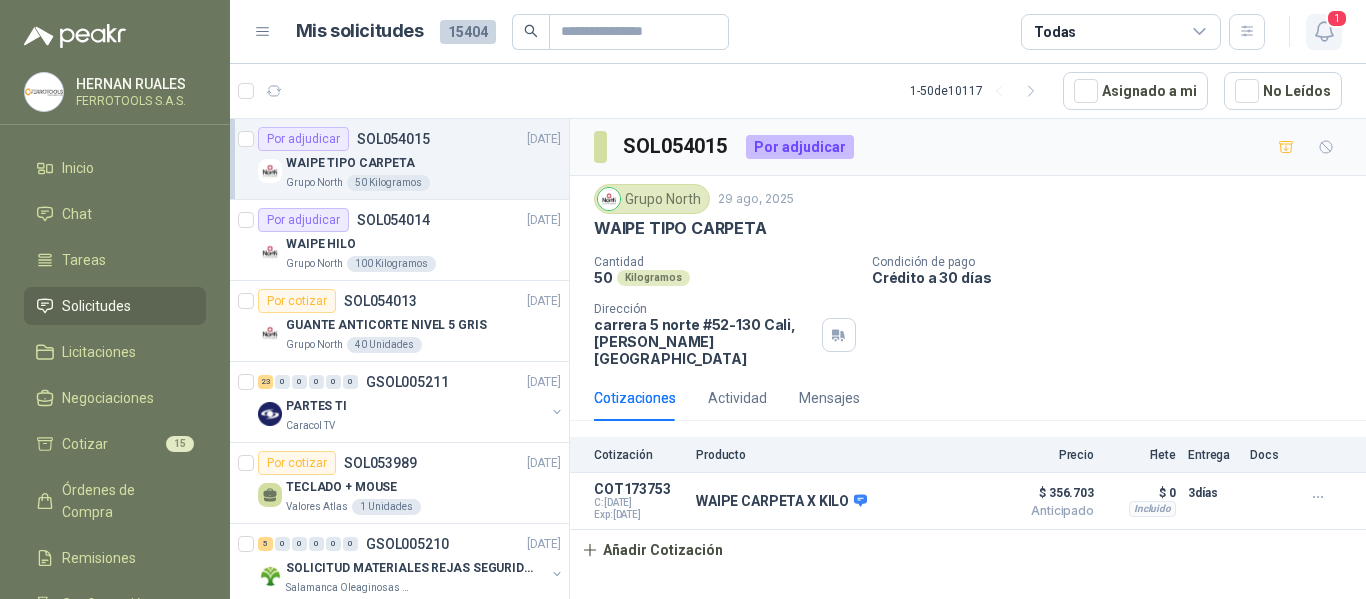
click at [1324, 30] on icon "button" at bounding box center [1324, 31] width 25 height 25
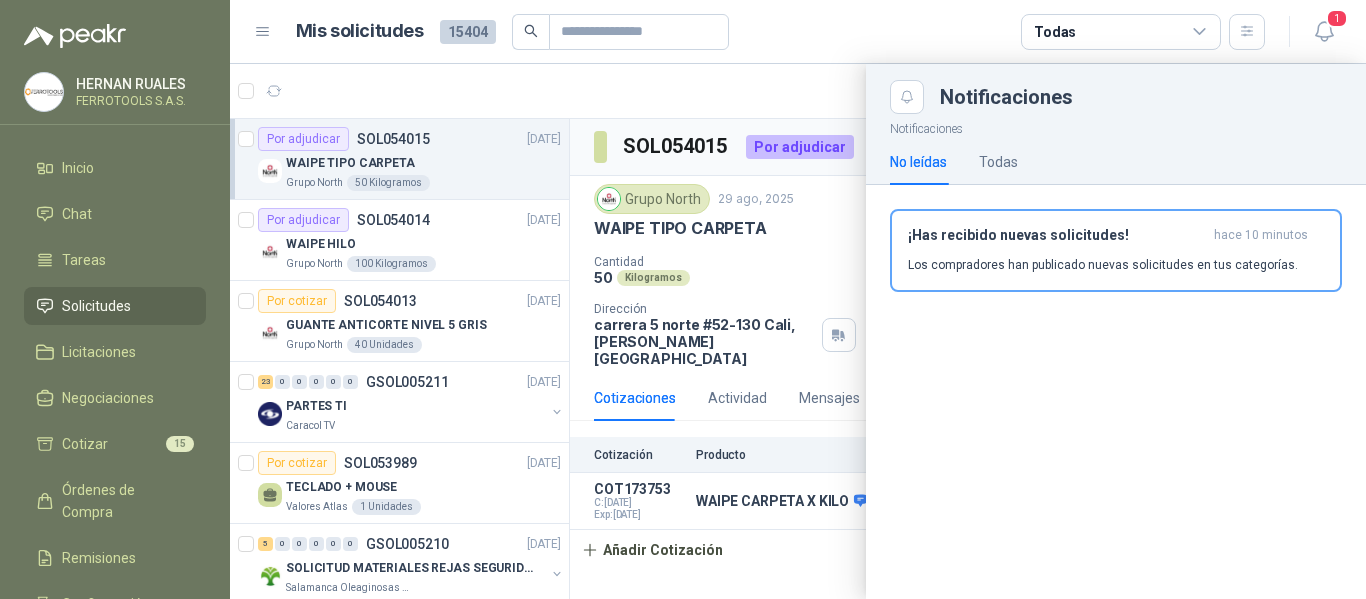
click at [1054, 269] on p "Los compradores han publicado nuevas solicitudes en tus categorías." at bounding box center [1103, 265] width 390 height 18
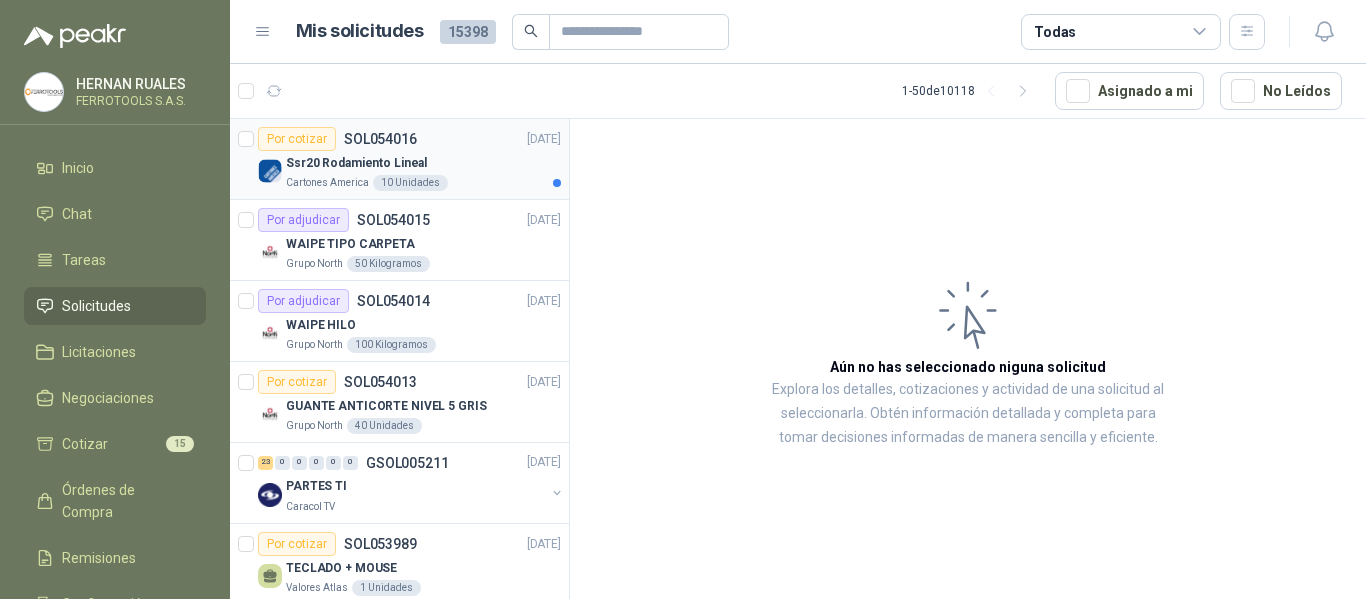
click at [464, 169] on div "Ssr20 Rodamiento Lineal" at bounding box center [423, 163] width 275 height 24
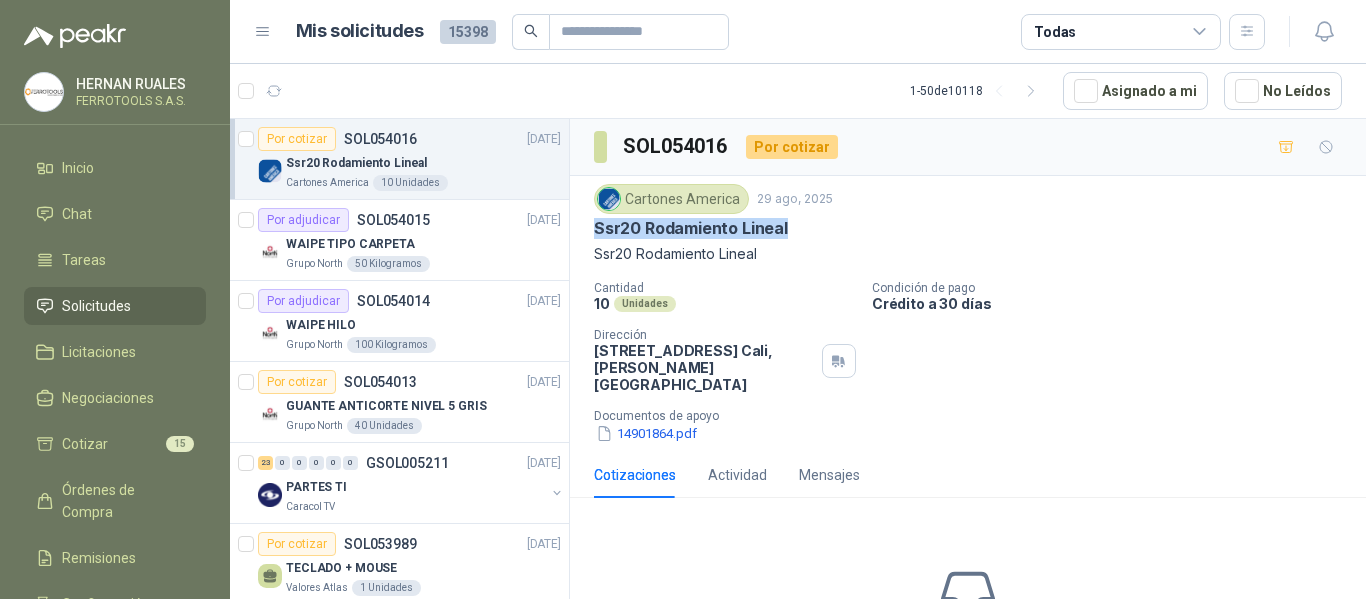
drag, startPoint x: 596, startPoint y: 230, endPoint x: 789, endPoint y: 231, distance: 193.0
click at [789, 231] on div "Ssr20 Rodamiento Lineal" at bounding box center [968, 228] width 748 height 21
copy p "Ssr20 Rodamiento Lineal"
click at [1319, 34] on icon "button" at bounding box center [1324, 31] width 25 height 25
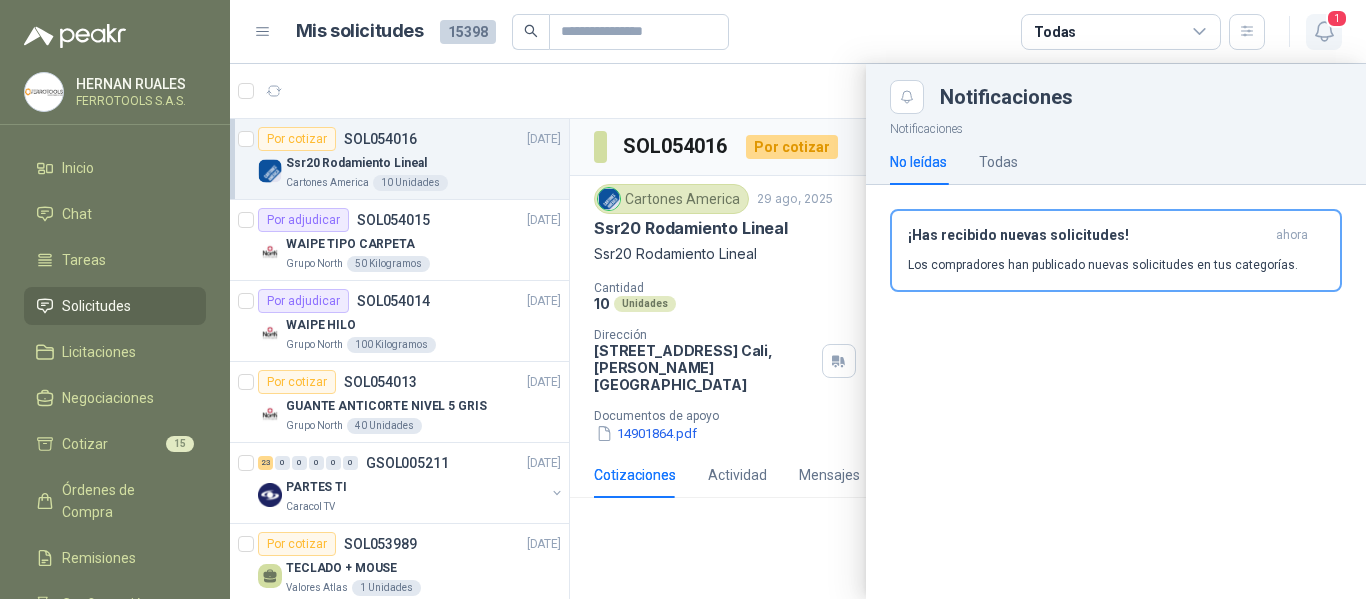
click at [1319, 34] on icon "button" at bounding box center [1324, 31] width 25 height 25
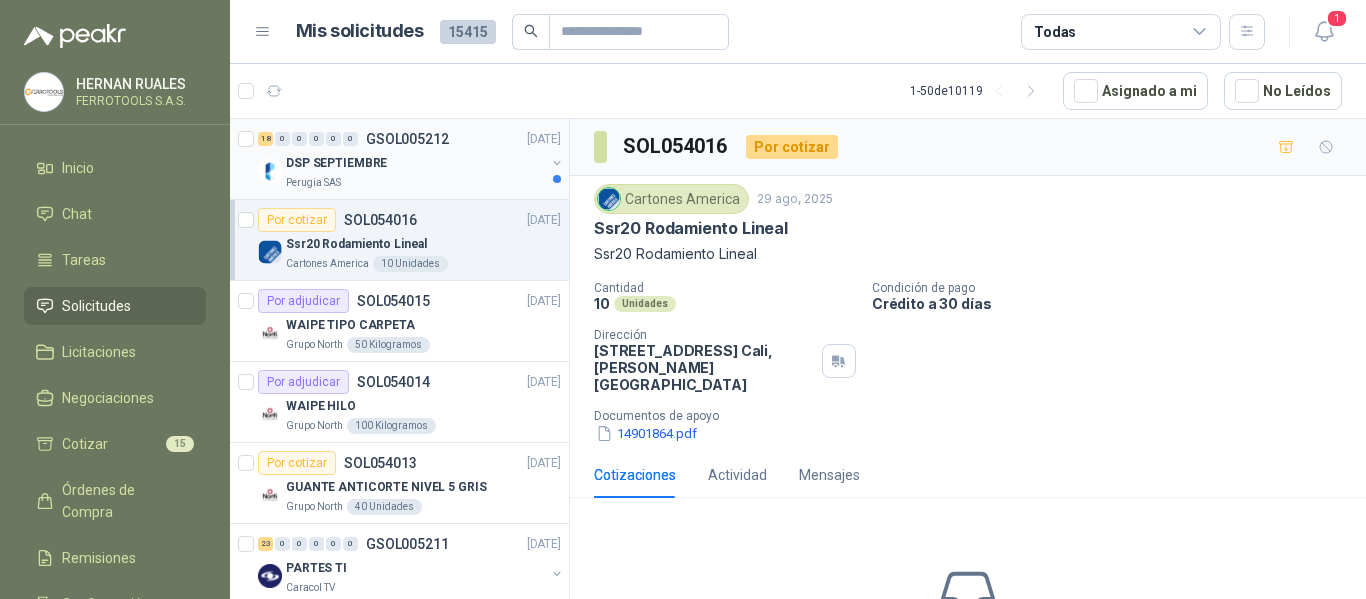
click at [403, 173] on div "DSP SEPTIEMBRE" at bounding box center [415, 163] width 259 height 24
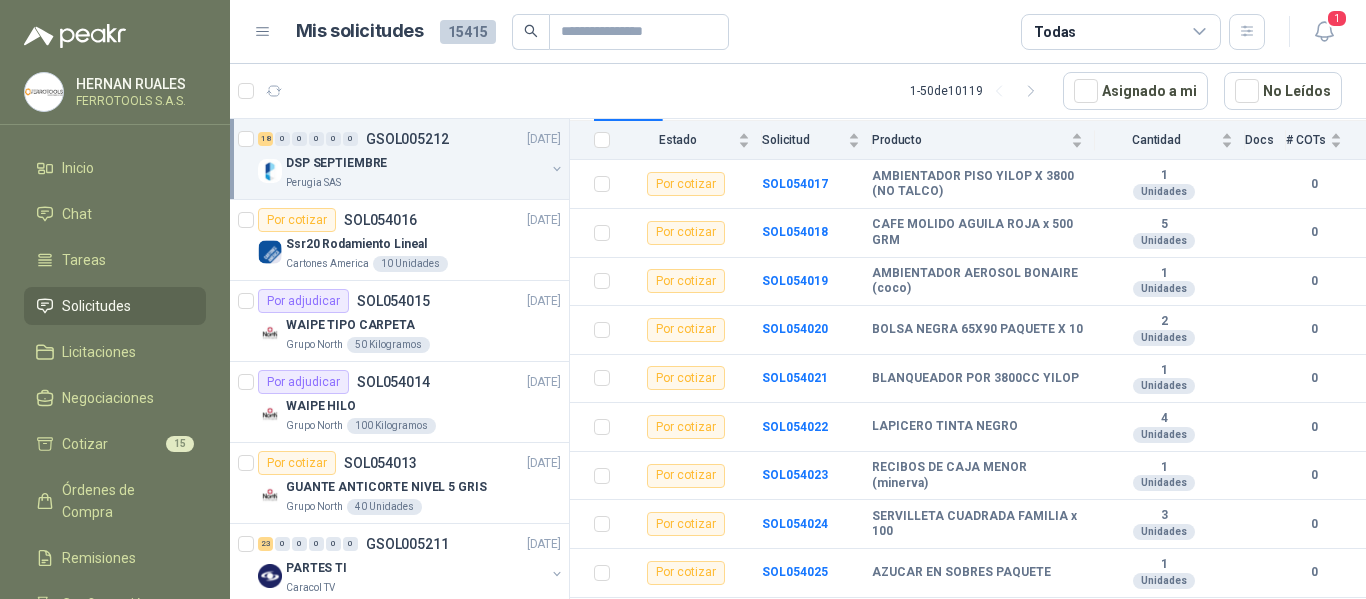
scroll to position [155, 0]
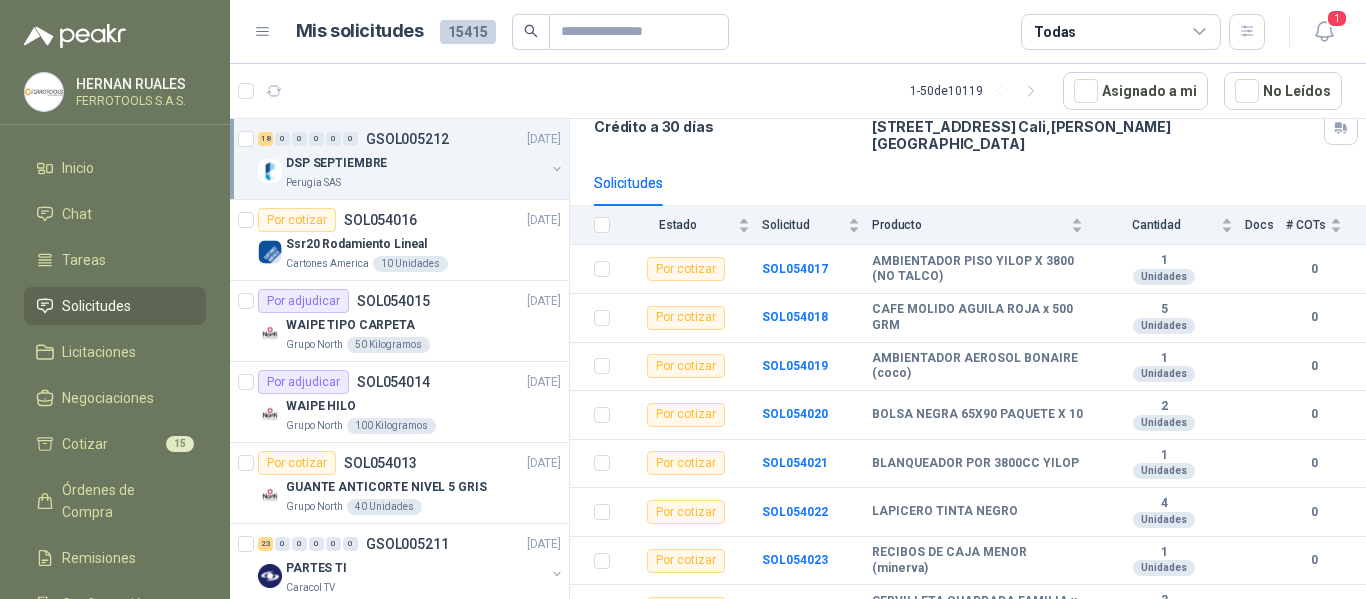
click at [401, 85] on article "1 - 50 de 10119 Asignado a mi No Leídos" at bounding box center [798, 91] width 1136 height 54
click at [1321, 33] on icon "button" at bounding box center [1324, 31] width 25 height 25
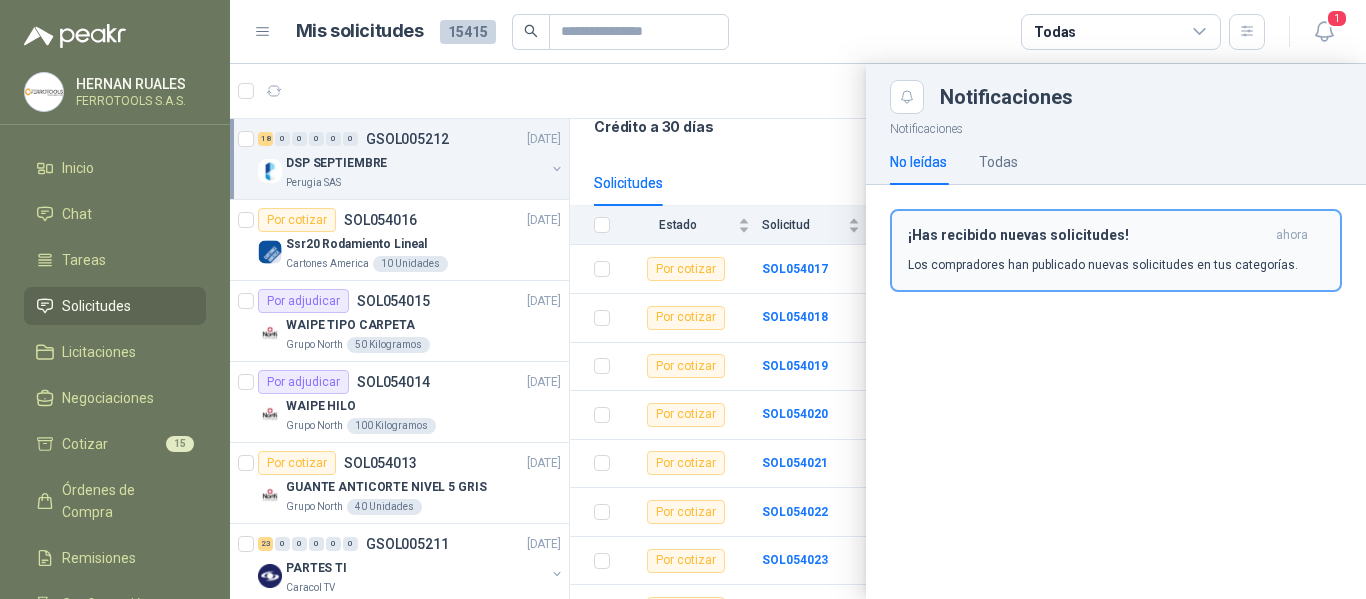
click at [1161, 246] on div "¡Has recibido nuevas solicitudes! ahora Los compradores han publicado nuevas so…" at bounding box center [1116, 250] width 416 height 47
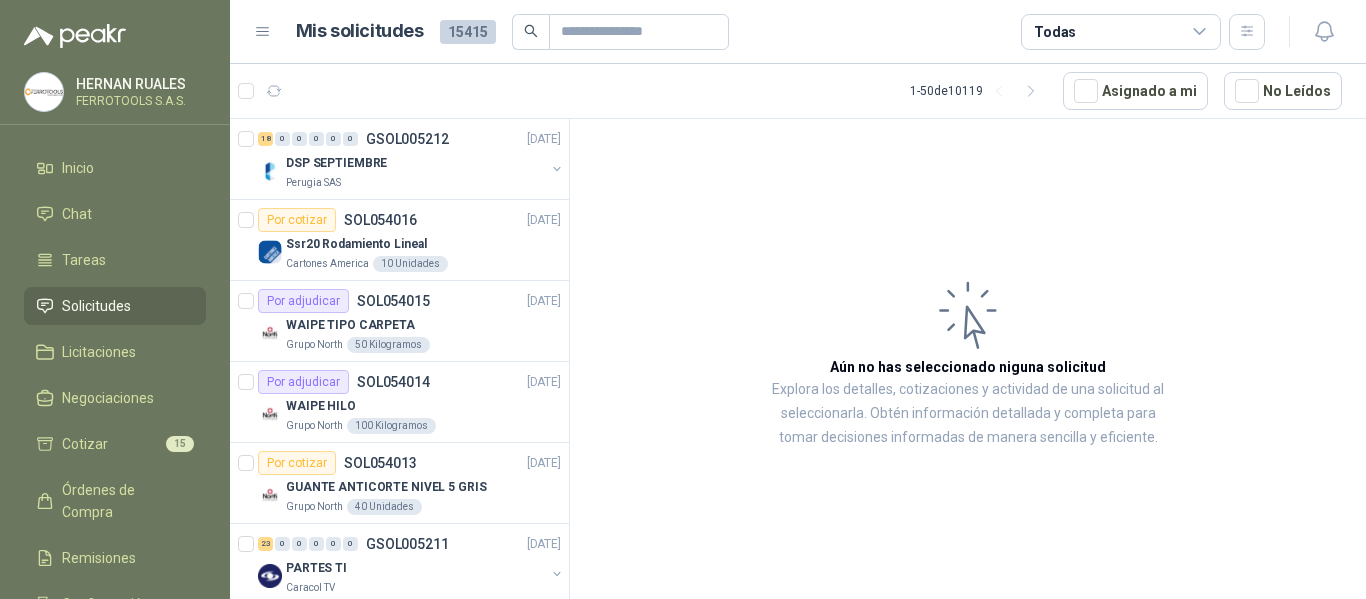
click at [118, 306] on span "Solicitudes" at bounding box center [96, 306] width 69 height 22
click at [1315, 36] on icon "button" at bounding box center [1323, 31] width 17 height 19
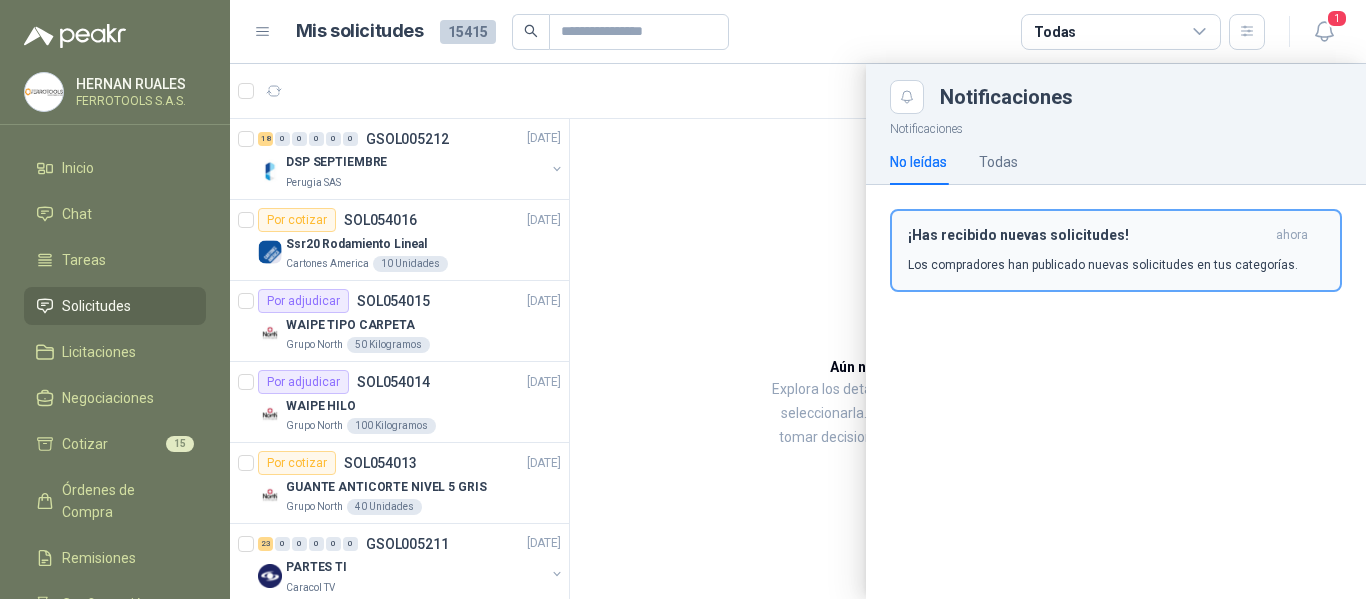
click at [1140, 241] on h3 "¡Has recibido nuevas solicitudes!" at bounding box center [1088, 235] width 360 height 17
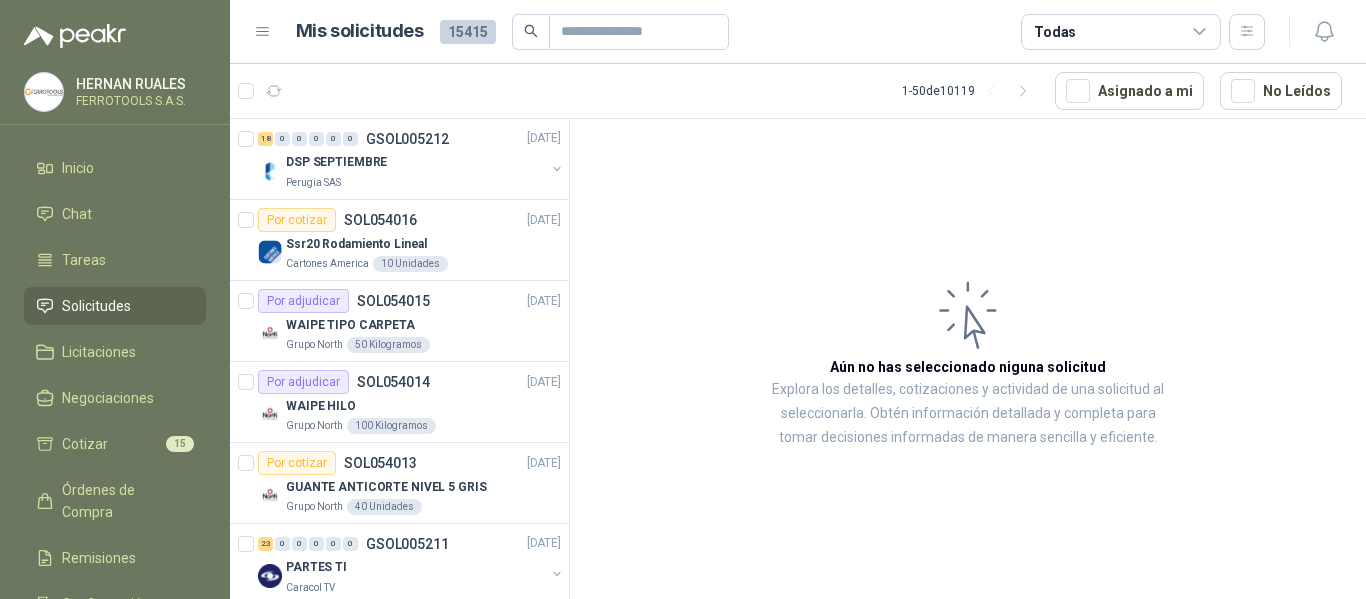
click at [768, 222] on article "Aún no has seleccionado niguna solicitud Explora los detalles, cotizaciones y a…" at bounding box center [968, 362] width 796 height 487
click at [1324, 39] on icon "button" at bounding box center [1324, 31] width 25 height 25
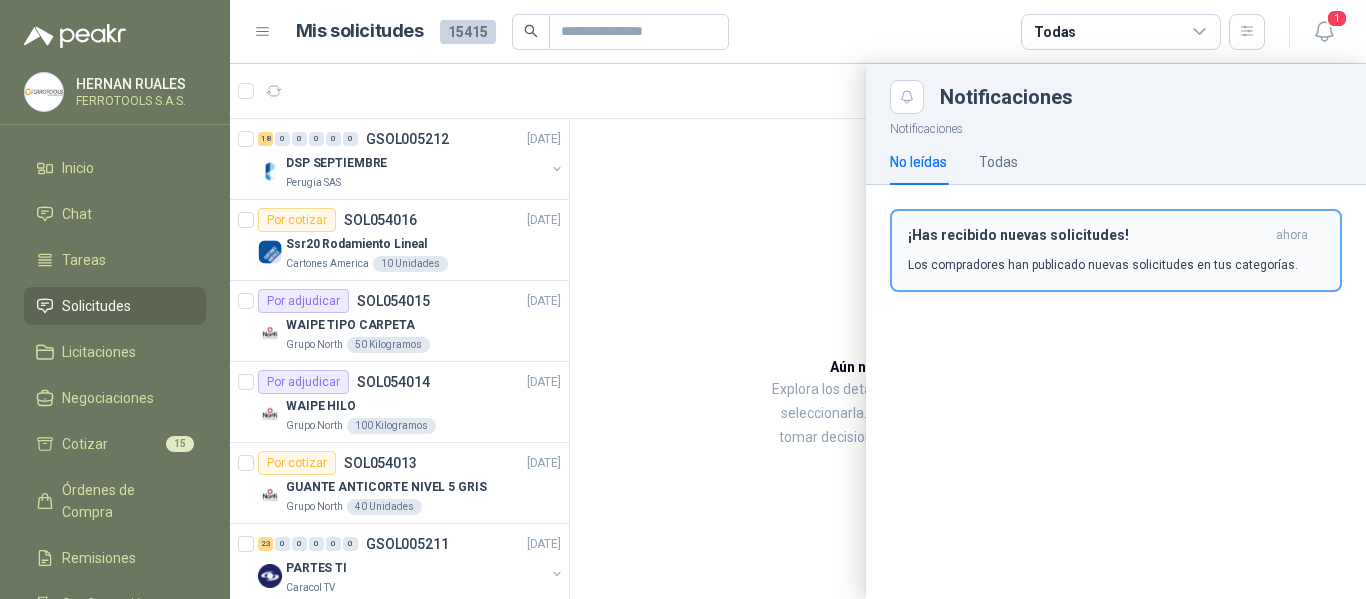
click at [1052, 234] on h3 "¡Has recibido nuevas solicitudes!" at bounding box center [1088, 235] width 360 height 17
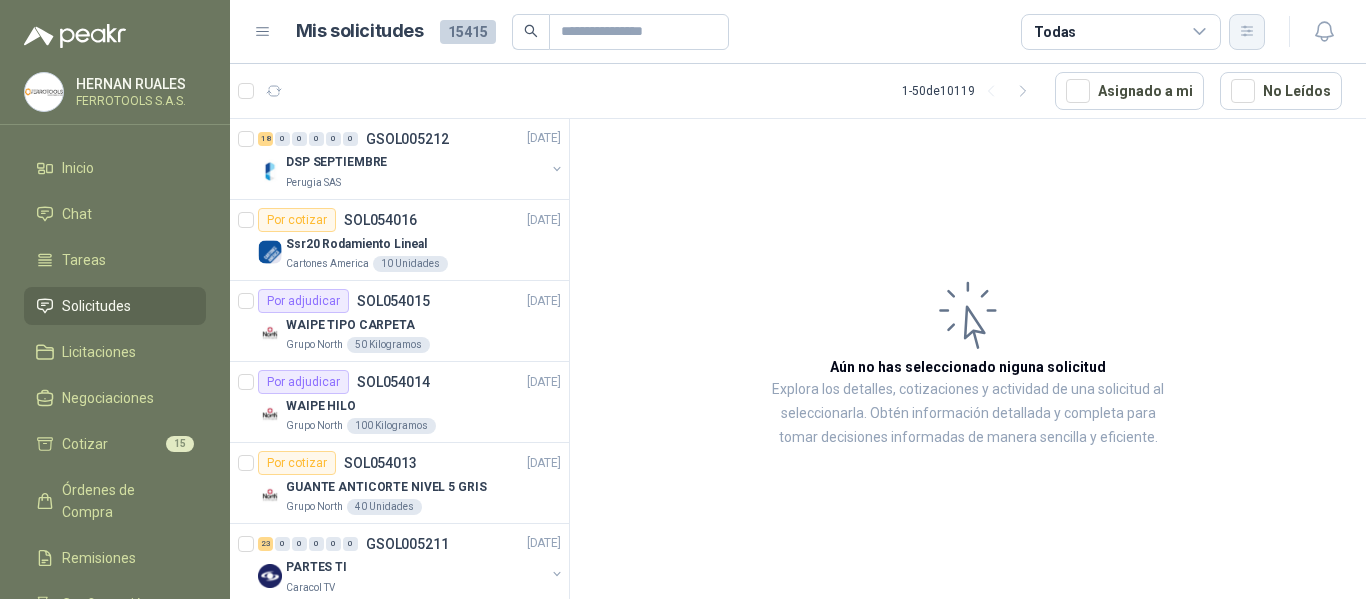
click at [1254, 33] on icon "button" at bounding box center [1247, 31] width 17 height 17
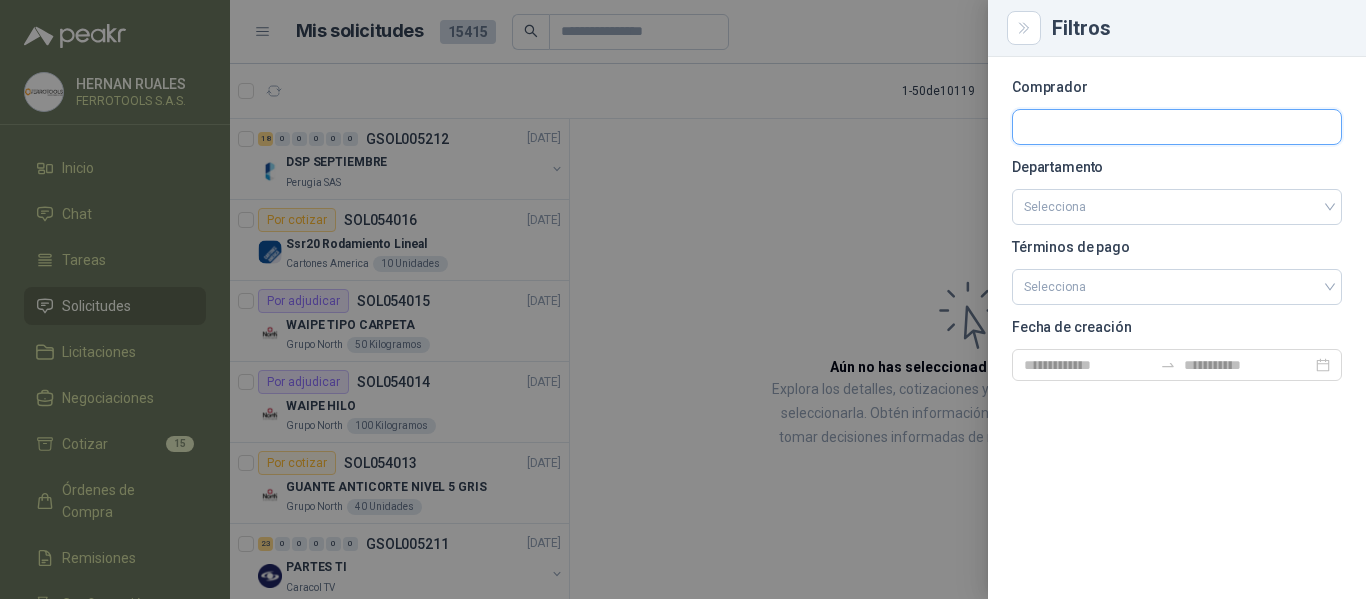
click at [1110, 141] on input "text" at bounding box center [1177, 127] width 328 height 34
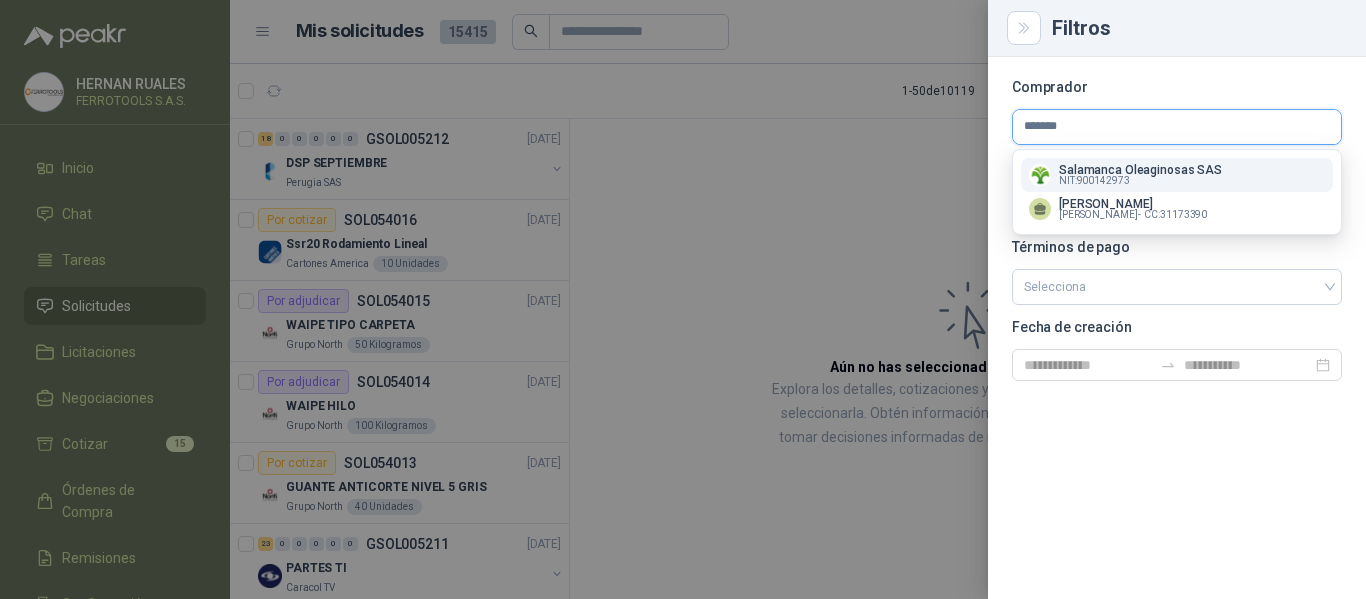
type input "*******"
click at [1137, 178] on p "NIT : 900142973" at bounding box center [1140, 181] width 163 height 10
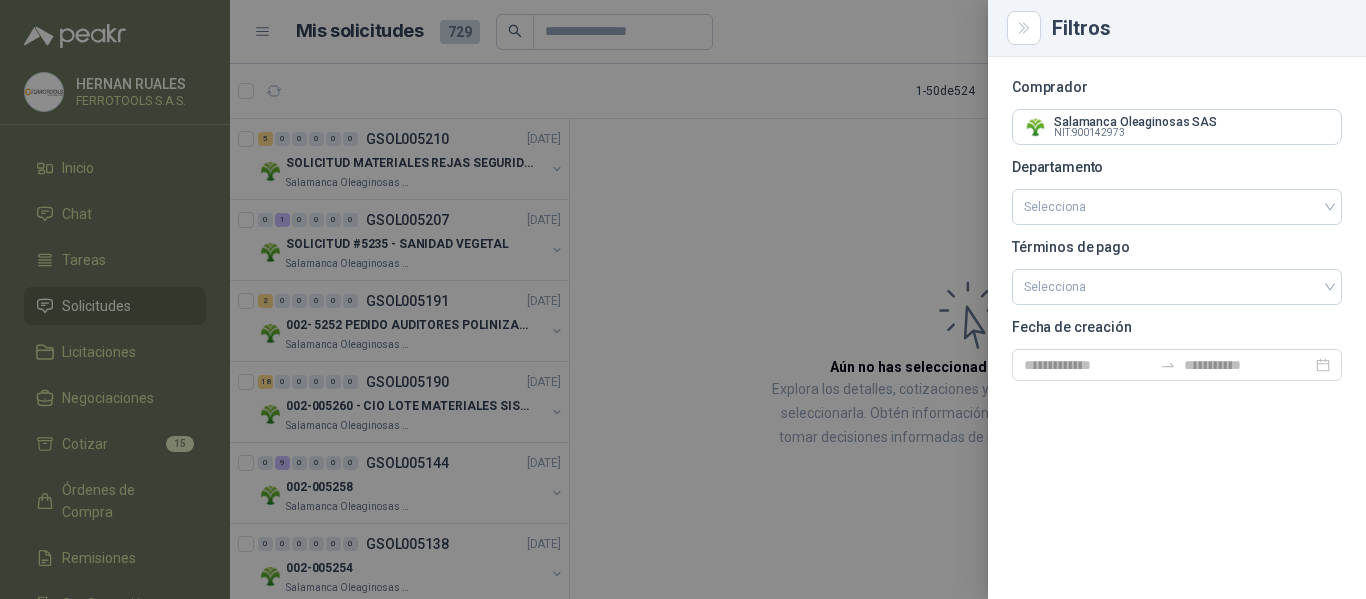
click at [658, 199] on div at bounding box center [683, 299] width 1366 height 599
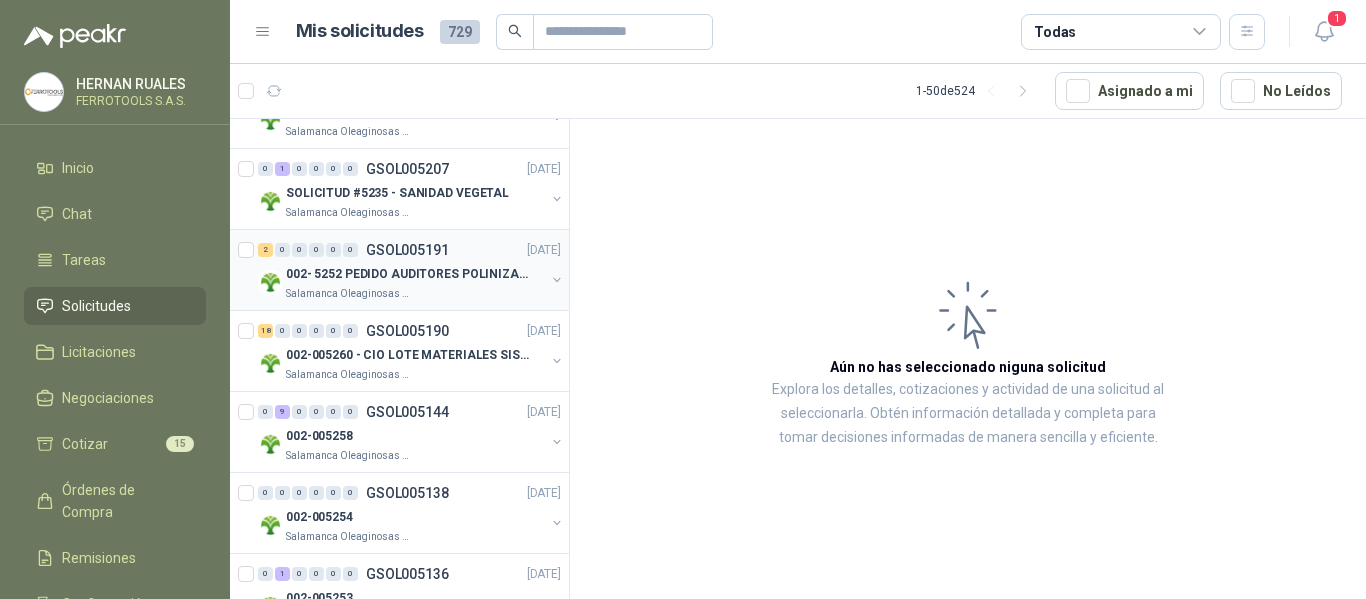
scroll to position [100, 0]
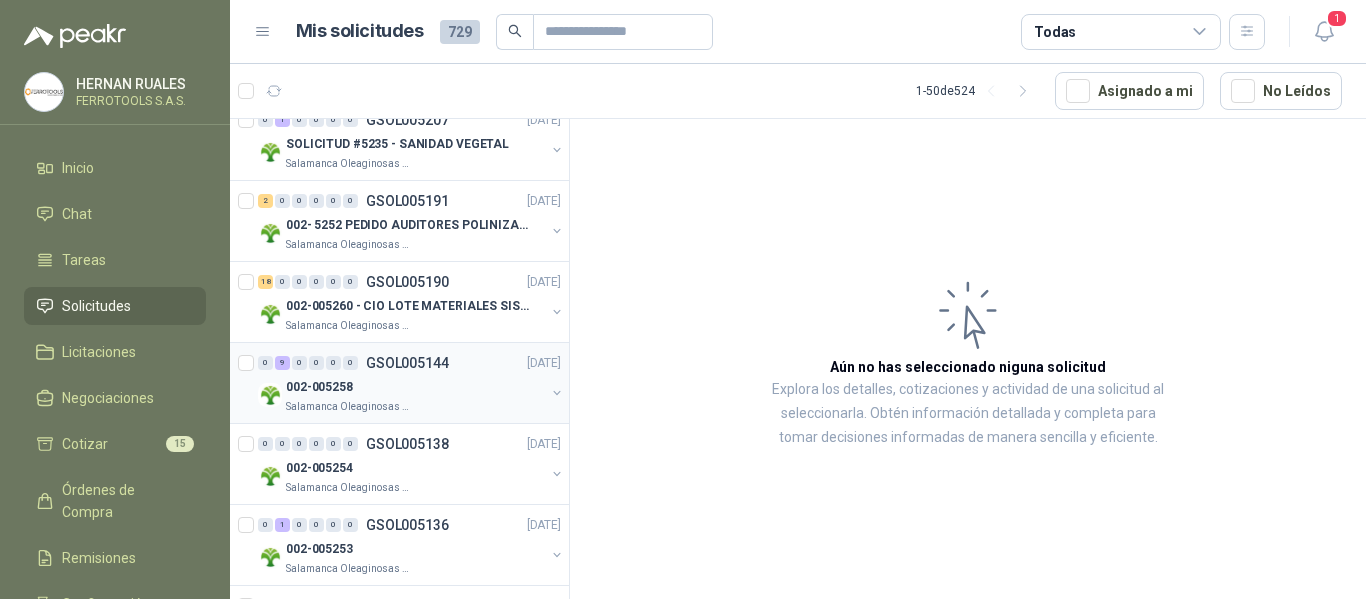
click at [455, 388] on div "002-005258" at bounding box center [415, 387] width 259 height 24
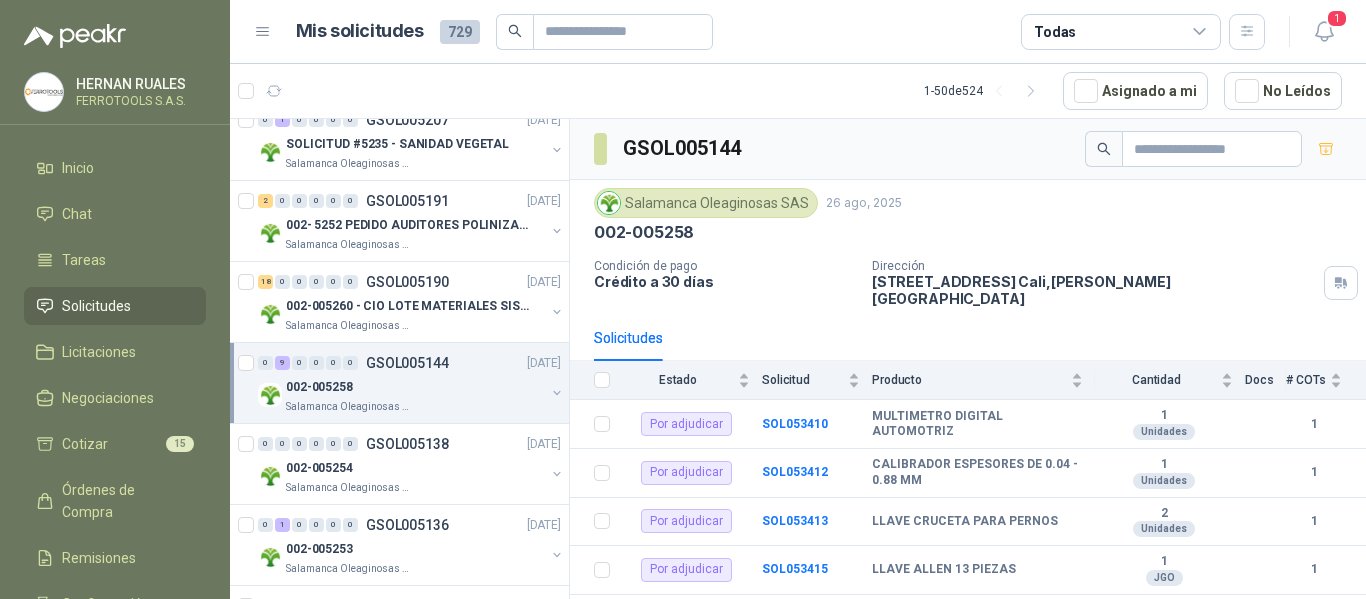
scroll to position [200, 0]
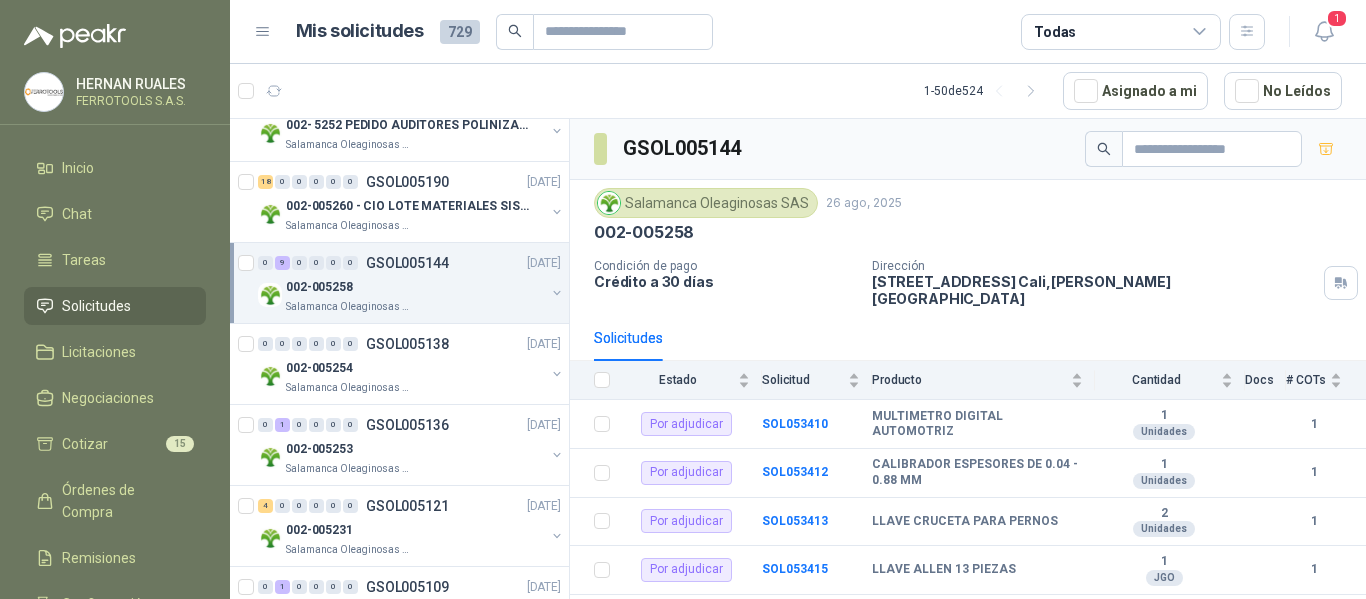
click at [464, 378] on div "002-005254" at bounding box center [415, 368] width 259 height 24
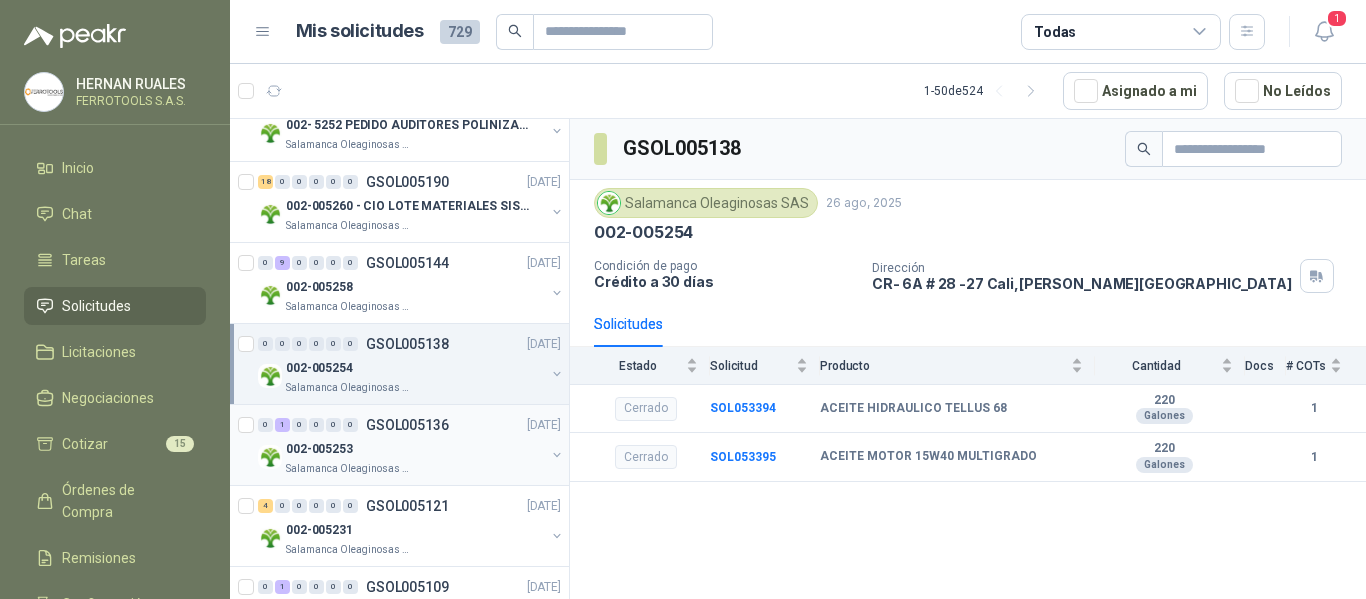
click at [467, 453] on div "002-005253" at bounding box center [415, 449] width 259 height 24
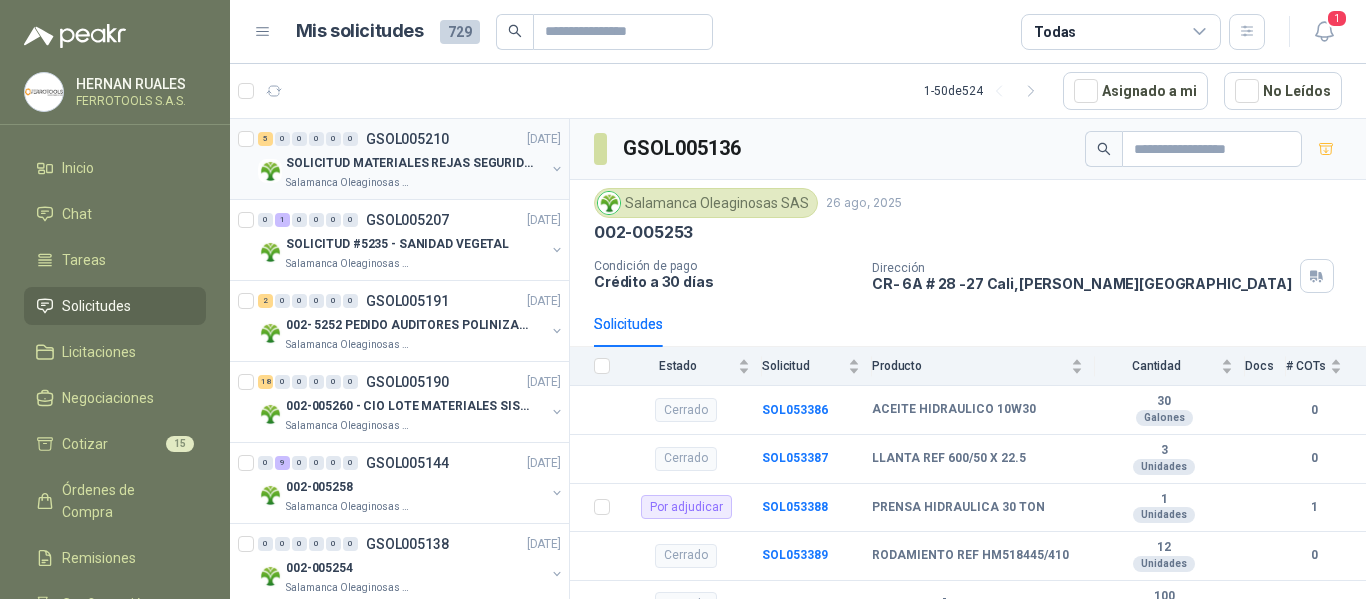
click at [469, 170] on p "SOLICITUD MATERIALES REJAS SEGURIDAD - OFICINA" at bounding box center [410, 163] width 249 height 19
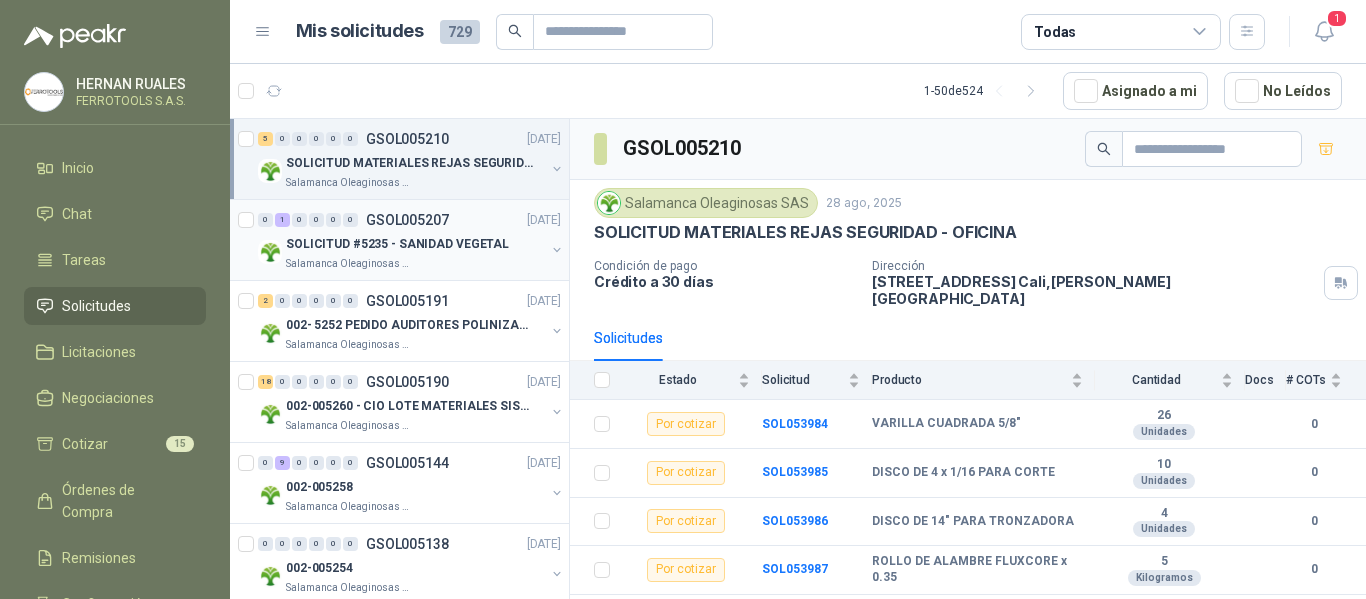
click at [491, 260] on div "Salamanca Oleaginosas SAS" at bounding box center [415, 264] width 259 height 16
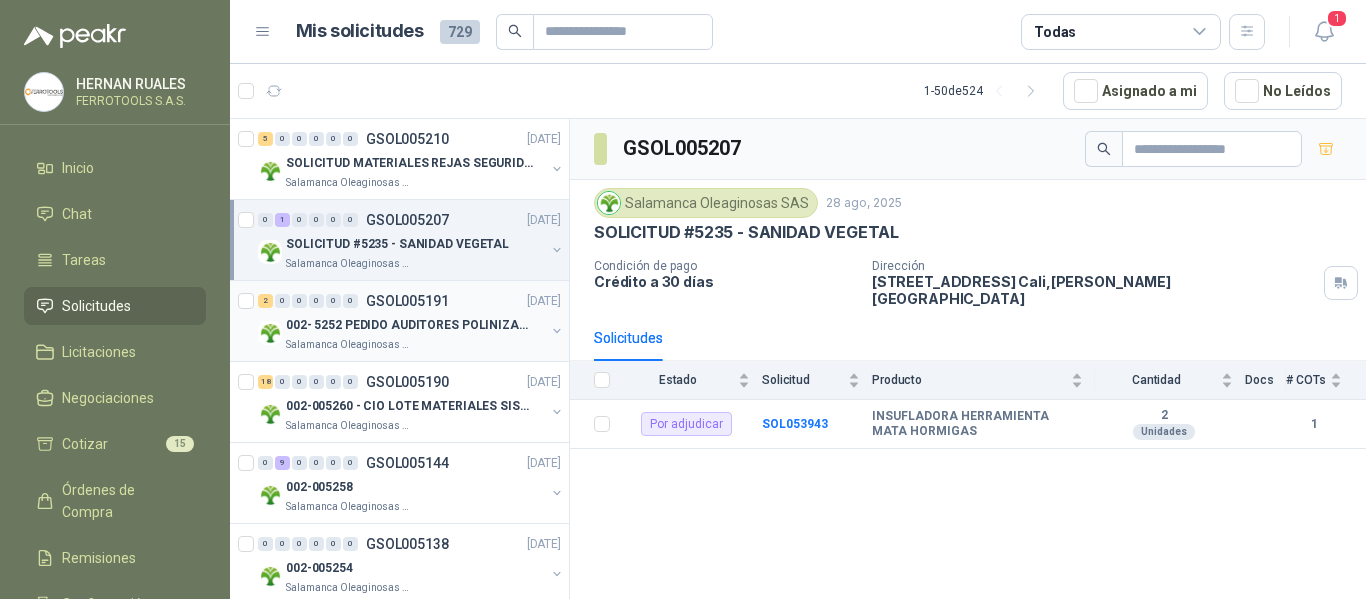
click at [485, 322] on p "002- 5252 PEDIDO AUDITORES POLINIZACIÓN" at bounding box center [410, 325] width 249 height 19
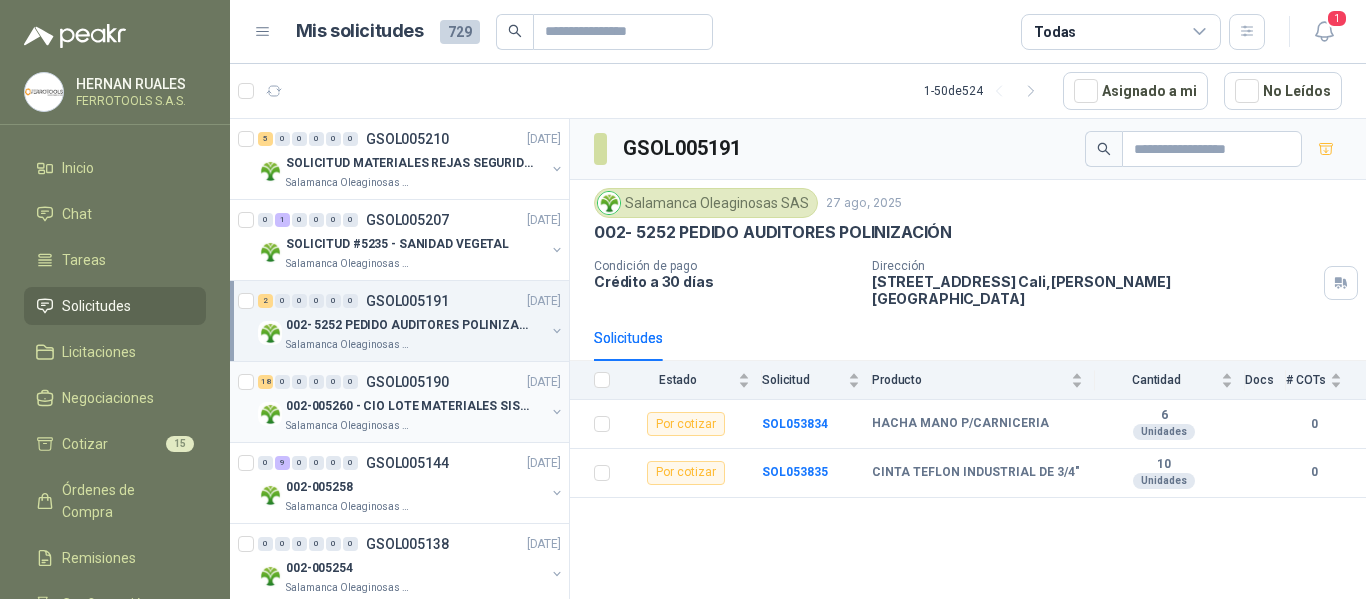
click at [484, 395] on div "002-005260 - CIO LOTE MATERIALES SISTEMA HIDRAULIC" at bounding box center [415, 406] width 259 height 24
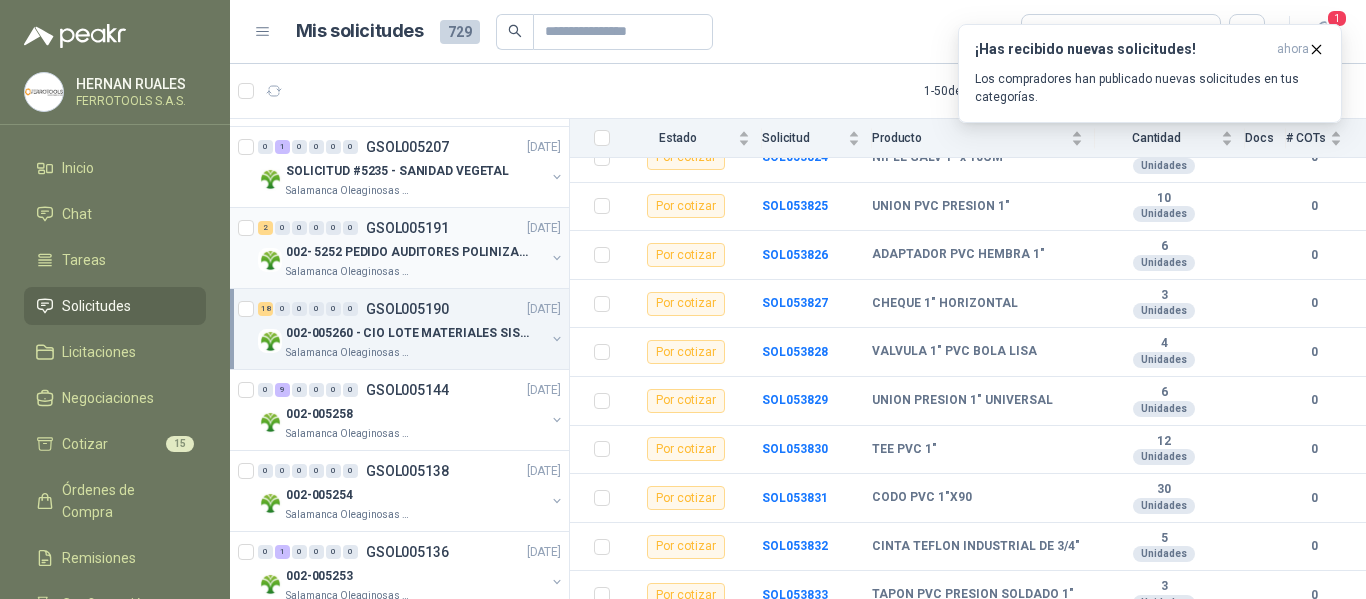
scroll to position [200, 0]
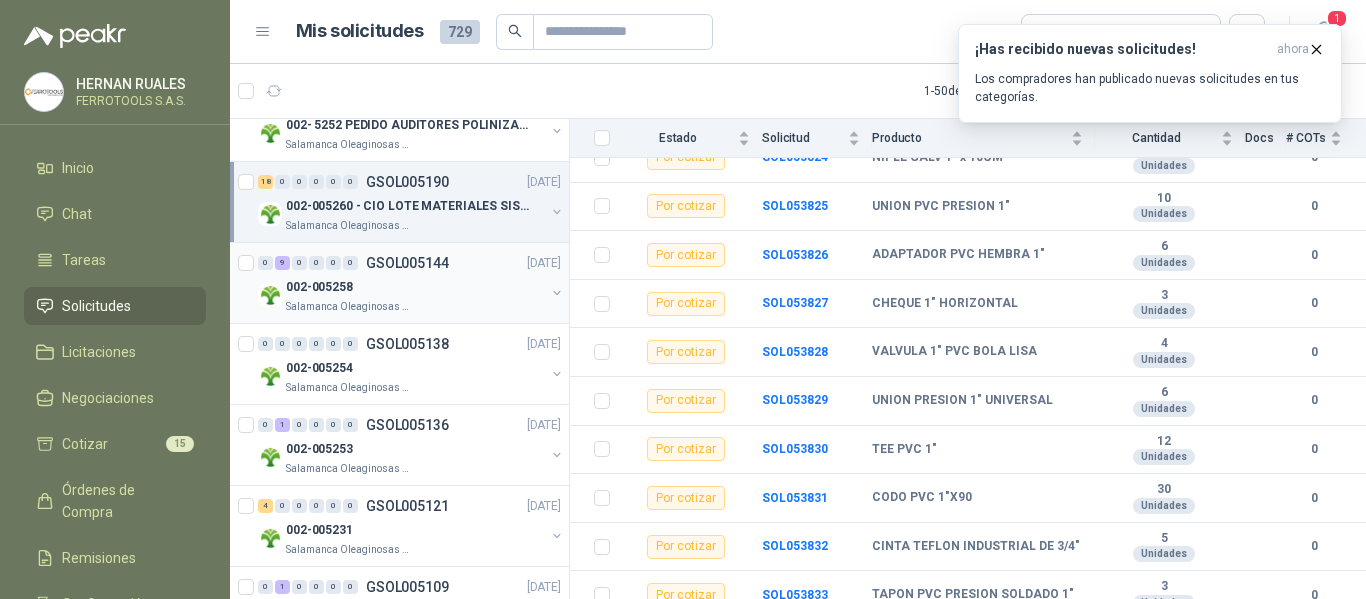
click at [469, 288] on div "002-005258" at bounding box center [415, 287] width 259 height 24
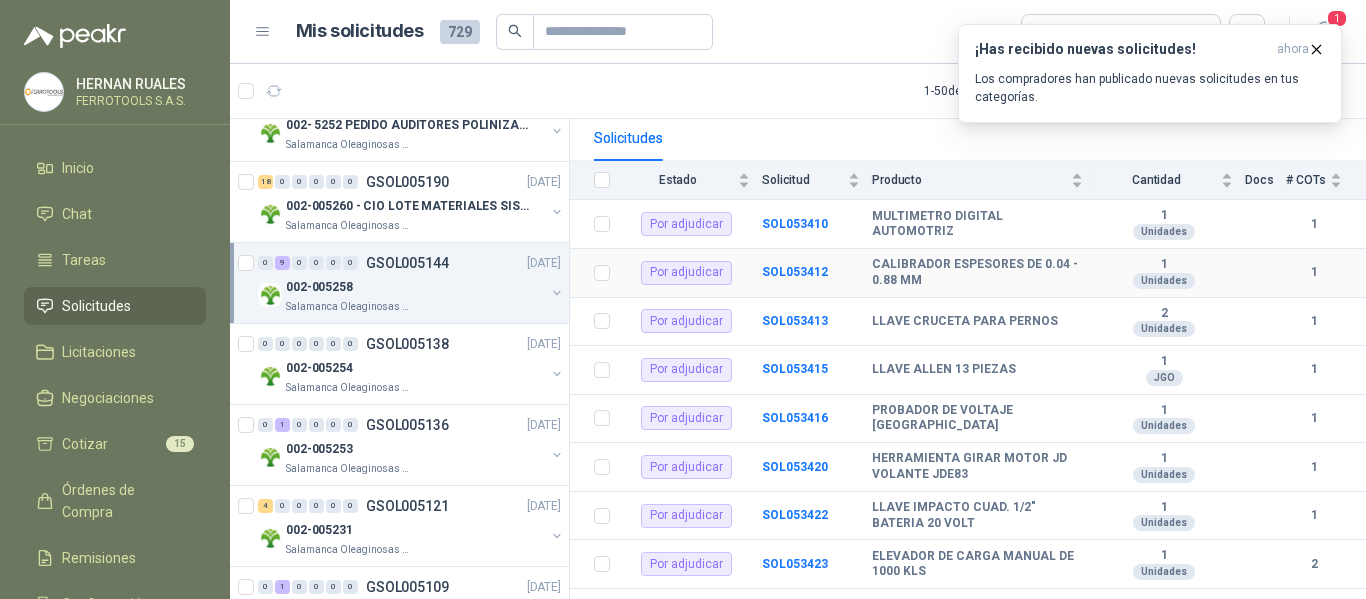
scroll to position [218, 0]
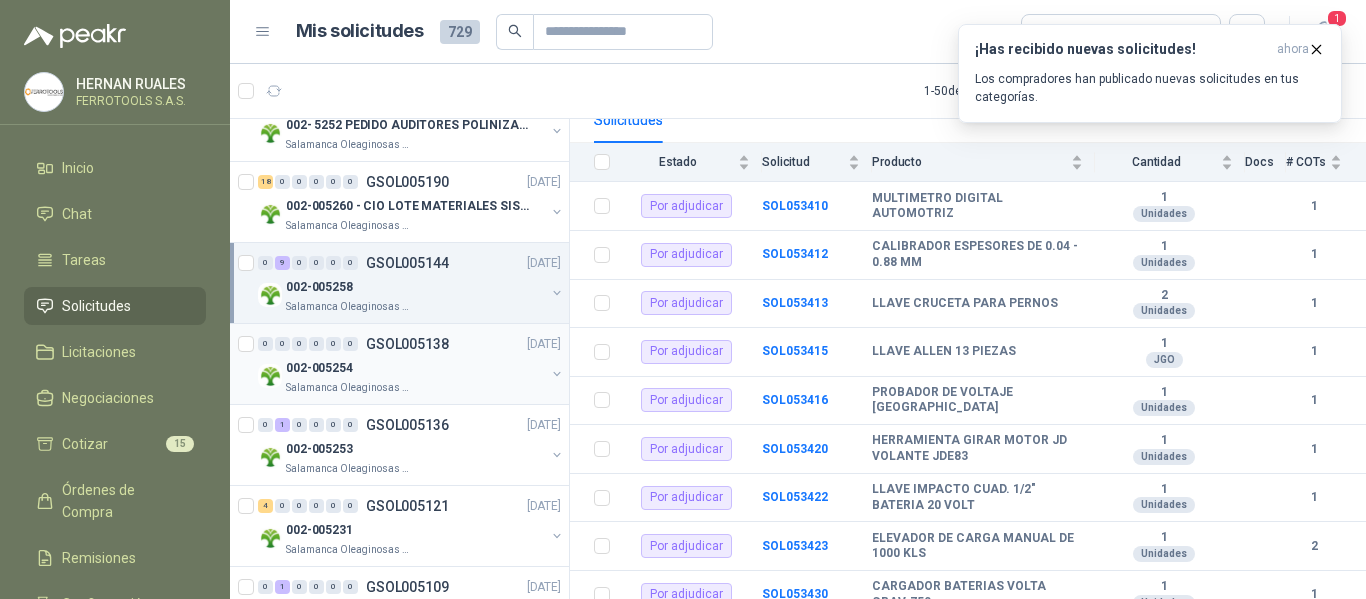
click at [485, 375] on div "002-005254" at bounding box center [415, 368] width 259 height 24
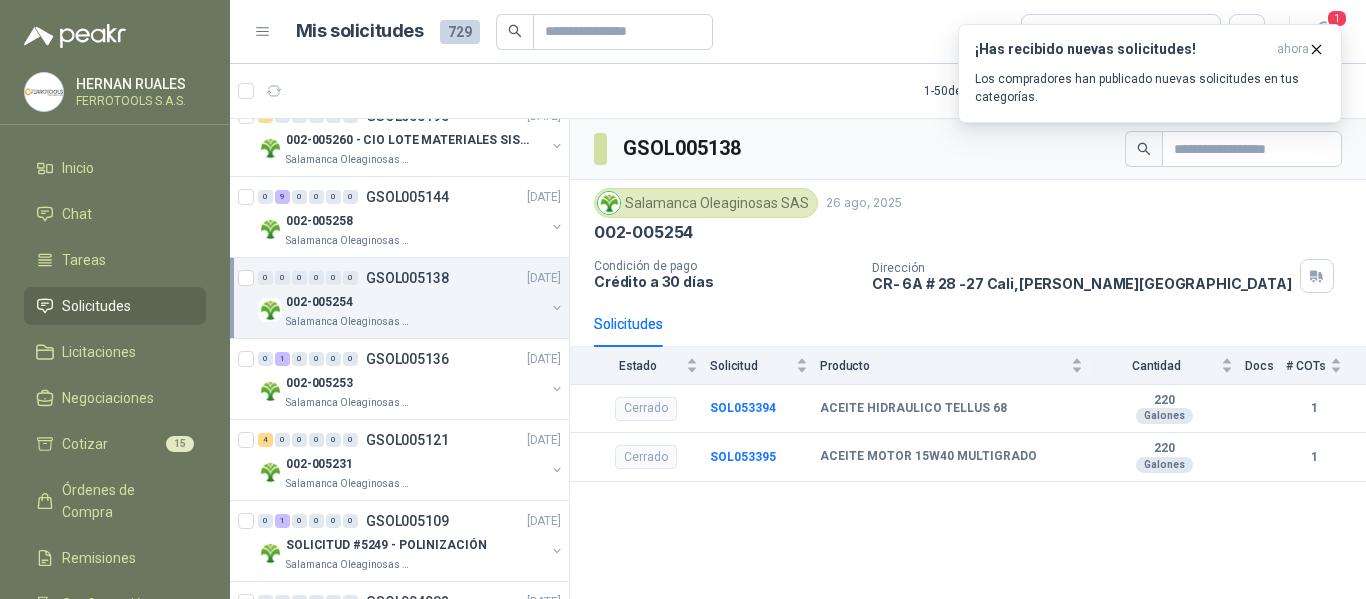
scroll to position [300, 0]
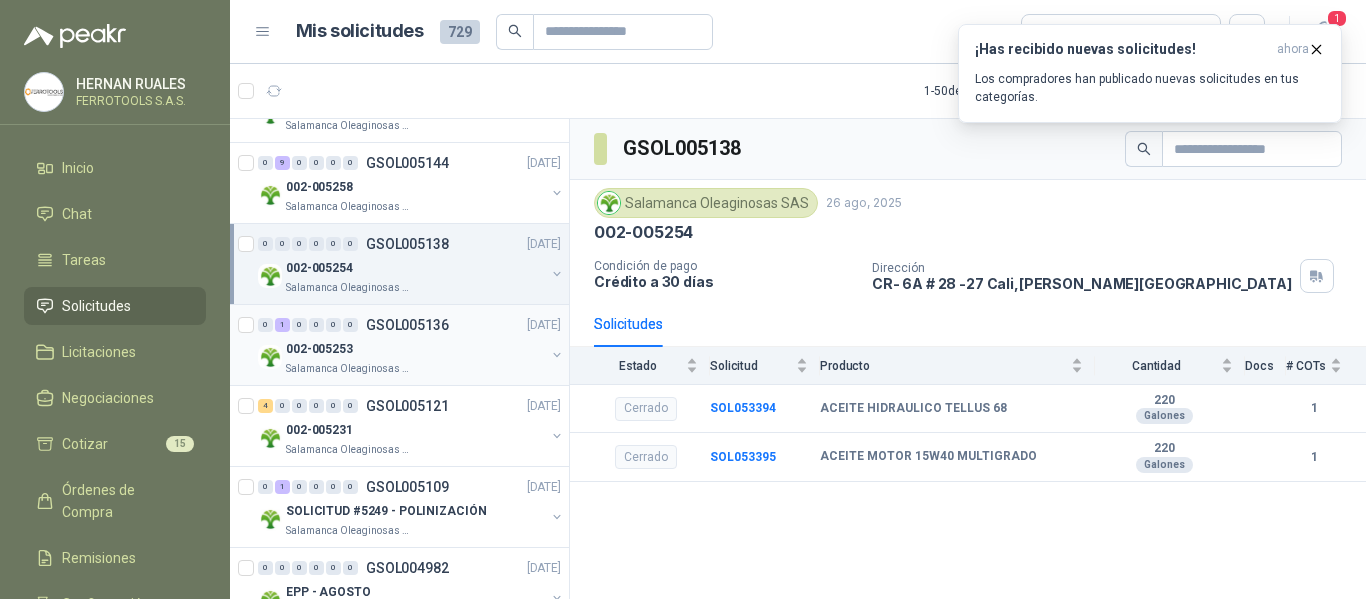
click at [470, 344] on div "002-005253" at bounding box center [415, 349] width 259 height 24
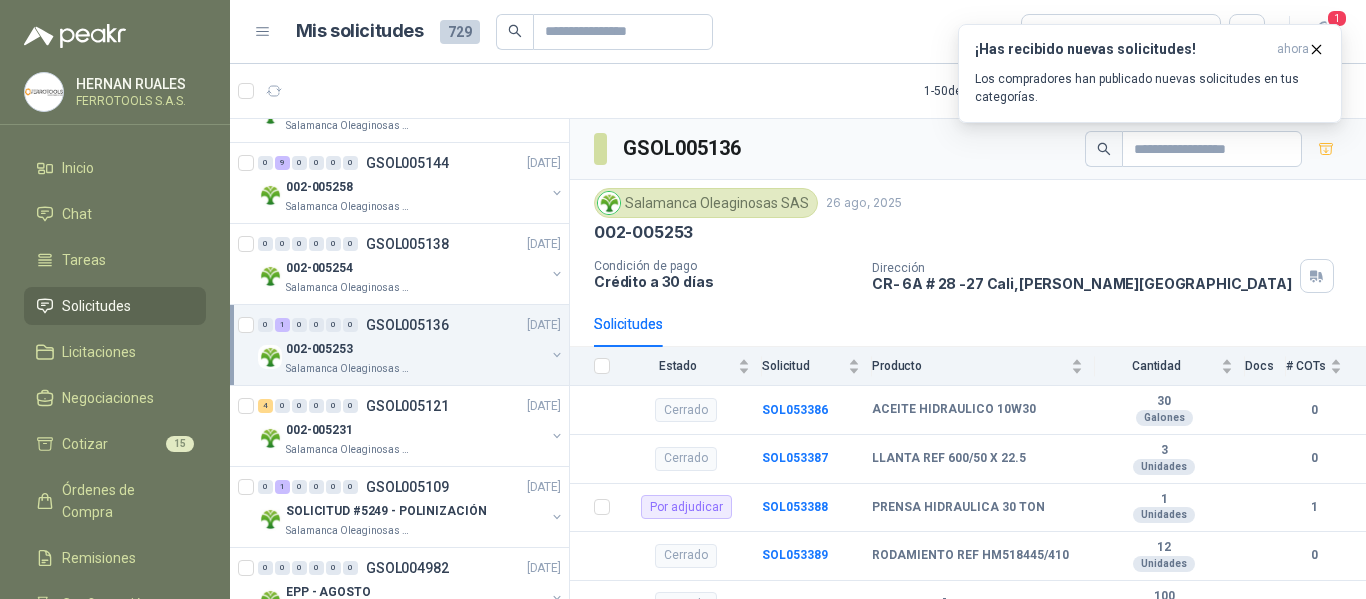
scroll to position [400, 0]
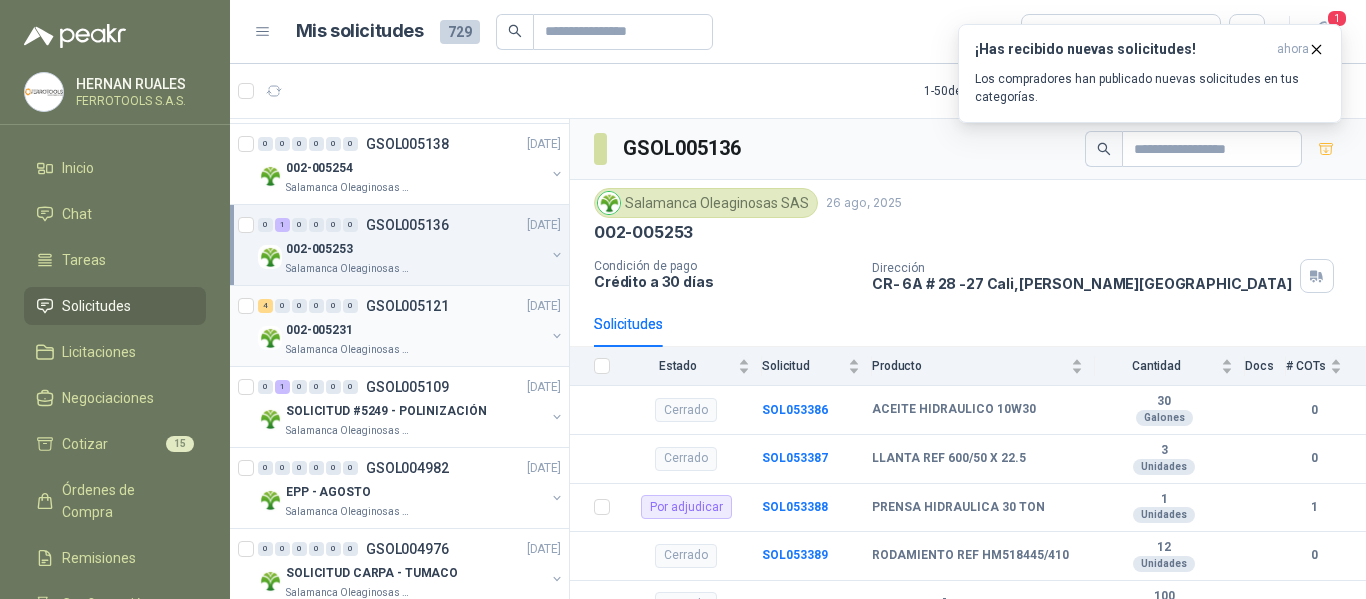
click at [470, 342] on div "Salamanca Oleaginosas SAS" at bounding box center [415, 350] width 259 height 16
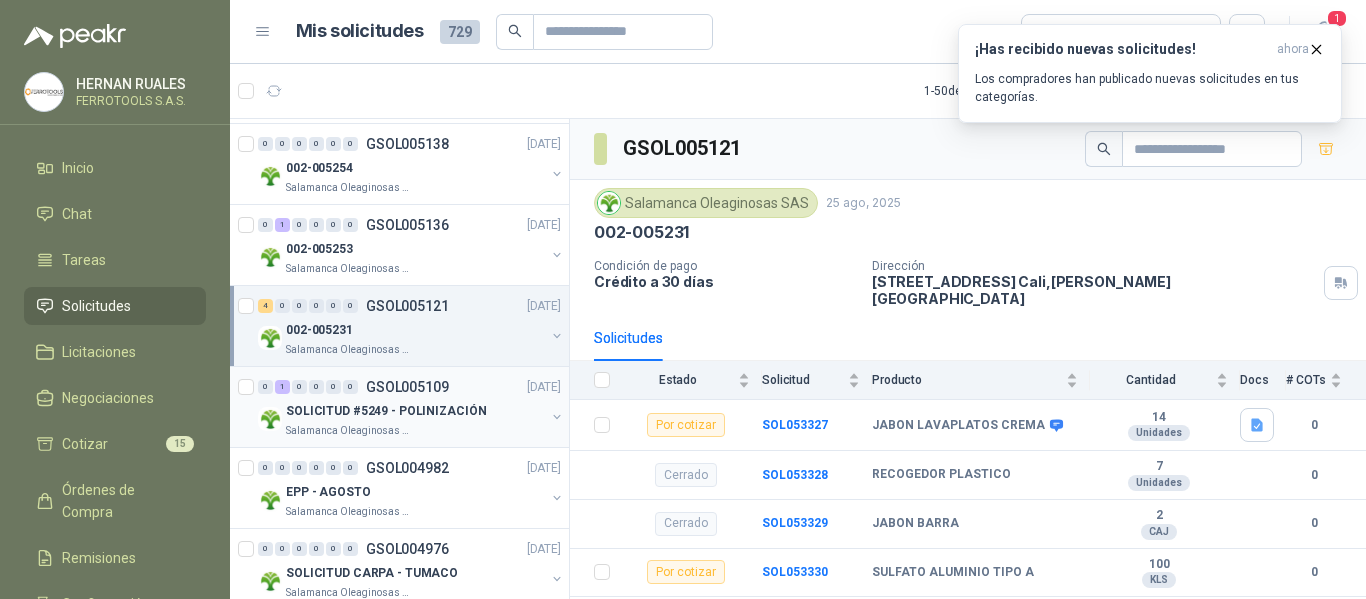
click at [445, 410] on p "SOLICITUD #5249 - POLINIZACIÓN" at bounding box center [386, 411] width 200 height 19
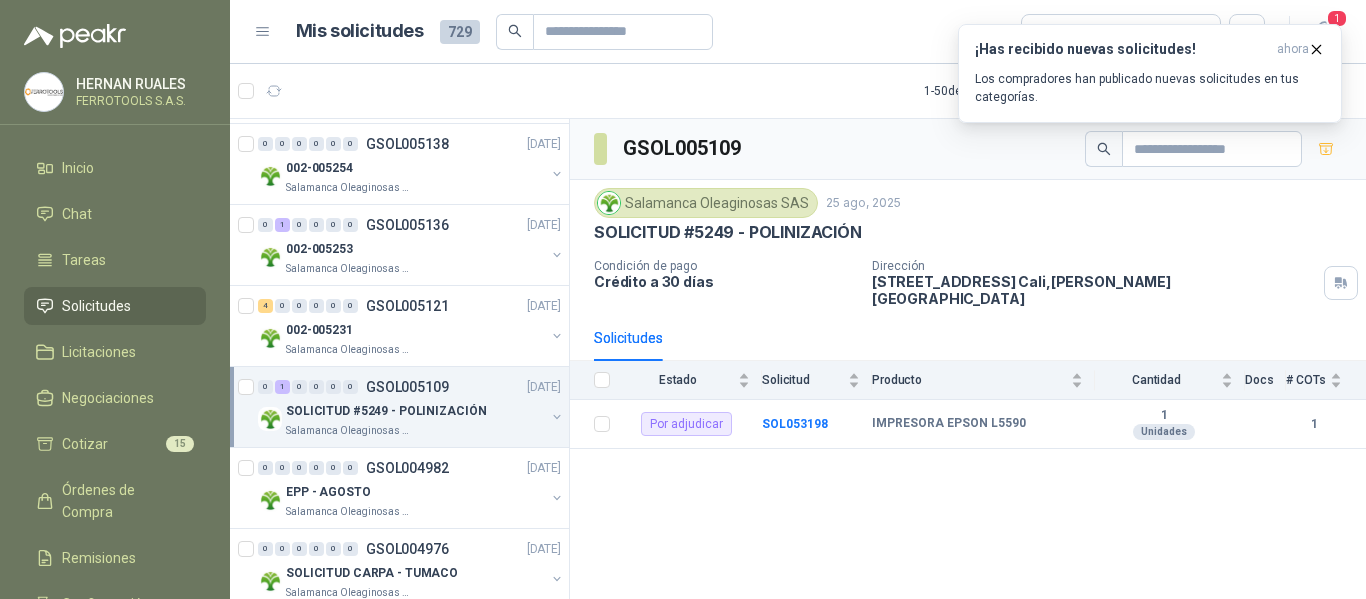
scroll to position [500, 0]
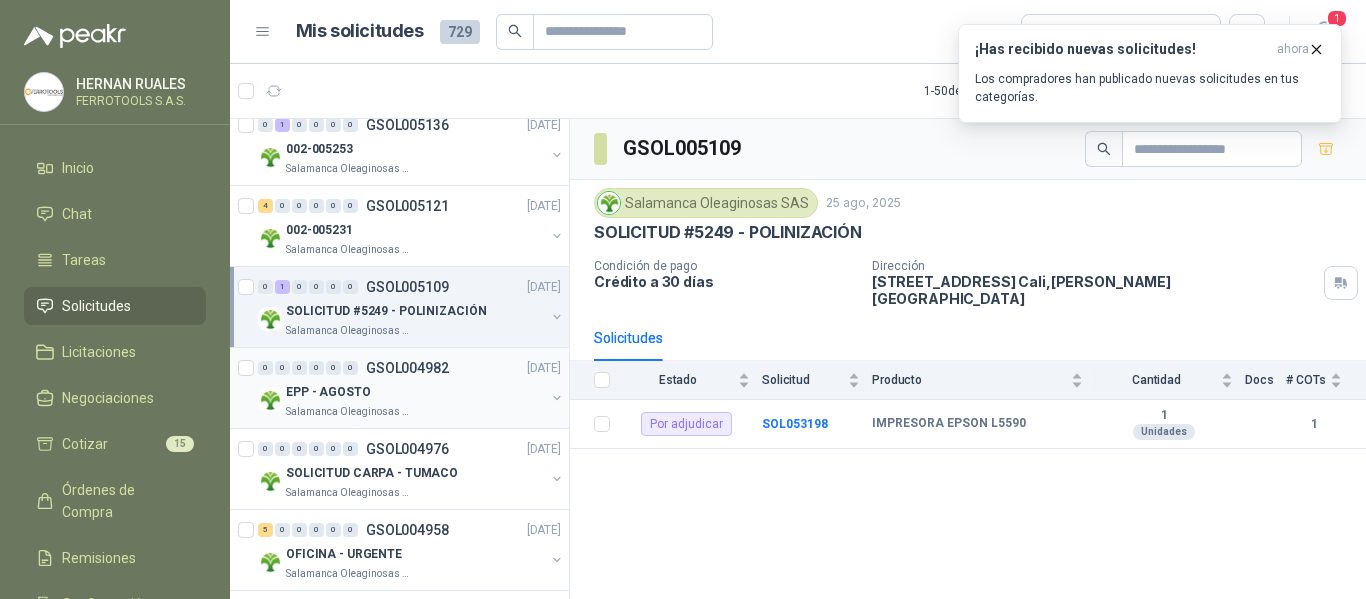
click at [467, 389] on div "EPP - AGOSTO" at bounding box center [415, 392] width 259 height 24
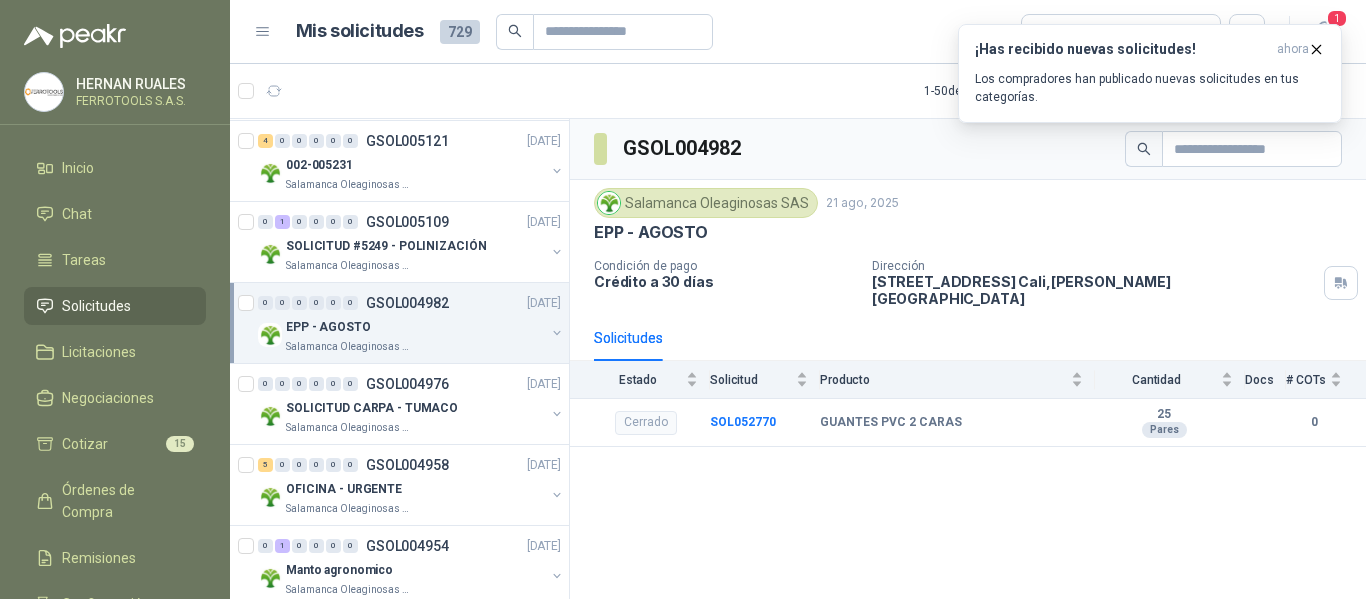
scroll to position [600, 0]
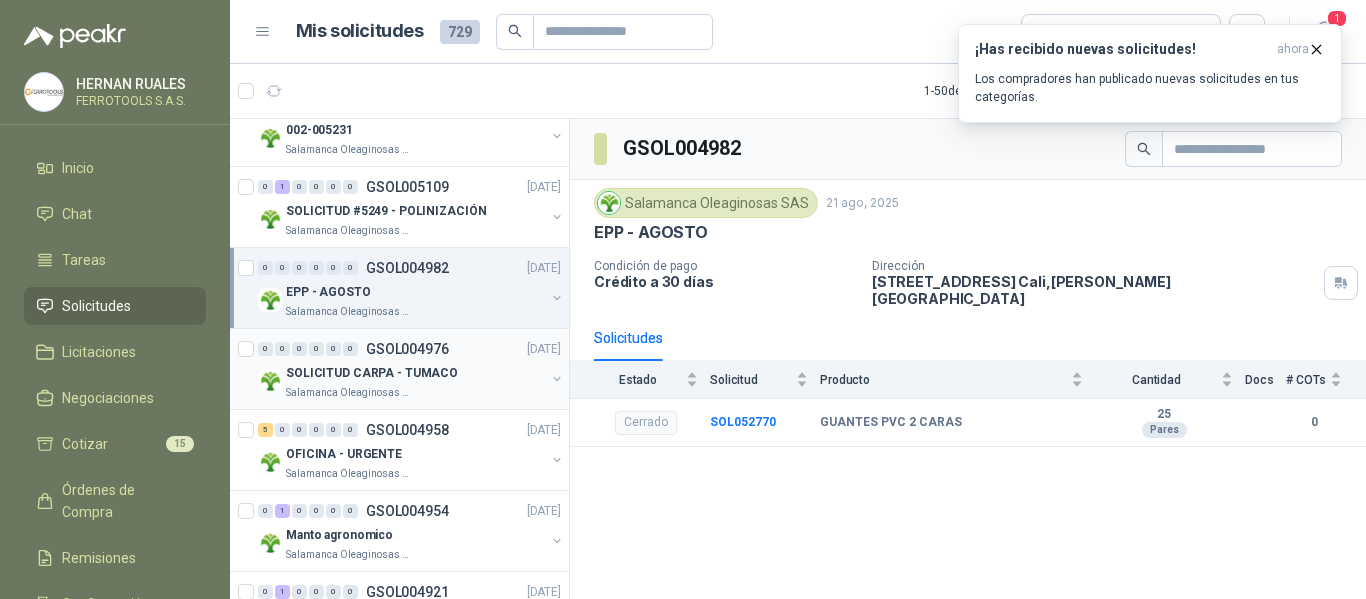
click at [476, 382] on div "SOLICITUD CARPA - TUMACO" at bounding box center [415, 373] width 259 height 24
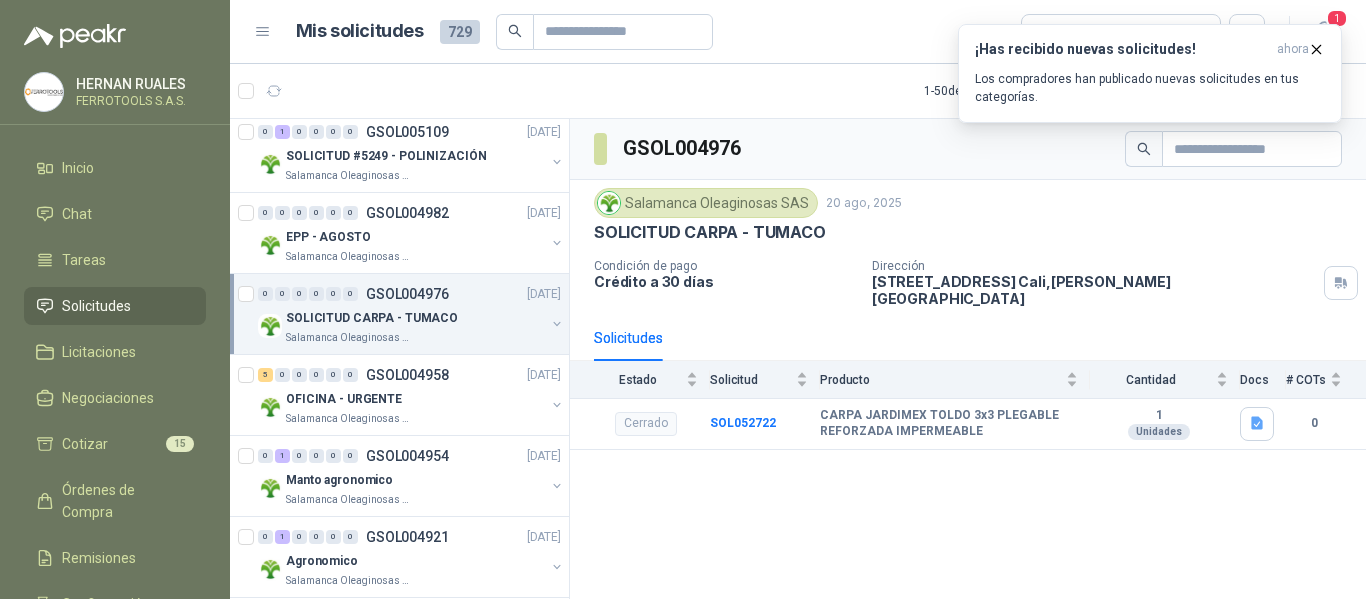
scroll to position [700, 0]
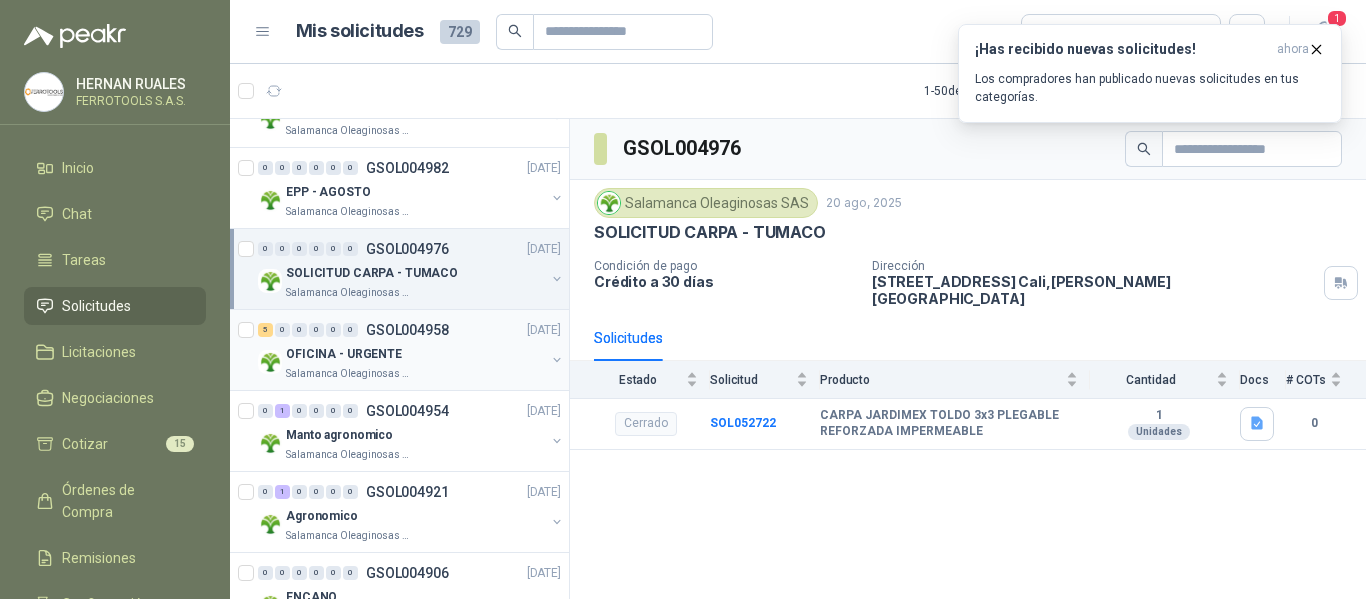
click at [476, 370] on div "Salamanca Oleaginosas SAS" at bounding box center [415, 374] width 259 height 16
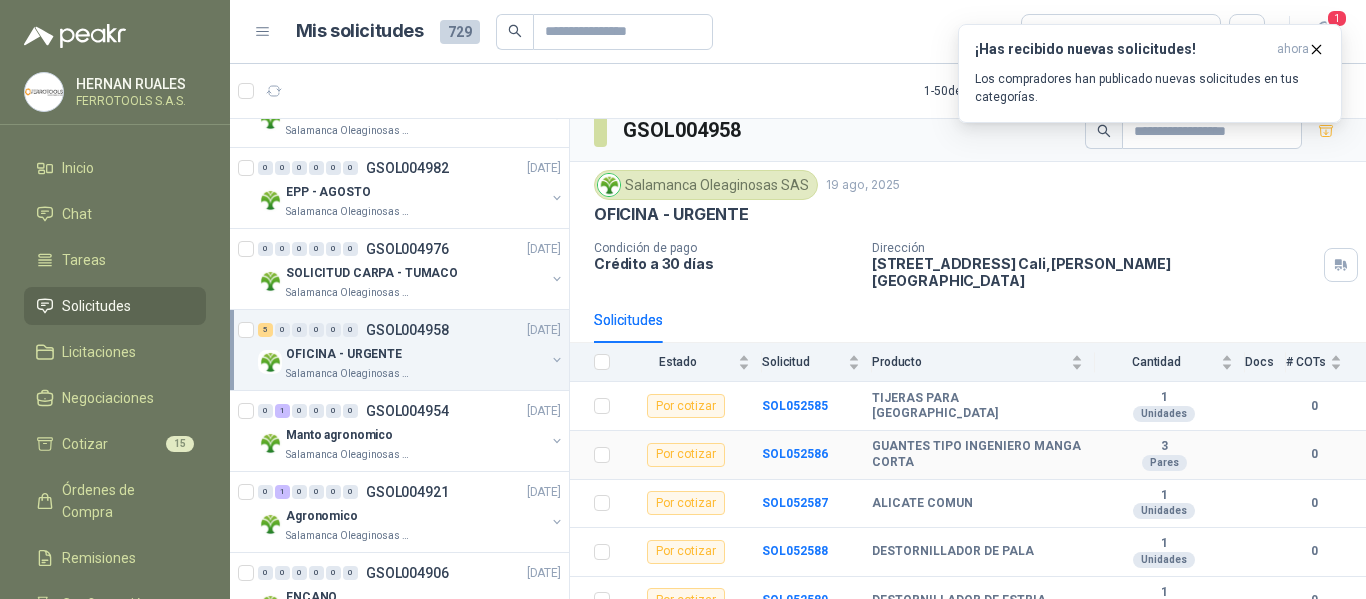
scroll to position [23, 0]
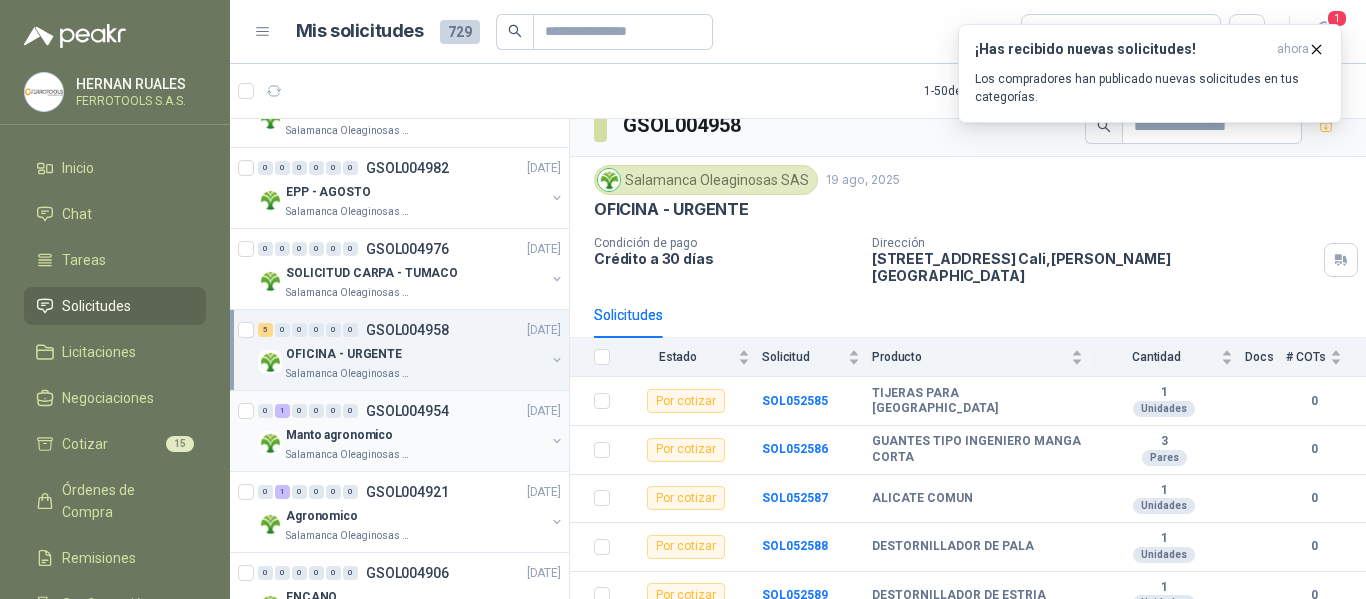
click at [458, 431] on div "Manto agronomico" at bounding box center [415, 435] width 259 height 24
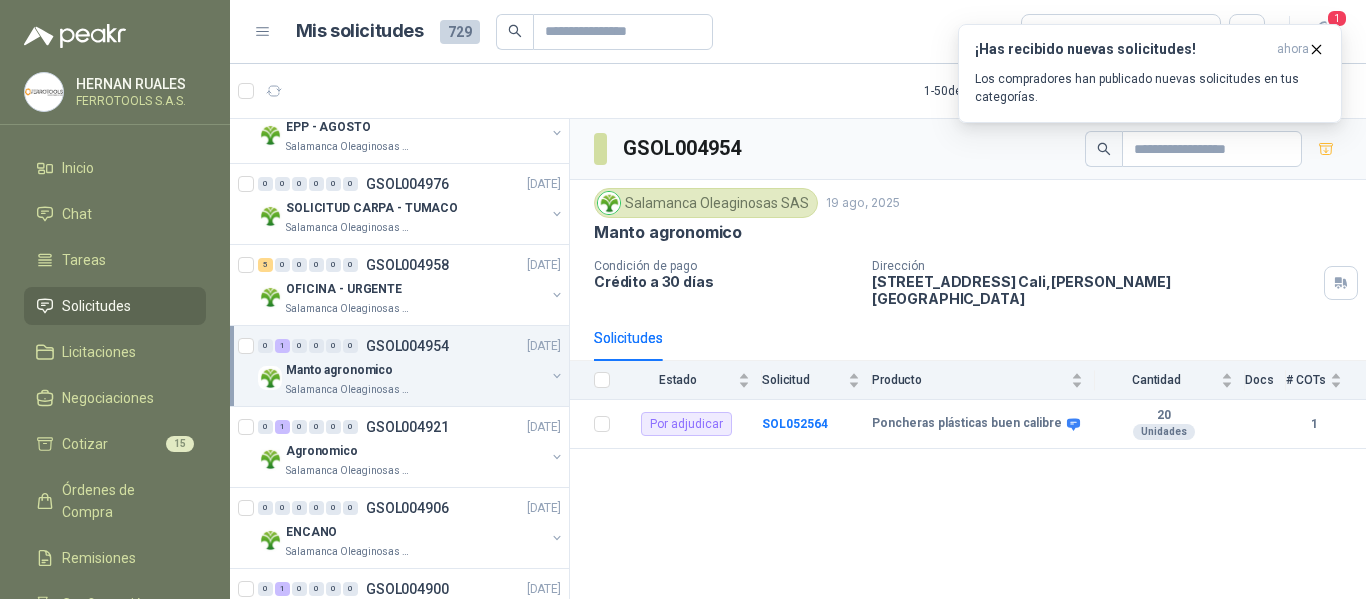
scroll to position [800, 0]
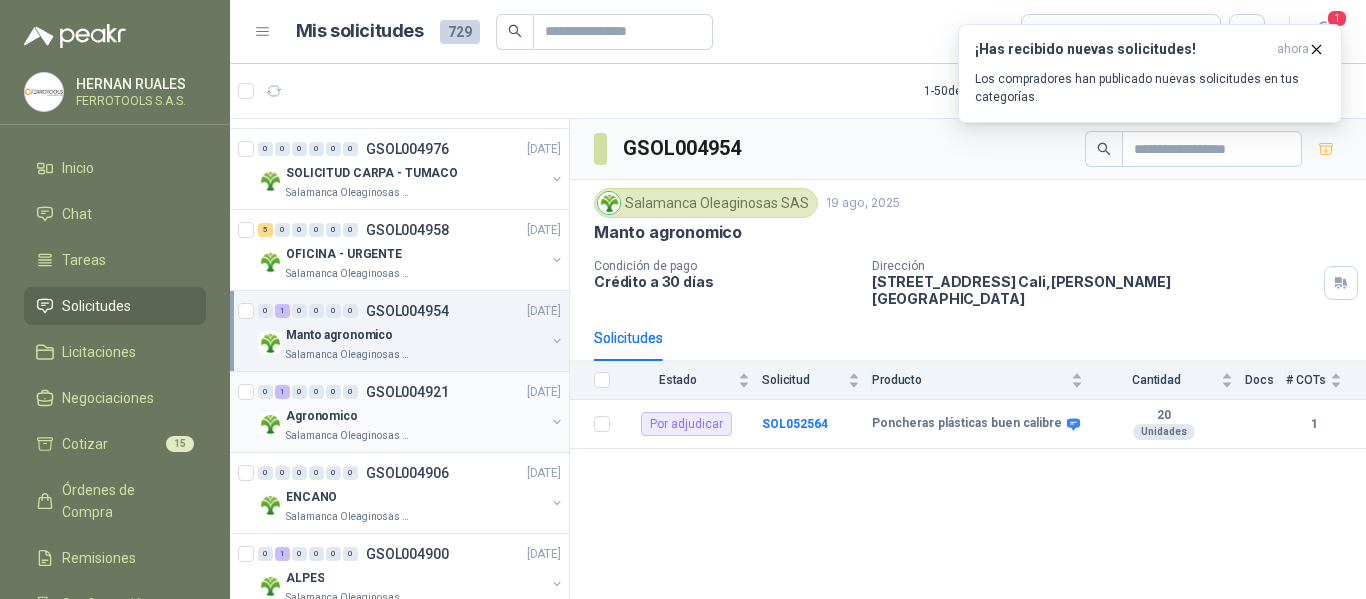
click at [430, 410] on div "Agronomico" at bounding box center [415, 416] width 259 height 24
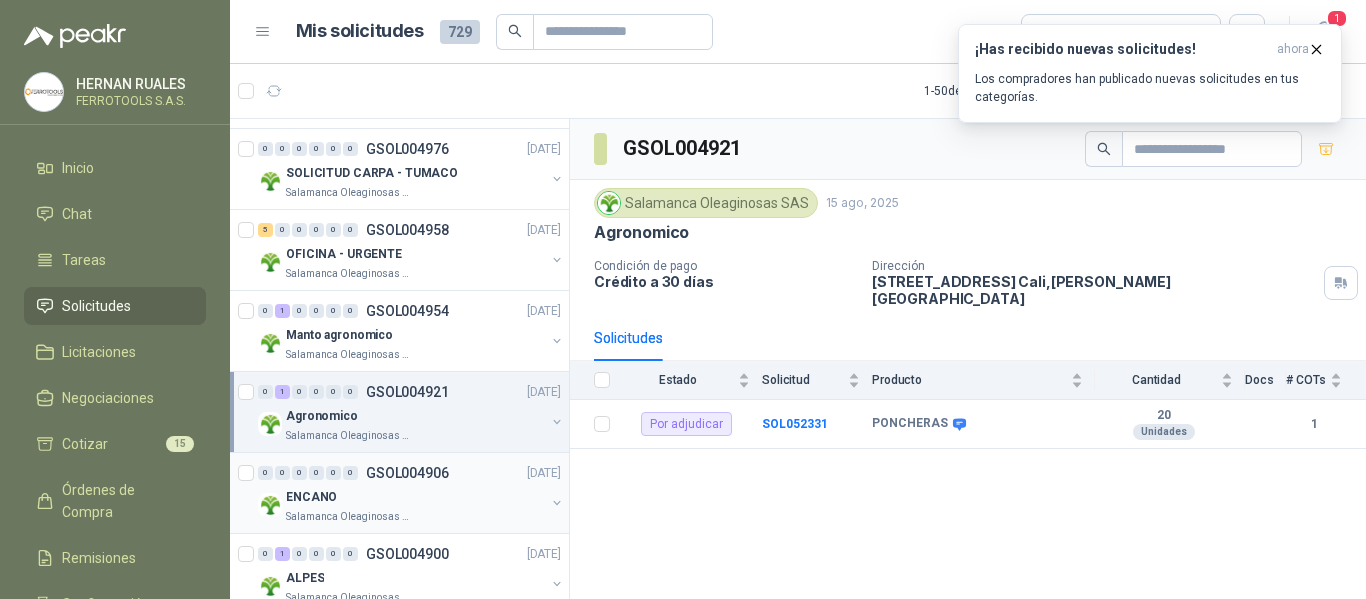
click at [423, 492] on div "ENCANO" at bounding box center [415, 497] width 259 height 24
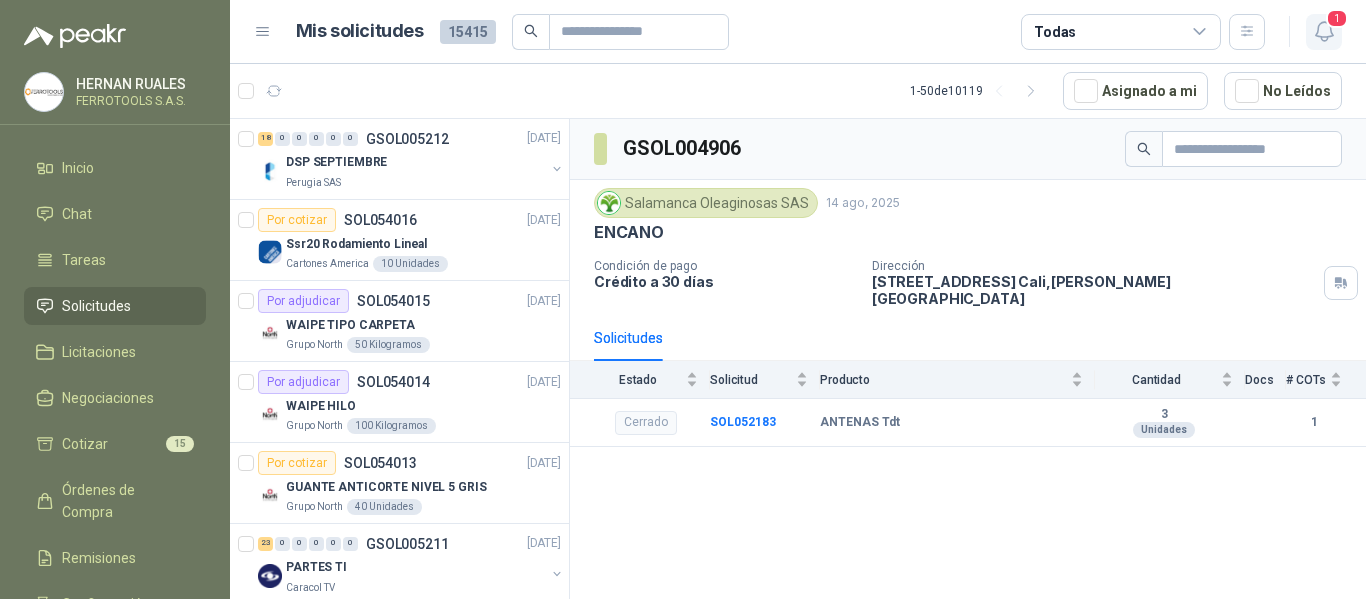
click at [1323, 28] on icon "button" at bounding box center [1324, 31] width 25 height 25
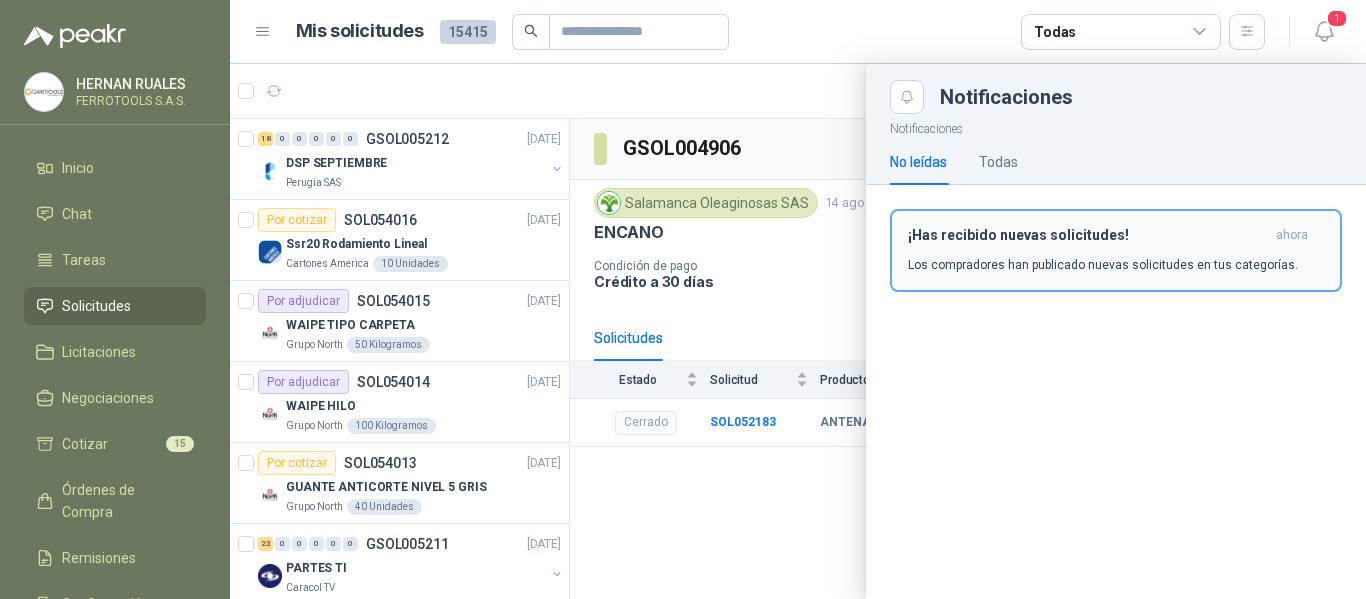
click at [1141, 254] on div "¡Has recibido nuevas solicitudes! ahora Los compradores han publicado nuevas so…" at bounding box center [1116, 250] width 416 height 47
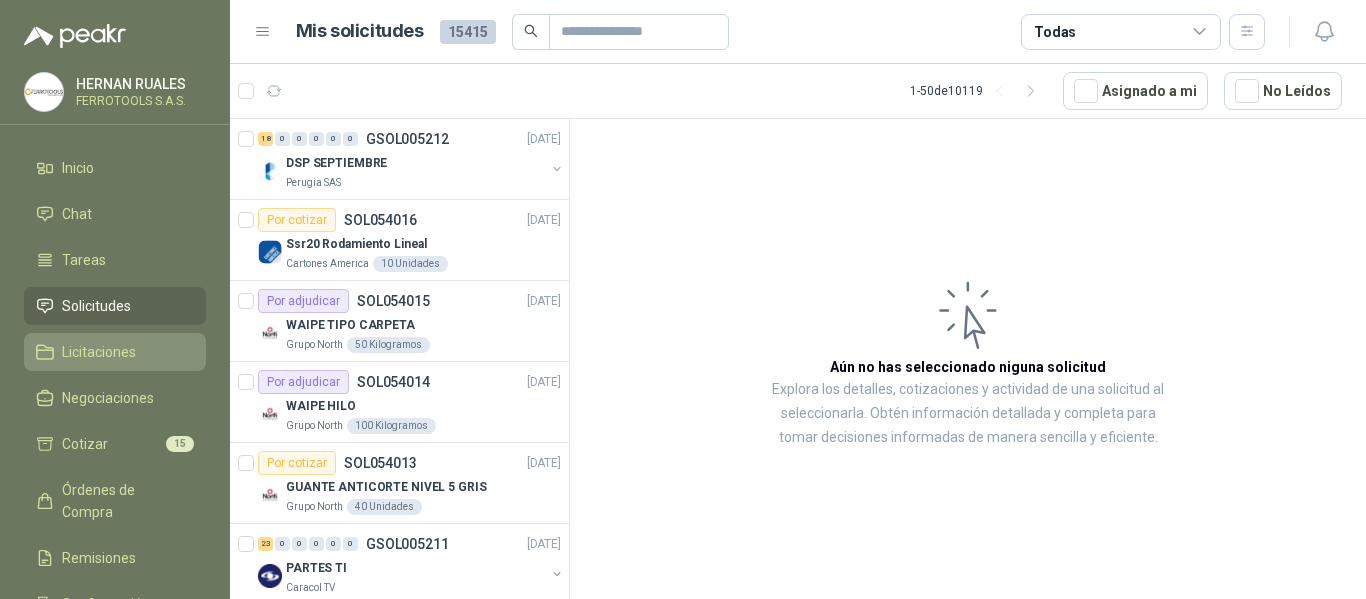
click at [120, 354] on span "Licitaciones" at bounding box center [99, 352] width 74 height 22
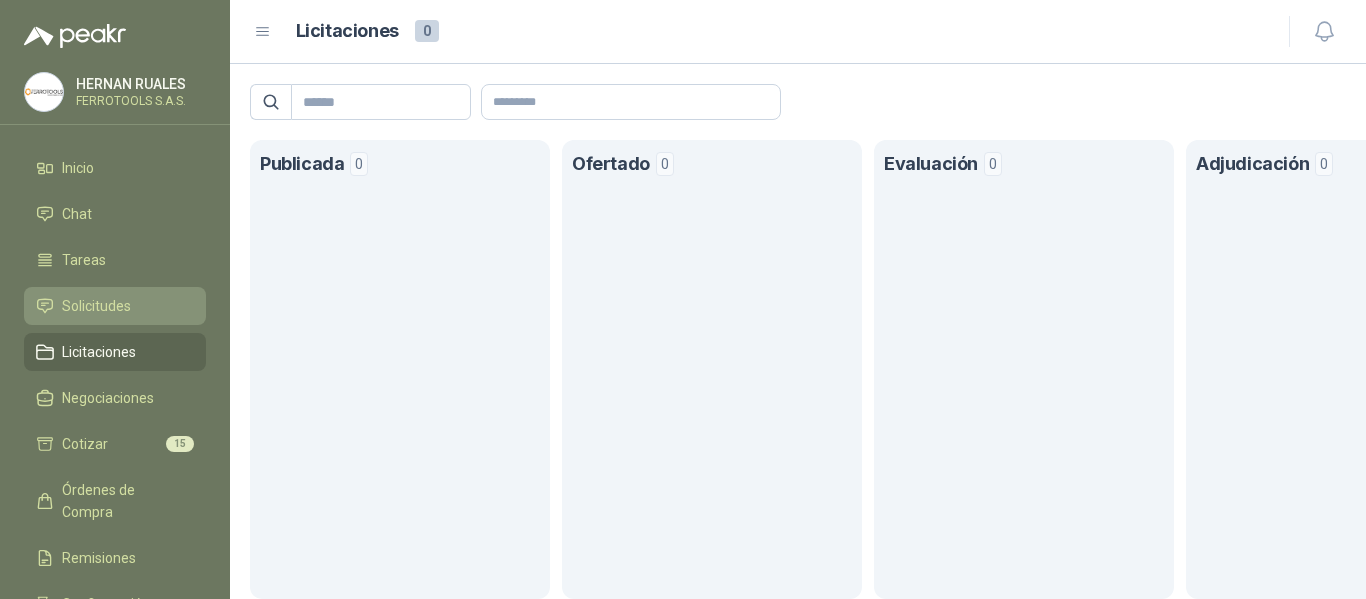
click at [119, 301] on span "Solicitudes" at bounding box center [96, 306] width 69 height 22
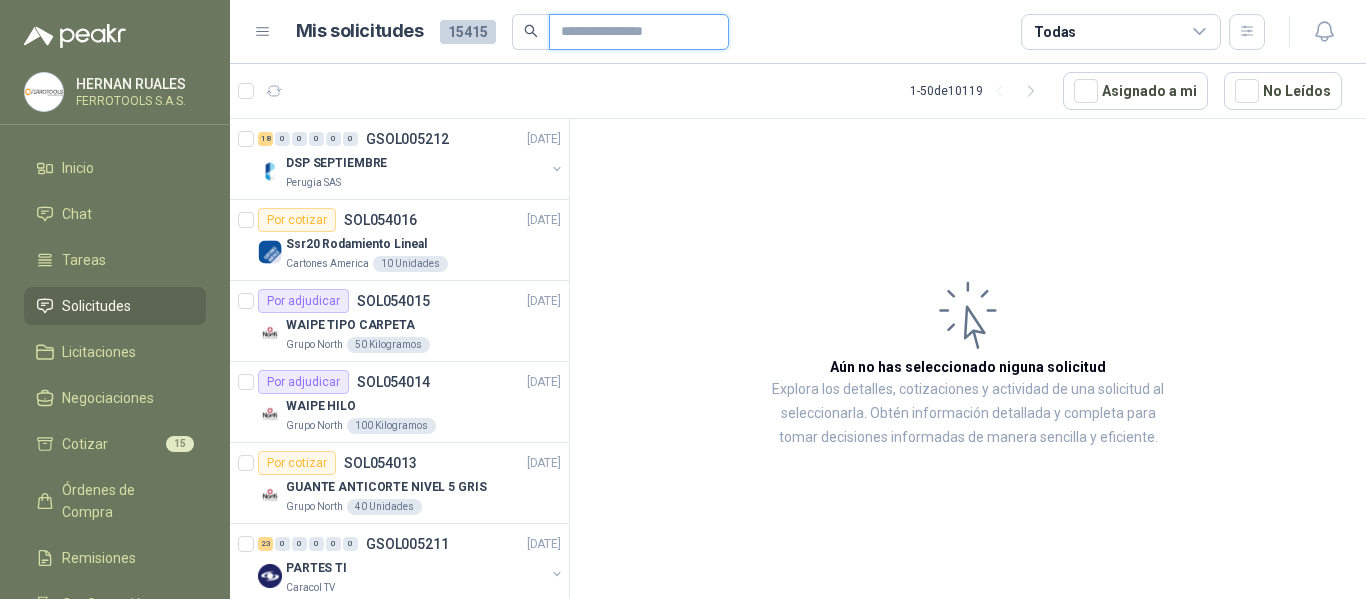
click at [629, 38] on input "text" at bounding box center [631, 32] width 140 height 34
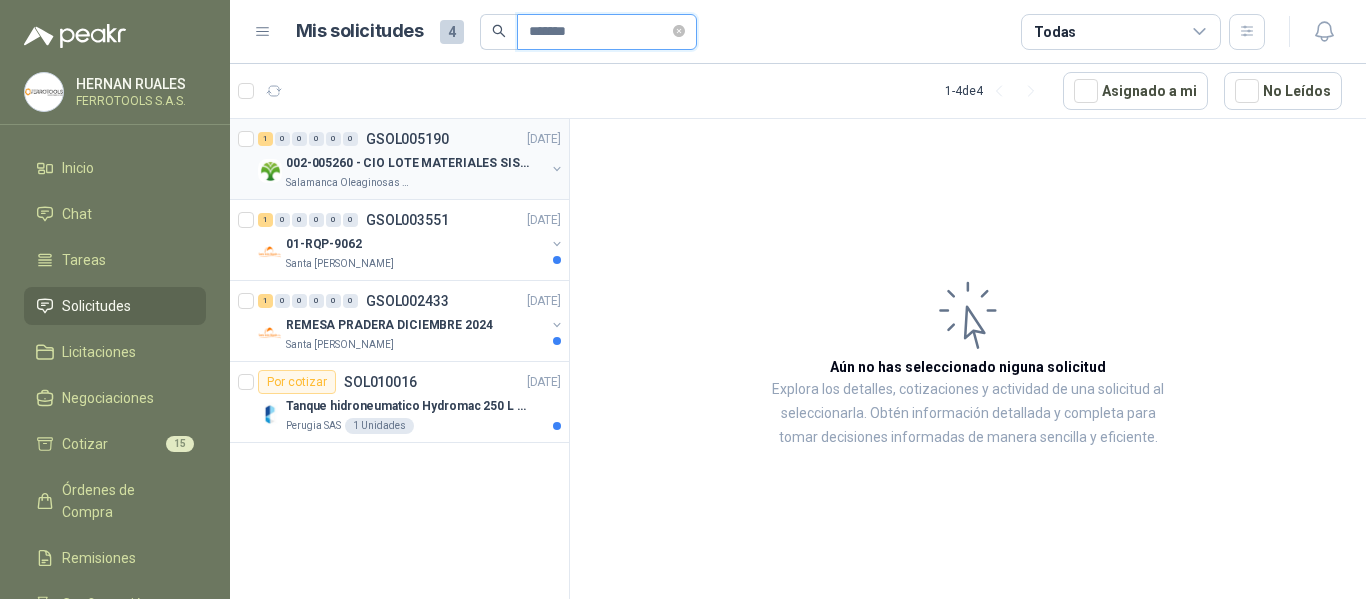
type input "*******"
click at [539, 177] on div "Salamanca Oleaginosas SAS" at bounding box center [415, 183] width 259 height 16
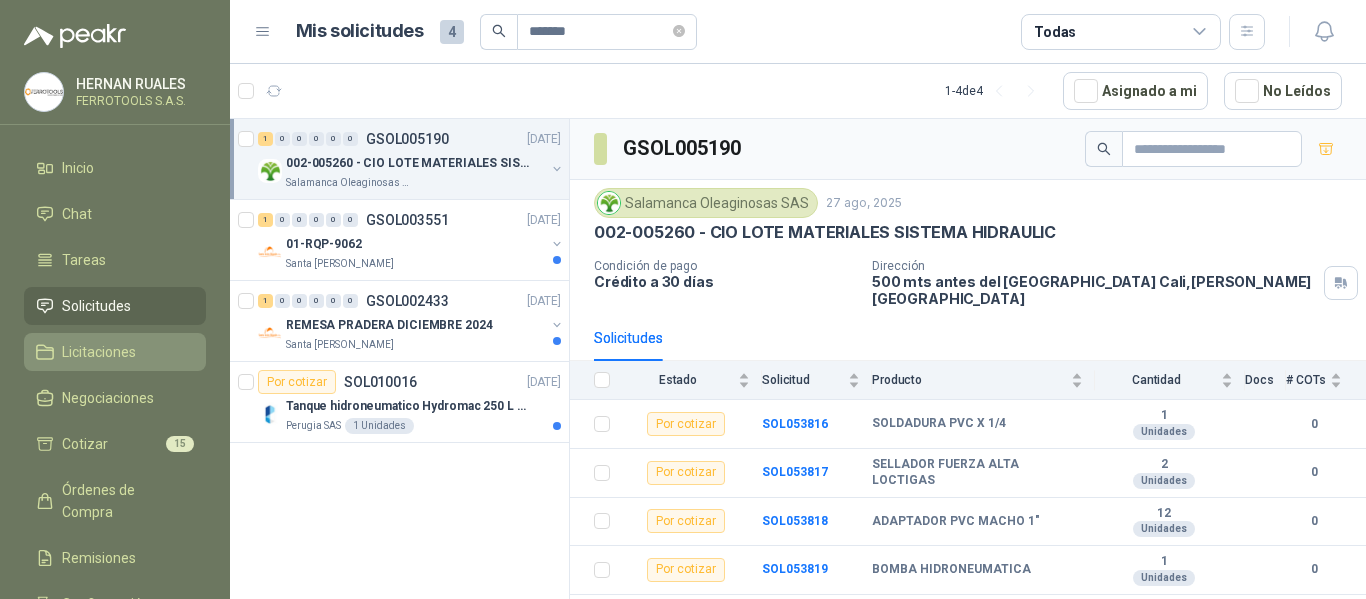
click at [84, 342] on span "Licitaciones" at bounding box center [99, 352] width 74 height 22
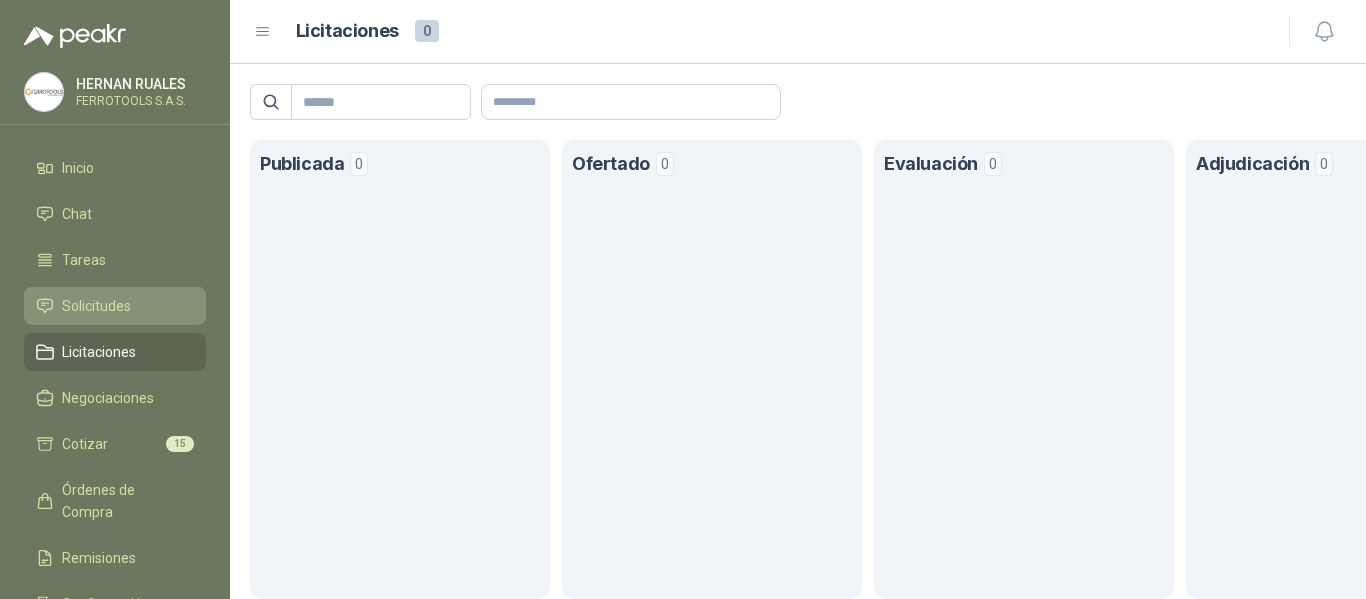
click at [109, 311] on span "Solicitudes" at bounding box center [96, 306] width 69 height 22
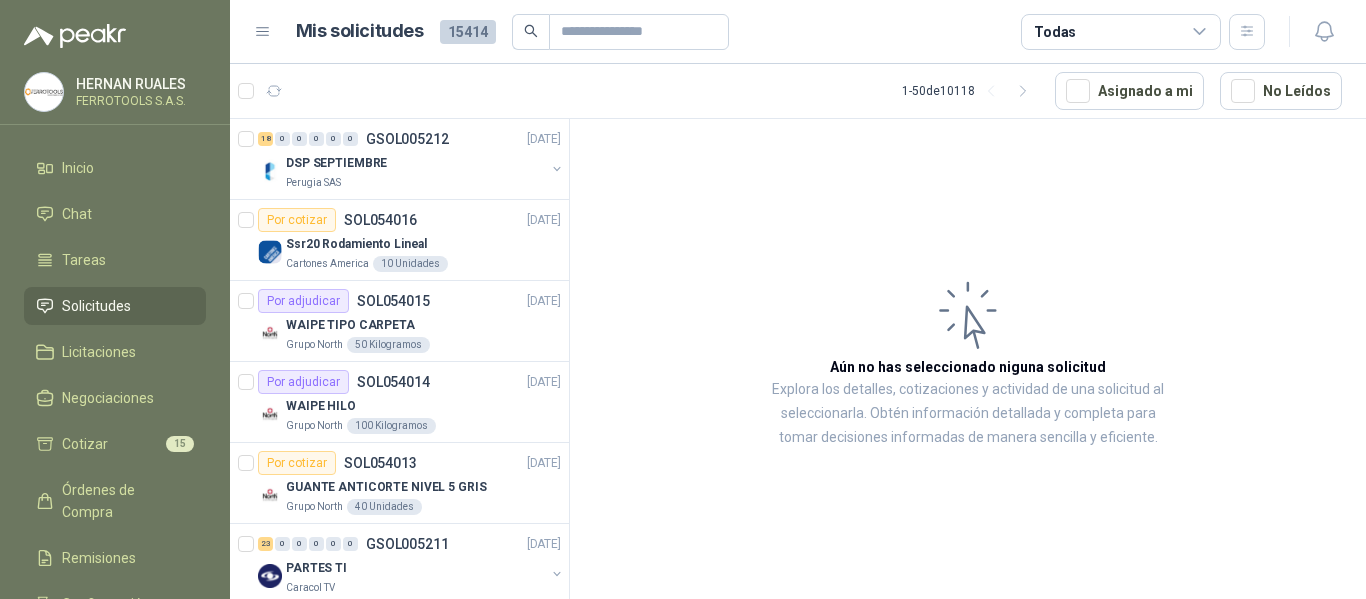
click at [778, 285] on article "Aún no has seleccionado niguna solicitud Explora los detalles, cotizaciones y a…" at bounding box center [968, 362] width 796 height 487
drag, startPoint x: 778, startPoint y: 285, endPoint x: 735, endPoint y: 182, distance: 111.6
click at [735, 182] on article "Aún no has seleccionado niguna solicitud Explora los detalles, cotizaciones y a…" at bounding box center [968, 362] width 796 height 487
click at [766, 262] on article "Aún no has seleccionado niguna solicitud Explora los detalles, cotizaciones y a…" at bounding box center [968, 362] width 796 height 487
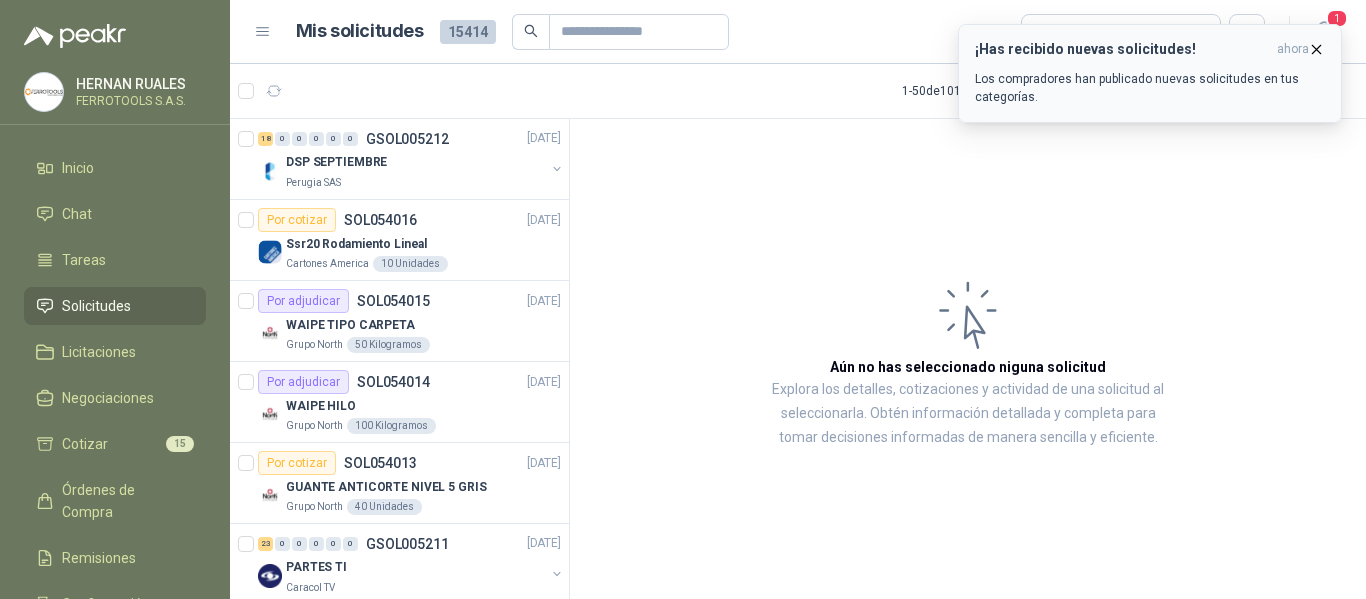
click at [1175, 88] on p "Los compradores han publicado nuevas solicitudes en tus categorías." at bounding box center [1150, 88] width 350 height 36
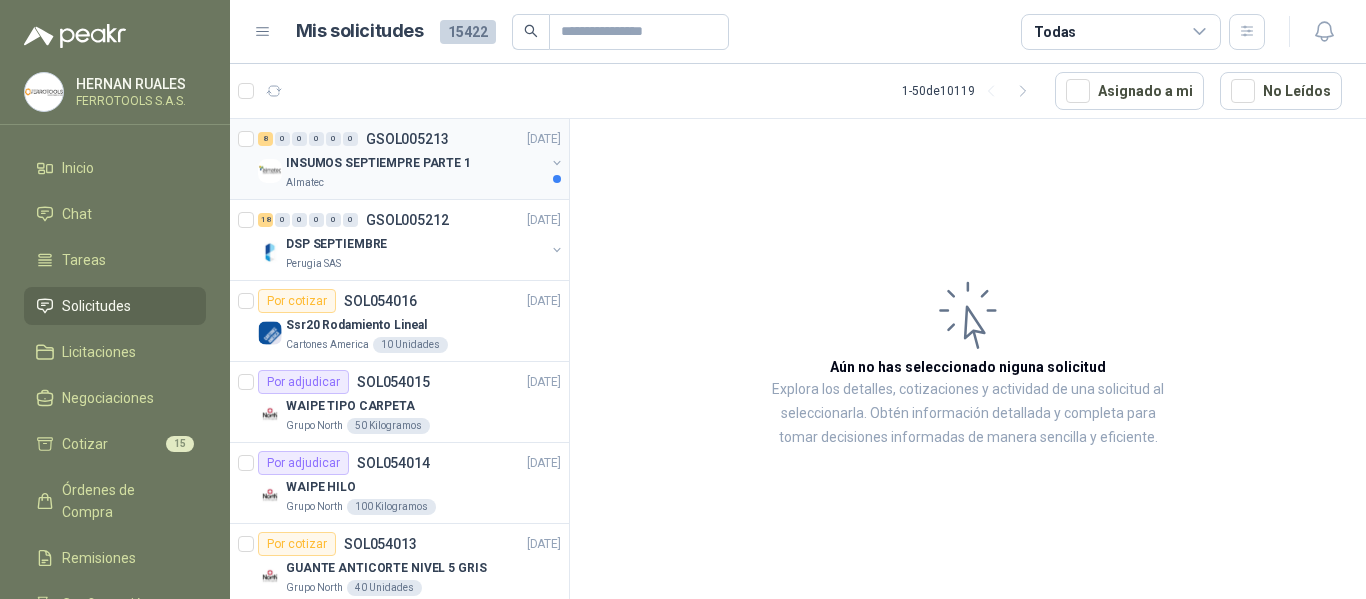
click at [459, 179] on div "Almatec" at bounding box center [415, 183] width 259 height 16
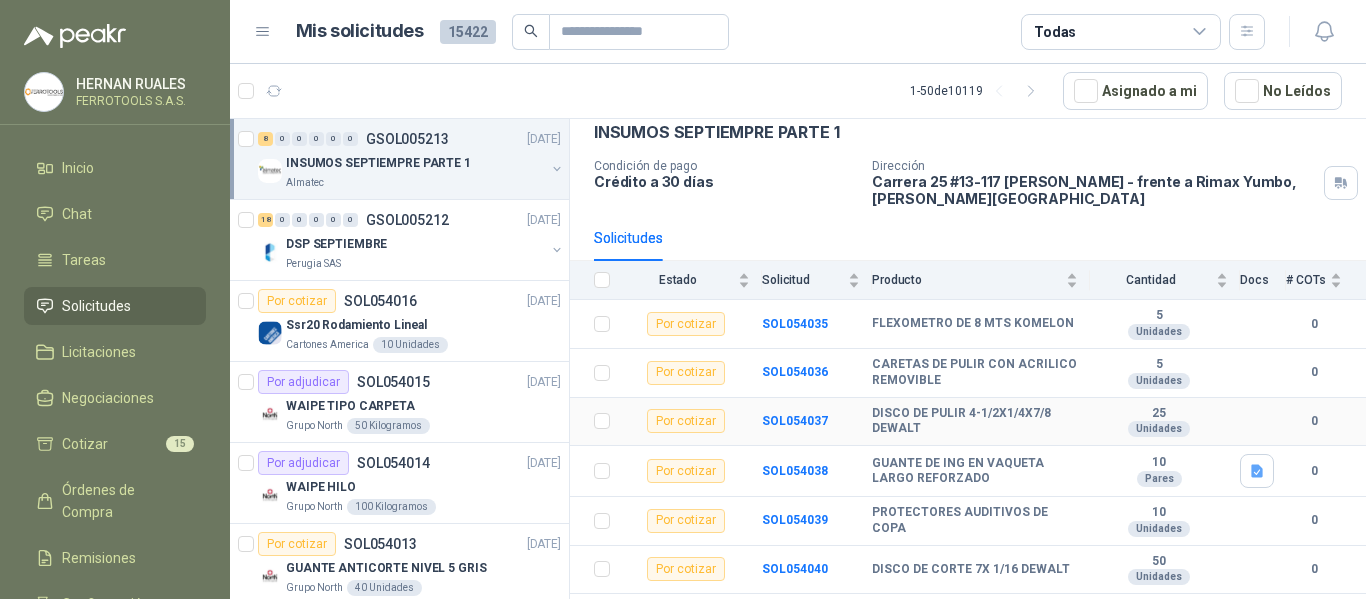
scroll to position [185, 0]
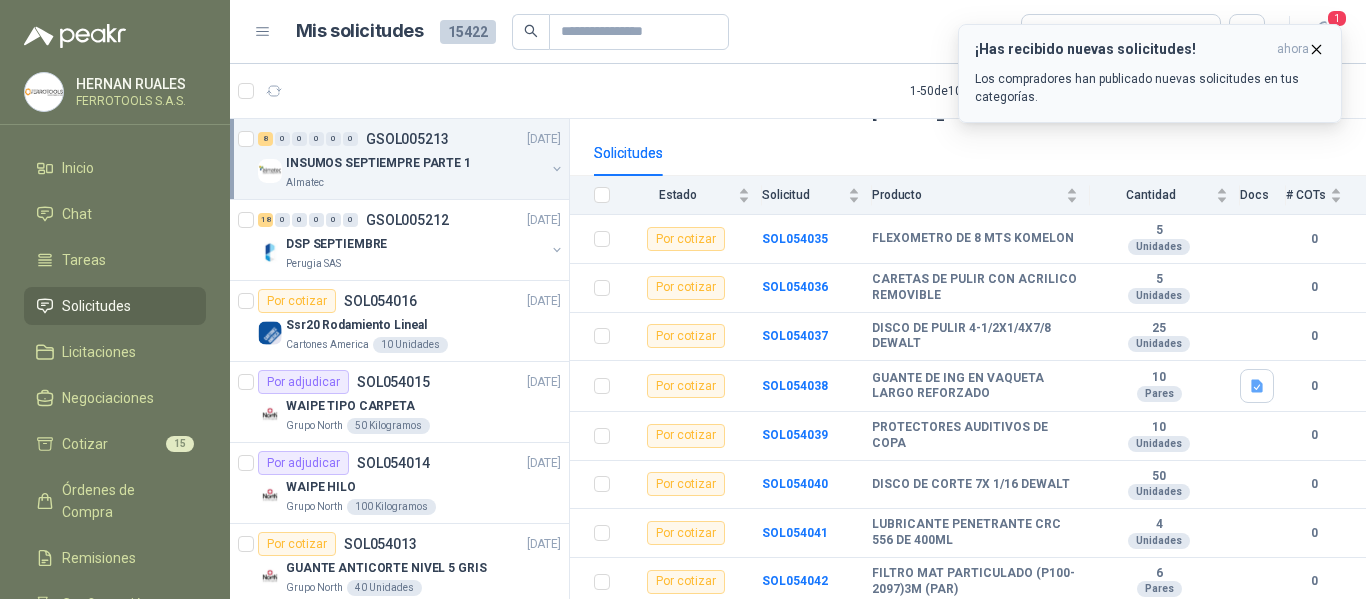
click at [1185, 59] on div "¡Has recibido nuevas solicitudes! ahora Los compradores han publicado nuevas so…" at bounding box center [1150, 73] width 350 height 65
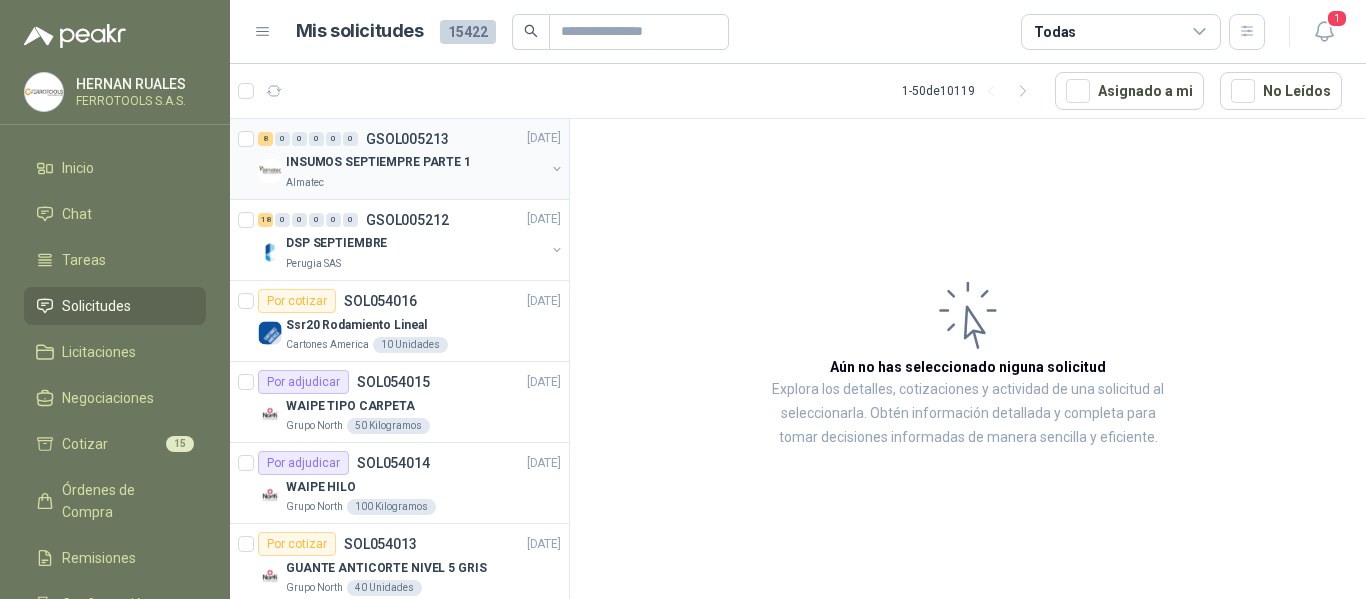
click at [461, 183] on div "Almatec" at bounding box center [415, 183] width 259 height 16
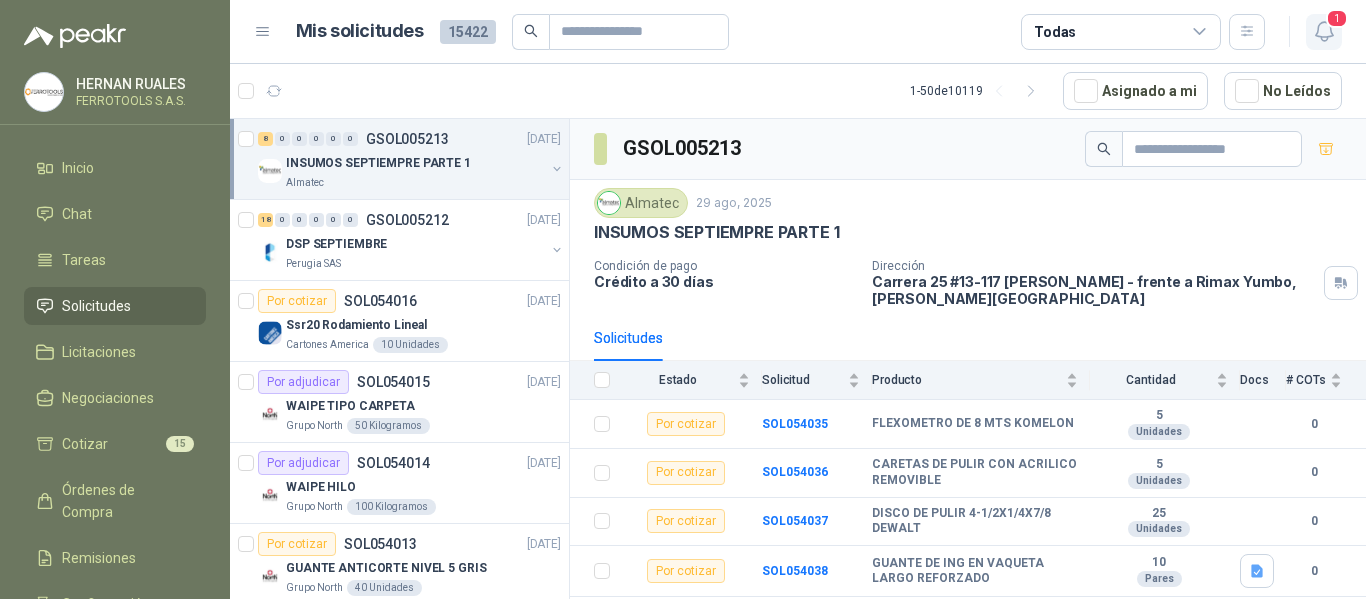
click at [1321, 27] on icon "button" at bounding box center [1324, 31] width 25 height 25
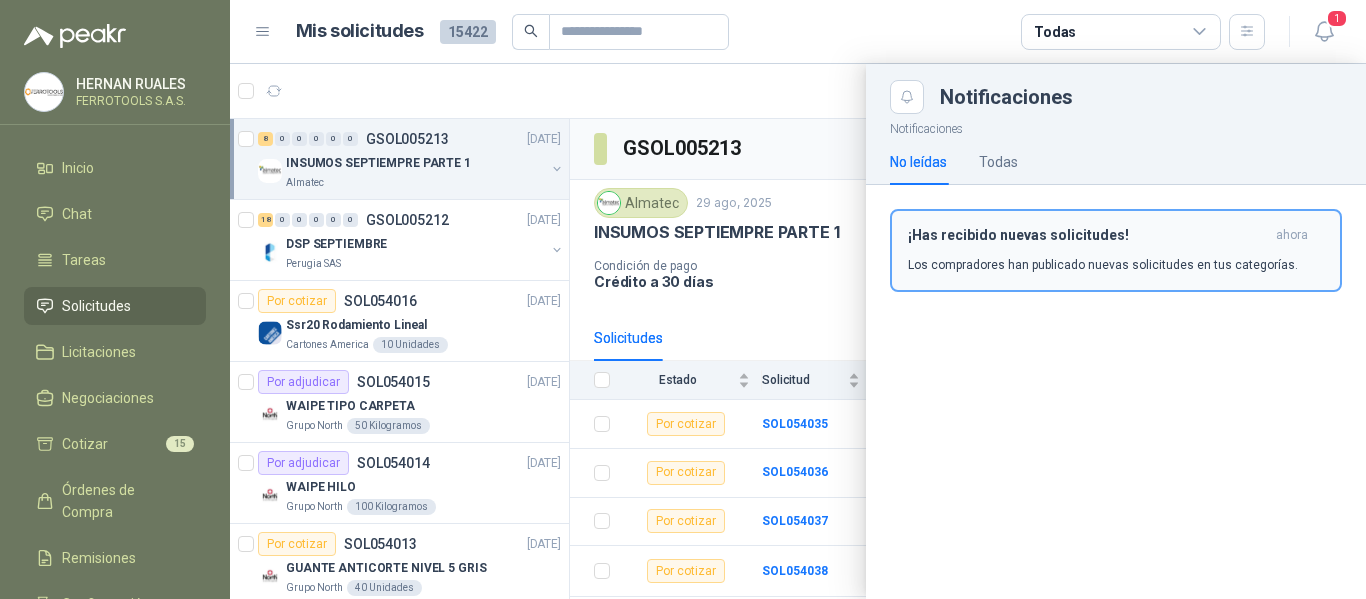
click at [1132, 251] on div "¡Has recibido nuevas solicitudes! ahora Los compradores han publicado nuevas so…" at bounding box center [1116, 250] width 416 height 47
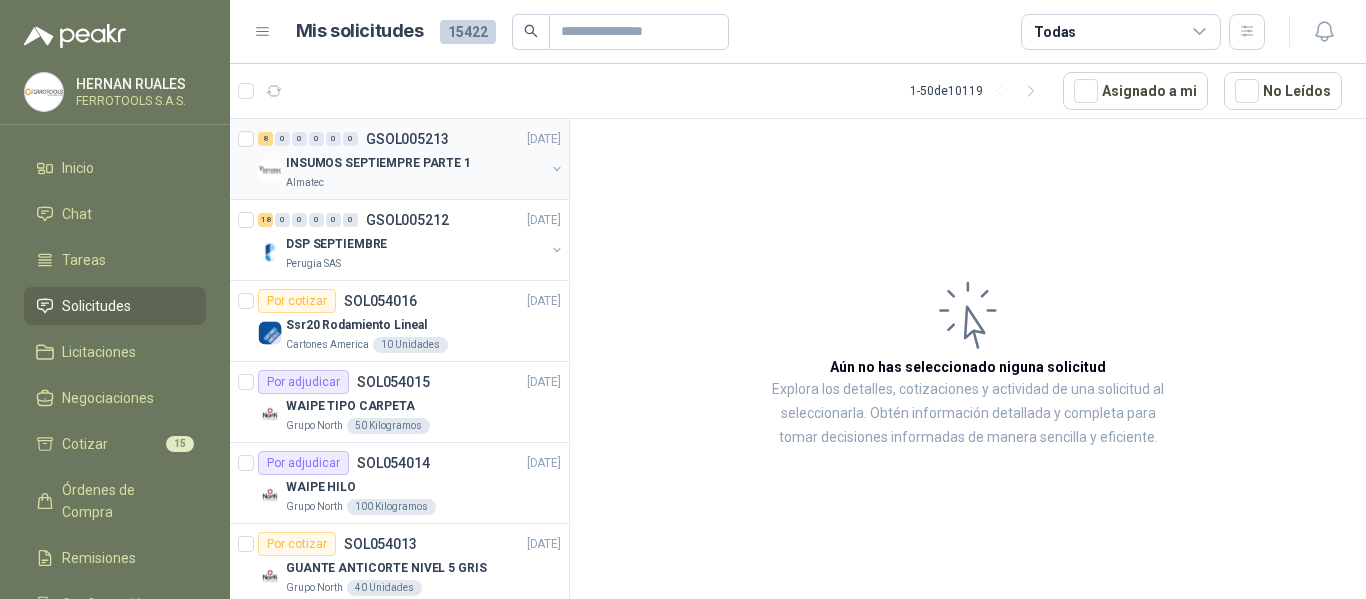
click at [387, 158] on p "INSUMOS SEPTIEMPRE PARTE 1" at bounding box center [378, 163] width 185 height 19
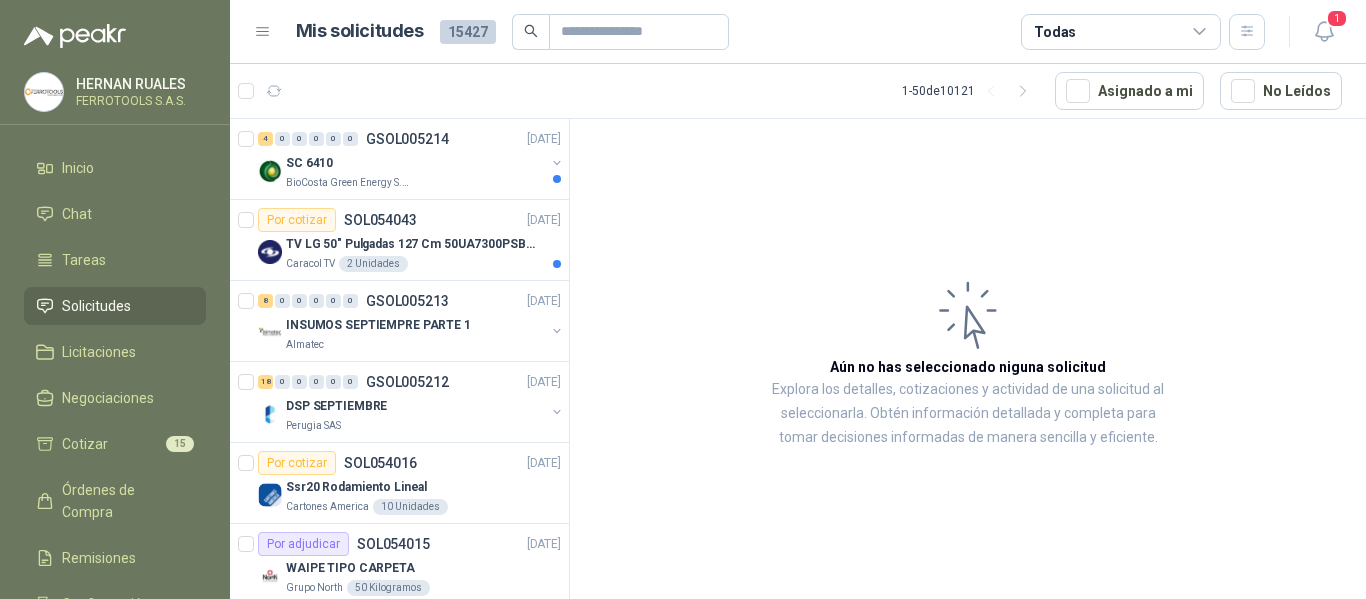
click at [1344, 42] on header "Mis solicitudes 15427 Todas 1" at bounding box center [798, 32] width 1136 height 64
click at [1321, 43] on icon "button" at bounding box center [1324, 31] width 25 height 25
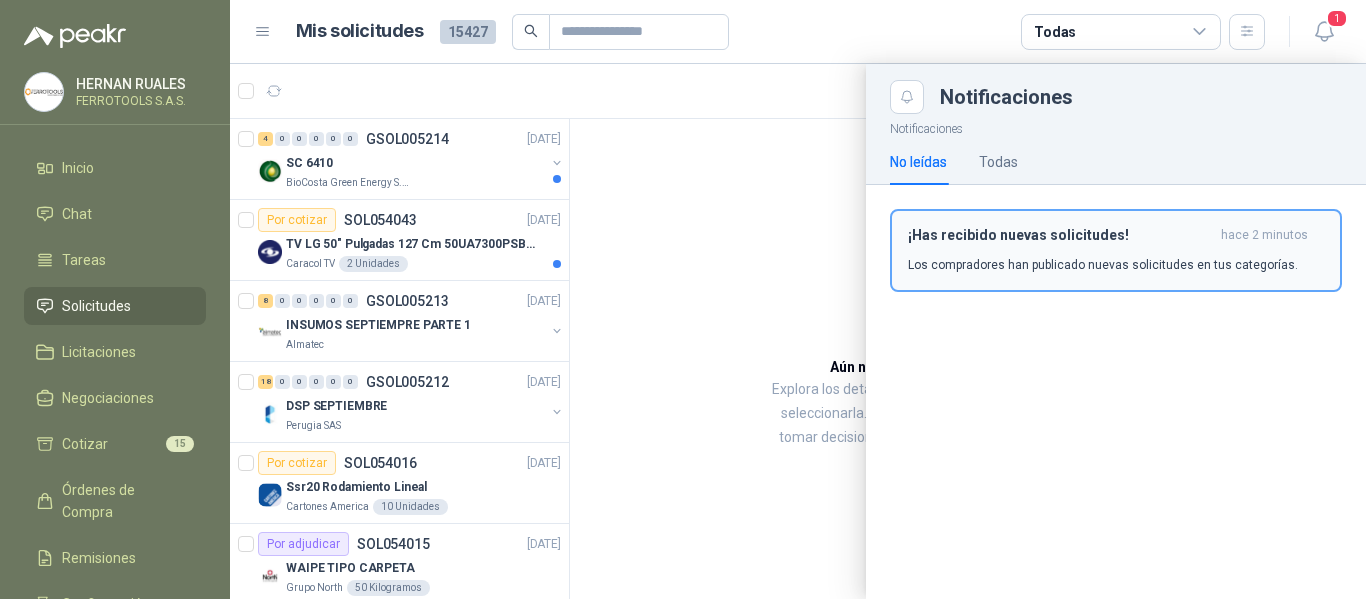
click at [1089, 256] on p "Los compradores han publicado nuevas solicitudes en tus categorías." at bounding box center [1103, 265] width 390 height 18
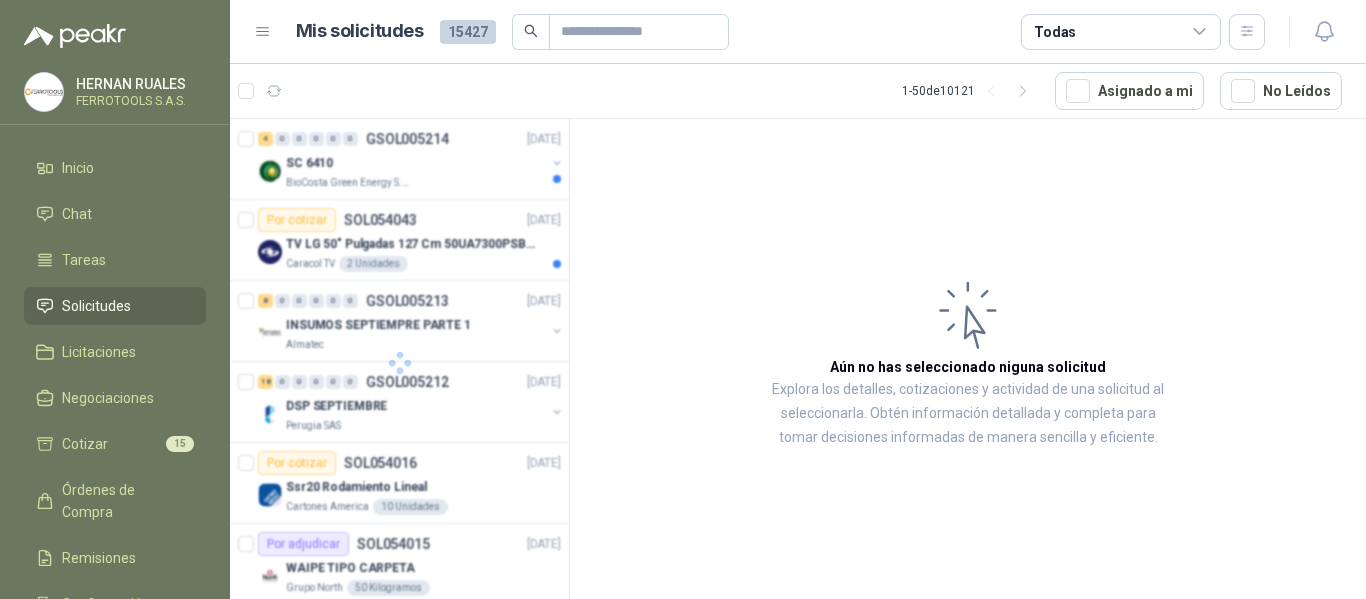
click at [444, 231] on div at bounding box center [400, 362] width 340 height 487
click at [491, 255] on div "TV LG 50" Pulgadas 127 Cm 50UA7300PSB 4K-UHD Smart TV Con IA (TIENE QUE SER EST…" at bounding box center [423, 244] width 275 height 24
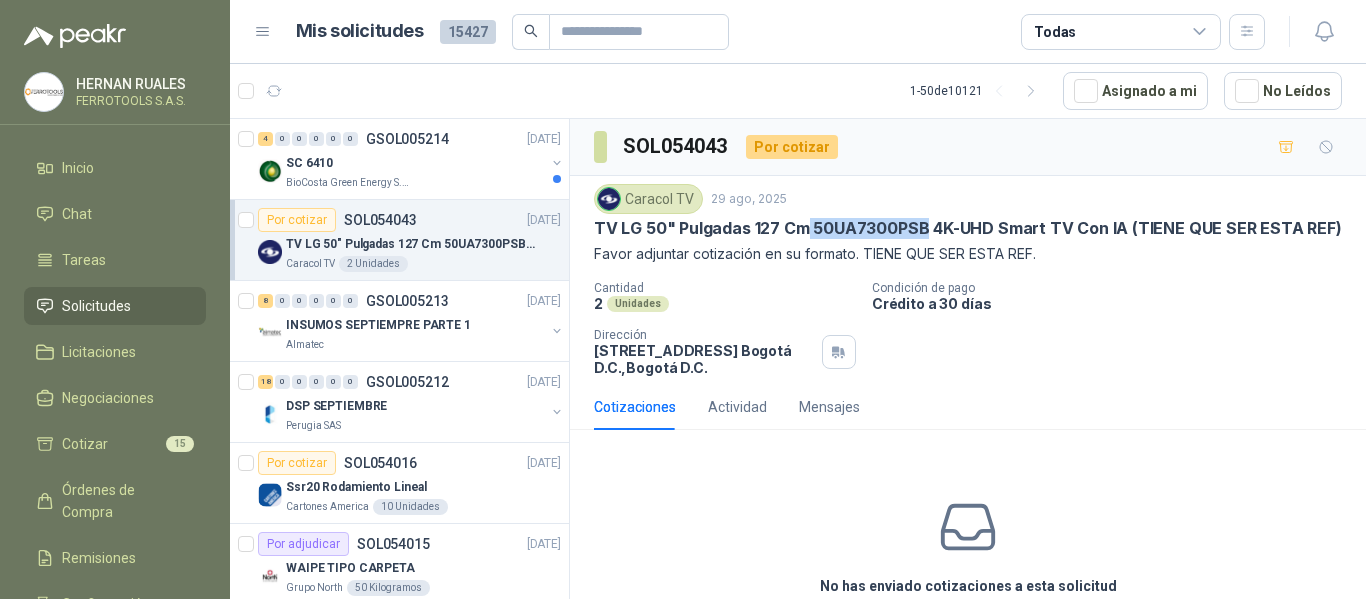
drag, startPoint x: 808, startPoint y: 227, endPoint x: 920, endPoint y: 227, distance: 112.0
click at [920, 227] on p "TV LG 50" Pulgadas 127 Cm 50UA7300PSB 4K-UHD Smart TV Con IA (TIENE QUE SER EST…" at bounding box center [968, 228] width 748 height 21
copy p "50UA7300PSB"
click at [733, 418] on div "Actividad" at bounding box center [737, 407] width 59 height 22
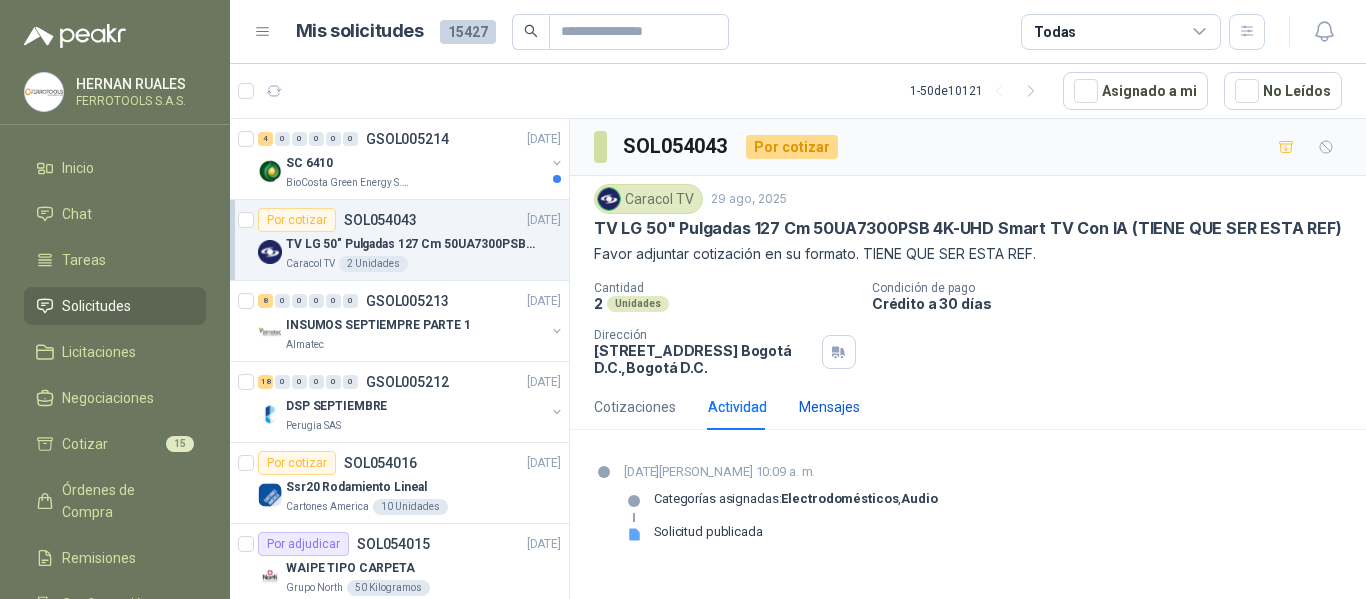
click at [835, 409] on div "Mensajes" at bounding box center [829, 407] width 61 height 22
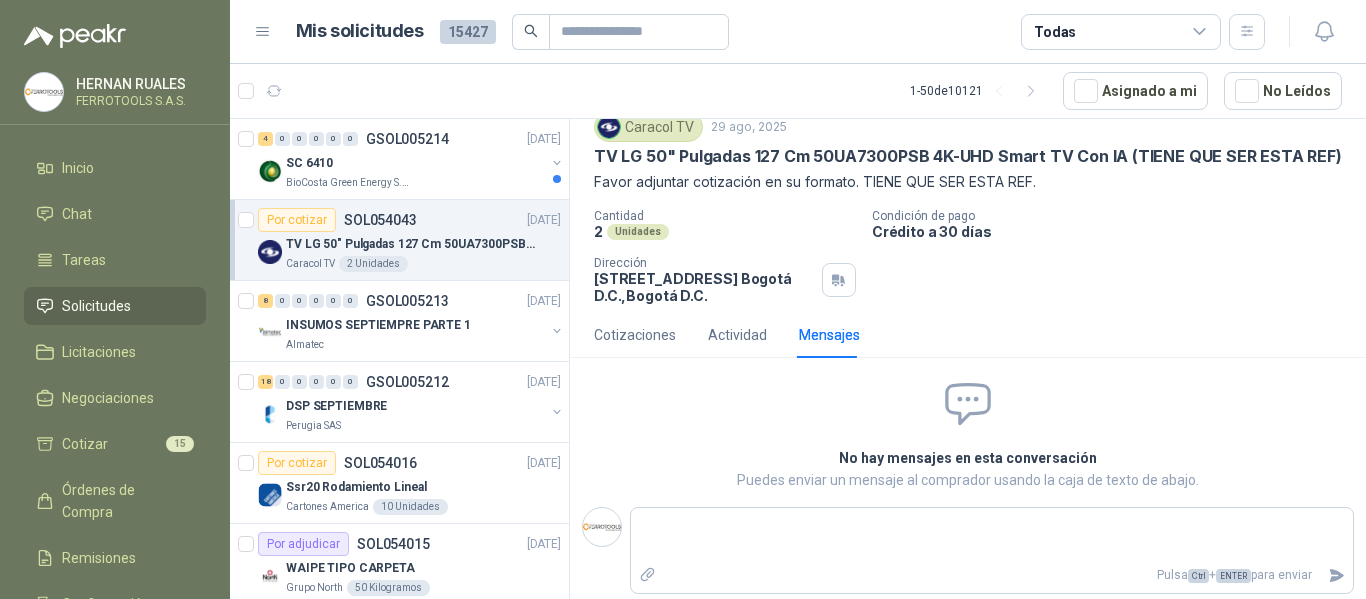
scroll to position [93, 0]
click at [645, 347] on div "Cotizaciones" at bounding box center [635, 335] width 82 height 46
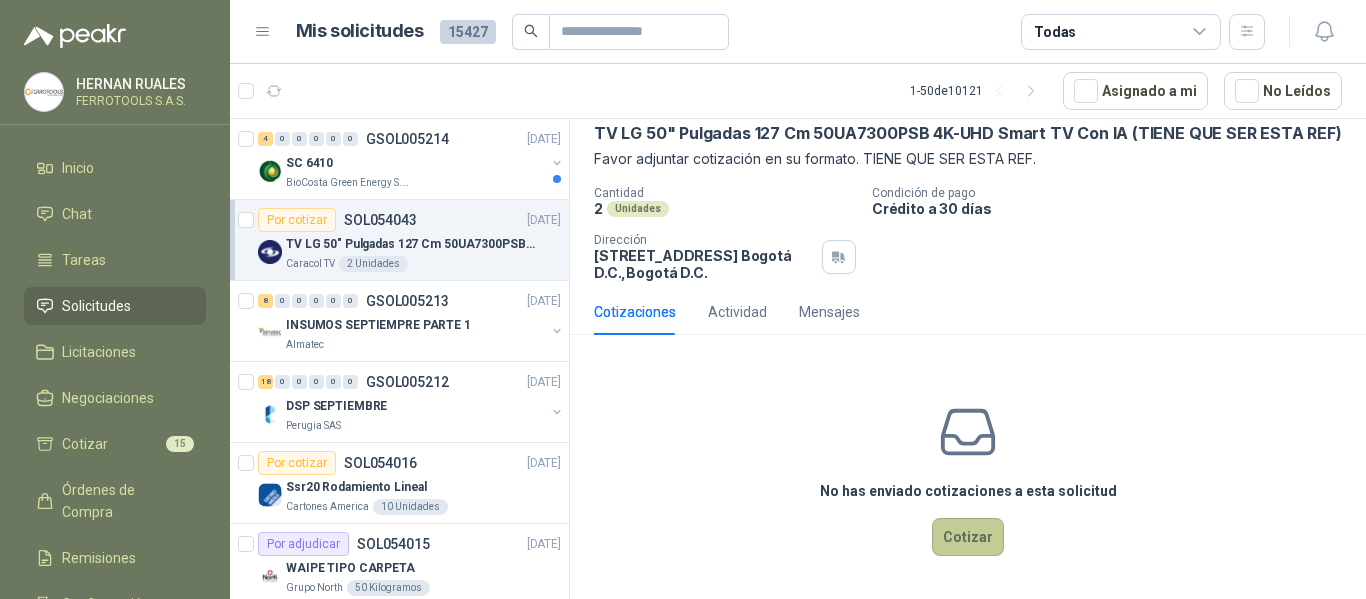
click at [980, 550] on button "Cotizar" at bounding box center [968, 537] width 72 height 38
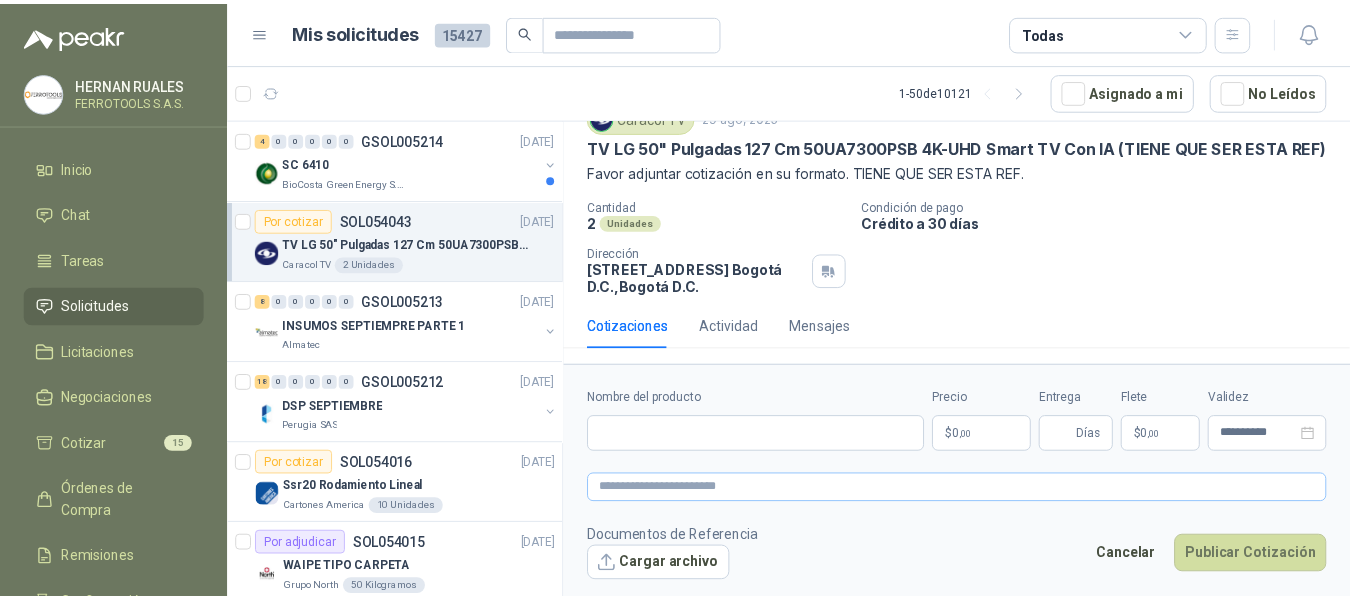
scroll to position [104, 0]
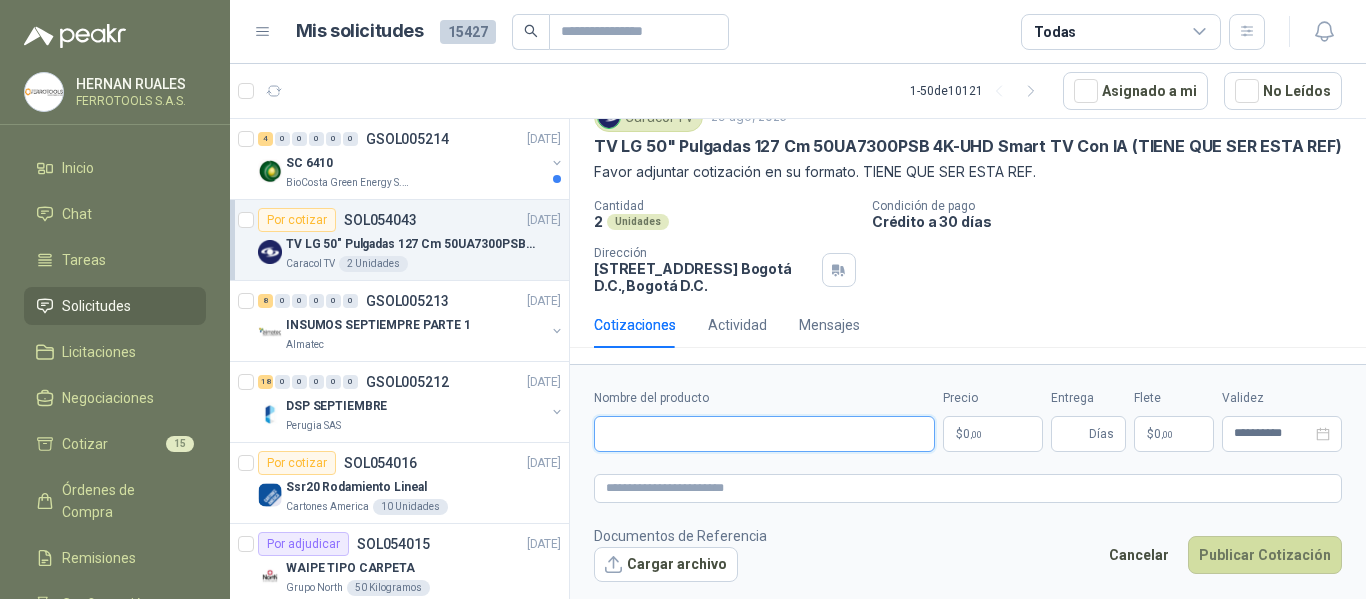
click at [793, 435] on input "Nombre del producto" at bounding box center [764, 434] width 341 height 36
paste input "**********"
type input "**********"
click at [829, 480] on textarea at bounding box center [968, 488] width 748 height 29
paste textarea "**********"
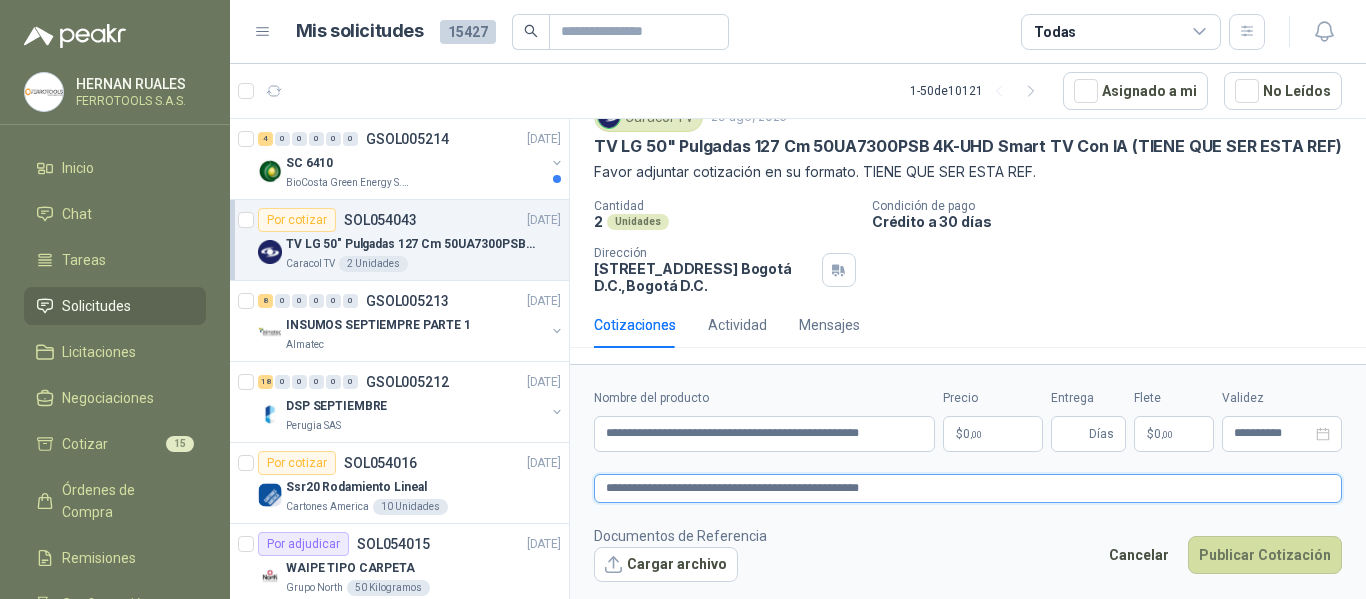
type textarea "**********"
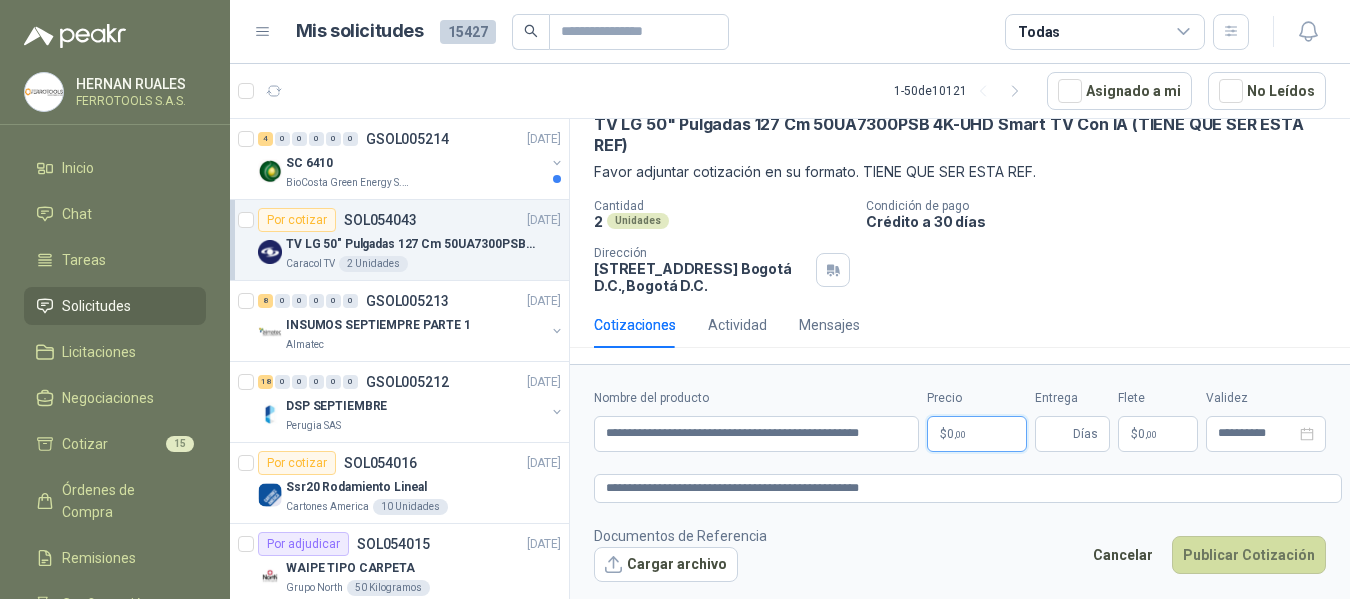
click at [994, 446] on body "HERNAN RUALES FERROTOOLS S.A.S. Inicio Chat Tareas Solicitudes Licitaciones Neg…" at bounding box center [675, 299] width 1350 height 599
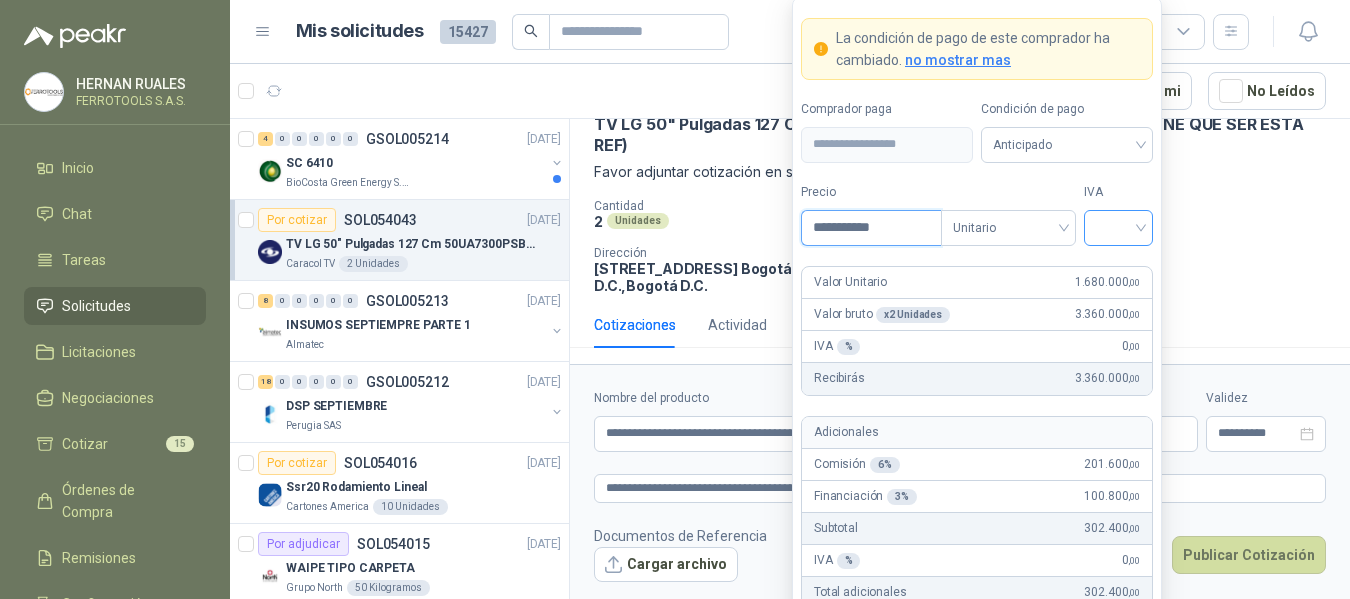
type input "**********"
click at [1127, 216] on input "search" at bounding box center [1118, 226] width 45 height 30
click at [1120, 267] on div "19%" at bounding box center [1118, 269] width 37 height 22
click at [1130, 188] on label "IVA" at bounding box center [1118, 192] width 69 height 19
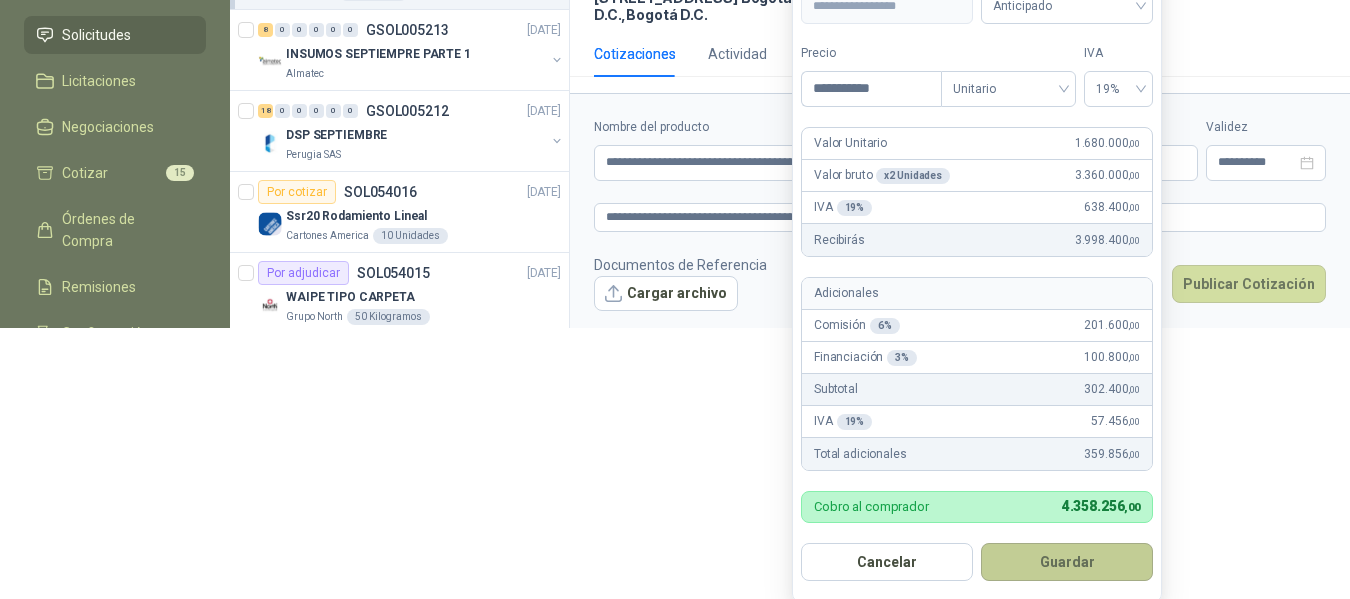
click at [1081, 551] on button "Guardar" at bounding box center [1067, 562] width 172 height 38
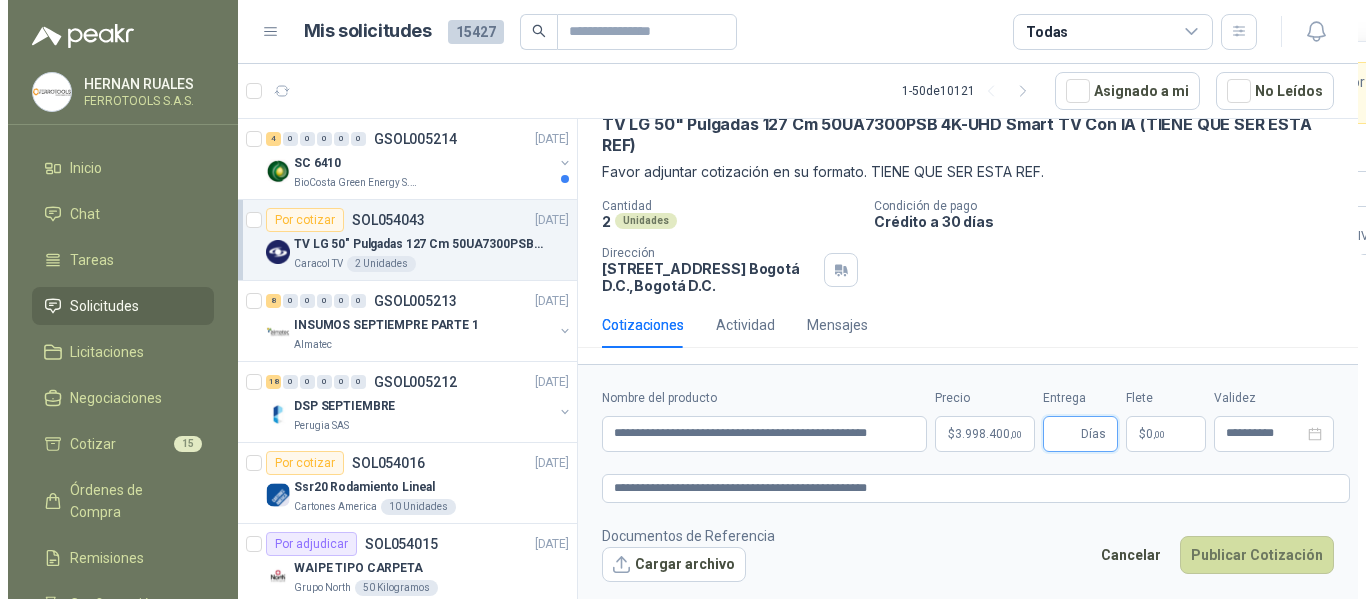
scroll to position [0, 0]
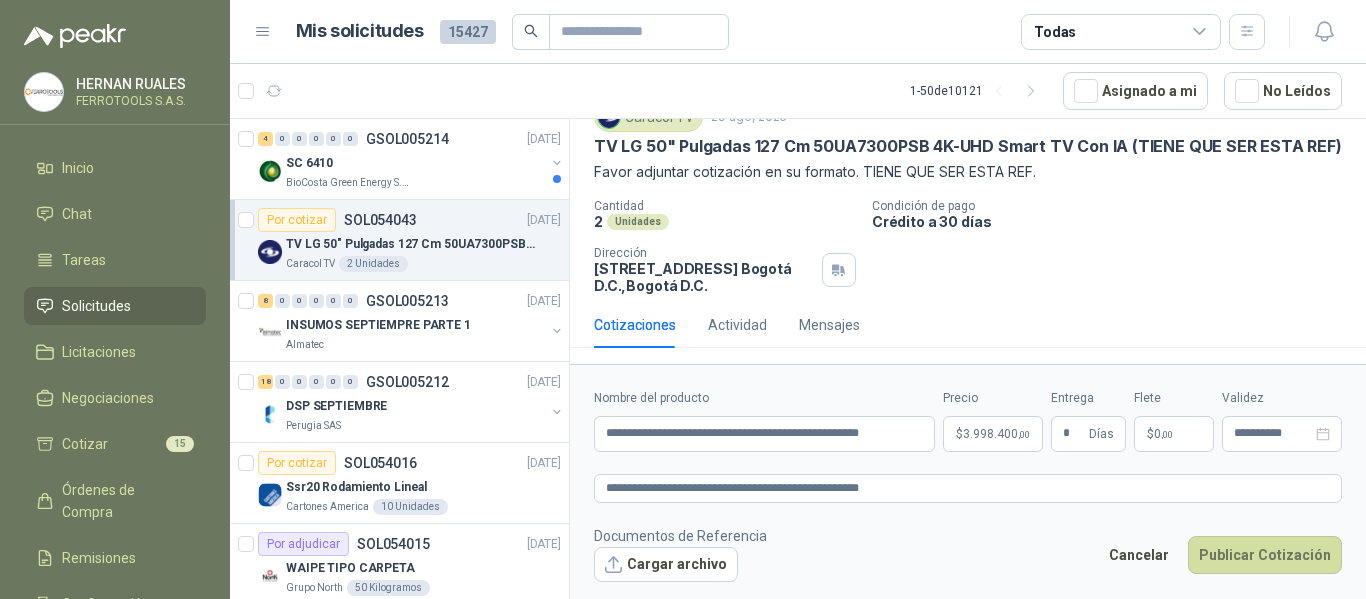
click at [991, 549] on footer "Documentos de Referencia Cargar archivo Cancelar Publicar Cotización" at bounding box center [968, 554] width 748 height 58
click at [956, 492] on textarea "**********" at bounding box center [968, 488] width 748 height 29
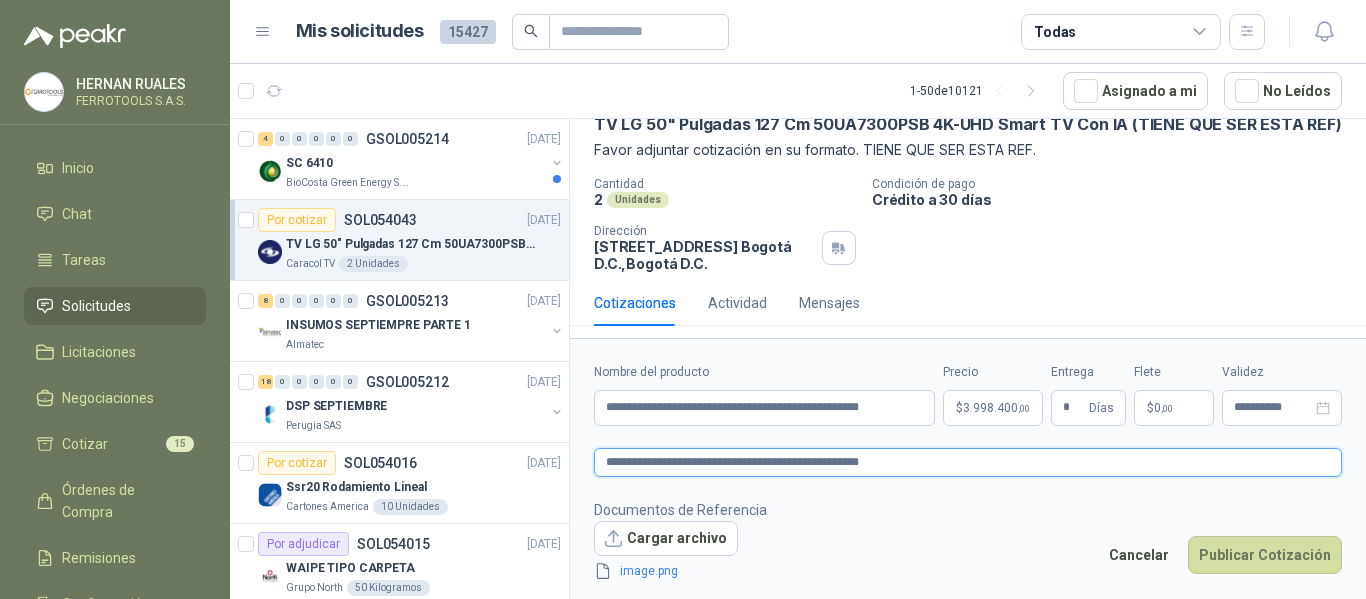
scroll to position [117, 0]
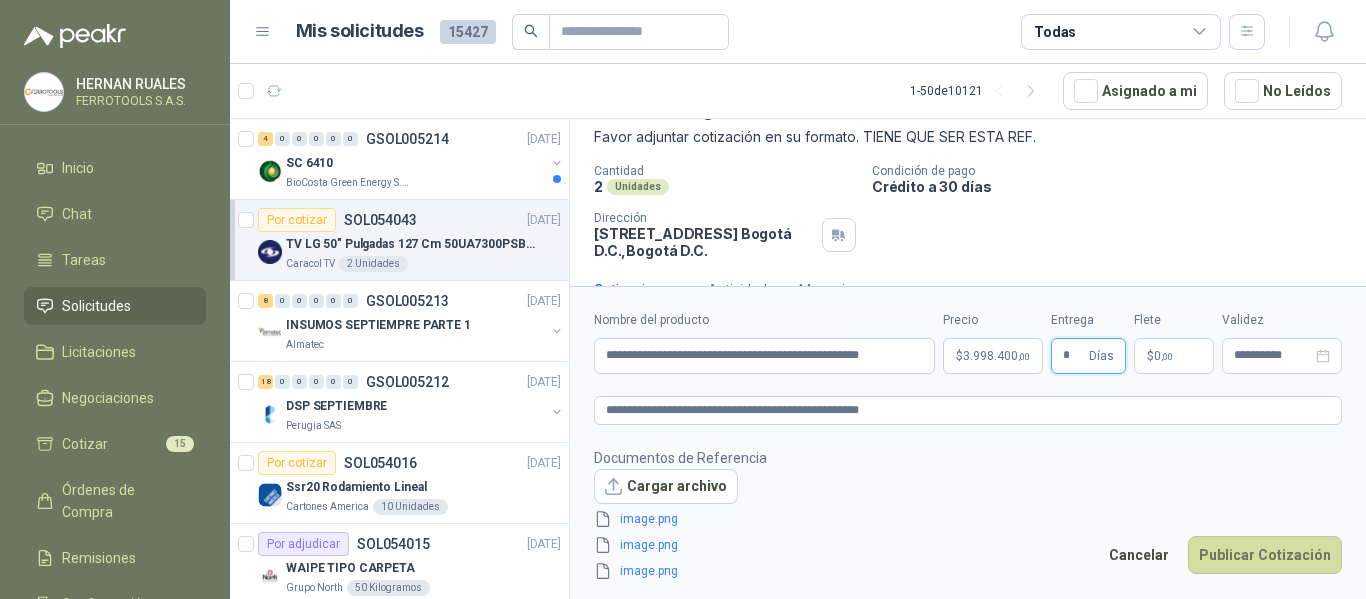
click at [1075, 357] on input "*" at bounding box center [1074, 356] width 22 height 34
type input "*"
click at [1048, 522] on footer "Documentos de Referencia Cargar archivo image.png image.png image.png Cancelar …" at bounding box center [968, 515] width 748 height 136
click at [1260, 551] on button "Publicar Cotización" at bounding box center [1265, 555] width 154 height 38
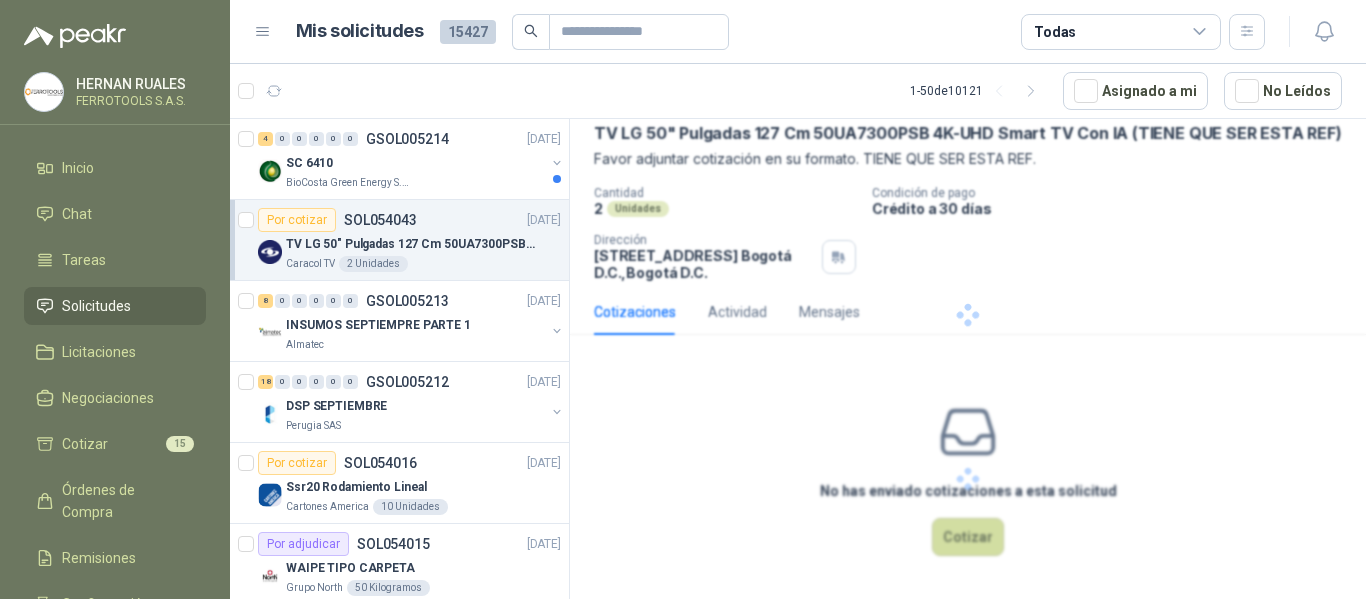
scroll to position [0, 0]
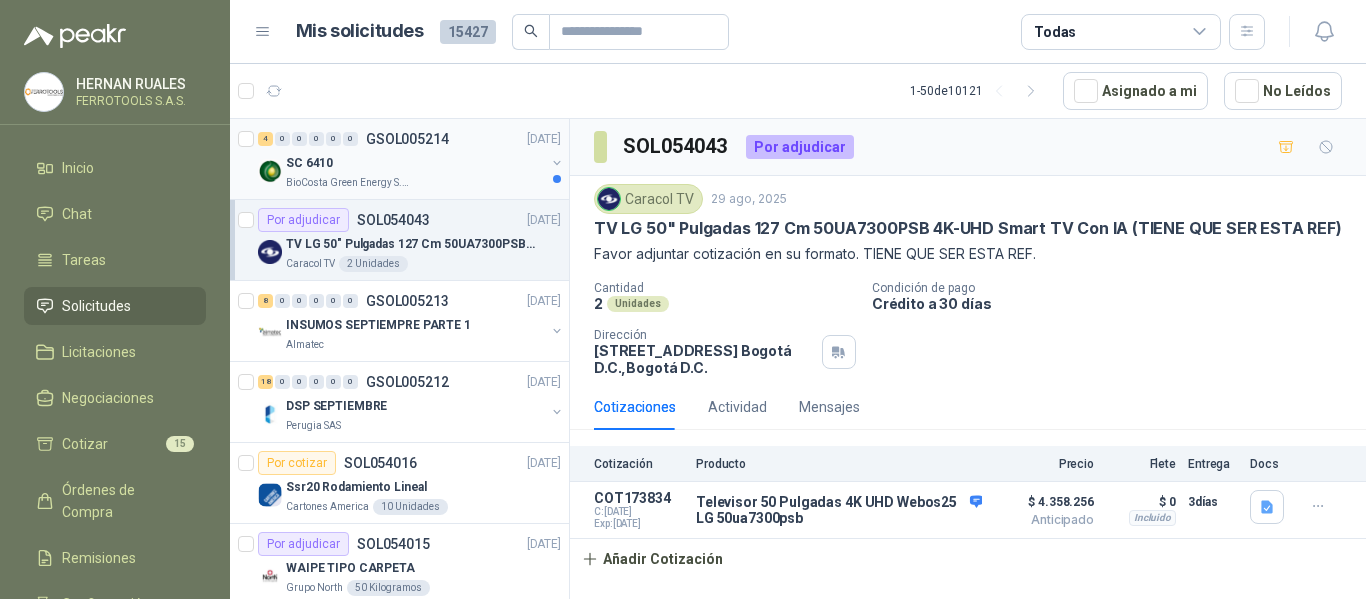
click at [435, 168] on div "SC 6410" at bounding box center [415, 163] width 259 height 24
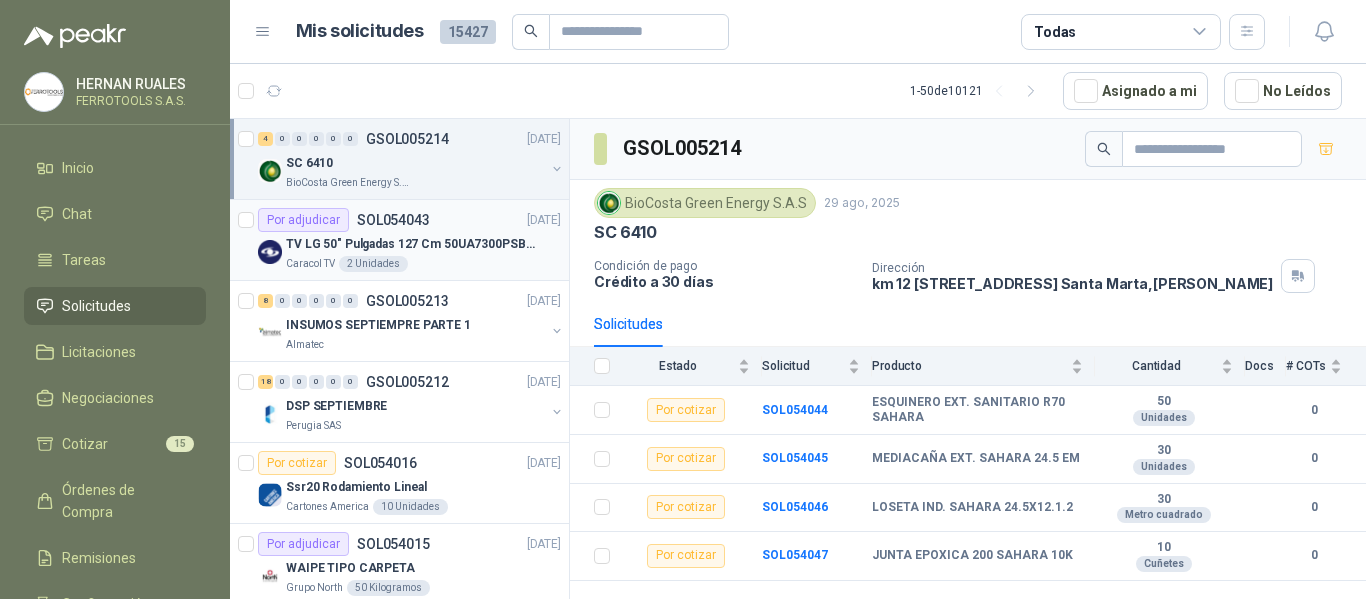
click at [419, 228] on div "Por adjudicar SOL054043" at bounding box center [344, 220] width 172 height 24
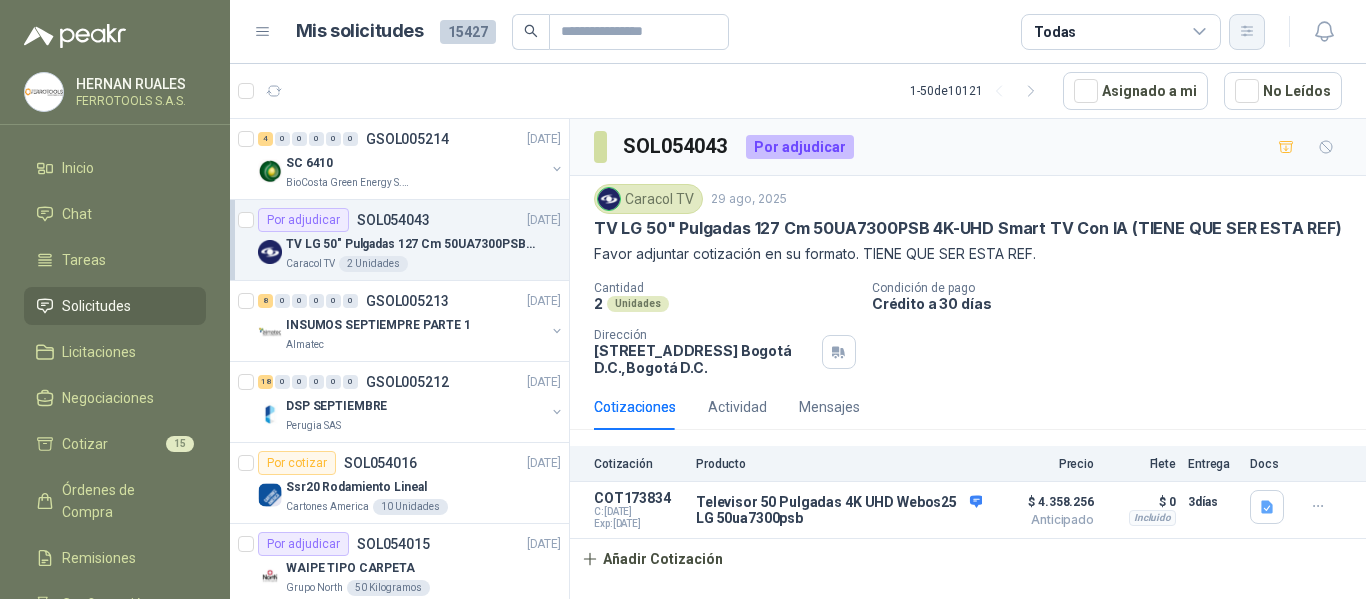
click at [1261, 26] on button "button" at bounding box center [1247, 32] width 36 height 36
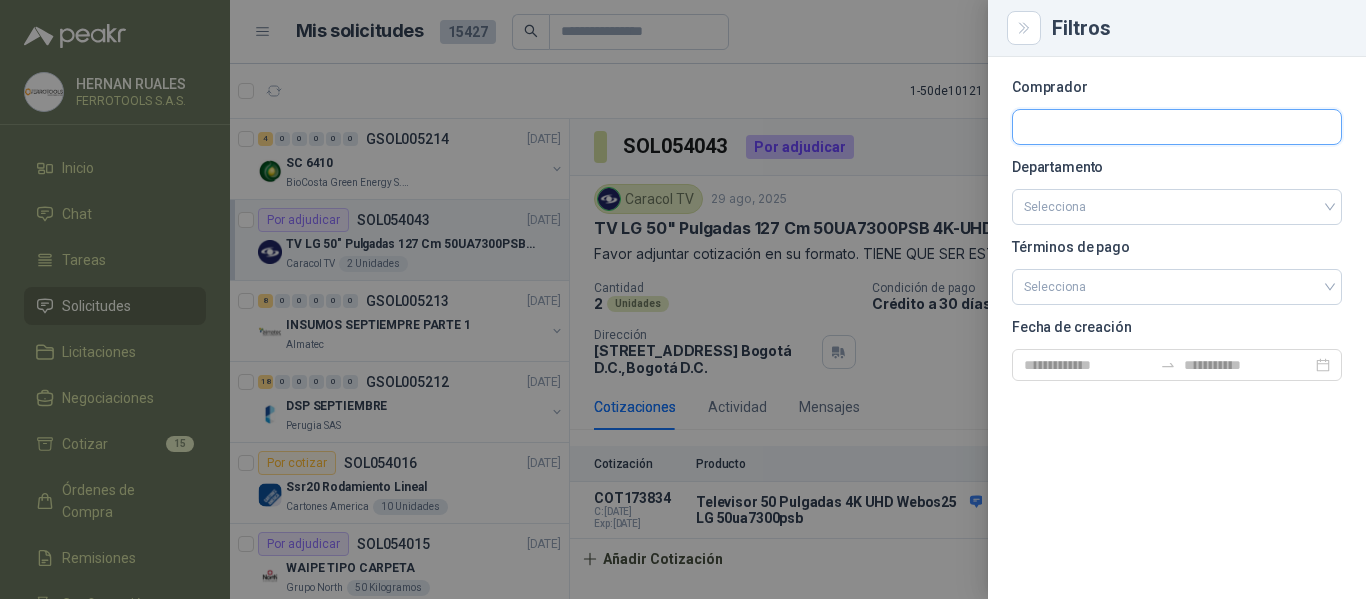
click at [1109, 131] on input "text" at bounding box center [1177, 127] width 328 height 34
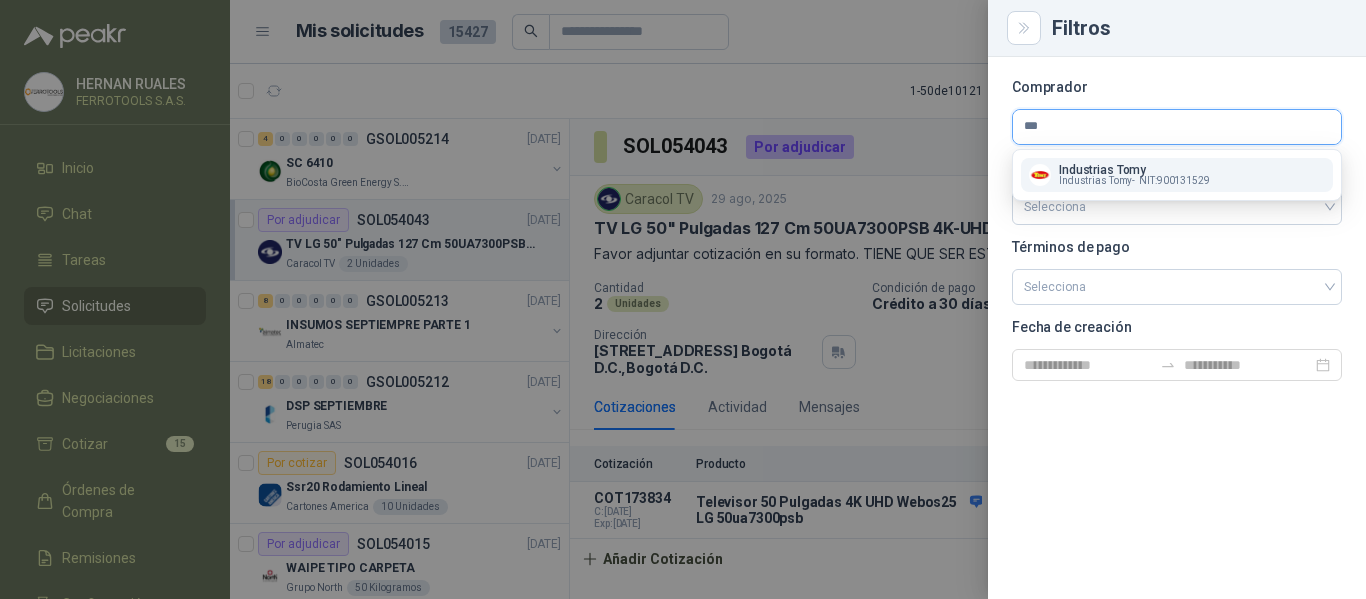
type input "***"
click at [1113, 177] on span "Industrias Tomy -" at bounding box center [1097, 181] width 76 height 10
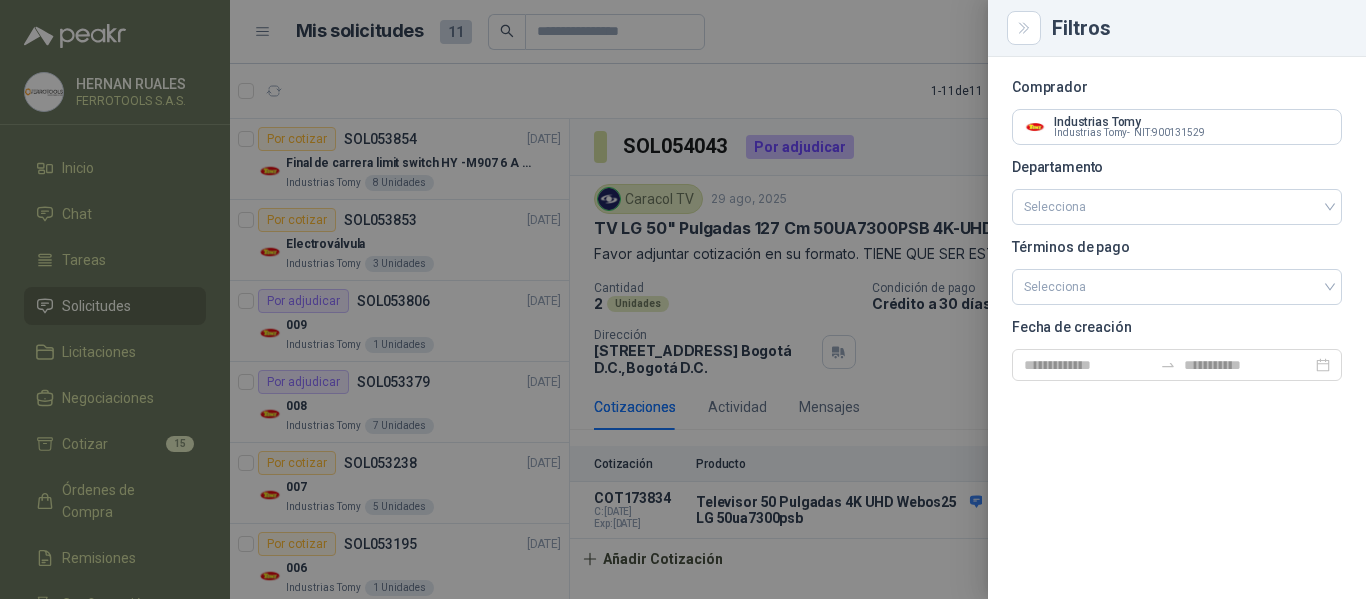
click at [436, 75] on div at bounding box center [683, 299] width 1366 height 599
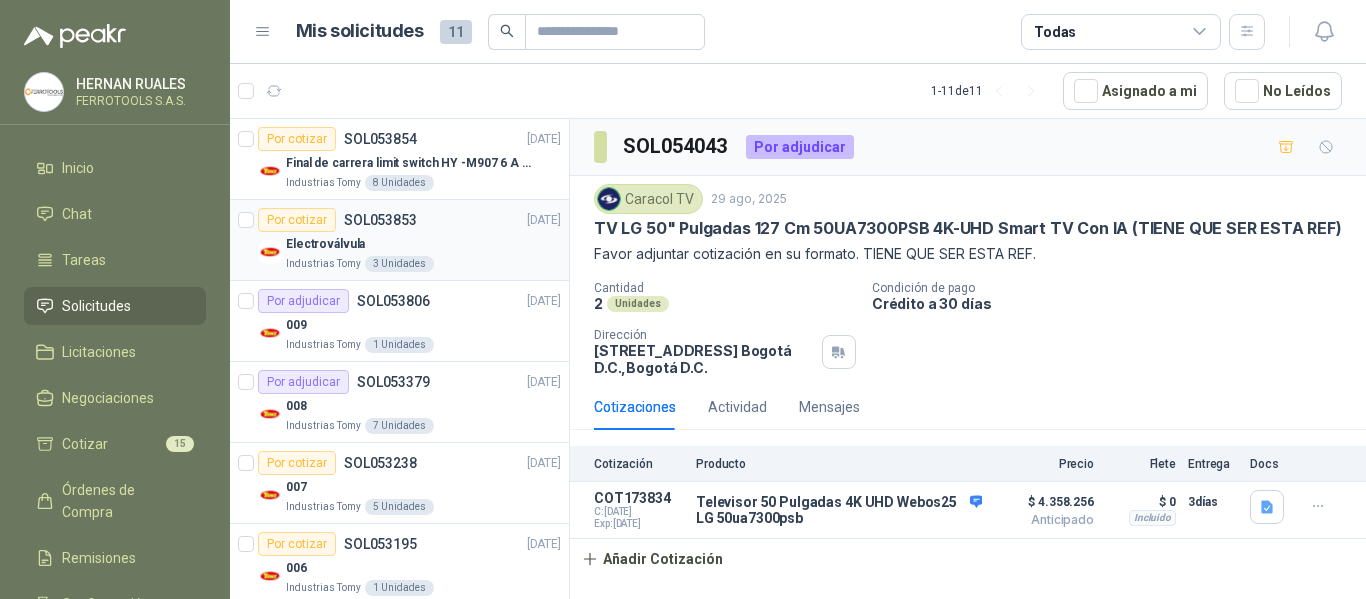
click at [468, 252] on div "Electroválvula" at bounding box center [423, 244] width 275 height 24
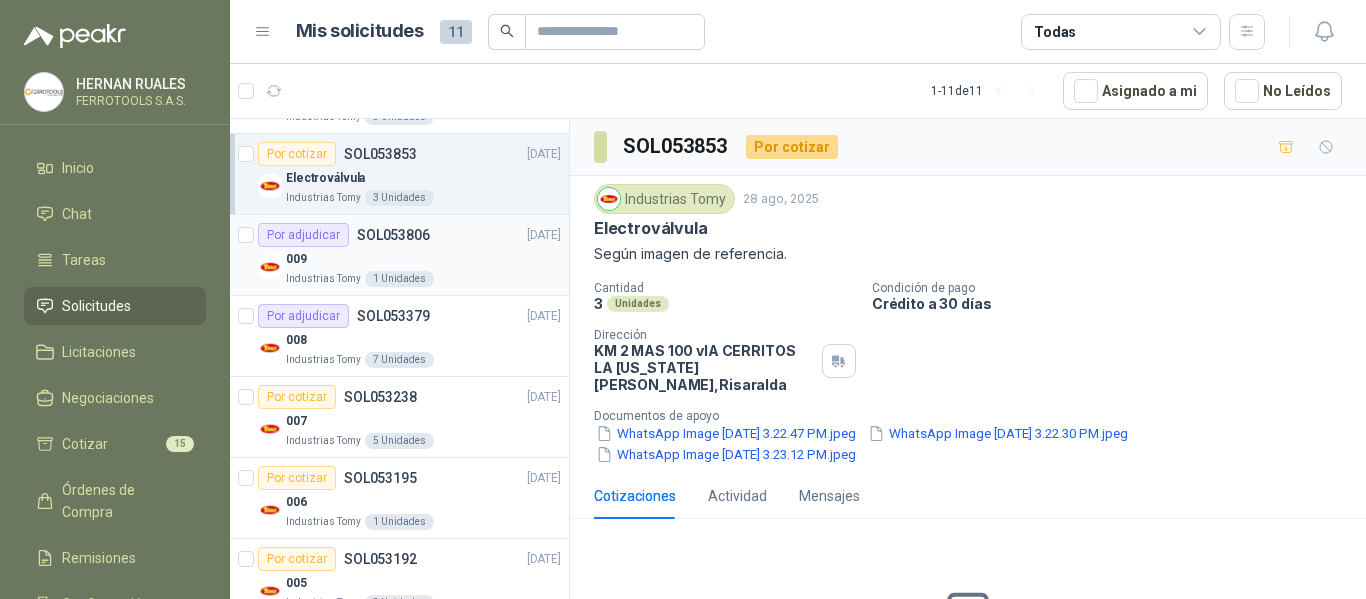
scroll to position [100, 0]
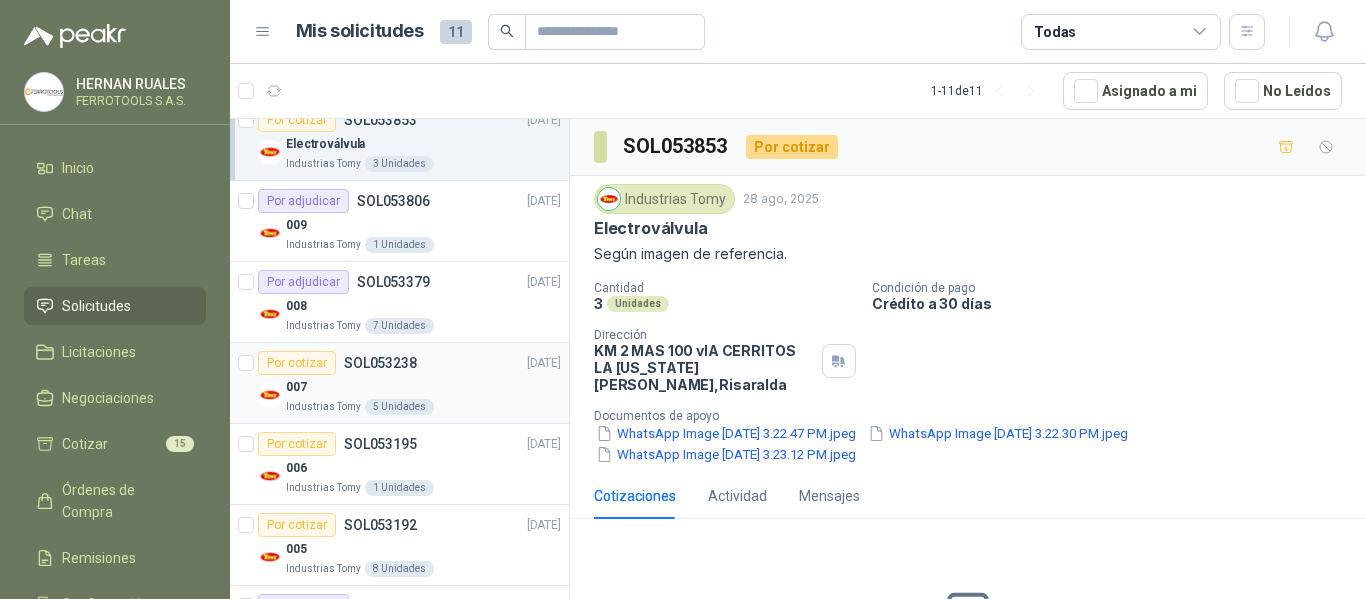
click at [458, 383] on div "007" at bounding box center [423, 387] width 275 height 24
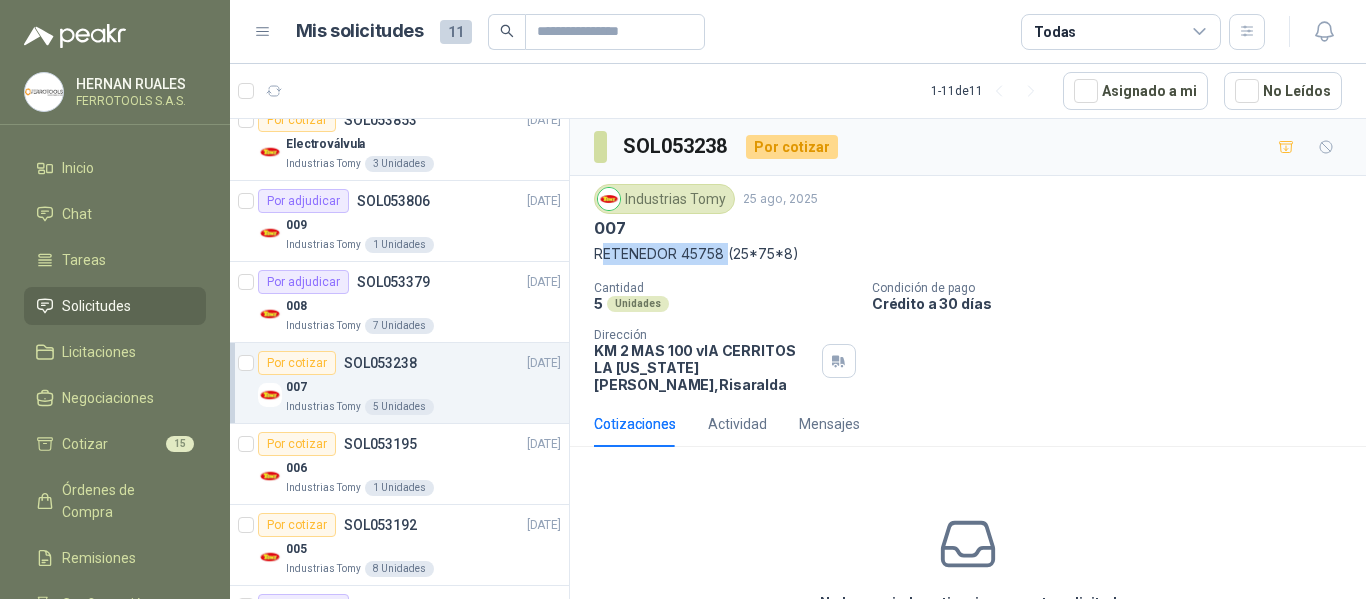
drag, startPoint x: 601, startPoint y: 255, endPoint x: 730, endPoint y: 259, distance: 129.0
click at [730, 259] on p "RETENEDOR 45758 (25*75*8)" at bounding box center [968, 254] width 748 height 22
click at [666, 267] on div "Industrias Tomy 25 ago, 2025 007 RETENEDOR 45758 (25*75*8) Cantidad 5 Unidades …" at bounding box center [968, 288] width 748 height 209
drag, startPoint x: 590, startPoint y: 256, endPoint x: 720, endPoint y: 265, distance: 130.3
click at [720, 265] on div "Industrias Tomy 25 ago, 2025 007 RETENEDOR 45758 (25*75*8) Cantidad 5 Unidades …" at bounding box center [968, 288] width 796 height 225
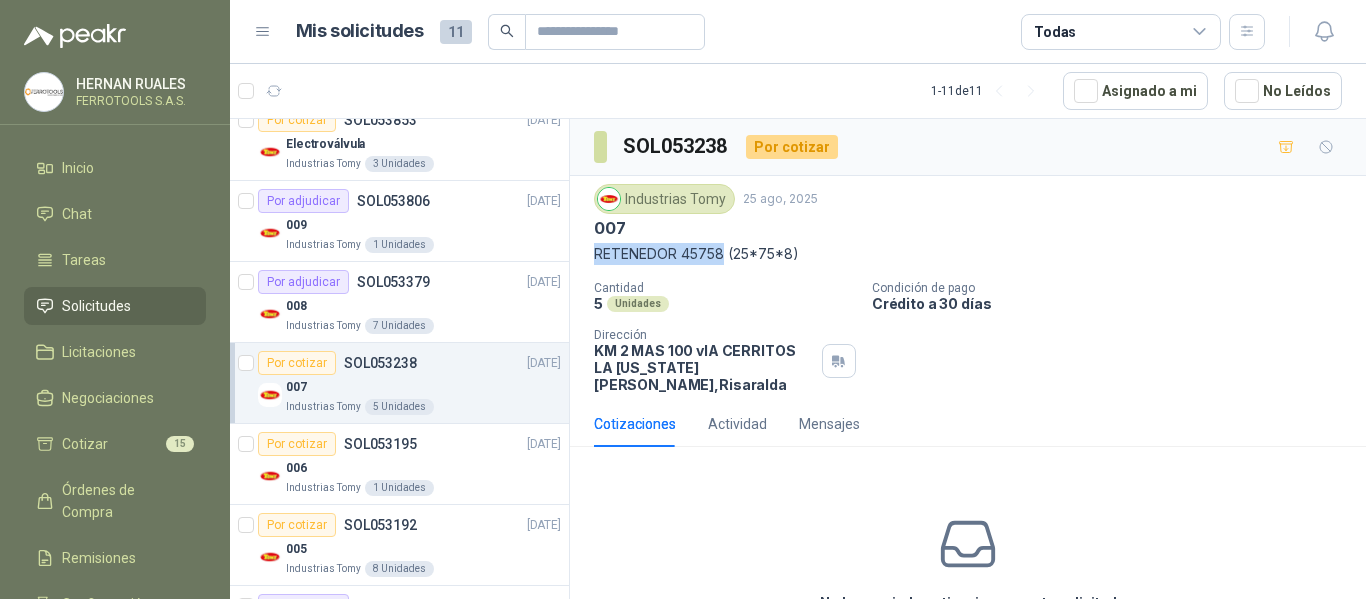
copy p "RETENEDOR 45758"
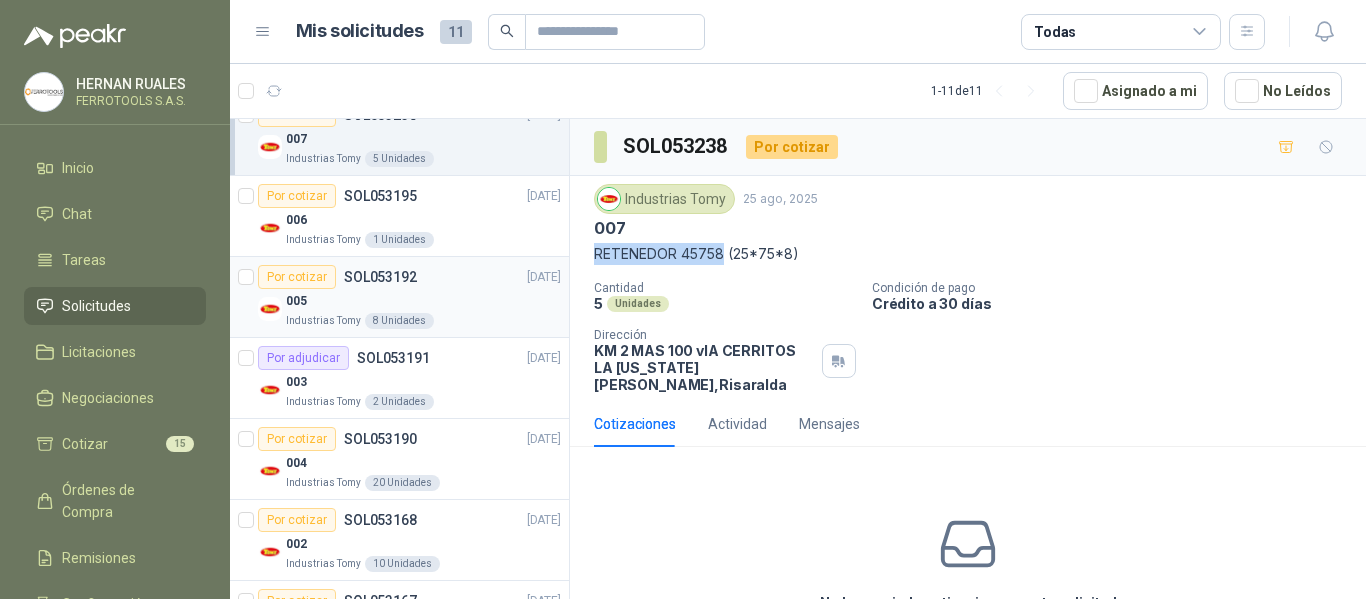
scroll to position [300, 0]
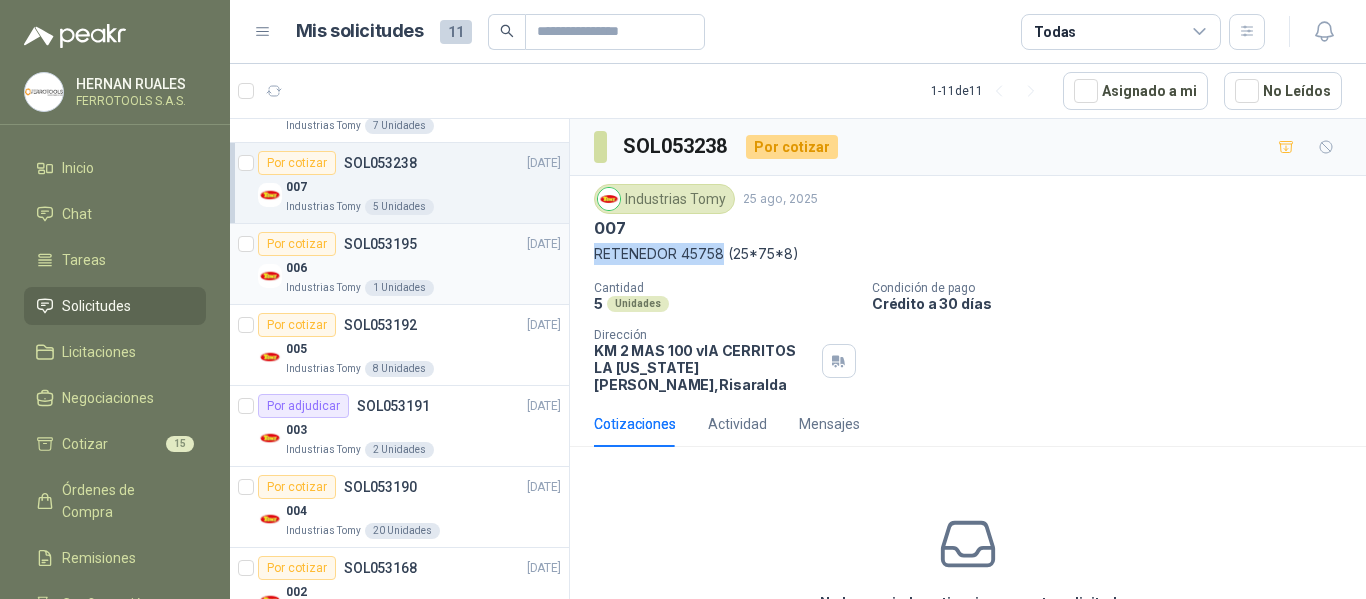
click at [491, 262] on div "006" at bounding box center [423, 268] width 275 height 24
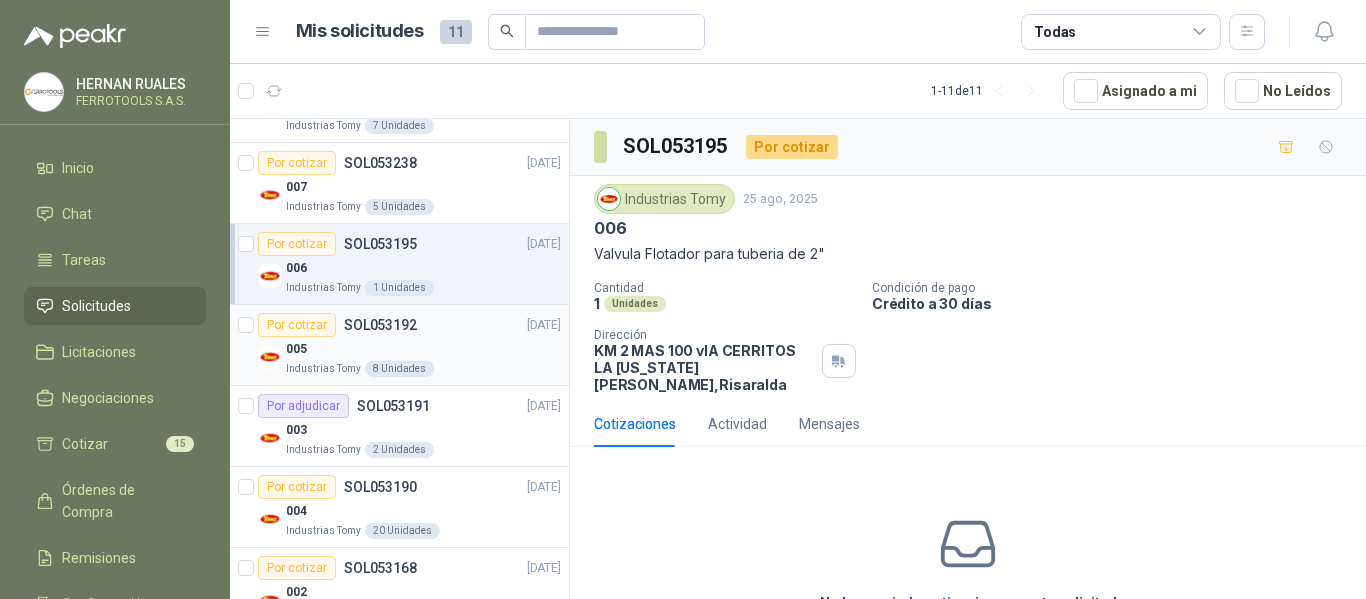
click at [455, 358] on div "005" at bounding box center [423, 349] width 275 height 24
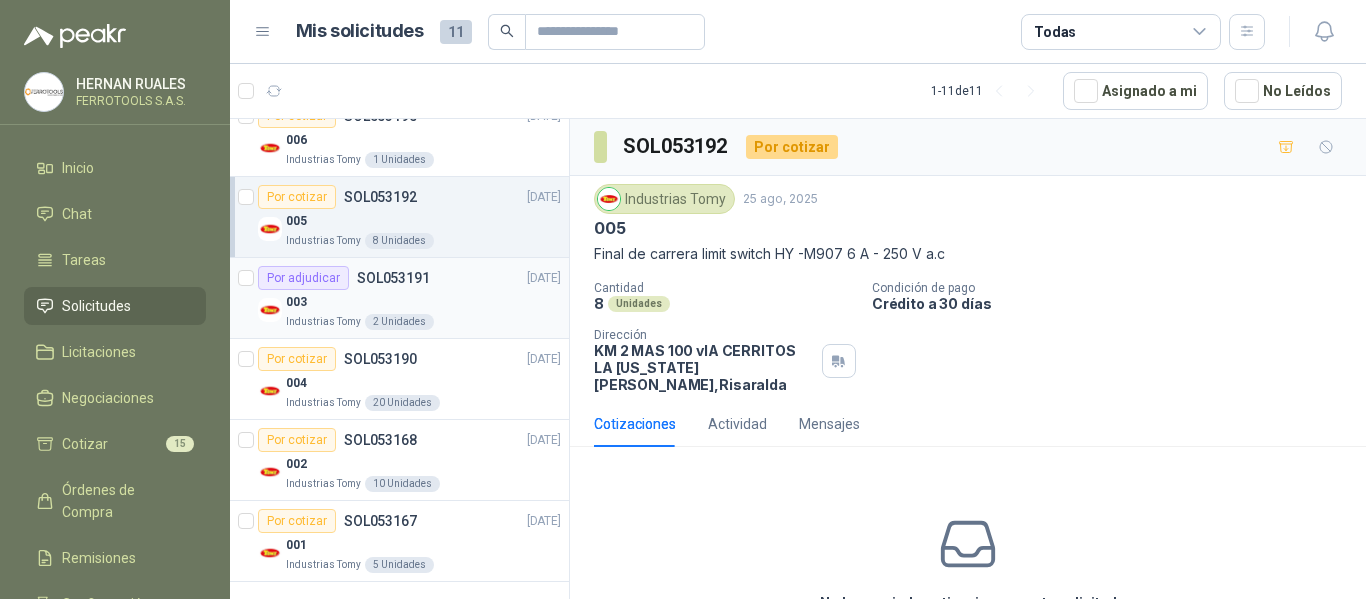
scroll to position [432, 0]
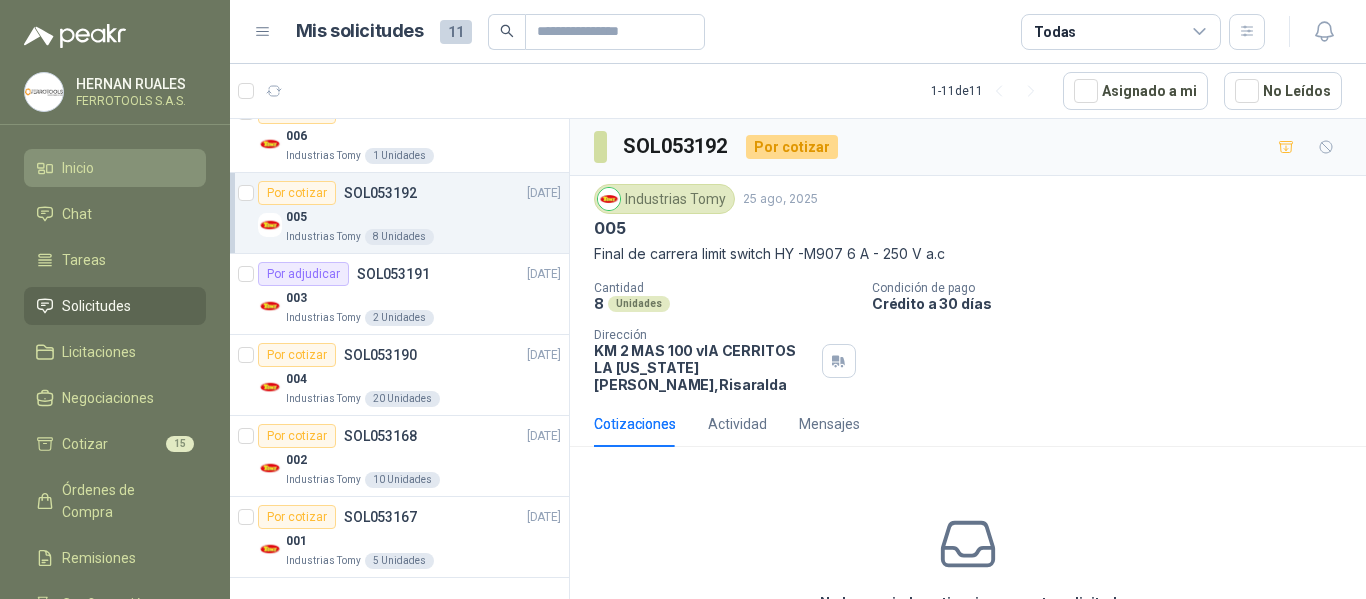
click at [89, 159] on span "Inicio" at bounding box center [78, 168] width 32 height 22
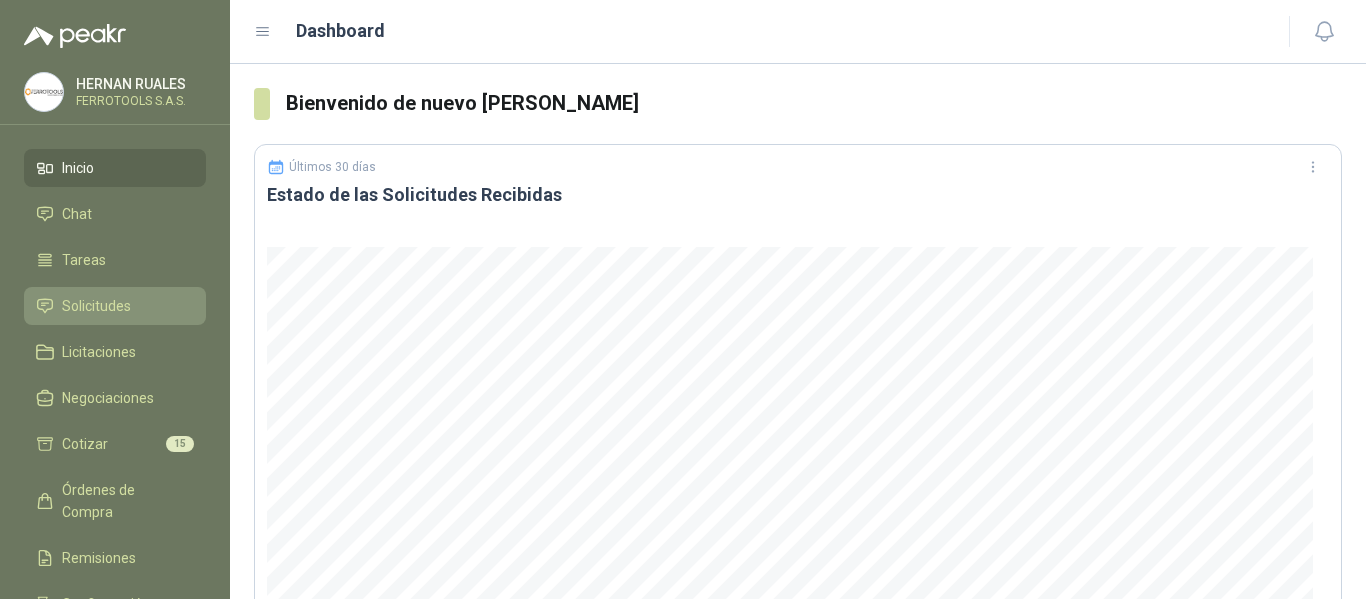
click at [81, 299] on span "Solicitudes" at bounding box center [96, 306] width 69 height 22
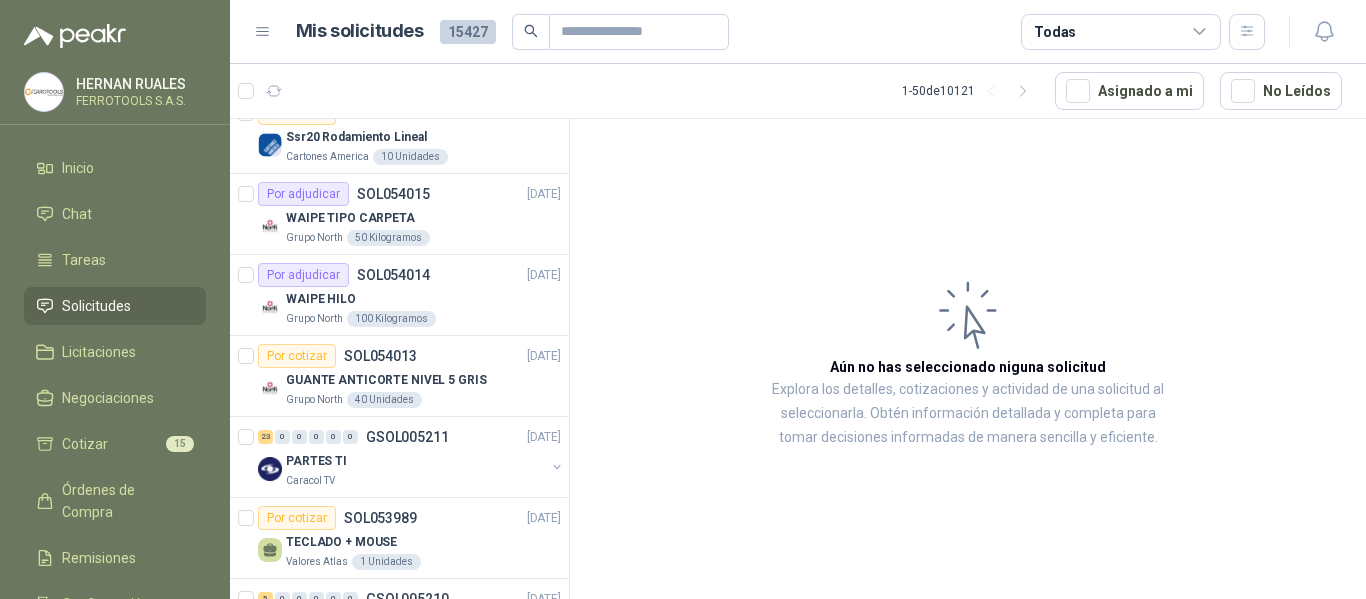
scroll to position [400, 0]
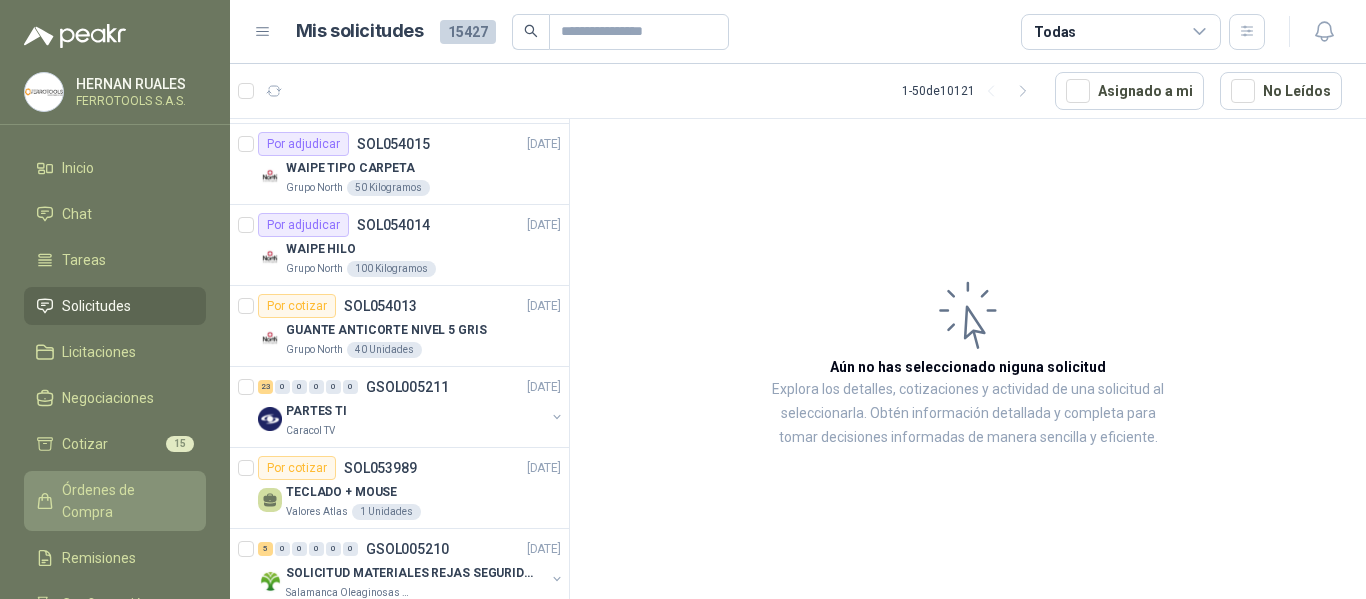
click at [100, 475] on link "Órdenes de Compra" at bounding box center [115, 501] width 182 height 60
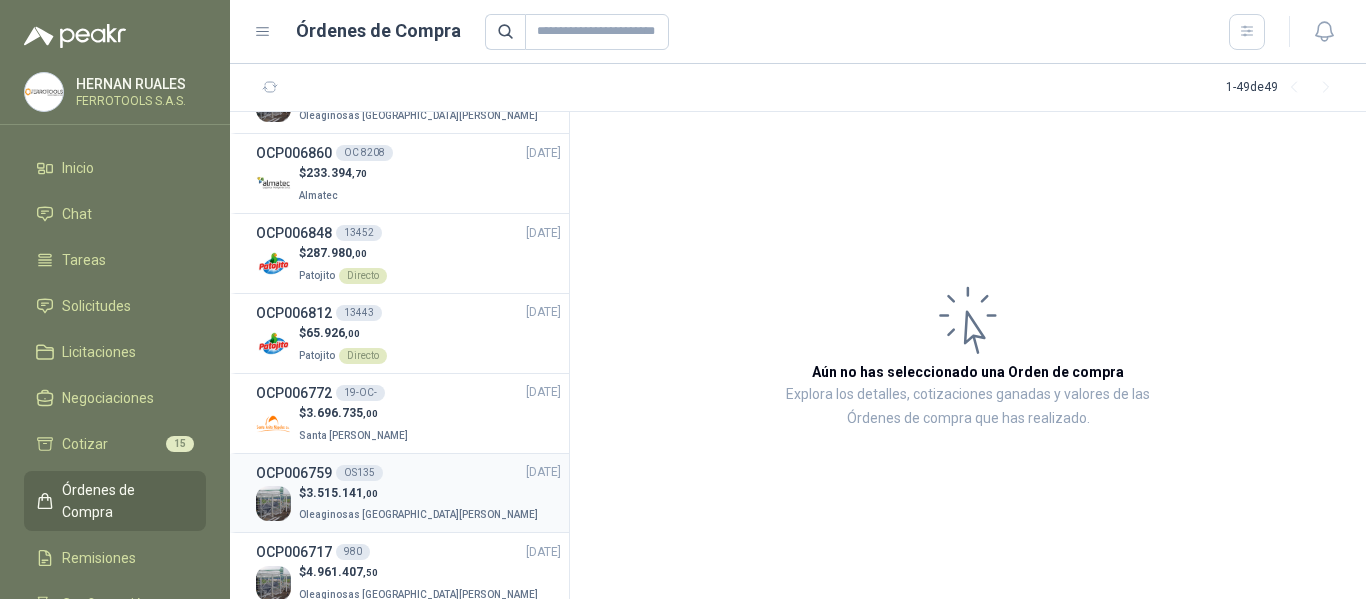
scroll to position [1000, 0]
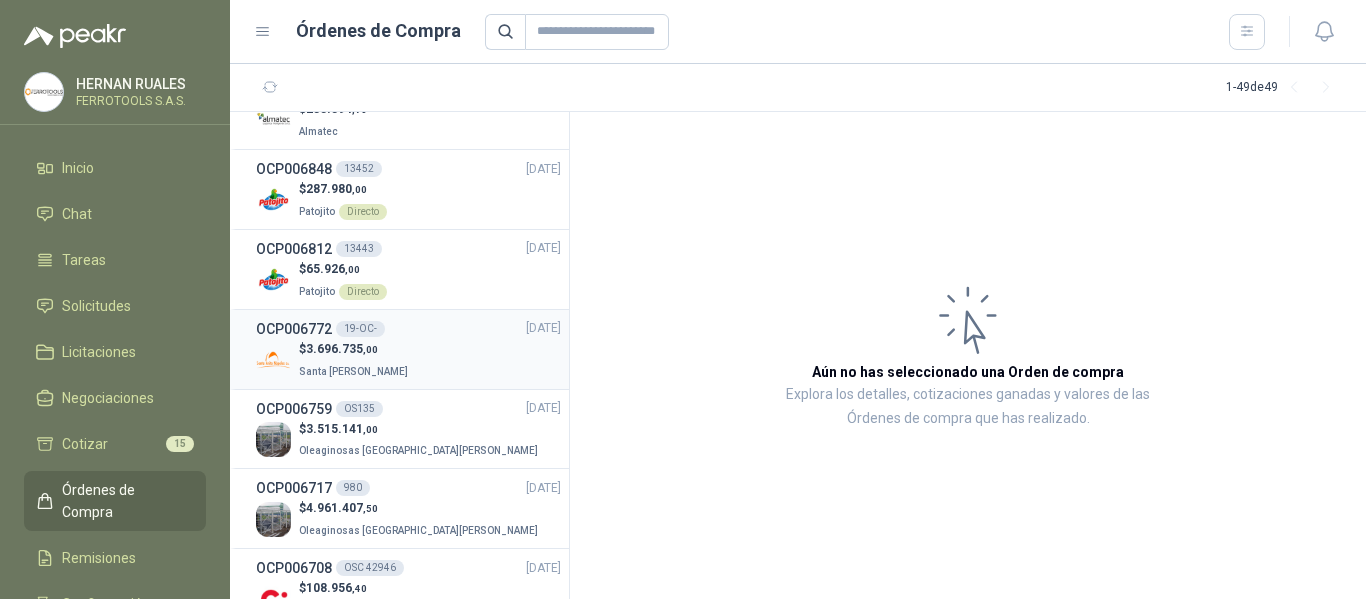
click at [432, 365] on div "$ 3.696.735 ,00 Santa [PERSON_NAME]" at bounding box center [408, 360] width 305 height 41
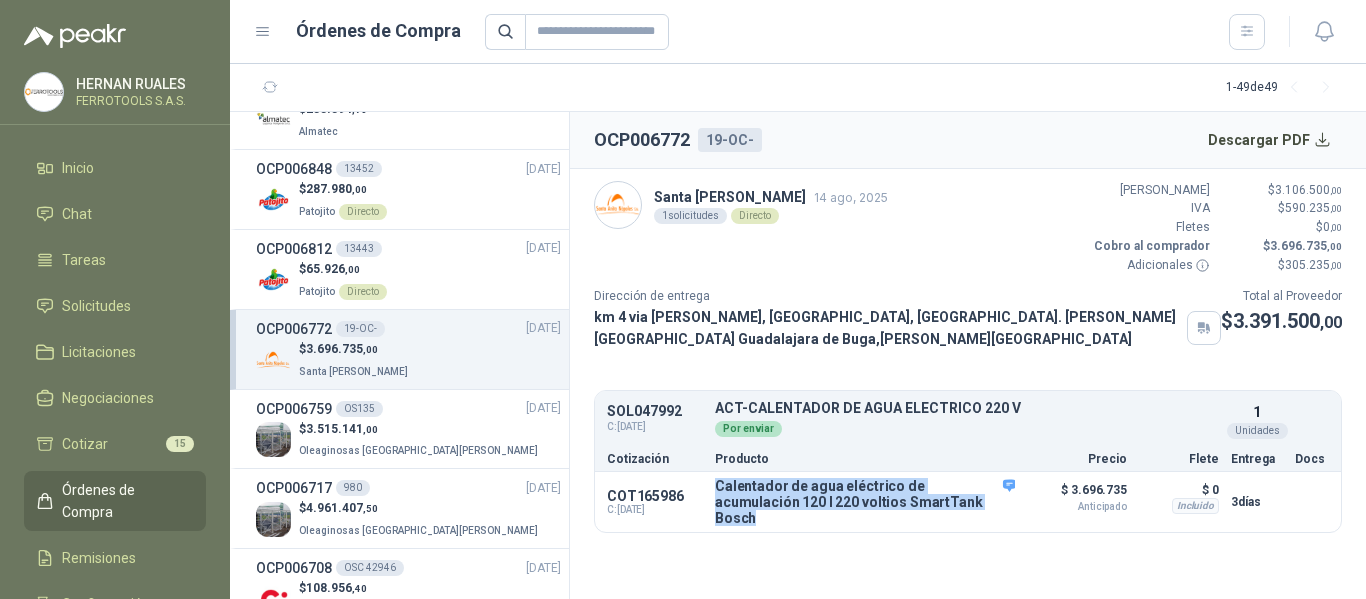
drag, startPoint x: 718, startPoint y: 506, endPoint x: 990, endPoint y: 541, distance: 274.2
click at [990, 541] on article "Santa [PERSON_NAME] [DATE] 1 solicitudes Directo Valor Bruto $ 3.106.500 ,00 IV…" at bounding box center [968, 357] width 796 height 376
copy div "Calentador de agua eléctrico de acumulación 120 l 220 voltios SmartTank Bosch"
click at [984, 514] on button "Detalles" at bounding box center [968, 501] width 94 height 27
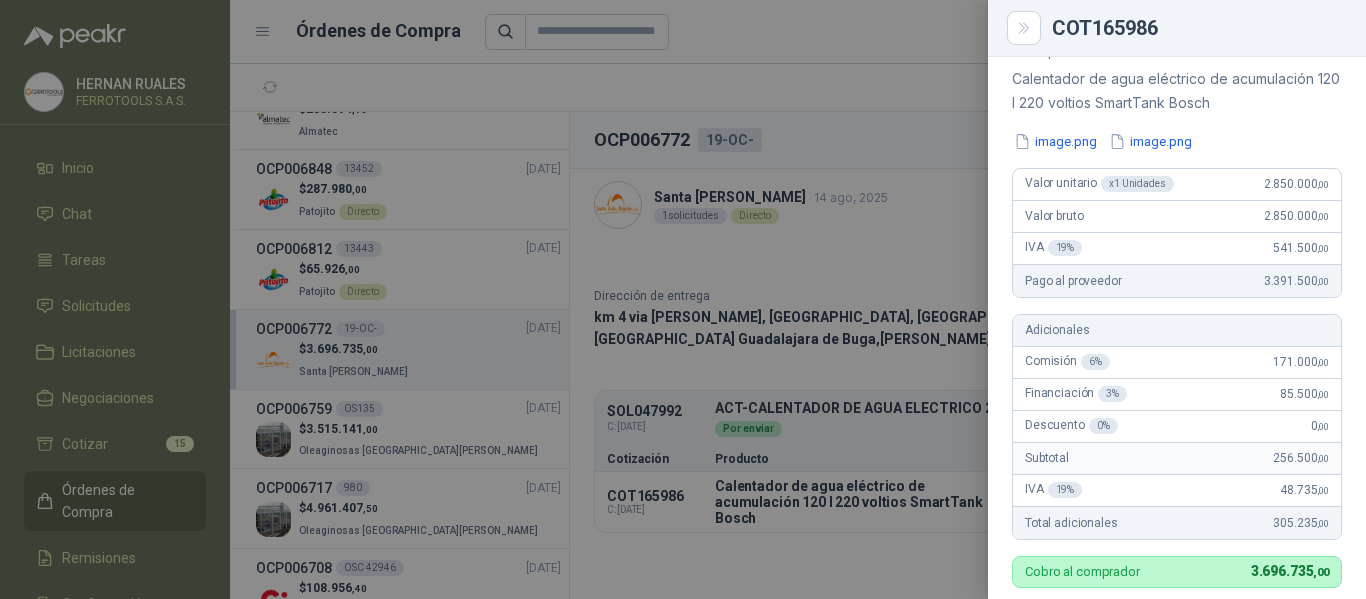
scroll to position [206, 0]
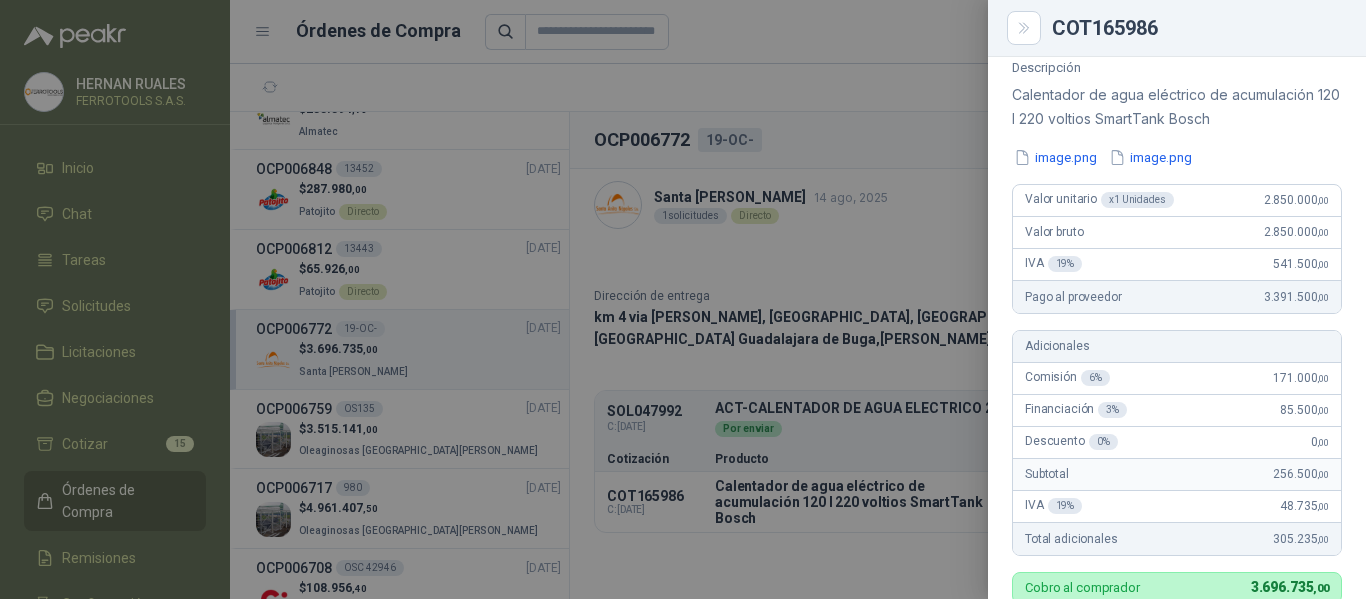
click at [98, 406] on div at bounding box center [683, 299] width 1366 height 599
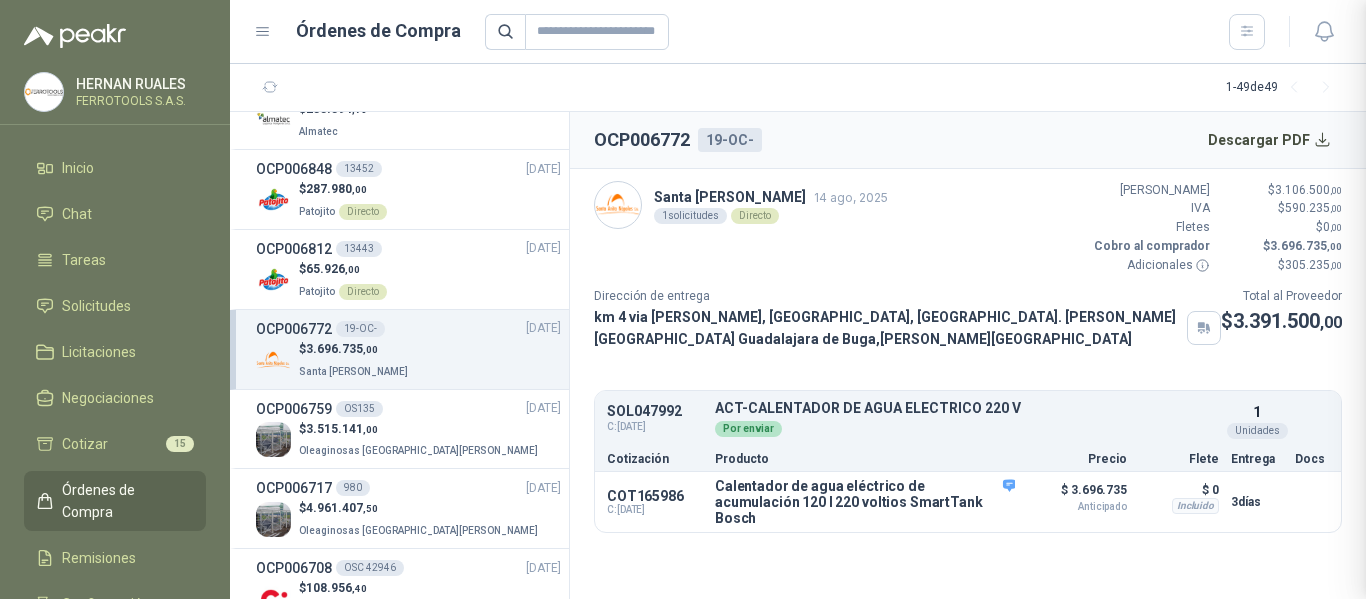
scroll to position [816, 0]
click at [110, 492] on span "Órdenes de Compra" at bounding box center [124, 501] width 125 height 44
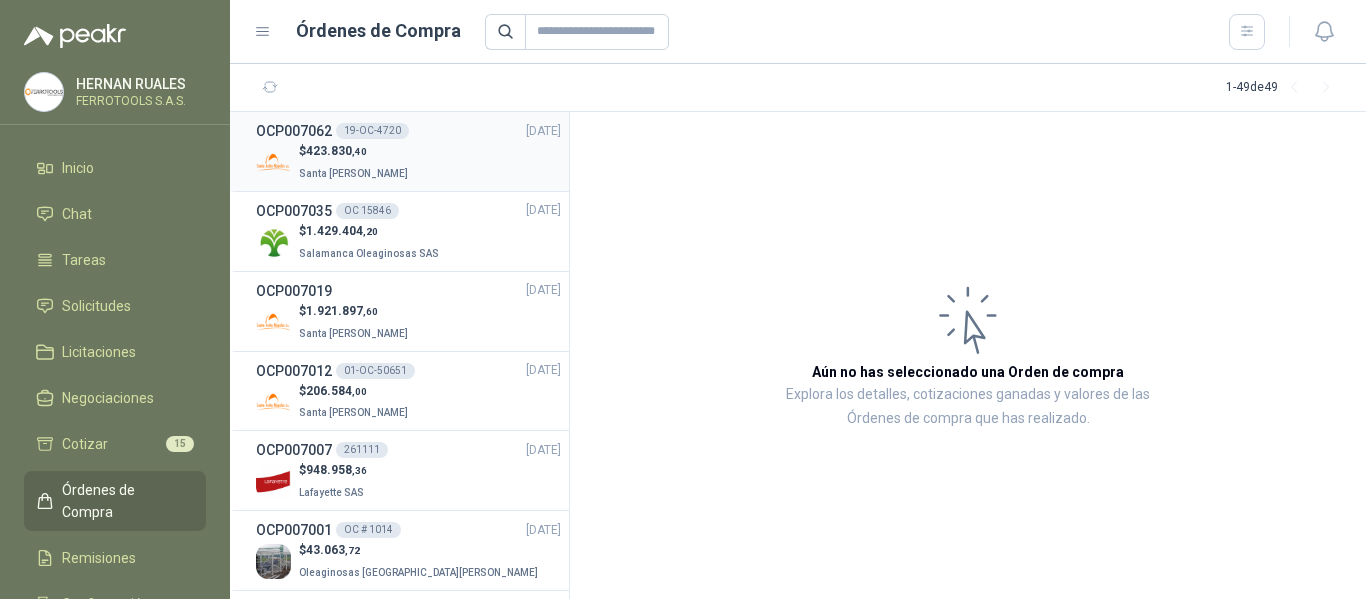
click at [468, 153] on div "$ 423.830 ,40 Santa [PERSON_NAME]" at bounding box center [408, 162] width 305 height 41
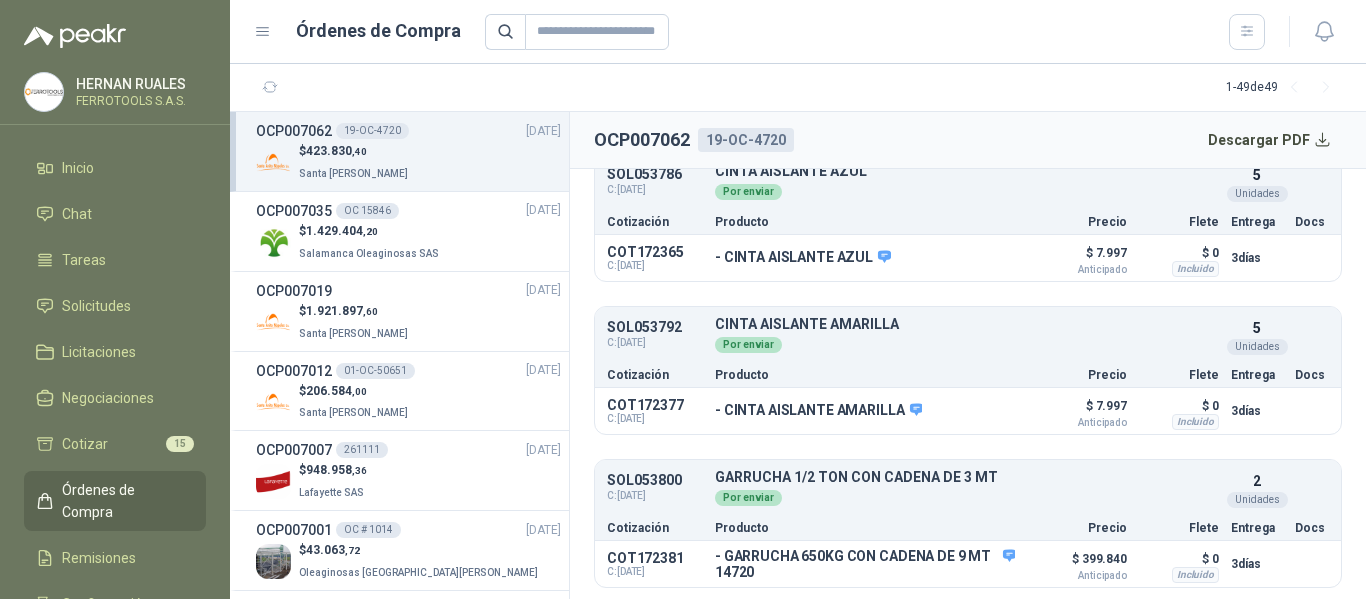
scroll to position [409, 0]
click at [463, 238] on div "$ 1.429.404 ,20 Salamanca Oleaginosas SAS" at bounding box center [408, 242] width 305 height 41
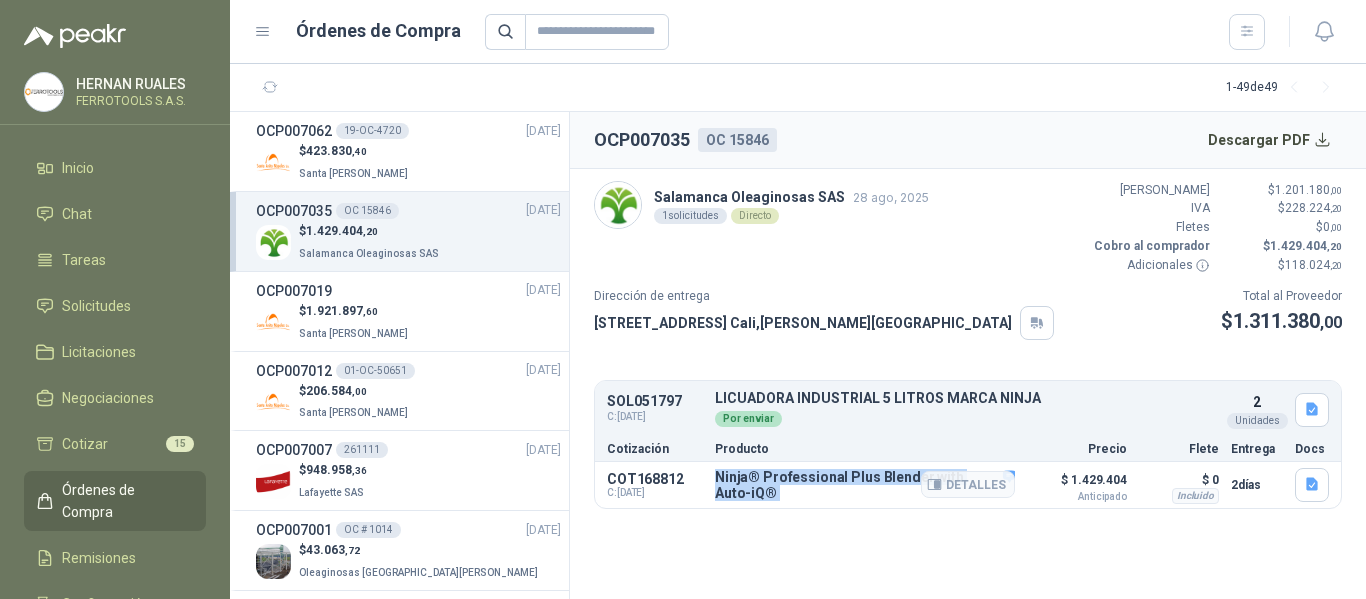
drag, startPoint x: 737, startPoint y: 500, endPoint x: 709, endPoint y: 469, distance: 41.8
click at [709, 469] on div "COT168812 C: [DATE] Ninja® Professional Plus Blender with Auto-iQ® Detalles $ 1…" at bounding box center [968, 485] width 746 height 46
copy div "Ninja® Professional Plus Blender with Auto-iQ®"
click at [967, 480] on button "Detalles" at bounding box center [968, 484] width 94 height 27
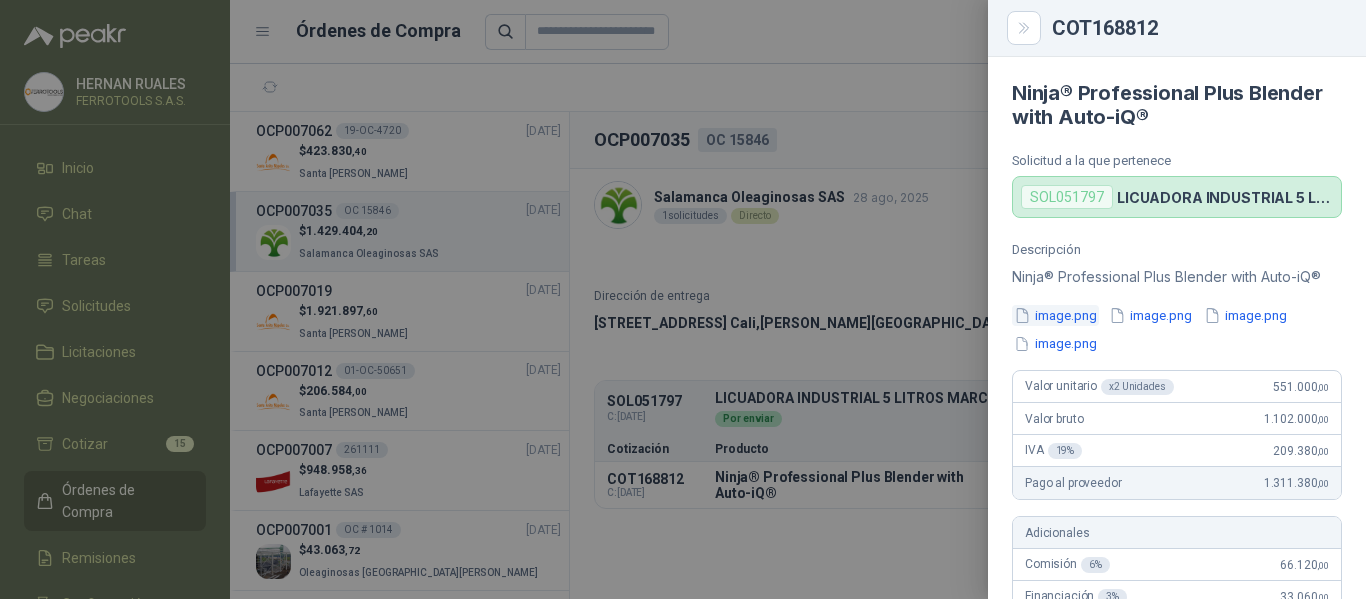
click at [1066, 318] on button "image.png" at bounding box center [1055, 315] width 87 height 21
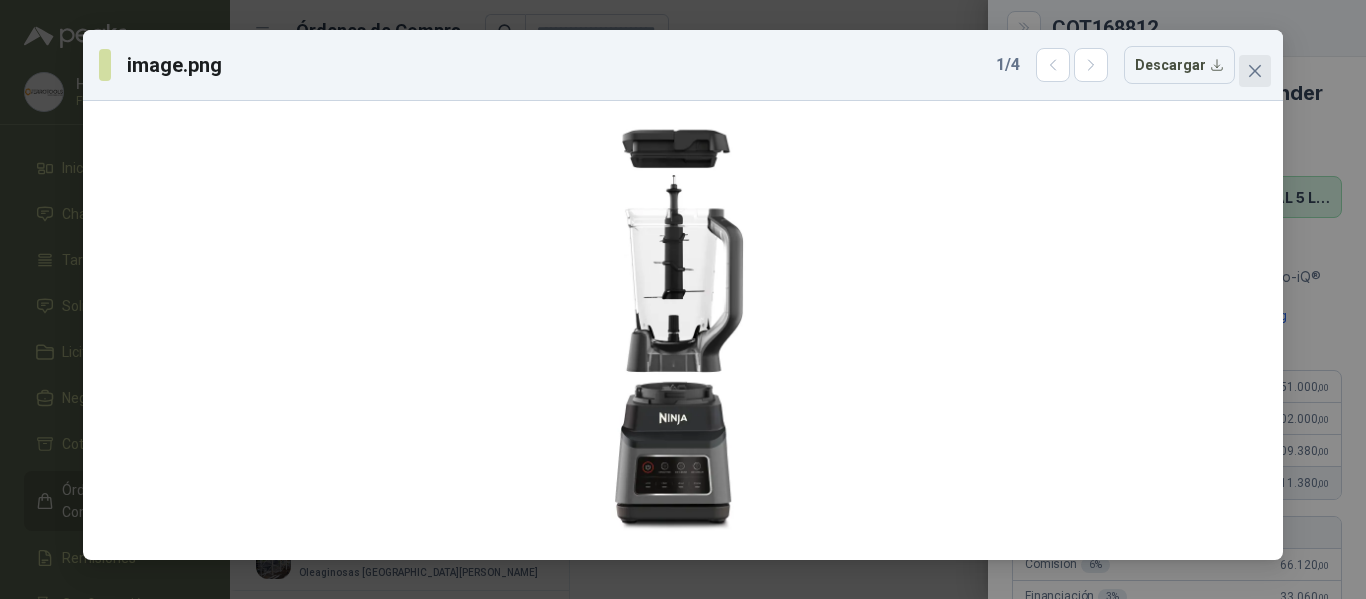
click at [1249, 78] on icon "close" at bounding box center [1255, 71] width 16 height 16
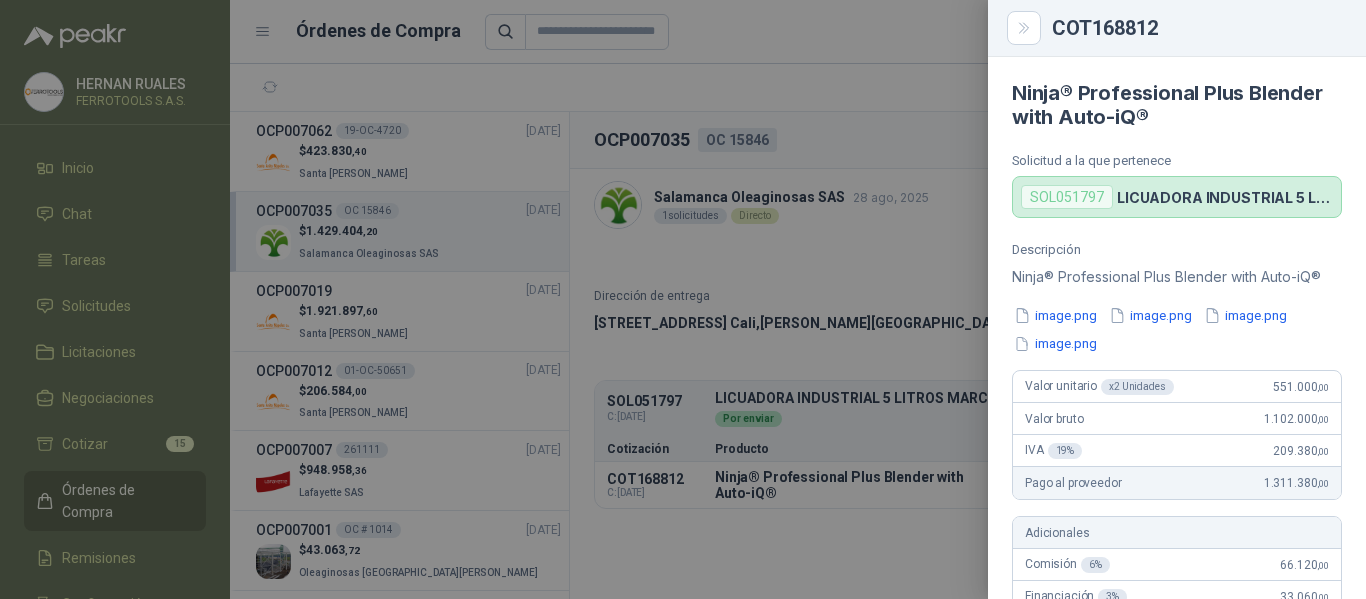
click at [938, 286] on div at bounding box center [683, 299] width 1366 height 599
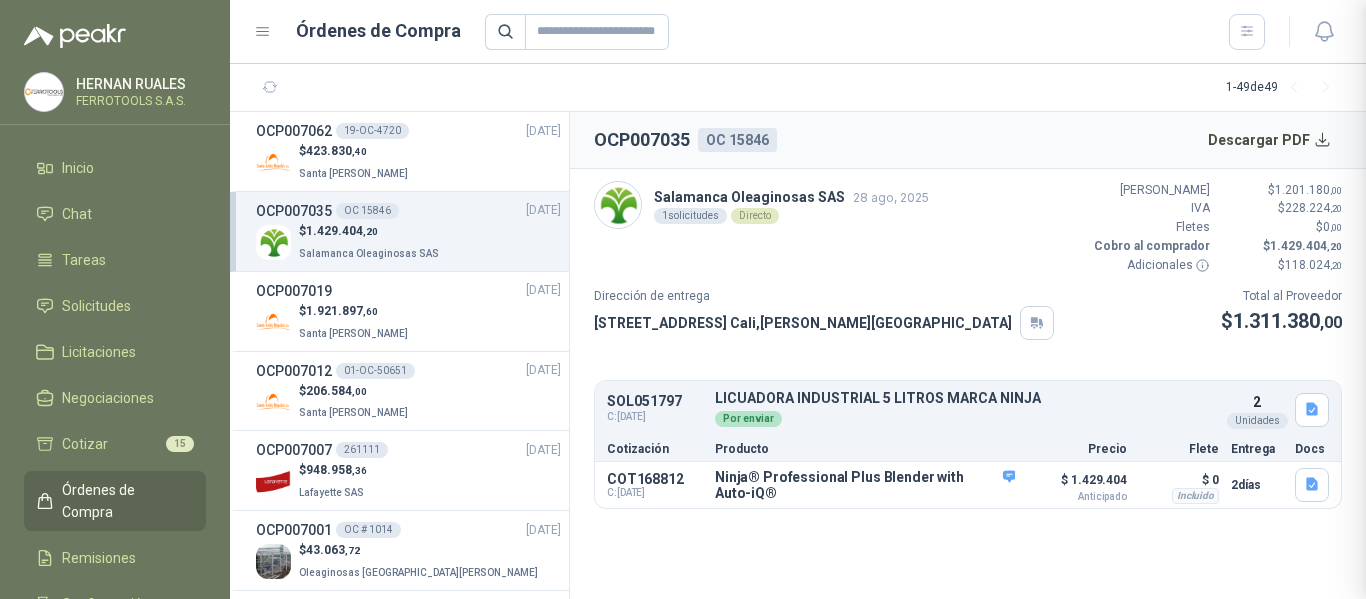
scroll to position [797, 0]
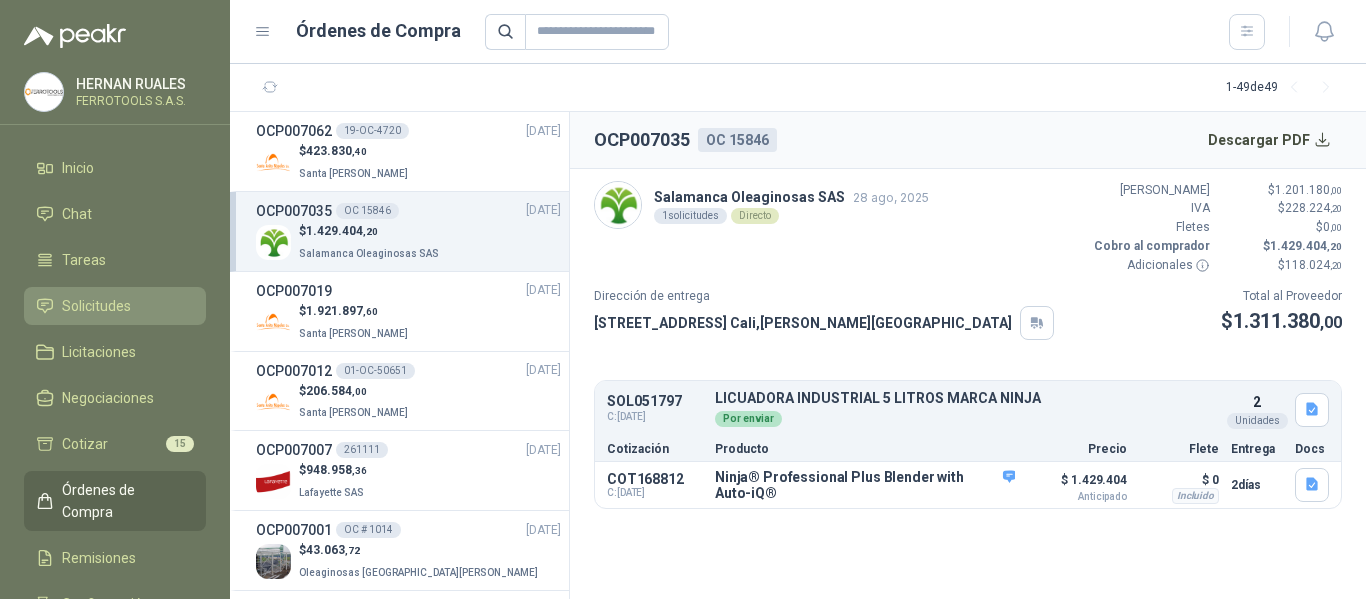
click at [122, 307] on span "Solicitudes" at bounding box center [96, 306] width 69 height 22
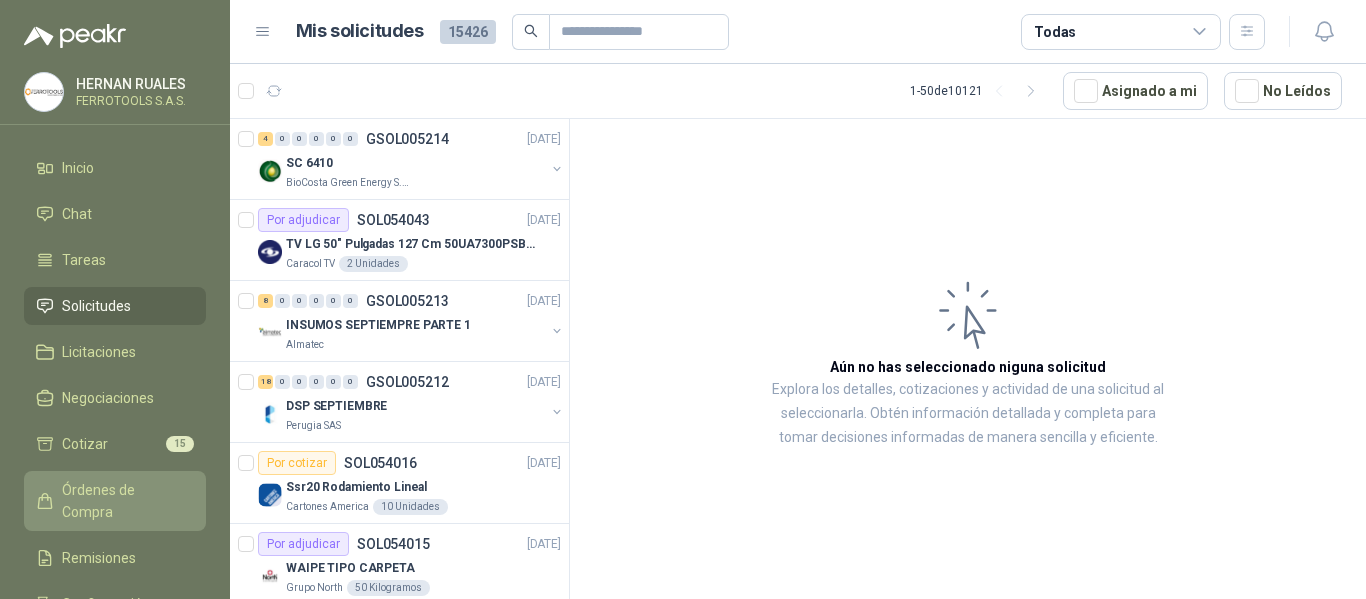
click at [124, 482] on span "Órdenes de Compra" at bounding box center [124, 501] width 125 height 44
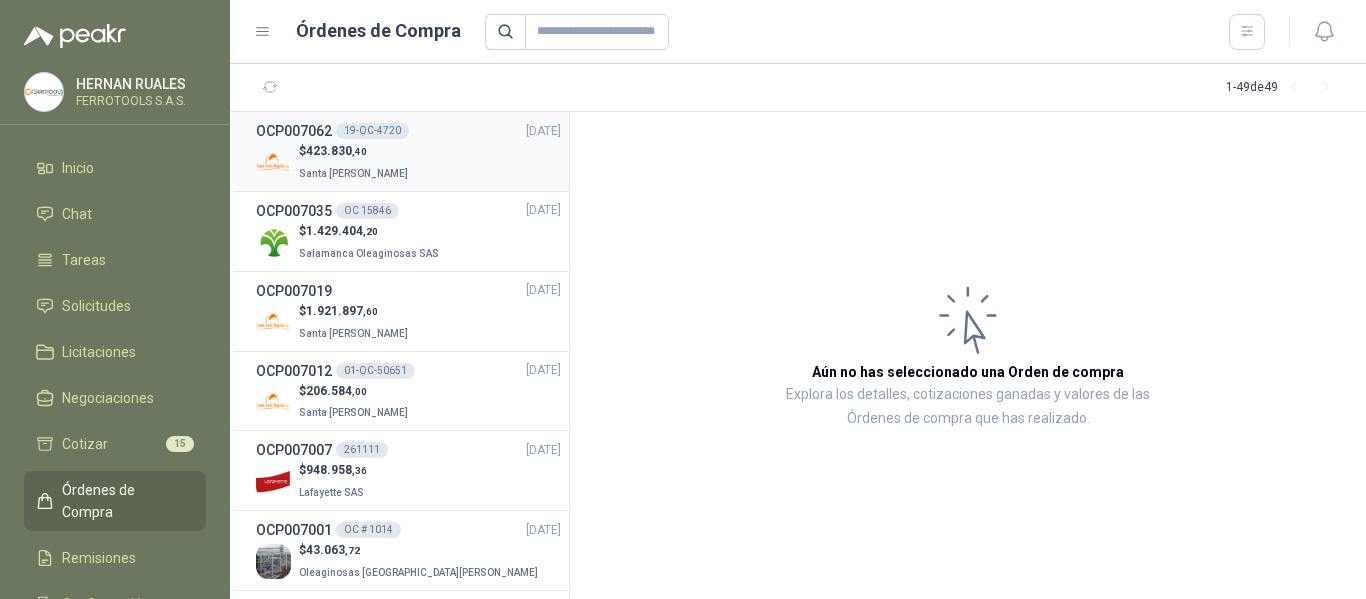
click at [475, 167] on div "$ 423.830 ,40 Santa Anita Napoles" at bounding box center [408, 162] width 305 height 41
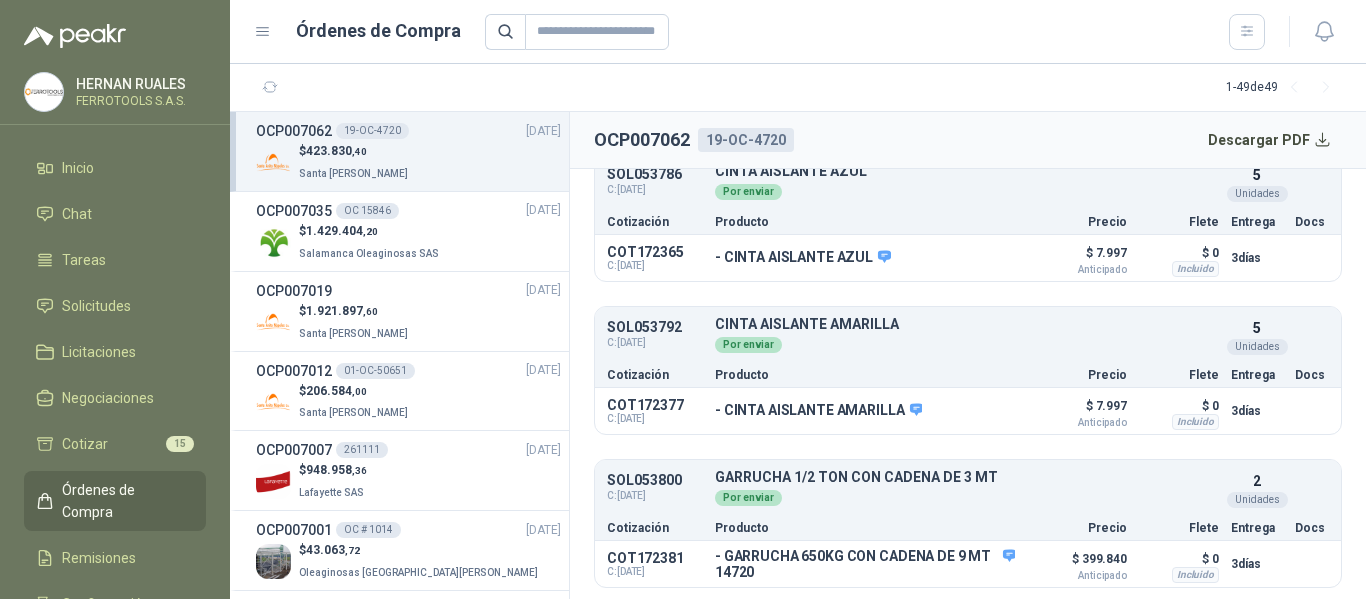
scroll to position [409, 0]
click at [429, 230] on p "$ 1.429.404 ,20" at bounding box center [371, 231] width 144 height 19
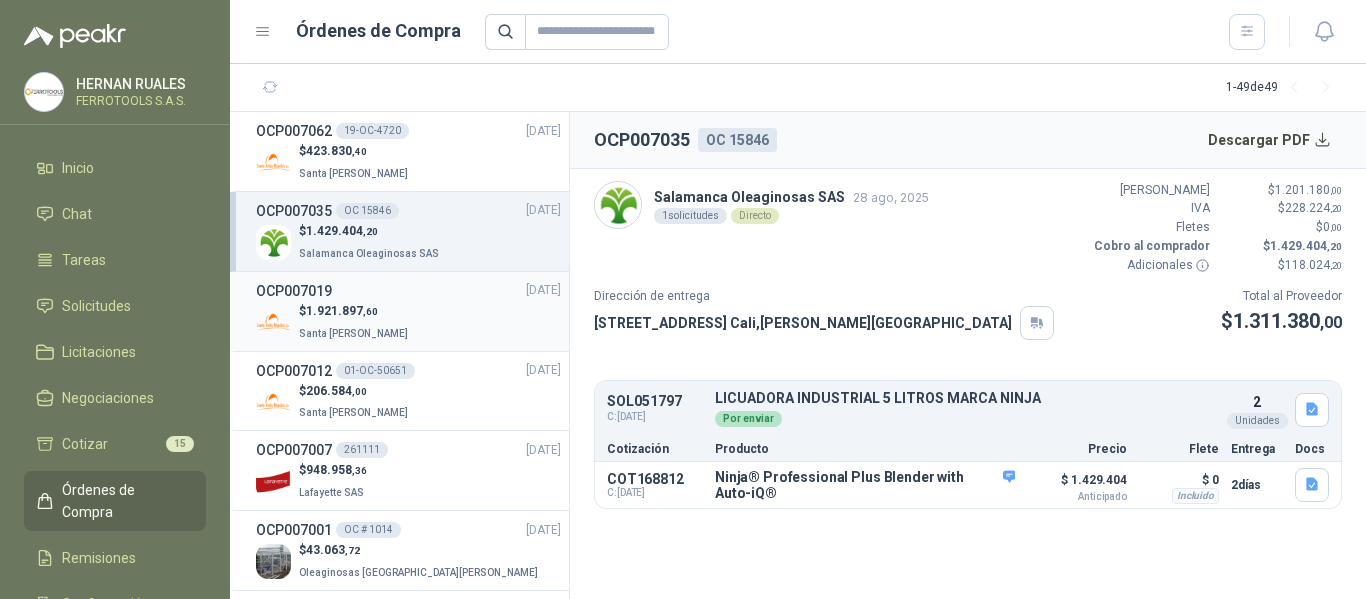
click at [459, 302] on div "$ 1.921.897 ,60 Santa Anita Napoles" at bounding box center [408, 322] width 305 height 41
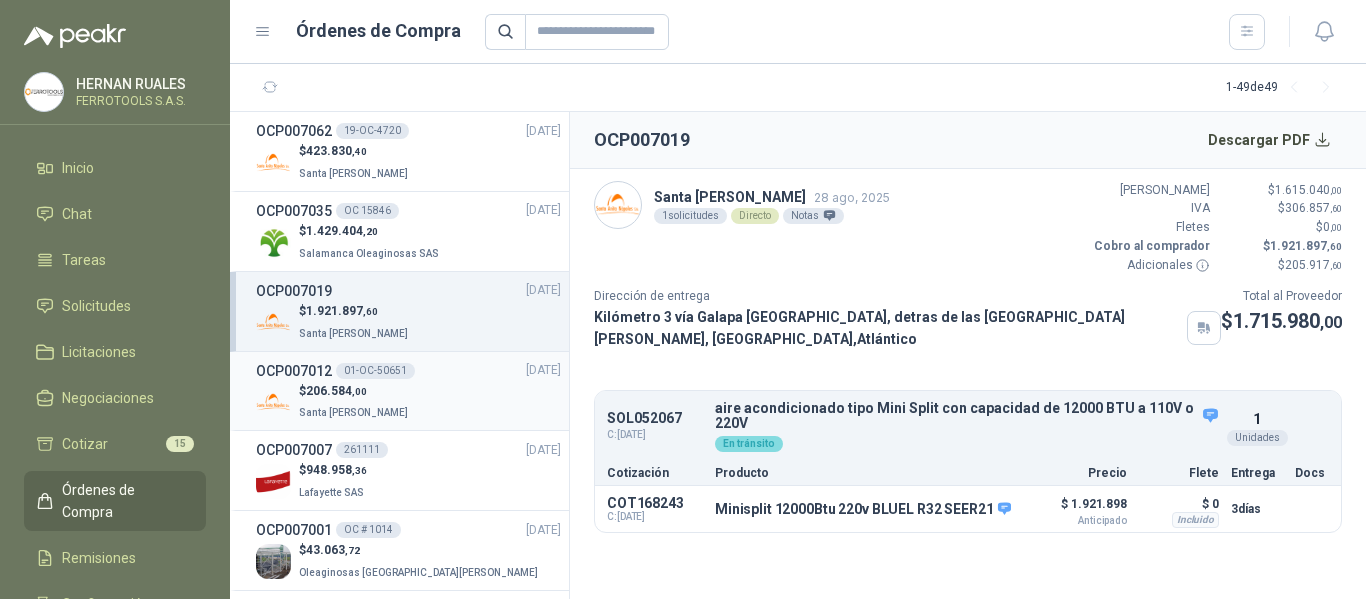
click at [489, 387] on div "$ 206.584 ,00 Santa Anita Napoles" at bounding box center [408, 402] width 305 height 41
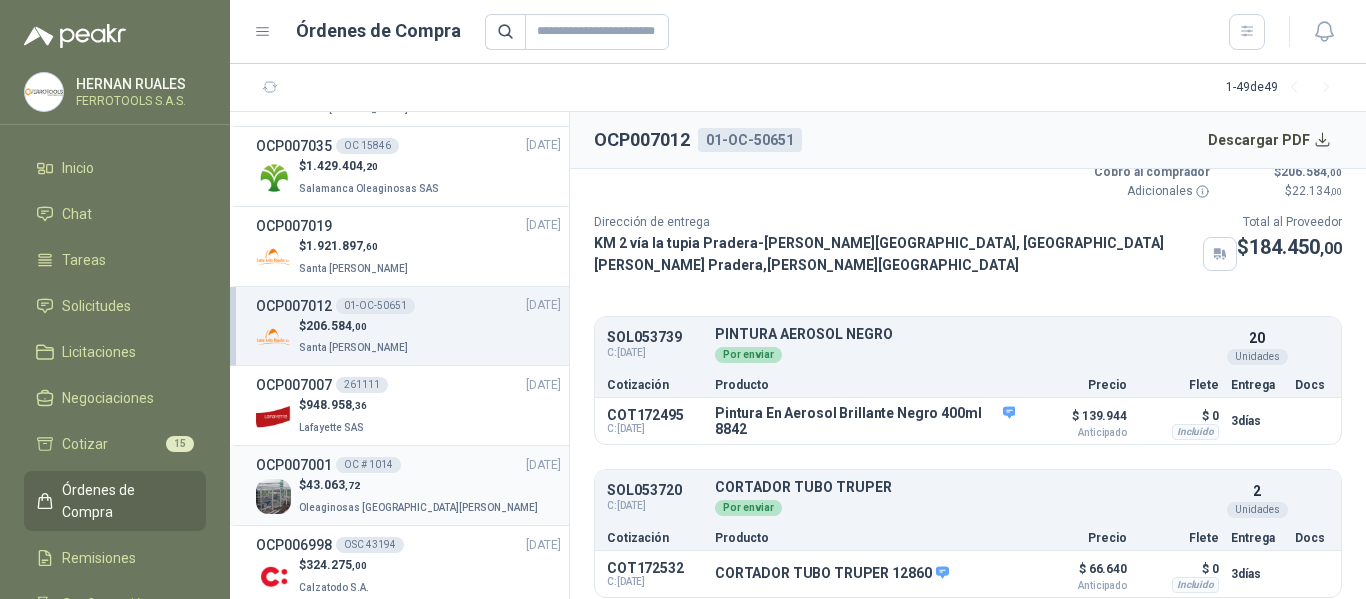
scroll to position [100, 0]
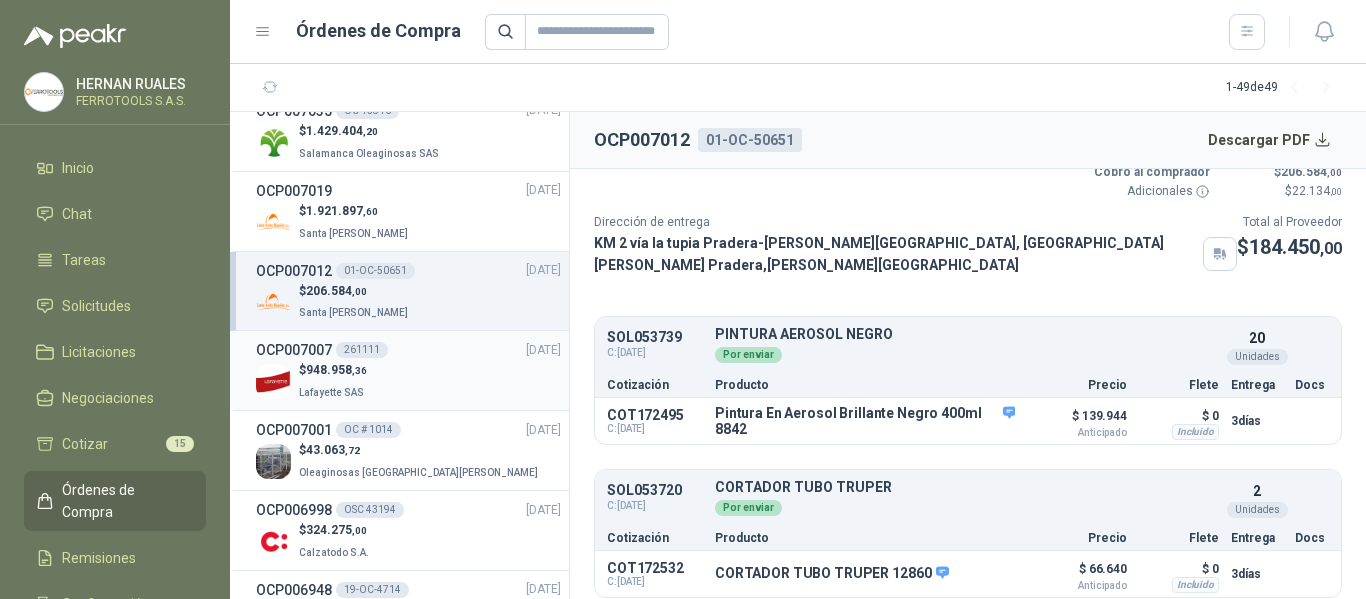
click at [460, 382] on div "$ 948.958 ,36 Lafayette SAS" at bounding box center [408, 381] width 305 height 41
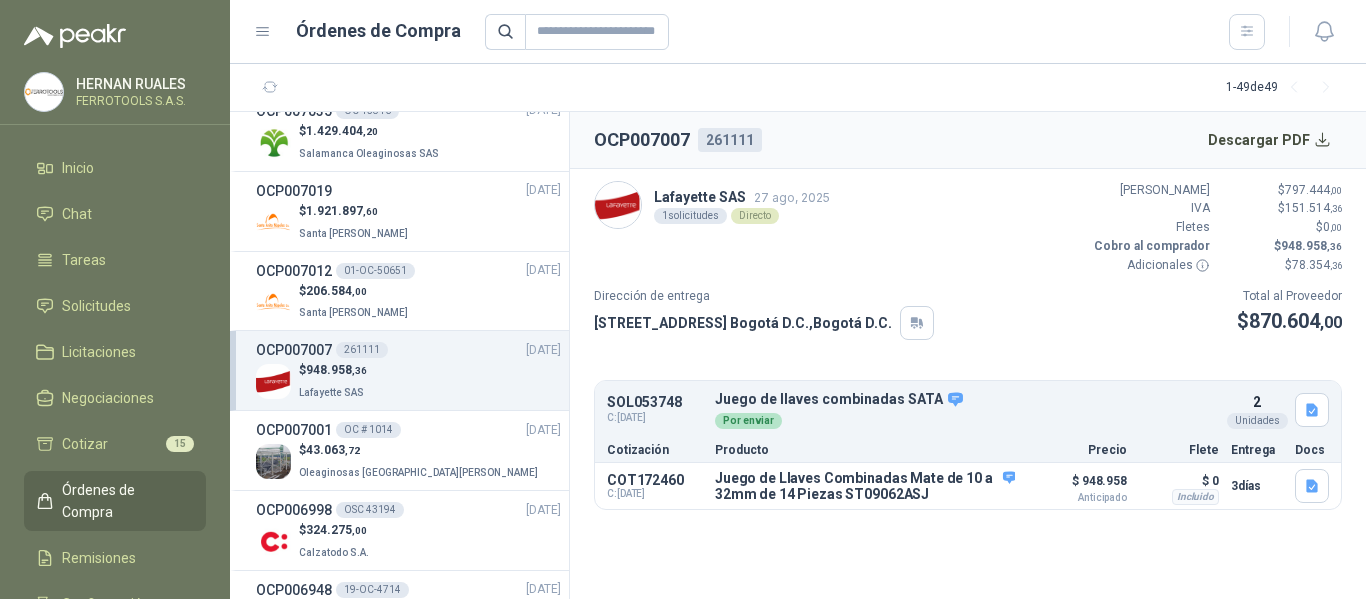
scroll to position [200, 0]
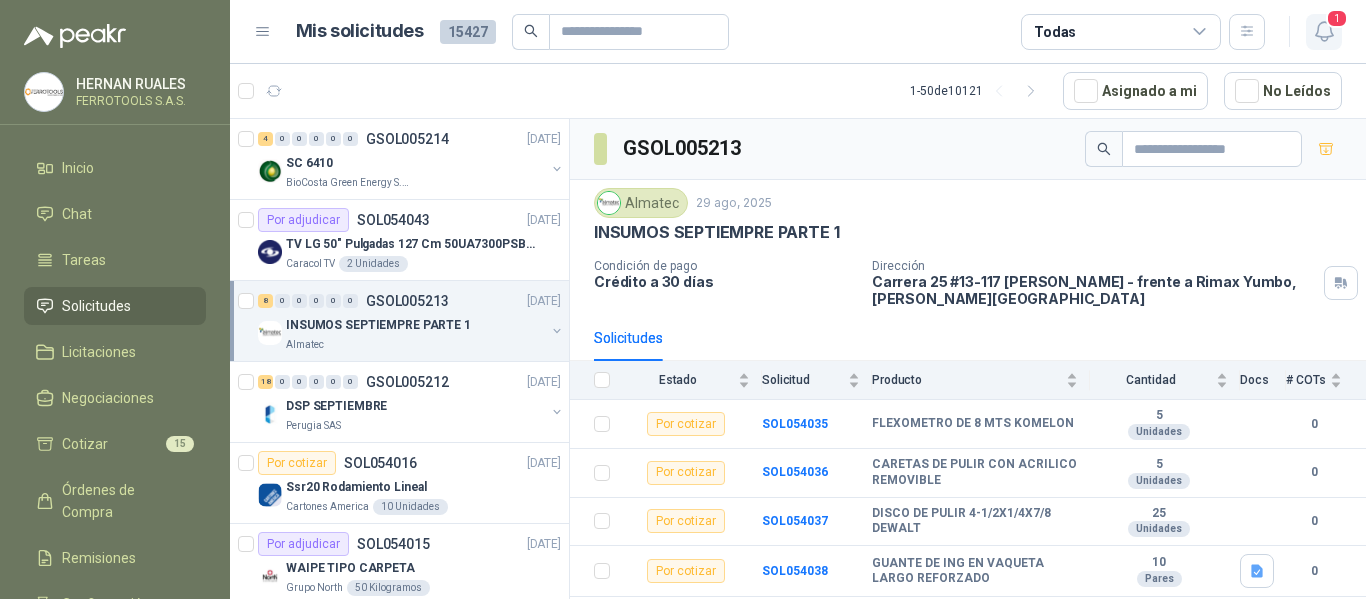
click at [1322, 34] on icon "button" at bounding box center [1324, 31] width 25 height 25
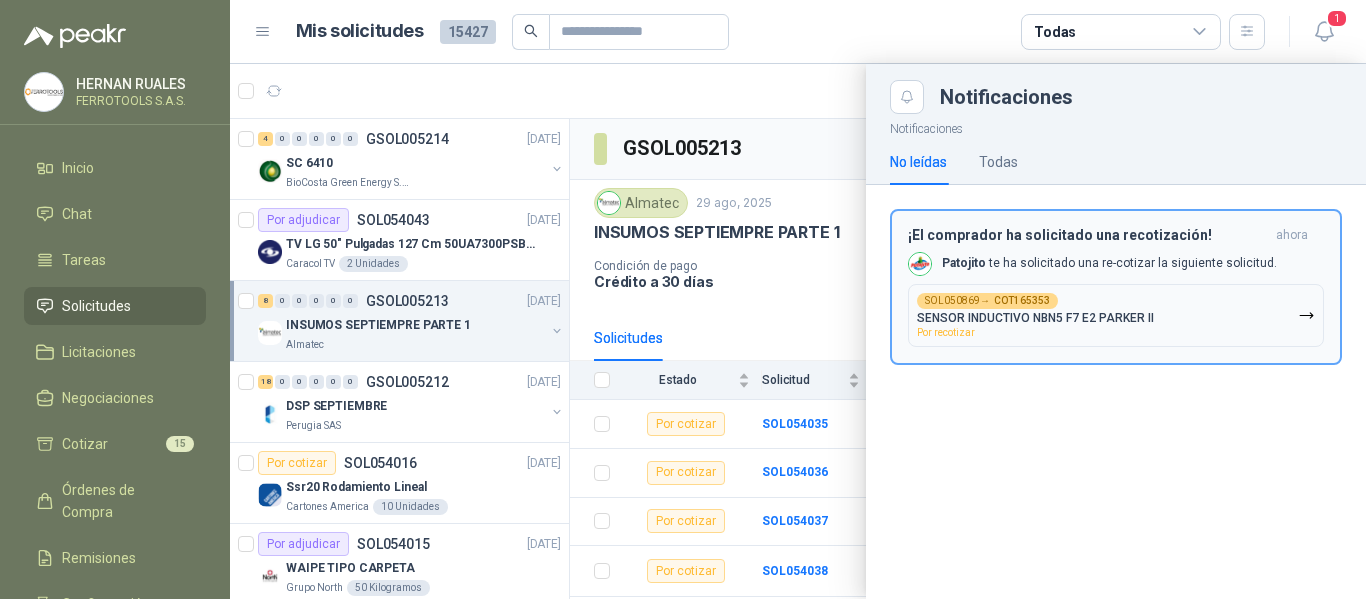
click at [1060, 313] on p "SENSOR INDUCTIVO NBN5 F7 E2 PARKER II" at bounding box center [1035, 318] width 237 height 14
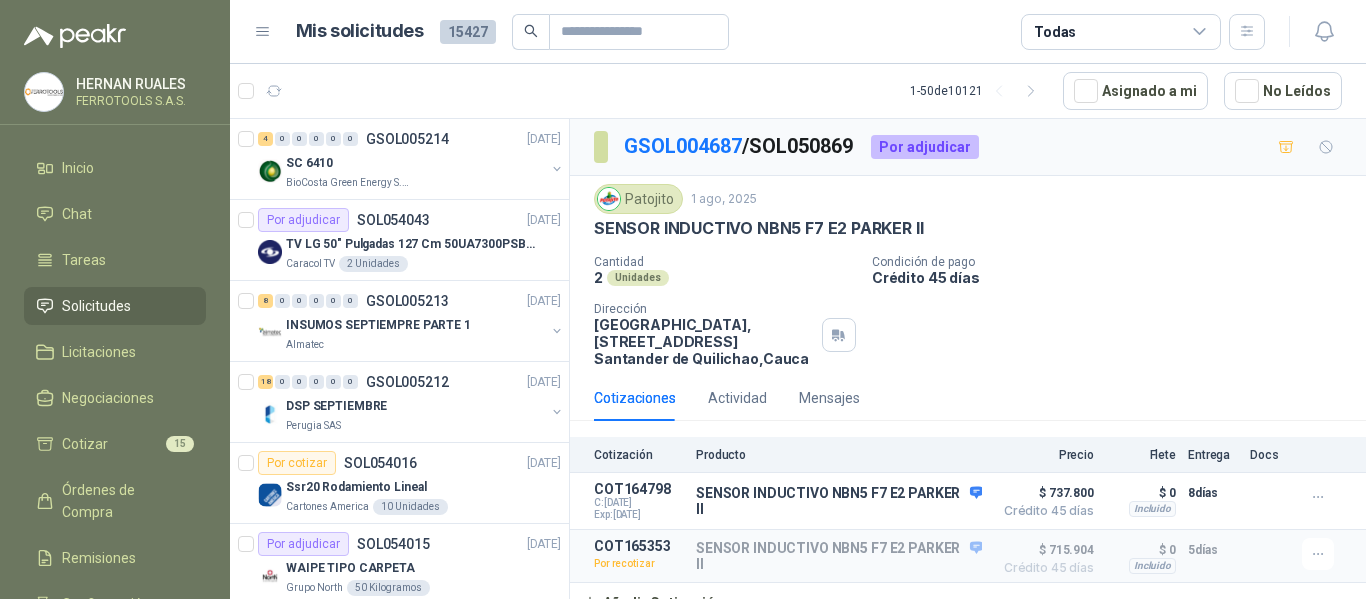
scroll to position [19, 0]
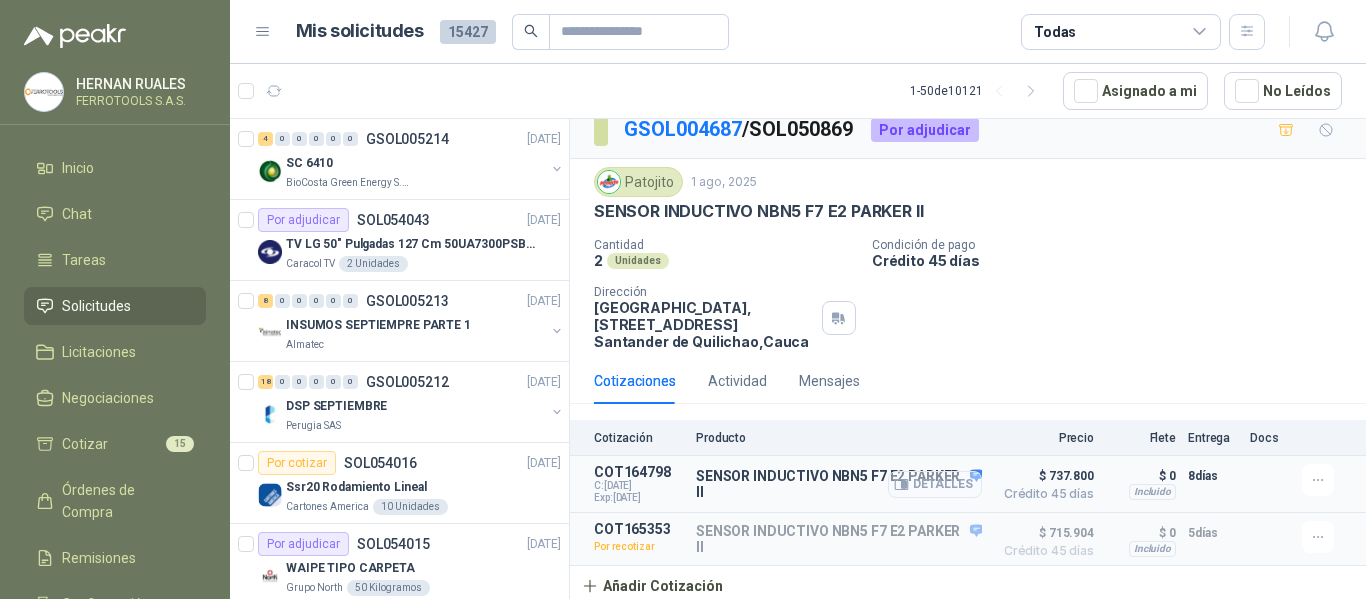
click at [935, 481] on button "Detalles" at bounding box center [935, 484] width 94 height 27
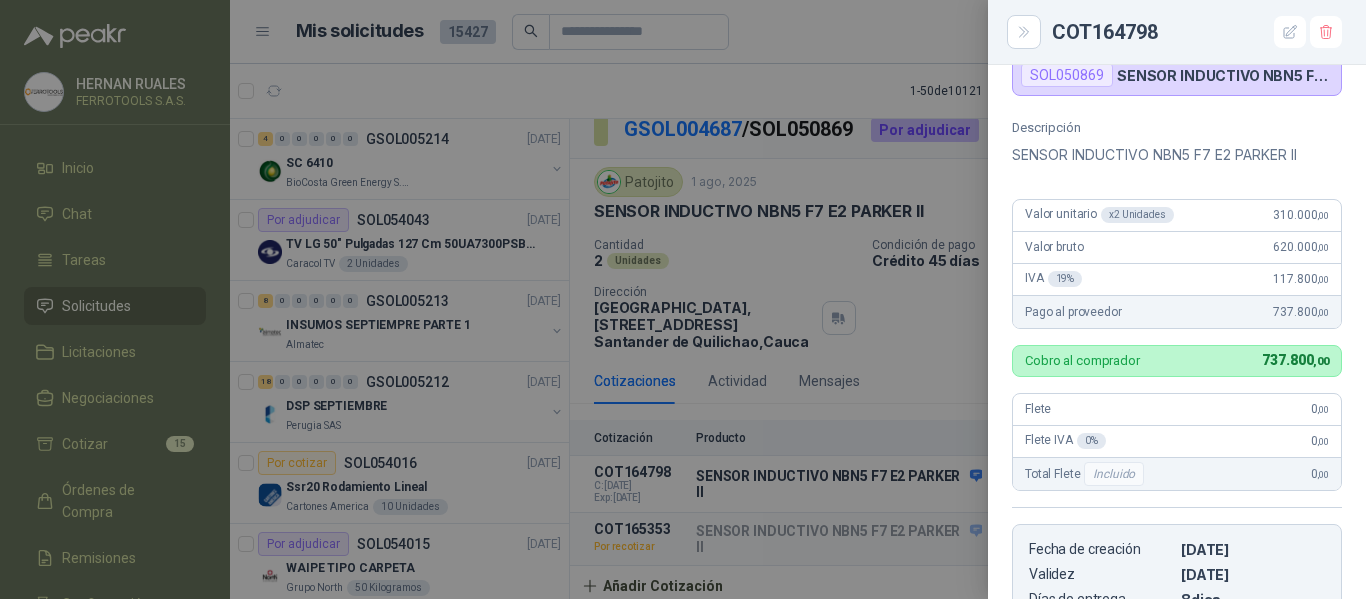
scroll to position [113, 0]
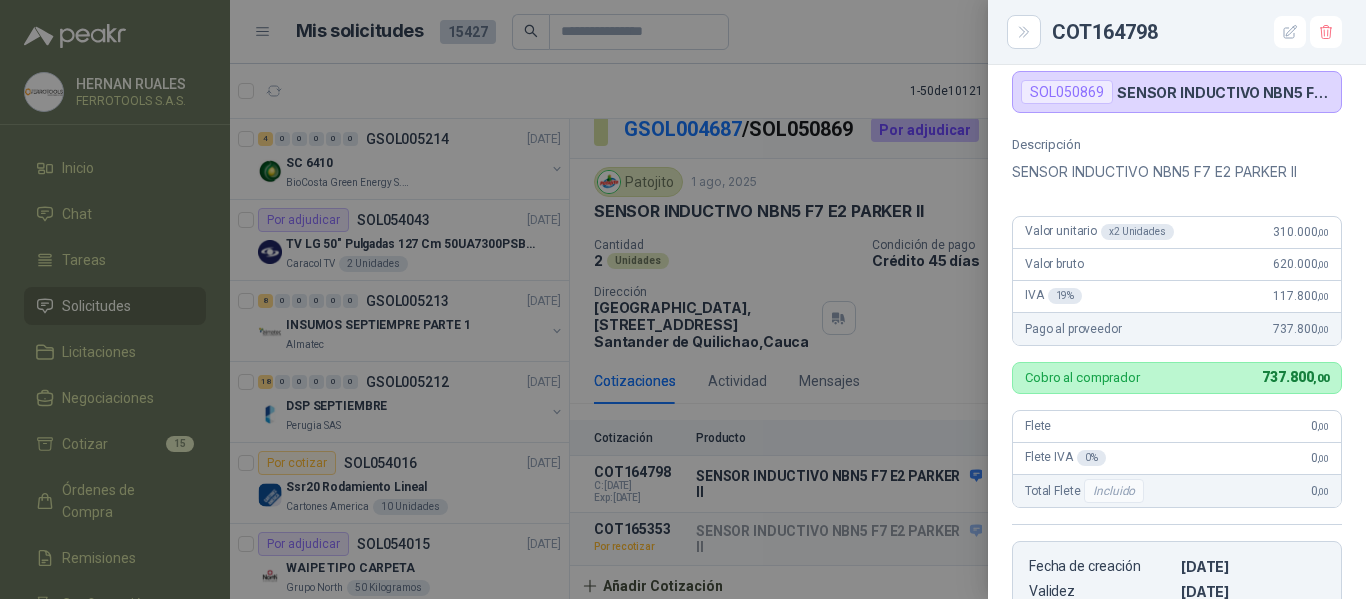
click at [874, 29] on div at bounding box center [683, 299] width 1366 height 599
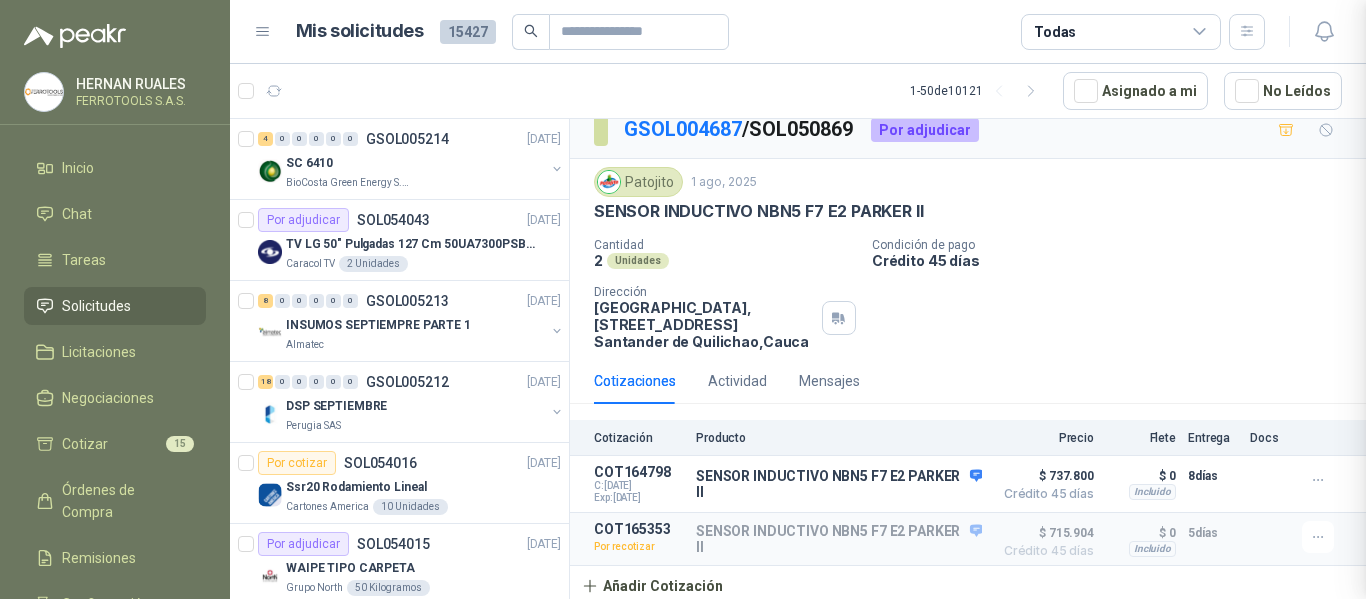
scroll to position [513, 0]
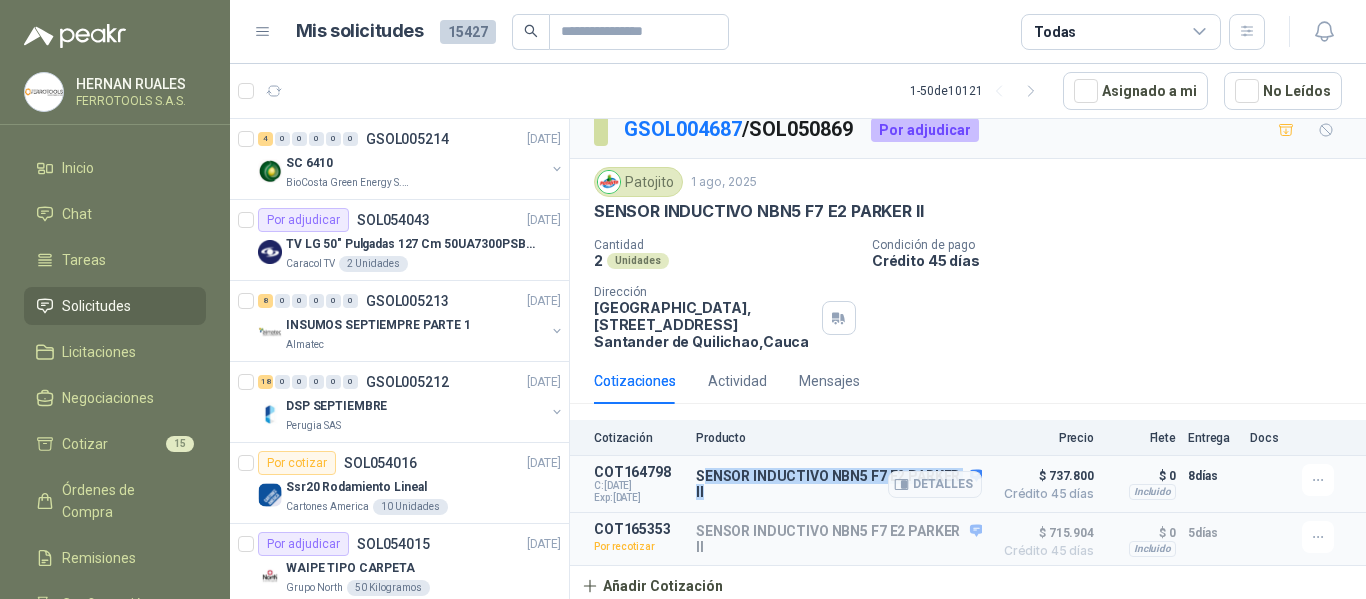
drag, startPoint x: 765, startPoint y: 492, endPoint x: 702, endPoint y: 467, distance: 67.8
click at [702, 468] on p "SENSOR INDUCTIVO NBN5 F7 E2 PARKER II" at bounding box center [839, 484] width 286 height 32
click at [900, 542] on button "Detalles" at bounding box center [935, 539] width 94 height 27
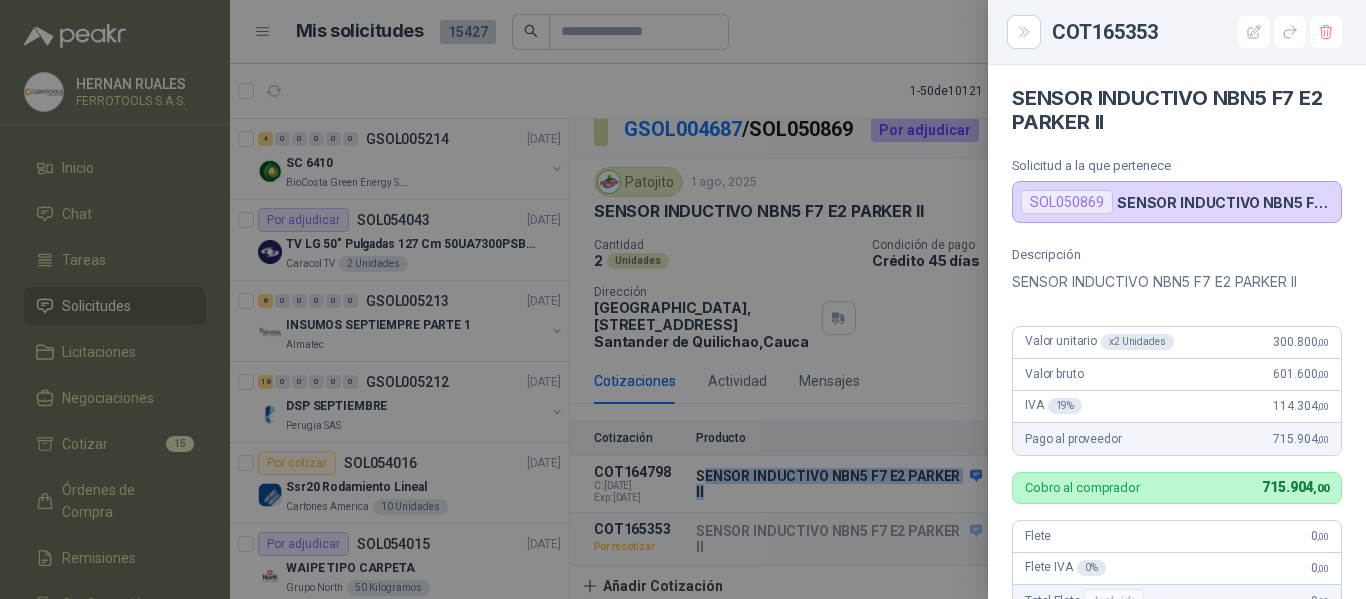
scroll to position [0, 0]
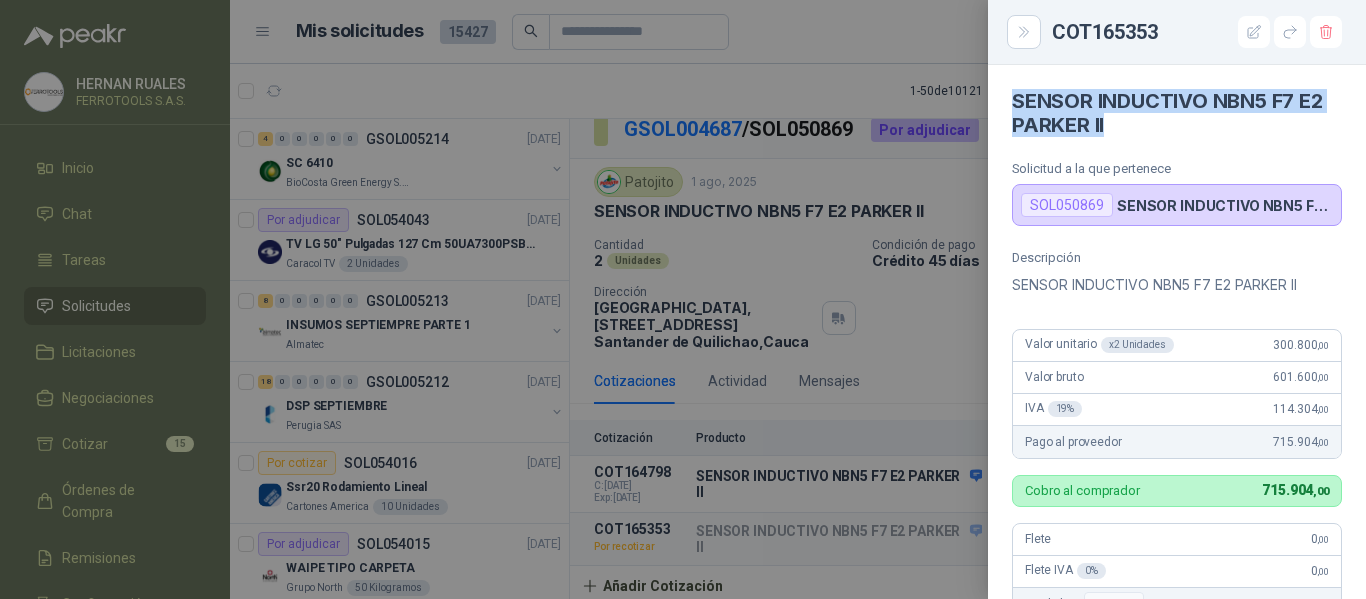
drag, startPoint x: 1111, startPoint y: 123, endPoint x: 1014, endPoint y: 85, distance: 104.2
click at [1014, 85] on article "SENSOR INDUCTIVO NBN5 F7 E2 PARKER II Solicitud a la que pertenece SOL050869 S…" at bounding box center [1177, 145] width 378 height 161
copy h4 "SENSOR INDUCTIVO NBN5 F7 E2 PARKER II"
click at [504, 80] on div at bounding box center [683, 299] width 1366 height 599
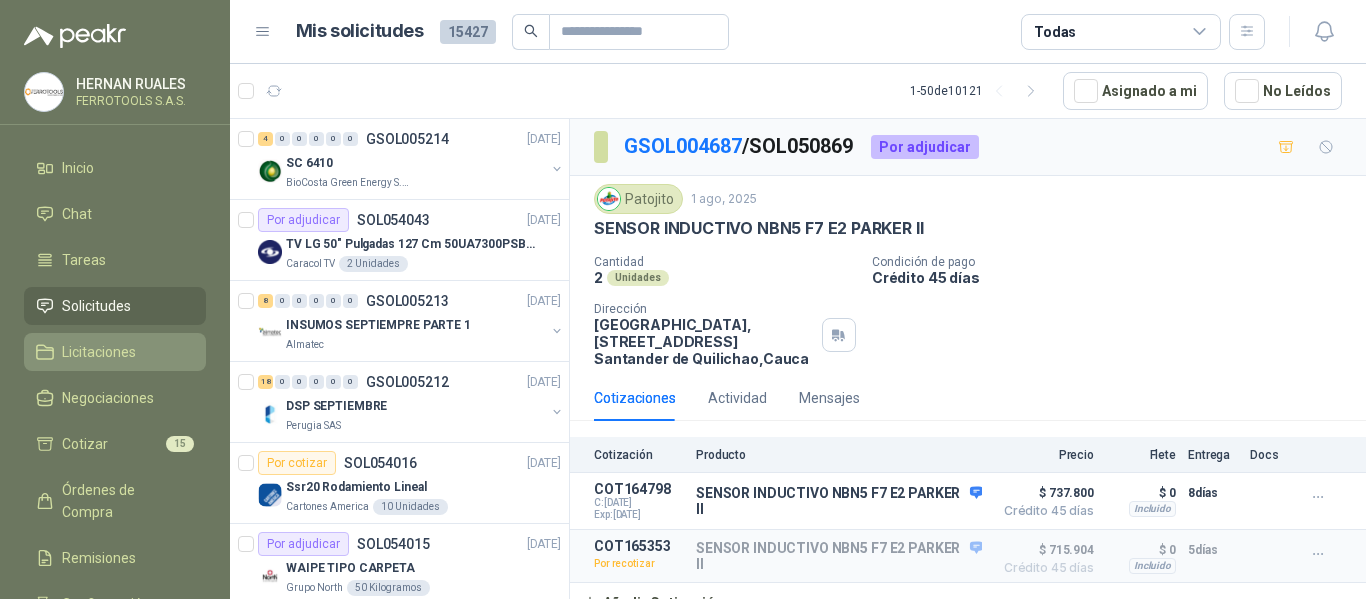
click at [105, 348] on span "Licitaciones" at bounding box center [99, 352] width 74 height 22
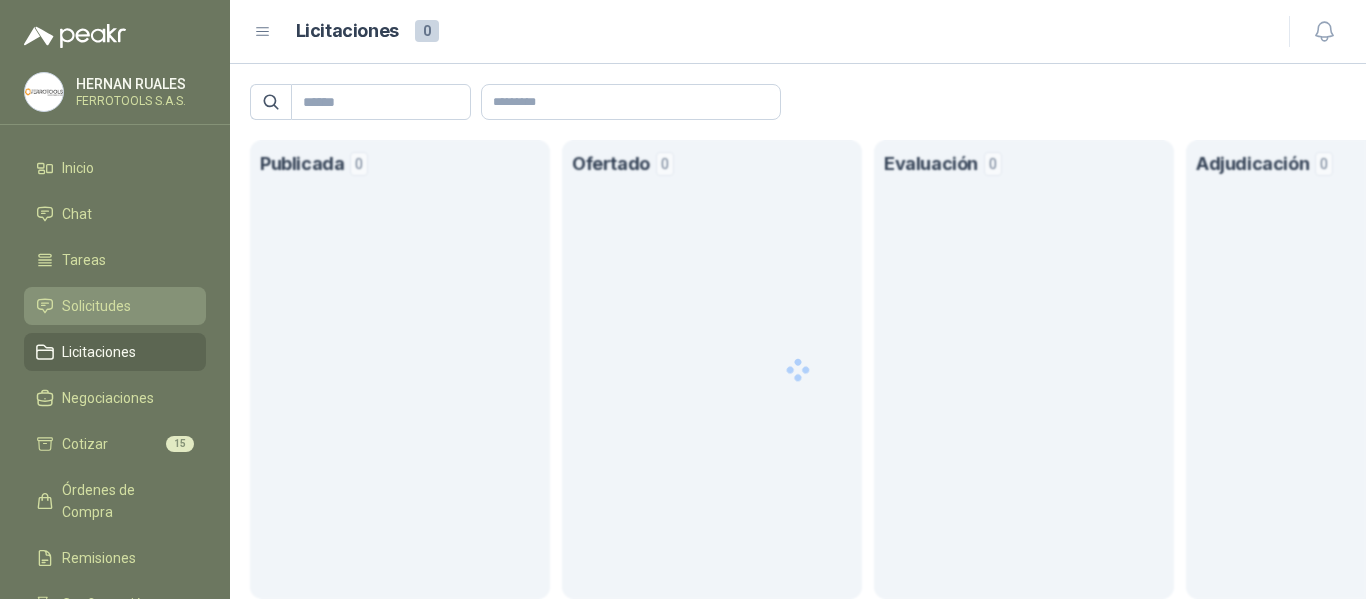
click at [105, 310] on span "Solicitudes" at bounding box center [96, 306] width 69 height 22
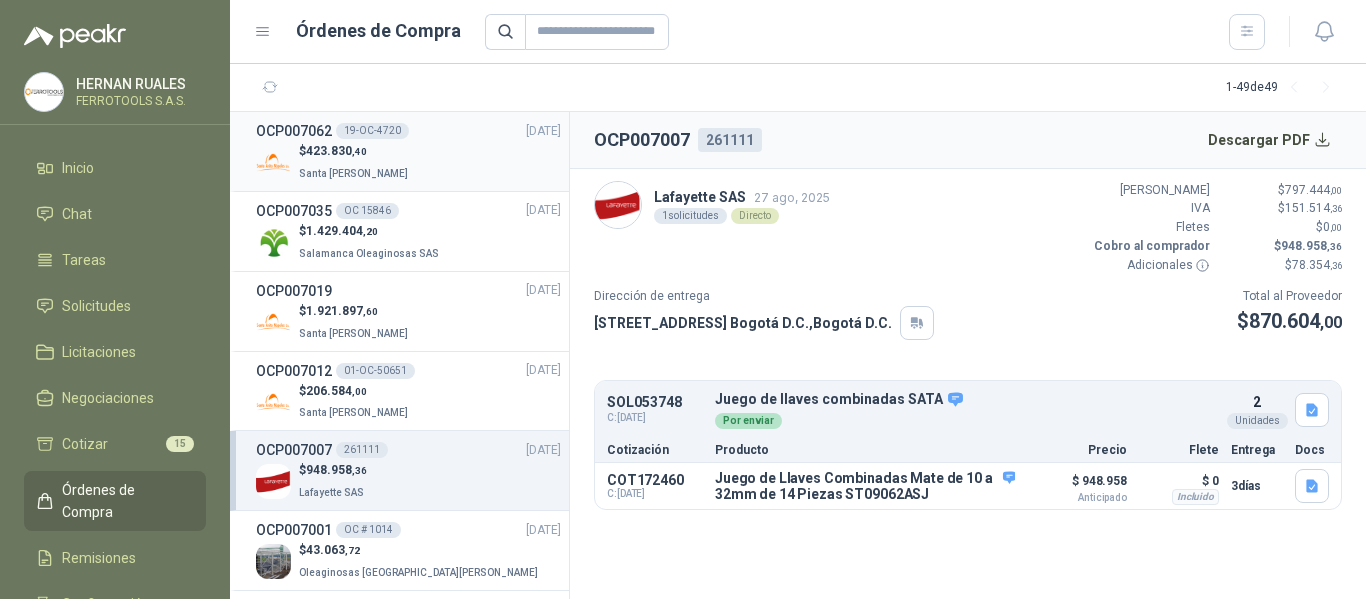
click at [411, 174] on div "$ 423.830 ,40 Santa [PERSON_NAME]" at bounding box center [408, 162] width 305 height 41
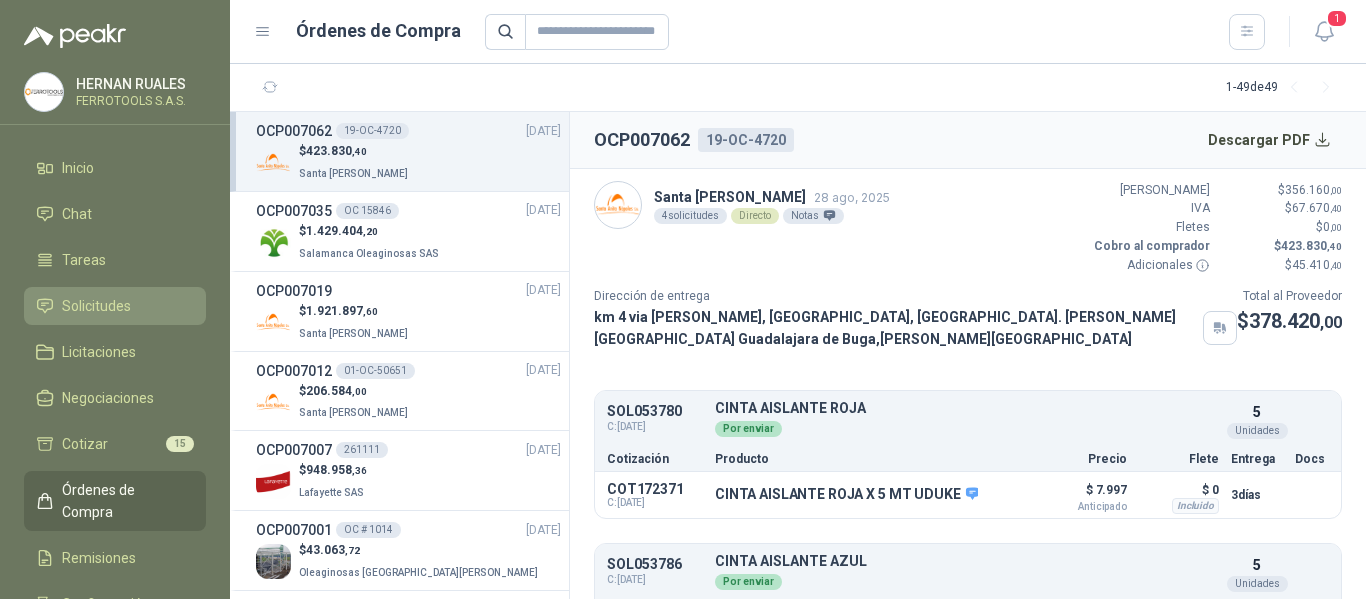
click at [94, 317] on link "Solicitudes" at bounding box center [115, 306] width 182 height 38
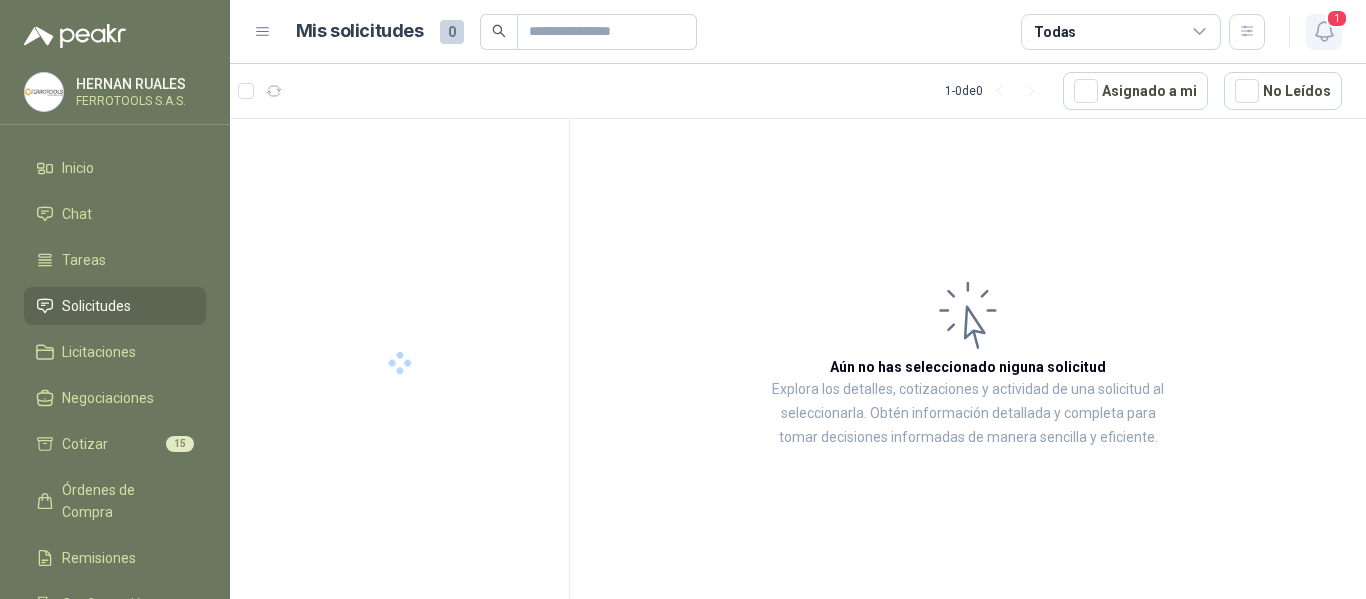
click at [1336, 37] on icon "button" at bounding box center [1324, 31] width 25 height 25
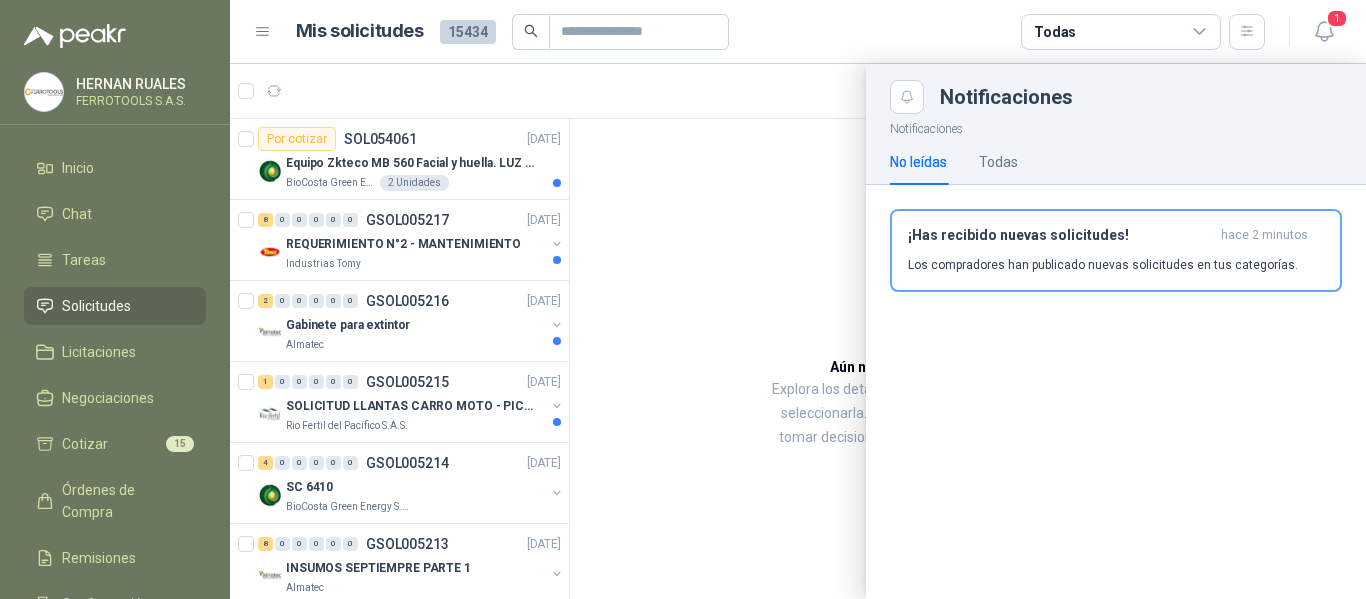
click at [445, 171] on div at bounding box center [798, 331] width 1136 height 535
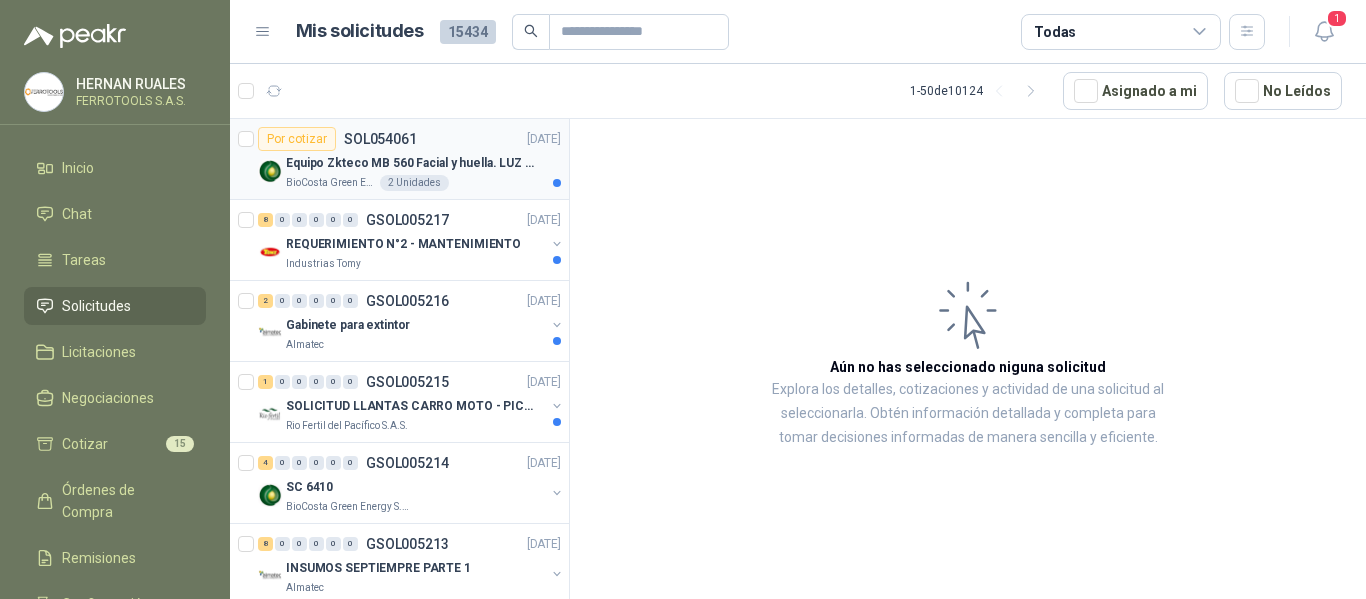
click at [507, 180] on div "BioCosta Green Energy S.A.S 2 Unidades" at bounding box center [423, 183] width 275 height 16
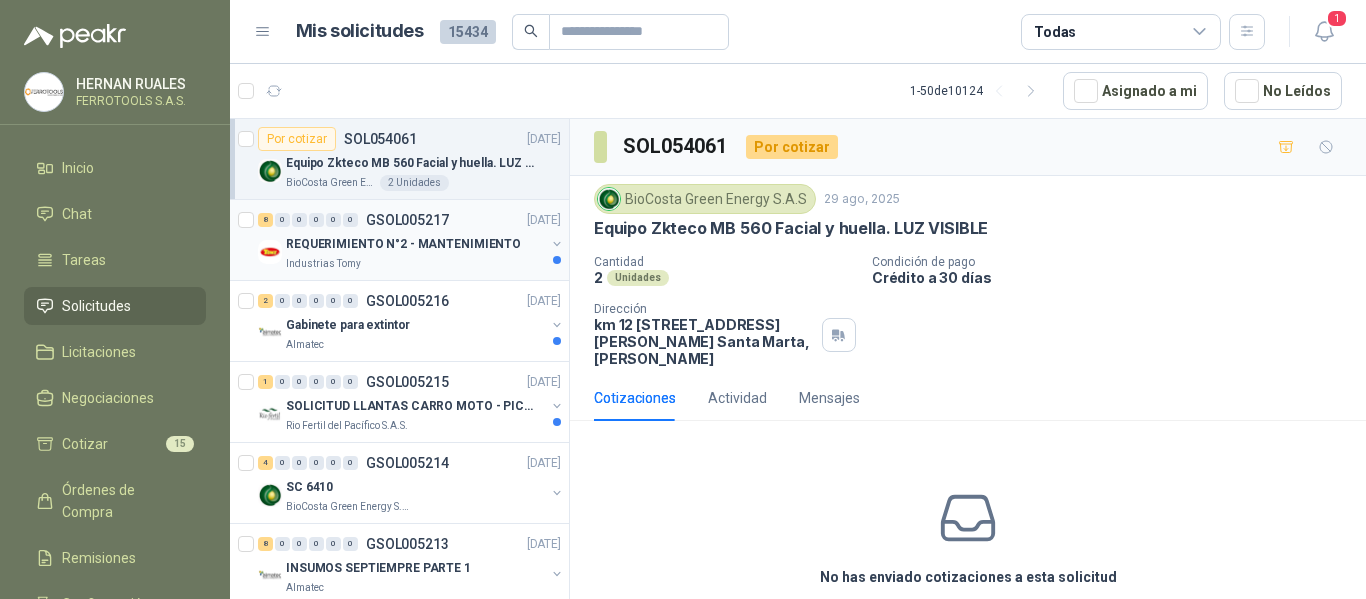
click at [471, 243] on p "REQUERIMIENTO N°2 - MANTENIMIENTO" at bounding box center [403, 244] width 235 height 19
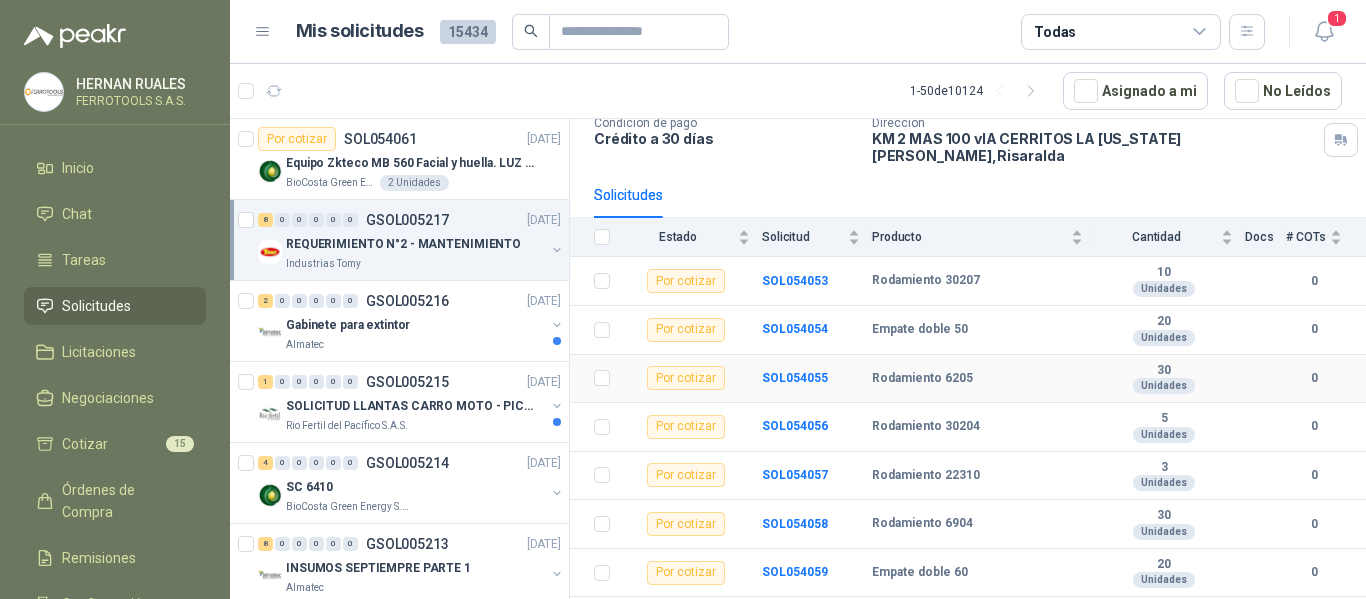
scroll to position [169, 0]
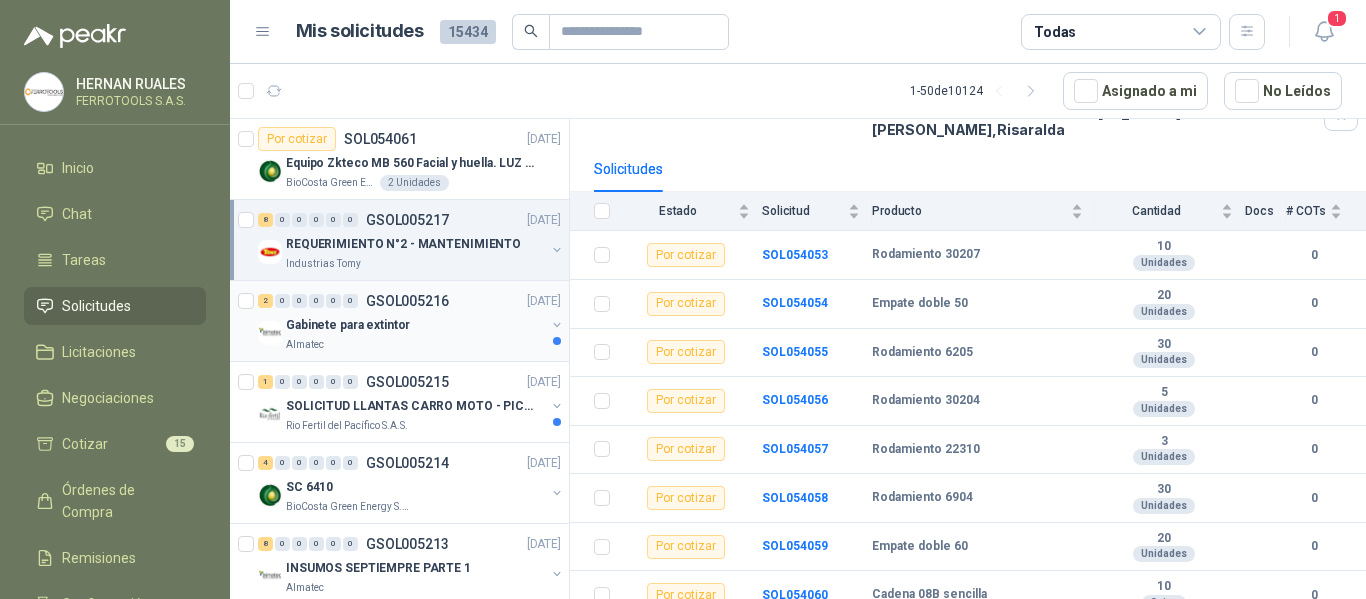
click at [461, 314] on div "Gabinete para extintor" at bounding box center [415, 325] width 259 height 24
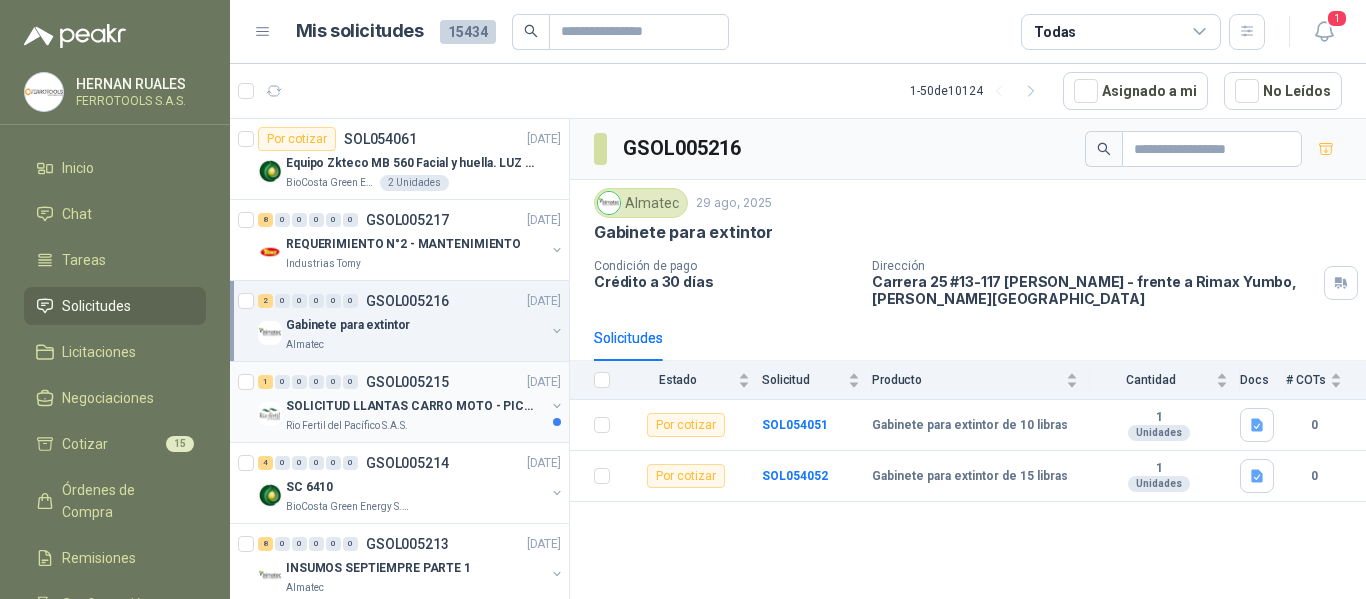
click at [417, 400] on p "SOLICITUD LLANTAS CARRO MOTO - PICHINDE" at bounding box center [410, 406] width 249 height 19
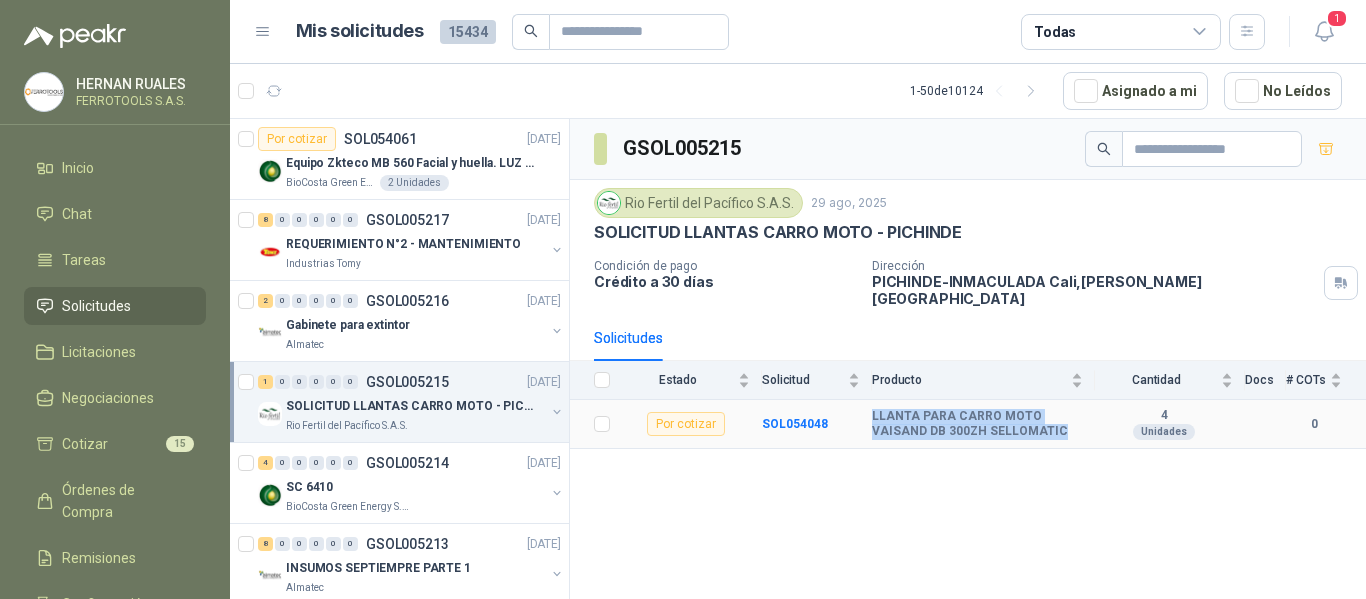
drag, startPoint x: 873, startPoint y: 405, endPoint x: 998, endPoint y: 427, distance: 126.9
click at [998, 427] on td "LLANTA PARA CARRO MOTO VAISAND DB 300ZH SELLOMATIC" at bounding box center [983, 424] width 223 height 49
copy b "LLANTA PARA CARRO MOTO VAISAND DB 300ZH SELLOMATIC"
click at [1319, 30] on icon "button" at bounding box center [1324, 31] width 25 height 25
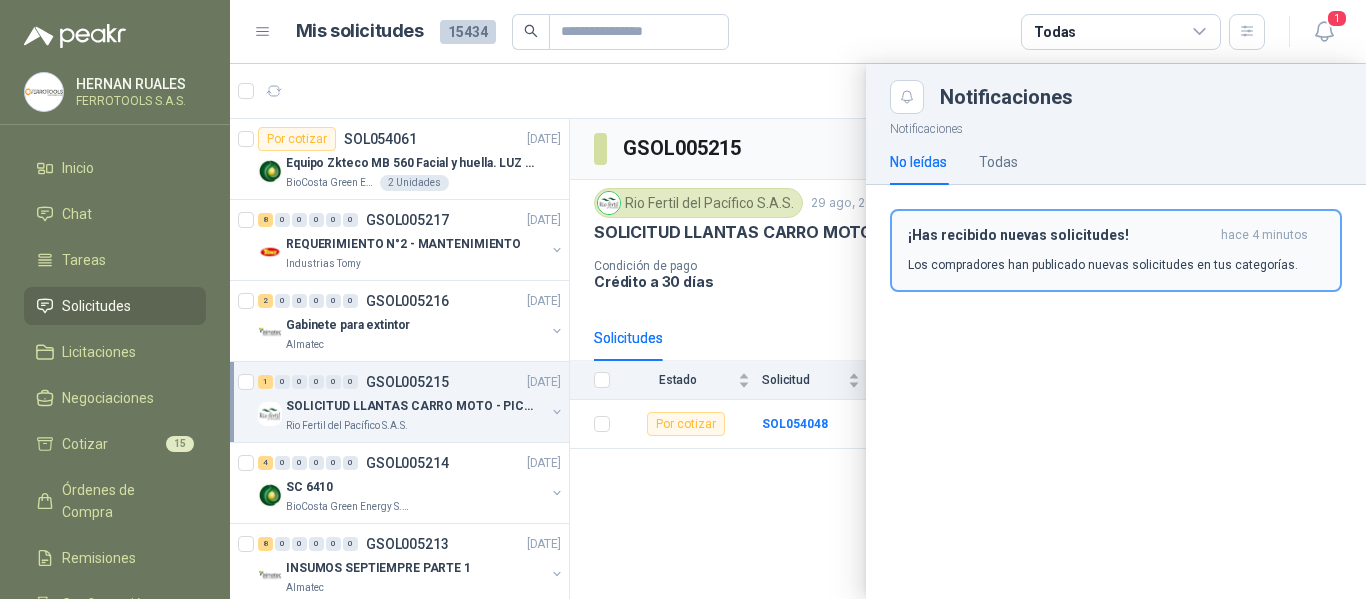
click at [1122, 246] on div "¡Has recibido nuevas solicitudes! hace 4 minutos Los compradores han publicado …" at bounding box center [1116, 250] width 416 height 47
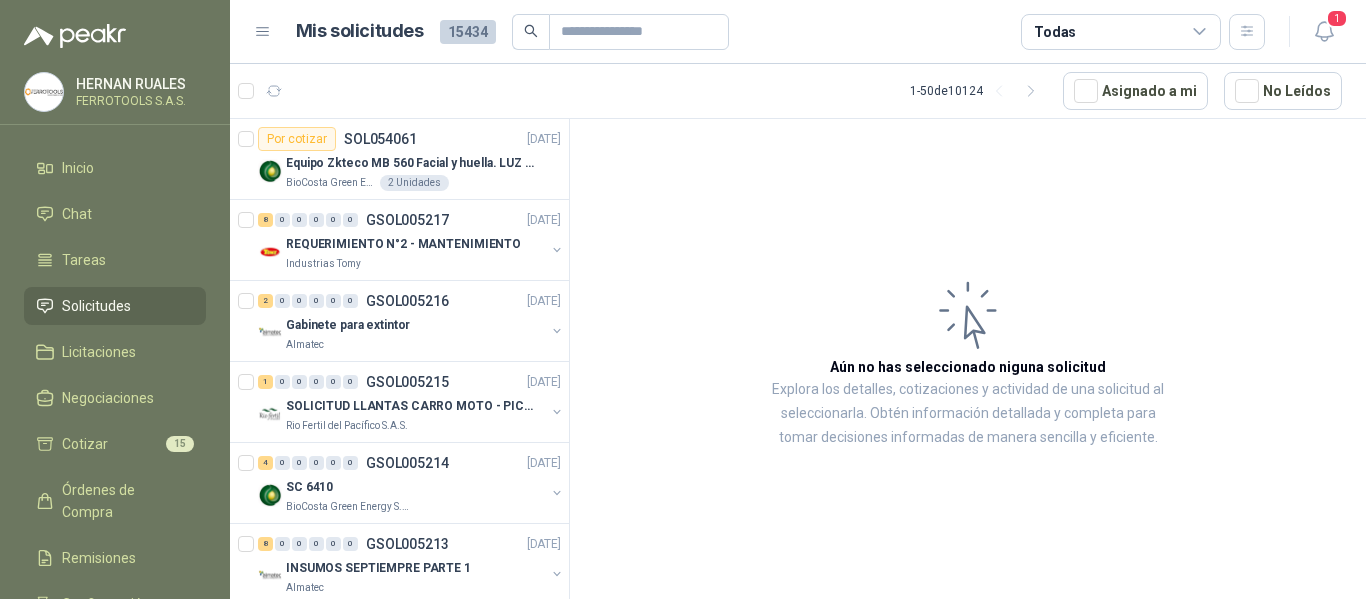
click at [734, 319] on article "Aún no has seleccionado niguna solicitud Explora los detalles, cotizaciones y a…" at bounding box center [968, 362] width 796 height 487
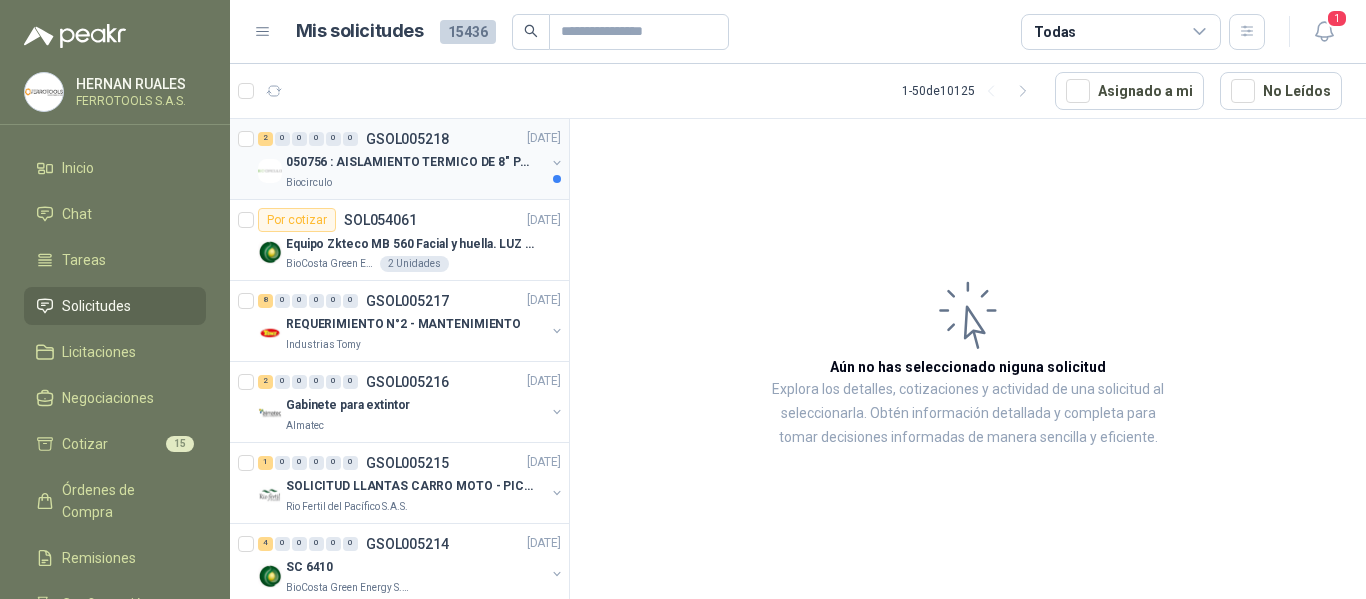
click at [470, 183] on div "Biocirculo" at bounding box center [415, 183] width 259 height 16
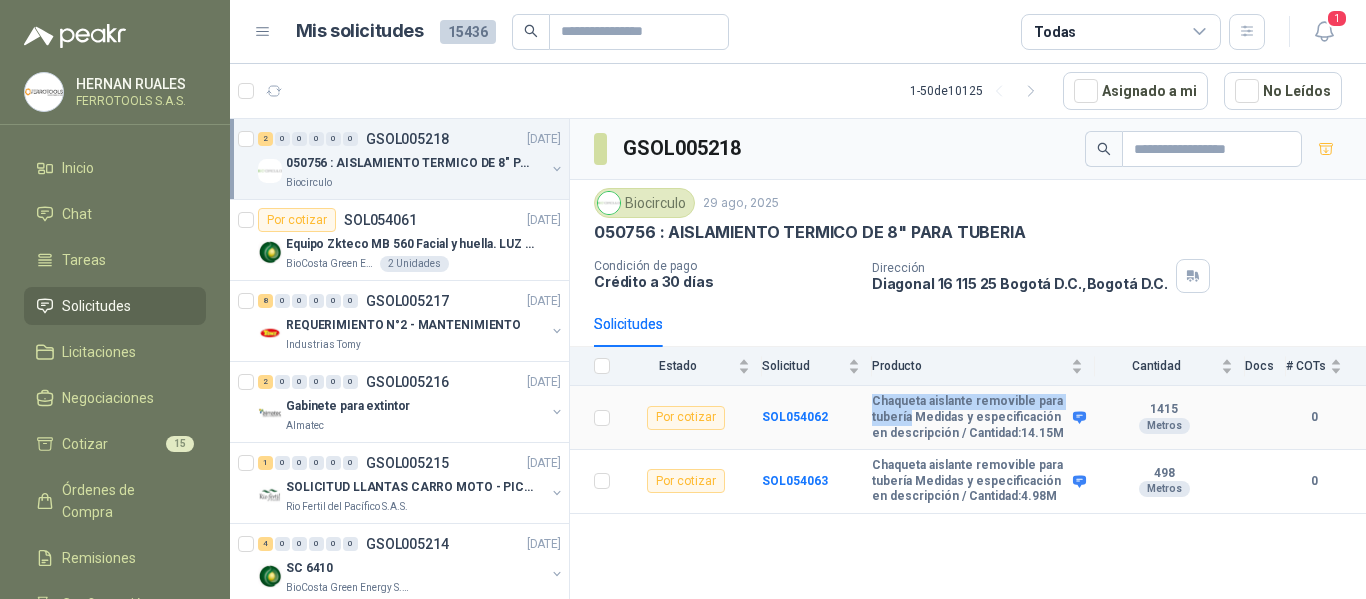
drag, startPoint x: 875, startPoint y: 399, endPoint x: 910, endPoint y: 418, distance: 39.8
click at [910, 418] on b "Chaqueta aislante removible para tubería Medidas y especificación en descripció…" at bounding box center [970, 417] width 196 height 47
copy b "Chaqueta aislante removible para tubería"
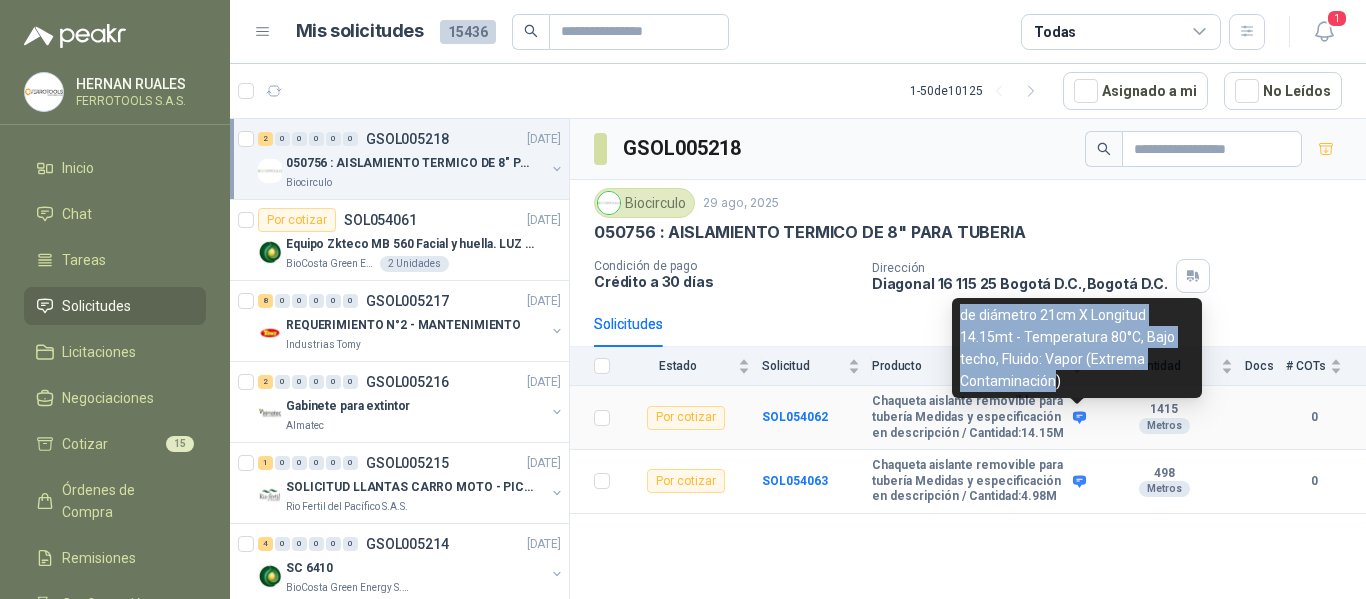
drag, startPoint x: 1056, startPoint y: 382, endPoint x: 957, endPoint y: 312, distance: 121.2
click at [957, 312] on div "de diámetro 21cm X Longitud 14.15mt - Temperatura 80°C, Bajo techo, Fluido: Vap…" at bounding box center [1077, 348] width 250 height 100
copy div "de diámetro 21cm X Longitud 14.15mt - Temperatura 80°C, Bajo techo, Fluido: Vap…"
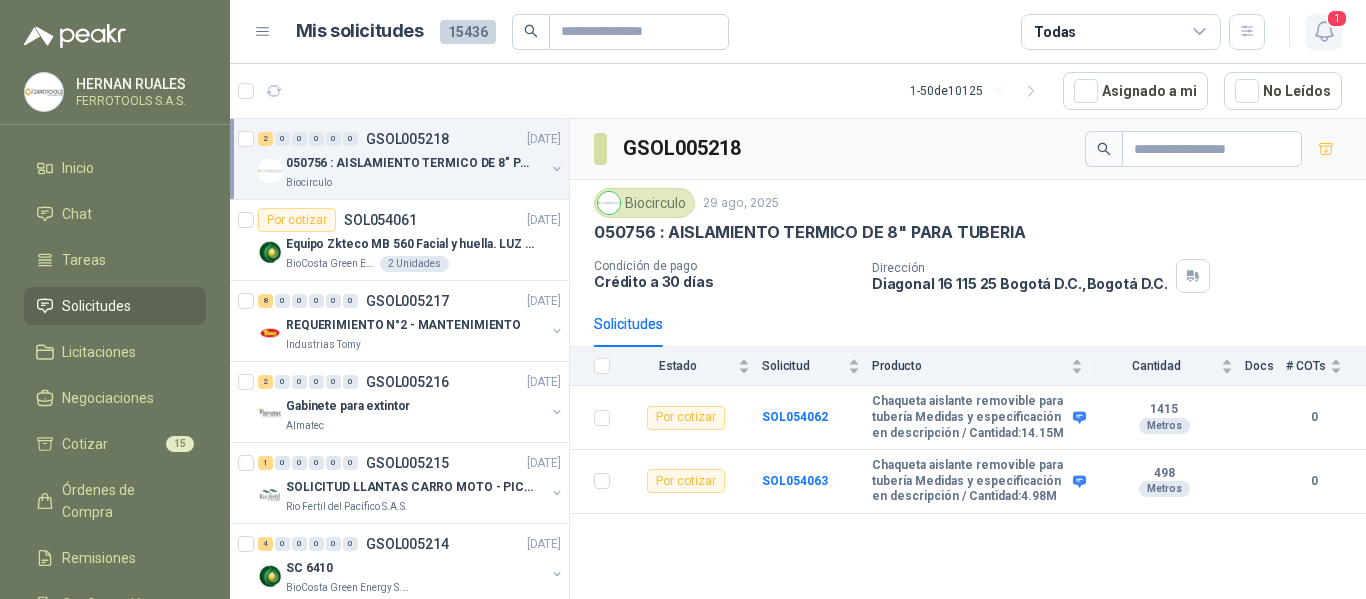
click at [1322, 33] on icon "button" at bounding box center [1324, 31] width 25 height 25
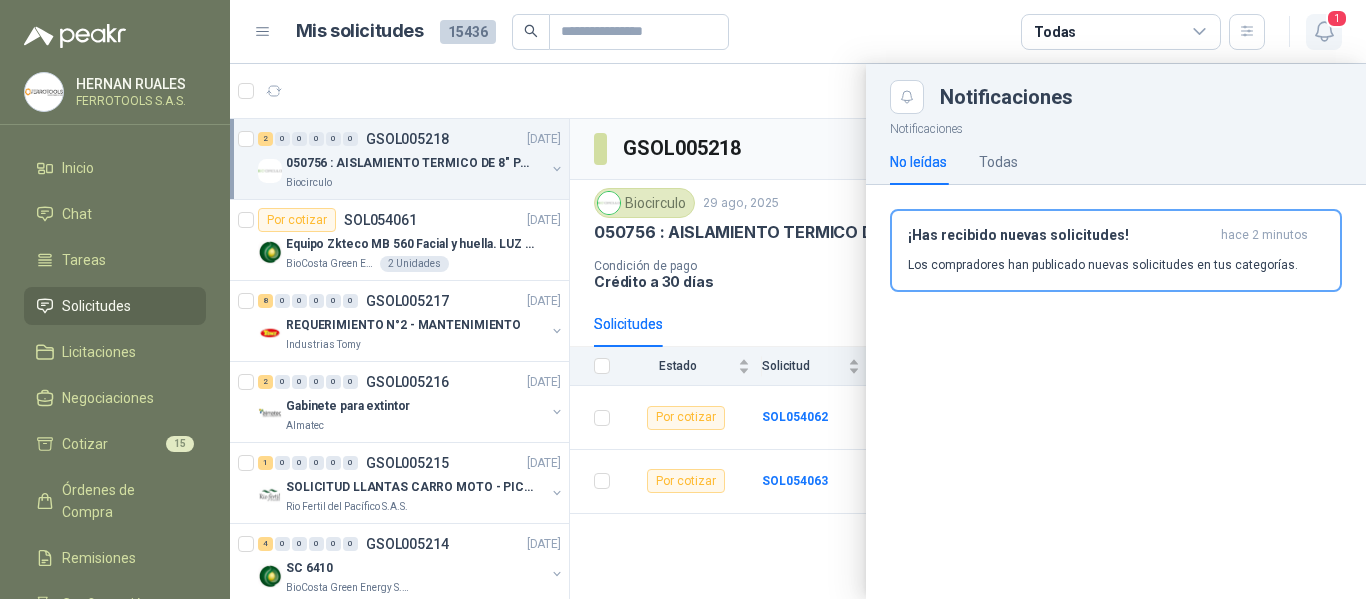
click at [1322, 33] on icon "button" at bounding box center [1324, 31] width 25 height 25
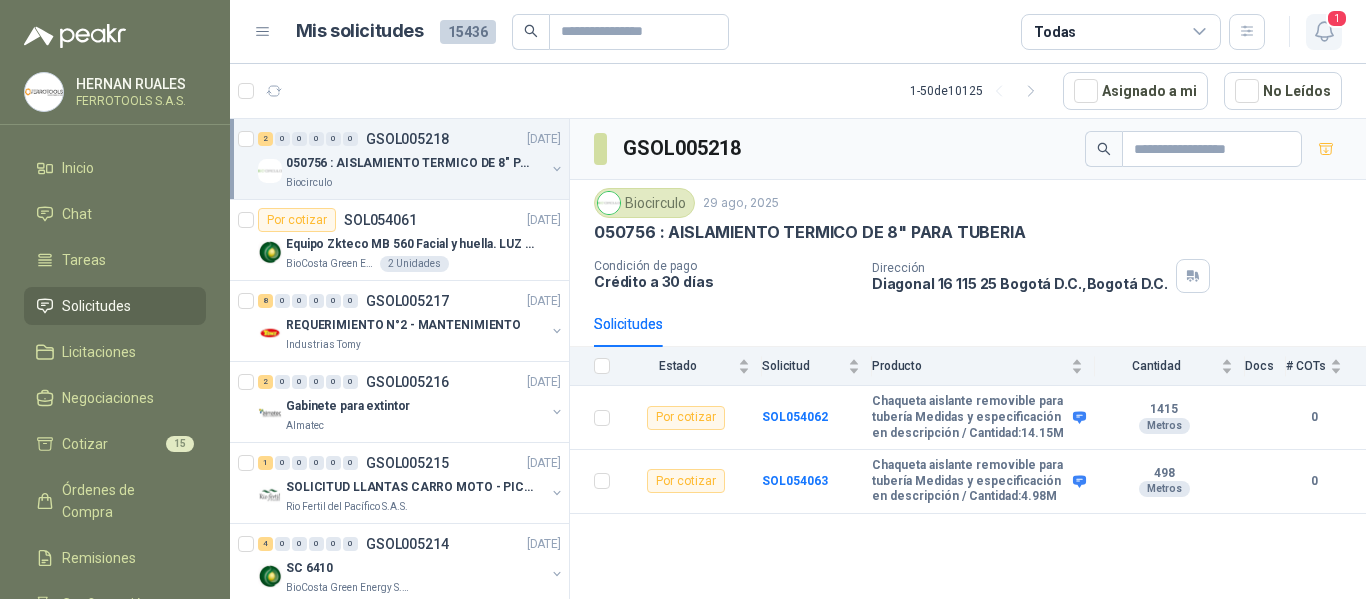
click at [1335, 27] on span "1" at bounding box center [1337, 18] width 22 height 19
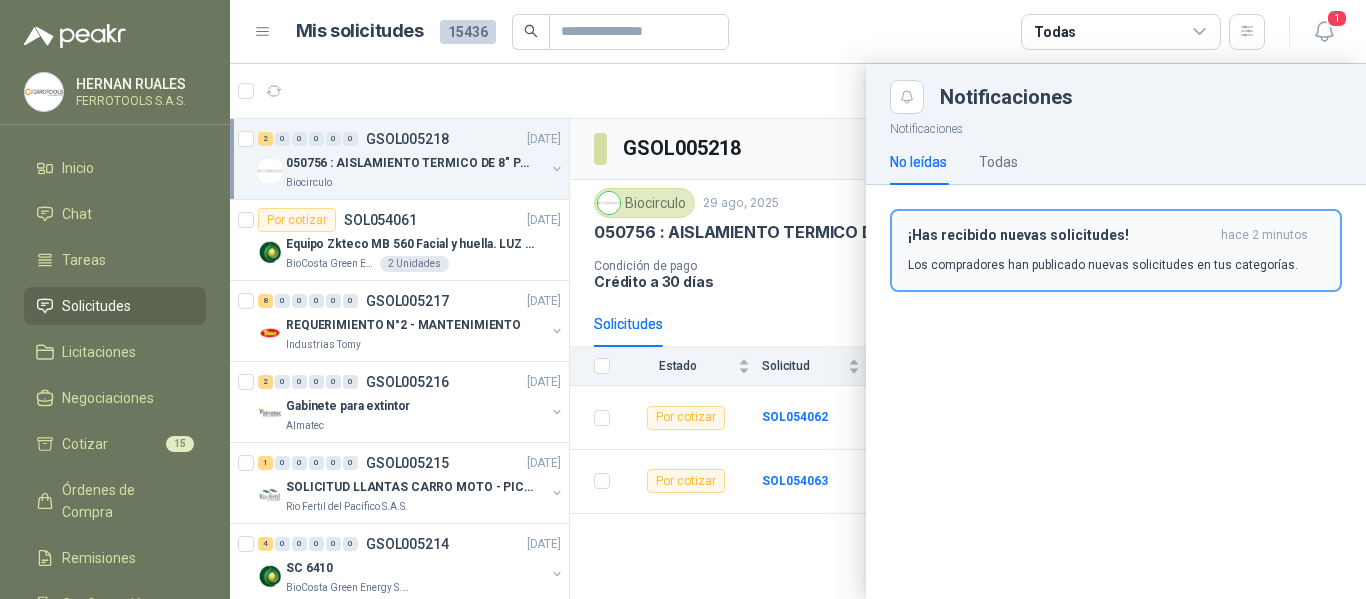
click at [1049, 266] on p "Los compradores han publicado nuevas solicitudes en tus categorías." at bounding box center [1103, 265] width 390 height 18
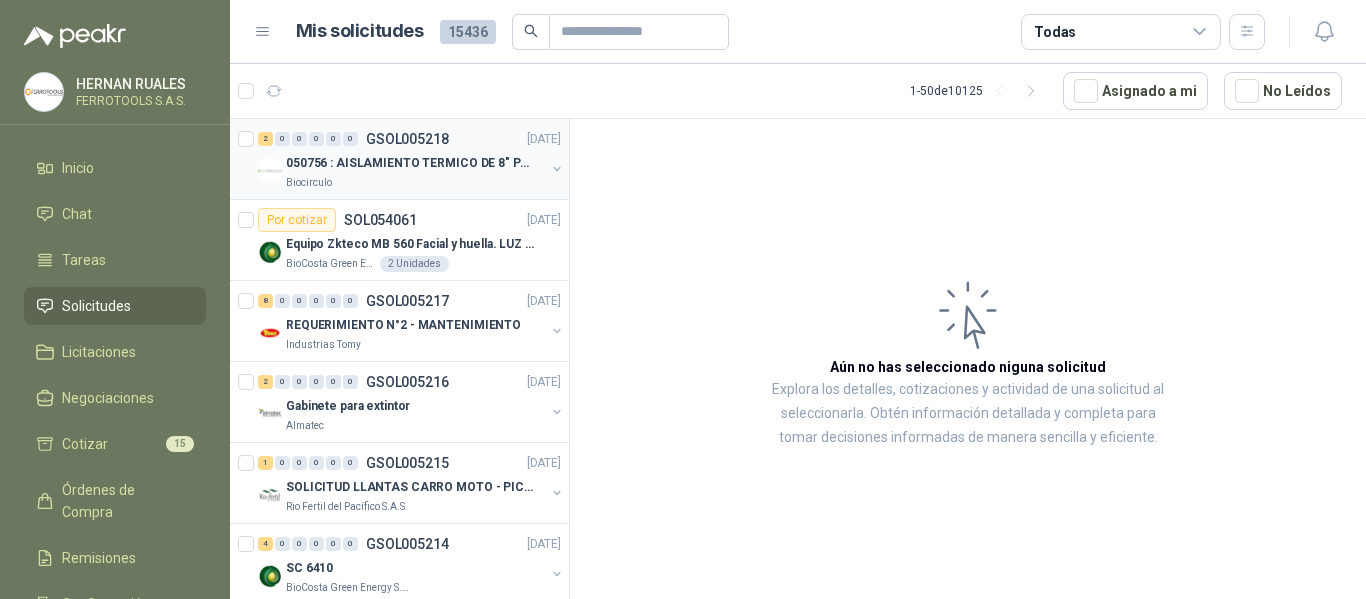
click at [414, 164] on p "050756 : AISLAMIENTO TERMICO DE 8" PARA TUBERIA" at bounding box center [410, 163] width 249 height 19
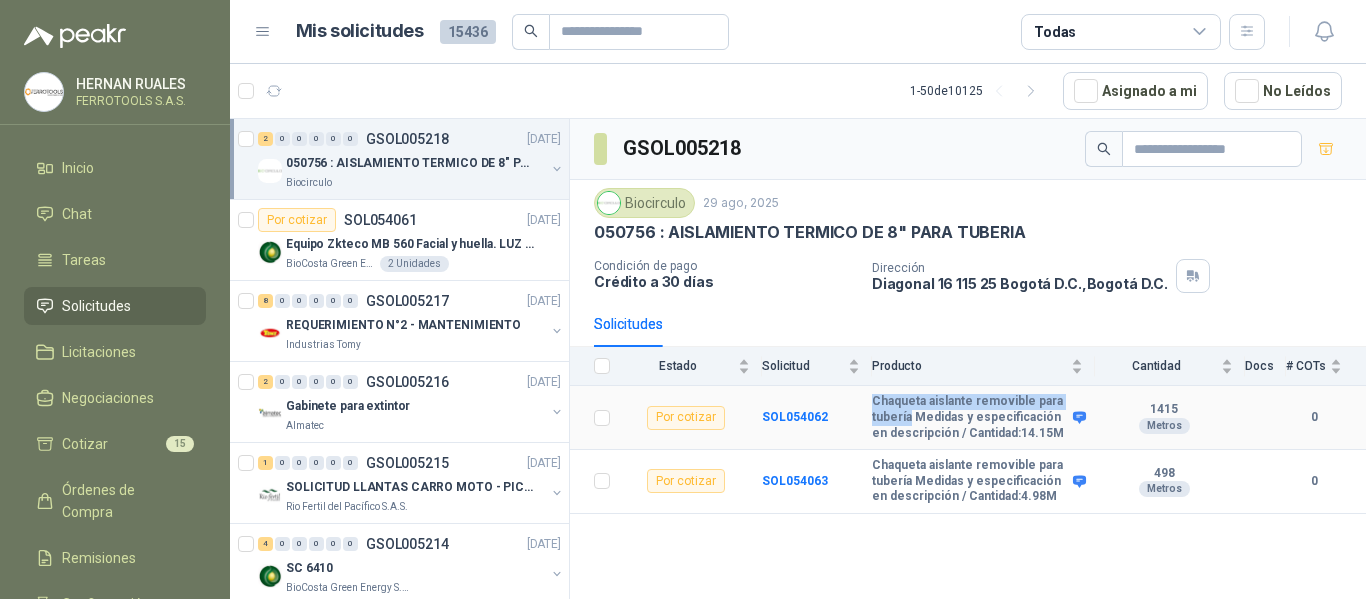
drag, startPoint x: 872, startPoint y: 399, endPoint x: 912, endPoint y: 424, distance: 47.2
click at [912, 424] on b "Chaqueta aislante removible para tubería Medidas y especificación en descripció…" at bounding box center [970, 417] width 196 height 47
copy b "Chaqueta aislante removible para tubería"
click at [469, 413] on div "Gabinete para extintor" at bounding box center [415, 406] width 259 height 24
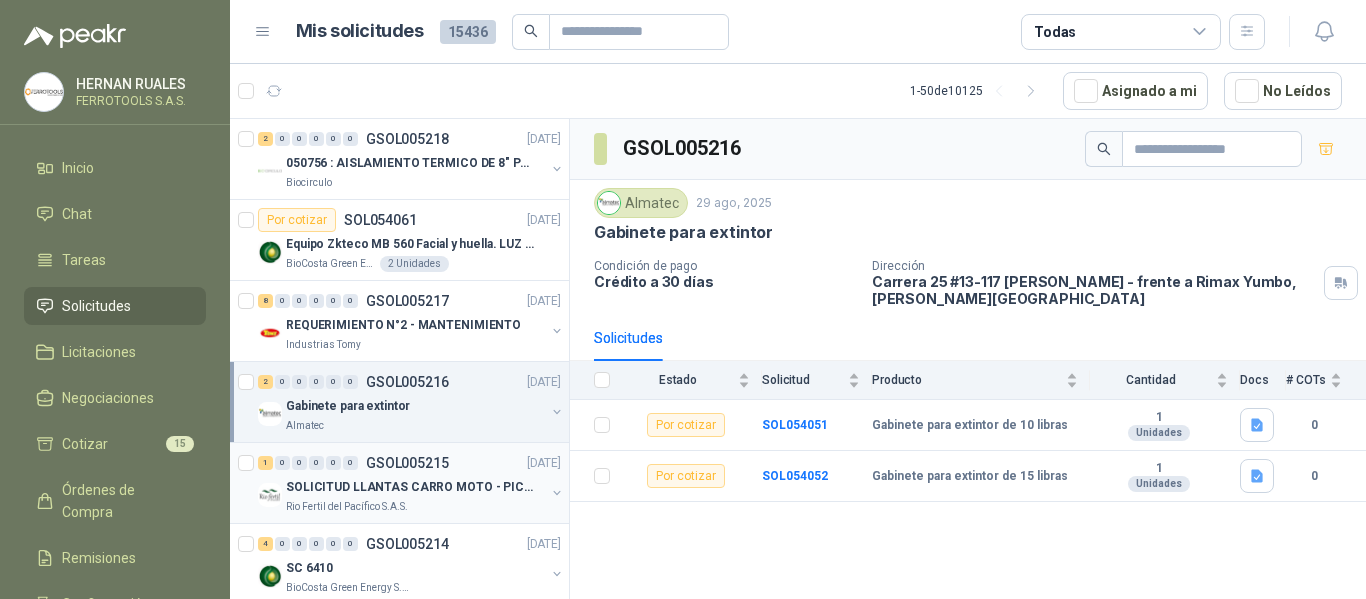
click at [472, 483] on p "SOLICITUD LLANTAS CARRO MOTO - PICHINDE" at bounding box center [410, 487] width 249 height 19
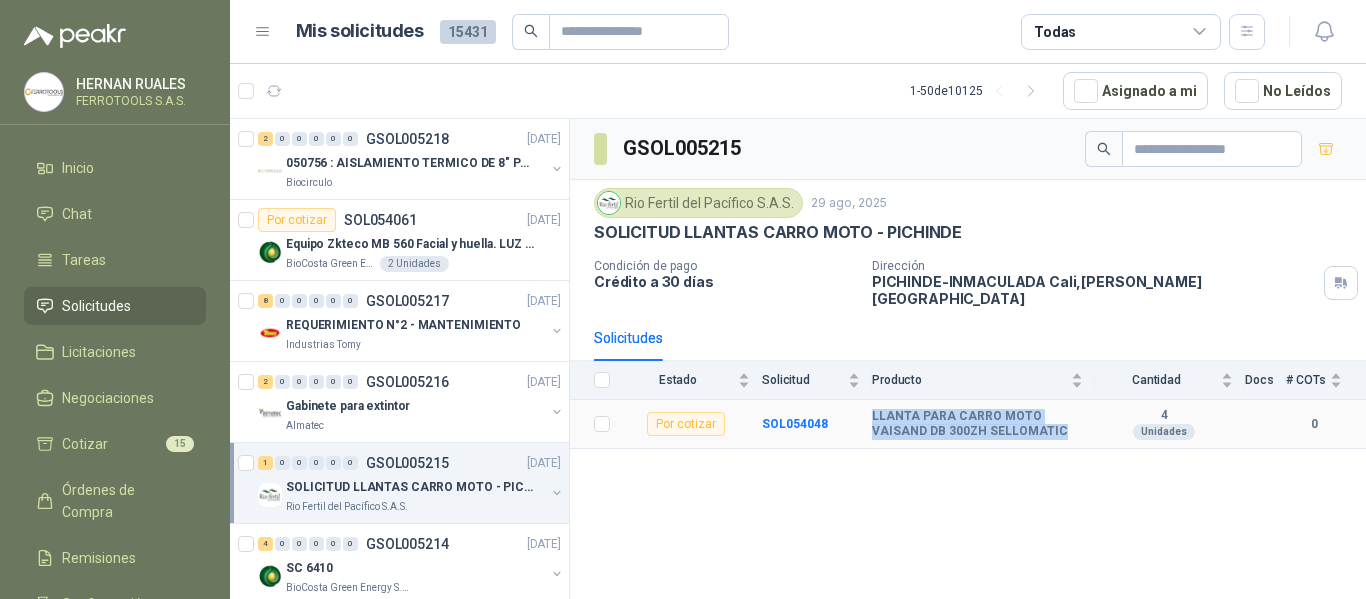
drag, startPoint x: 1018, startPoint y: 419, endPoint x: 870, endPoint y: 404, distance: 148.7
click at [870, 404] on tr "Por cotizar SOL054048 LLANTA PARA CARRO MOTO VAISAND DB 300ZH SELLOMATIC 4 Unid…" at bounding box center [968, 424] width 796 height 49
copy tr "LLANTA PARA CARRO MOTO VAISAND DB 300ZH SELLOMATIC"
click at [790, 552] on div "GSOL005215 Rio Fertil del Pacífico S.A.S. 29 ago, 2025 SOLICITUD LLANTAS CARRO …" at bounding box center [968, 362] width 796 height 487
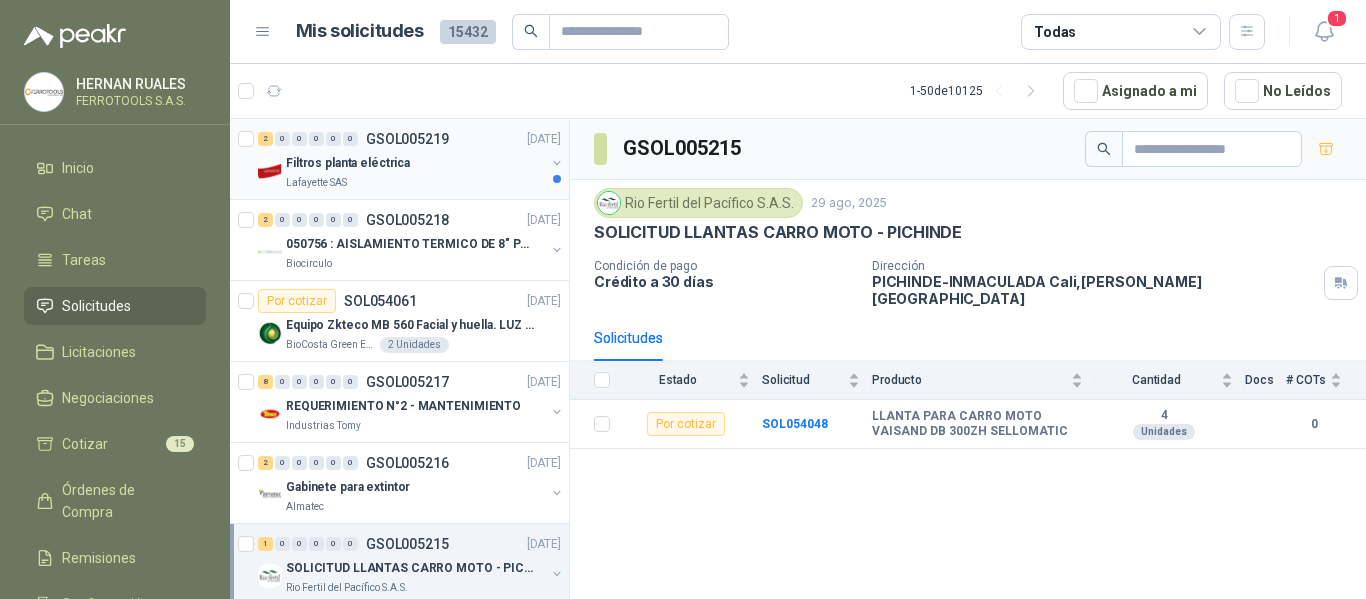
click at [415, 168] on div "Filtros planta eléctrica" at bounding box center [415, 163] width 259 height 24
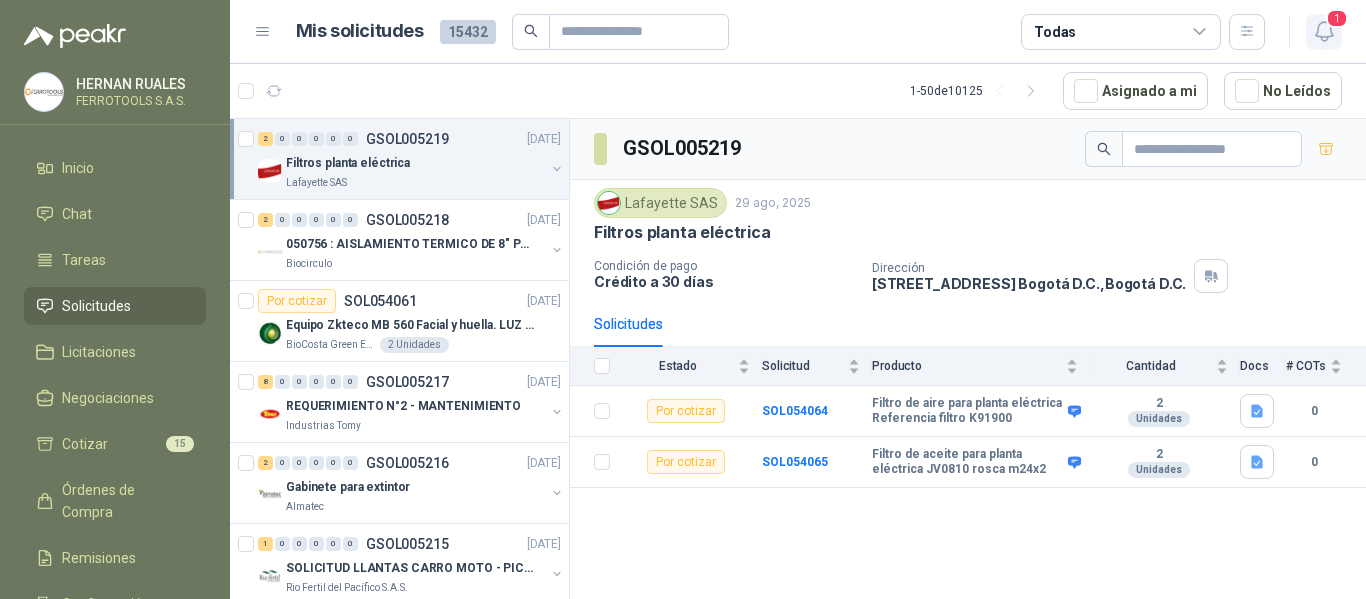
click at [1336, 35] on icon "button" at bounding box center [1324, 31] width 25 height 25
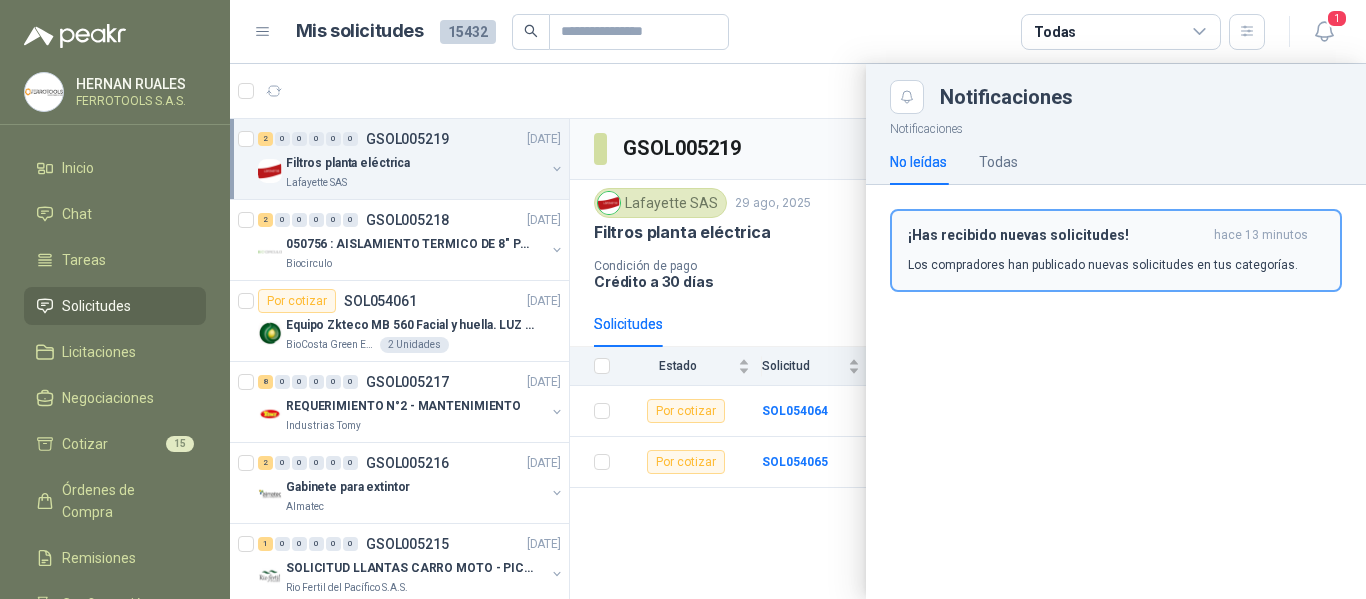
click at [1029, 256] on p "Los compradores han publicado nuevas solicitudes en tus categorías." at bounding box center [1103, 265] width 390 height 18
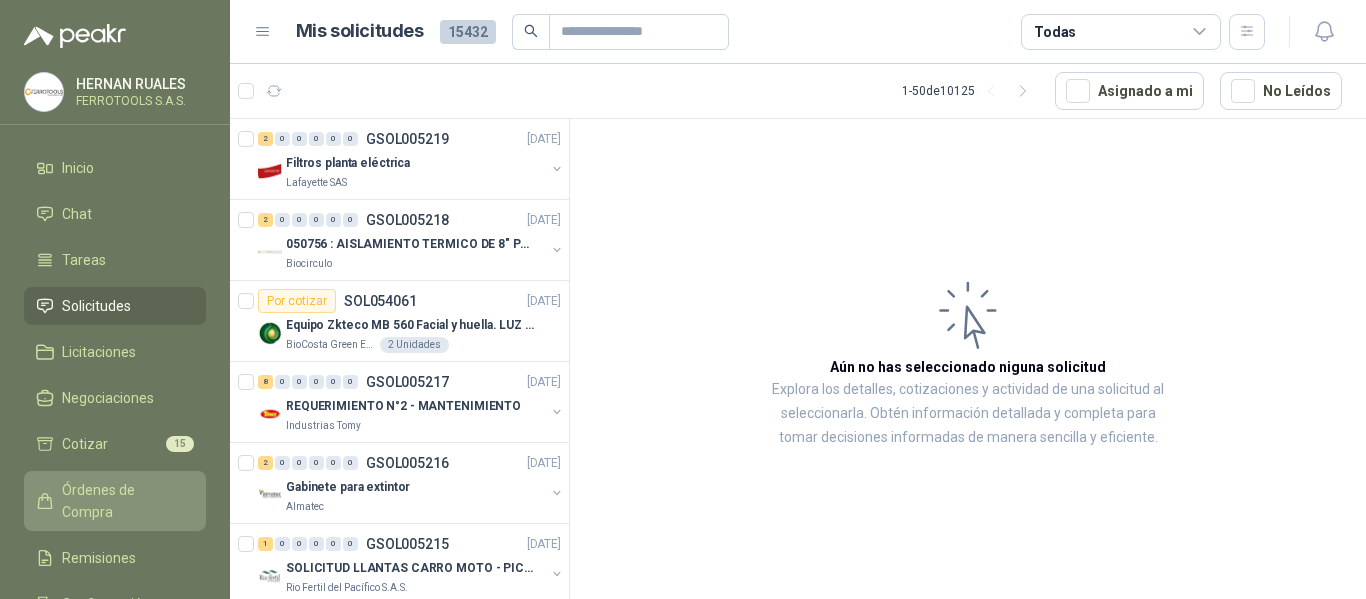
click at [136, 500] on span "Órdenes de Compra" at bounding box center [124, 501] width 125 height 44
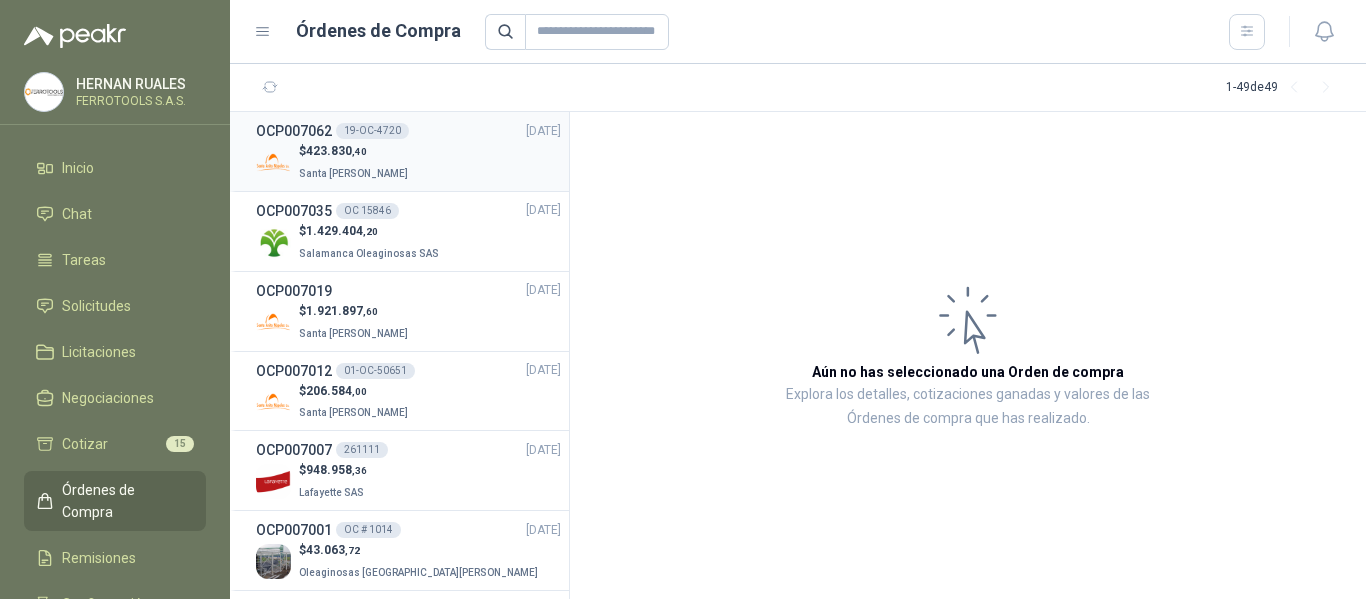
click at [468, 155] on div "$ 423.830 ,40 Santa [PERSON_NAME]" at bounding box center [408, 162] width 305 height 41
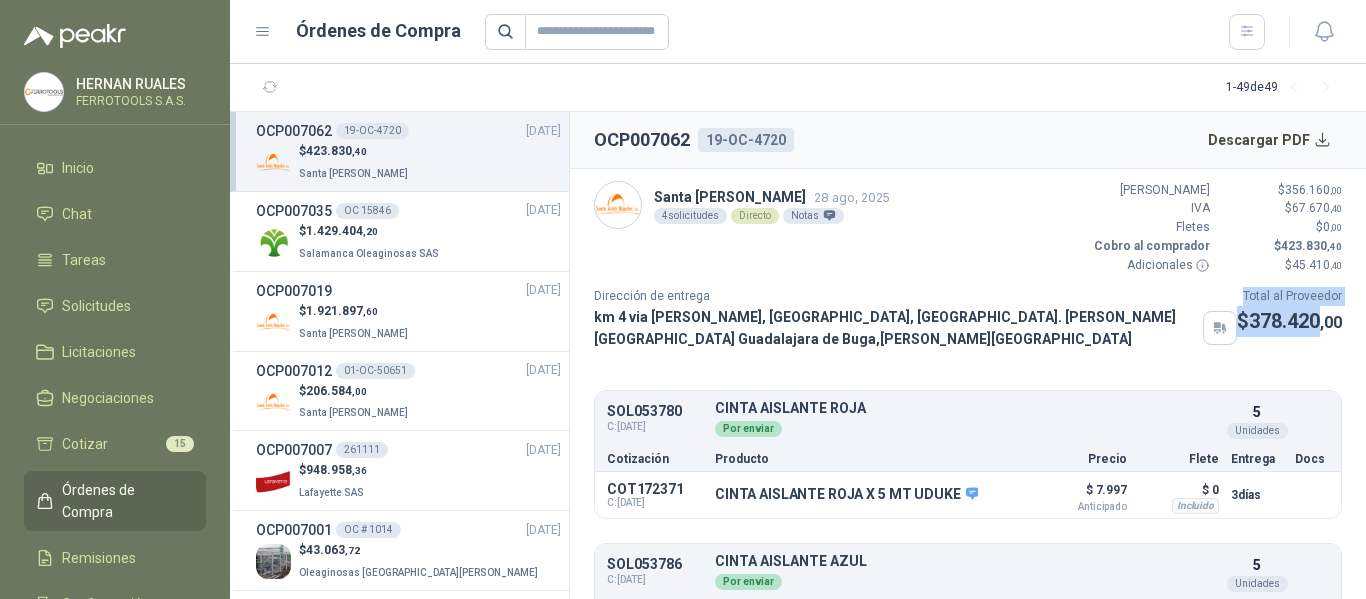
drag, startPoint x: 1223, startPoint y: 358, endPoint x: 1304, endPoint y: 361, distance: 81.0
click at [1304, 350] on div "Dirección de entrega km 4 via [PERSON_NAME], [GEOGRAPHIC_DATA], [GEOGRAPHIC_DAT…" at bounding box center [968, 318] width 748 height 63
copy div "Total al Proveedor $ 378.420"
click at [1006, 350] on div "Dirección de entrega km 4 via [PERSON_NAME], [GEOGRAPHIC_DATA], [GEOGRAPHIC_DAT…" at bounding box center [915, 318] width 643 height 63
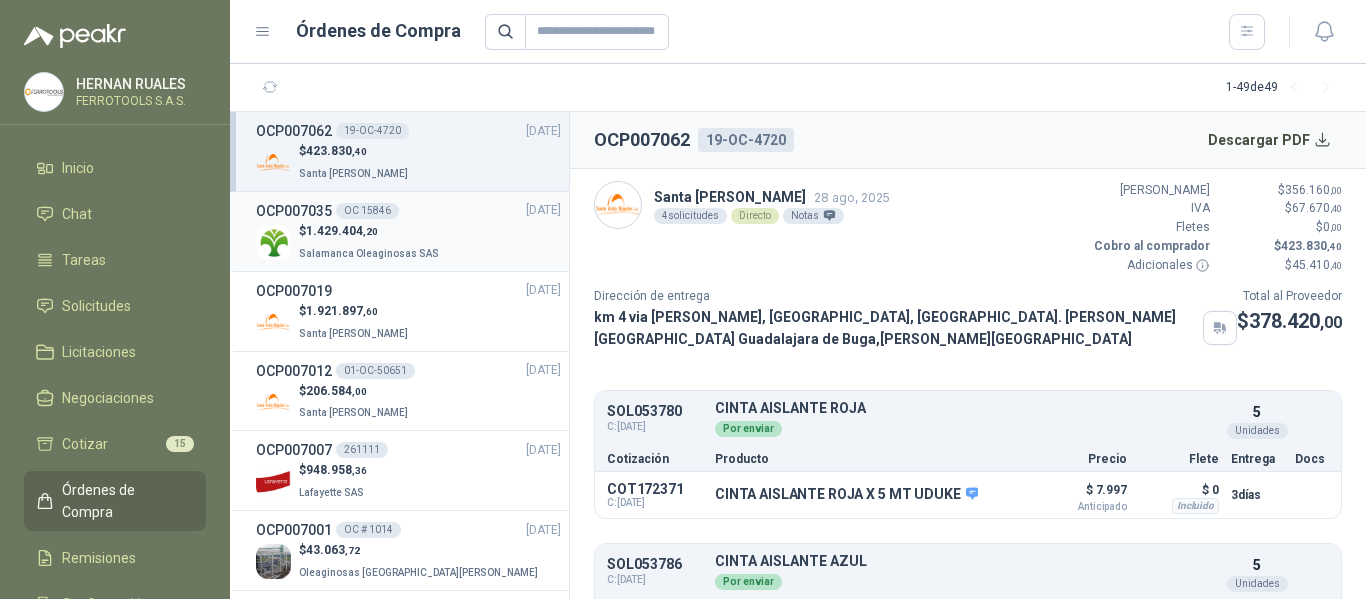
click at [491, 217] on div "OCP007035 OC 15846 [DATE]" at bounding box center [408, 211] width 305 height 22
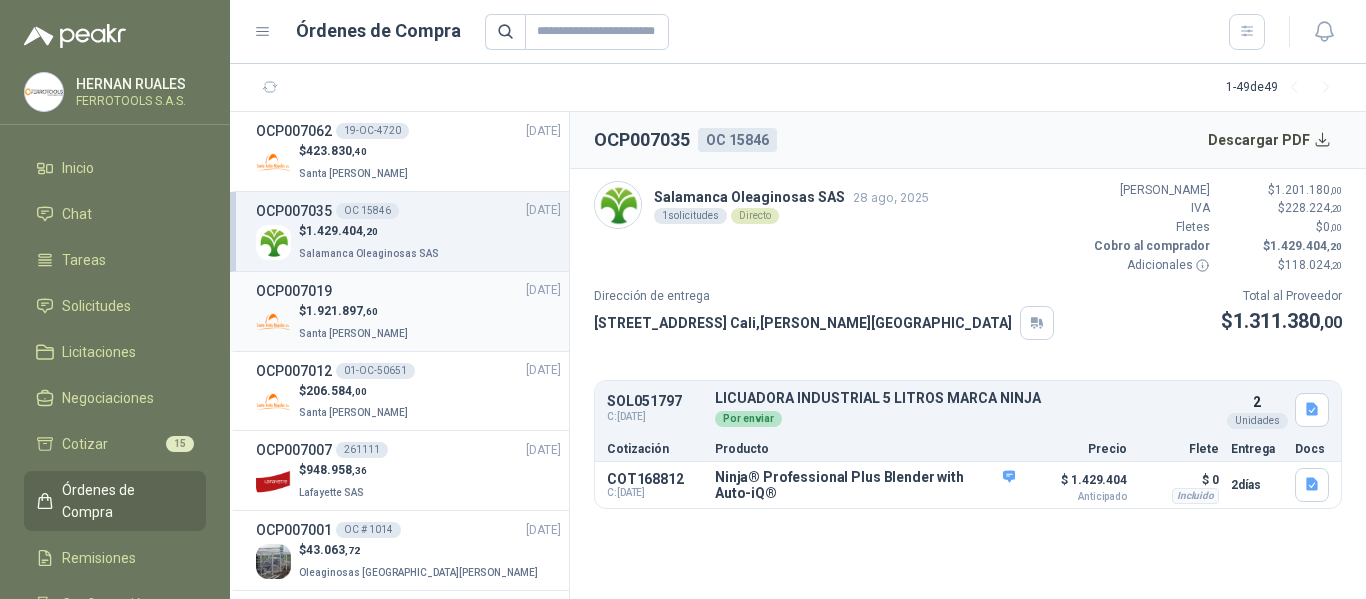
click at [372, 304] on span "1.921.897 ,60" at bounding box center [342, 311] width 72 height 14
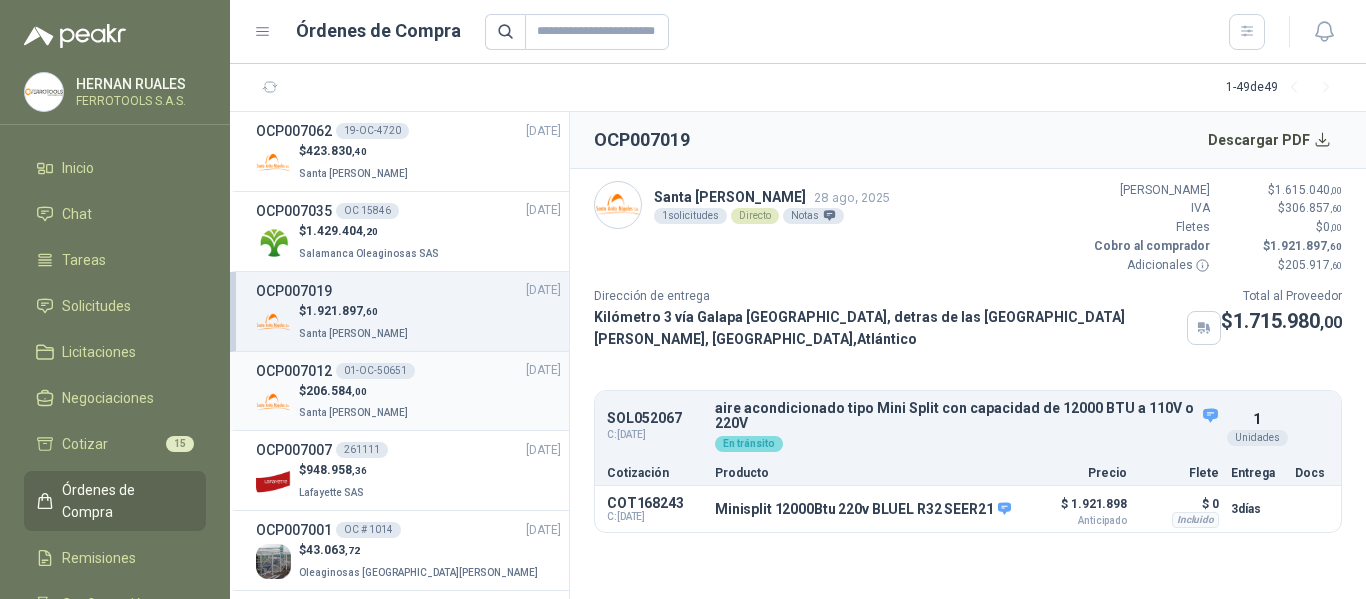
click at [423, 406] on div "$ 206.584 ,00 Santa [PERSON_NAME]" at bounding box center [408, 402] width 305 height 41
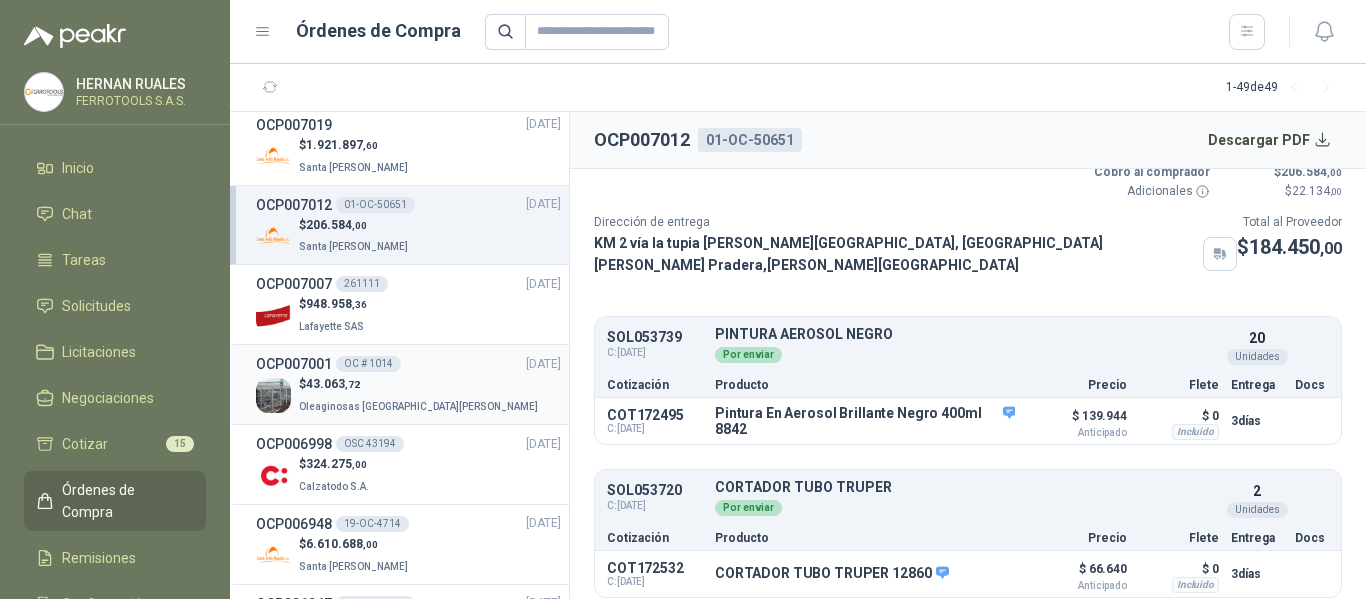
scroll to position [200, 0]
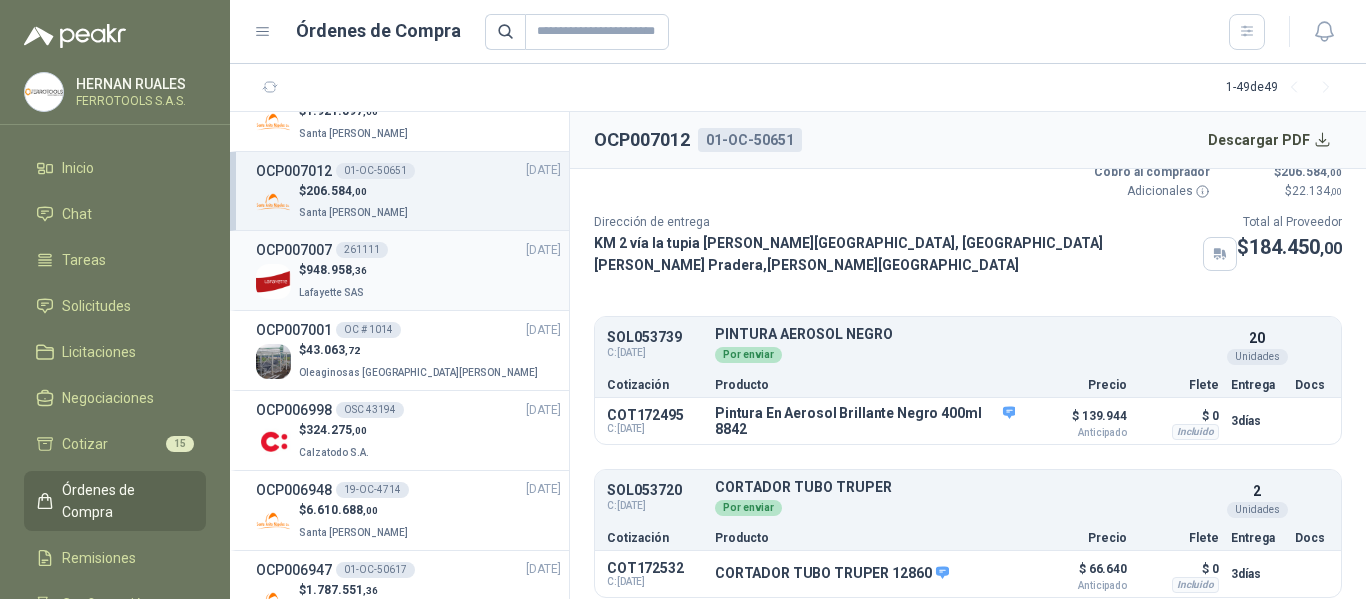
click at [474, 258] on div "OCP007007 261111 [DATE]" at bounding box center [408, 250] width 305 height 22
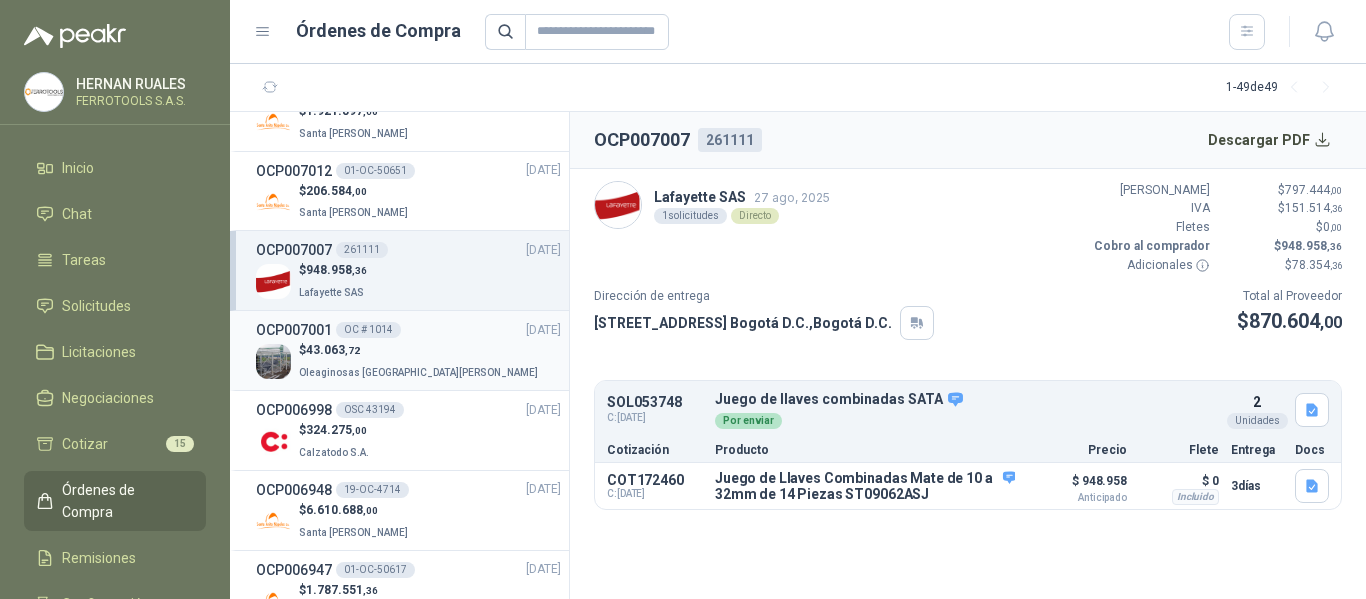
scroll to position [300, 0]
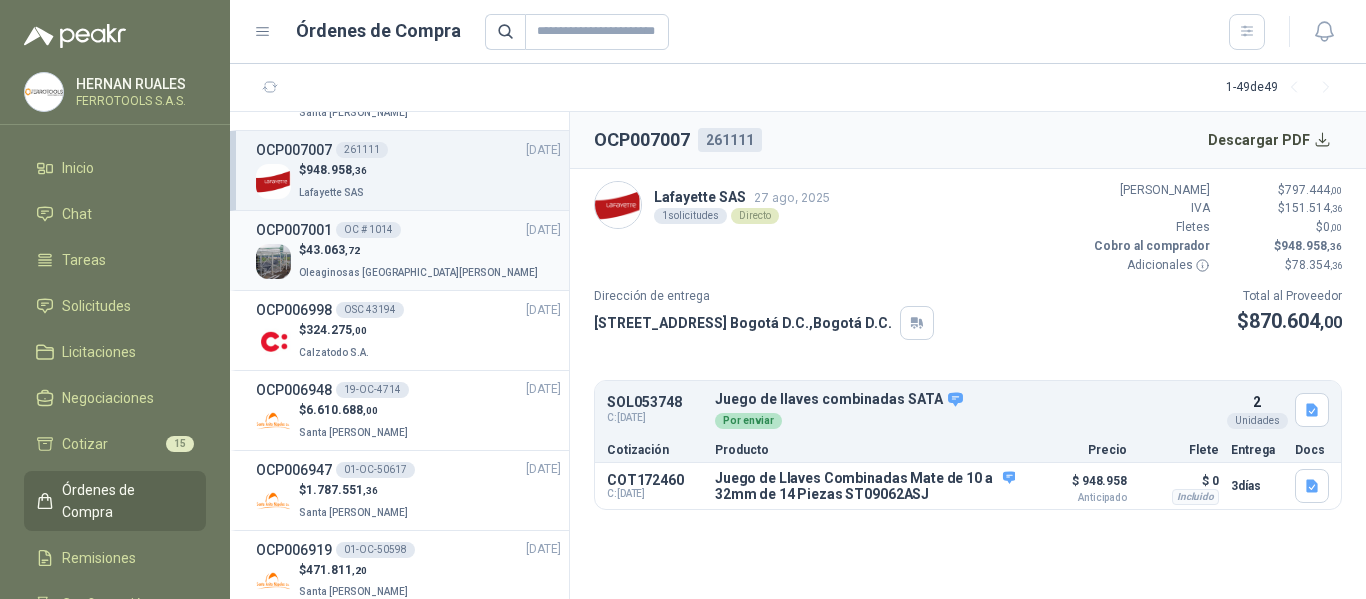
click at [446, 264] on div "$ 43.063 ,72 Oleaginosas [GEOGRAPHIC_DATA][PERSON_NAME]" at bounding box center [408, 261] width 305 height 41
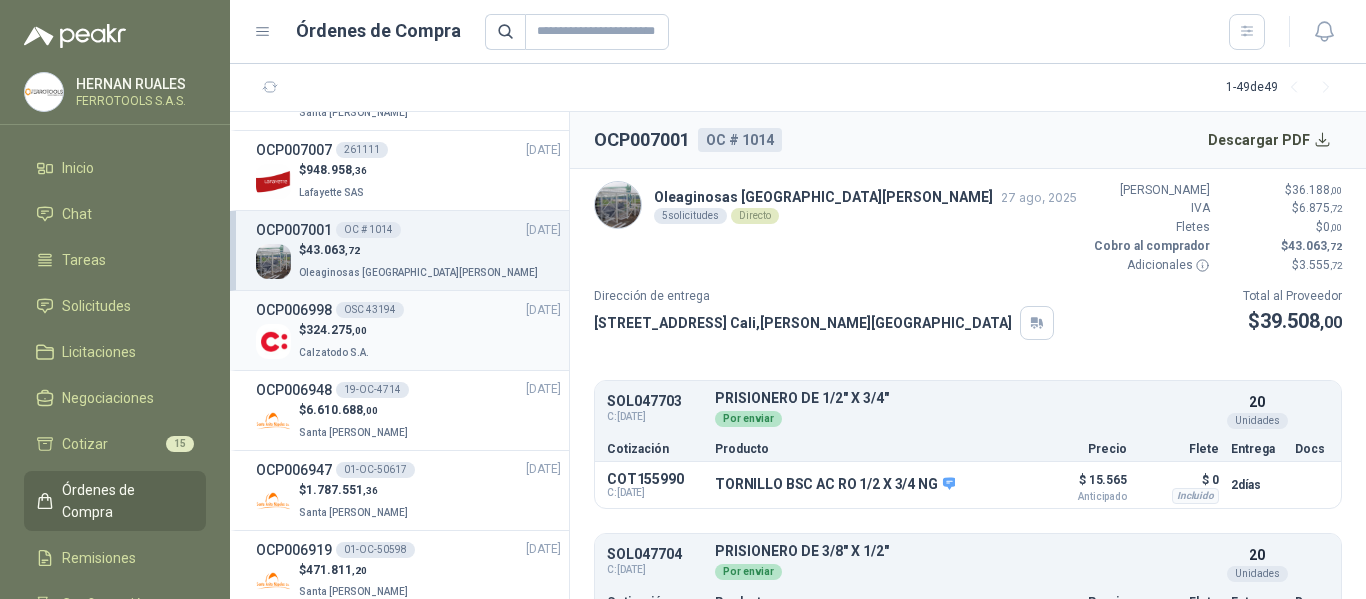
click at [433, 352] on div "$ 324.275 ,00 Calzatodo S.A." at bounding box center [408, 341] width 305 height 41
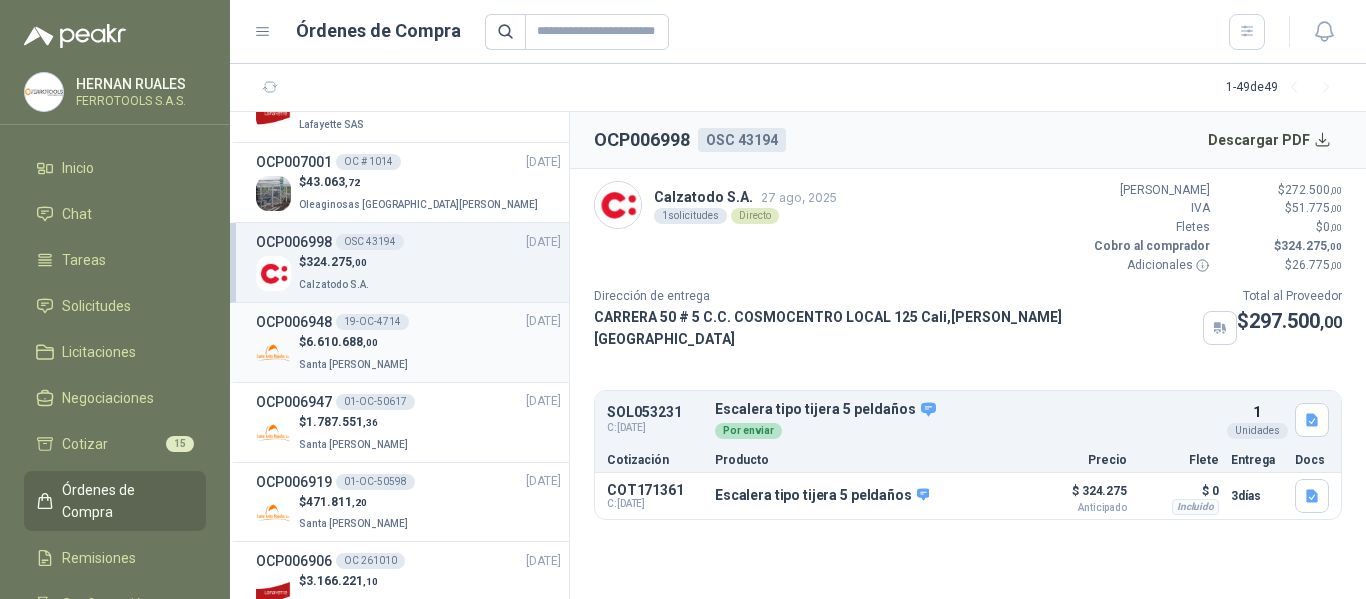
scroll to position [400, 0]
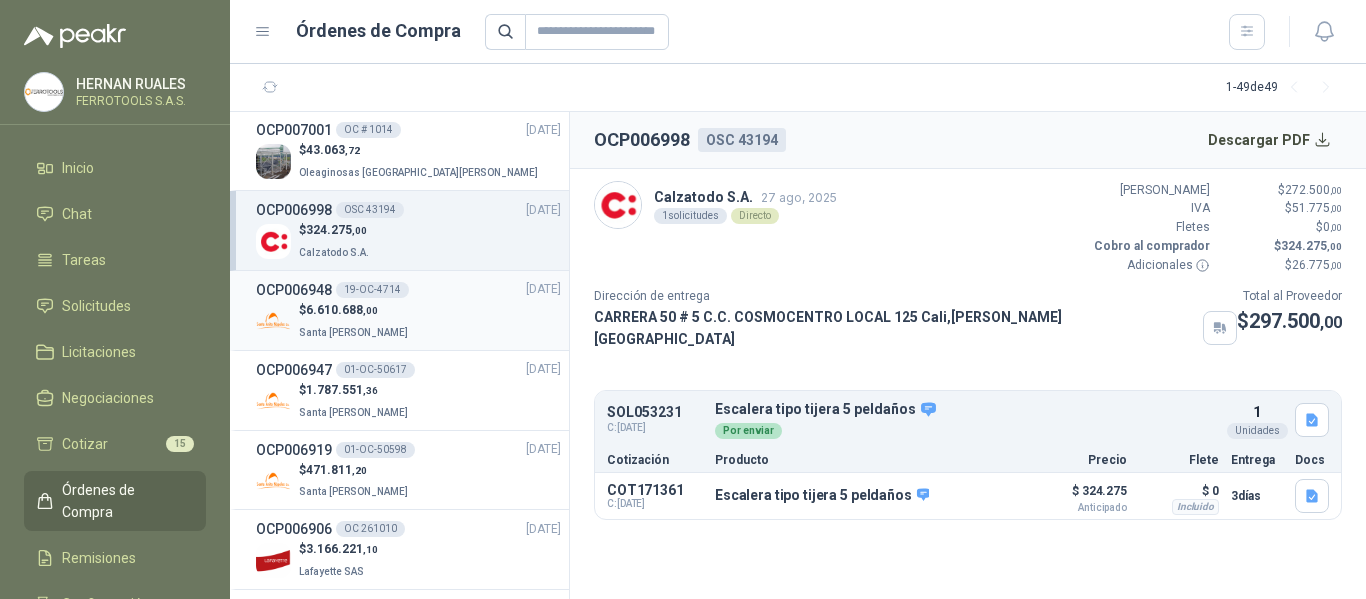
click at [354, 330] on span "Santa [PERSON_NAME]" at bounding box center [353, 332] width 109 height 11
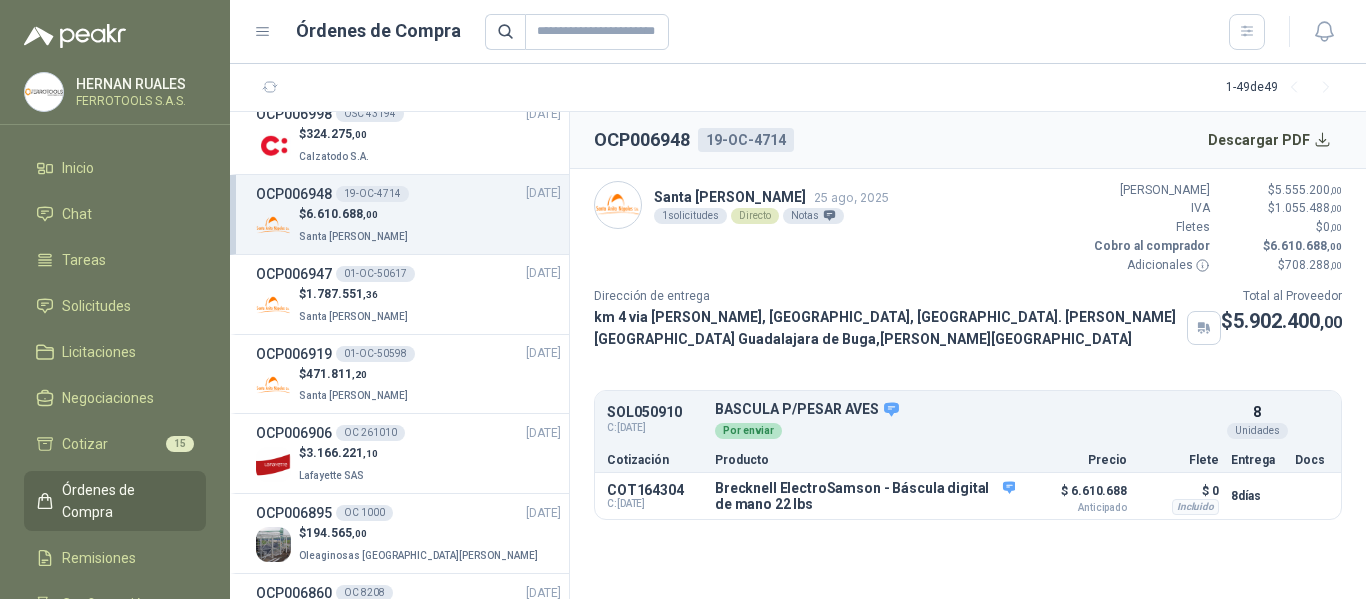
scroll to position [500, 0]
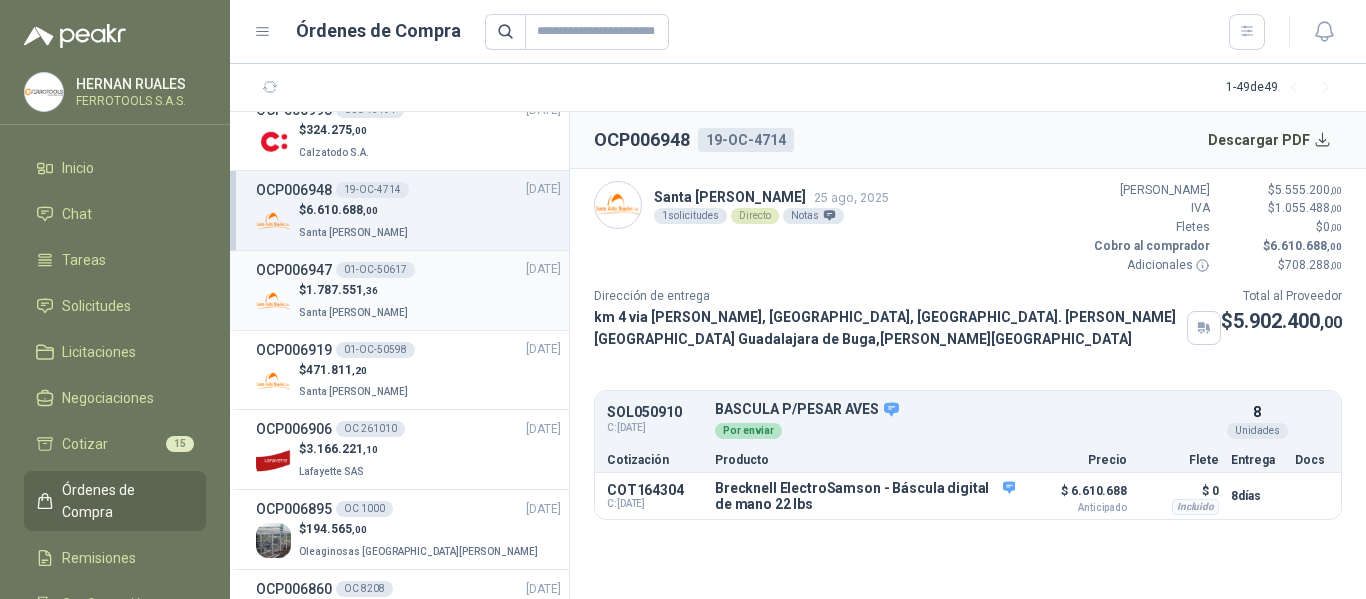
click at [443, 302] on div "$ 1.787.551 ,36 [GEOGRAPHIC_DATA][PERSON_NAME]" at bounding box center [408, 301] width 305 height 41
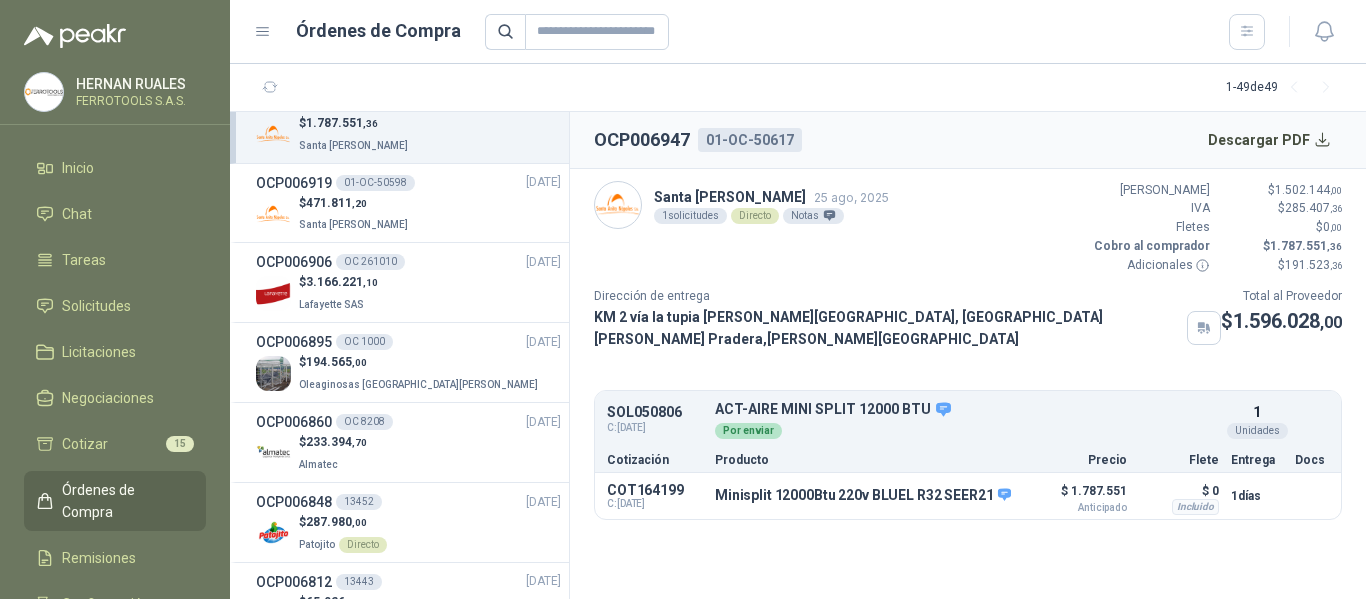
scroll to position [700, 0]
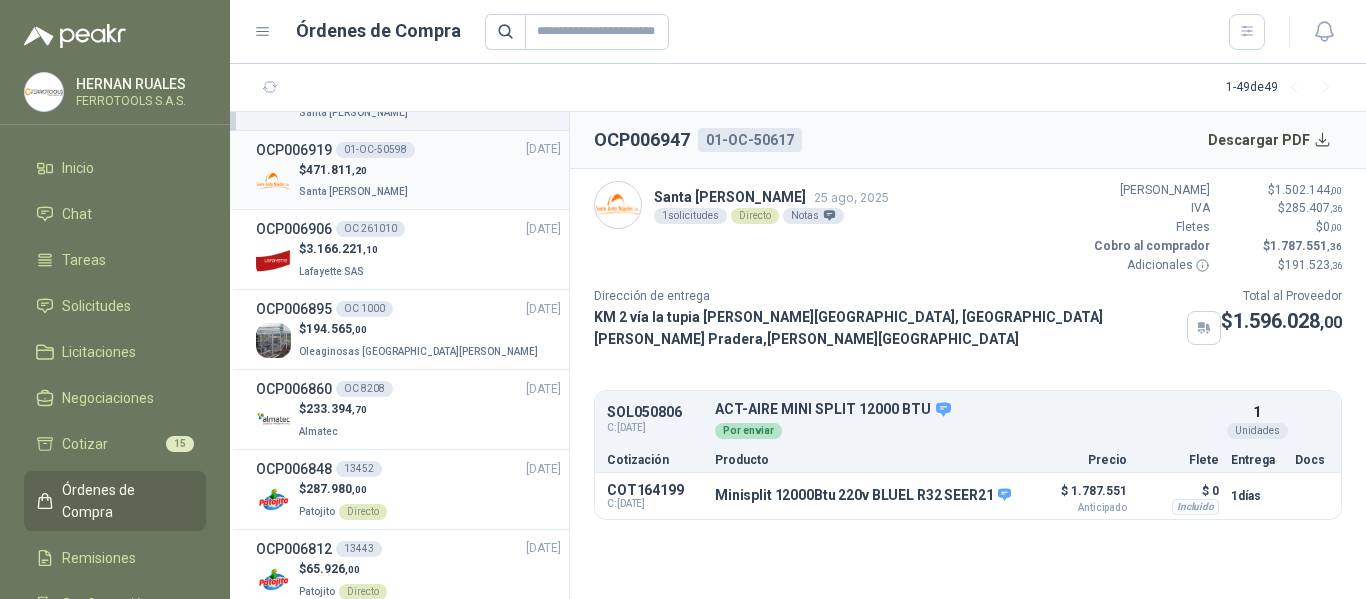
click at [456, 183] on div "$ 471.811 ,20 Santa [PERSON_NAME]" at bounding box center [408, 181] width 305 height 41
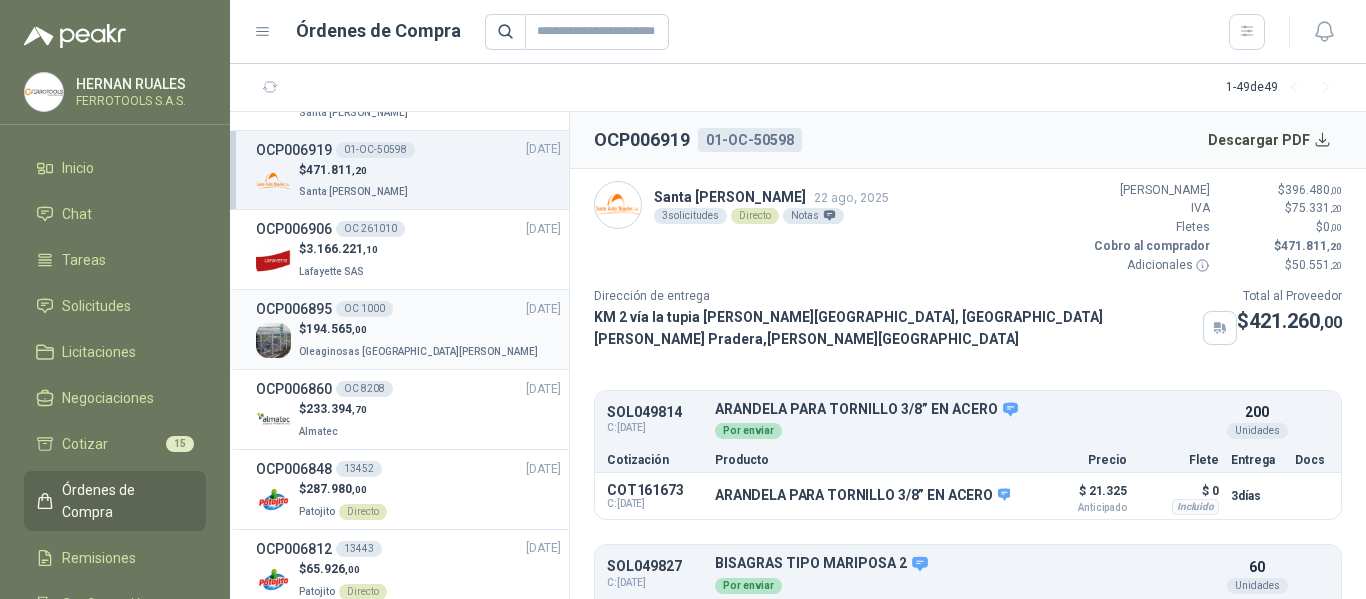
click at [399, 335] on p "$ 194.565 ,00" at bounding box center [420, 329] width 243 height 19
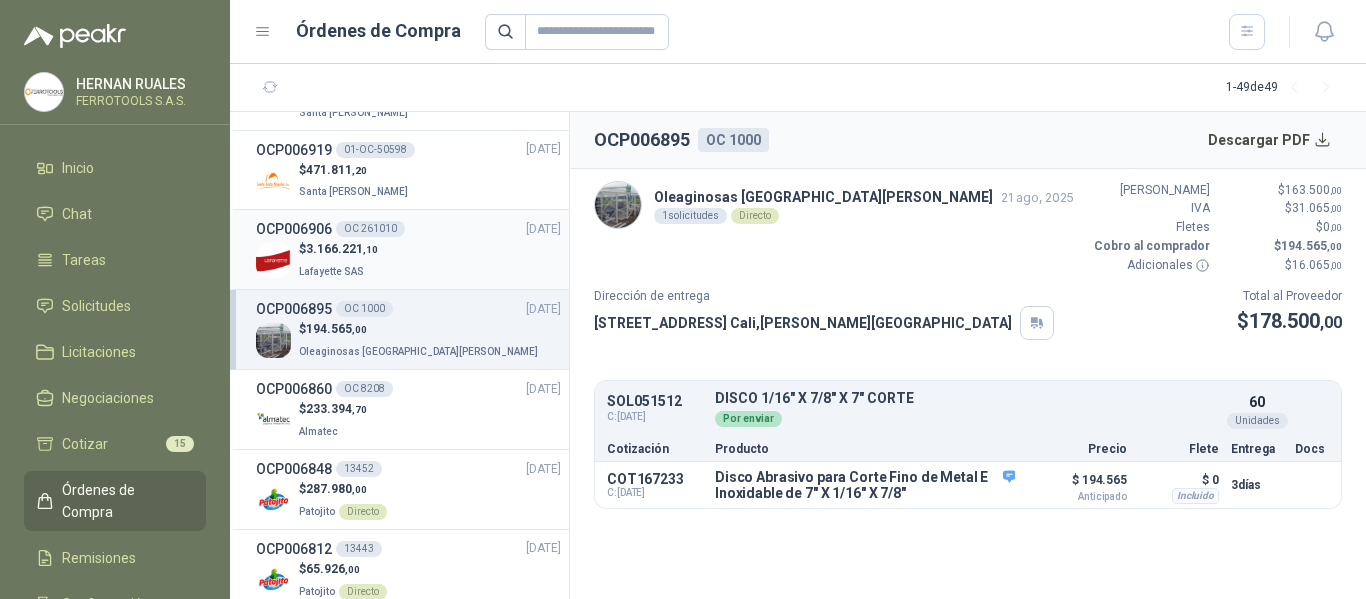
click at [433, 254] on div "$ 3.166.221 ,10 Lafayette SAS" at bounding box center [408, 260] width 305 height 41
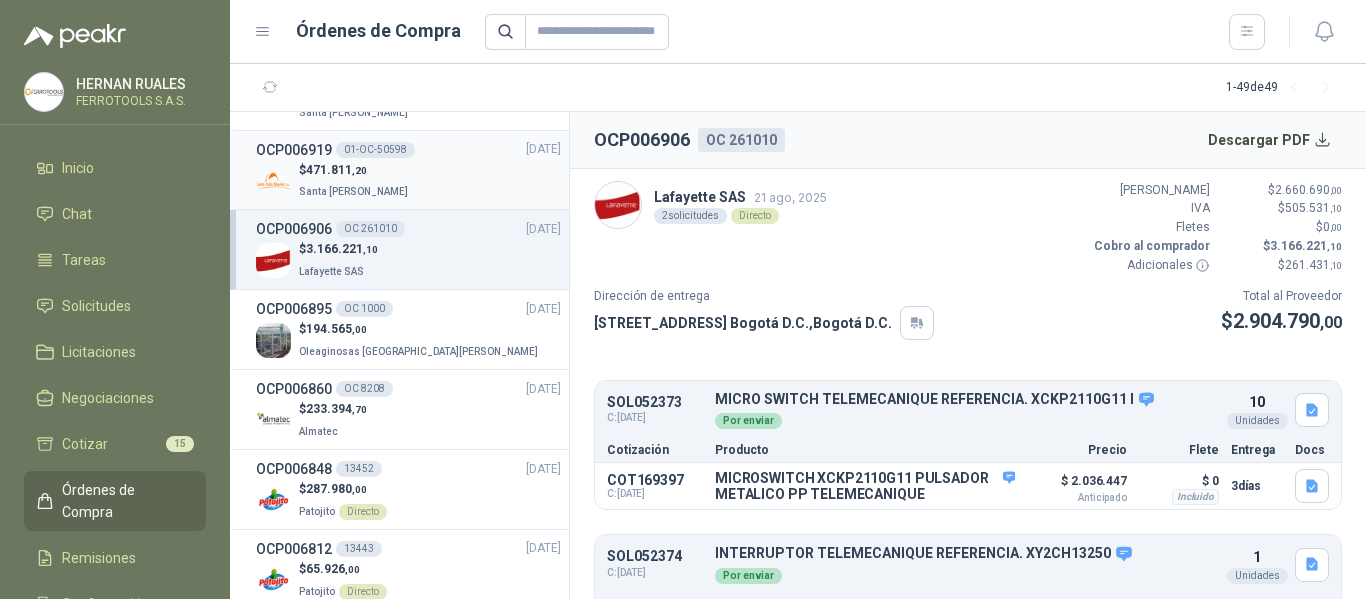
click at [466, 177] on div "$ 471.811 ,20 Santa [PERSON_NAME]" at bounding box center [408, 181] width 305 height 41
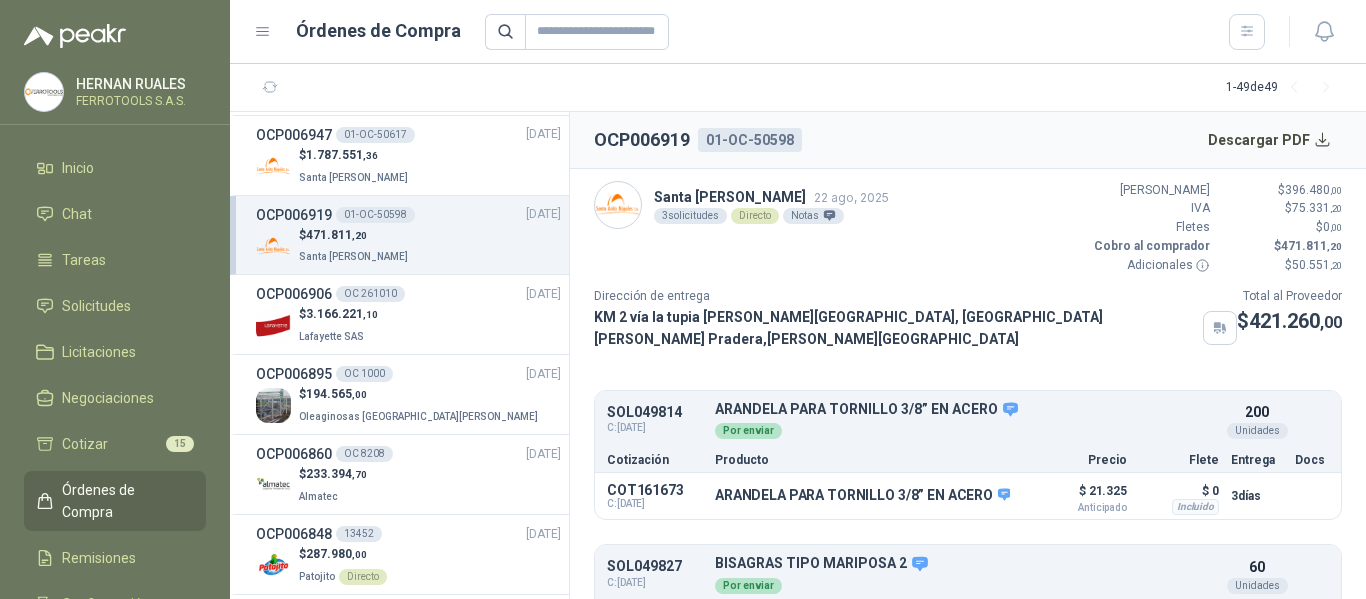
scroll to position [600, 0]
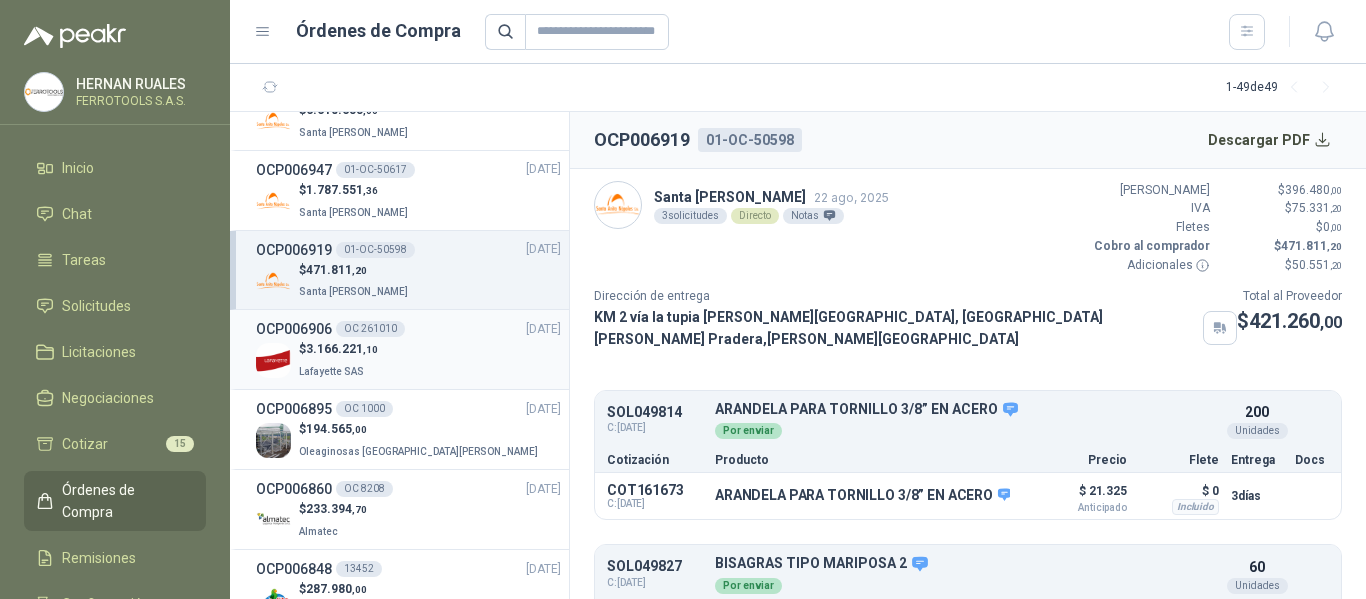
click at [370, 335] on div "OC 261010" at bounding box center [370, 329] width 69 height 16
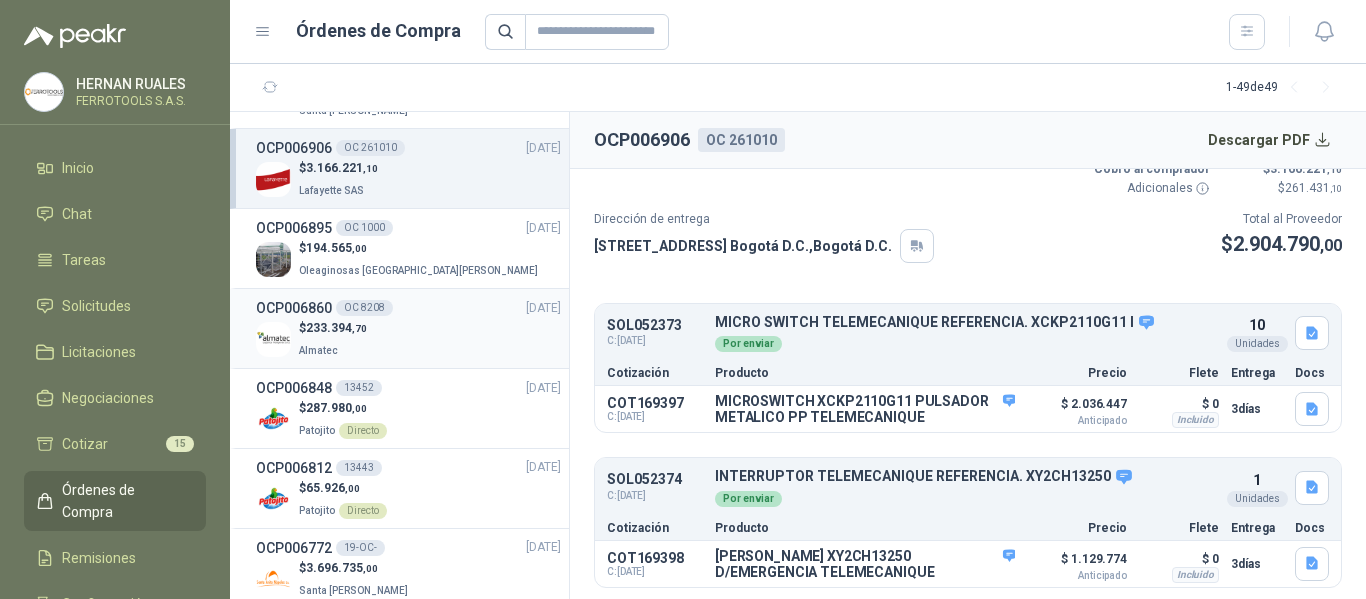
scroll to position [800, 0]
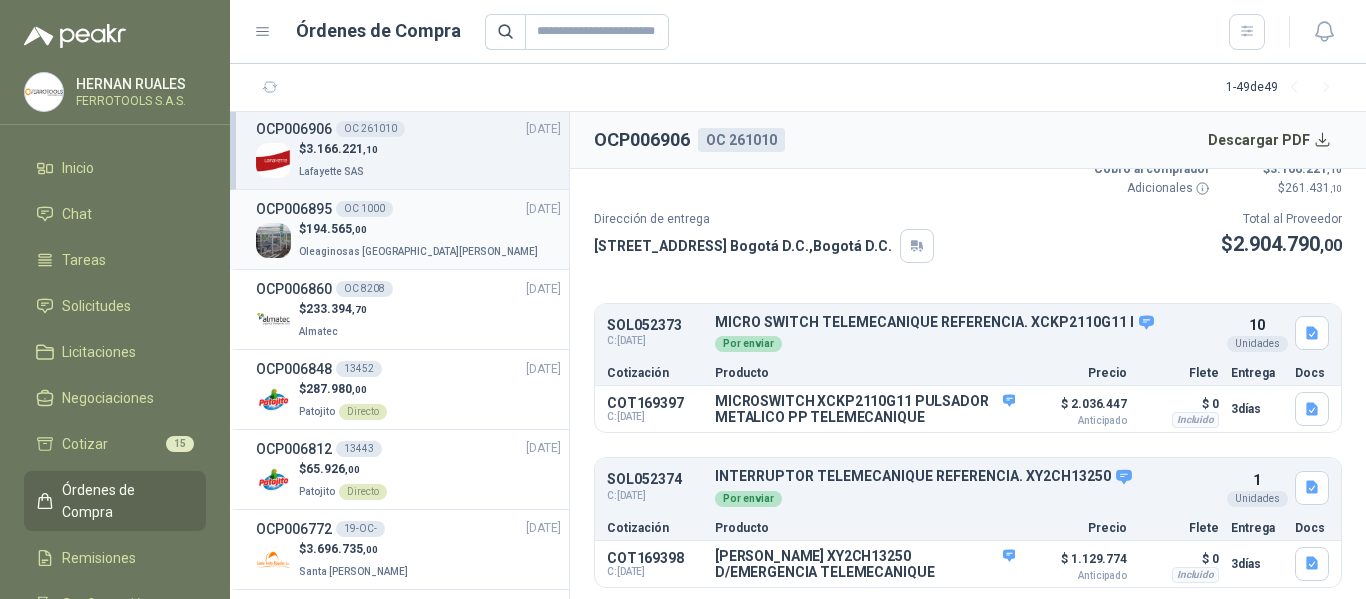
click at [413, 242] on p "Oleaginosas [GEOGRAPHIC_DATA][PERSON_NAME]" at bounding box center [420, 250] width 243 height 22
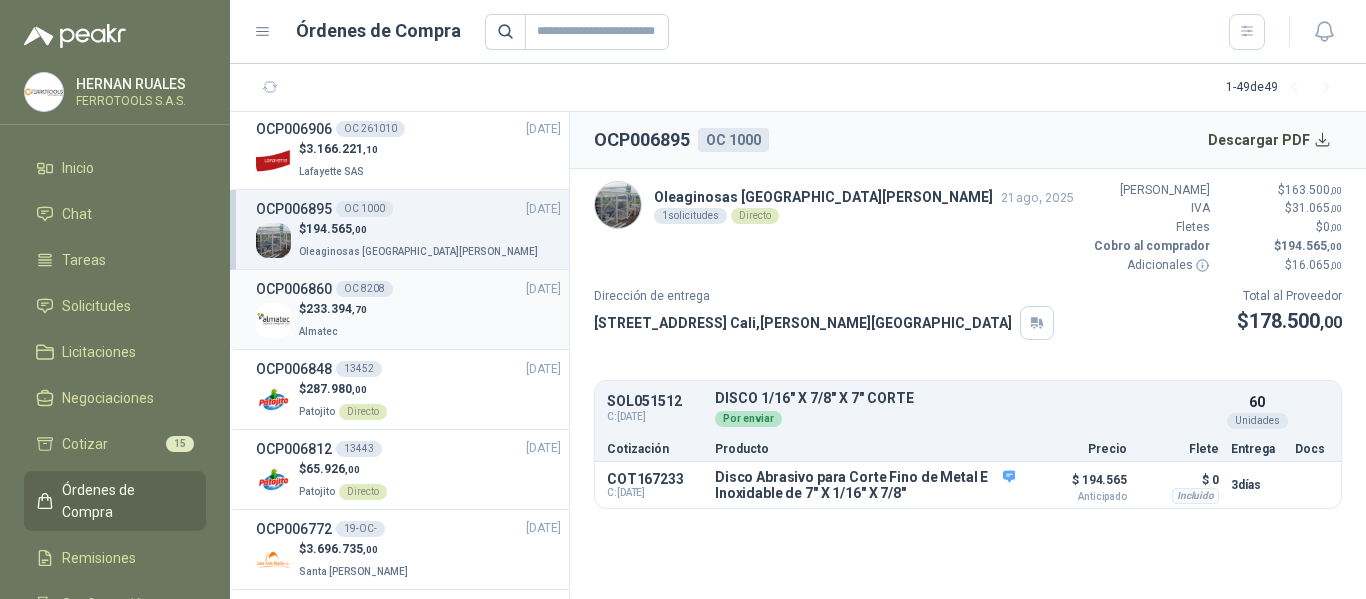
click at [444, 314] on div "$ 233.394 ,70 Almatec" at bounding box center [408, 320] width 305 height 41
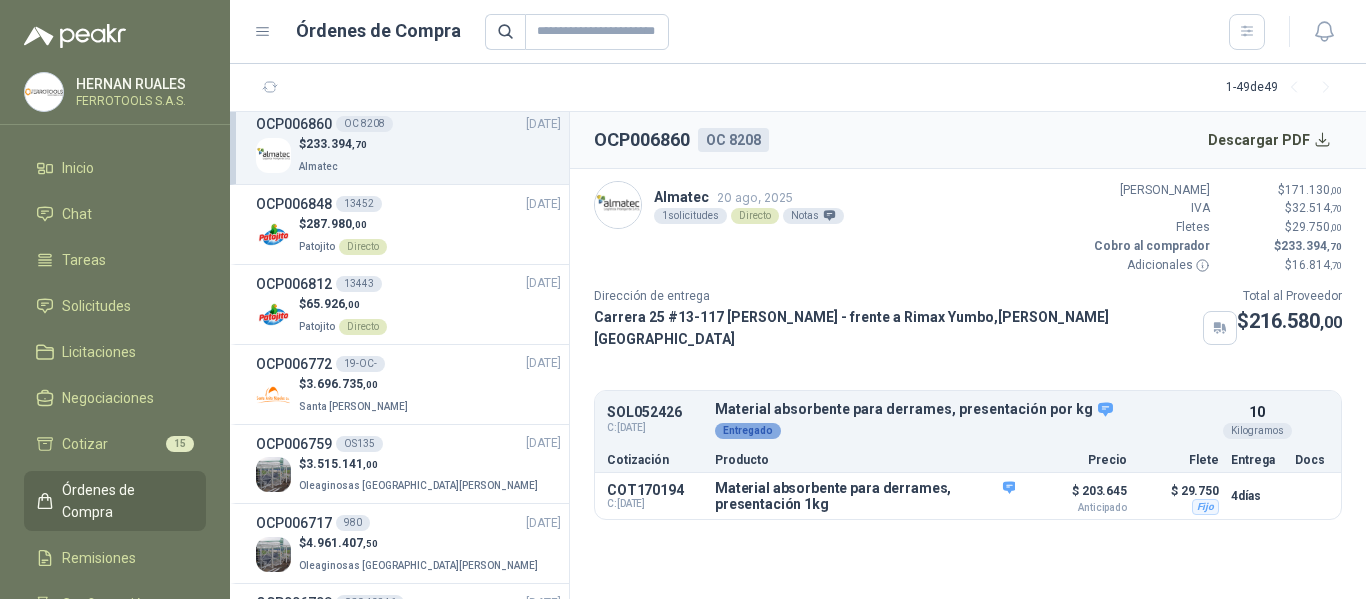
scroll to position [1000, 0]
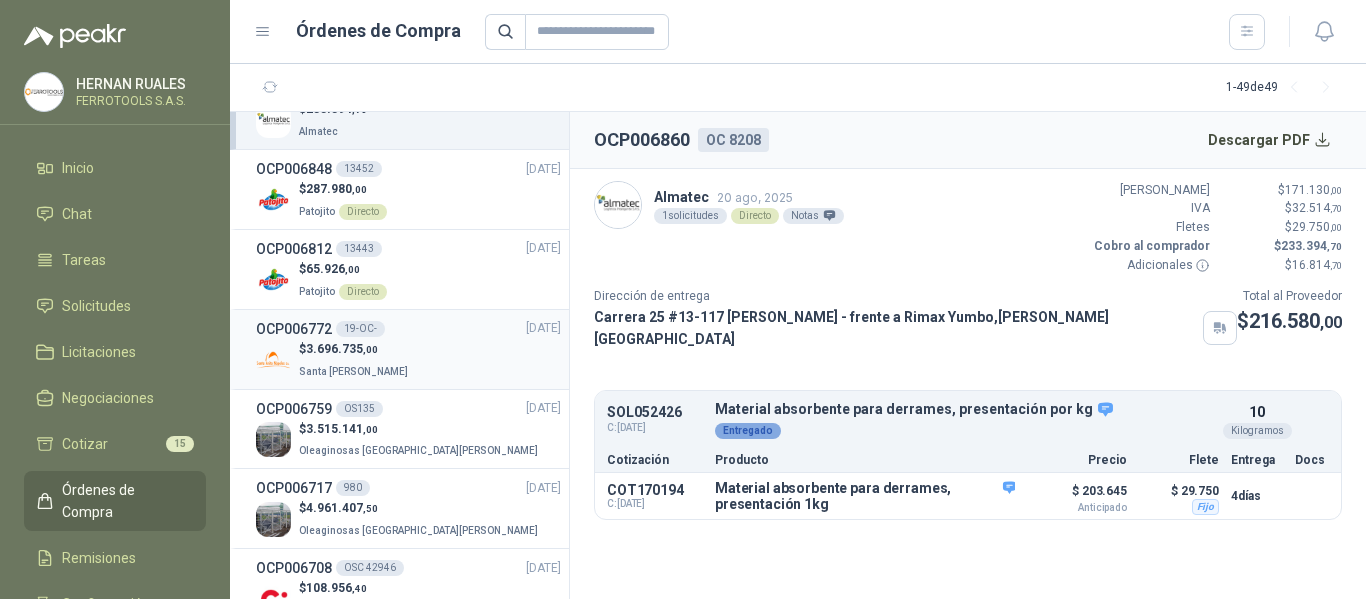
click at [406, 351] on div "$ 3.696.735 ,00 Santa [PERSON_NAME]" at bounding box center [408, 360] width 305 height 41
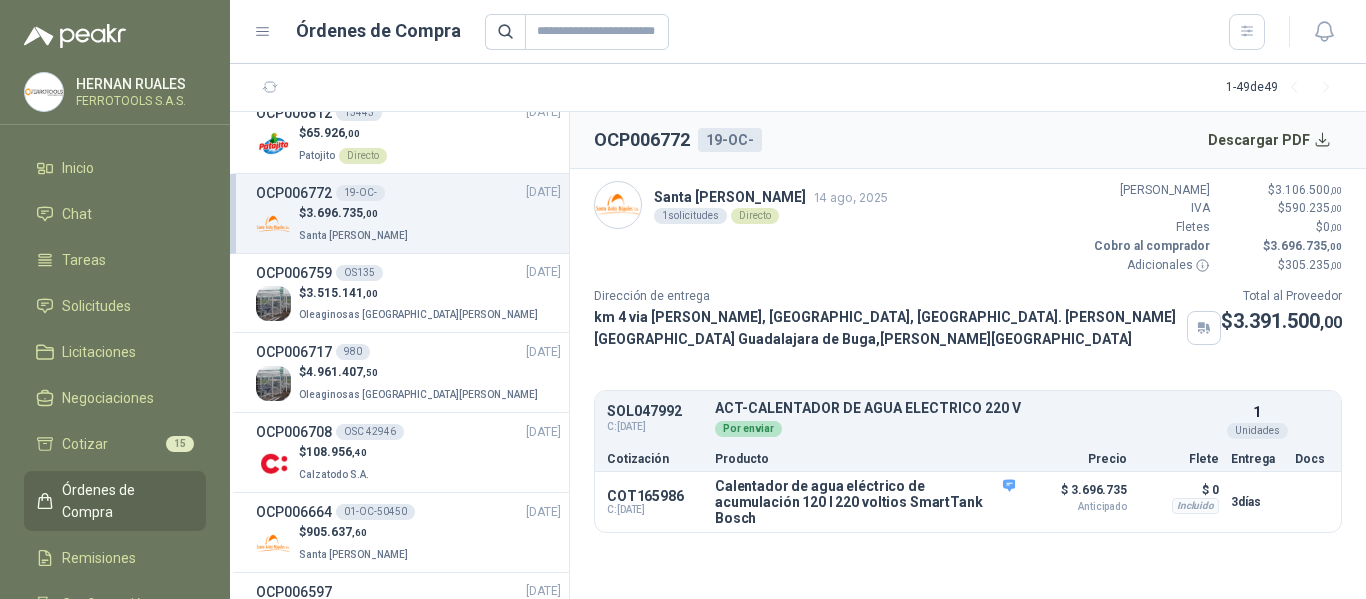
scroll to position [1200, 0]
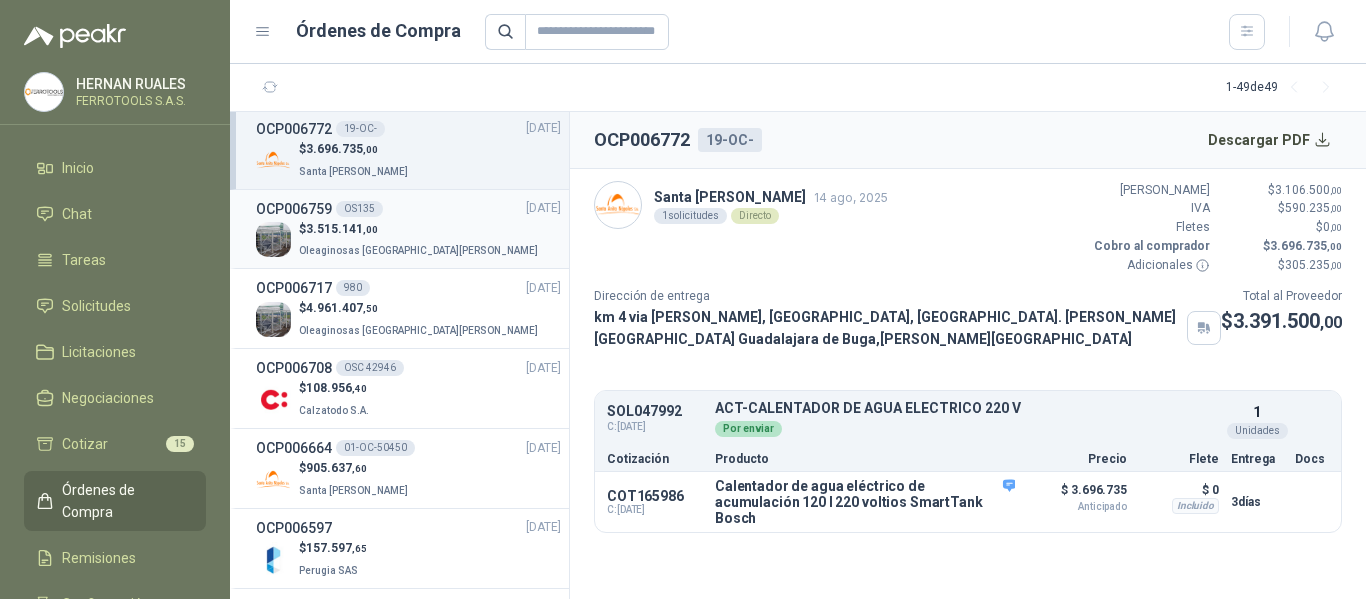
click at [431, 244] on div "$ 3.515.141 ,00 Oleaginosas [GEOGRAPHIC_DATA][PERSON_NAME]" at bounding box center [408, 240] width 305 height 41
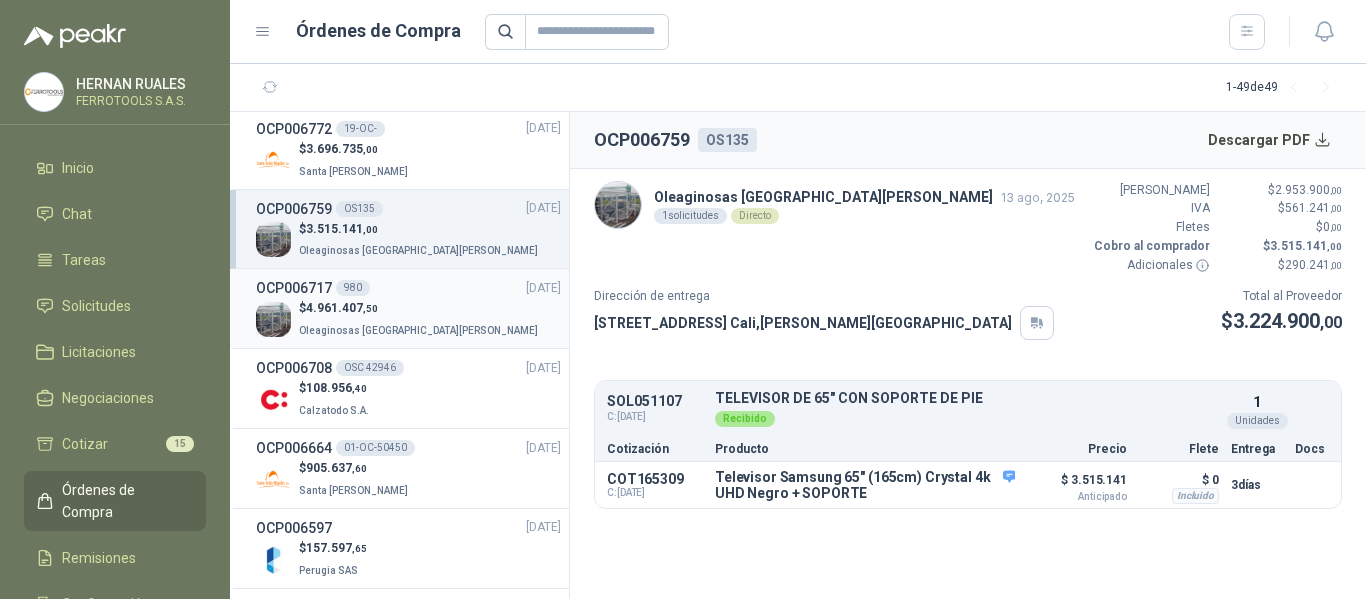
click at [409, 315] on p "$ 4.961.407 ,50" at bounding box center [420, 308] width 243 height 19
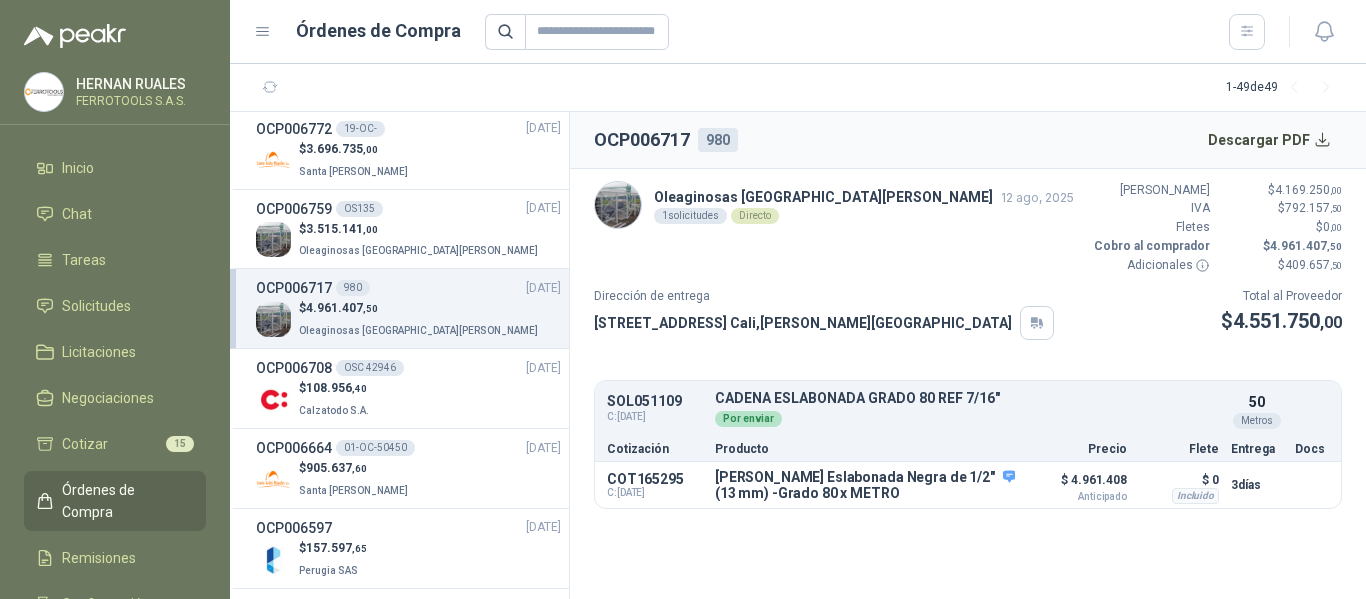
scroll to position [1300, 0]
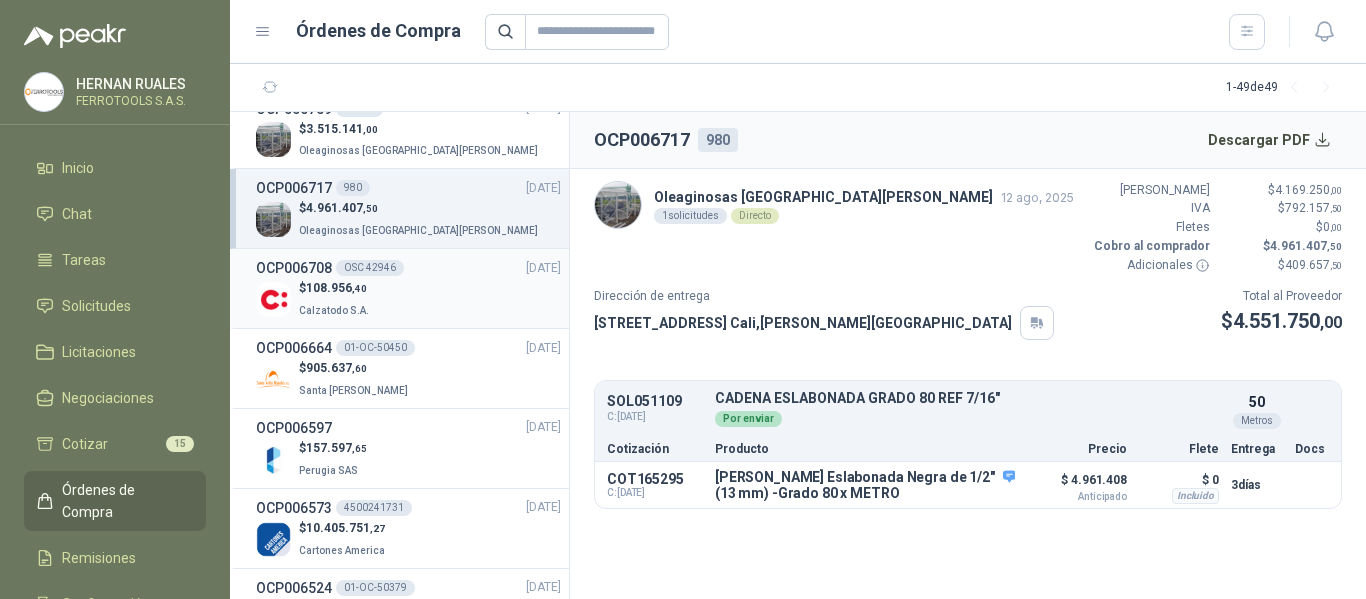
click at [419, 299] on div "$ 108.956 ,40 Calzatodo S.A." at bounding box center [408, 299] width 305 height 41
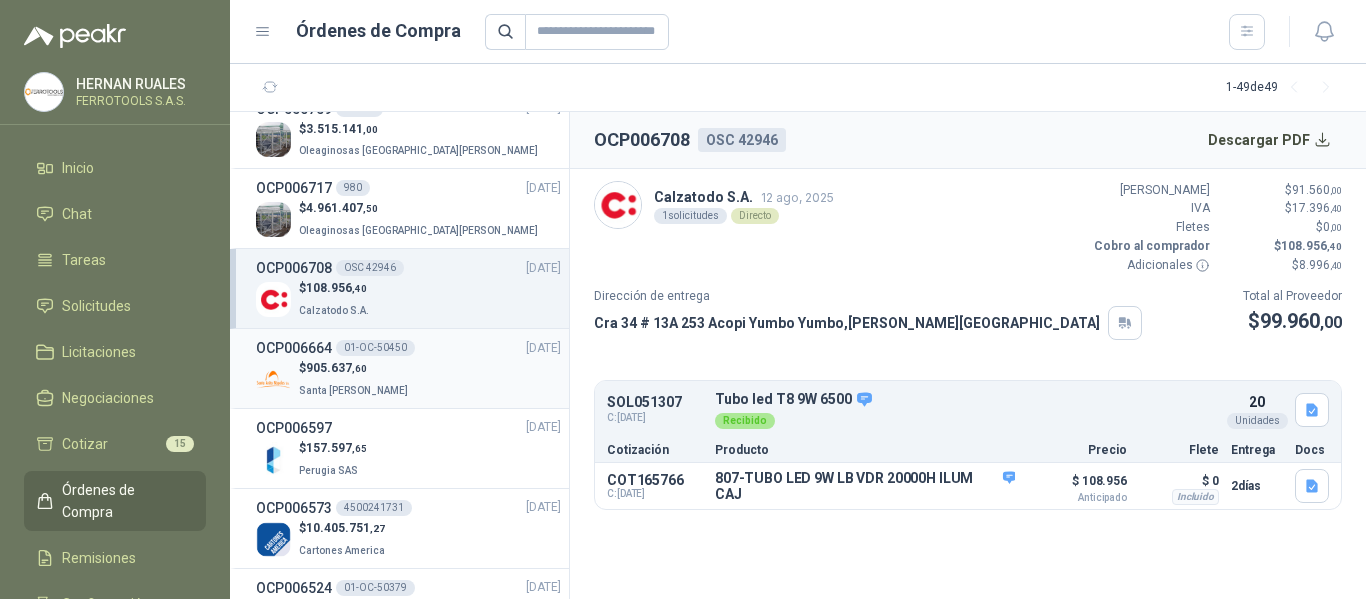
click at [377, 373] on p "$ 905.637 ,60" at bounding box center [355, 368] width 113 height 19
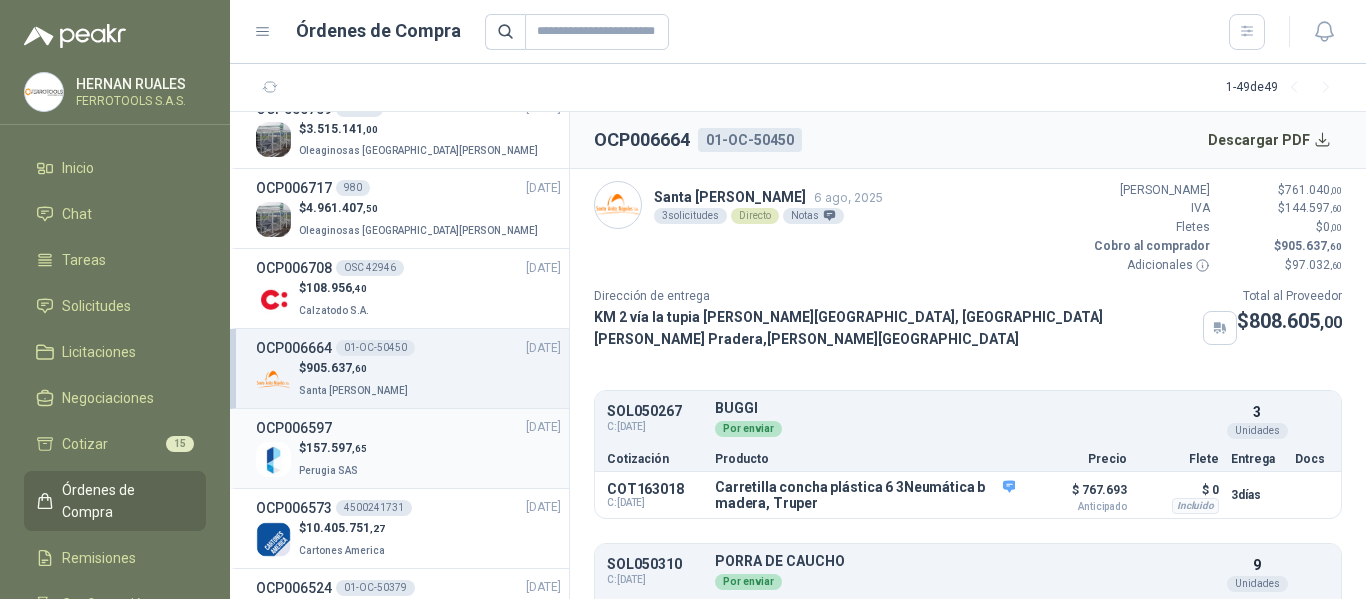
click at [335, 449] on span "157.597 ,65" at bounding box center [336, 448] width 61 height 14
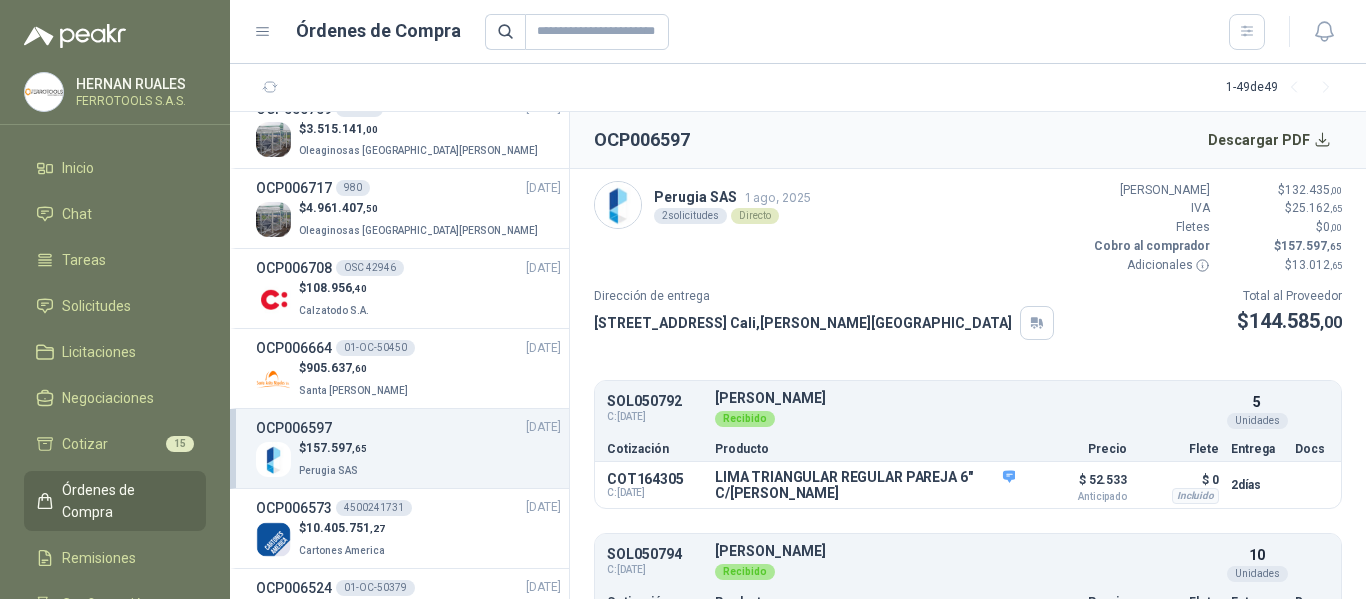
scroll to position [1400, 0]
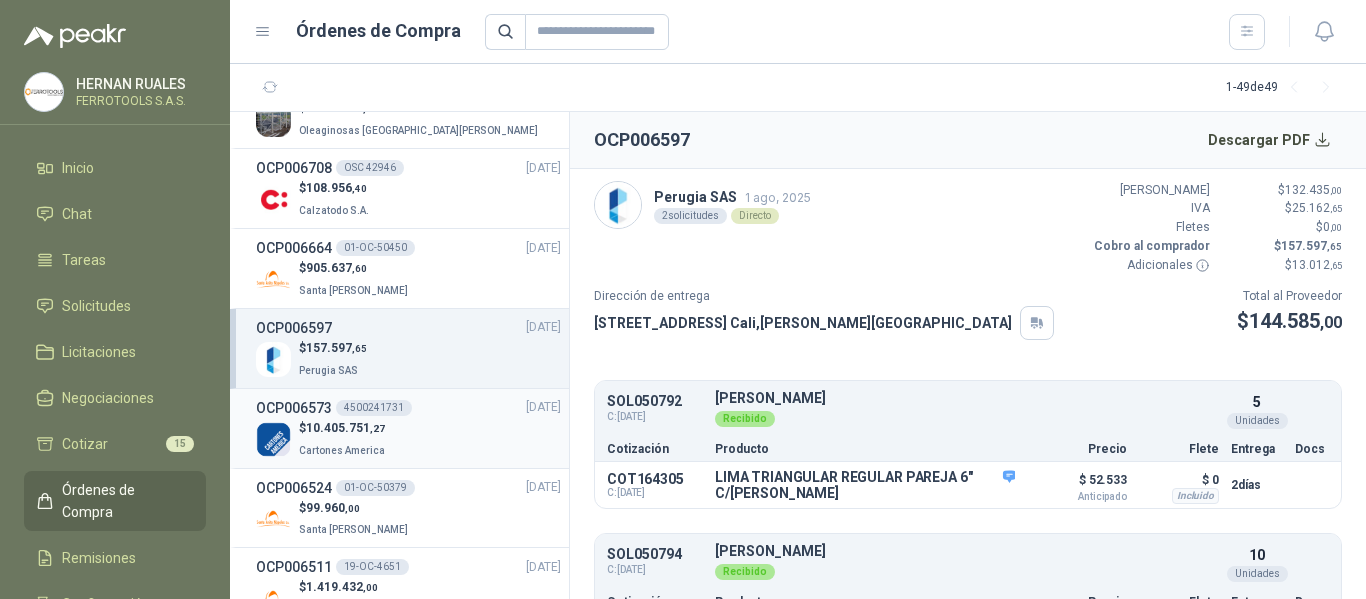
click at [434, 415] on div "OCP006573 4500241731 [DATE]" at bounding box center [408, 408] width 305 height 22
